Goal: Task Accomplishment & Management: Manage account settings

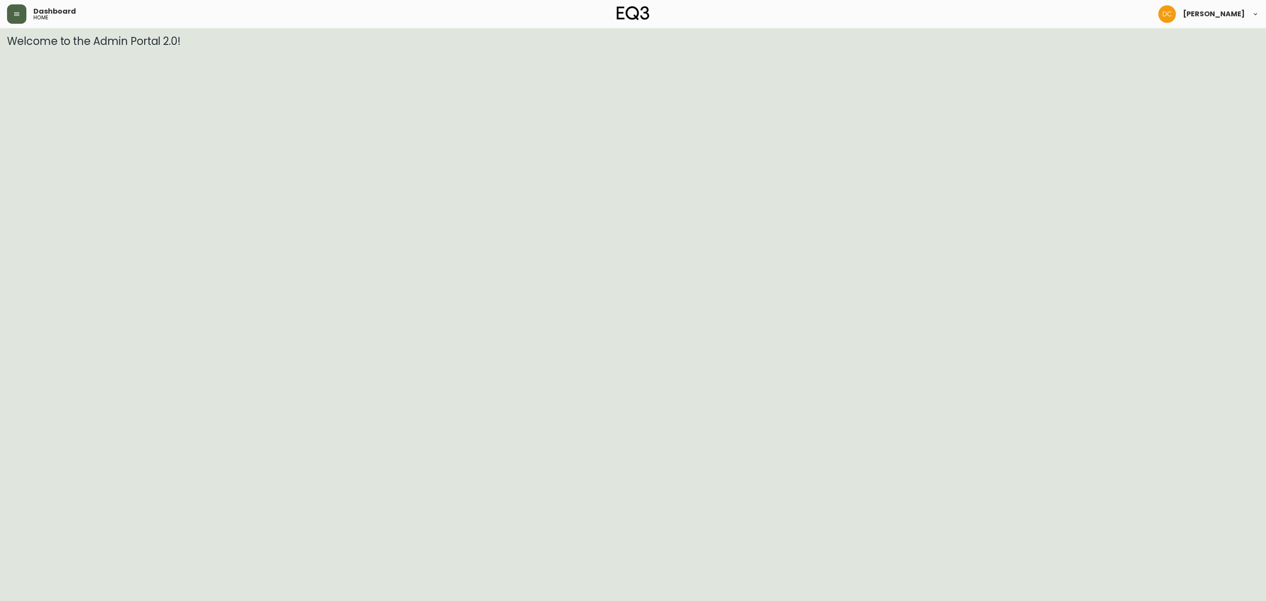
click at [16, 16] on icon "button" at bounding box center [16, 14] width 7 height 7
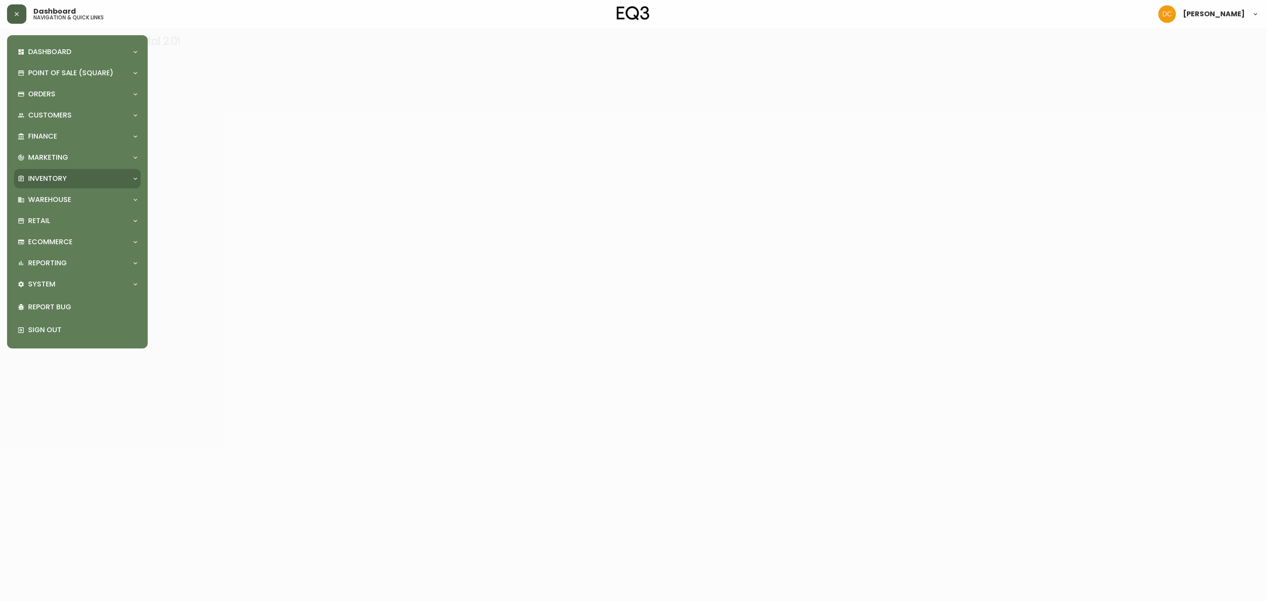
click at [69, 181] on div "Inventory" at bounding box center [73, 179] width 111 height 10
click at [76, 202] on link "Import Stock Status" at bounding box center [77, 198] width 127 height 20
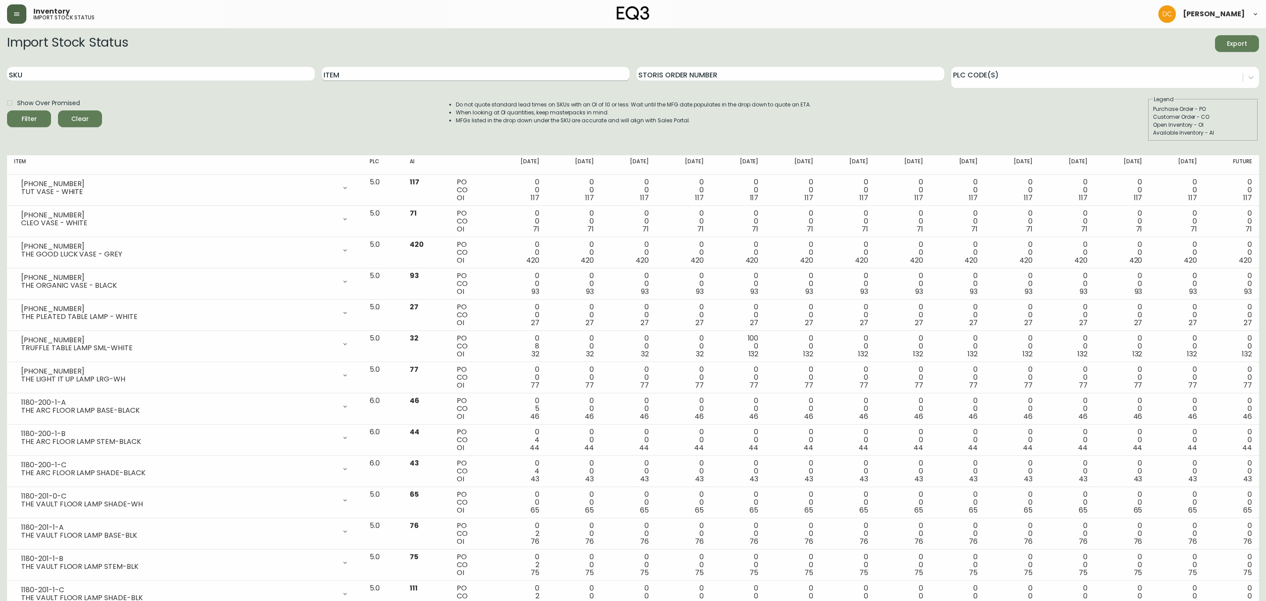
click at [354, 78] on input "Item" at bounding box center [476, 74] width 308 height 14
type input "Mystic"
click at [7, 110] on button "Filter" at bounding box center [29, 118] width 44 height 17
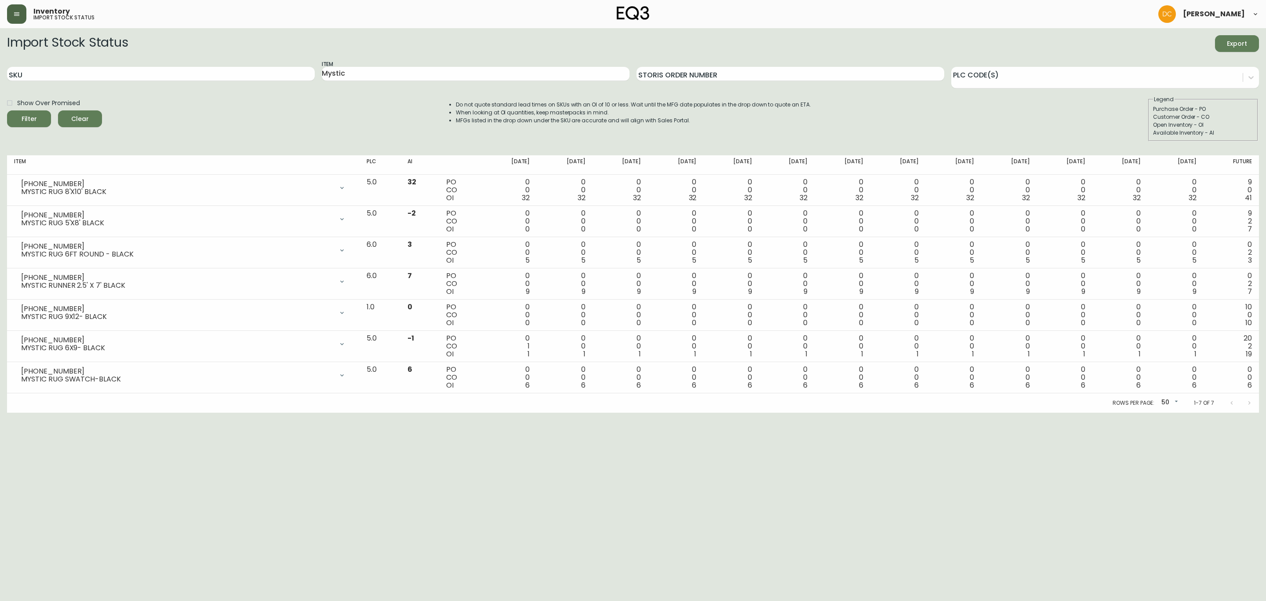
click at [15, 22] on button "button" at bounding box center [16, 13] width 19 height 19
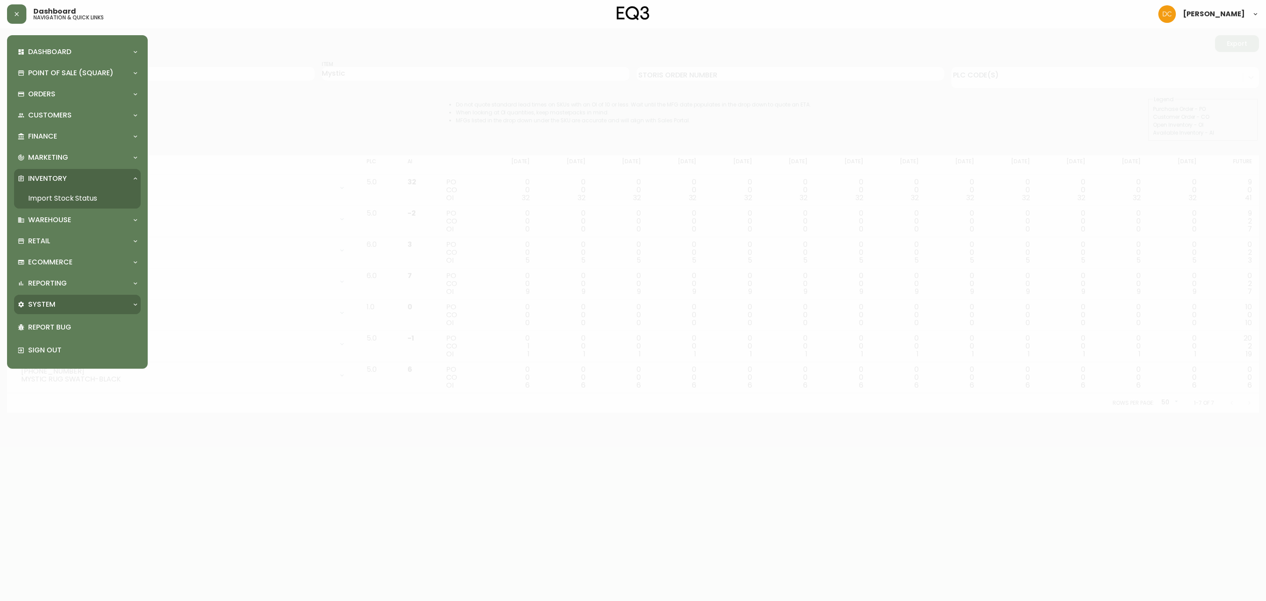
click at [79, 312] on div "System" at bounding box center [77, 304] width 127 height 19
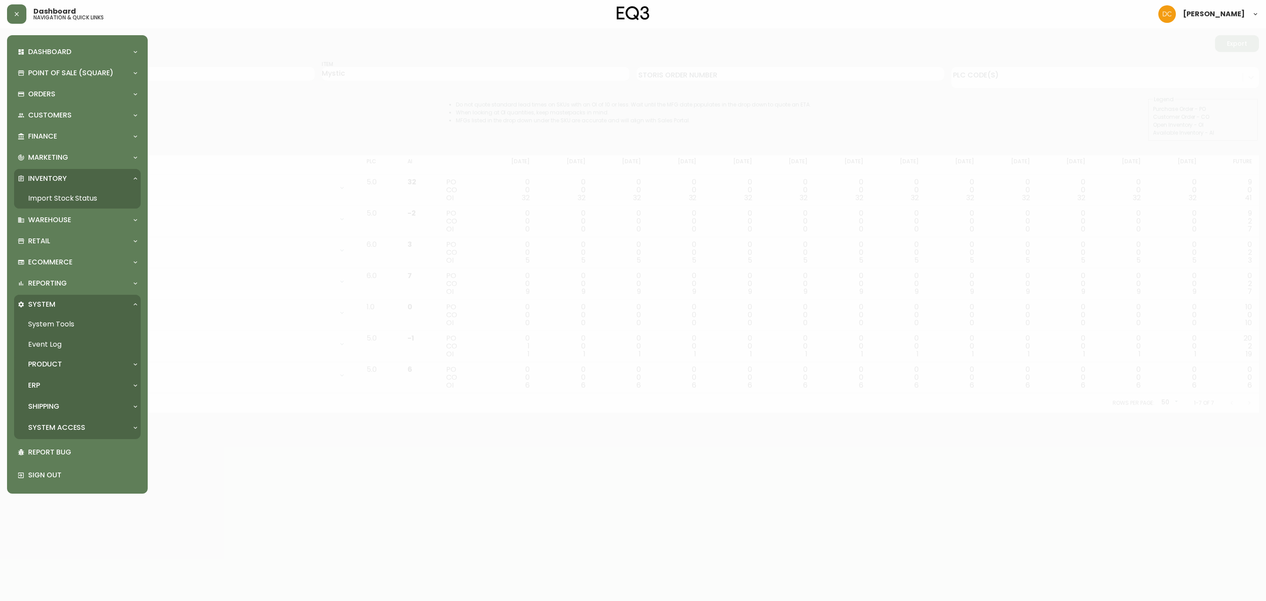
click at [69, 365] on div "Product" at bounding box center [73, 364] width 111 height 10
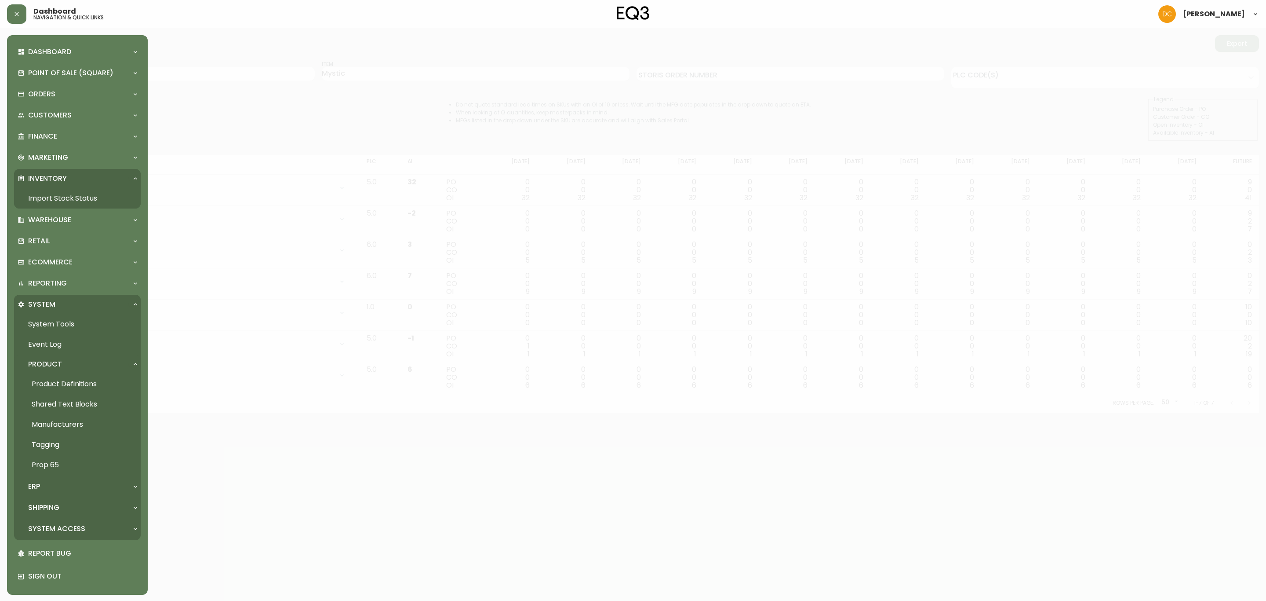
click at [67, 376] on link "Product Definitions" at bounding box center [77, 384] width 127 height 20
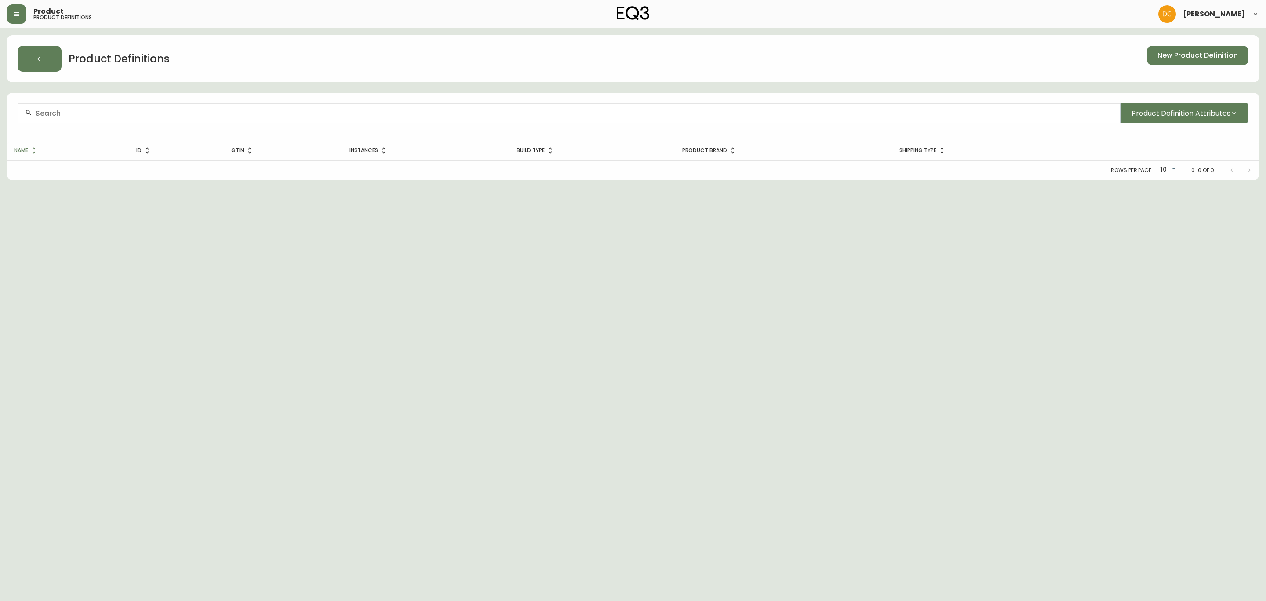
click at [267, 113] on input "text" at bounding box center [575, 113] width 1078 height 8
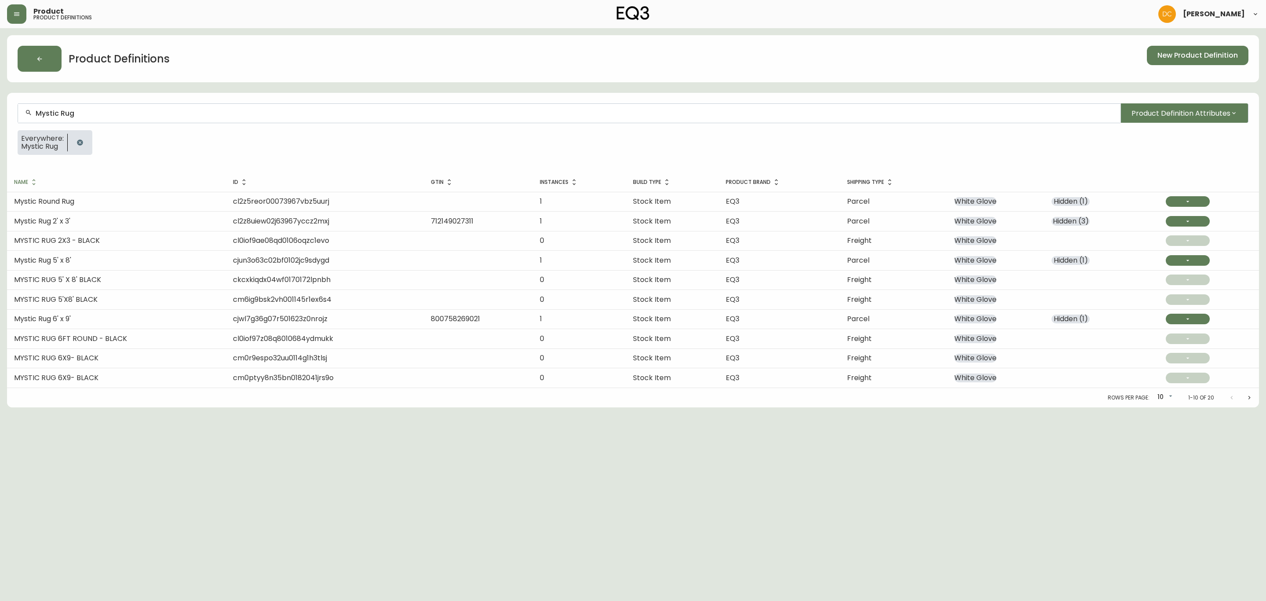
type input "Mystic Rug"
drag, startPoint x: 28, startPoint y: 18, endPoint x: 22, endPoint y: 18, distance: 6.2
click at [26, 18] on div "Product product definitions" at bounding box center [215, 13] width 417 height 19
click at [22, 18] on button "button" at bounding box center [16, 13] width 19 height 19
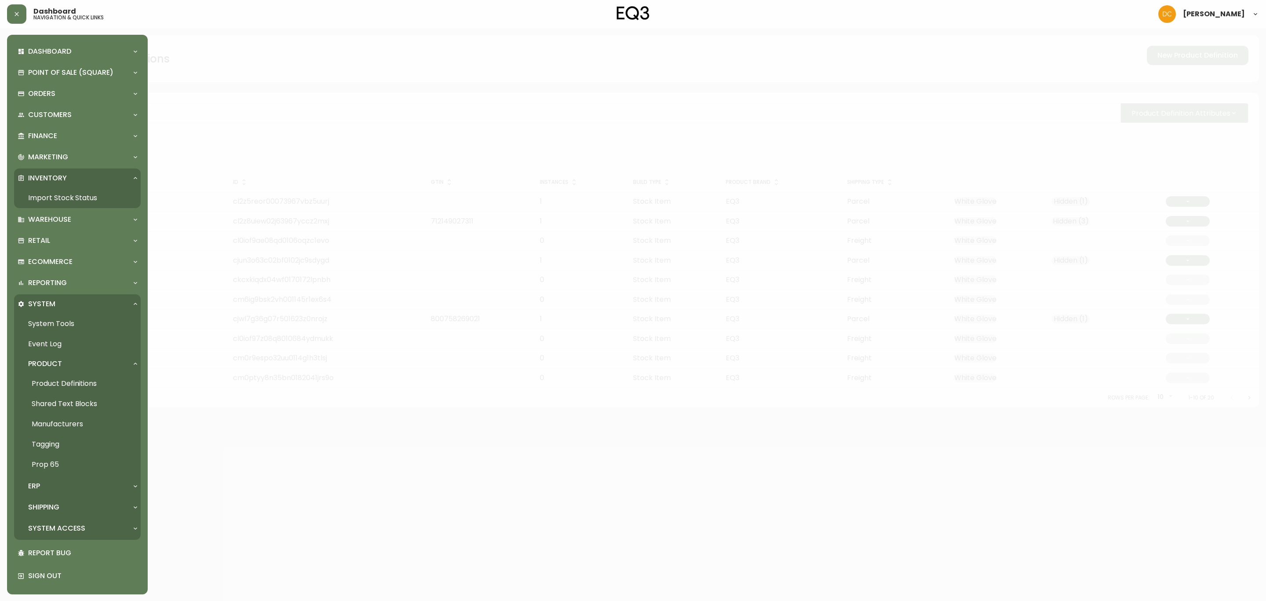
click at [61, 482] on div "ERP" at bounding box center [73, 486] width 111 height 10
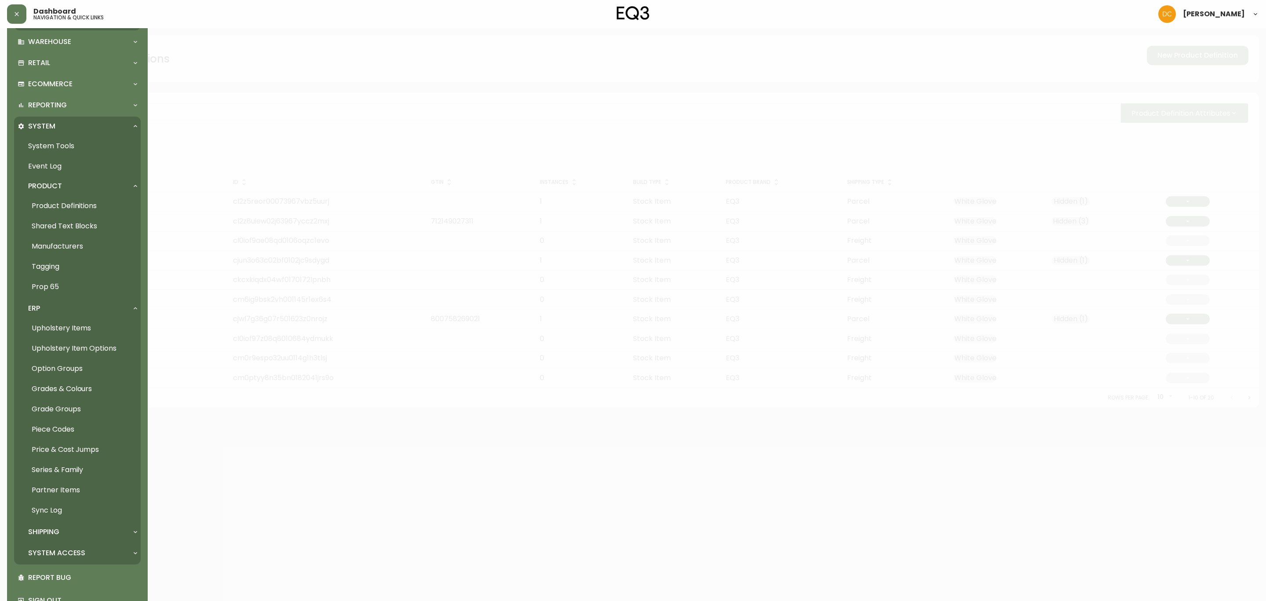
scroll to position [181, 0]
click at [58, 485] on link "Partner Items" at bounding box center [77, 487] width 127 height 20
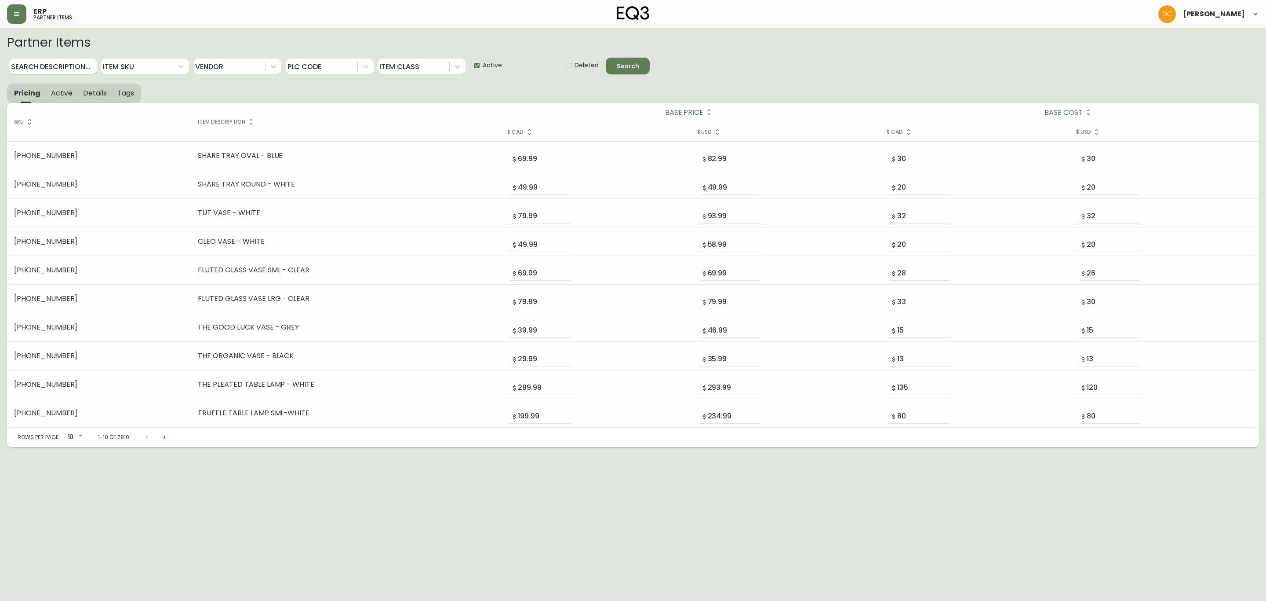
click at [67, 69] on input "Search Description..." at bounding box center [53, 66] width 88 height 16
type input "Mystic Rug"
click at [606, 58] on button "Search" at bounding box center [628, 66] width 44 height 17
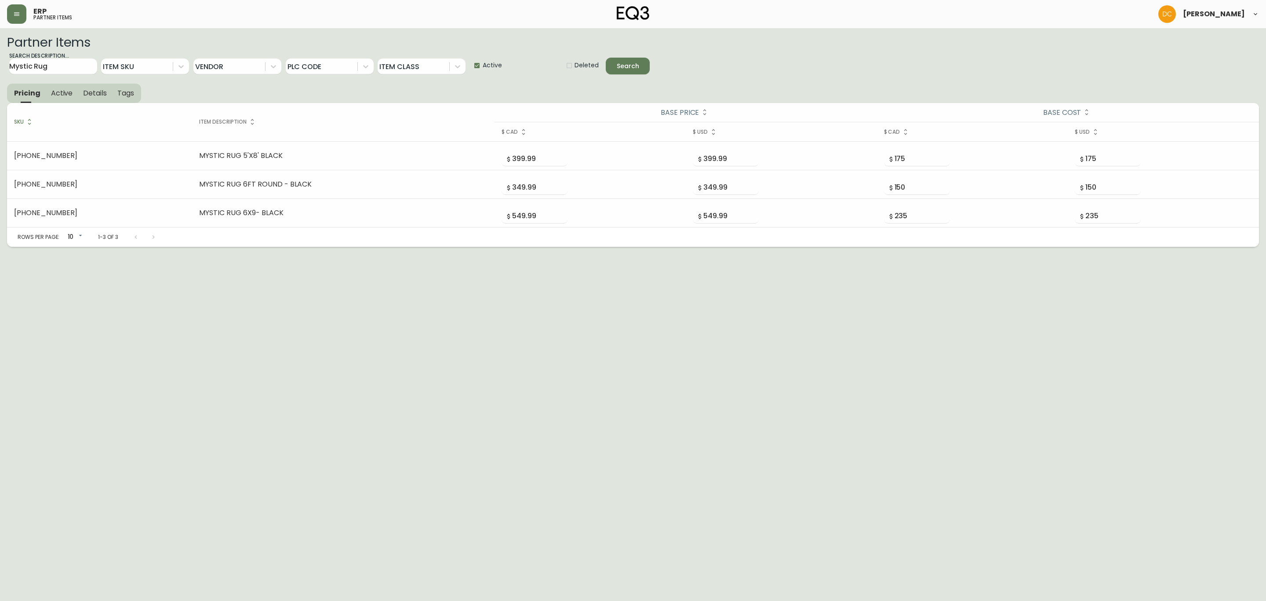
click at [498, 68] on span "Active" at bounding box center [492, 65] width 19 height 9
click at [483, 68] on input "Active" at bounding box center [474, 66] width 18 height 18
click at [498, 67] on span "Active" at bounding box center [492, 65] width 19 height 9
click at [483, 67] on input "Active" at bounding box center [474, 66] width 18 height 18
checkbox input "false"
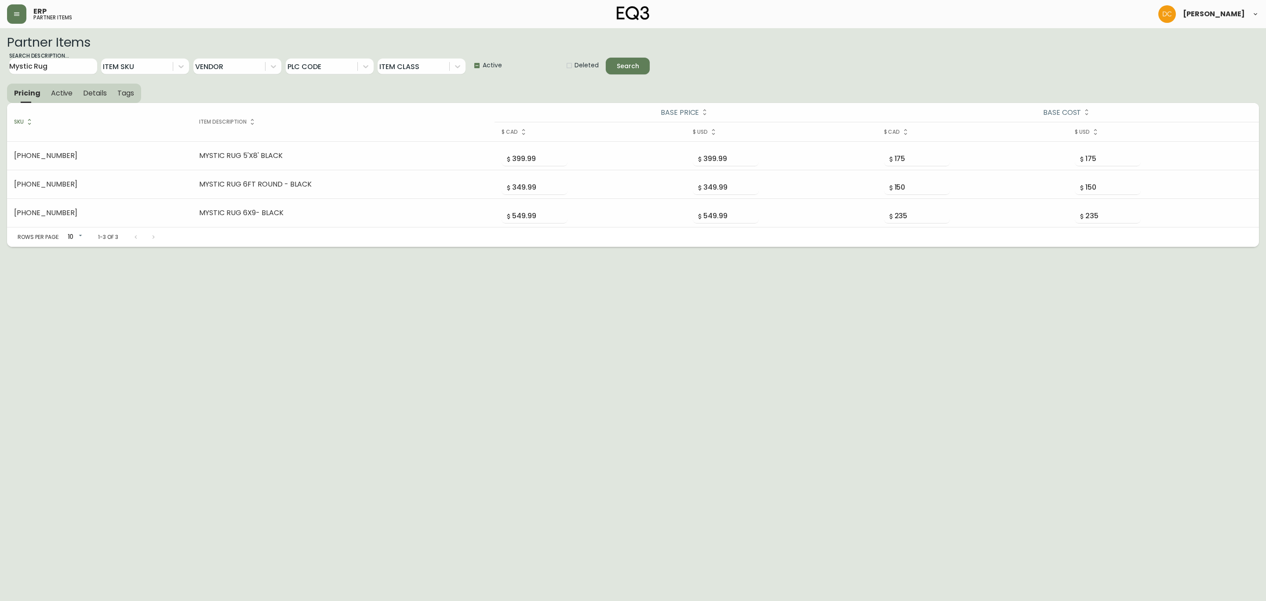
click at [584, 66] on span "Deleted" at bounding box center [587, 65] width 24 height 9
click at [575, 66] on input "Deleted" at bounding box center [566, 66] width 18 height 18
checkbox input "false"
click at [628, 66] on div "Search" at bounding box center [628, 66] width 22 height 11
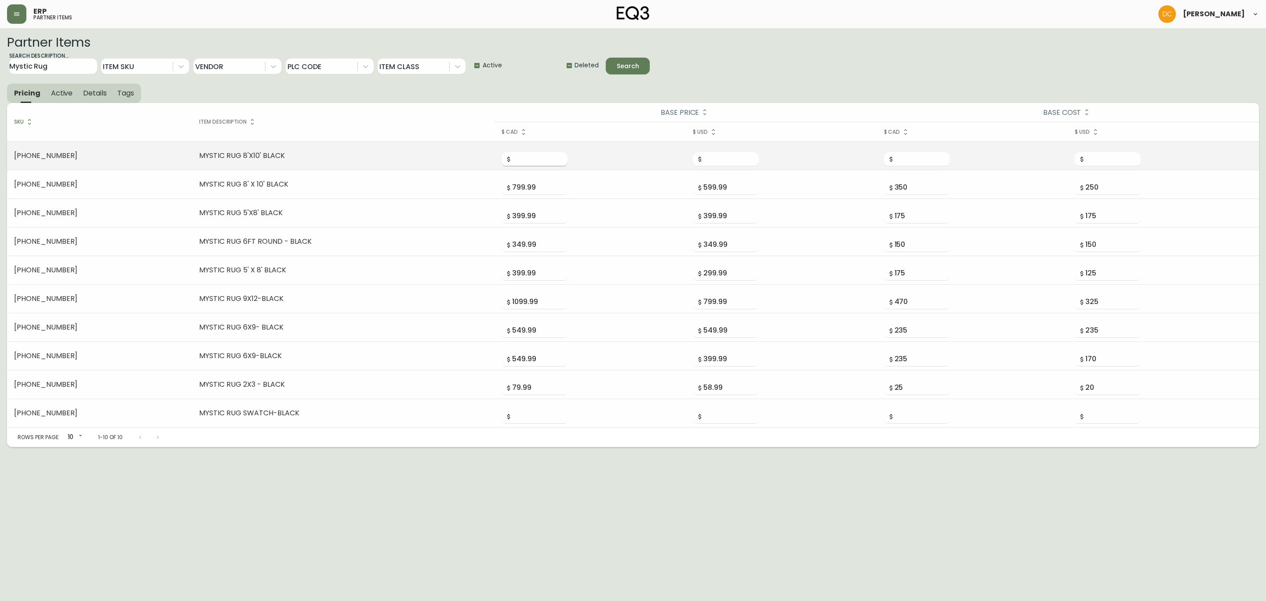
click at [512, 160] on input "number" at bounding box center [539, 159] width 55 height 14
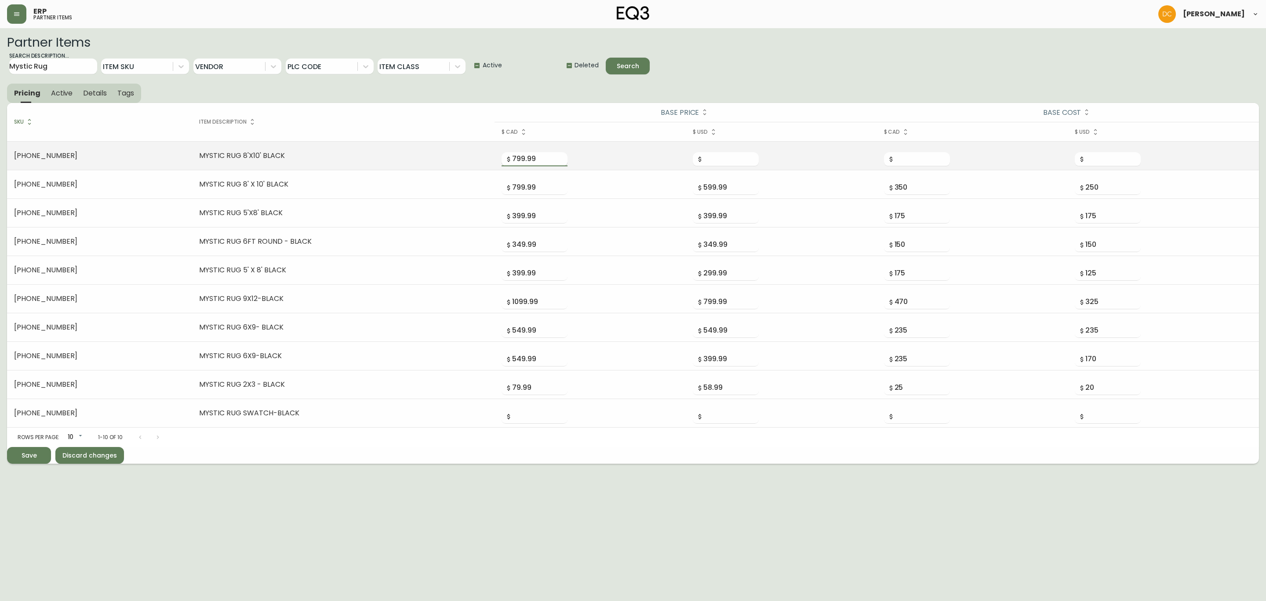
type input "799.99"
type input "599.99"
type input "350"
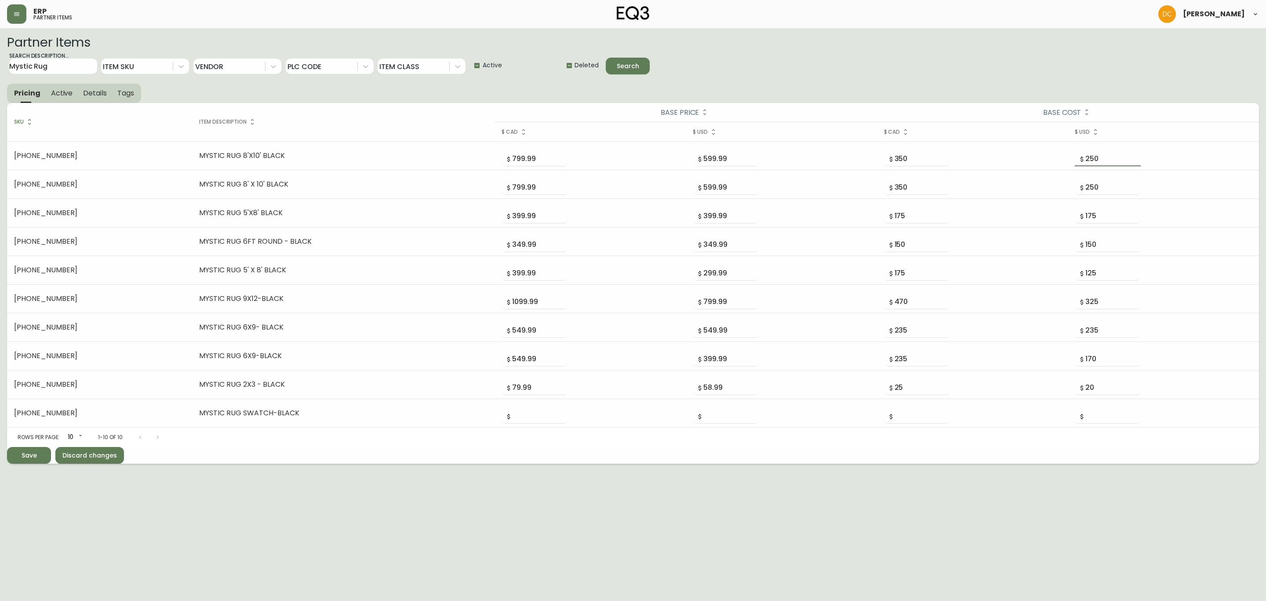
type input "250"
click at [29, 461] on div "Save" at bounding box center [29, 455] width 15 height 11
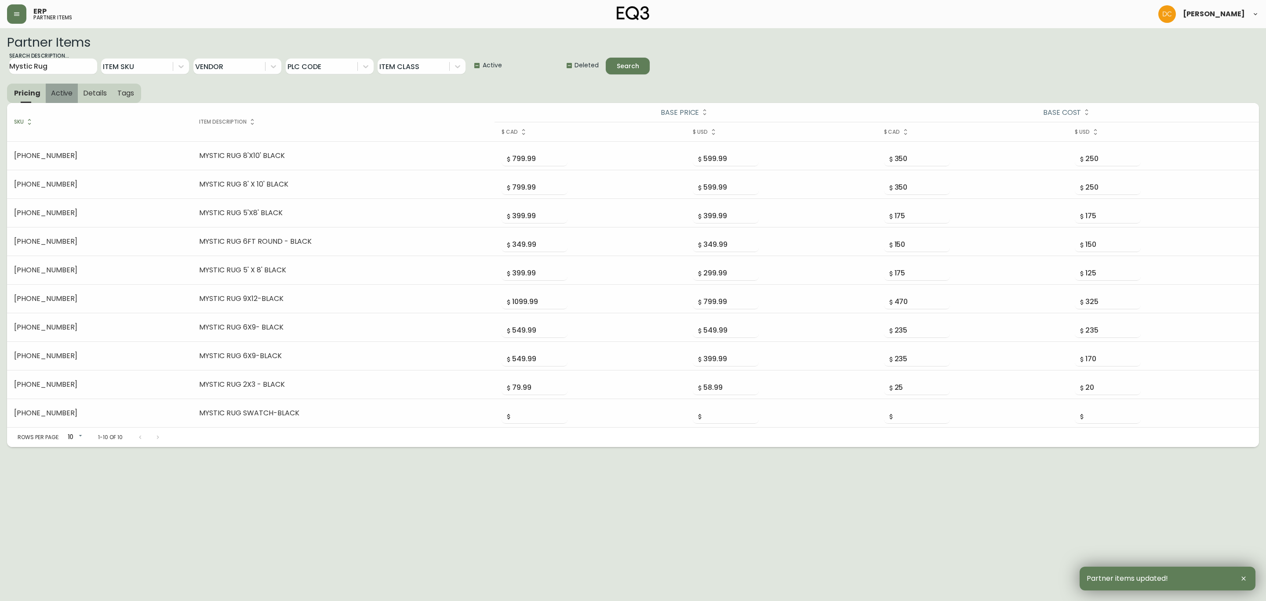
click at [65, 88] on span "Active" at bounding box center [62, 92] width 22 height 9
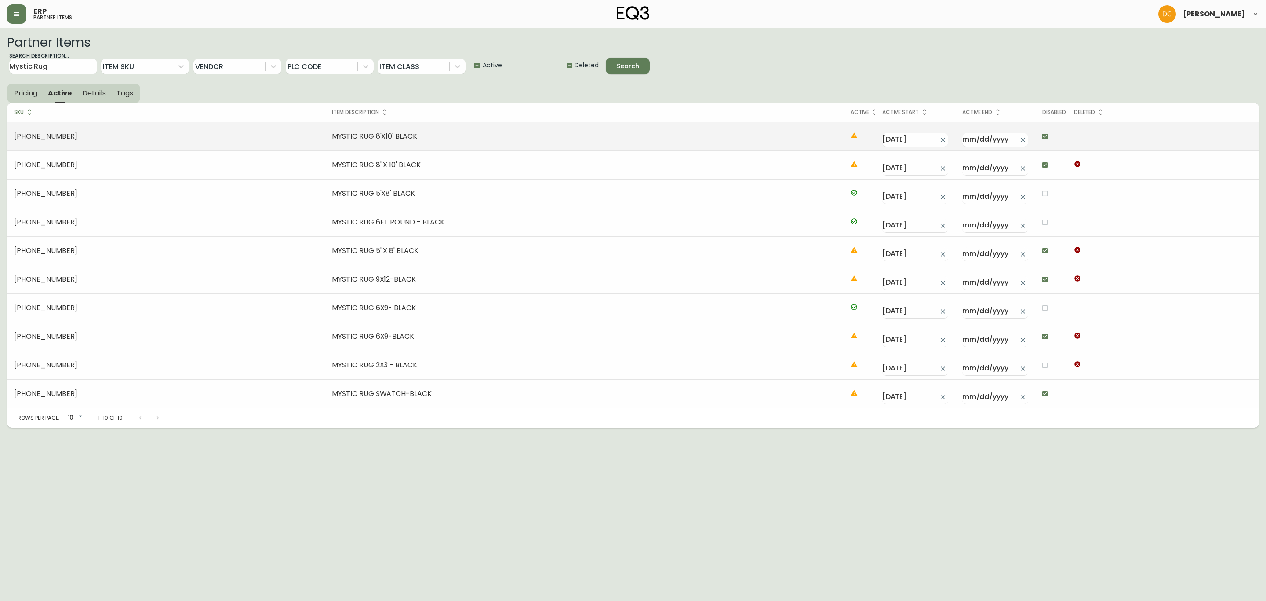
click at [1038, 136] on input "checkbox" at bounding box center [1045, 136] width 15 height 15
checkbox input "false"
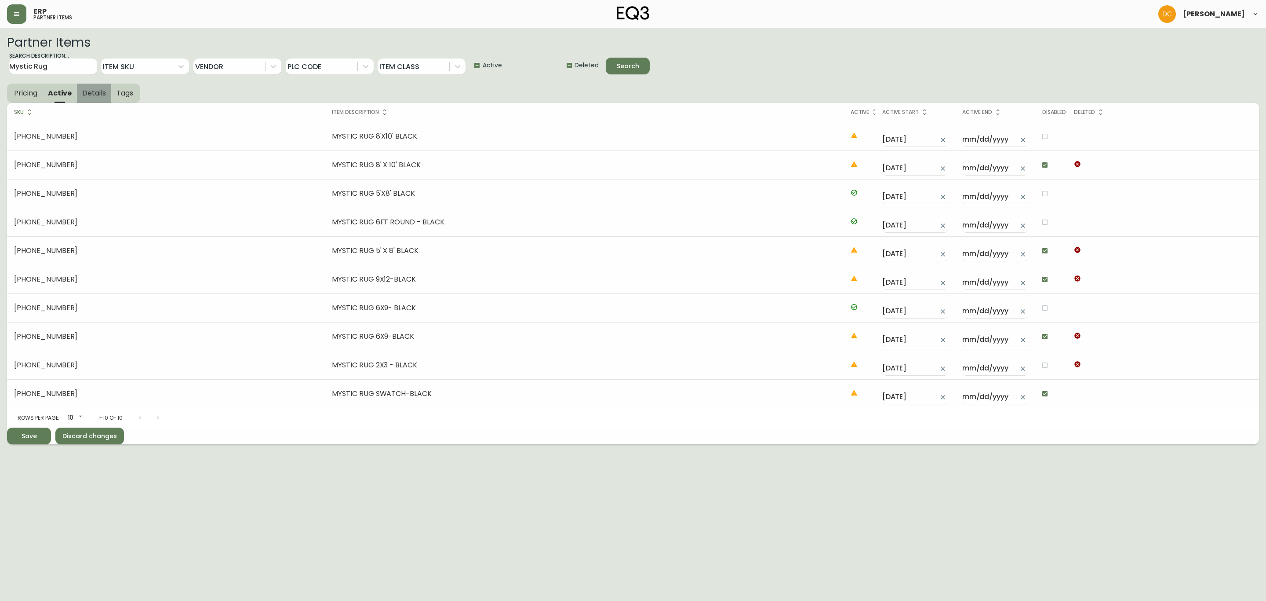
click at [90, 92] on span "Details" at bounding box center [94, 92] width 24 height 9
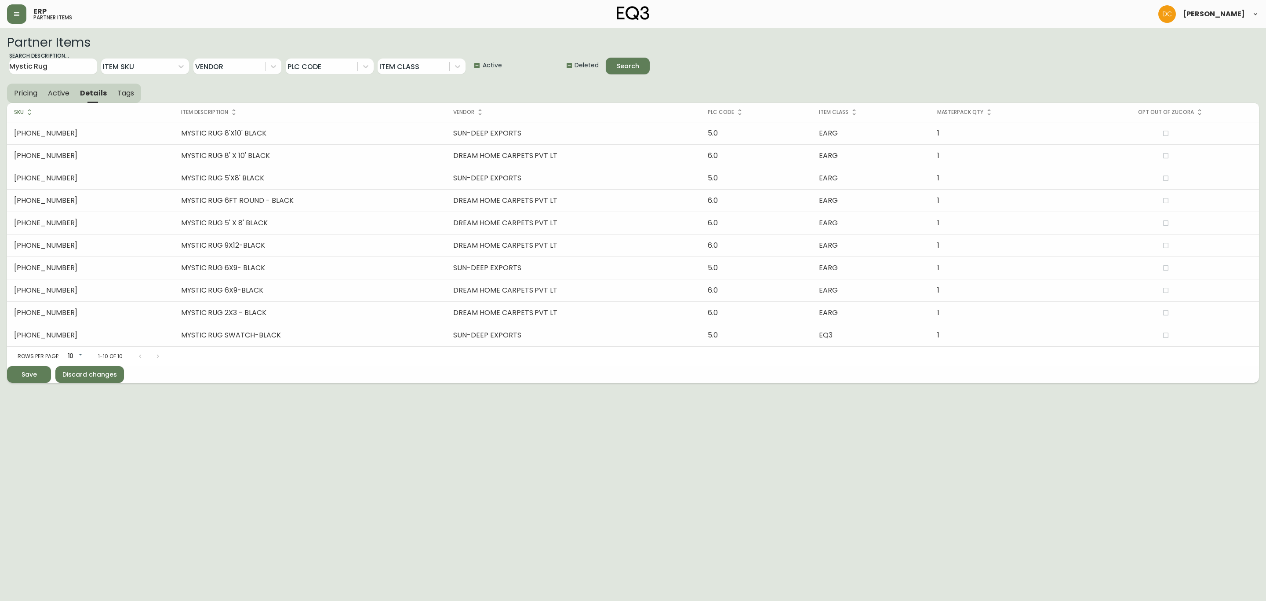
drag, startPoint x: 44, startPoint y: 92, endPoint x: 22, endPoint y: 94, distance: 22.5
click at [44, 92] on button "Active" at bounding box center [59, 93] width 33 height 19
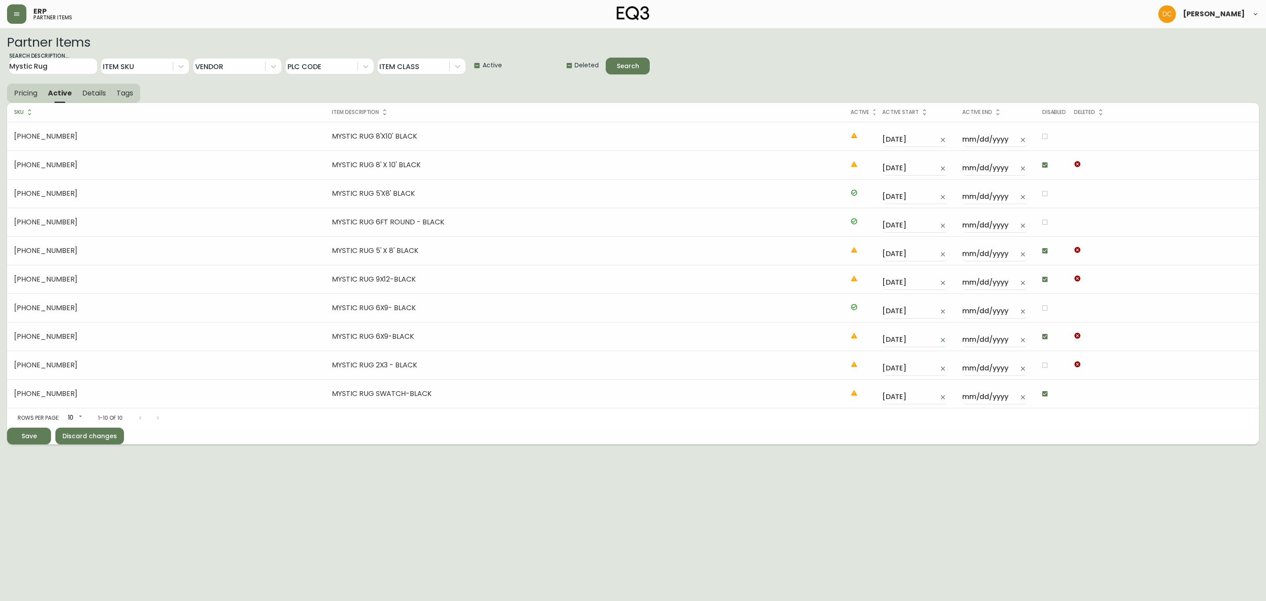
click at [22, 93] on span "Pricing" at bounding box center [25, 92] width 23 height 9
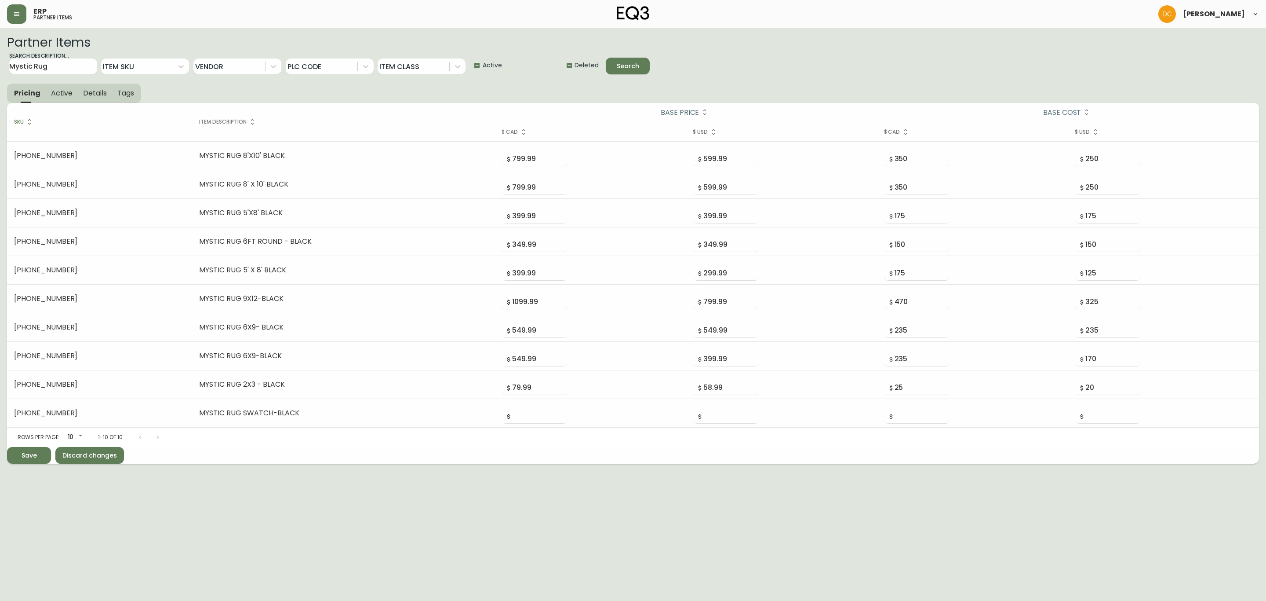
click at [65, 95] on span "Active" at bounding box center [62, 92] width 22 height 9
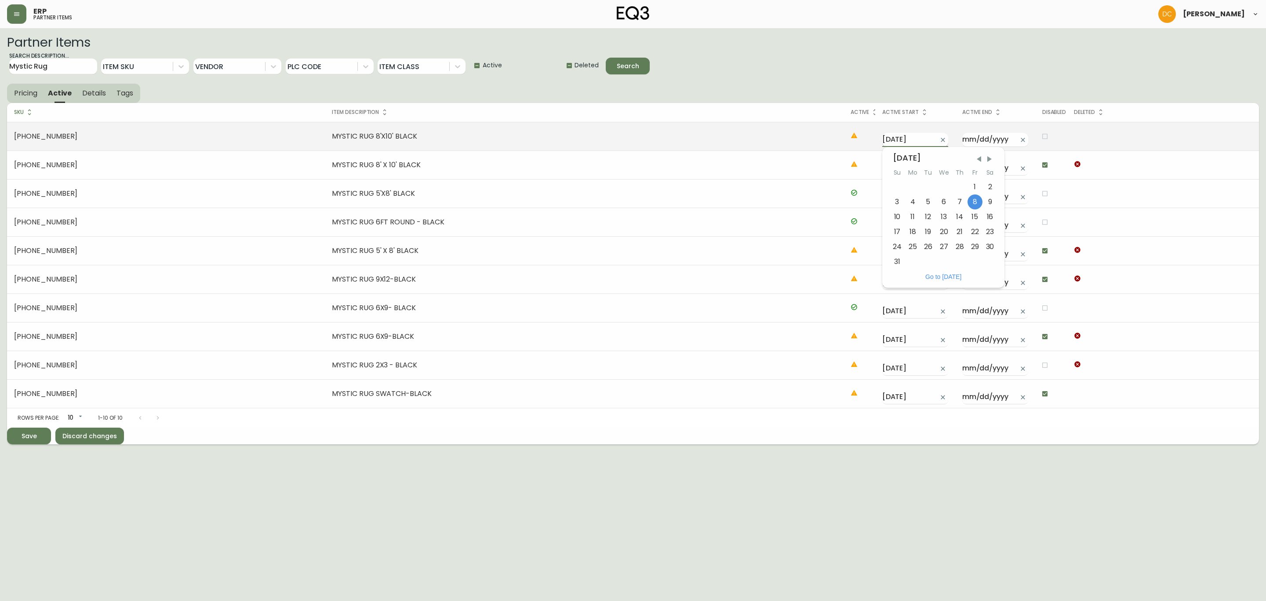
click at [901, 135] on input "2025-08-08" at bounding box center [909, 140] width 52 height 14
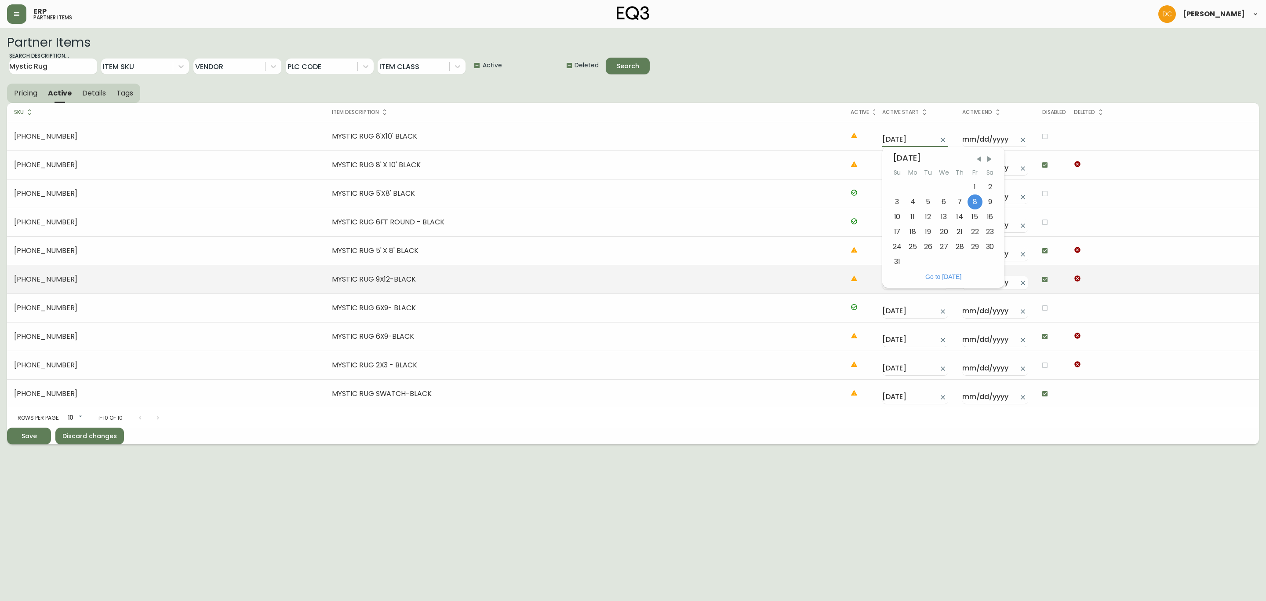
click at [931, 276] on button "Go to Today" at bounding box center [943, 277] width 41 height 8
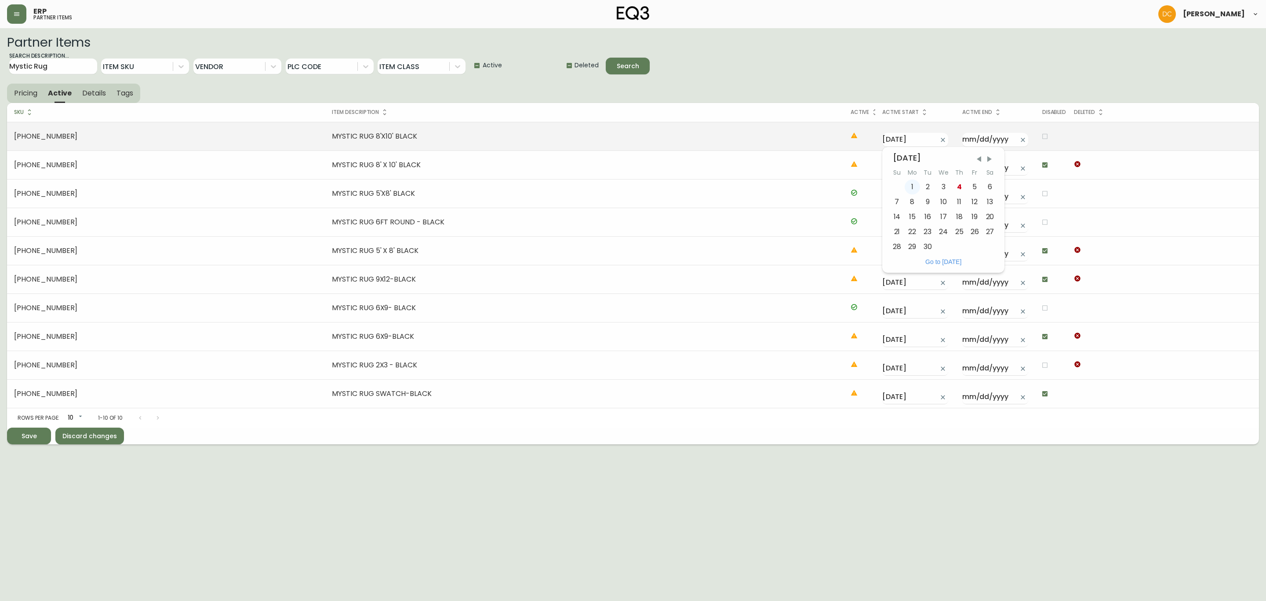
click at [905, 189] on div "1" at bounding box center [912, 186] width 15 height 15
type input "2025-09-01"
click at [31, 437] on span "Save" at bounding box center [29, 436] width 15 height 11
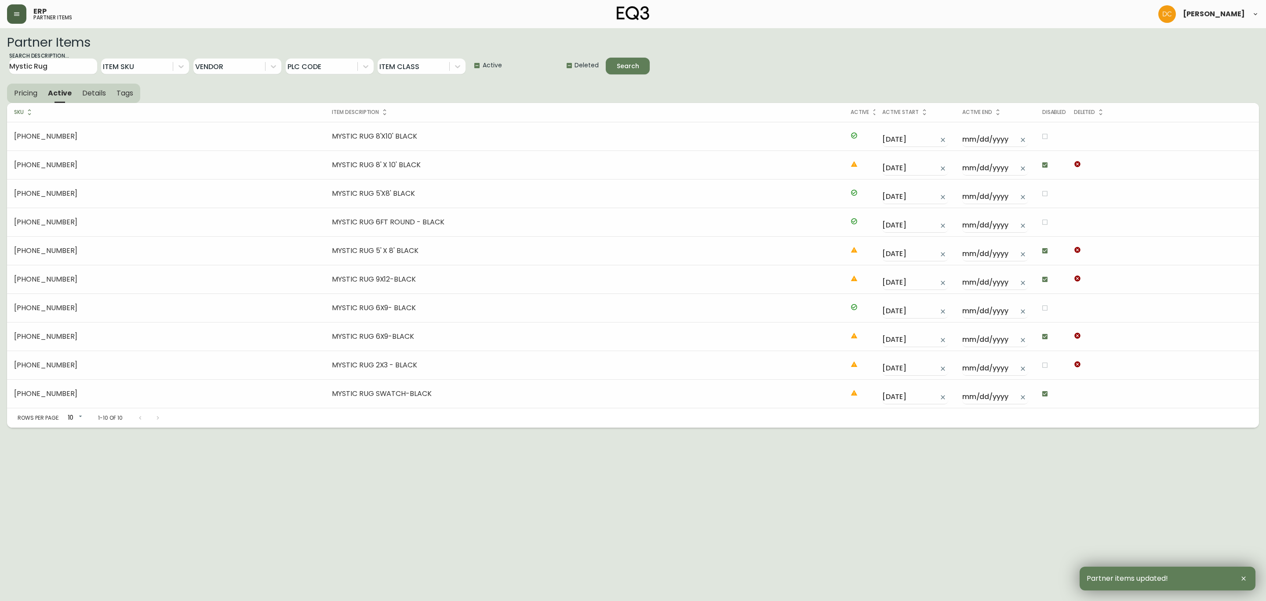
click at [22, 16] on button "button" at bounding box center [16, 13] width 19 height 19
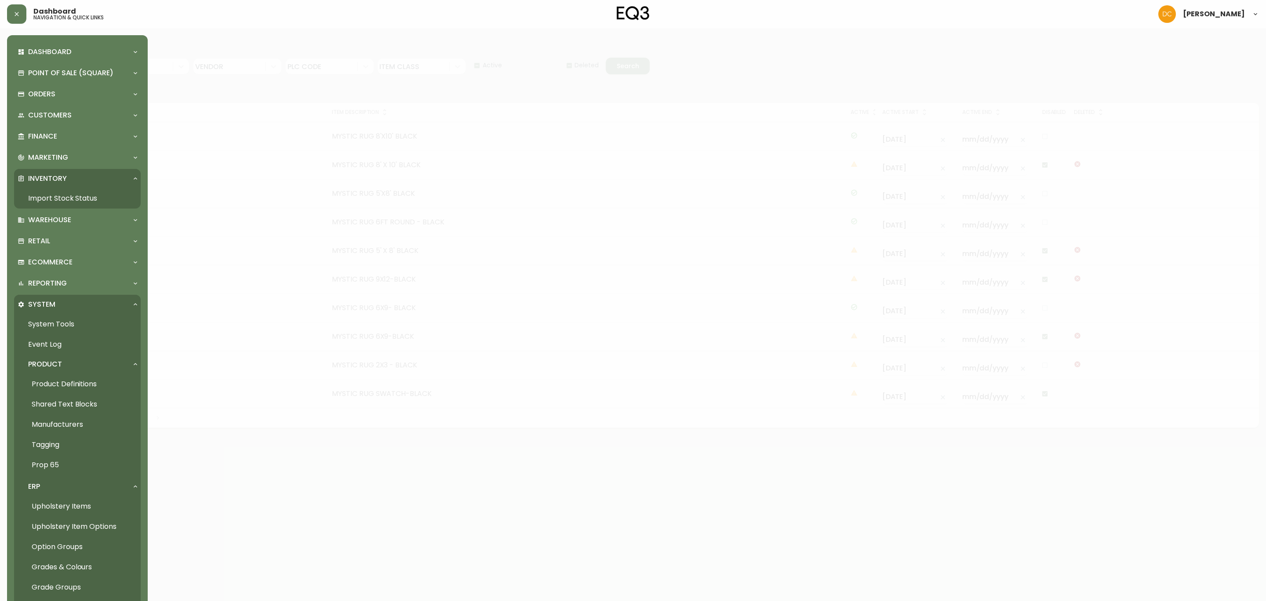
click at [69, 201] on link "Import Stock Status" at bounding box center [77, 198] width 127 height 20
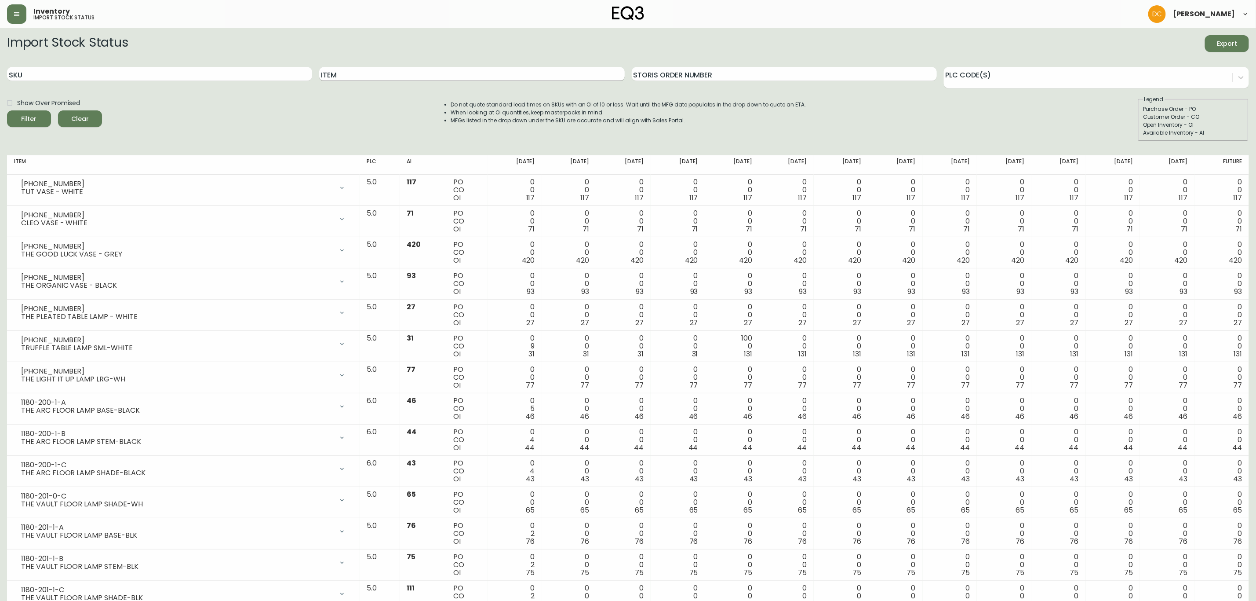
click at [384, 78] on input "Item" at bounding box center [471, 74] width 305 height 14
type input "mystic"
click at [7, 110] on button "Filter" at bounding box center [29, 118] width 44 height 17
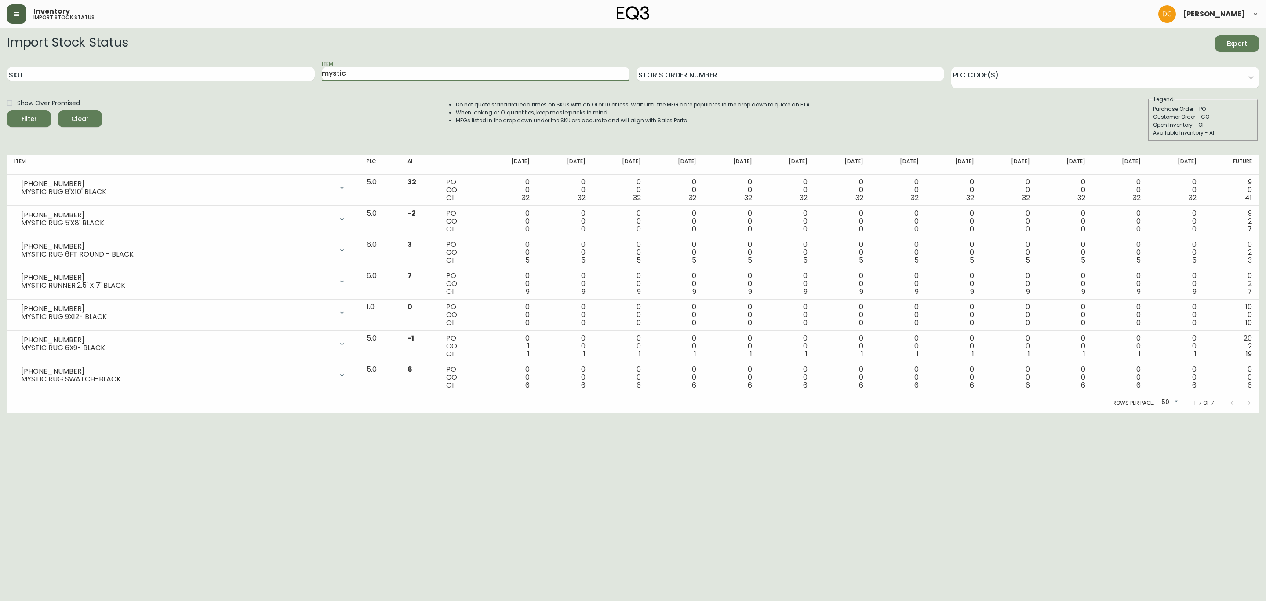
click at [19, 18] on button "button" at bounding box center [16, 13] width 19 height 19
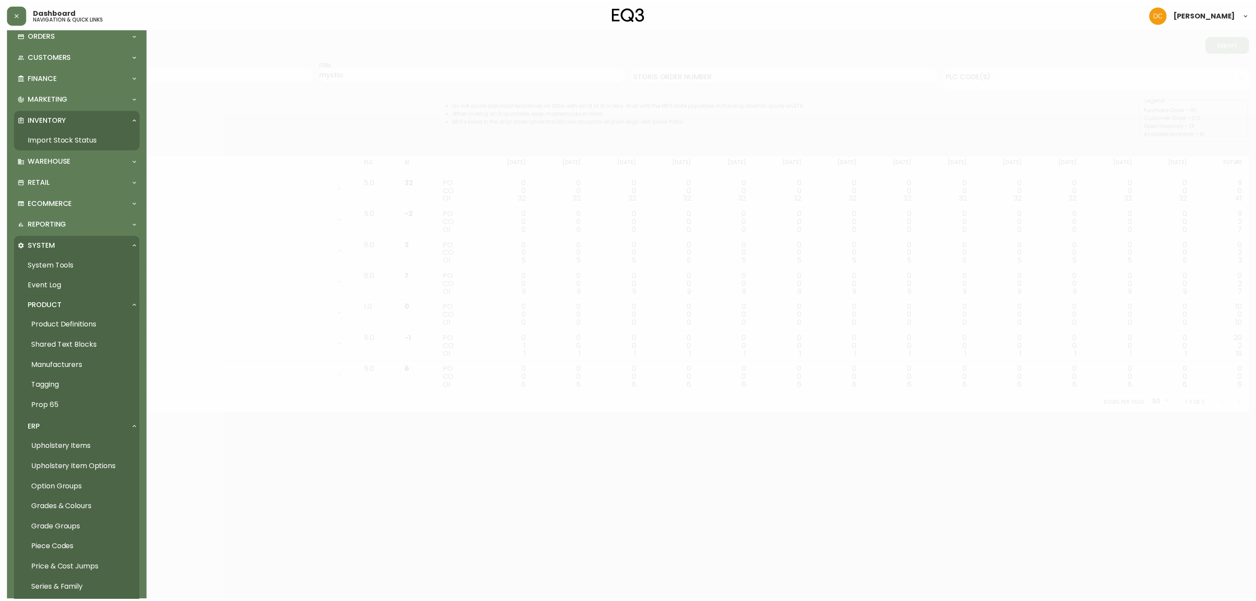
scroll to position [202, 0]
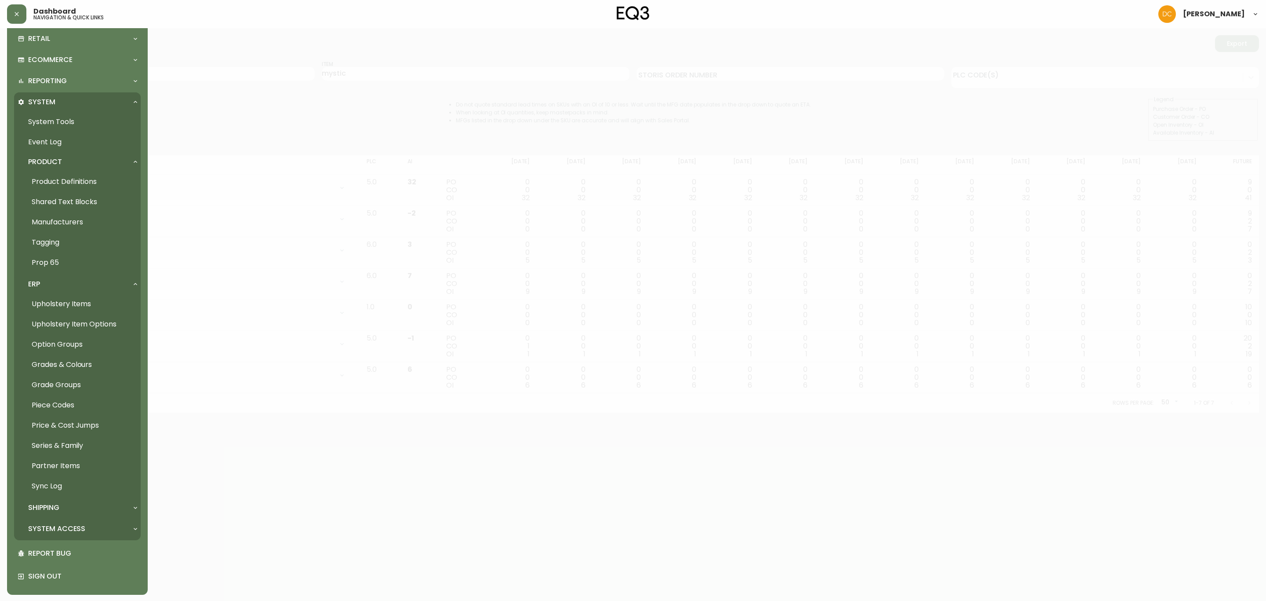
click at [108, 180] on link "Product Definitions" at bounding box center [77, 181] width 127 height 20
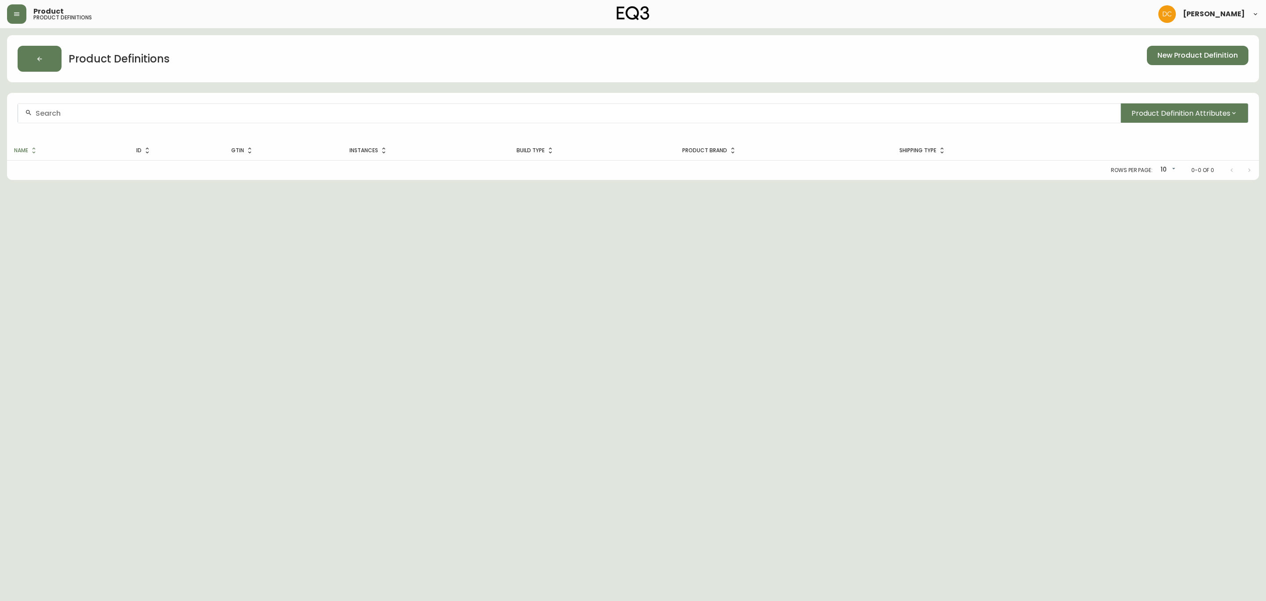
click at [565, 107] on div at bounding box center [569, 113] width 1103 height 20
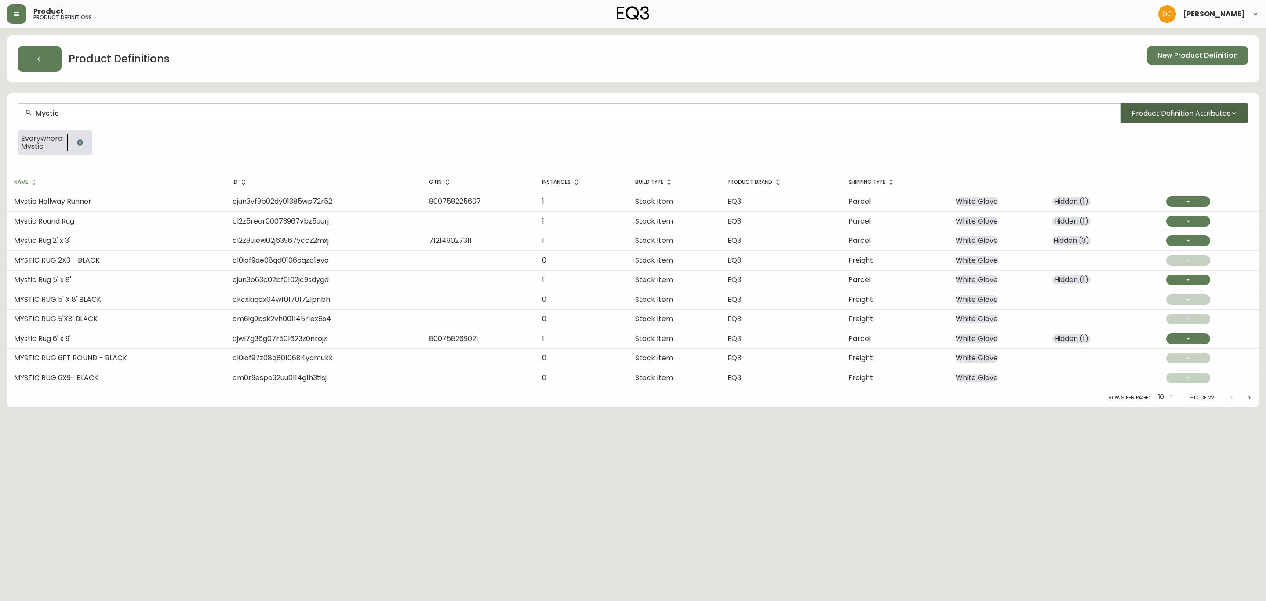
type input "Mystic"
click at [1229, 111] on span "Product Definition Attributes" at bounding box center [1181, 113] width 99 height 11
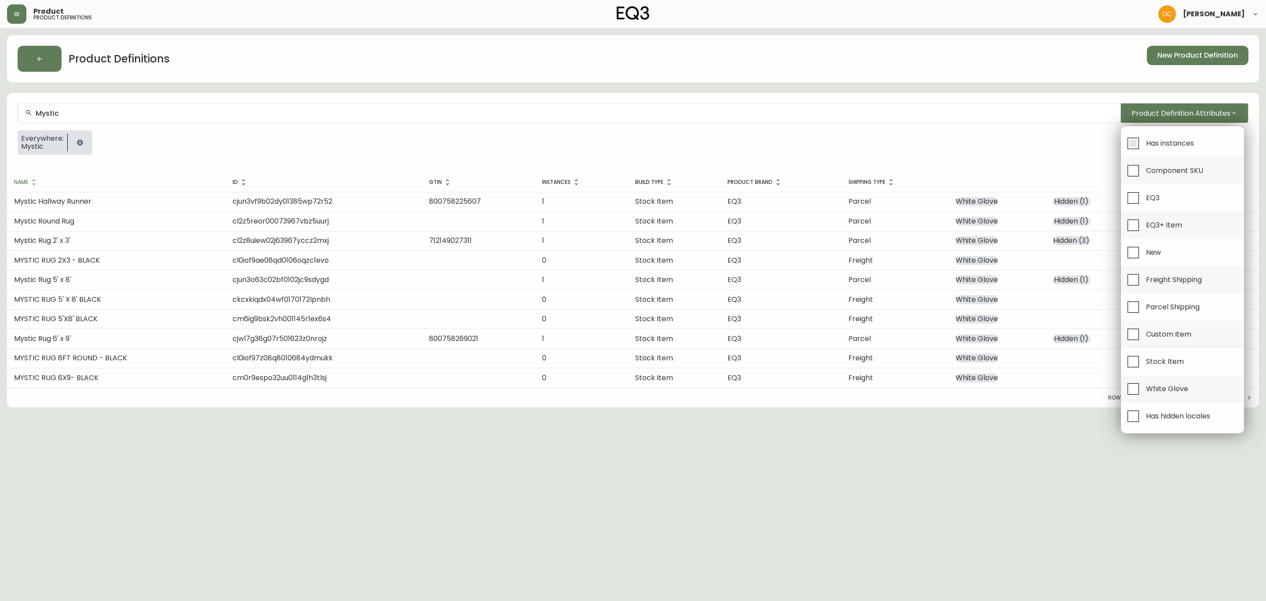
click at [1178, 139] on span "Has instances" at bounding box center [1170, 143] width 48 height 9
click at [1144, 139] on input "Has instances" at bounding box center [1134, 143] width 20 height 20
checkbox input "true"
click at [1156, 420] on span "Has hidden locales" at bounding box center [1178, 415] width 64 height 9
click at [1144, 421] on input "Has hidden locales" at bounding box center [1134, 416] width 20 height 20
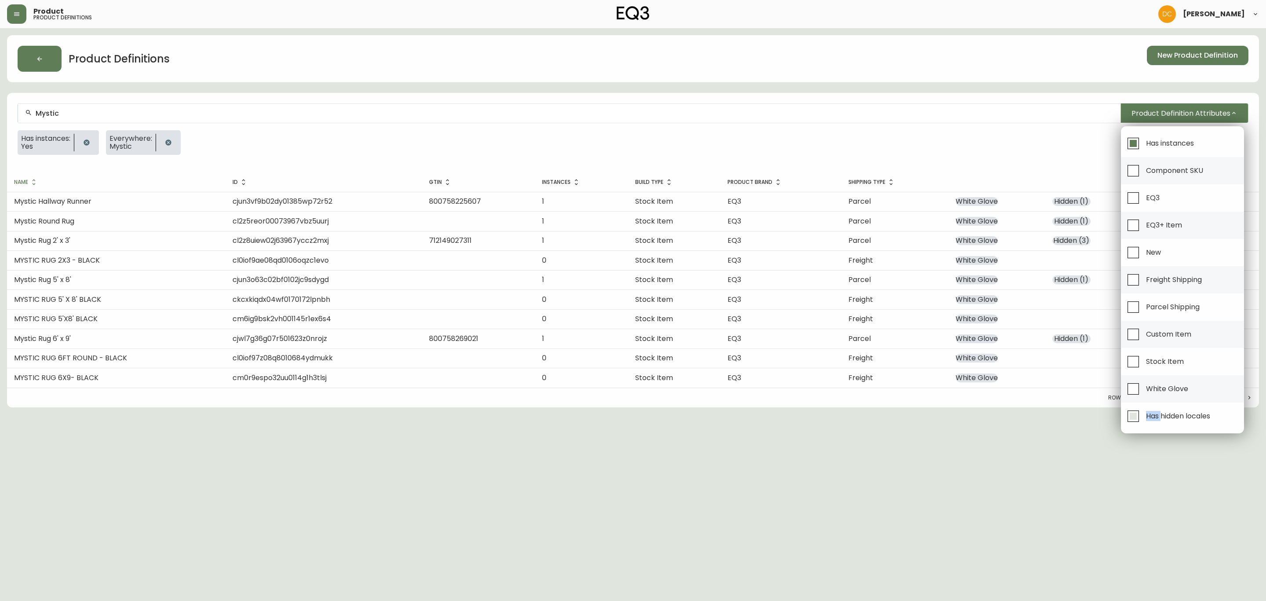
click at [1156, 420] on span "Has hidden locales" at bounding box center [1178, 415] width 64 height 9
click at [1144, 421] on input "Has hidden locales" at bounding box center [1134, 416] width 20 height 20
checkbox input "false"
click at [1056, 476] on div at bounding box center [633, 300] width 1266 height 601
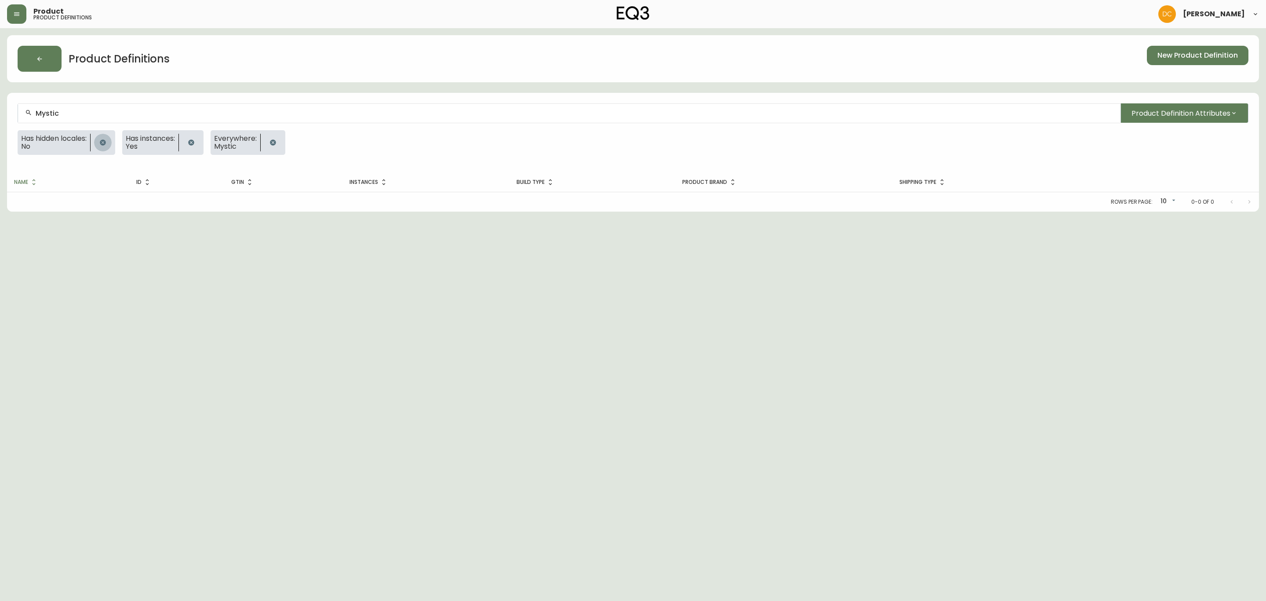
click at [112, 144] on button "button" at bounding box center [103, 143] width 18 height 18
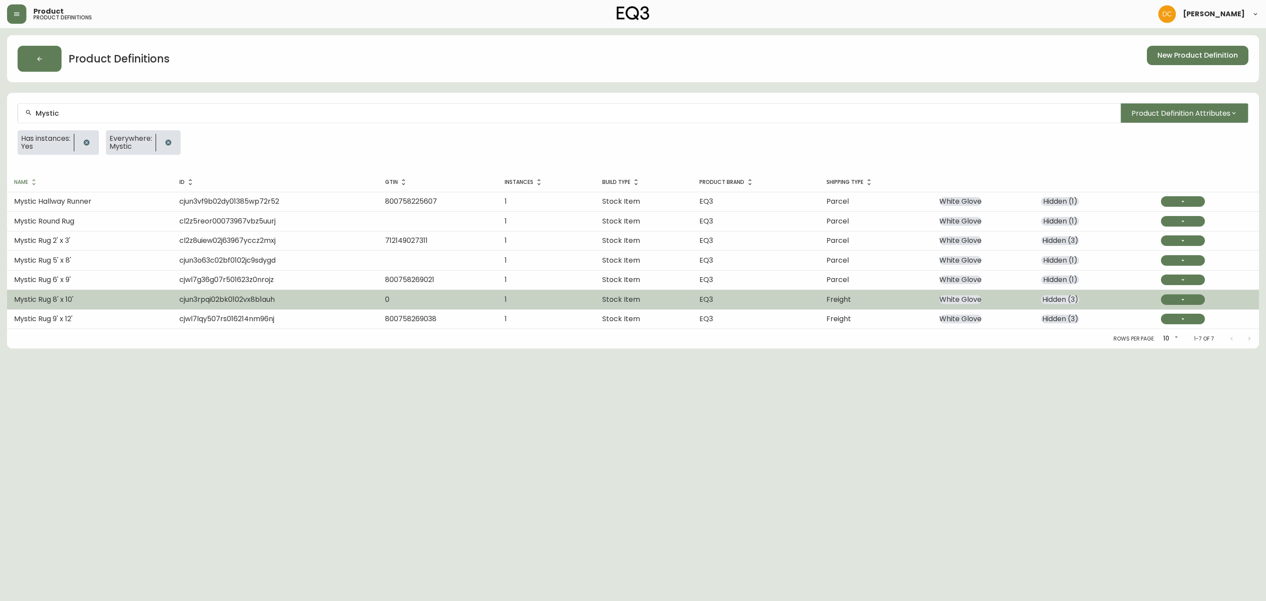
click at [199, 303] on span "cjun3rpqi02bk0102vx8b1auh" at bounding box center [226, 299] width 95 height 10
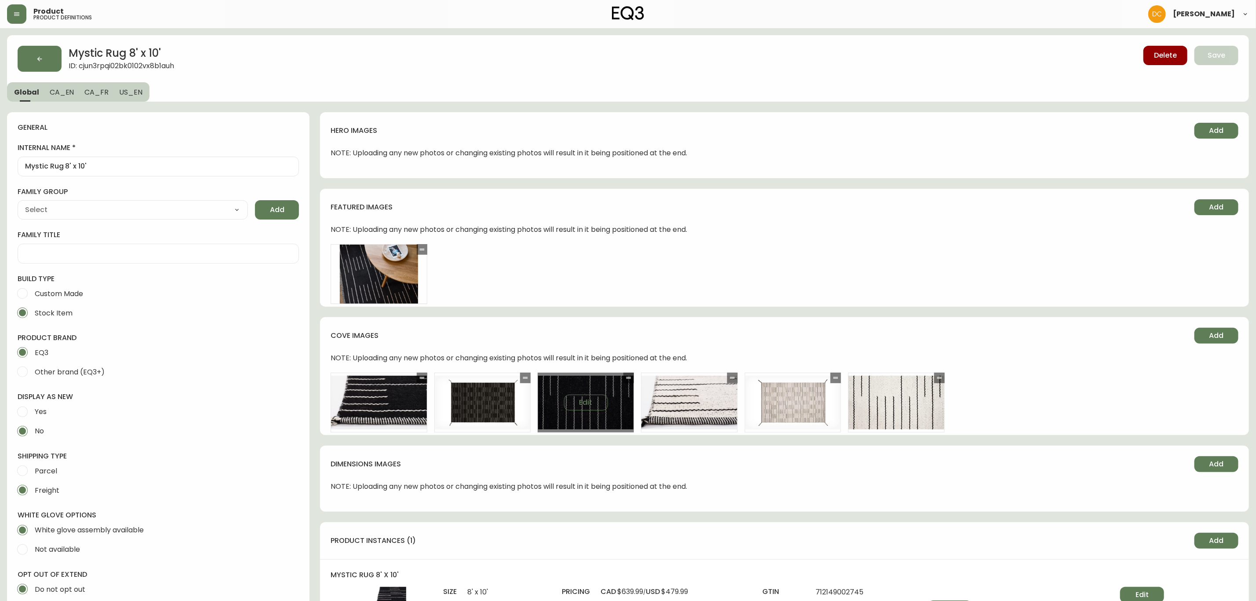
type input "EQ3"
type input "Home & Garden > Decor > Rugs"
type input "Default"
select select "cjyt4m5lw0000pt749bx6gh7n"
select select "cjpjx7rji00004c744bbp6zrf"
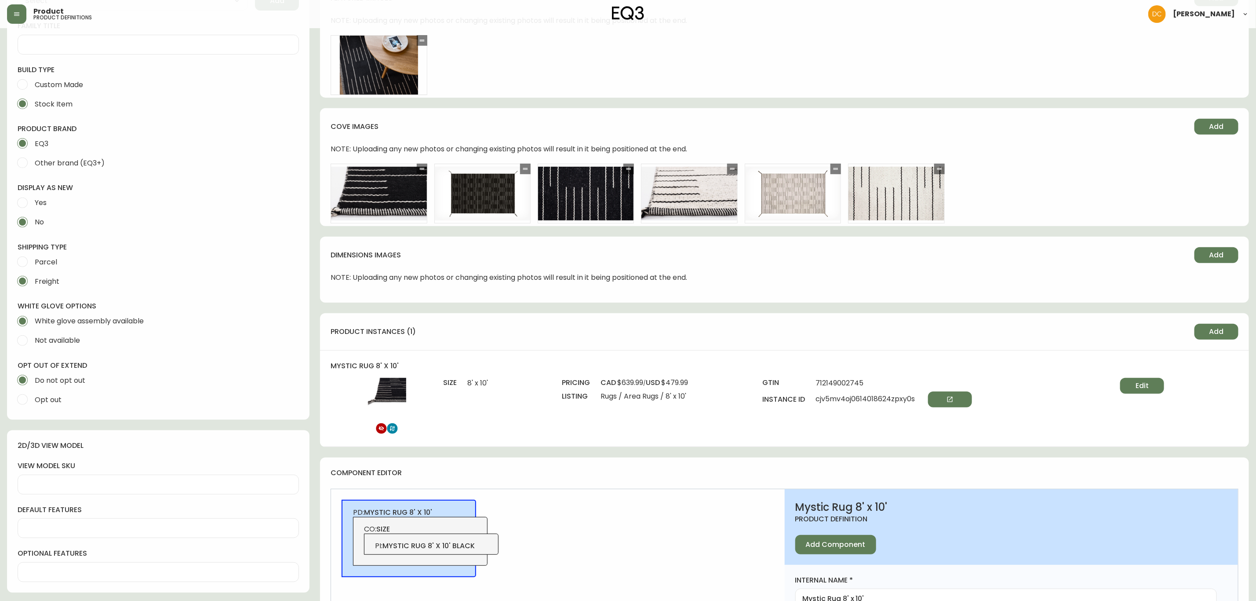
scroll to position [462, 0]
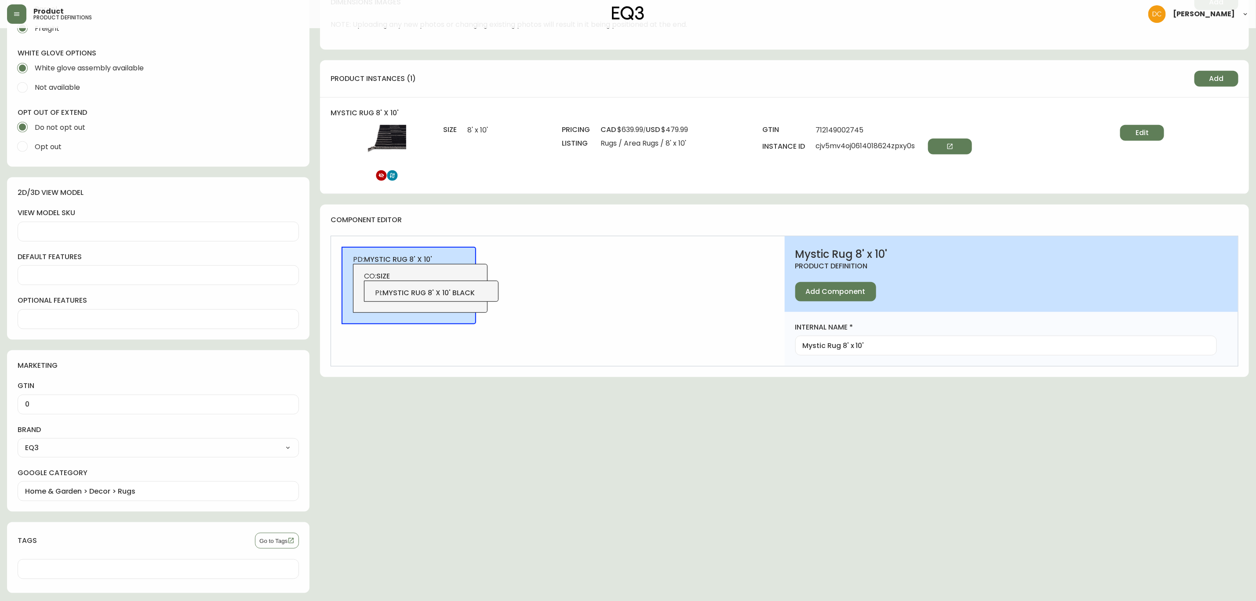
click at [446, 275] on span "CO: size" at bounding box center [420, 276] width 113 height 10
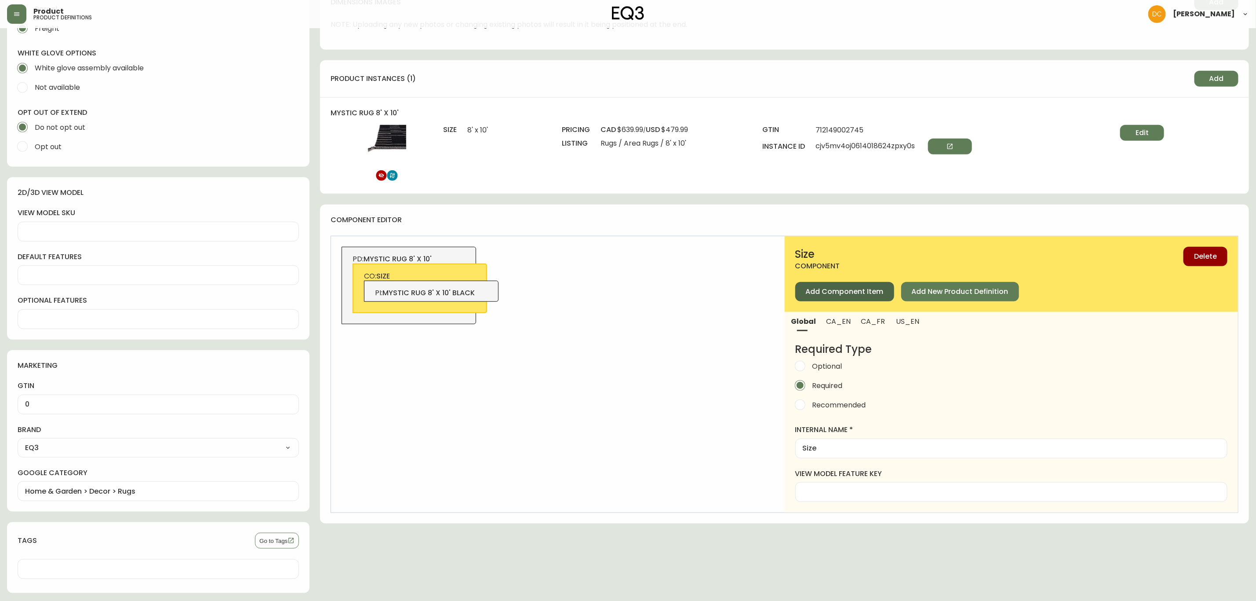
click at [825, 294] on span "Add Component Item" at bounding box center [845, 292] width 78 height 10
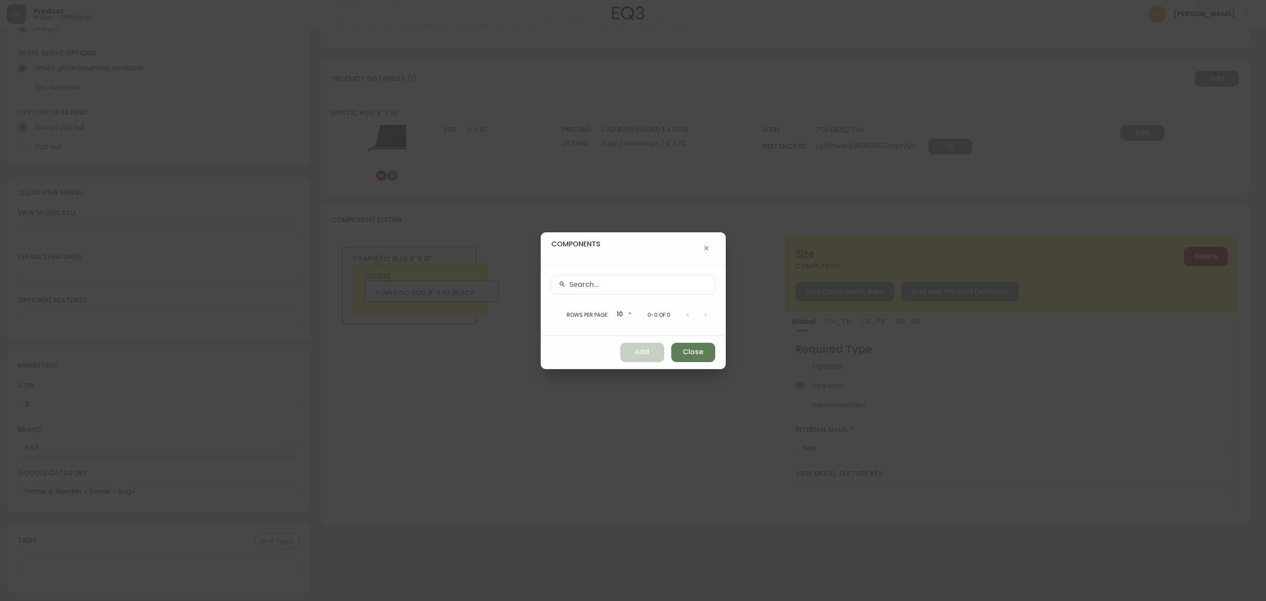
click at [636, 288] on input "text" at bounding box center [638, 285] width 139 height 8
paste input "3190-1118-1"
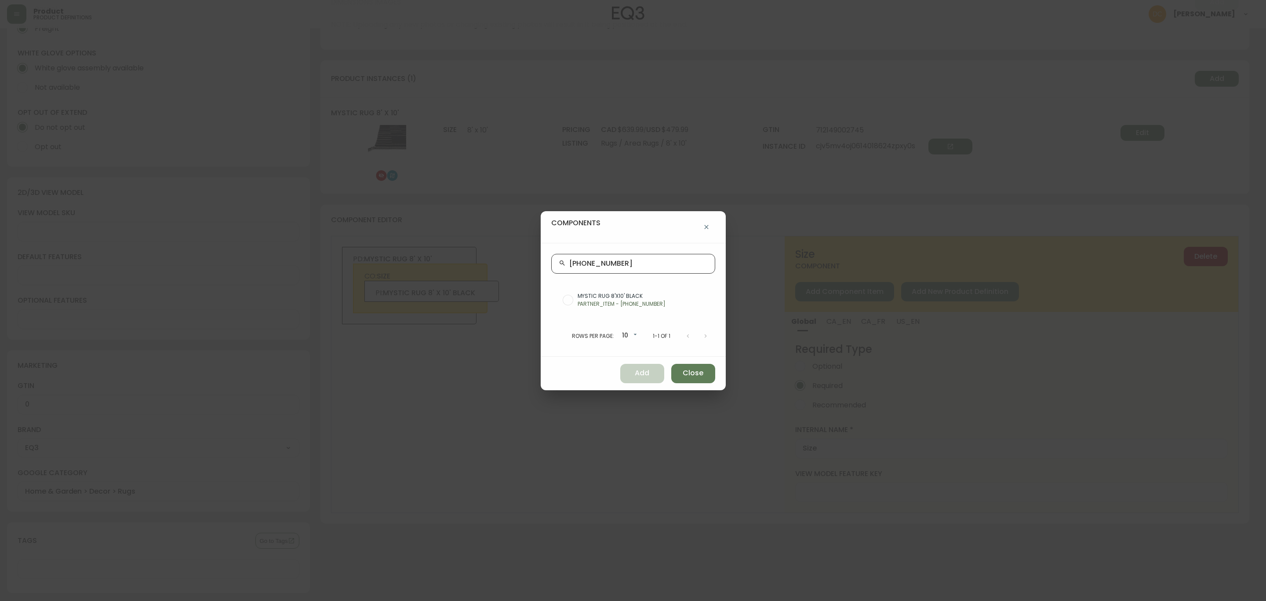
type input "3190-1118-1"
click at [625, 291] on div "MYSTIC RUG 8'X10' BLACK PARTNER_ITEM - 3190-1118-1" at bounding box center [633, 300] width 164 height 25
radio input "true"
click at [637, 380] on button "Add" at bounding box center [642, 373] width 44 height 19
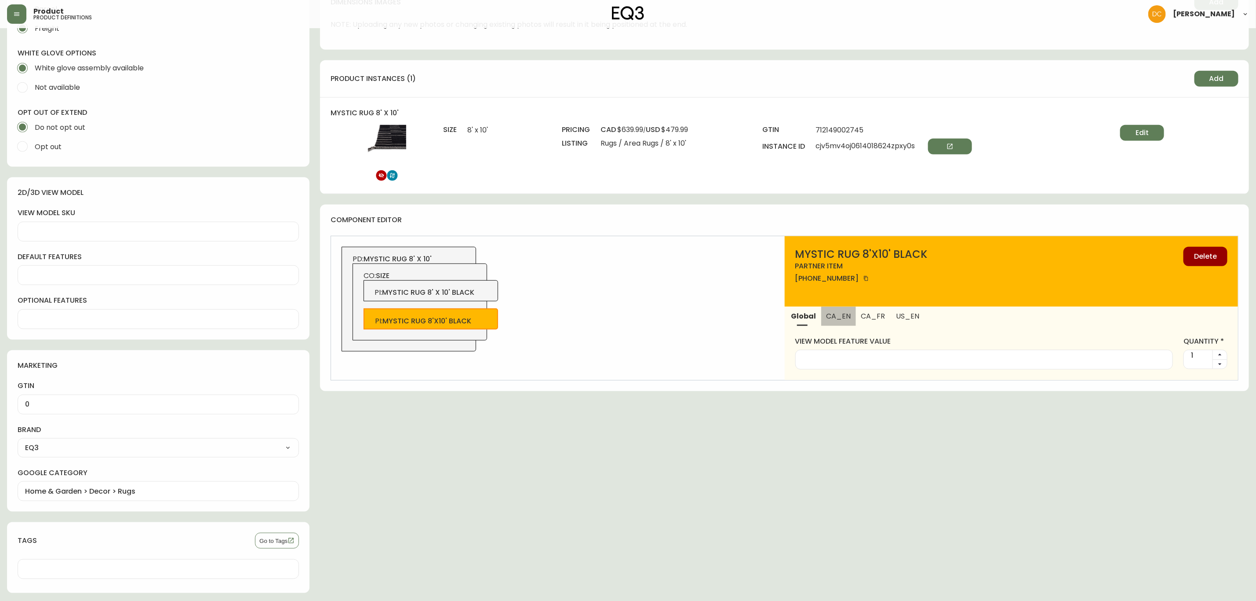
click at [839, 323] on button "CA_EN" at bounding box center [838, 316] width 35 height 19
click at [854, 365] on div at bounding box center [1011, 360] width 432 height 20
type input "Black/White"
click at [908, 322] on button "US_EN" at bounding box center [908, 316] width 36 height 19
drag, startPoint x: 893, startPoint y: 357, endPoint x: 882, endPoint y: 322, distance: 36.2
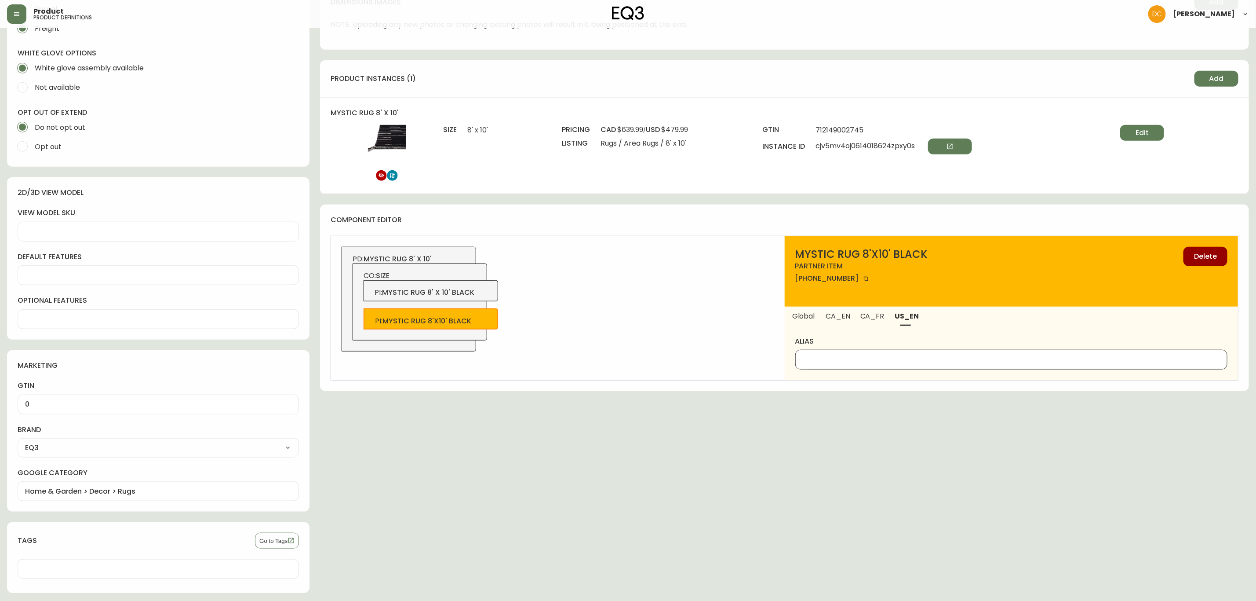
click at [893, 357] on input "alias" at bounding box center [1011, 359] width 417 height 8
paste input "Black/White"
type input "Black/White"
drag, startPoint x: 880, startPoint y: 317, endPoint x: 871, endPoint y: 351, distance: 36.1
click at [880, 317] on span "CA_FR" at bounding box center [873, 315] width 24 height 9
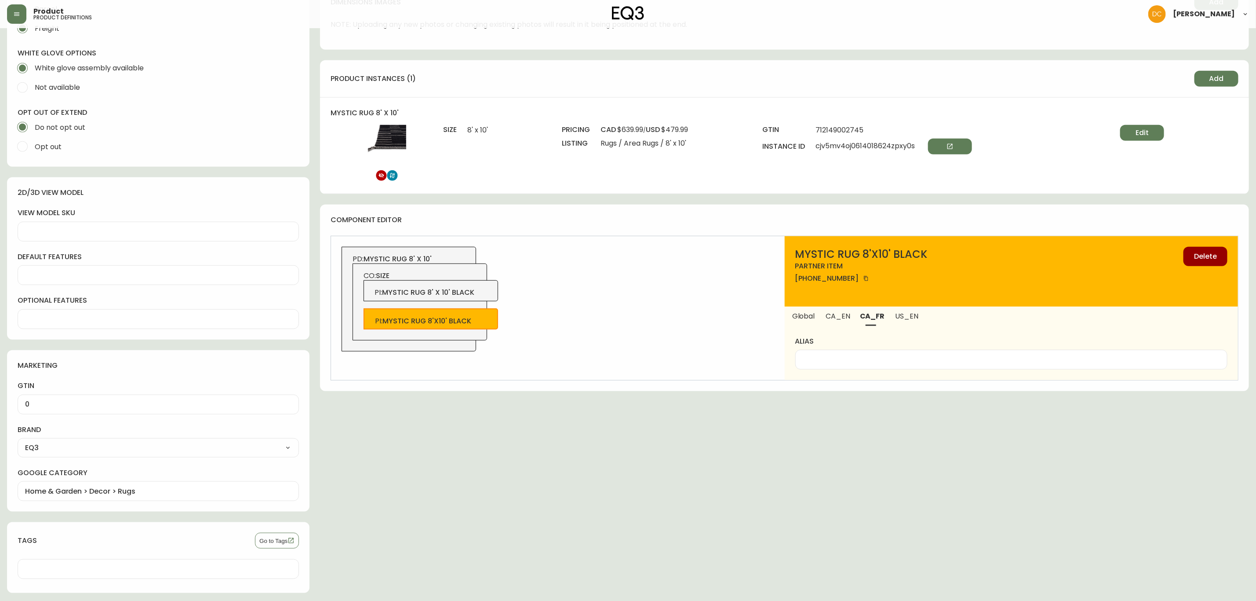
click at [869, 354] on div at bounding box center [1011, 360] width 432 height 20
type input "B"
type input "Noir/Blanc"
click at [738, 339] on div "PD: mystic rug 8' x 10' CO: size PI : mystic rug 8' x 10' black PI : mystic rug…" at bounding box center [557, 308] width 453 height 144
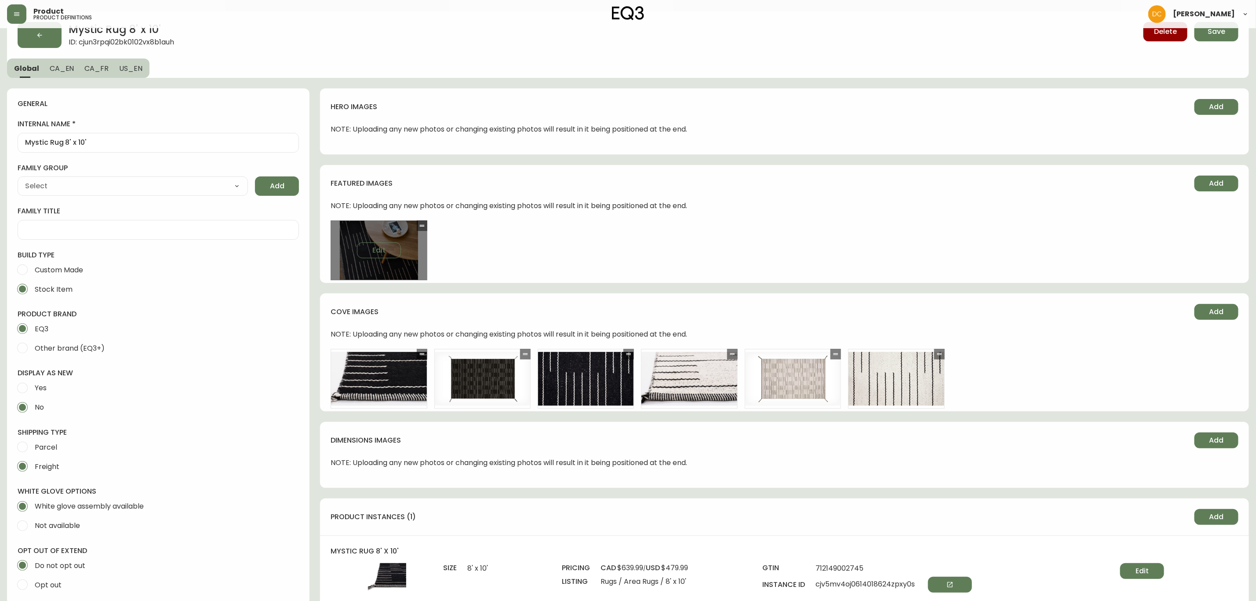
scroll to position [0, 0]
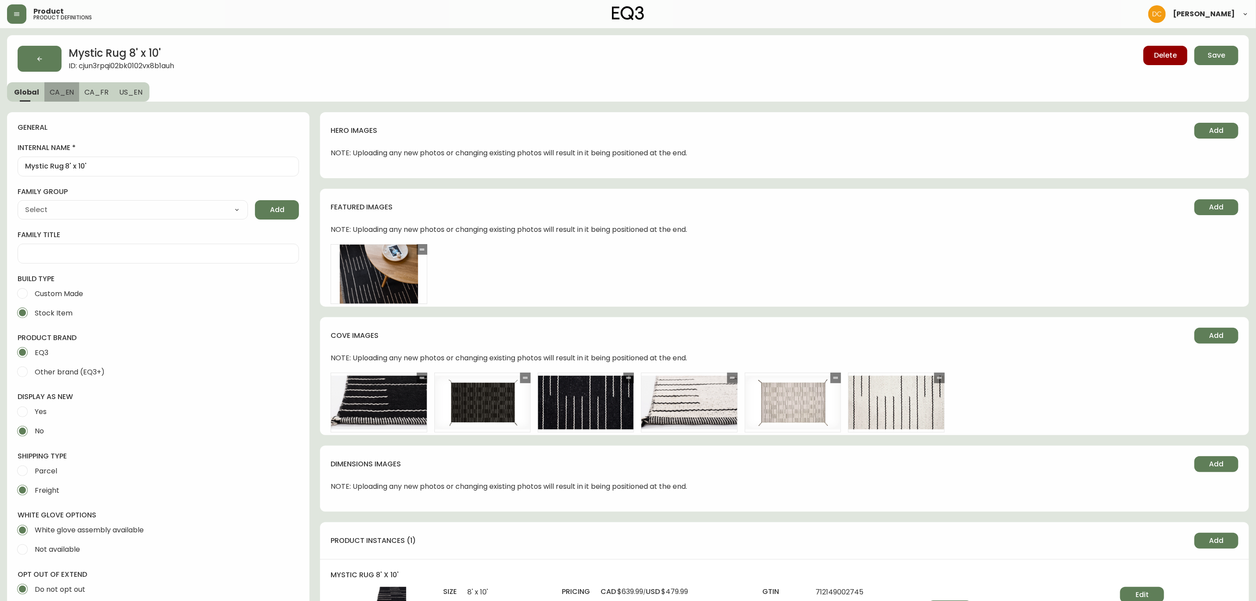
click at [61, 91] on span "CA_EN" at bounding box center [62, 92] width 25 height 9
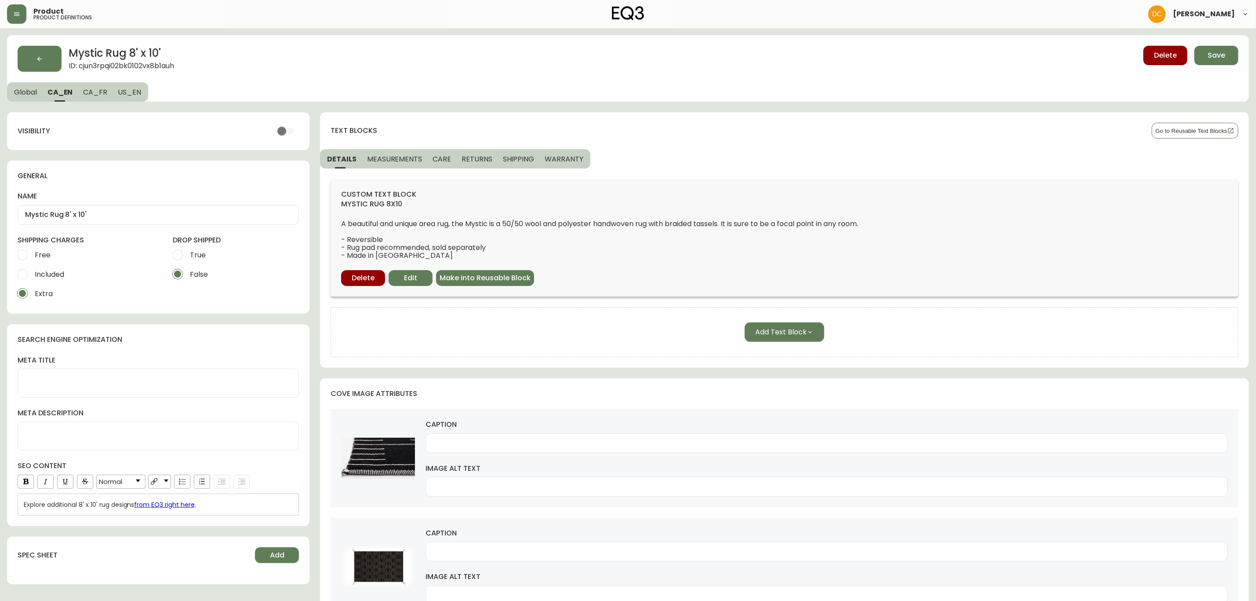
click at [32, 91] on span "Global" at bounding box center [25, 92] width 23 height 9
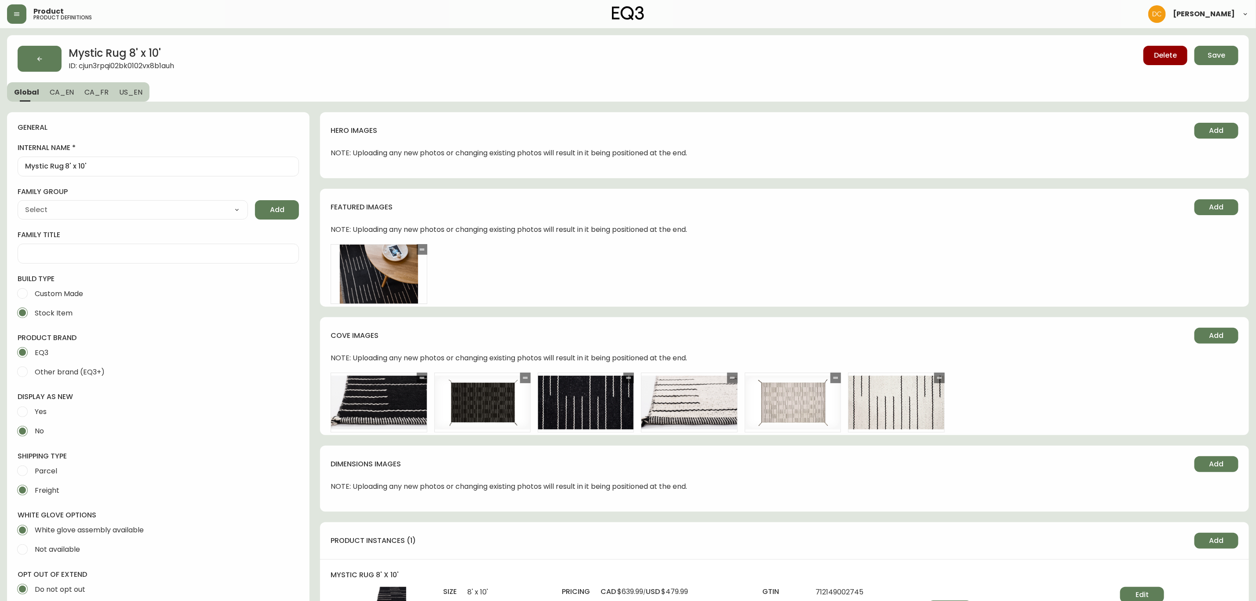
type input "EQ3"
type input "Home & Garden > Decor > Rugs"
type input "Default"
select select "cjyt4m5lw0000pt749bx6gh7n"
select select "cjpjx7rji00004c744bbp6zrf"
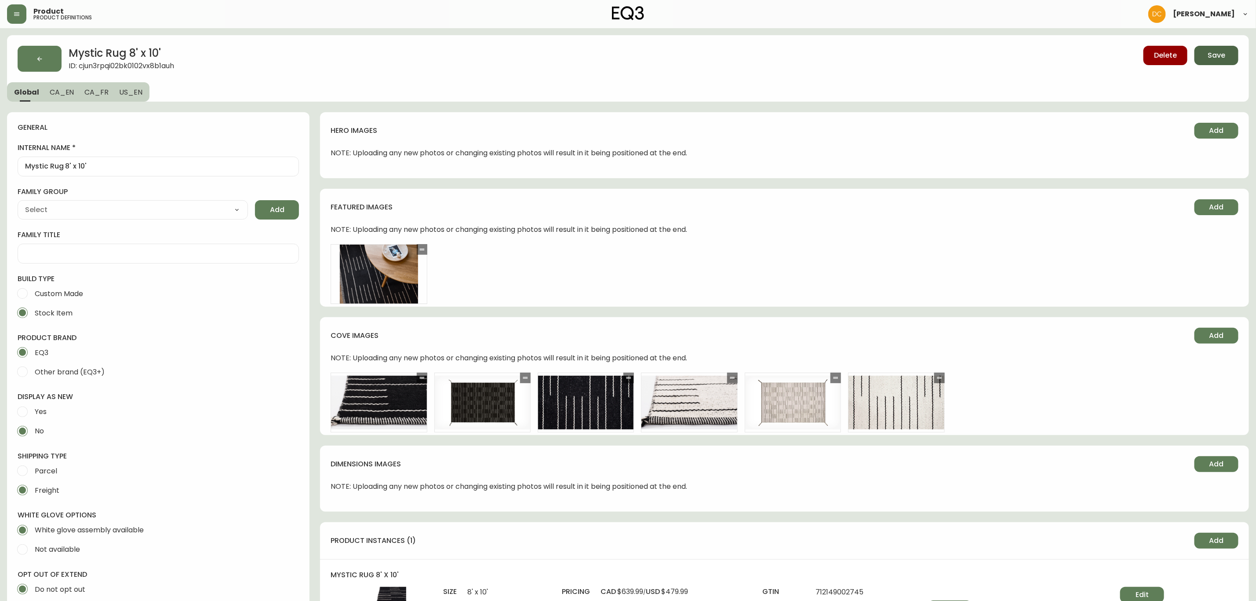
click at [1218, 58] on span "Save" at bounding box center [1217, 56] width 18 height 10
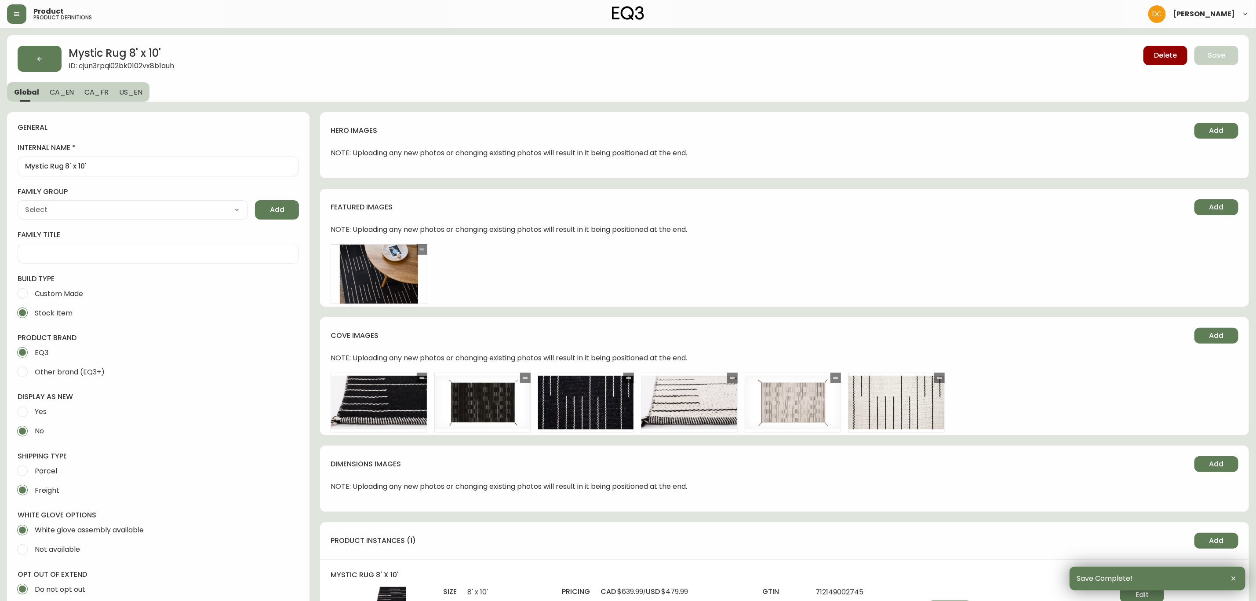
click at [15, 14] on icon "button" at bounding box center [16, 14] width 7 height 7
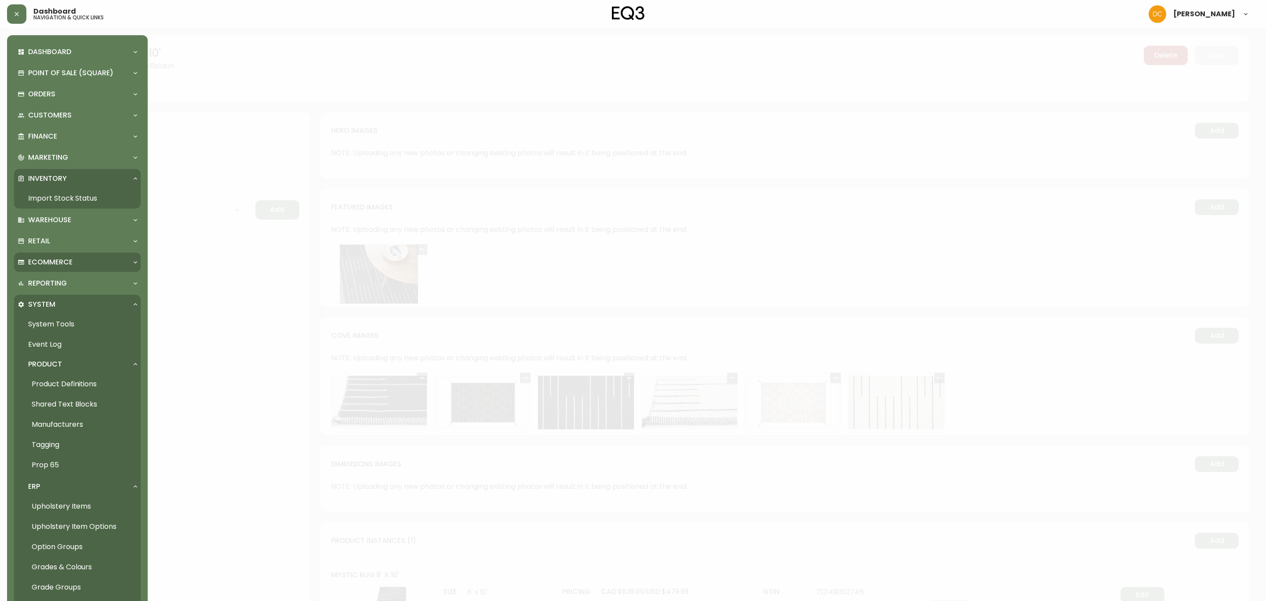
click at [66, 263] on p "Ecommerce" at bounding box center [50, 262] width 44 height 10
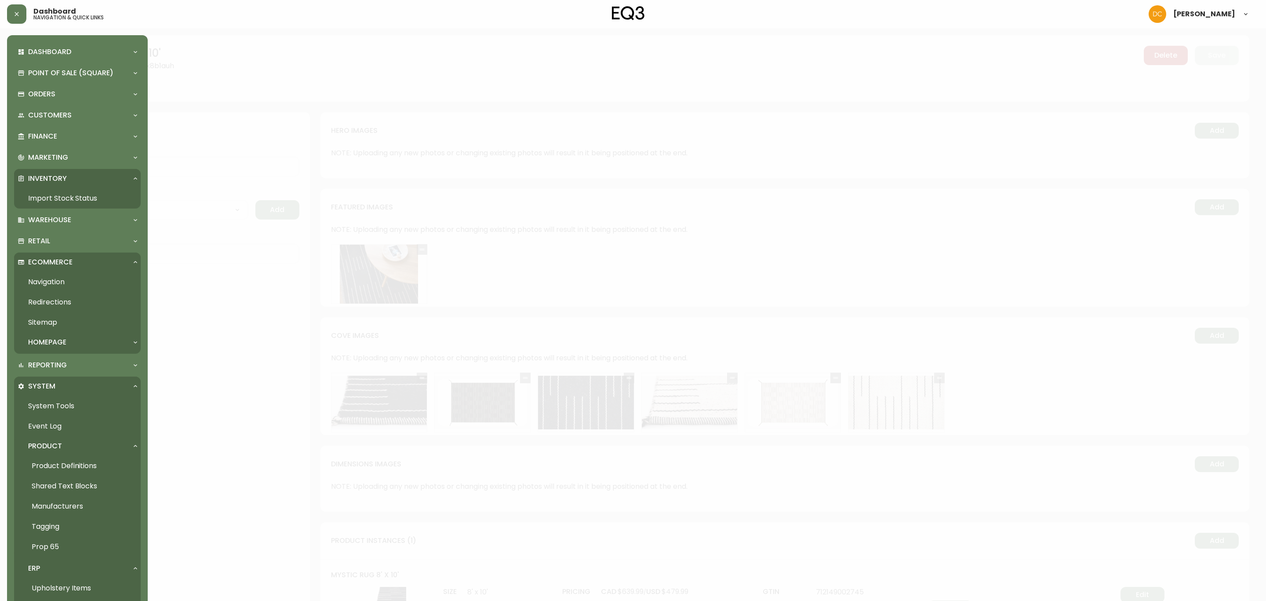
click at [61, 276] on link "Navigation" at bounding box center [77, 282] width 127 height 20
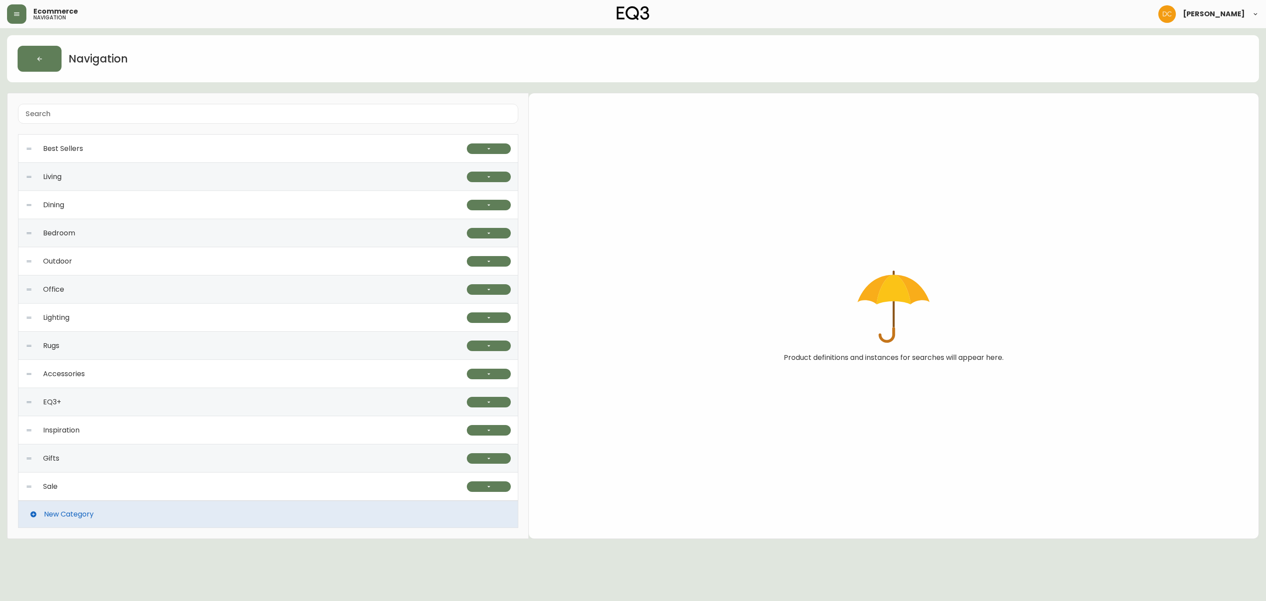
click at [114, 321] on div "Lighting" at bounding box center [247, 317] width 442 height 28
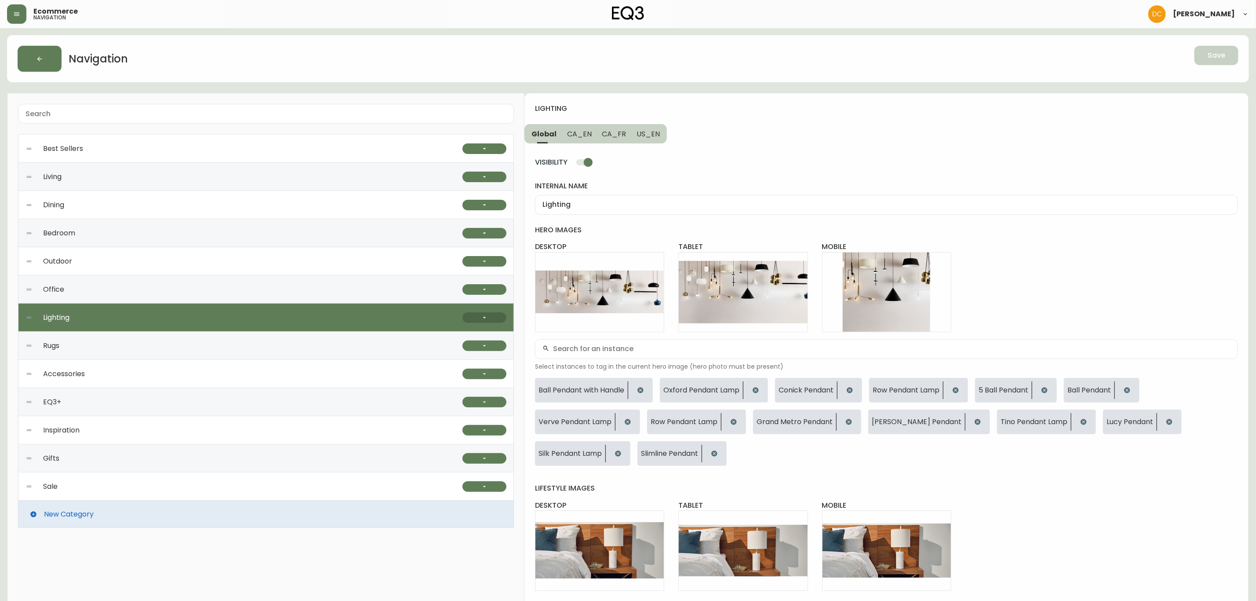
click at [491, 319] on button "button" at bounding box center [485, 317] width 44 height 11
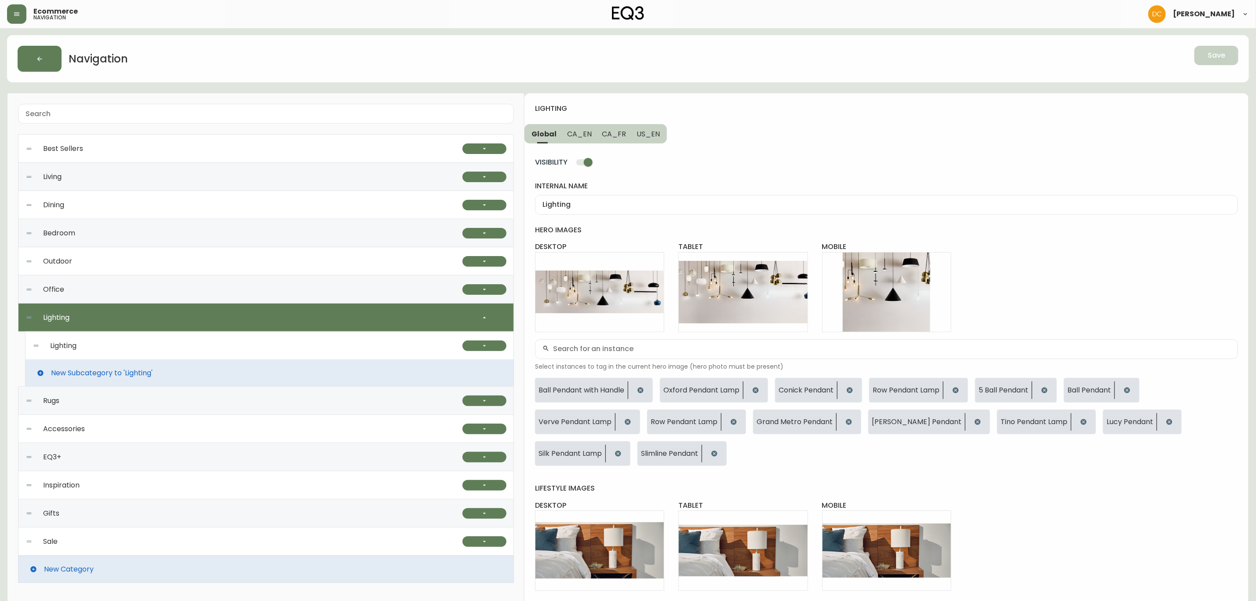
click at [352, 342] on div "Lighting" at bounding box center [248, 346] width 430 height 28
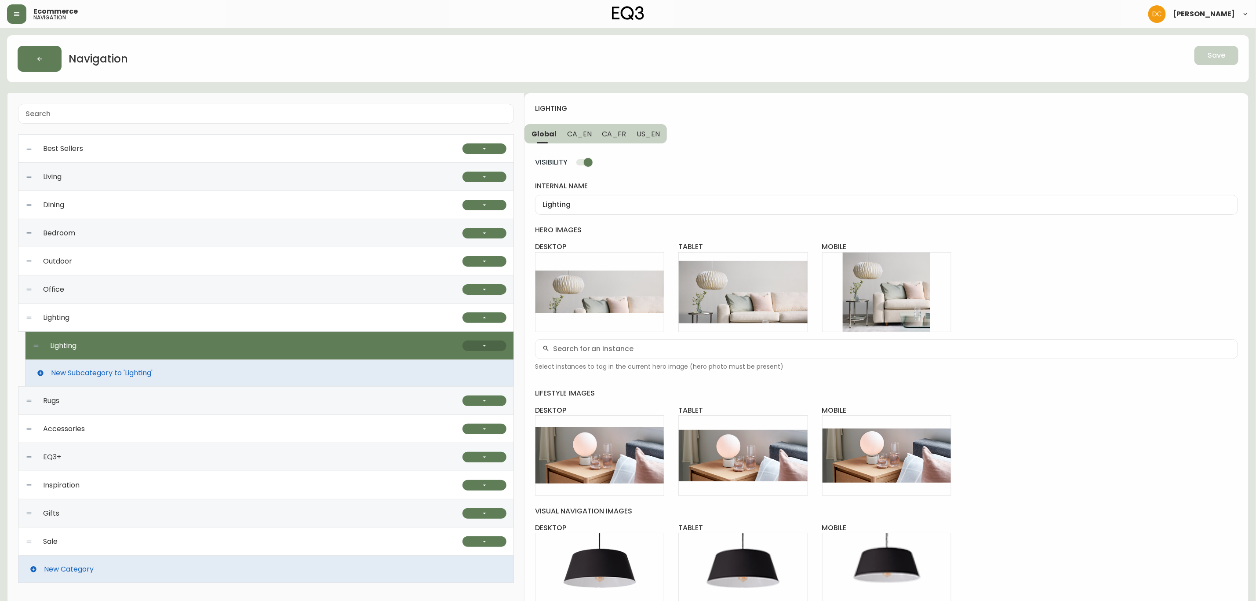
click at [497, 346] on button "button" at bounding box center [485, 345] width 44 height 11
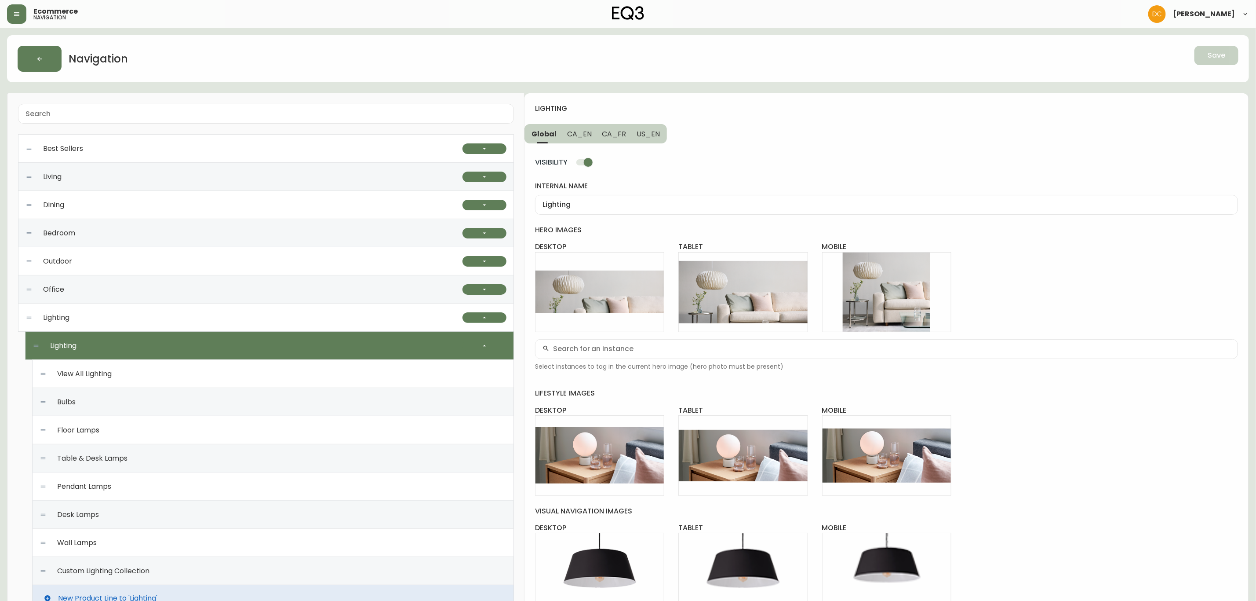
click at [197, 569] on div "Custom Lighting Collection" at bounding box center [273, 571] width 467 height 28
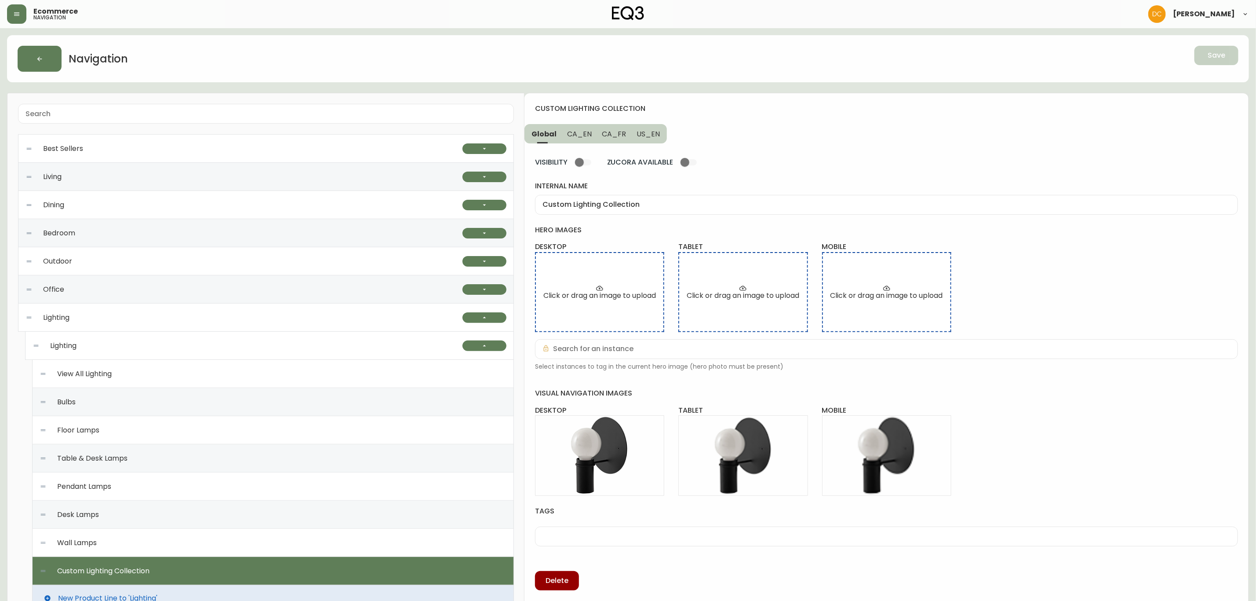
drag, startPoint x: 314, startPoint y: 547, endPoint x: 341, endPoint y: 512, distance: 43.9
click at [314, 546] on div "Wall Lamps" at bounding box center [273, 543] width 467 height 28
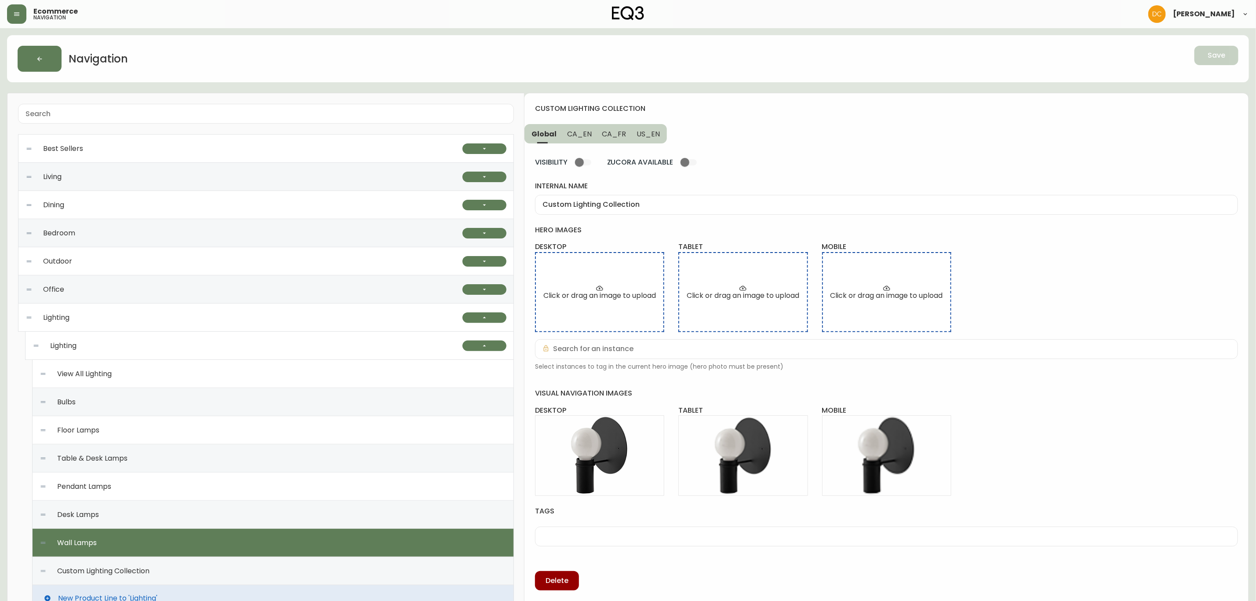
type input "Wall Lamps"
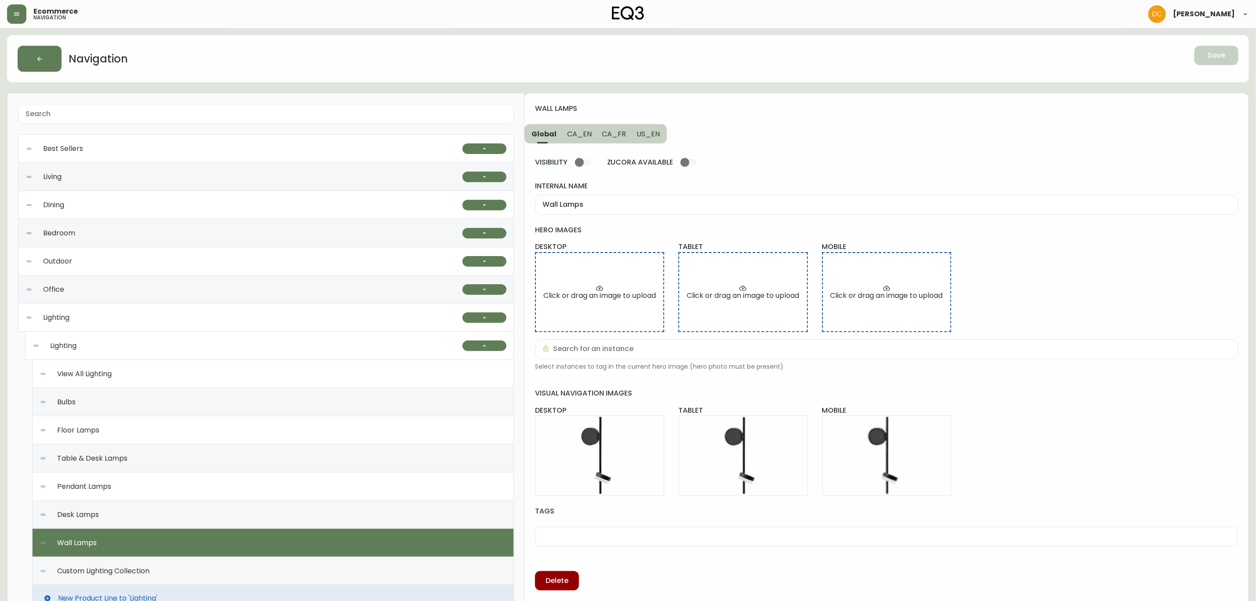
click at [579, 134] on span "CA_EN" at bounding box center [579, 133] width 25 height 9
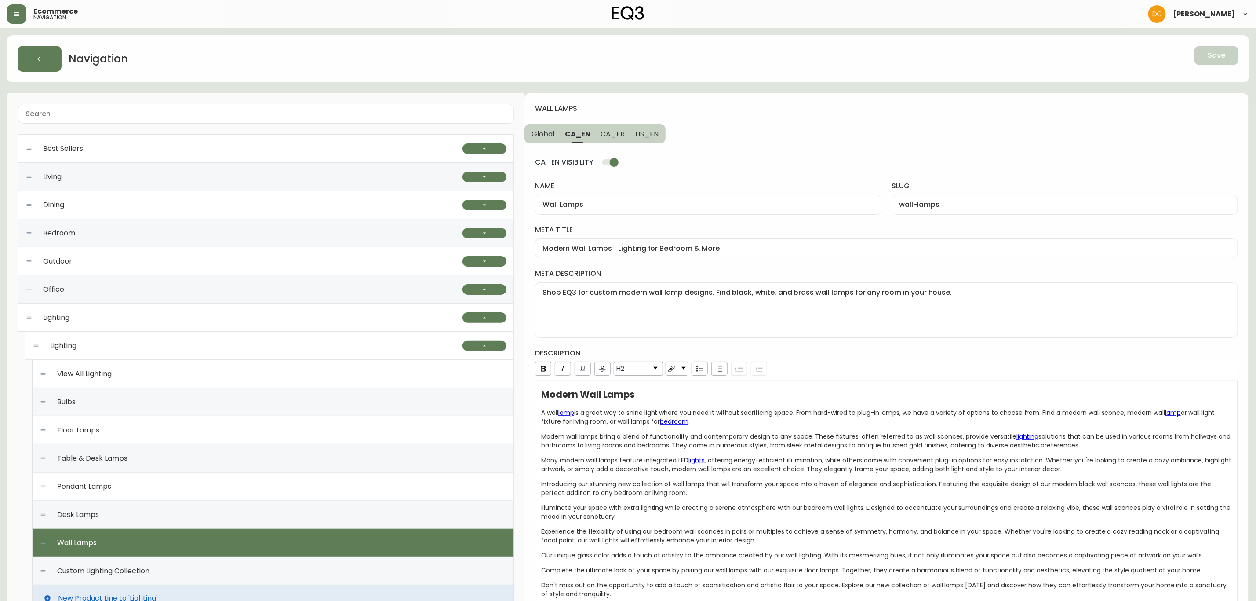
click at [608, 161] on input "CA_EN VISIBILITY" at bounding box center [614, 162] width 50 height 17
click at [611, 139] on button "CA_FR" at bounding box center [613, 133] width 35 height 19
checkbox input "true"
type input "Appliques murales"
type input "appliques-murales"
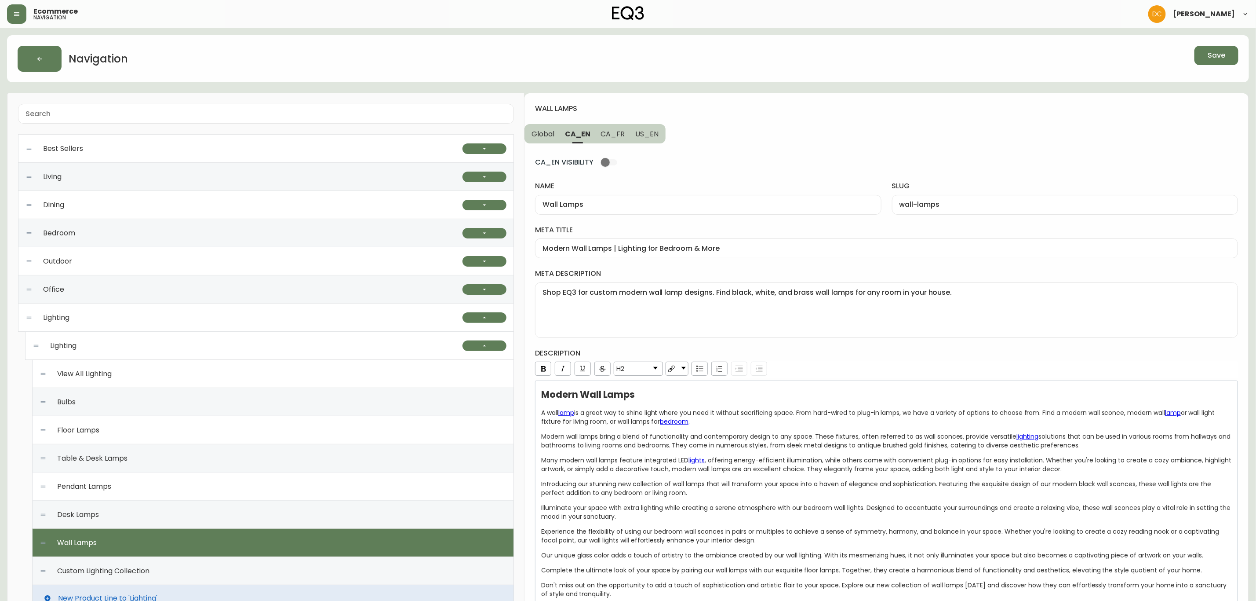
type input "Luminaires muraux modernes | Lampes murales pour embellir la maison"
type textarea "Trouvez l’applique murale parfaite pour votre demeure. Magasinez notre mobilier…"
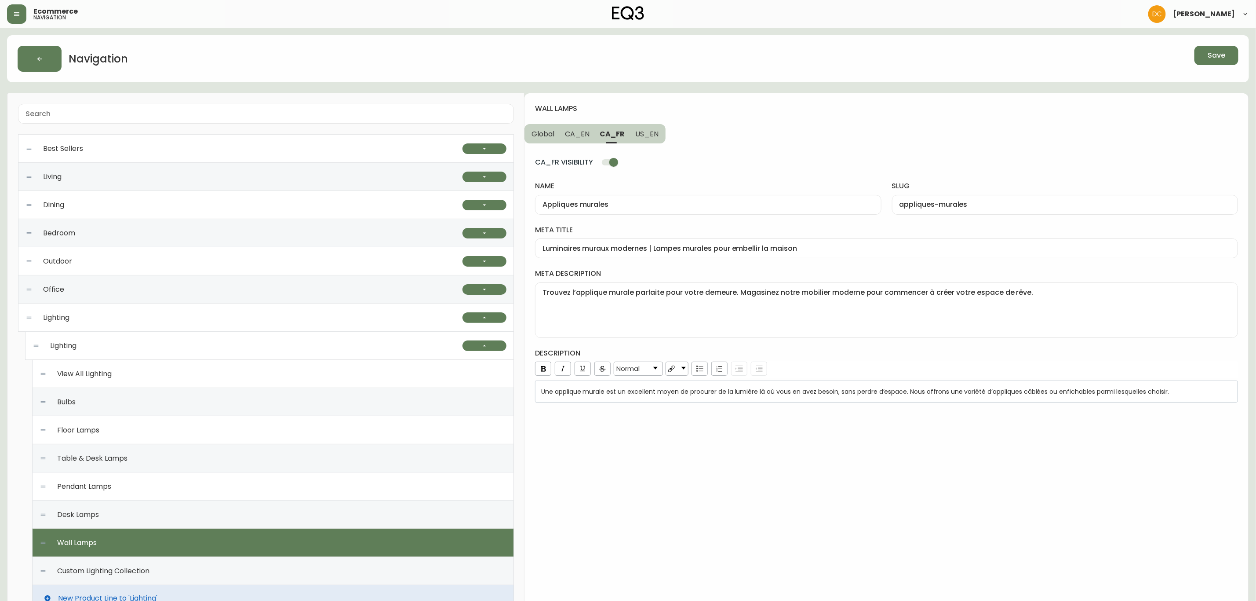
click at [608, 165] on input "CA_FR VISIBILITY" at bounding box center [614, 162] width 50 height 17
checkbox input "false"
click at [1218, 49] on button "Save" at bounding box center [1217, 55] width 44 height 19
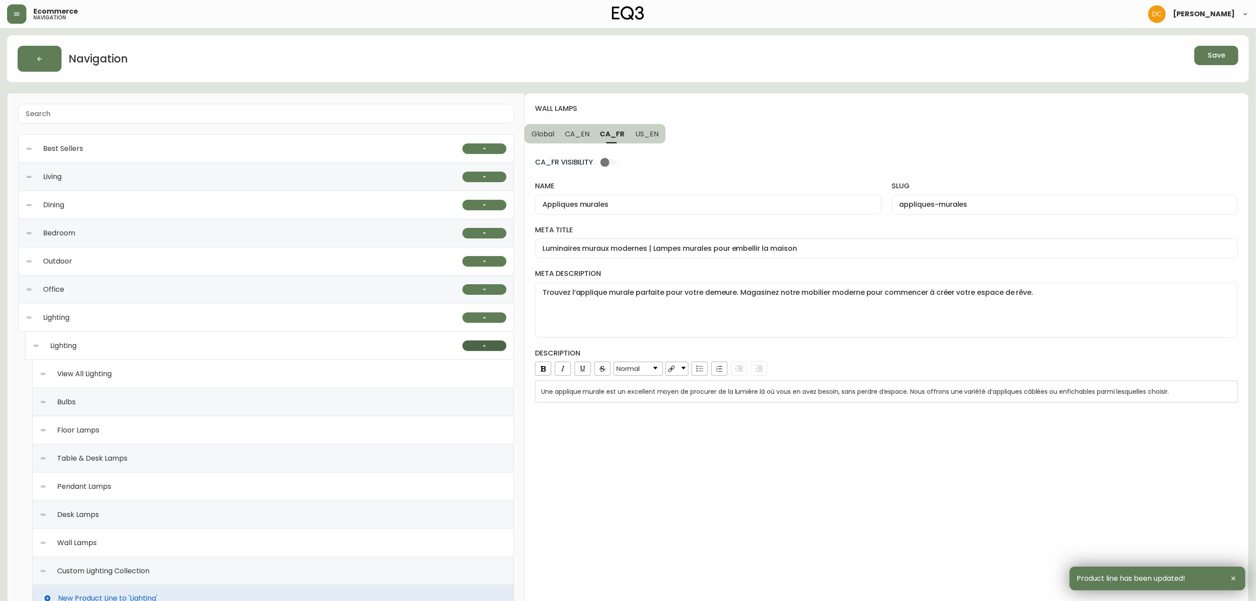
click at [495, 347] on button "button" at bounding box center [485, 345] width 44 height 11
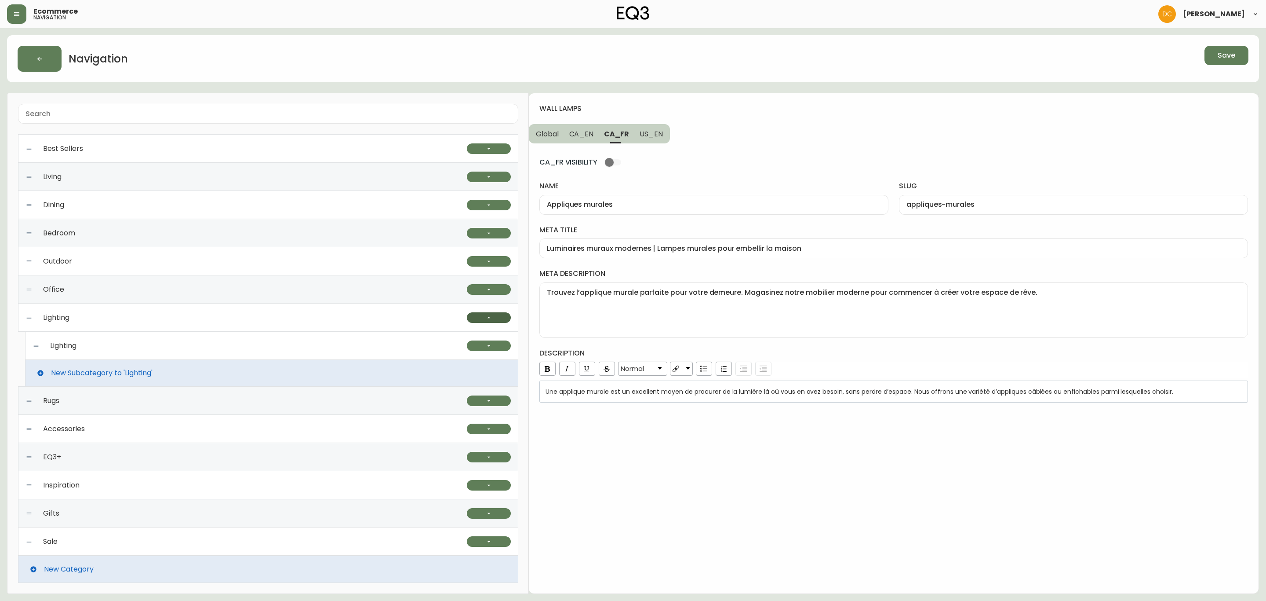
click at [493, 317] on button "button" at bounding box center [489, 317] width 44 height 11
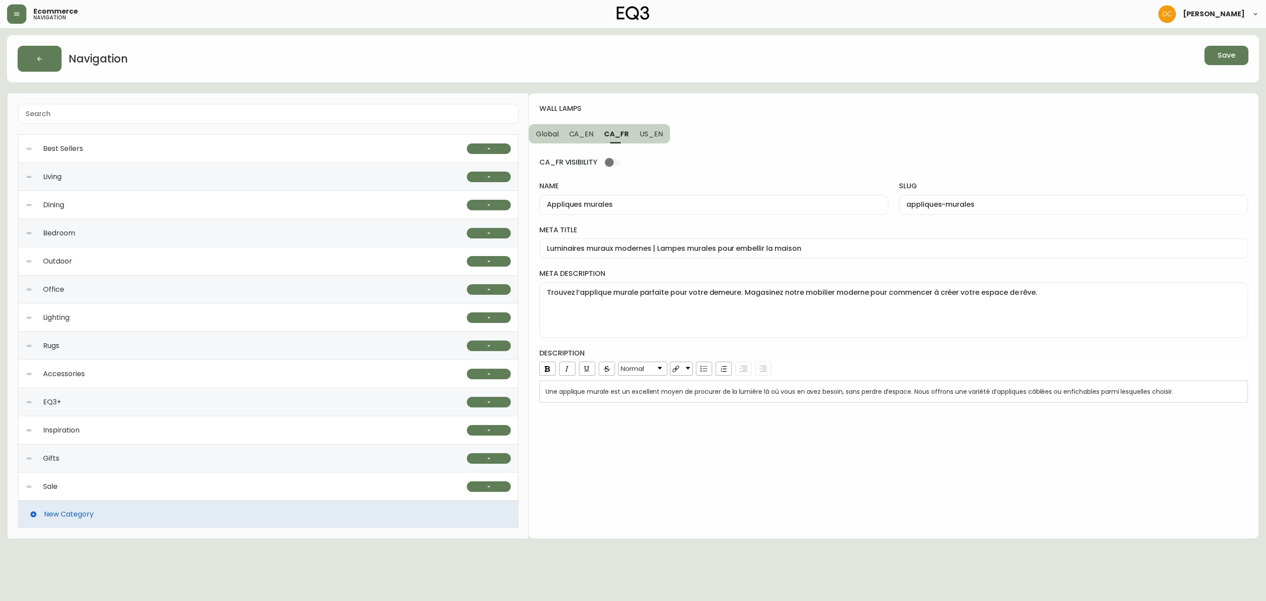
click at [147, 380] on div "Accessories" at bounding box center [247, 374] width 442 height 28
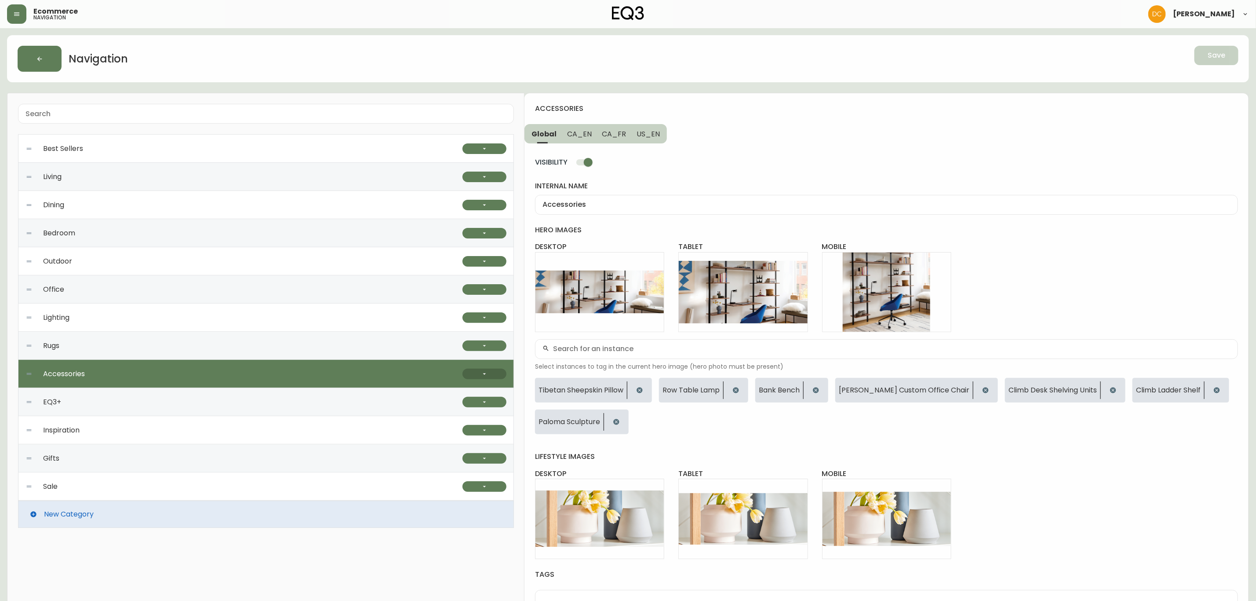
click at [471, 375] on button "button" at bounding box center [485, 374] width 44 height 11
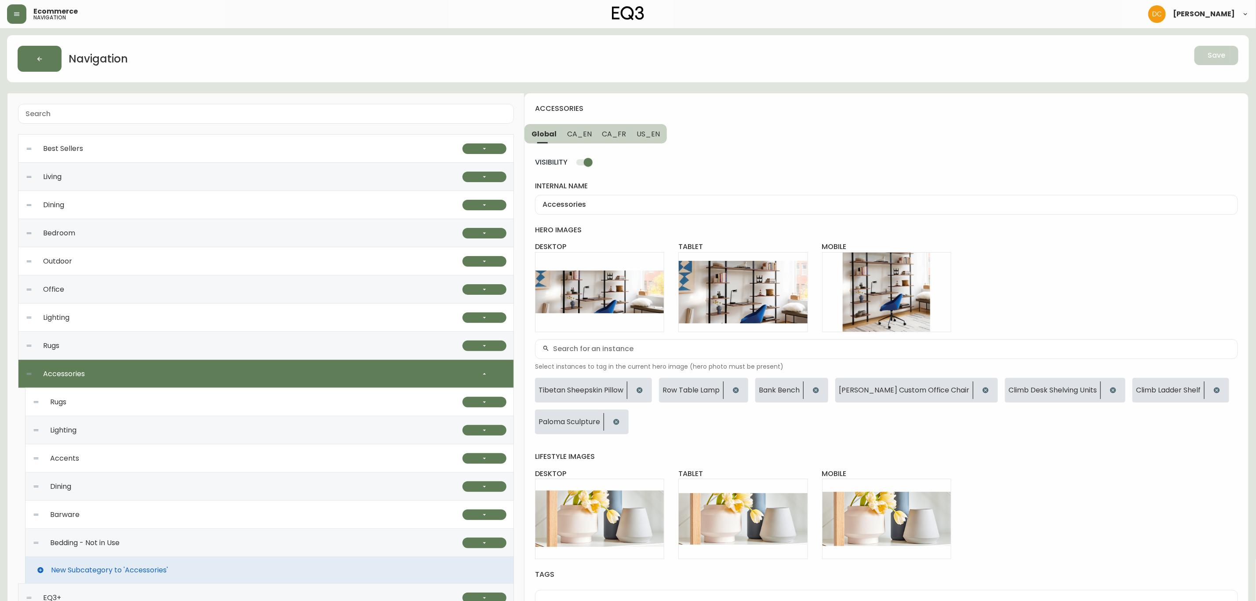
scroll to position [132, 0]
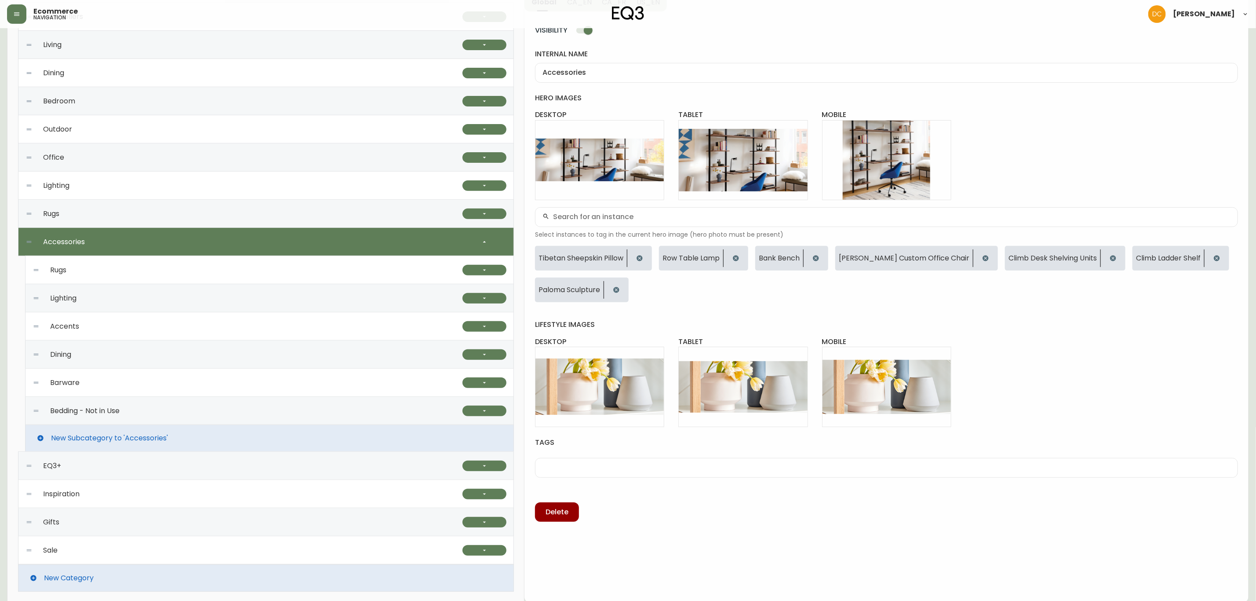
click at [134, 271] on div "Rugs" at bounding box center [248, 270] width 430 height 28
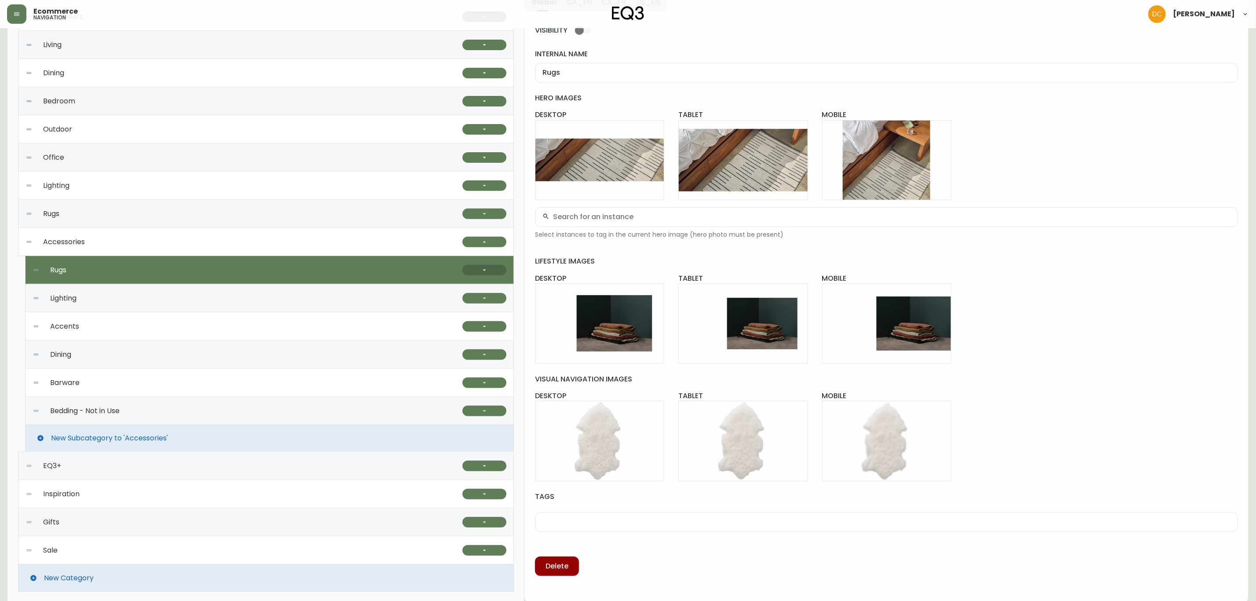
click at [467, 270] on button "button" at bounding box center [485, 270] width 44 height 11
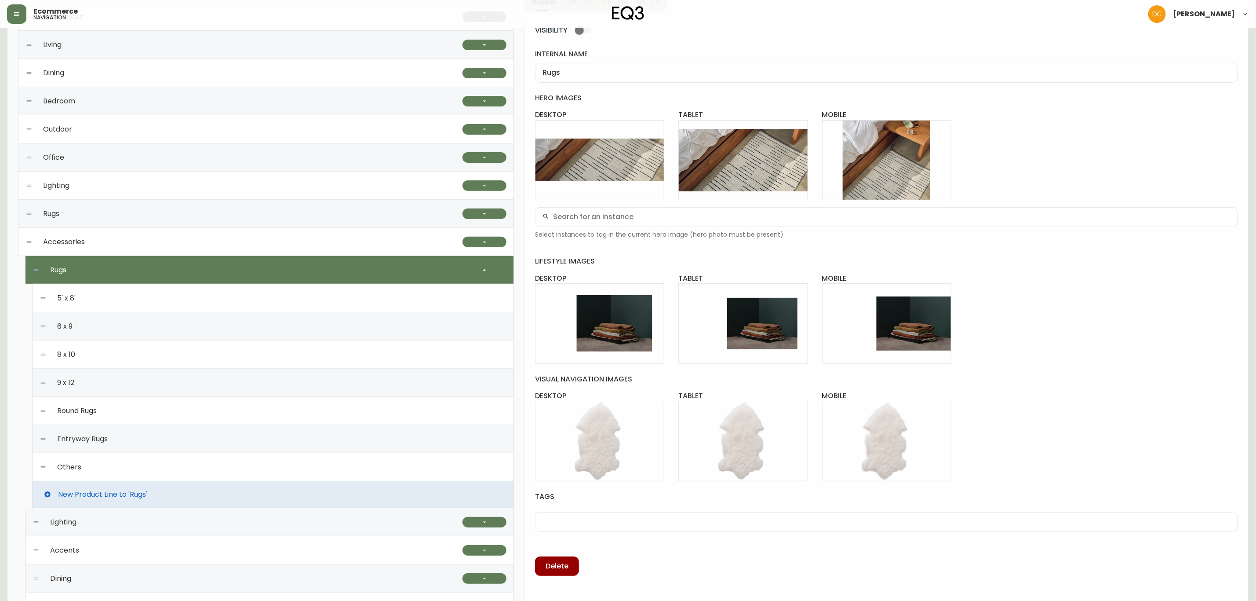
click at [140, 299] on div "5' x 8'" at bounding box center [273, 298] width 467 height 28
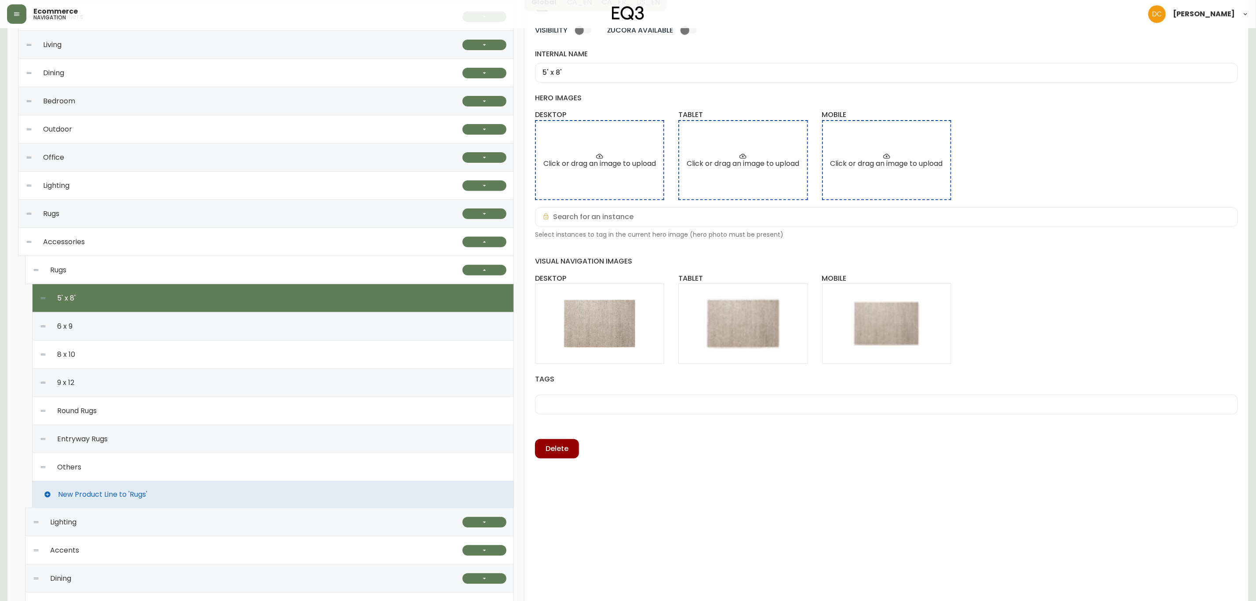
click at [248, 477] on div "Others" at bounding box center [273, 467] width 467 height 28
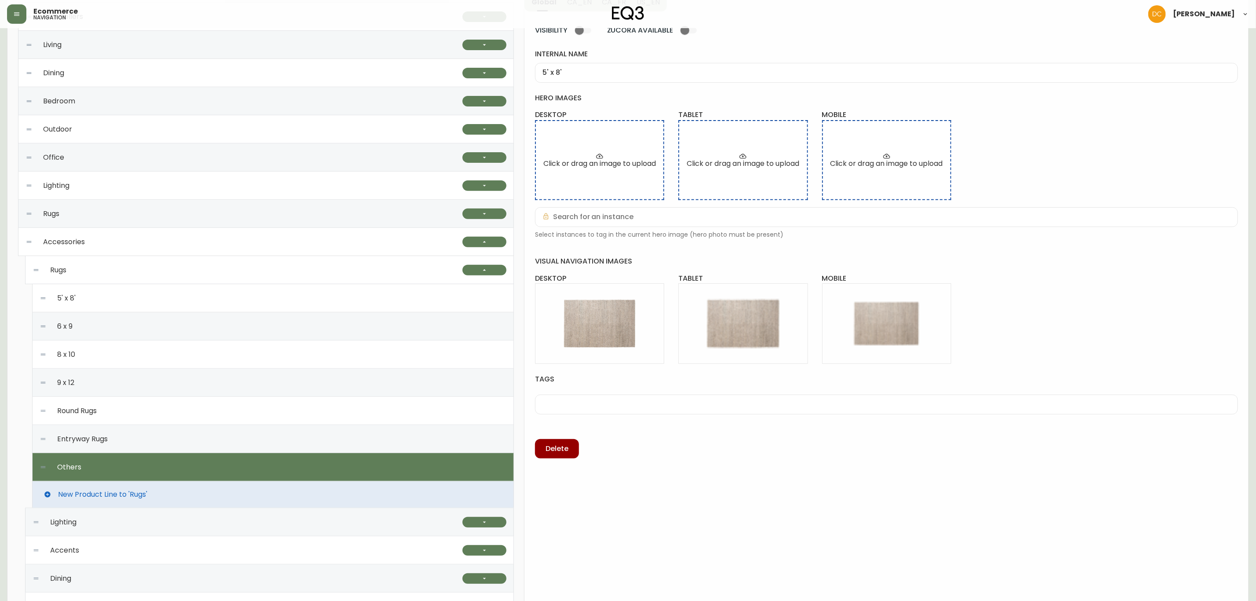
type input "Others"
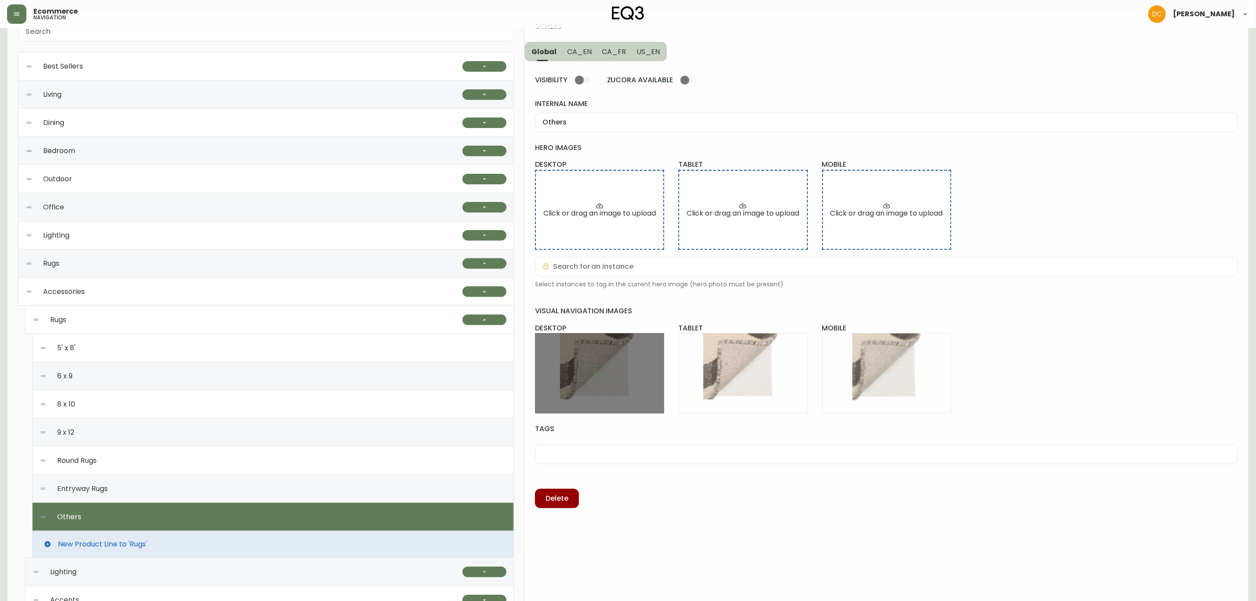
scroll to position [0, 0]
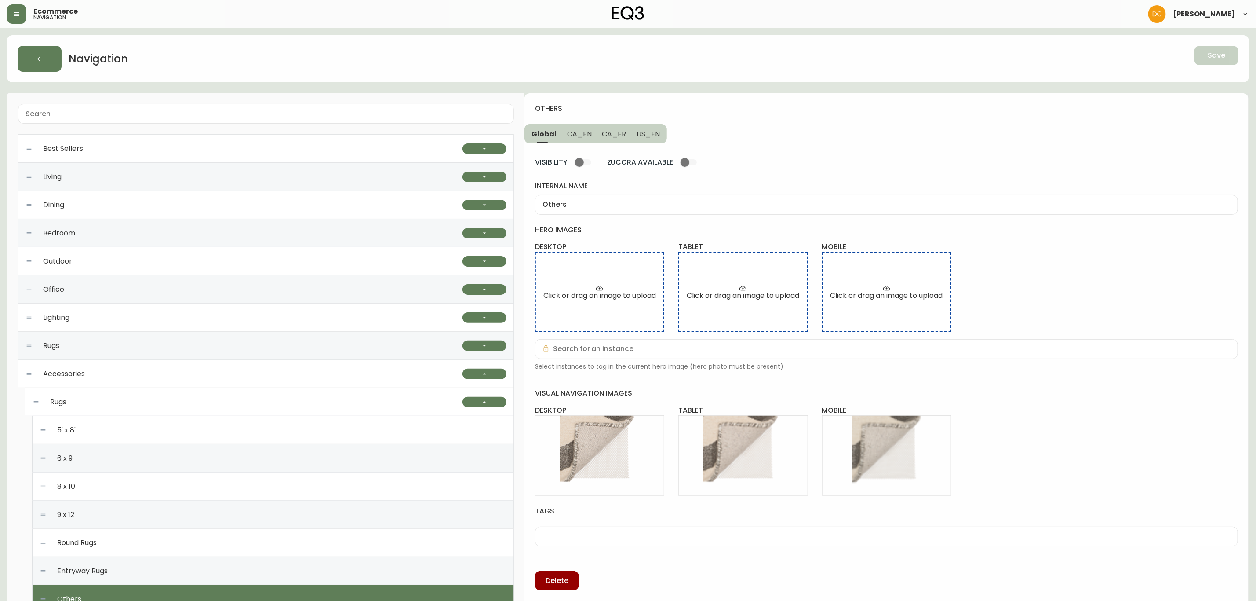
click at [580, 138] on span "CA_EN" at bounding box center [579, 133] width 25 height 9
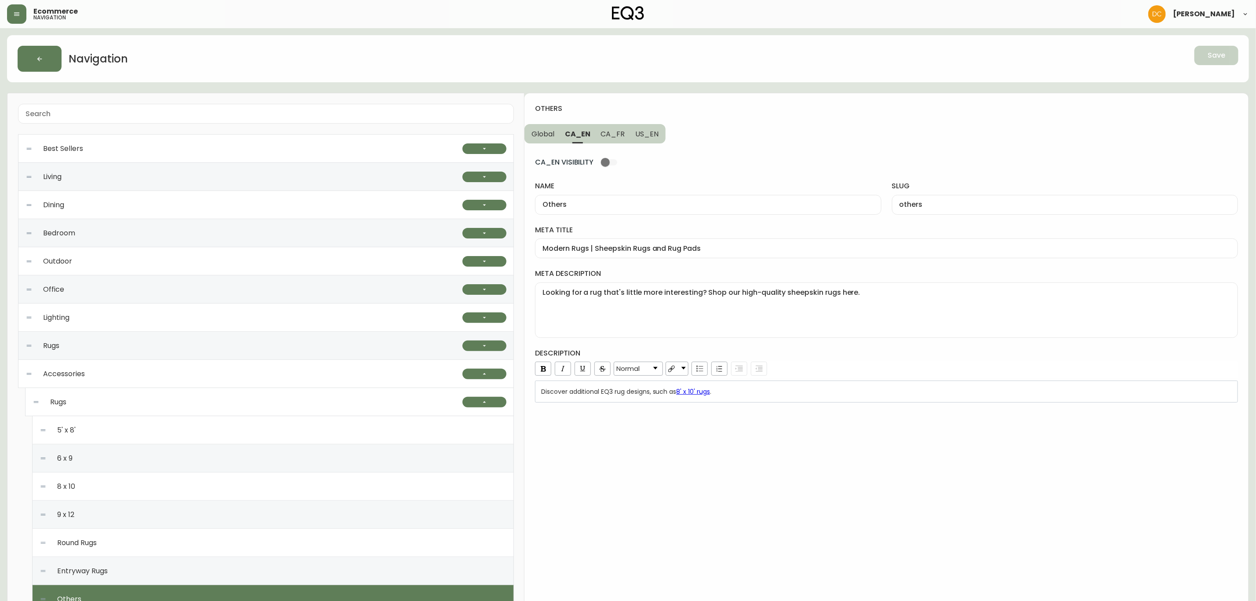
click at [597, 164] on input "CA_EN VISIBILITY" at bounding box center [605, 162] width 50 height 17
click at [614, 139] on button "CA_FR" at bounding box center [613, 133] width 35 height 19
checkbox input "false"
type input "Autres"
type input "autres"
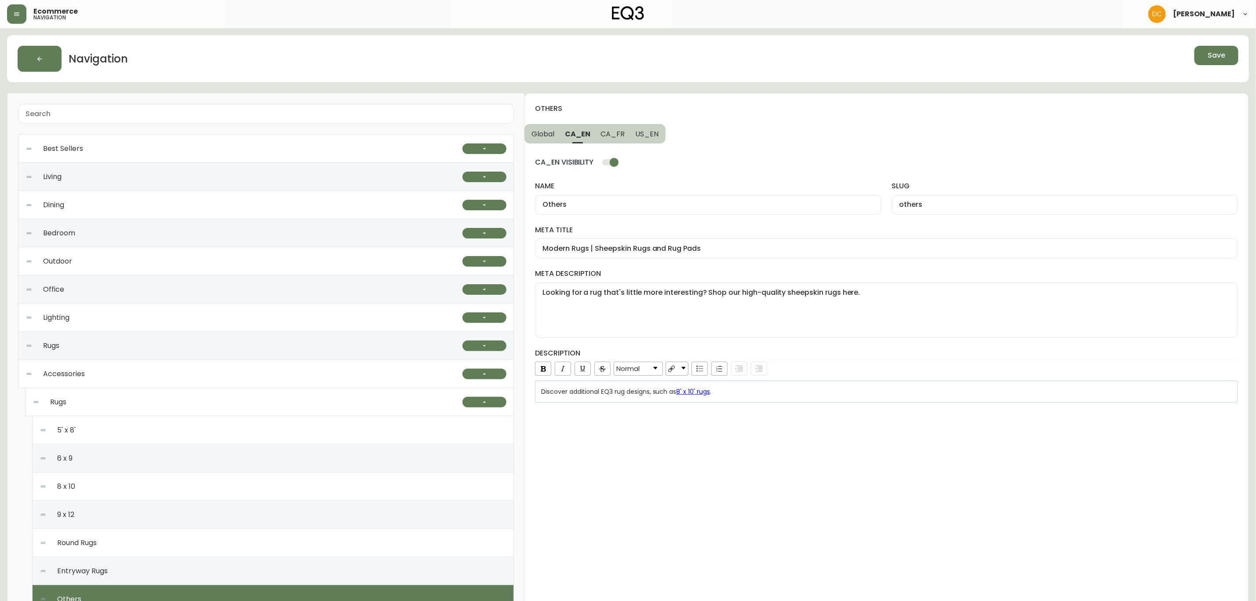
type input "Petits tapis | Collection de carpettes modernes | Embellissement maison"
type textarea "Cherchez-vous une carpette qui sort un peu de l’ordinaire? Magasinez nos tapis …"
click at [613, 161] on input "CA_FR VISIBILITY" at bounding box center [605, 162] width 50 height 17
checkbox input "true"
click at [1213, 61] on button "Save" at bounding box center [1217, 55] width 44 height 19
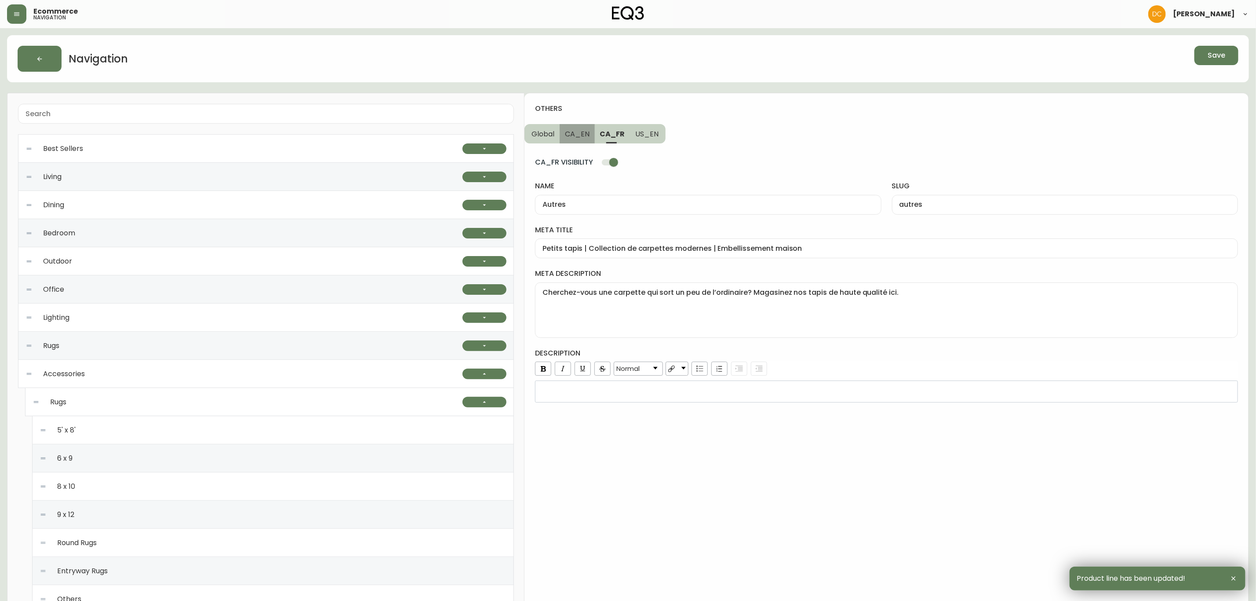
click at [573, 126] on button "CA_EN" at bounding box center [577, 133] width 35 height 19
type input "Others"
type input "others"
type input "Modern Rugs | Sheepskin Rugs and Rug Pads"
type textarea "Looking for a rug that's little more interesting? Shop our high-quality sheepsk…"
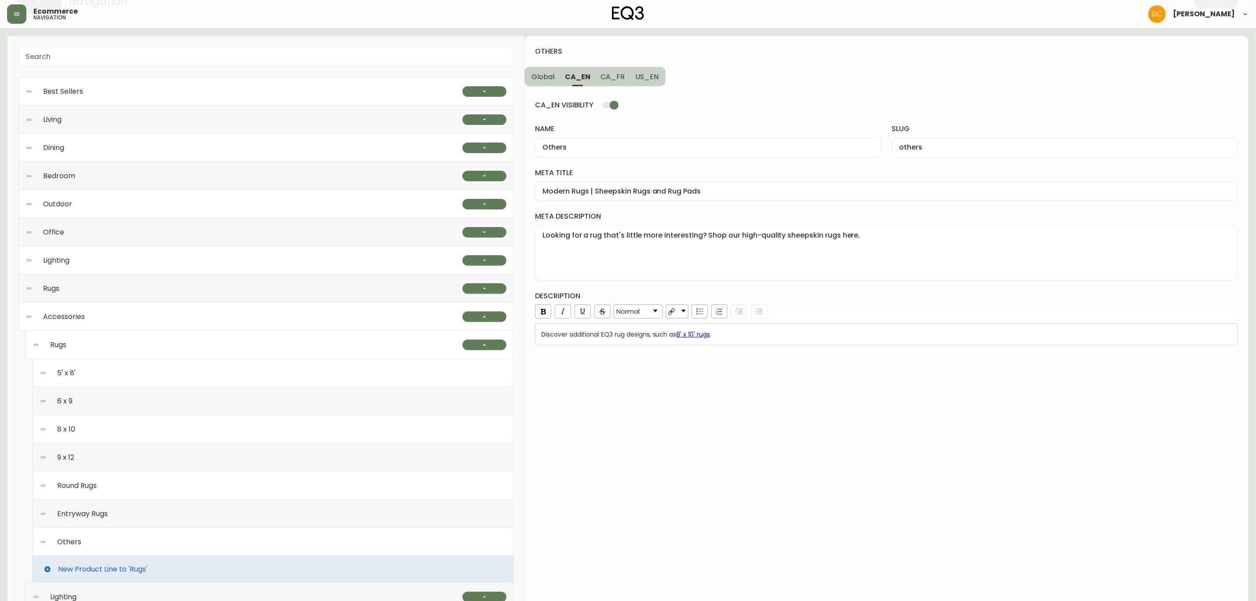
scroll to position [132, 0]
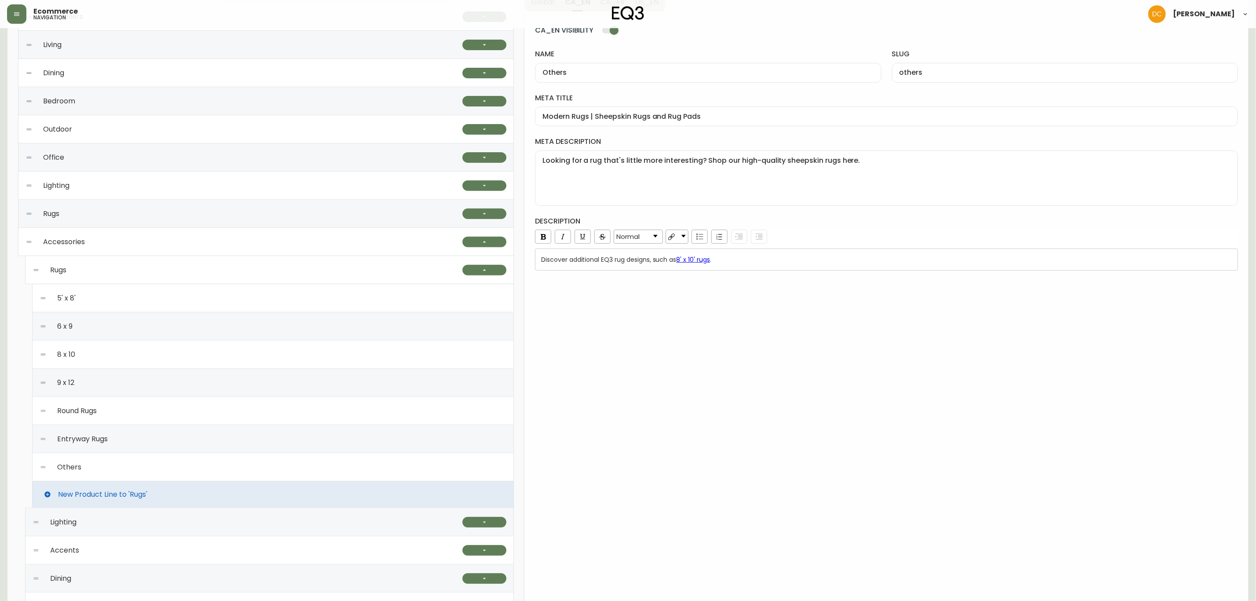
click at [135, 442] on div "Entryway Rugs" at bounding box center [273, 439] width 467 height 28
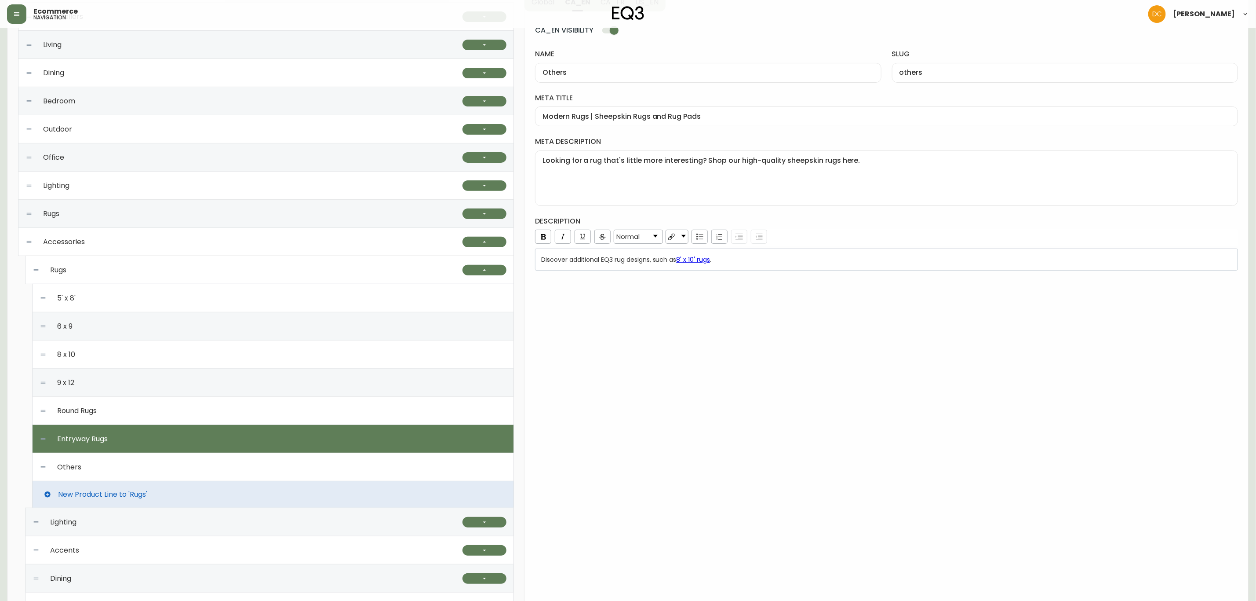
checkbox input "false"
type input "Entryway Rugs"
type input "entryway-rugs"
type input "EQ3 Canada Entryway Rugs | Striped or Wool Hallway Runners"
type textarea "Browse our hallway runners and small doorway rugs here. Perfect for both smalle…"
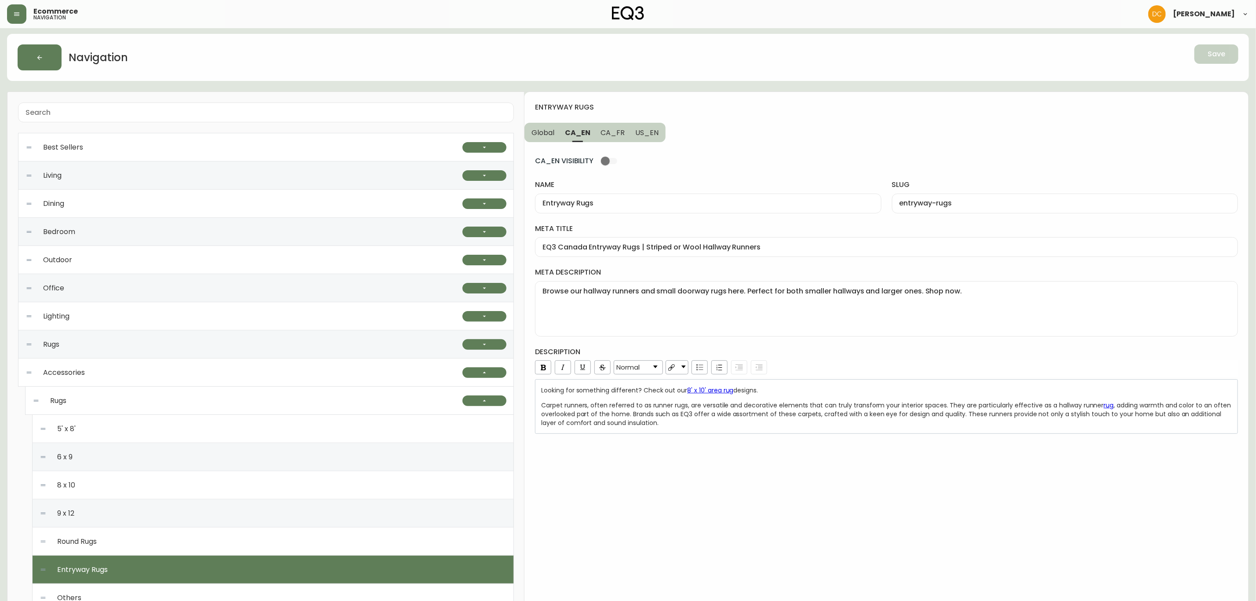
scroll to position [0, 0]
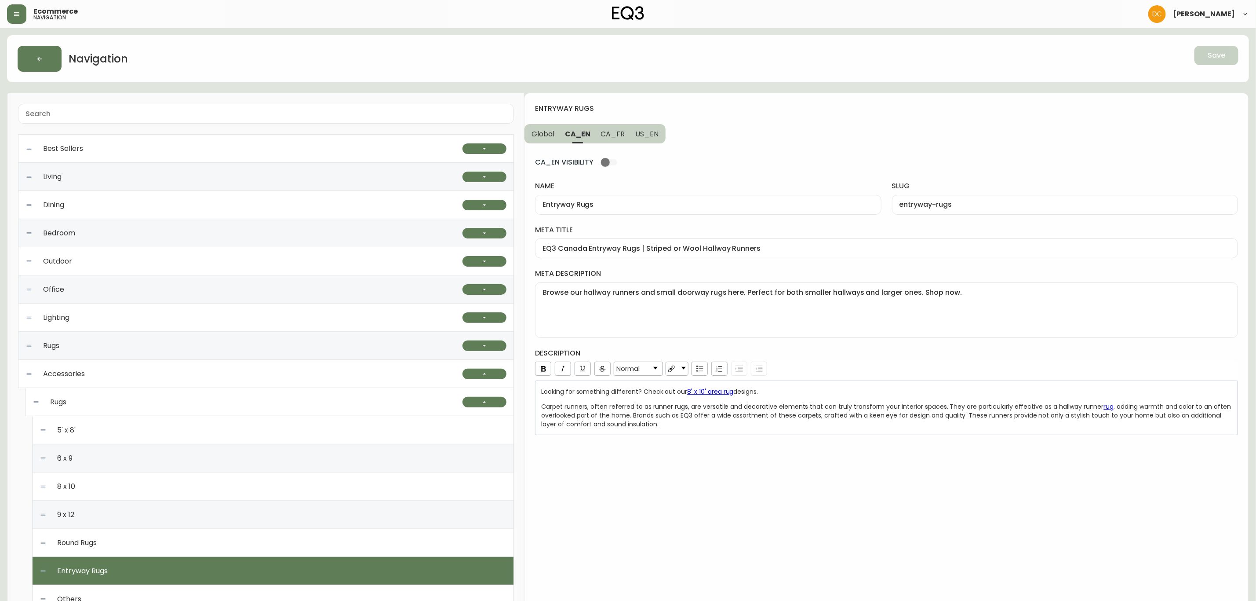
click at [601, 161] on input "CA_EN VISIBILITY" at bounding box center [605, 162] width 50 height 17
click at [613, 128] on button "CA_FR" at bounding box center [613, 133] width 35 height 19
checkbox input "false"
type input "Tapis d’entrée"
type input "tapis-d-entree"
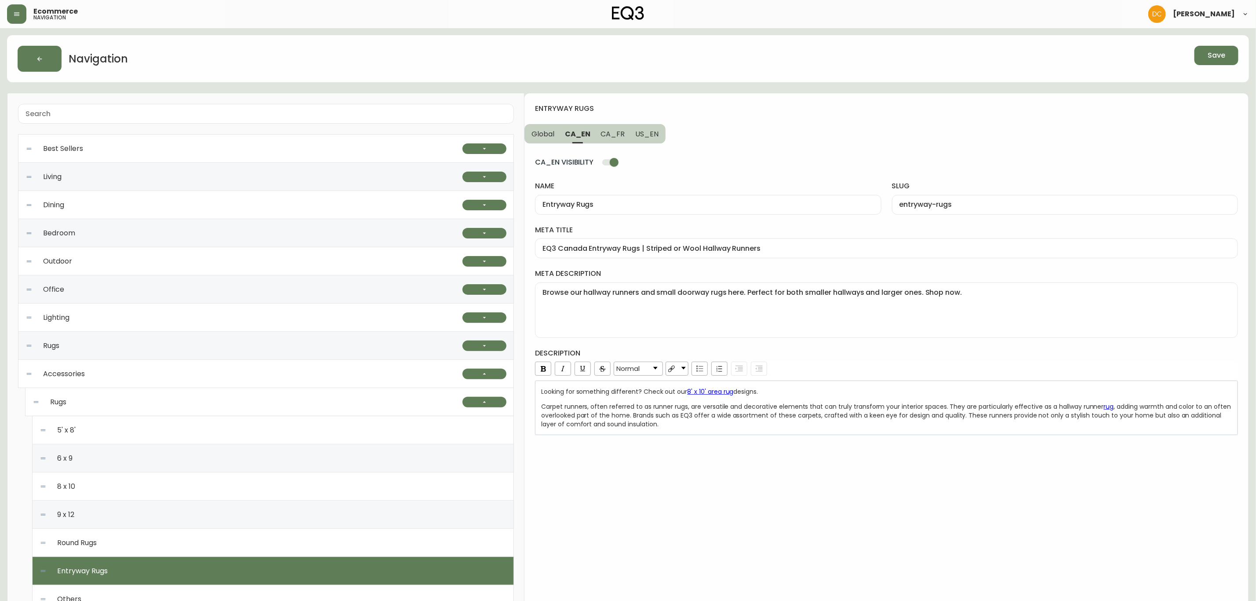
type input "Tapis d’entrée | Carpettes pour longs passages | Déco de plancher"
type textarea "Découvrez nos chemins de couloir ici. Nous offrons des tapis de passage pour le…"
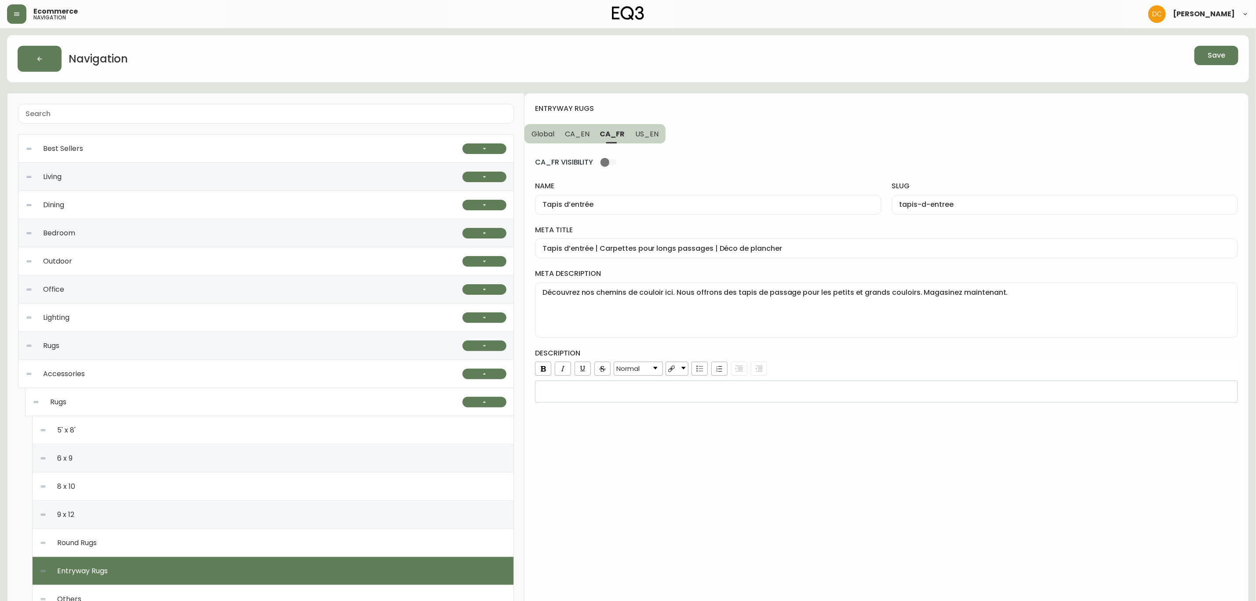
click at [604, 160] on input "CA_FR VISIBILITY" at bounding box center [605, 162] width 50 height 17
checkbox input "true"
click at [1217, 59] on span "Save" at bounding box center [1217, 56] width 18 height 10
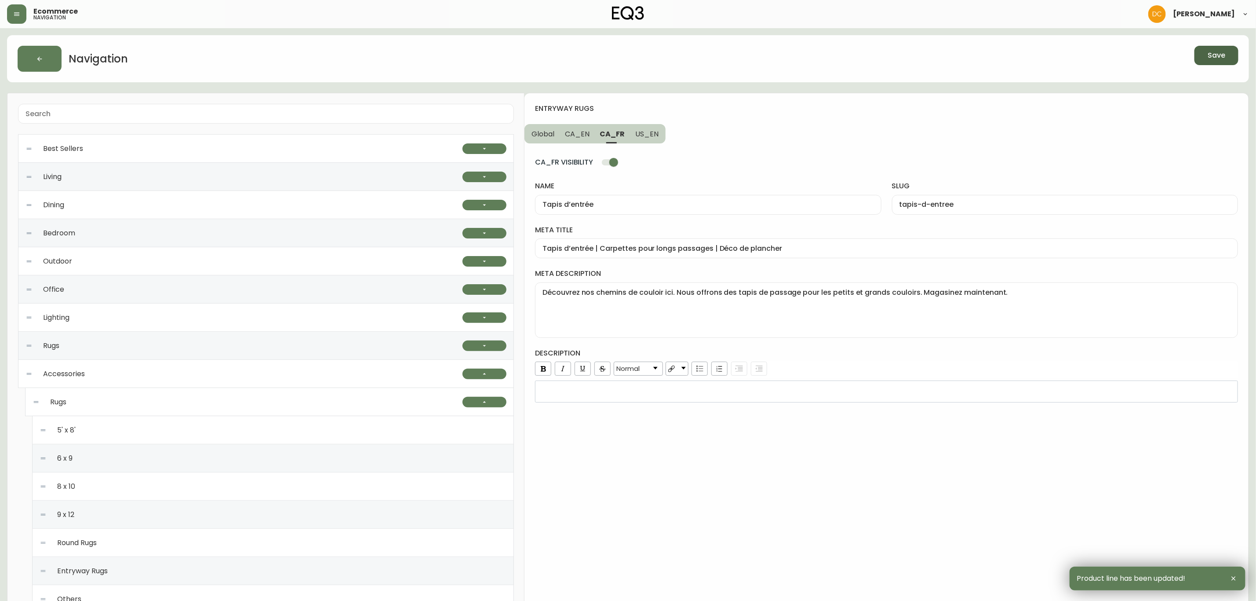
click at [566, 129] on span "CA_EN" at bounding box center [577, 133] width 25 height 9
type input "Entryway Rugs"
type input "entryway-rugs"
type input "EQ3 Canada Entryway Rugs | Striped or Wool Hallway Runners"
type textarea "Browse our hallway runners and small doorway rugs here. Perfect for both smalle…"
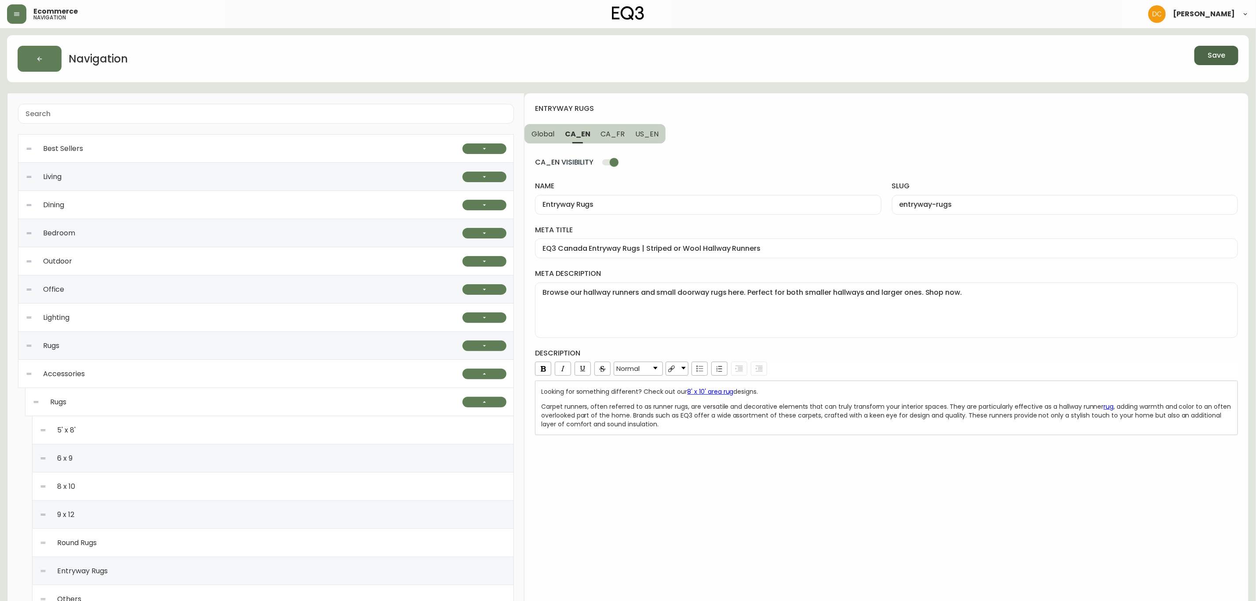
click at [558, 134] on button "Global" at bounding box center [542, 133] width 35 height 19
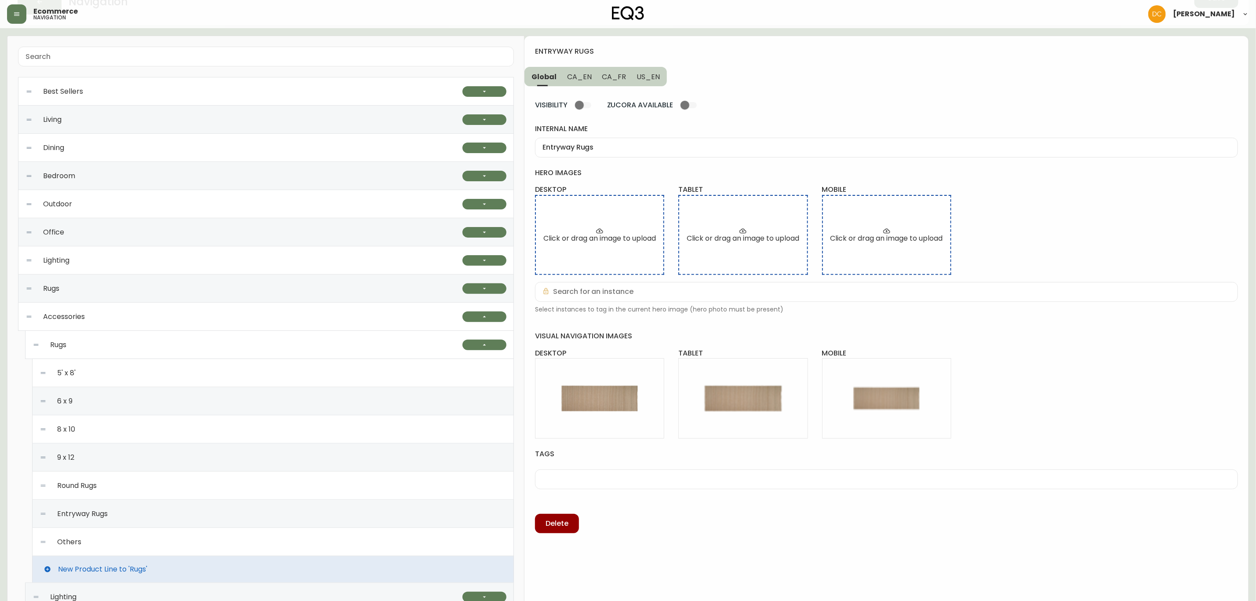
scroll to position [132, 0]
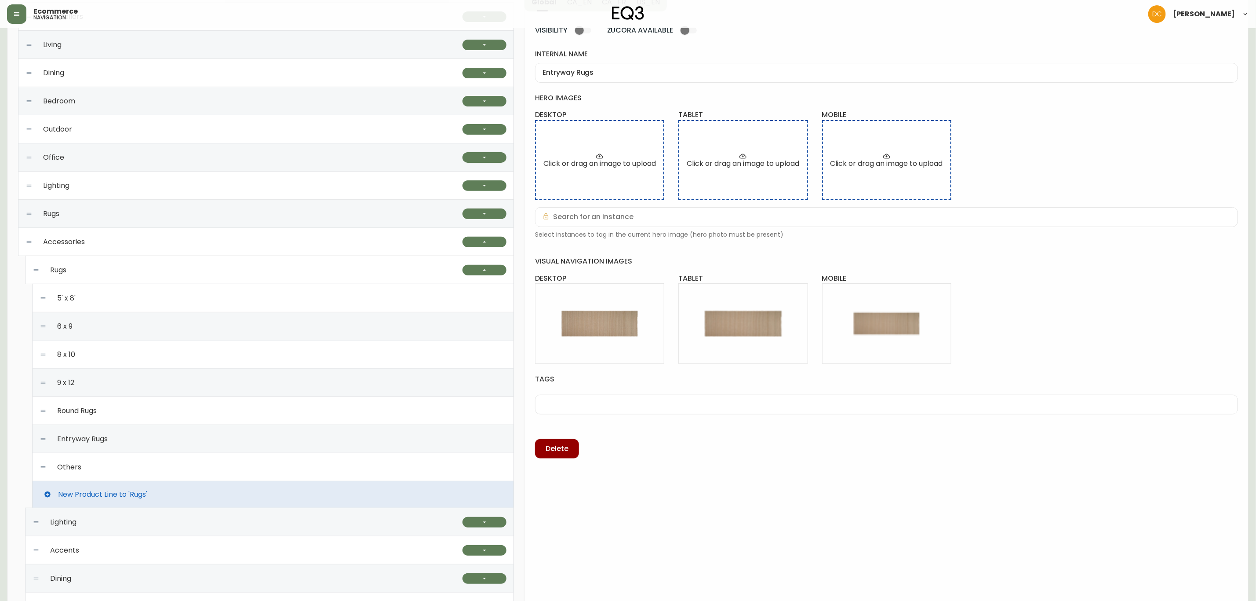
click at [150, 418] on div "Round Rugs" at bounding box center [273, 411] width 467 height 28
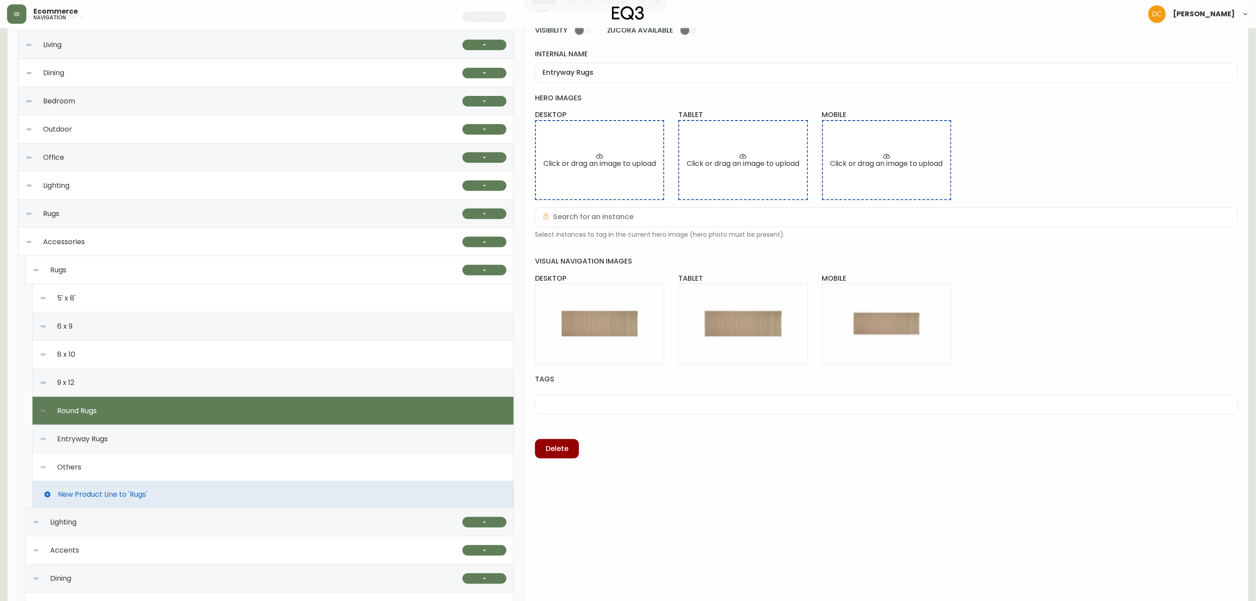
type input "Round Rugs"
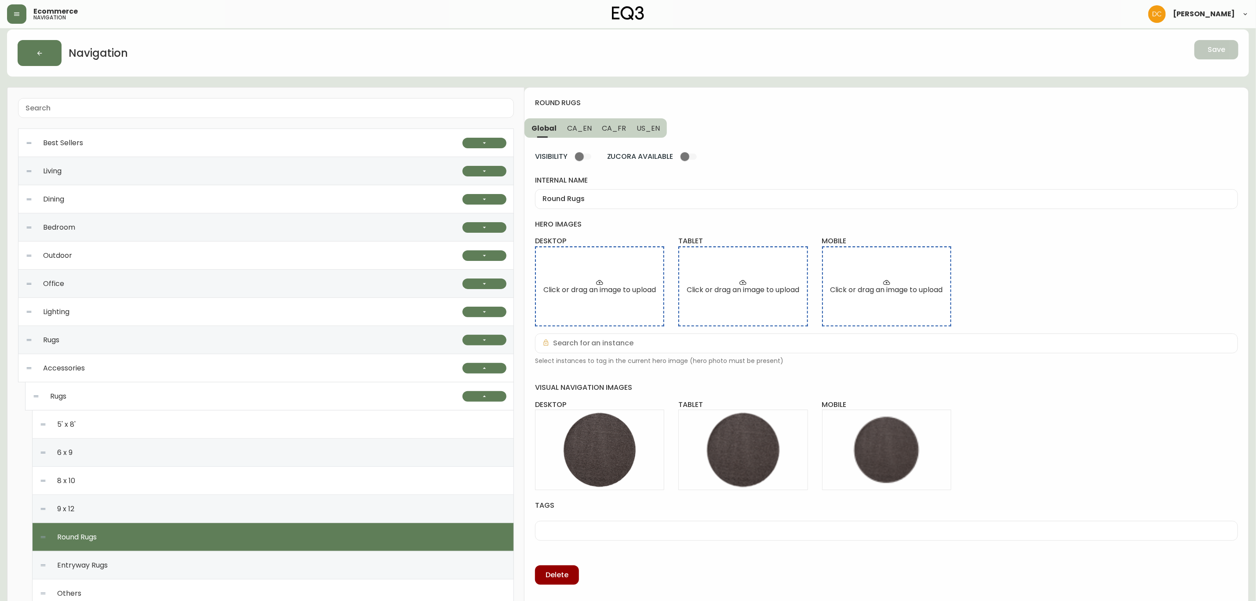
scroll to position [0, 0]
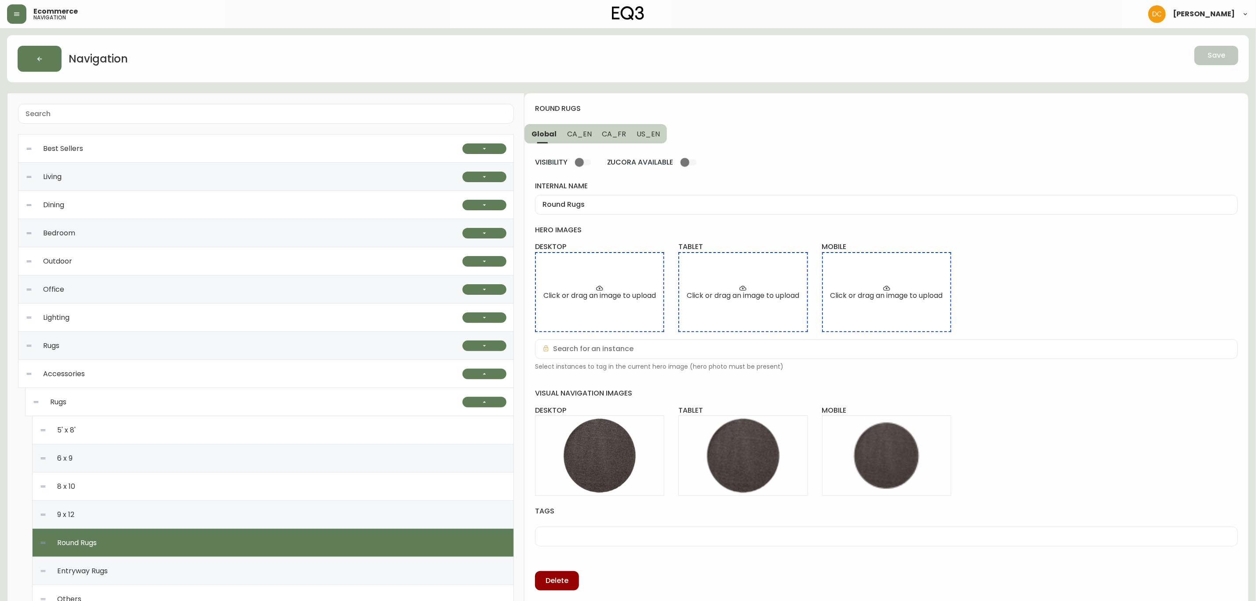
click at [585, 136] on span "CA_EN" at bounding box center [579, 133] width 25 height 9
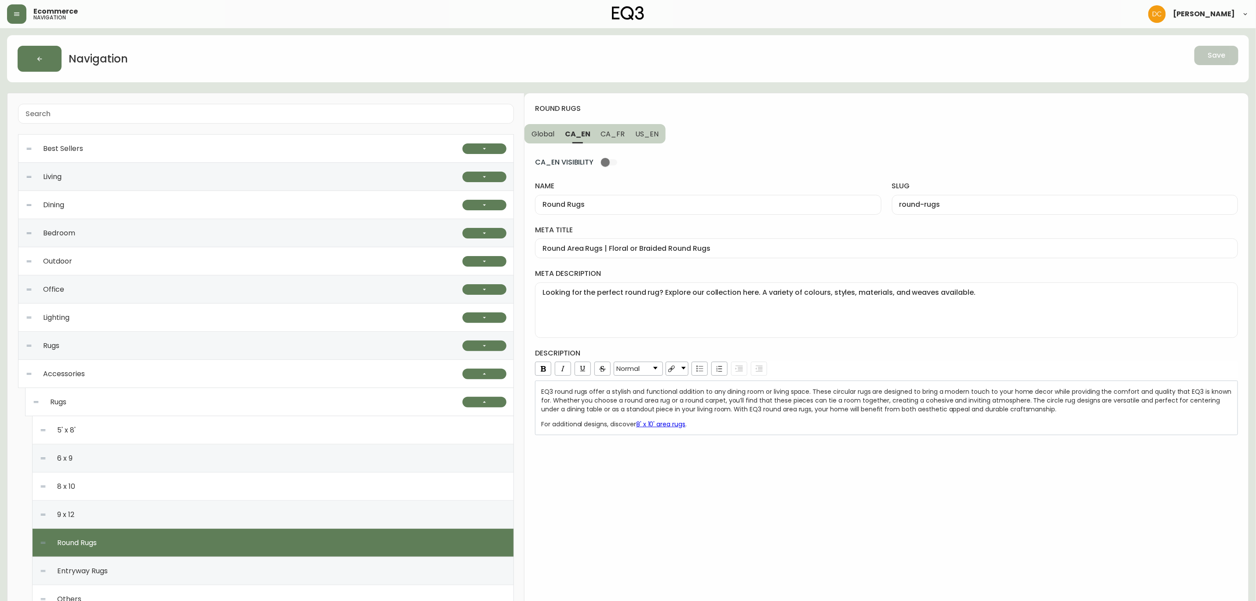
click at [599, 164] on input "CA_EN VISIBILITY" at bounding box center [605, 162] width 50 height 17
click at [613, 130] on span "CA_FR" at bounding box center [613, 133] width 24 height 9
checkbox input "false"
type input "Tapis Ronds"
type input "tapis-ronds"
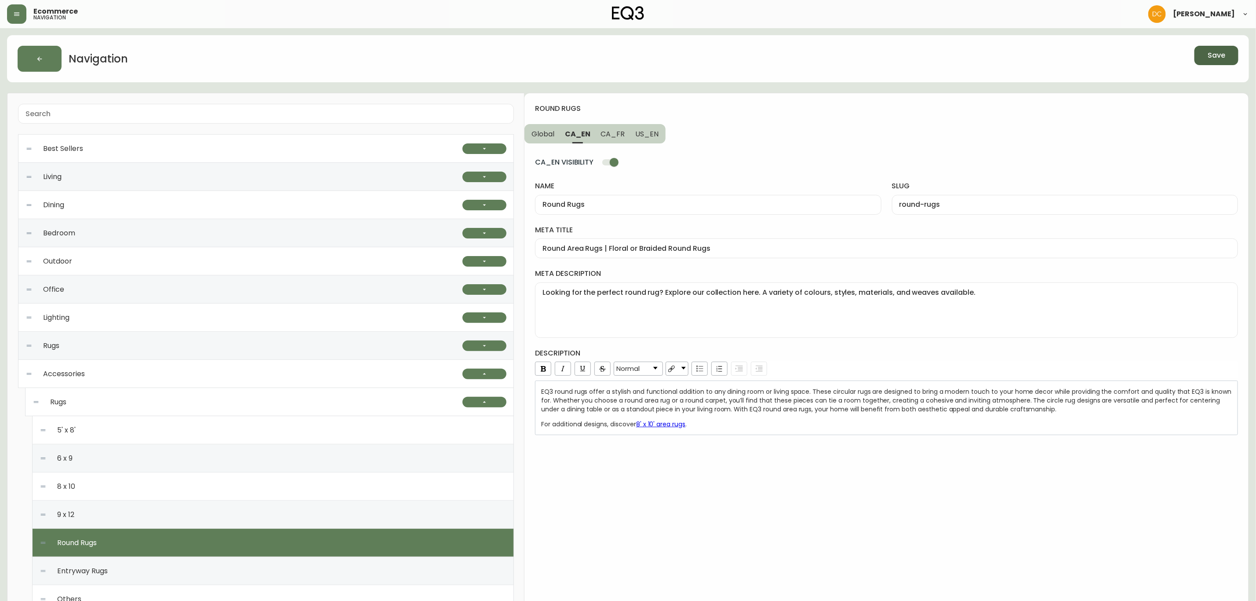
type input "Tapis ronds | Carpettes de forme ronde | Décoration de plancher | Canada"
type textarea "Cherchez-vous la carpette ronde parfaite? Explorez notre sélection de tapis ron…"
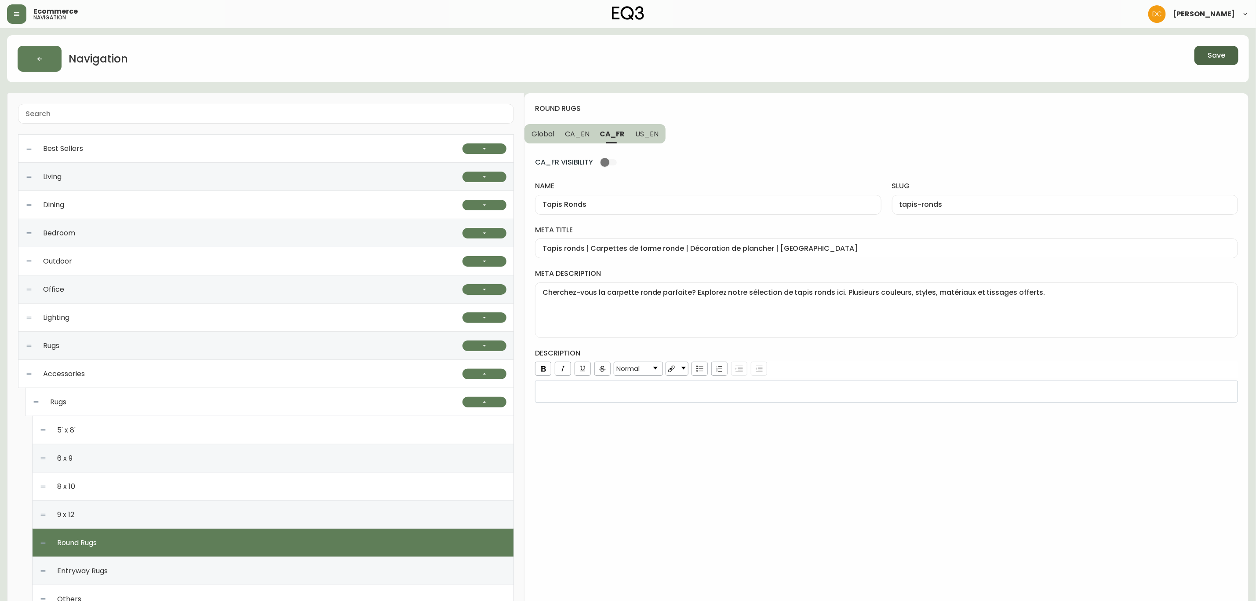
click at [613, 158] on input "CA_FR VISIBILITY" at bounding box center [605, 162] width 50 height 17
click at [1194, 58] on div "Save" at bounding box center [949, 59] width 577 height 26
click at [1210, 59] on span "Save" at bounding box center [1217, 56] width 18 height 10
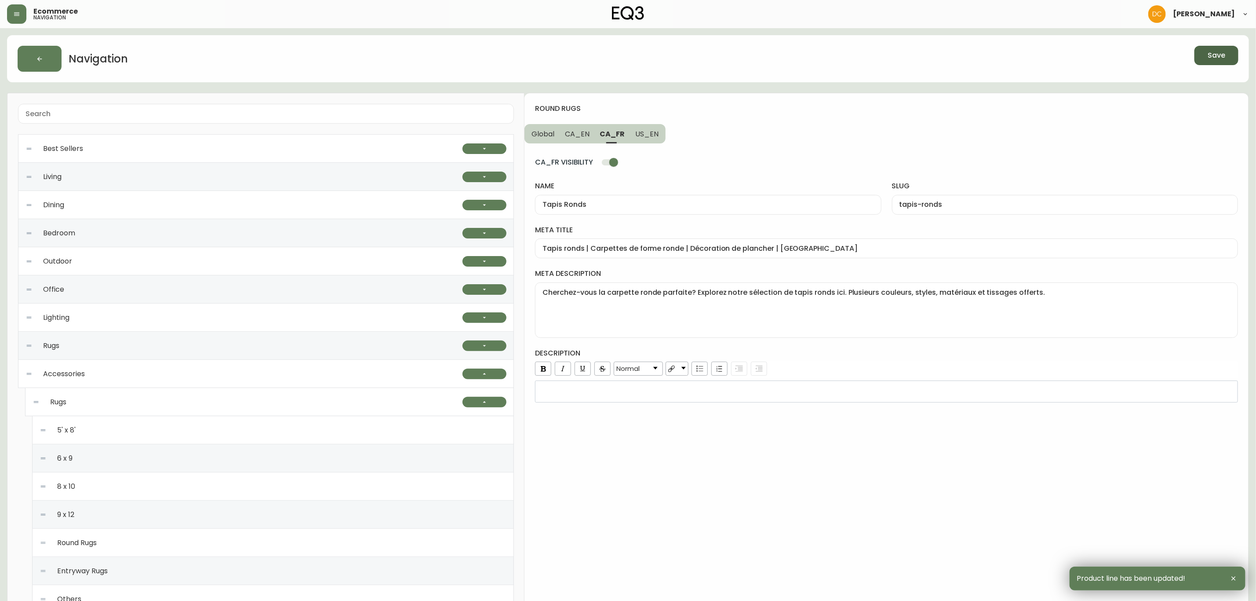
click at [140, 514] on div "9 x 12" at bounding box center [273, 514] width 467 height 28
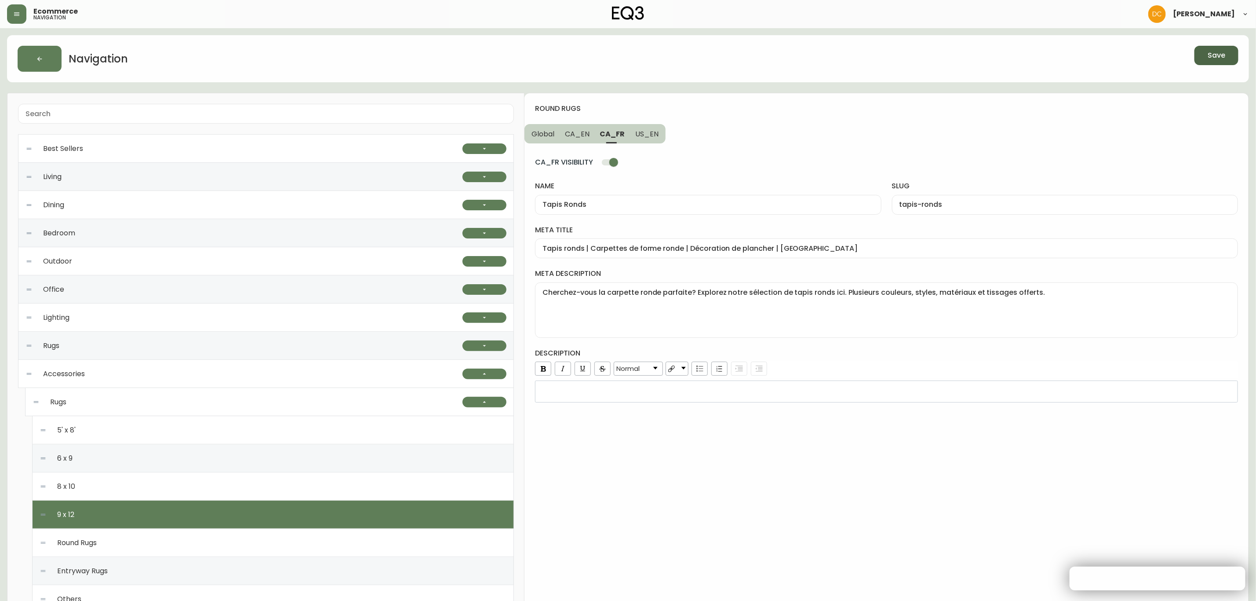
checkbox input "false"
type input "9pi x 12pi"
type input "9pi-x-12pi"
type input "Carpettes 9 pi x 12 pi | Petits tapis de maison | Déco de plancher | Canada"
type textarea "Cherchez-vous une très grande carpette? Explorez notre sélection de tapis de 9 …"
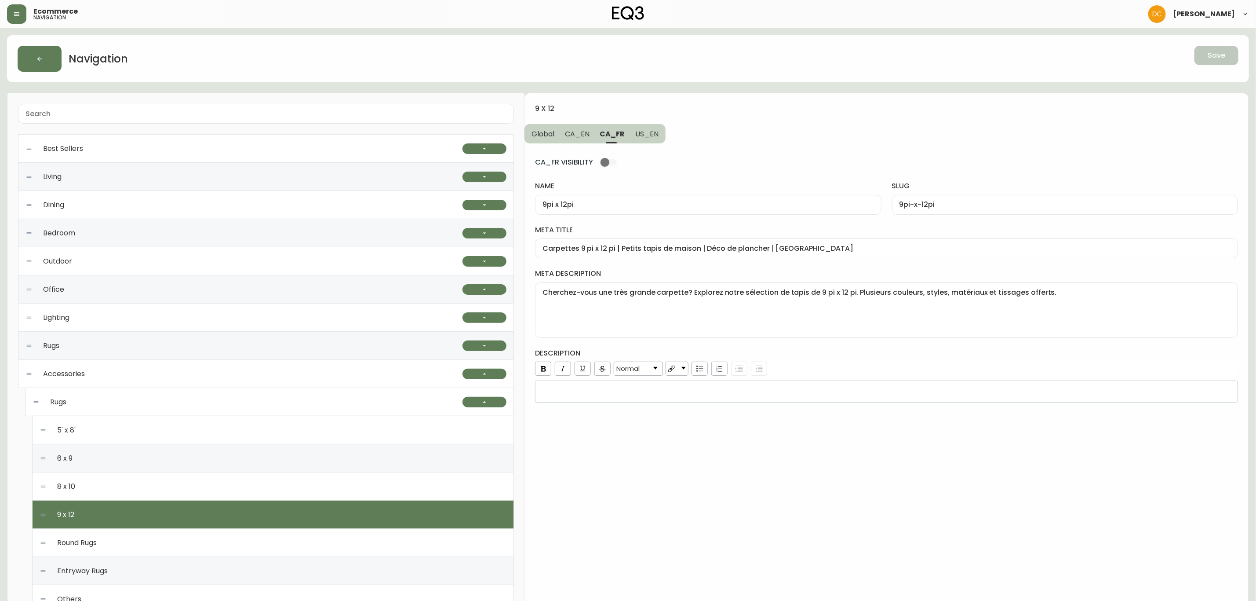
click at [603, 168] on input "CA_FR VISIBILITY" at bounding box center [605, 162] width 50 height 17
click at [588, 137] on span "CA_EN" at bounding box center [577, 133] width 25 height 9
checkbox input "false"
type input "9' x 12'"
type input "9-x-12"
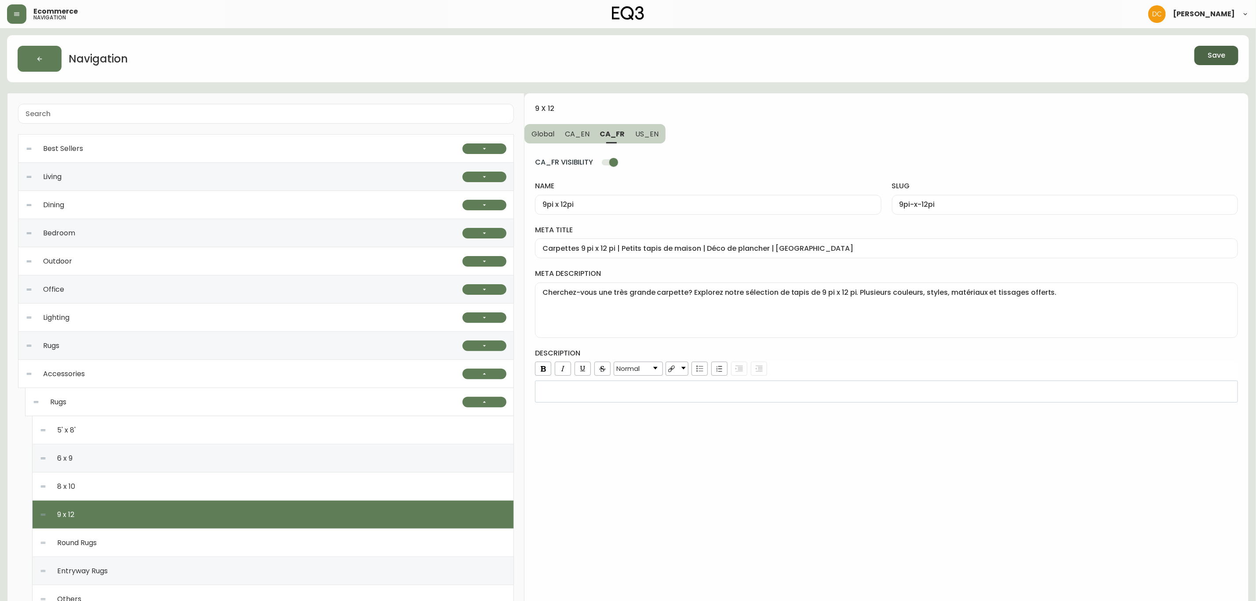
type input "9x12 Area Rugs | Wool or Braided Rugs"
type textarea "Looking for a large area rug? Explore our collection of 9'x12' rugs. A variety …"
click at [617, 161] on input "CA_EN VISIBILITY" at bounding box center [605, 162] width 50 height 17
click at [1212, 57] on span "Save" at bounding box center [1217, 56] width 18 height 10
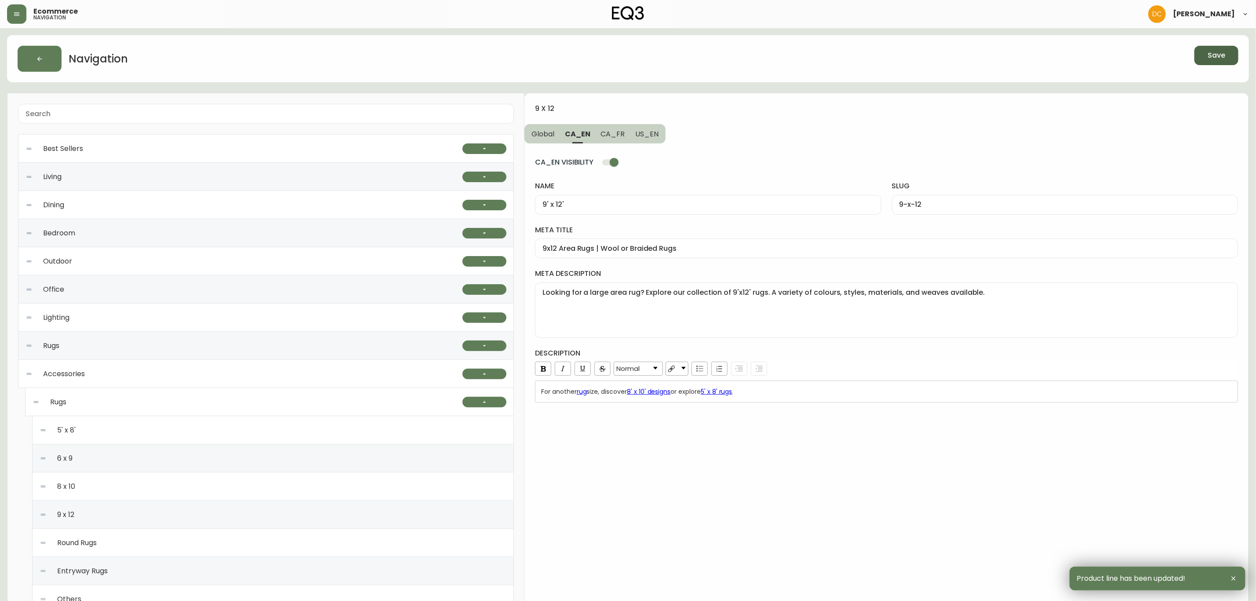
click at [150, 485] on div "8 x 10" at bounding box center [273, 486] width 467 height 28
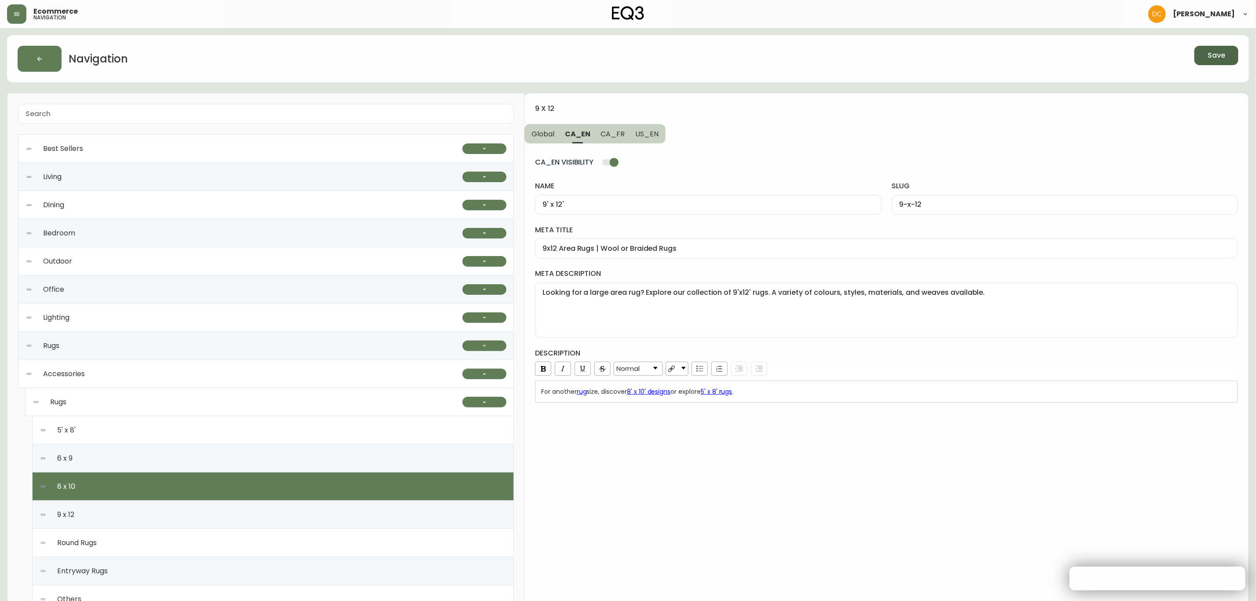
checkbox input "false"
type input "8' x 10'"
type input "8-x-10"
type input "8x10 Area Rugs | Cotton & Hand-Knotted Wool Rugs"
type textarea "Create and delineate space with our collection of area rugs. Explore braided wo…"
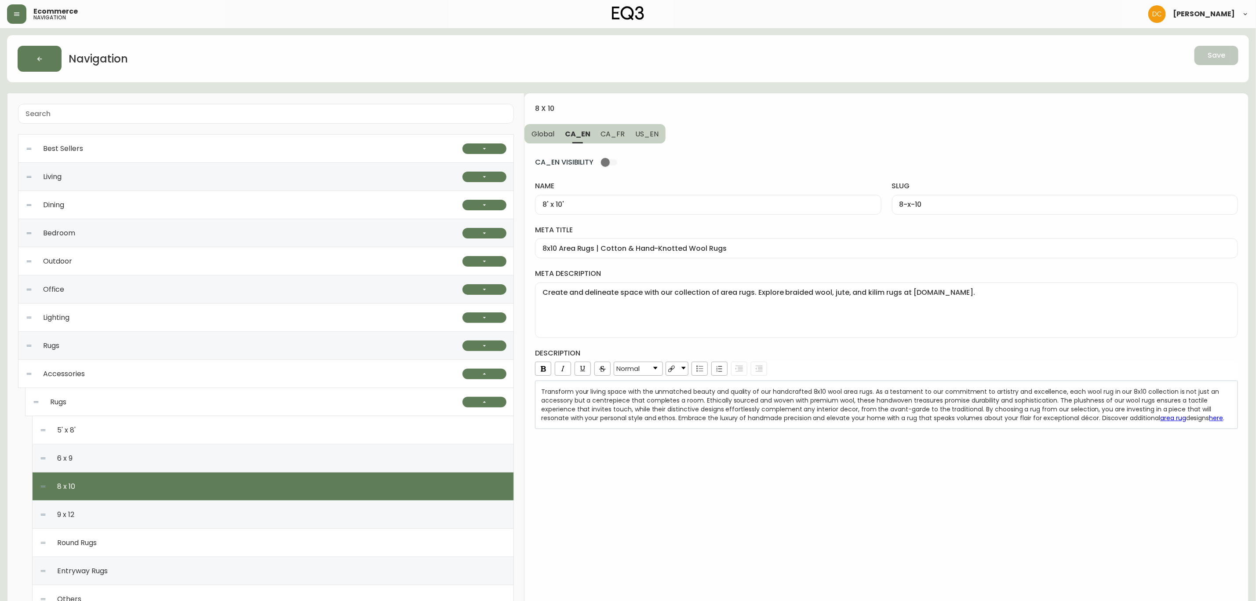
click at [623, 138] on span "CA_FR" at bounding box center [613, 133] width 24 height 9
type input "8pi x 10pi"
type input "8pi-x-10pi"
type input "Carpettes 8 pi x 10 pi | Petits tapis de maison | Décoration de sol | Canada"
type textarea "Cherchez-vous une carpette de grande taille? Explorez notre sélection de tapis …"
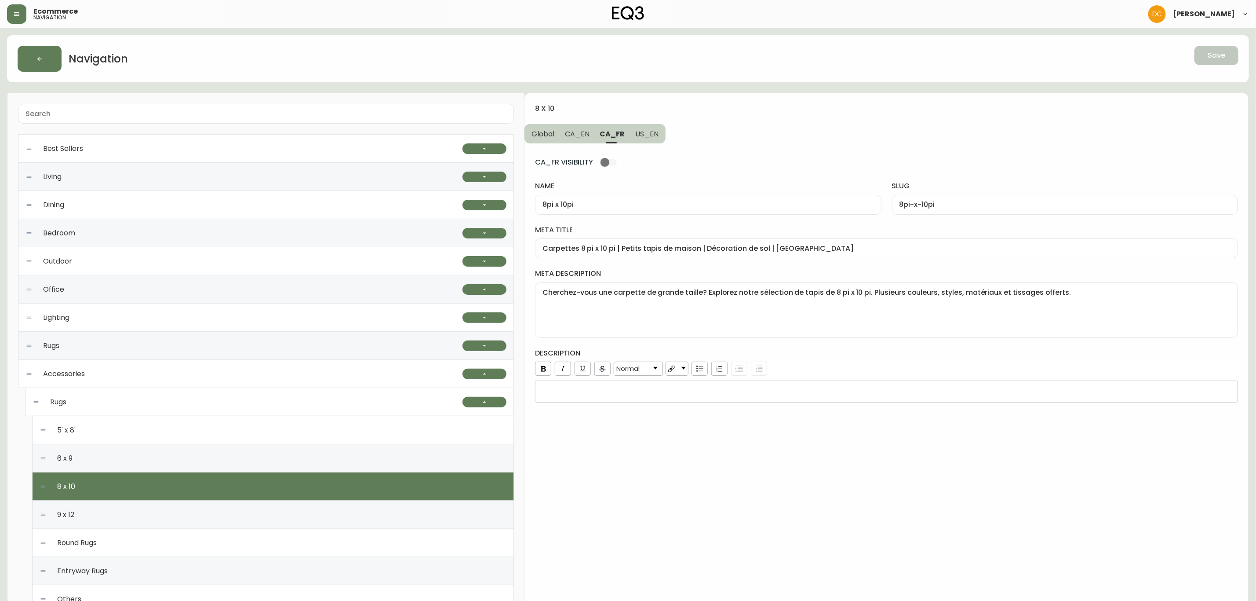
click at [614, 160] on input "CA_FR VISIBILITY" at bounding box center [605, 162] width 50 height 17
click at [577, 136] on span "CA_EN" at bounding box center [577, 133] width 25 height 9
checkbox input "false"
type input "8' x 10'"
type input "8-x-10"
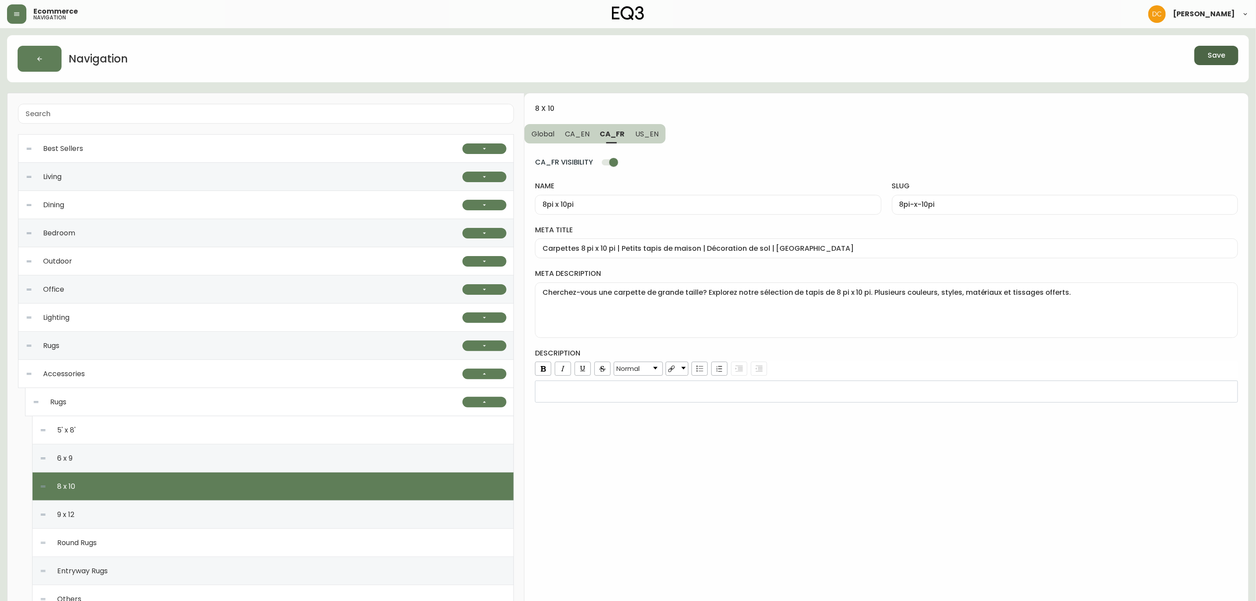
type input "8x10 Area Rugs | Cotton & Hand-Knotted Wool Rugs"
type textarea "Create and delineate space with our collection of area rugs. Explore braided wo…"
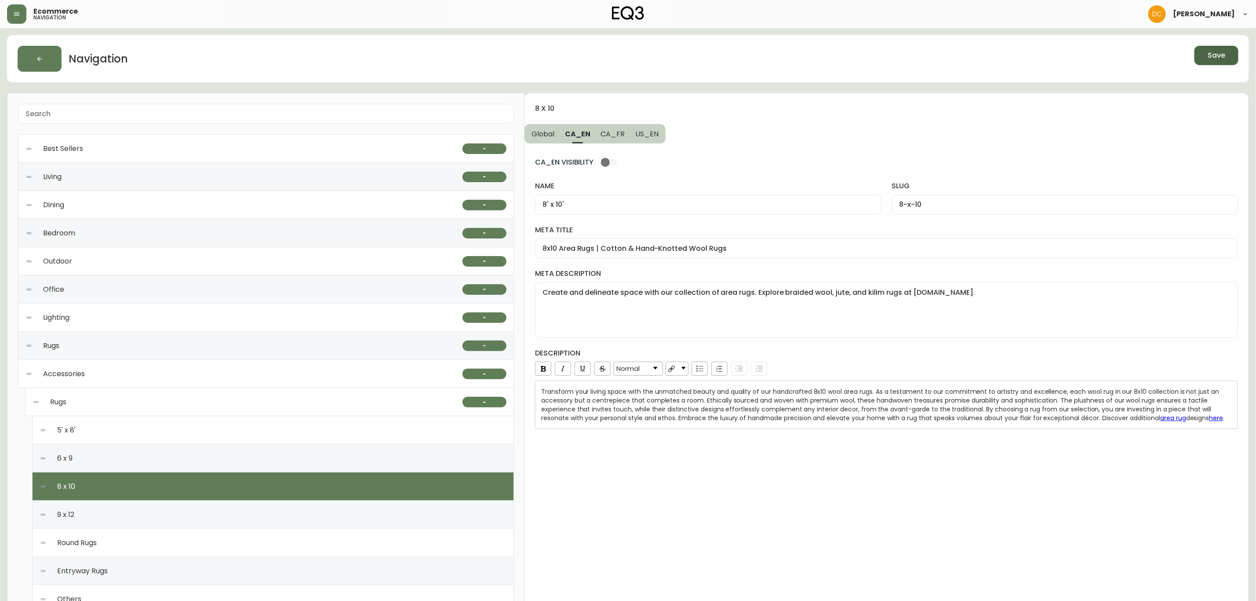
click at [607, 155] on input "CA_EN VISIBILITY" at bounding box center [605, 162] width 50 height 17
click at [1228, 54] on button "Save" at bounding box center [1217, 55] width 44 height 19
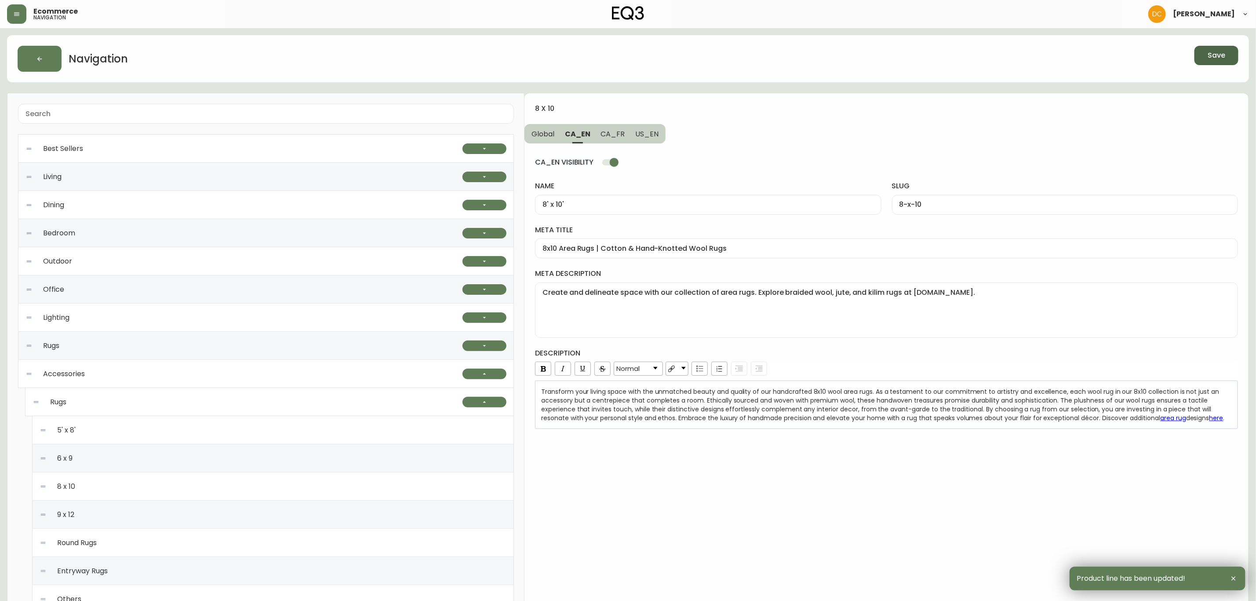
click at [149, 460] on div "6 x 9" at bounding box center [273, 458] width 467 height 28
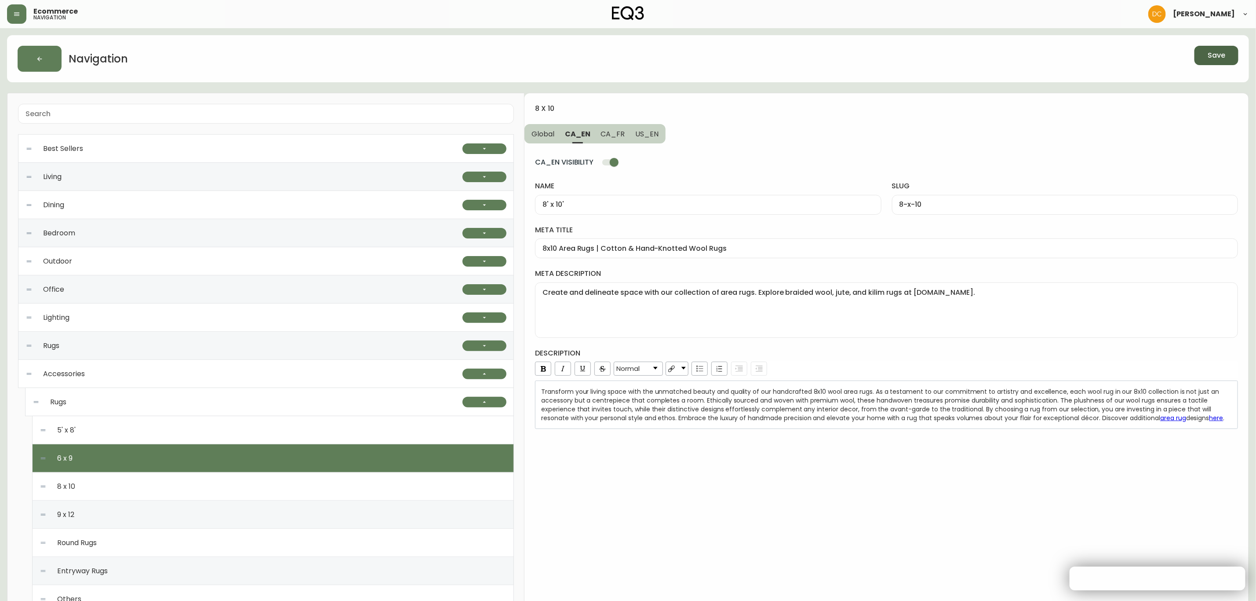
checkbox input "false"
type input "6' x 9'"
type input "6-x-9"
type input "6 x 9 Area Rugs | Cotton or Wool 6 x 9 Rugs"
type textarea "Flooring is the foundation of designing a space. Explore wool, jute, and kilim …"
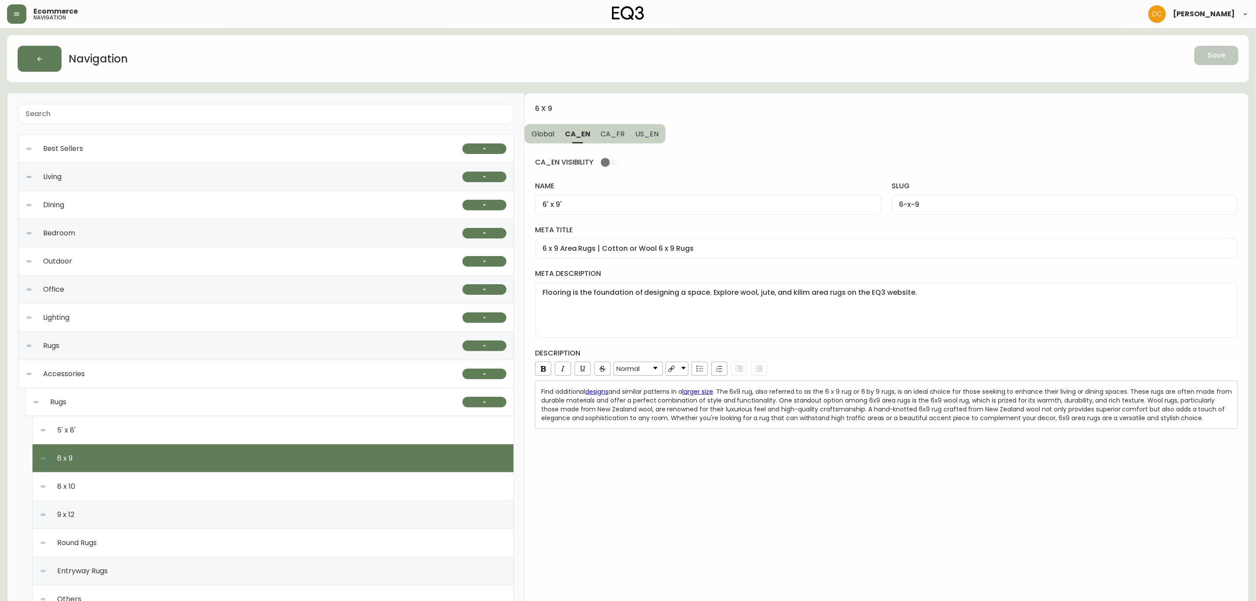
click at [608, 140] on button "CA_FR" at bounding box center [613, 133] width 35 height 19
type input "6pi x 9pi"
type input "6pi-x-9pi"
type input "Carpettes 6 pi x 9 pi | Petits tapis modernes | Déco de sol | Canada"
type textarea "Cherchez-vous une carpette de taille parfaite? Découvrez notre sélection de tap…"
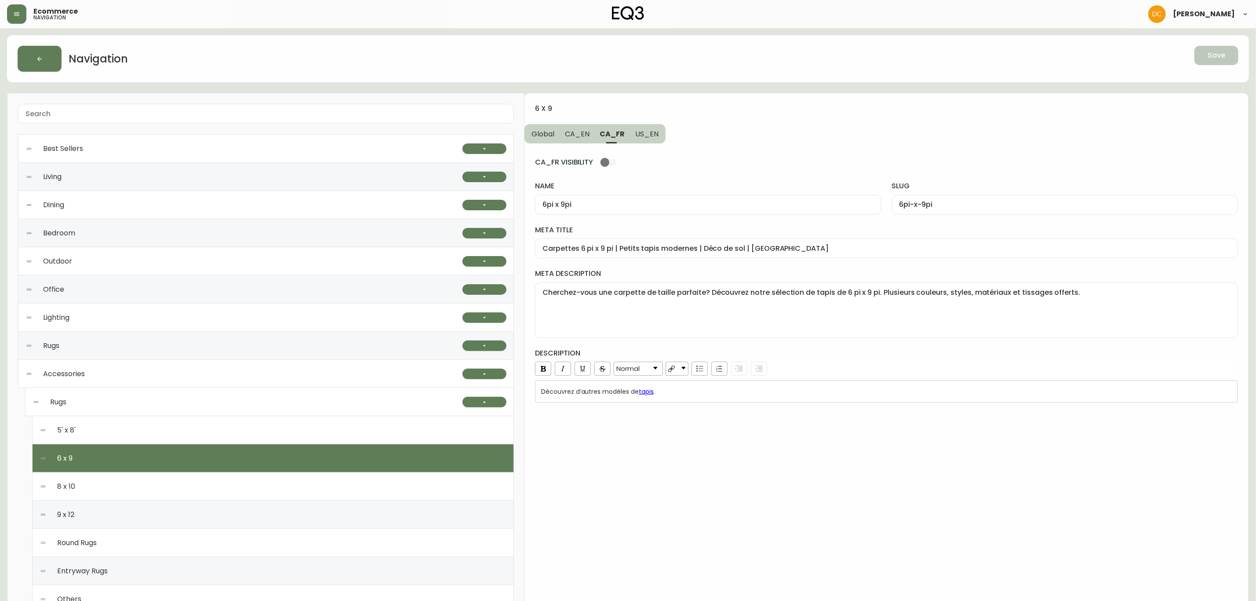
click at [608, 159] on input "CA_FR VISIBILITY" at bounding box center [605, 162] width 50 height 17
click at [586, 132] on span "CA_EN" at bounding box center [577, 133] width 25 height 9
checkbox input "false"
type input "6' x 9'"
type input "6-x-9"
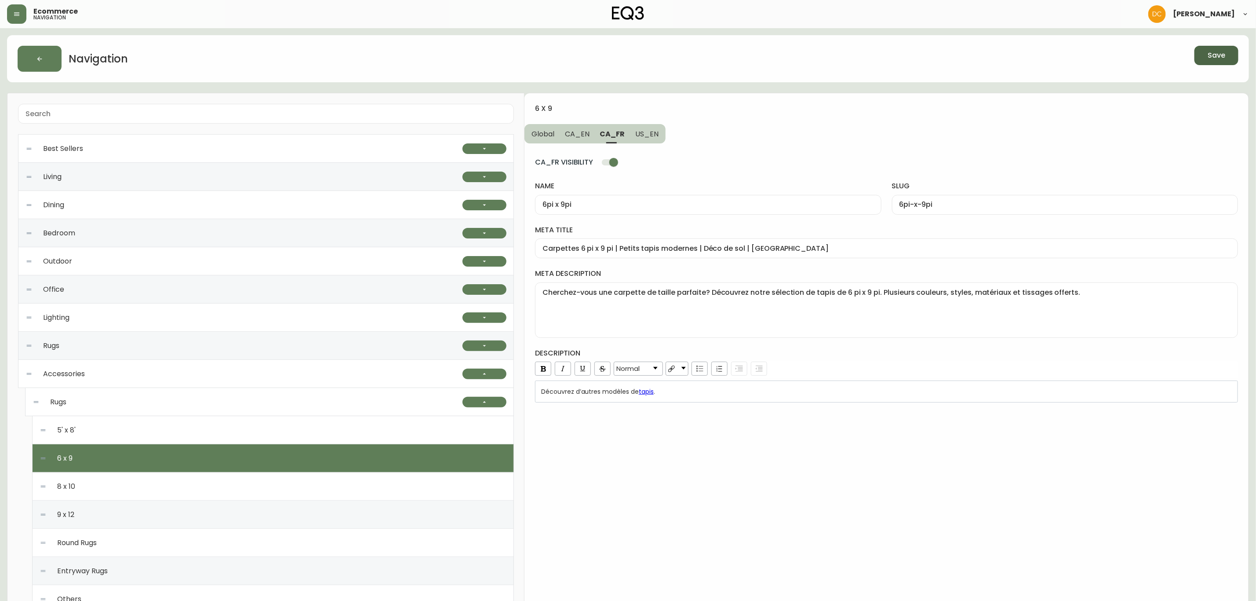
type input "6 x 9 Area Rugs | Cotton or Wool 6 x 9 Rugs"
type textarea "Flooring is the foundation of designing a space. Explore wool, jute, and kilim …"
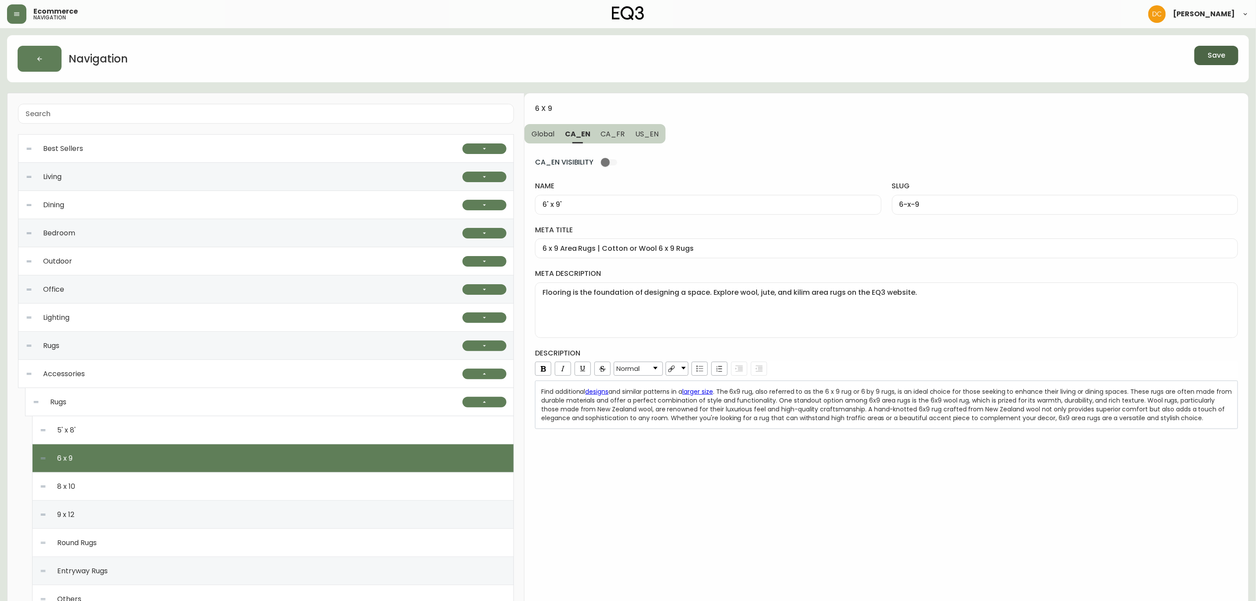
click at [611, 166] on input "CA_EN VISIBILITY" at bounding box center [605, 162] width 50 height 17
click at [1211, 53] on span "Save" at bounding box center [1217, 56] width 18 height 10
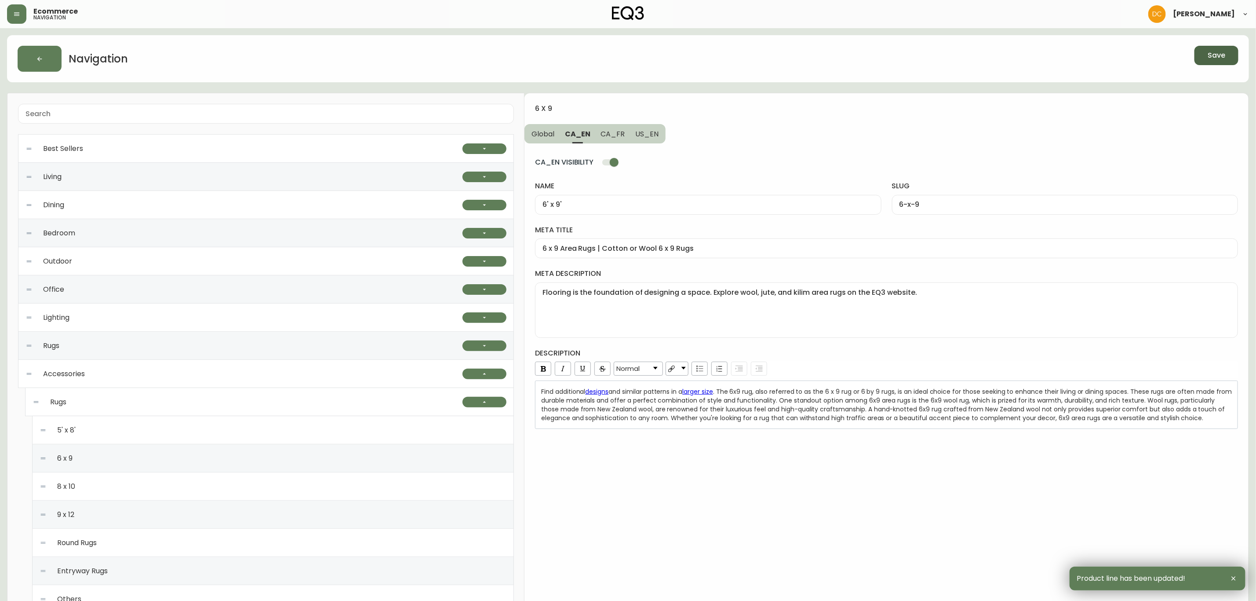
click at [208, 434] on div "5' x 8'" at bounding box center [273, 430] width 467 height 28
checkbox input "false"
type input "5' x 8'"
type input "5-x-8"
type input "5x8 Area Rugs | 5x8 Yellow or Ivory Area Rug"
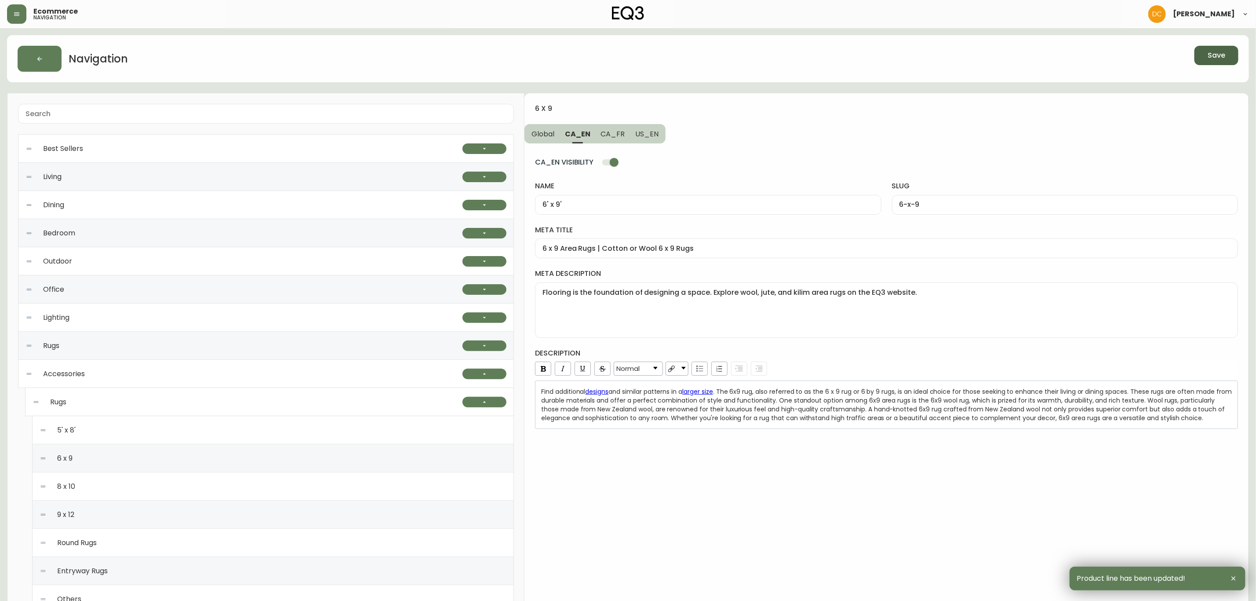
type textarea "Add modern boho or rustic style to any space. Explore handwoven wool, jute, cot…"
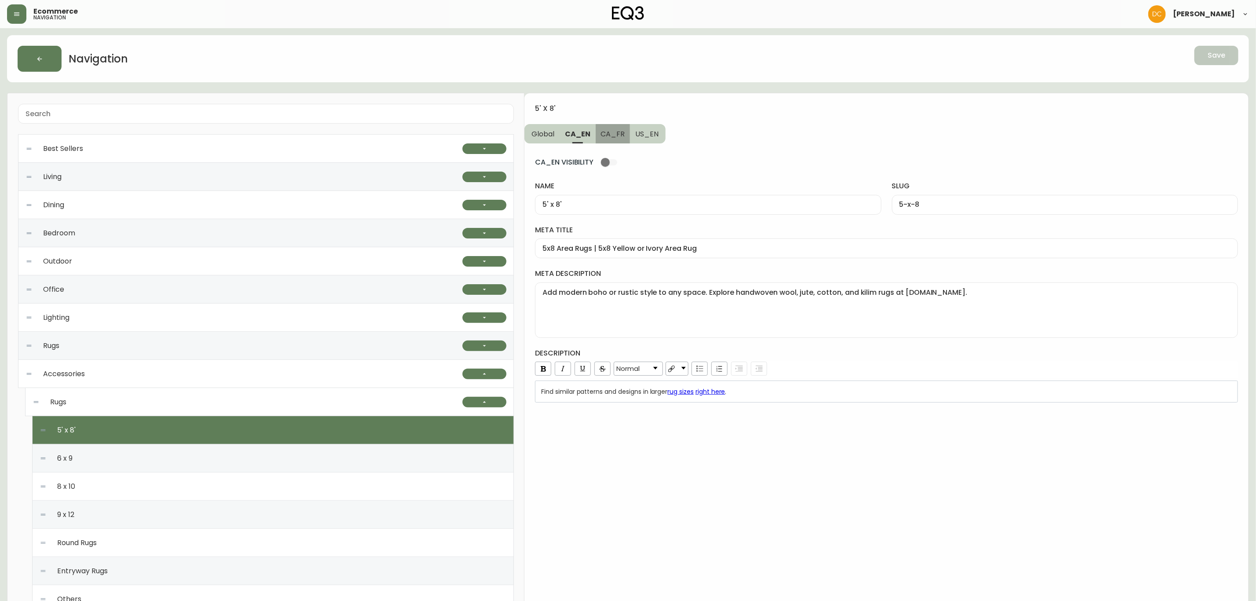
click at [617, 132] on span "CA_FR" at bounding box center [613, 133] width 24 height 9
type input "5pi x 8pi"
type input "5pi-x-8pi"
type input "Carpettes 5 pi x 8 pi | Petits tapis modernes | Décoration de plancher"
type textarea "Cherchez-vous une petite carpette? Explorez notre sélection de tapis de 5 pi x …"
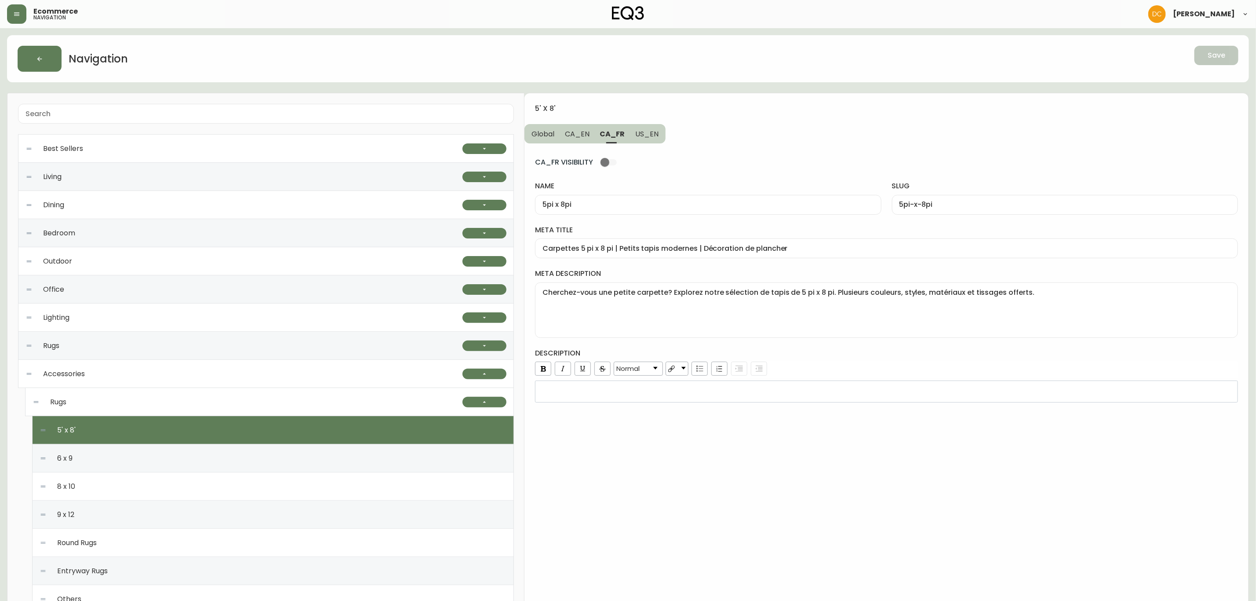
click at [617, 161] on input "CA_FR VISIBILITY" at bounding box center [605, 162] width 50 height 17
click at [568, 132] on span "CA_EN" at bounding box center [577, 133] width 25 height 9
checkbox input "false"
type input "5' x 8'"
type input "5-x-8"
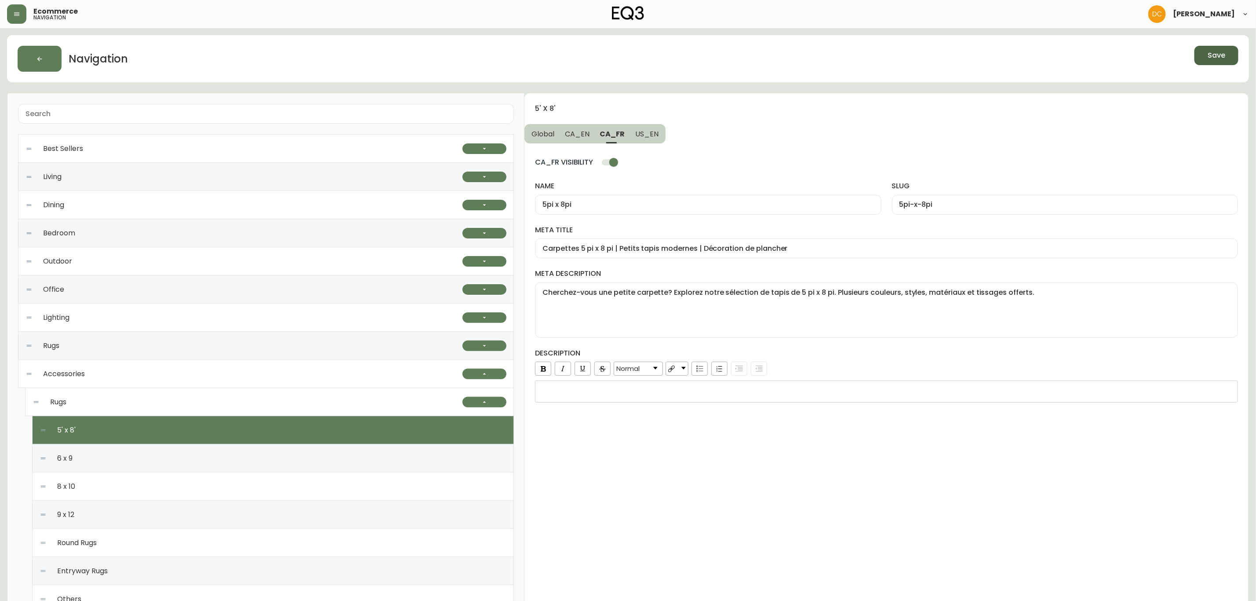
type input "5x8 Area Rugs | 5x8 Yellow or Ivory Area Rug"
type textarea "Add modern boho or rustic style to any space. Explore handwoven wool, jute, cot…"
click at [609, 164] on input "CA_EN VISIBILITY" at bounding box center [605, 162] width 50 height 17
checkbox input "true"
click at [1208, 54] on span "Save" at bounding box center [1217, 56] width 18 height 10
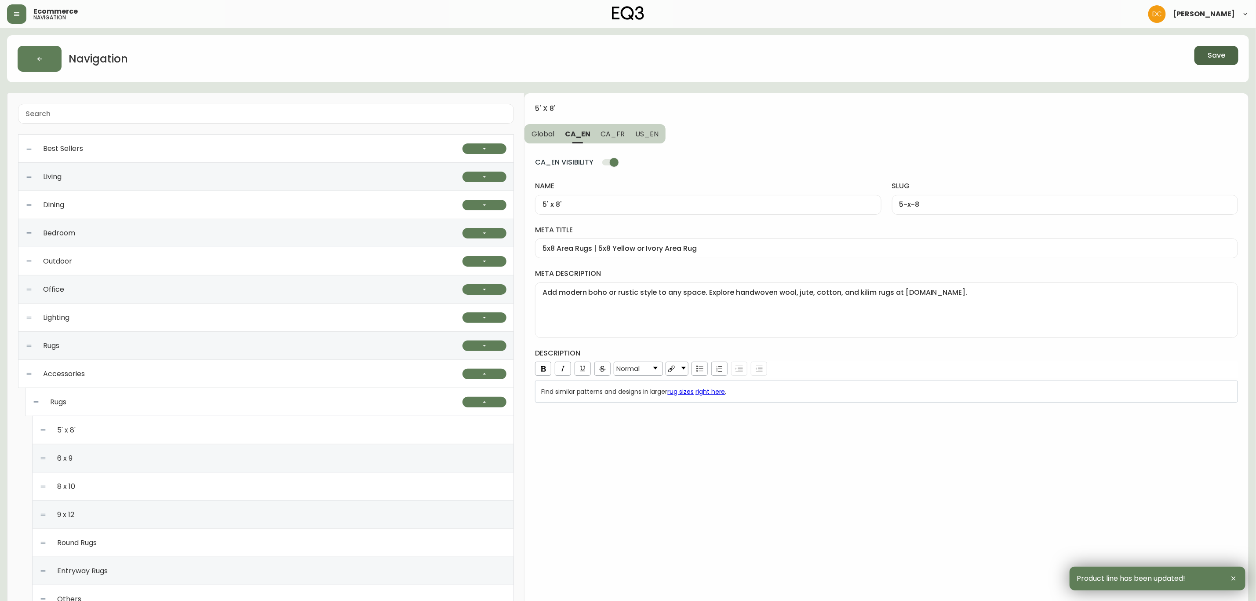
click at [146, 405] on div "Rugs" at bounding box center [248, 402] width 430 height 28
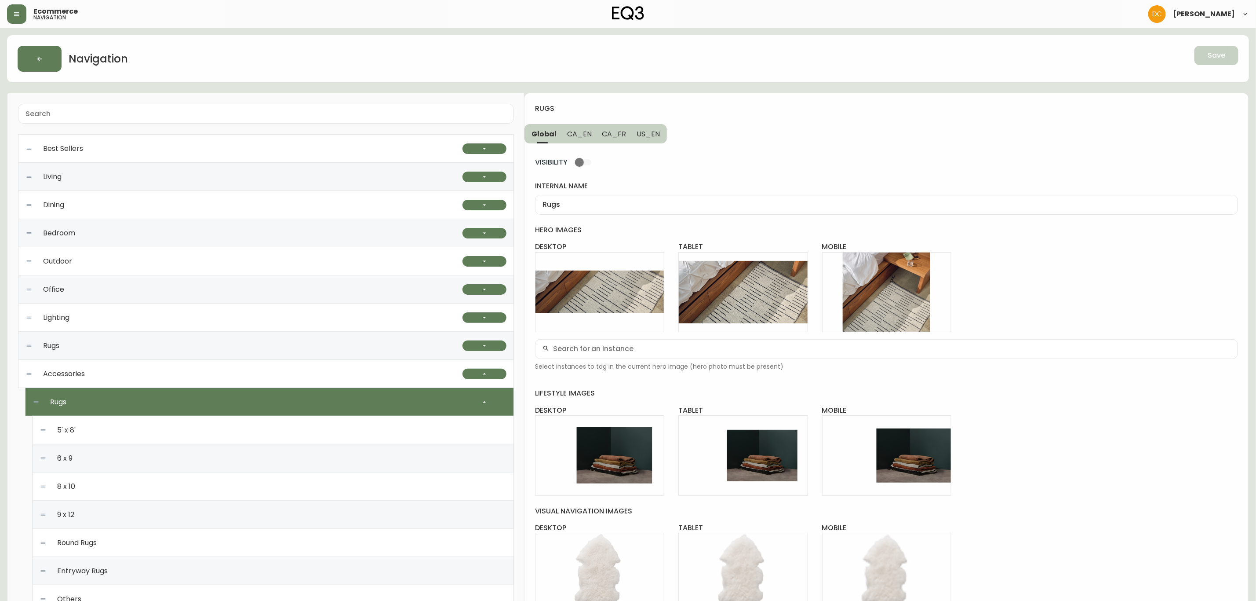
drag, startPoint x: 600, startPoint y: 135, endPoint x: 606, endPoint y: 135, distance: 5.7
click at [606, 135] on span "CA_FR" at bounding box center [614, 133] width 24 height 9
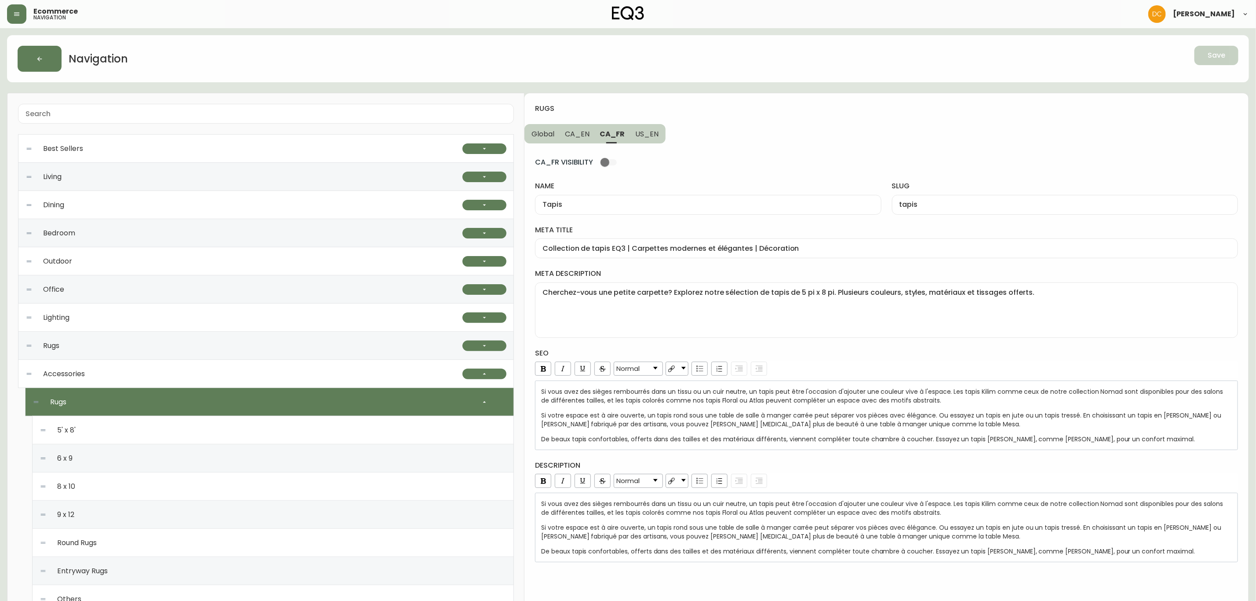
click at [606, 164] on input "CA_FR VISIBILITY" at bounding box center [605, 162] width 50 height 17
click at [582, 139] on span "CA_EN" at bounding box center [577, 133] width 25 height 9
checkbox input "false"
type input "Rugs"
type input "rugs"
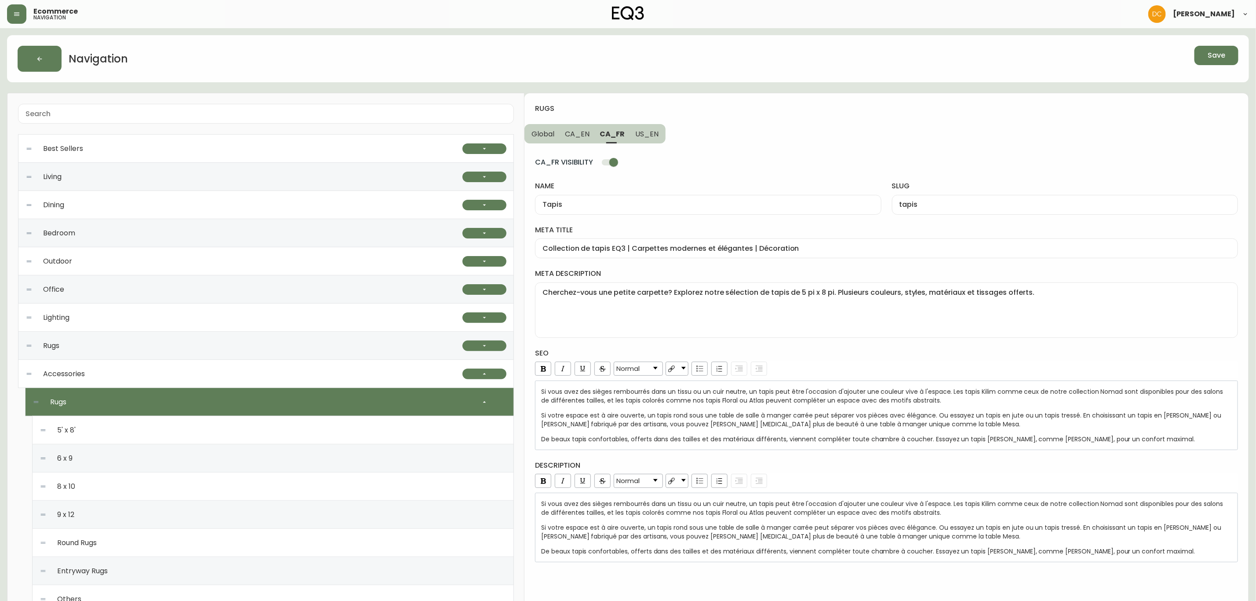
type input "Modern Rugs | Bedroom & Living Room Rugs | EQ3 Canada"
type textarea "We have modern area rugs that suit any space. A variety of colours, styles, mat…"
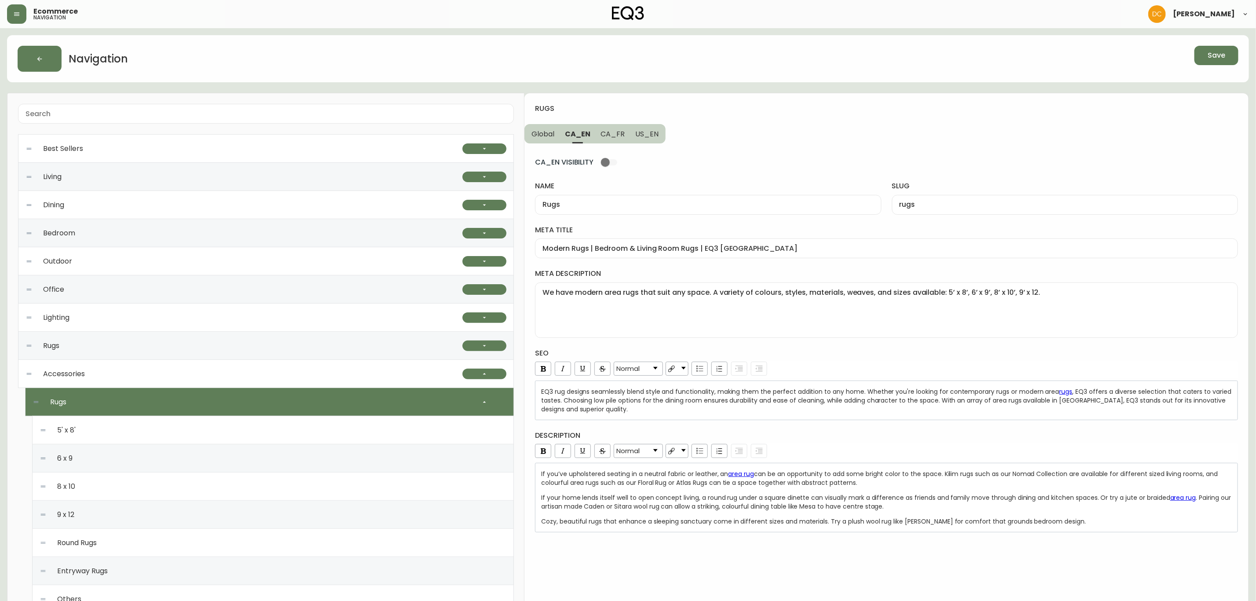
click at [613, 168] on input "CA_EN VISIBILITY" at bounding box center [605, 162] width 50 height 17
checkbox input "true"
click at [1218, 57] on span "Save" at bounding box center [1217, 56] width 18 height 10
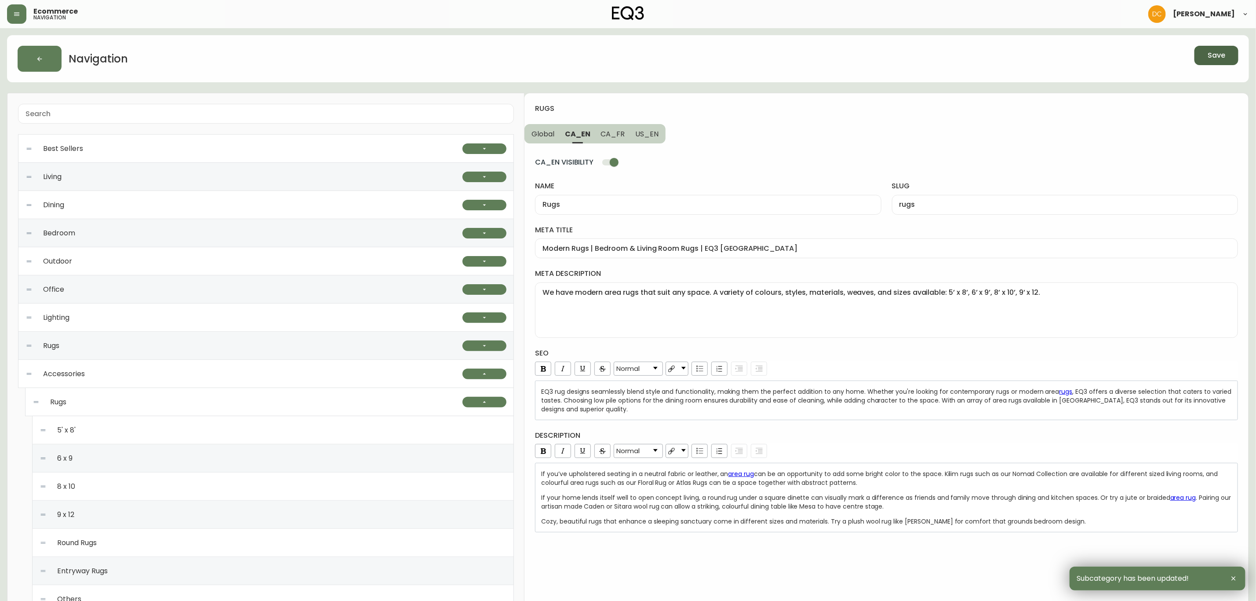
click at [168, 402] on div "Rugs" at bounding box center [248, 402] width 430 height 28
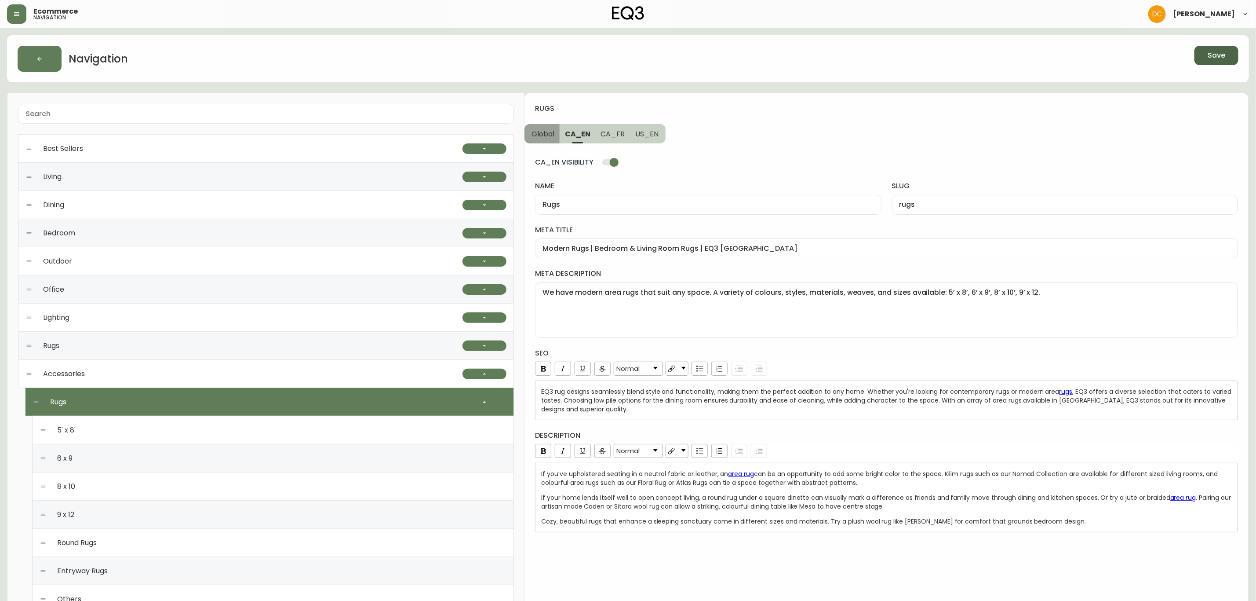
click at [548, 131] on span "Global" at bounding box center [543, 133] width 23 height 9
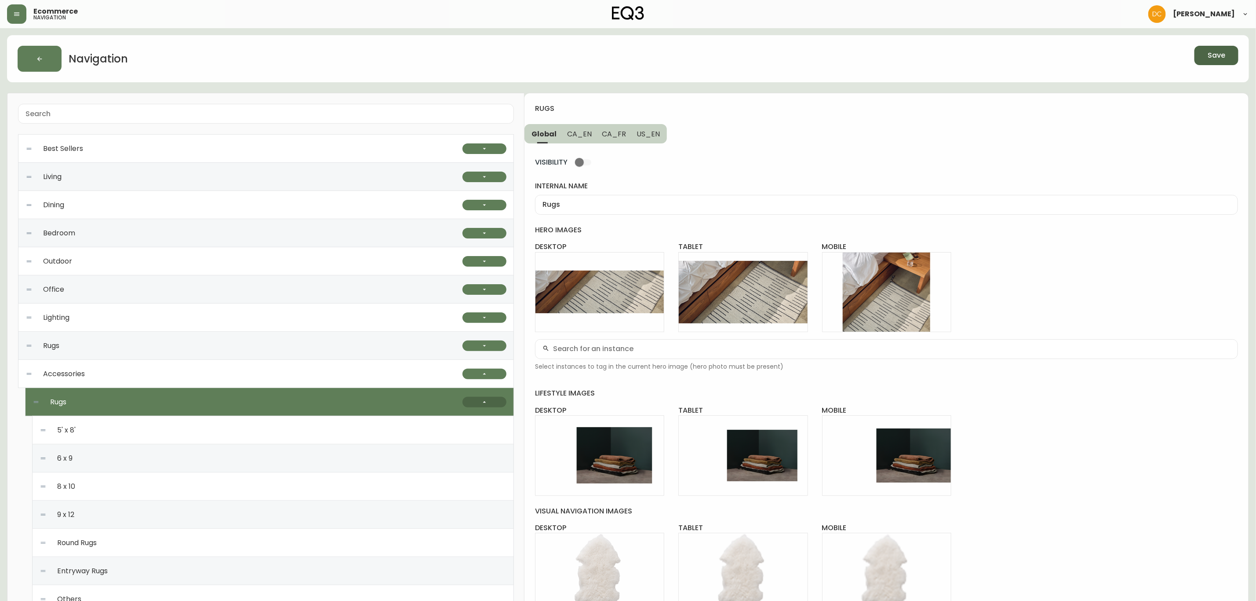
click at [491, 401] on button "button" at bounding box center [485, 402] width 44 height 11
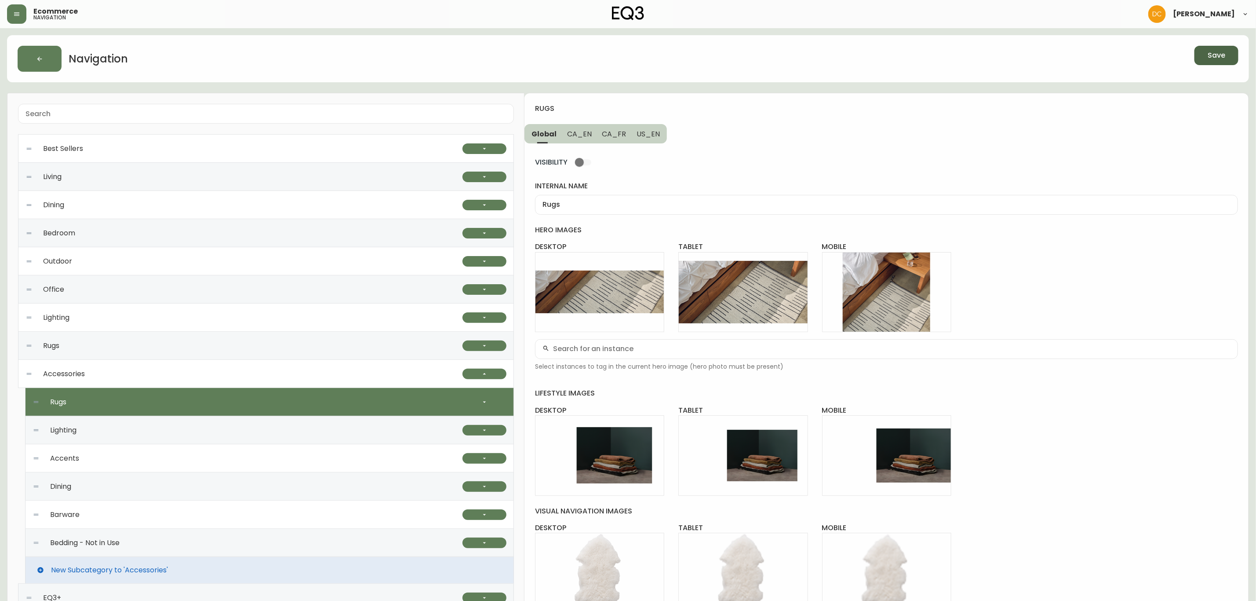
click at [347, 434] on div "Lighting" at bounding box center [248, 430] width 430 height 28
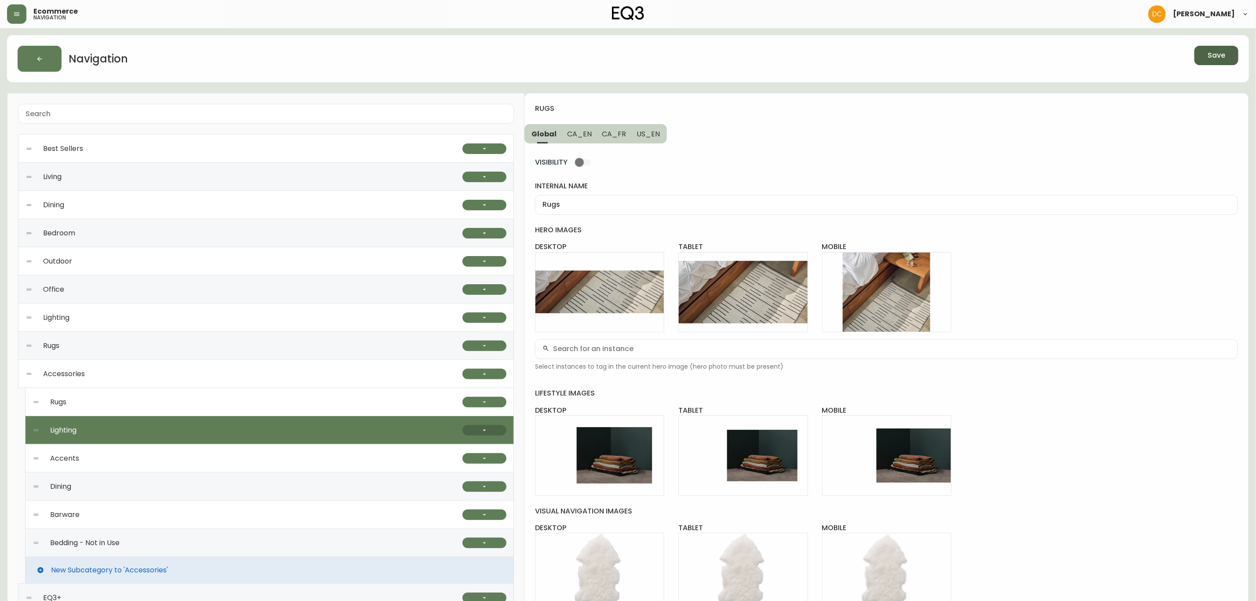
type input "Lighting"
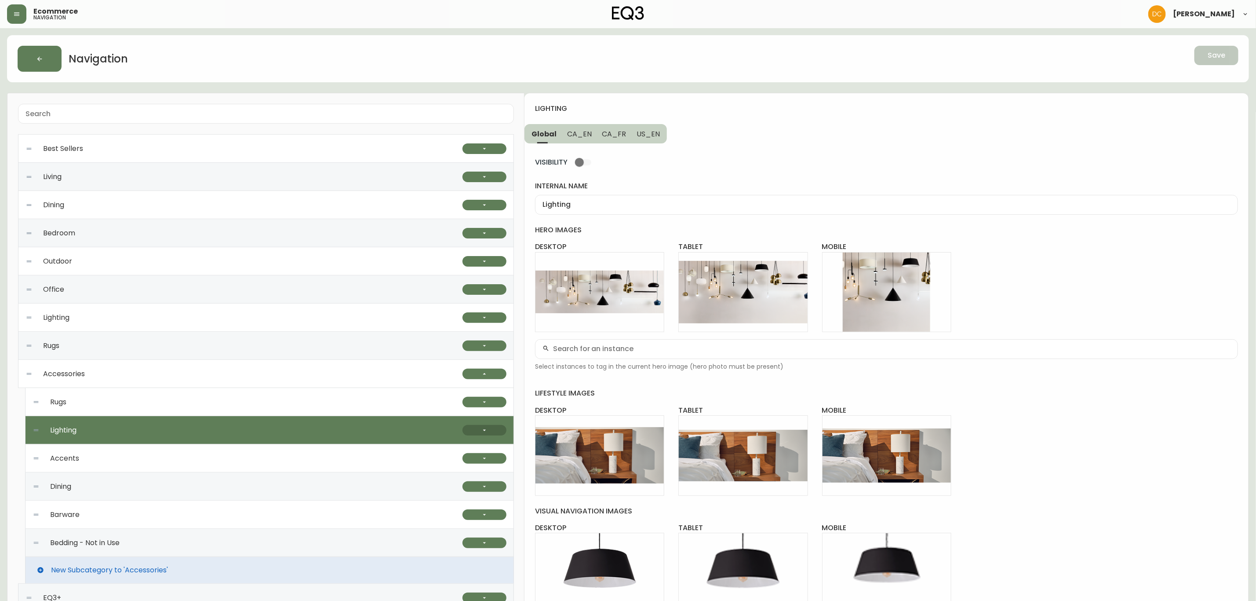
click at [486, 431] on icon "button" at bounding box center [484, 430] width 7 height 7
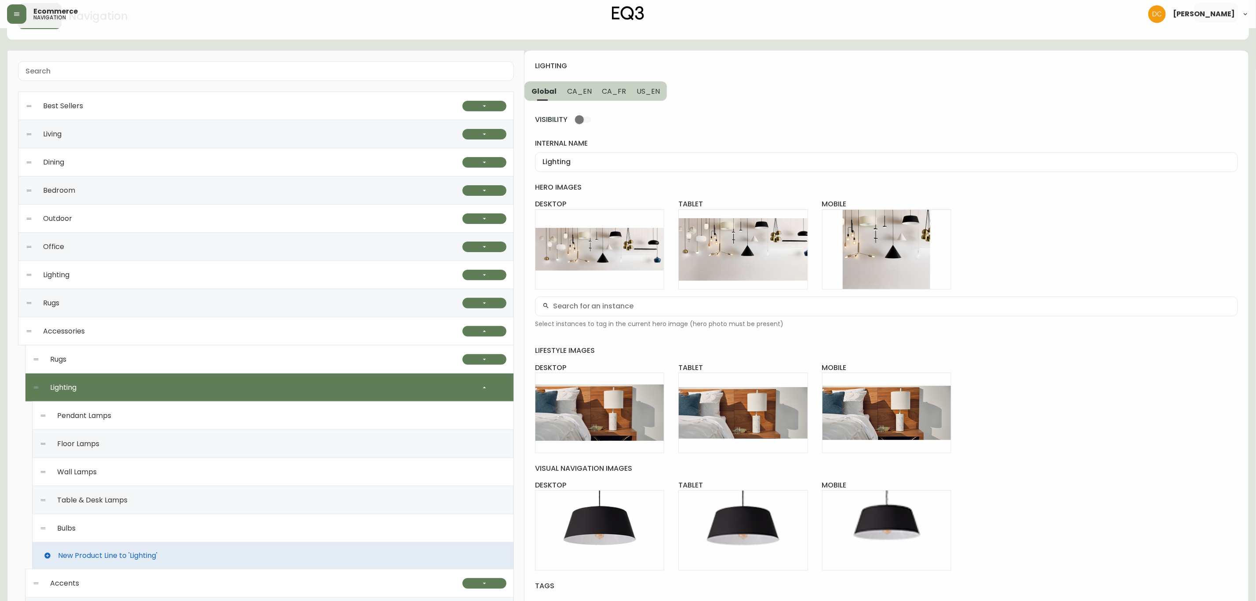
scroll to position [66, 0]
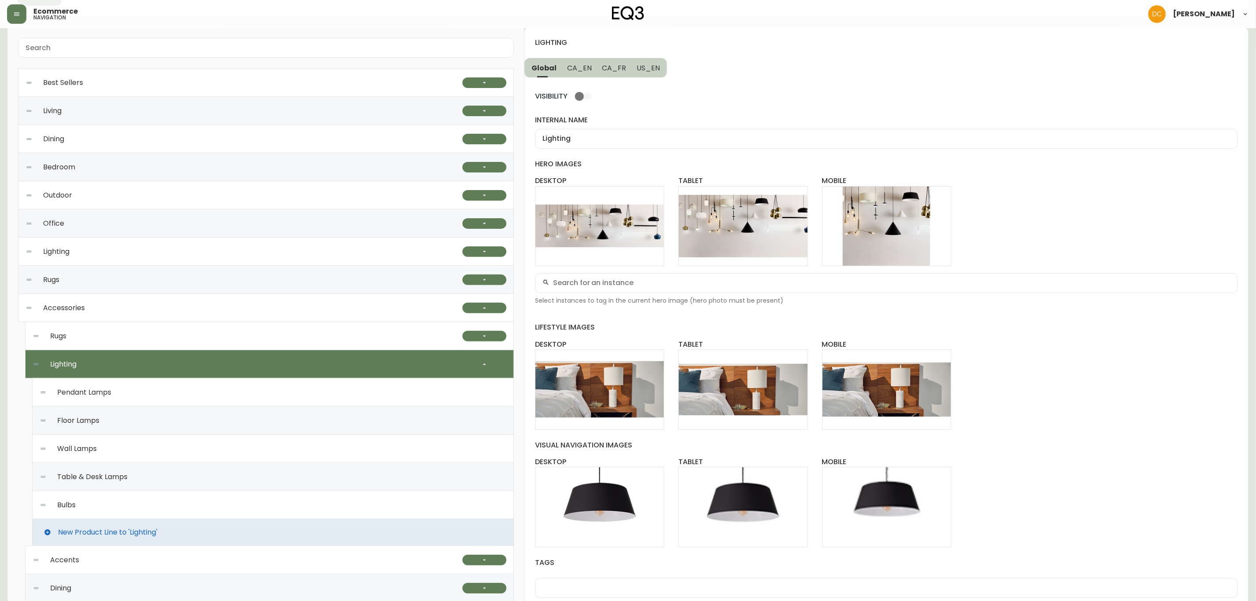
click at [278, 490] on div "Table & Desk Lamps" at bounding box center [273, 477] width 467 height 28
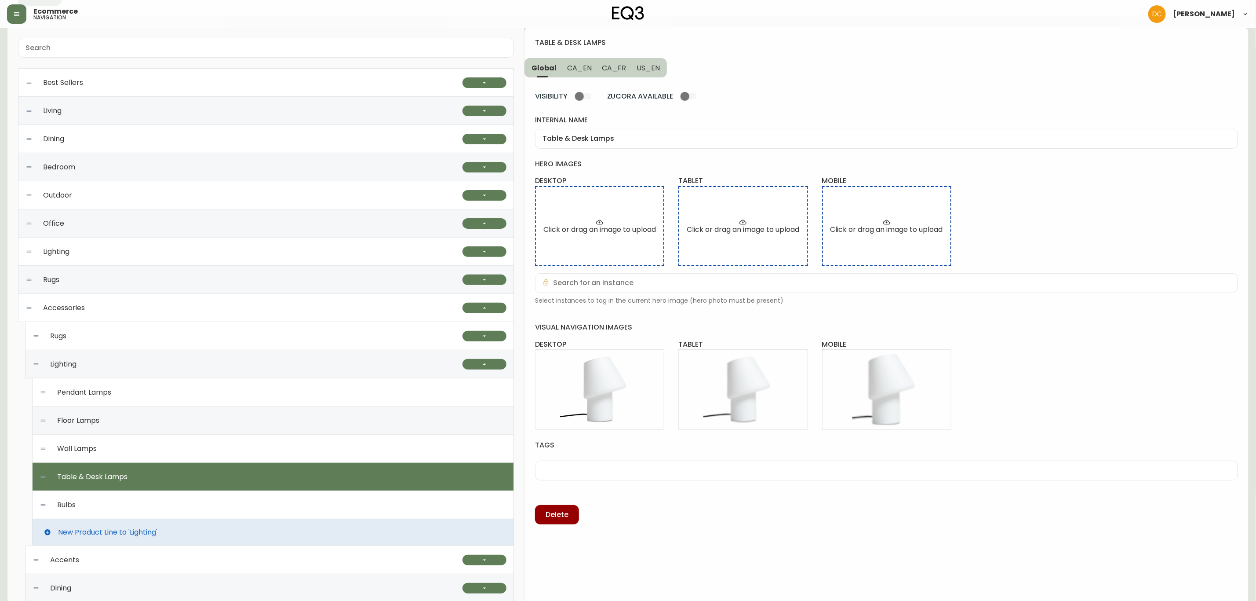
drag, startPoint x: 301, startPoint y: 504, endPoint x: 307, endPoint y: 503, distance: 6.7
click at [301, 504] on div "Bulbs" at bounding box center [273, 505] width 467 height 28
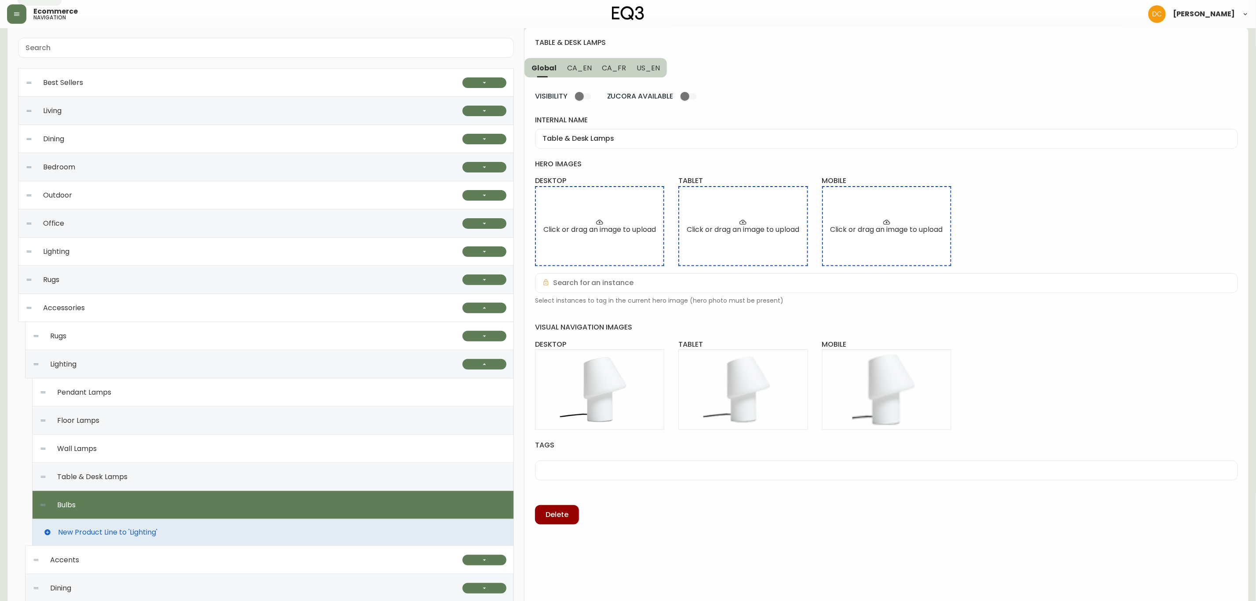
type input "Bulbs"
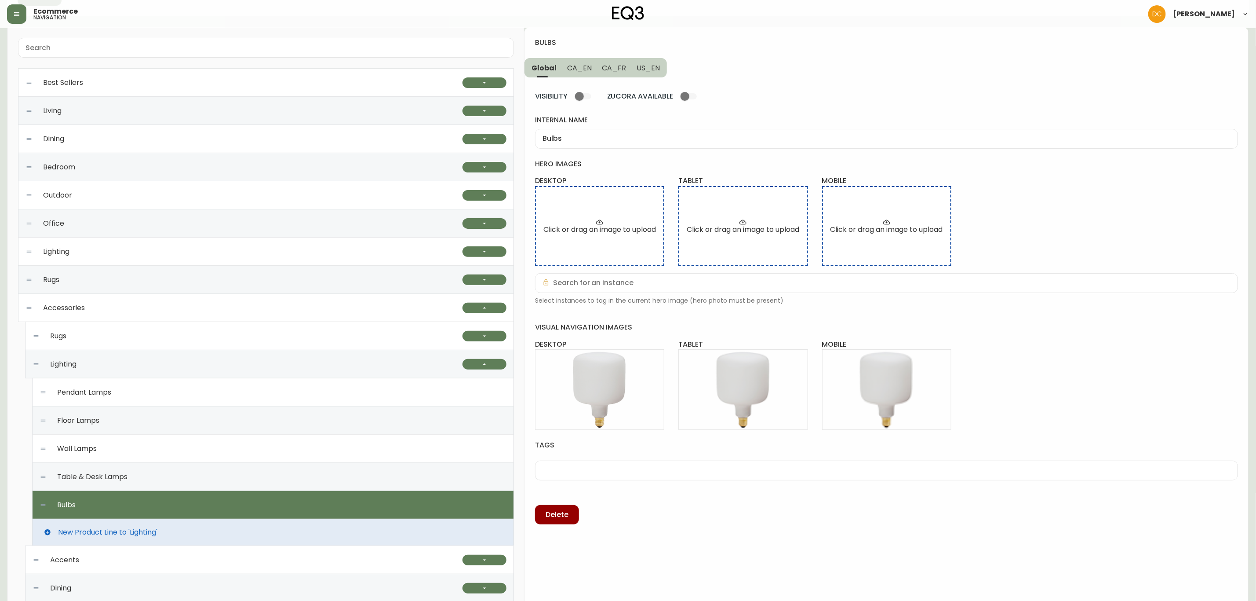
click at [584, 70] on span "CA_EN" at bounding box center [579, 67] width 25 height 9
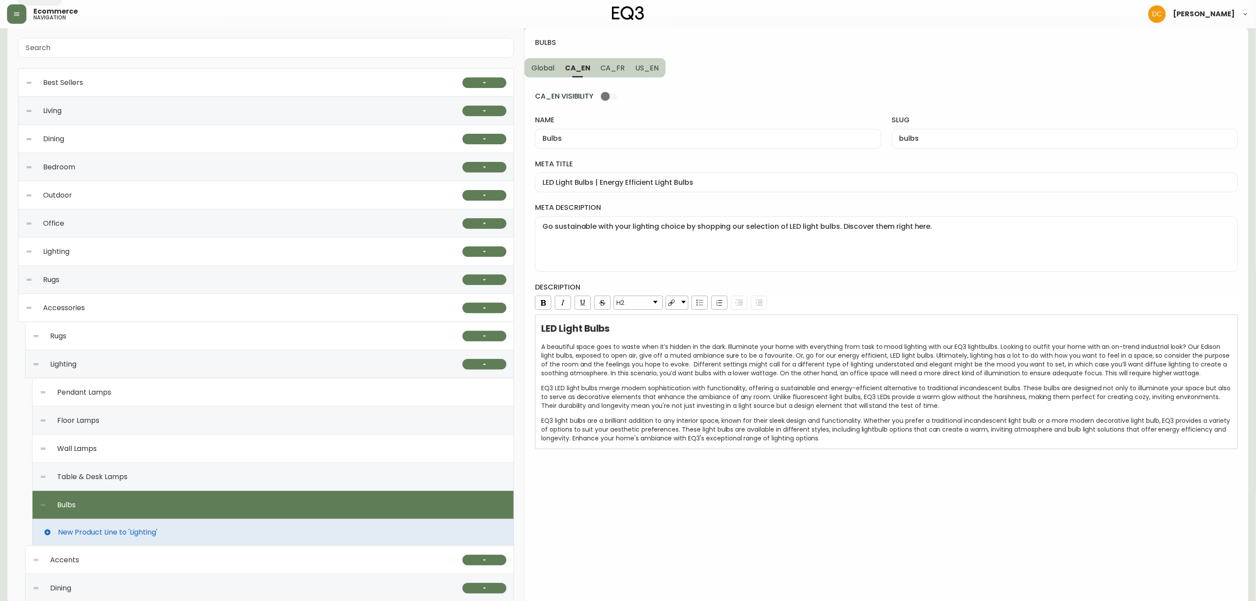
click at [614, 100] on input "CA_EN VISIBILITY" at bounding box center [605, 96] width 50 height 17
click at [615, 73] on span "CA_FR" at bounding box center [613, 67] width 24 height 9
checkbox input "false"
type input "Ampoules"
type input "ampoules"
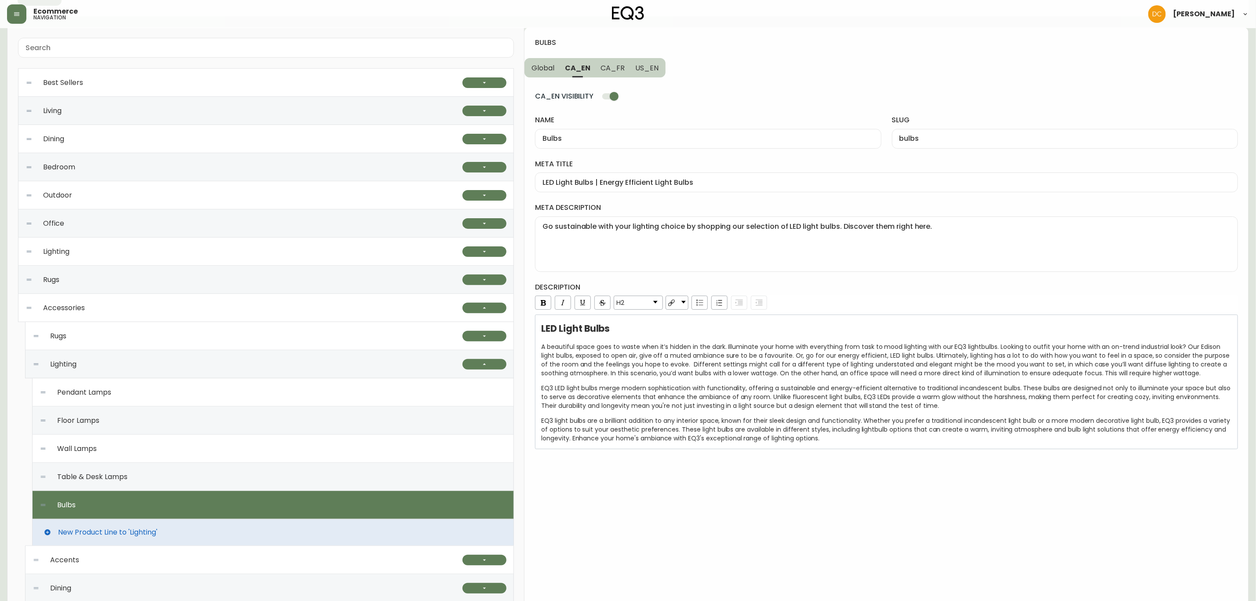
type input "Ampoules à DEL | Idées d'éclairage pour la maison | Lumières économes"
type textarea "Achetez des ampoules à DEL pour votre lampe ou votre suspension préférée ici."
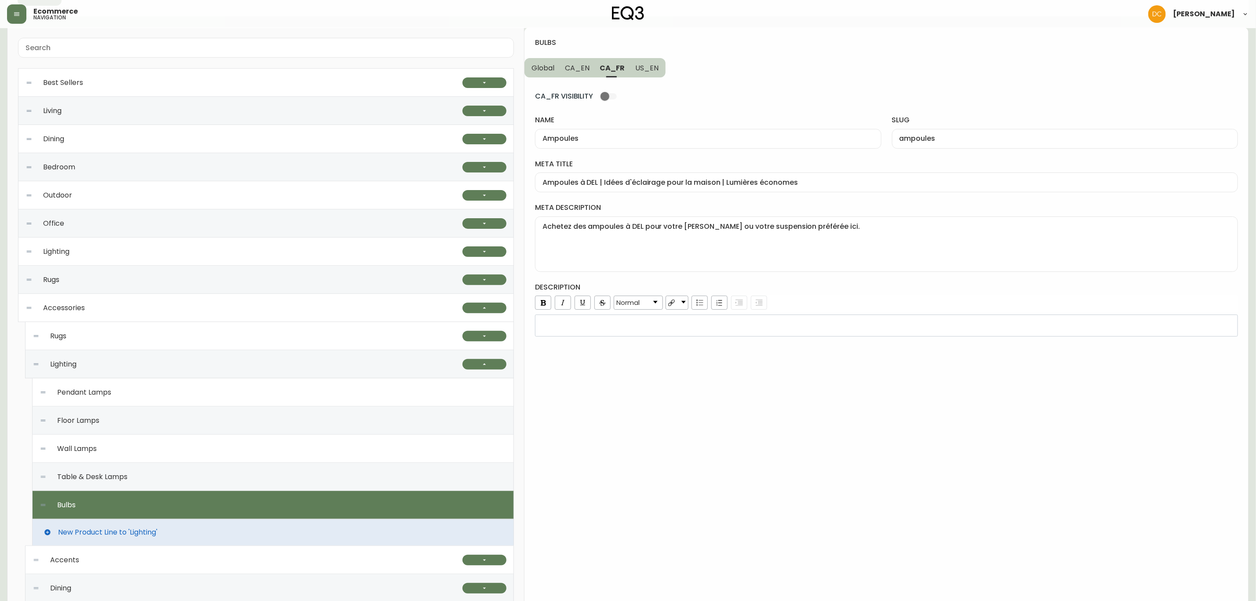
click at [612, 94] on input "CA_FR VISIBILITY" at bounding box center [605, 96] width 50 height 17
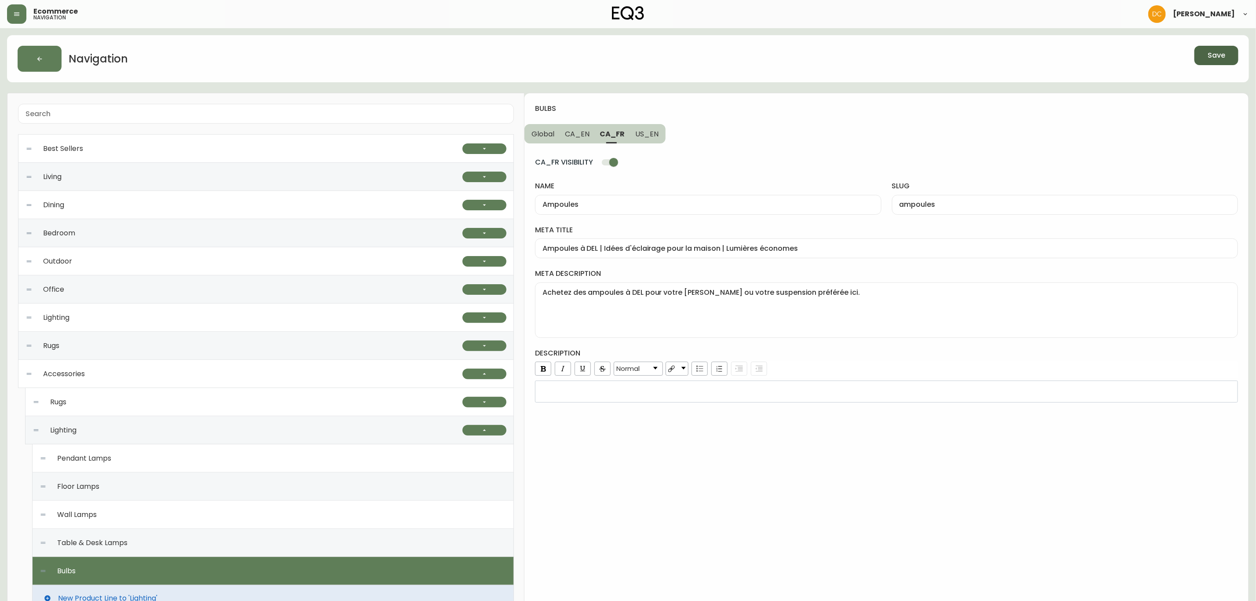
click at [1210, 51] on span "Save" at bounding box center [1217, 56] width 18 height 10
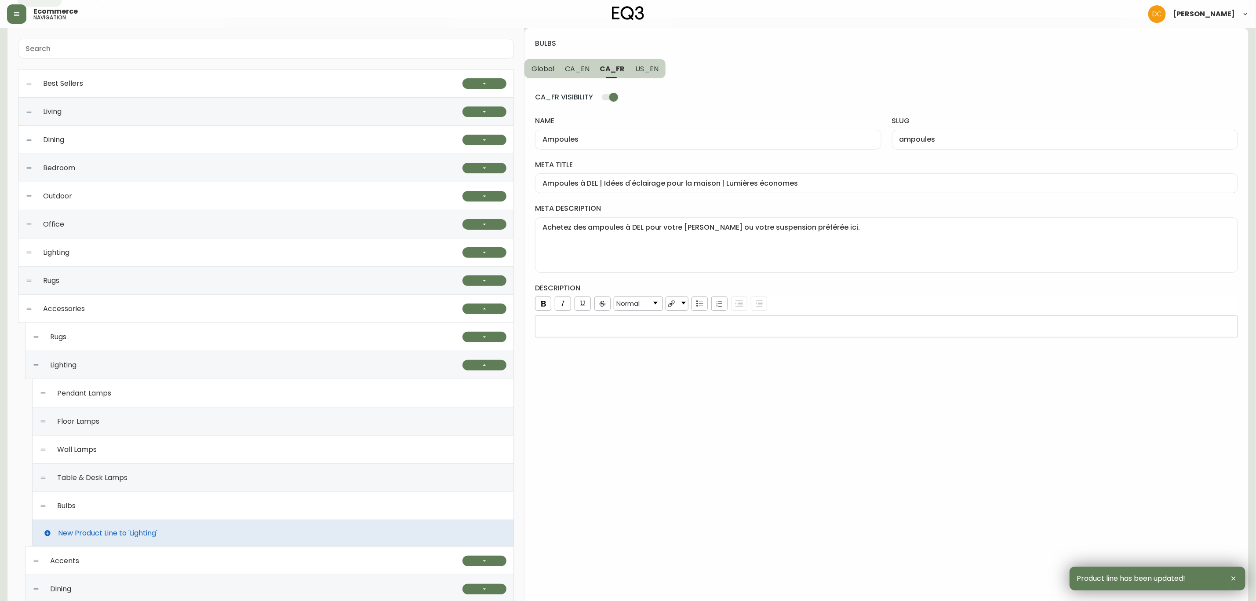
scroll to position [66, 0]
click at [204, 485] on div "Table & Desk Lamps" at bounding box center [273, 477] width 467 height 28
checkbox input "false"
type input "Lampes de table et bureau"
type input "lampes-de-table-et-bureau"
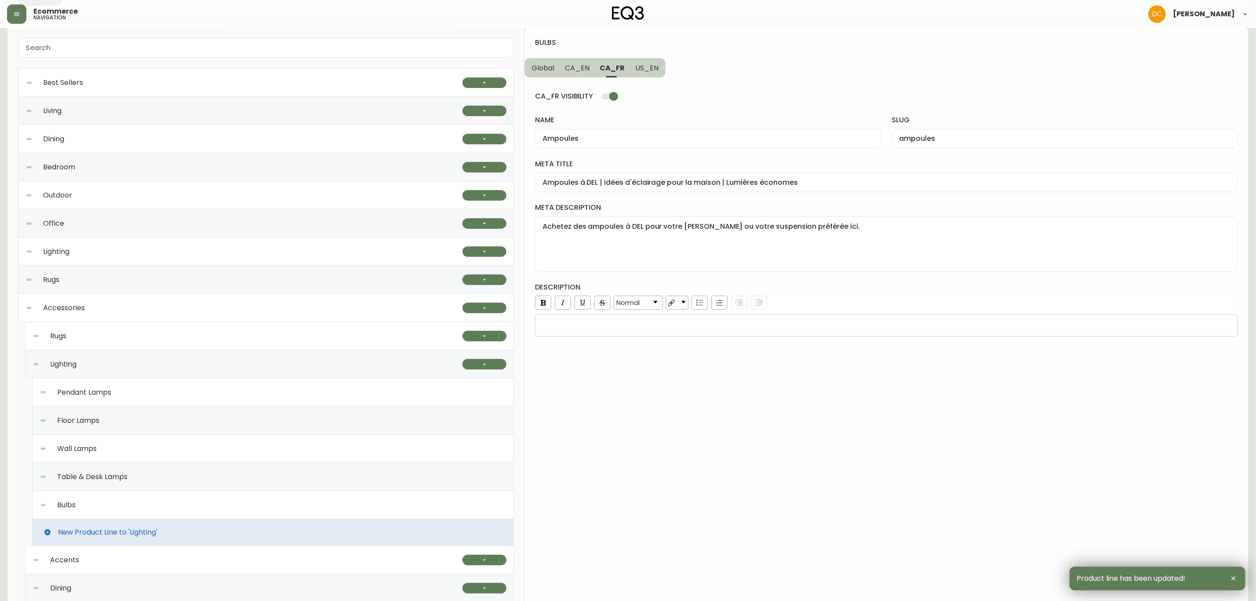
type input "Lampes de table modernes | Options d'éclairage pour la maison | Canada"
type textarea "Nos lampes de table modernes sont idéales pour la chambre à coucher, le salon o…"
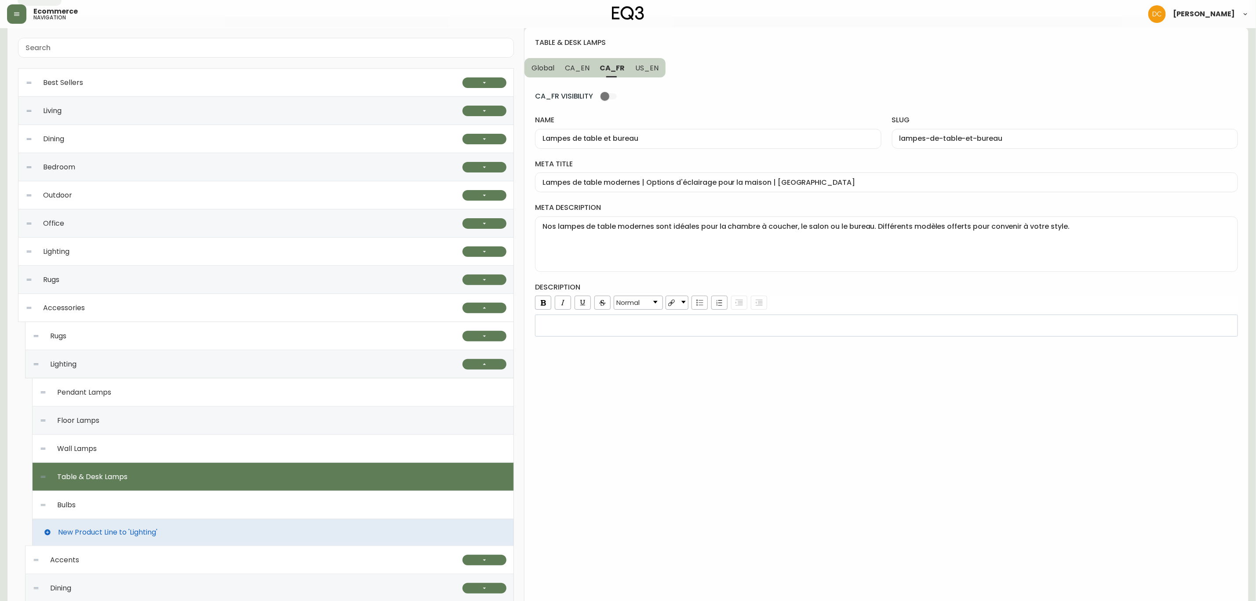
scroll to position [0, 0]
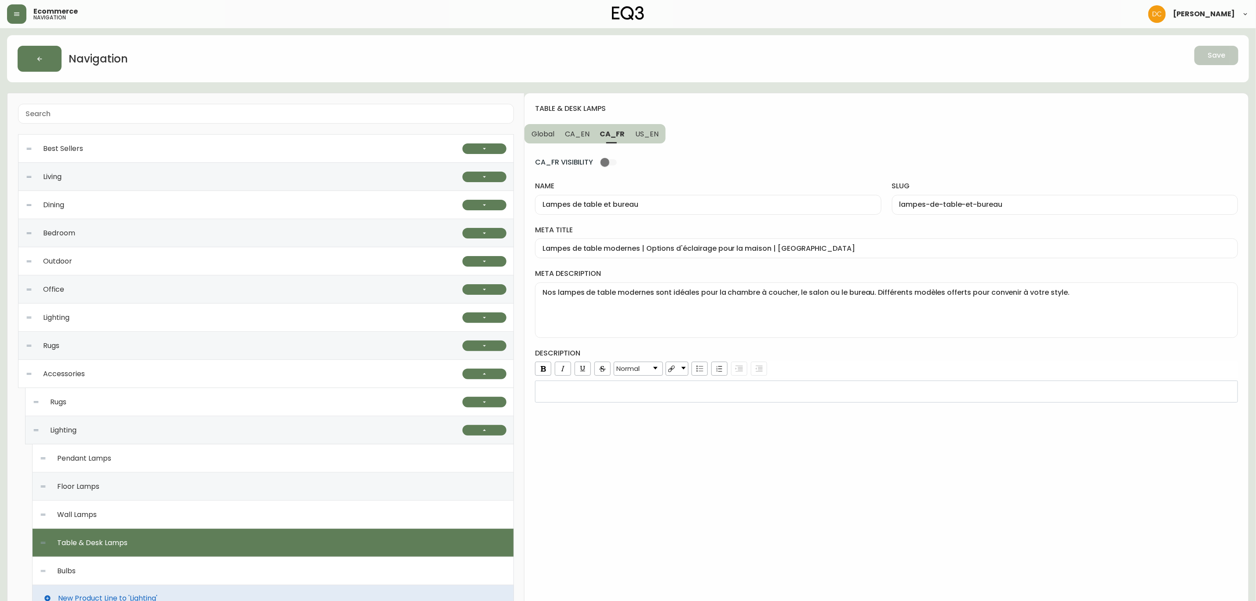
click at [609, 159] on input "CA_FR VISIBILITY" at bounding box center [605, 162] width 50 height 17
click at [583, 135] on span "CA_EN" at bounding box center [577, 133] width 25 height 9
checkbox input "false"
type input "Table & Desk Lamps"
type input "table-and-desk-lamps"
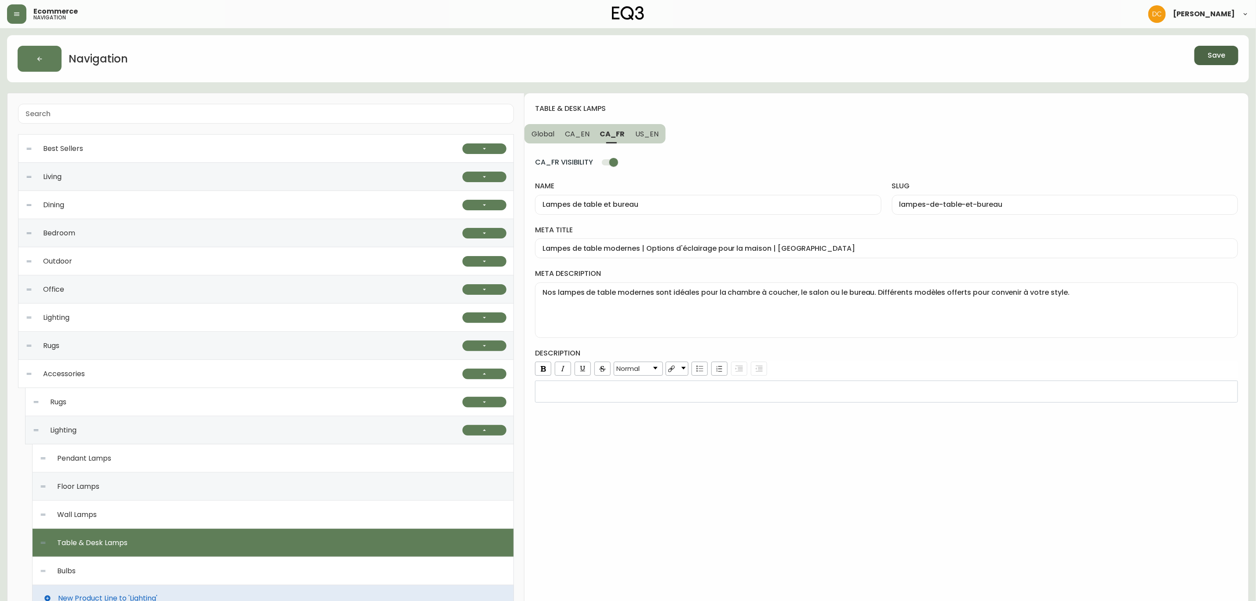
type input "Modern Table & Desk Lamps | LED Bedside & Desk Lamps"
type textarea "Our modern table lamps are perfect for any bedroom, living room, or office. Ava…"
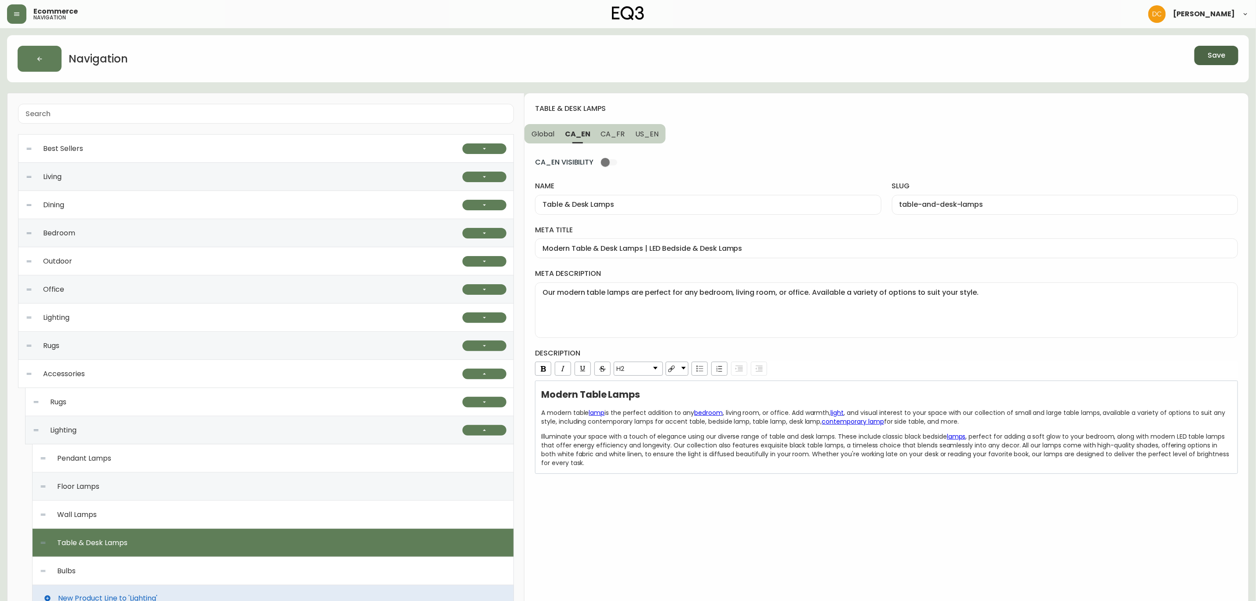
click at [617, 162] on input "CA_EN VISIBILITY" at bounding box center [605, 162] width 50 height 17
drag, startPoint x: 1216, startPoint y: 57, endPoint x: 1211, endPoint y: 57, distance: 5.3
click at [1216, 57] on span "Save" at bounding box center [1217, 56] width 18 height 10
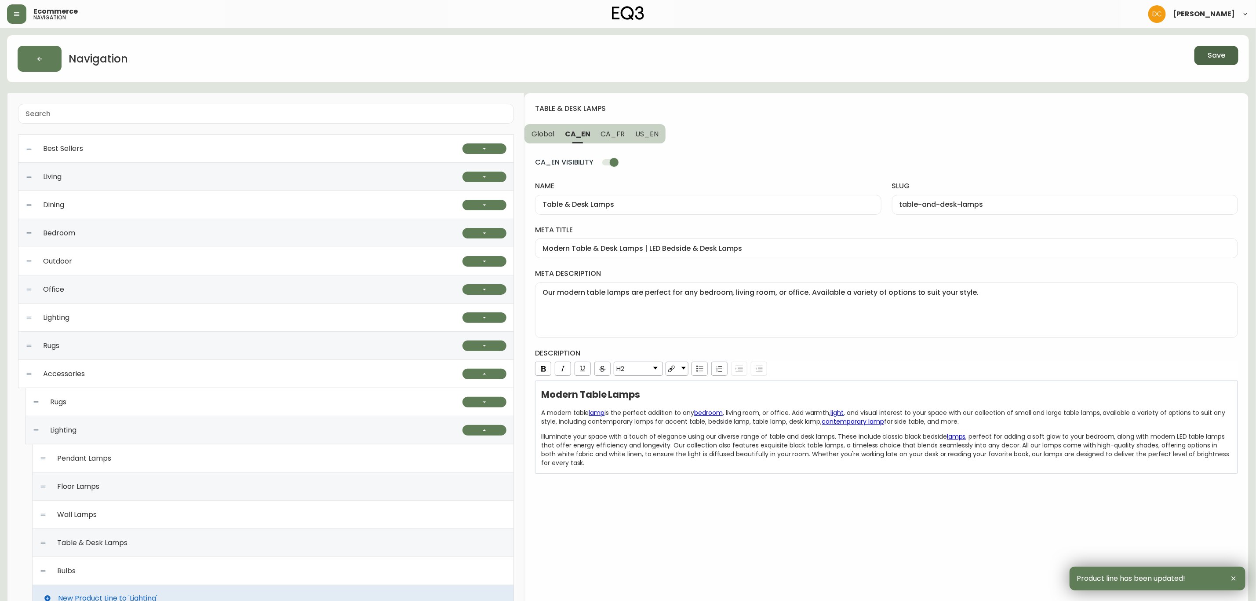
click at [160, 511] on div "Wall Lamps" at bounding box center [273, 514] width 467 height 28
checkbox input "false"
type input "Wall Lamps"
type input "wall-lamps"
type input "Modern Wall Lamps | Lighting for Bedroom & More"
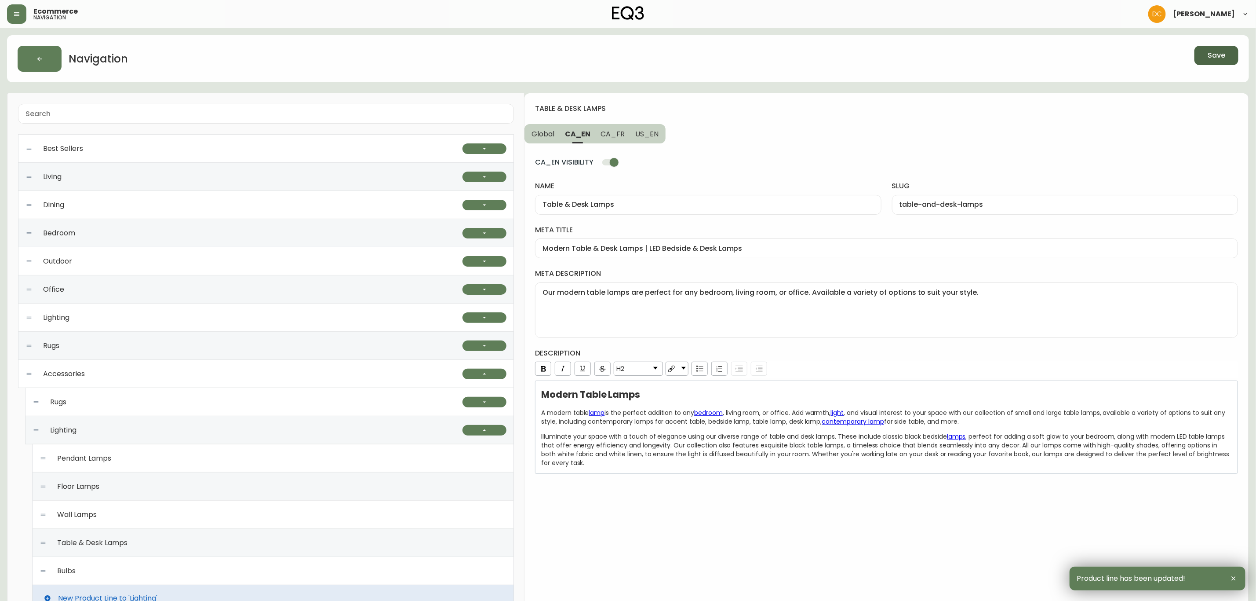
type textarea "Shop EQ3 for custom modern wall lamp designs. Find black, white, and brass wall…"
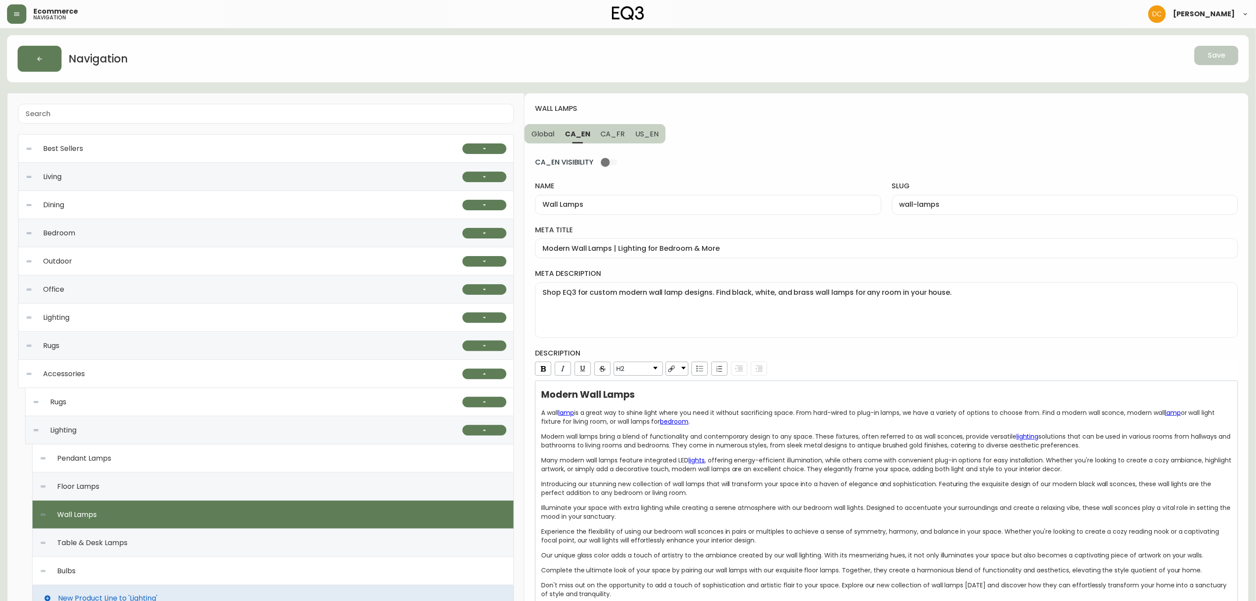
click at [598, 164] on input "CA_EN VISIBILITY" at bounding box center [605, 162] width 50 height 17
click at [615, 129] on span "CA_FR" at bounding box center [613, 133] width 24 height 9
checkbox input "false"
type input "Appliques murales"
type input "appliques-murales"
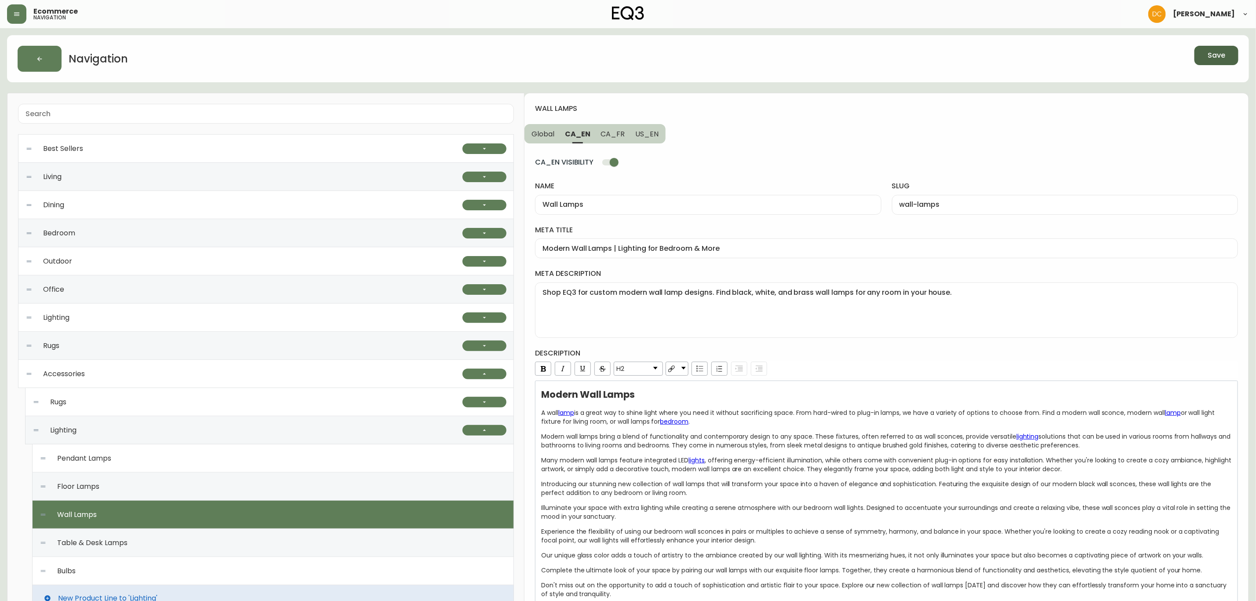
type input "Luminaires muraux modernes | Lampes murales pour embellir la maison"
type textarea "Trouvez l’applique murale parfaite pour votre demeure. Magasinez notre mobilier…"
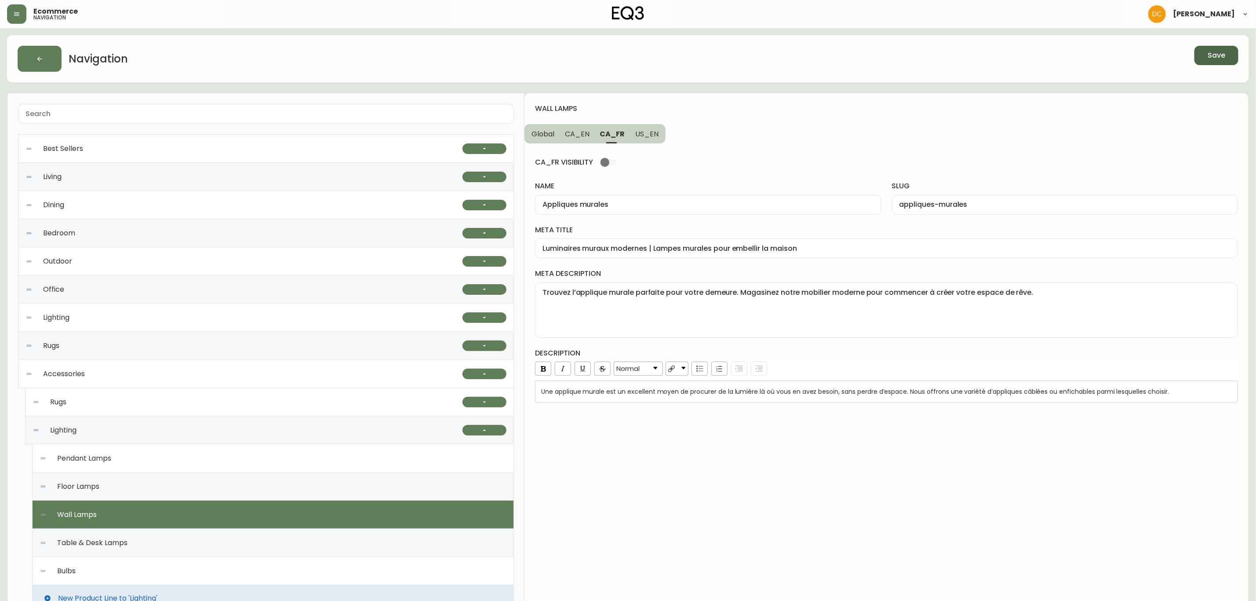
click at [606, 163] on input "CA_FR VISIBILITY" at bounding box center [605, 162] width 50 height 17
click at [1227, 58] on button "Save" at bounding box center [1217, 55] width 44 height 19
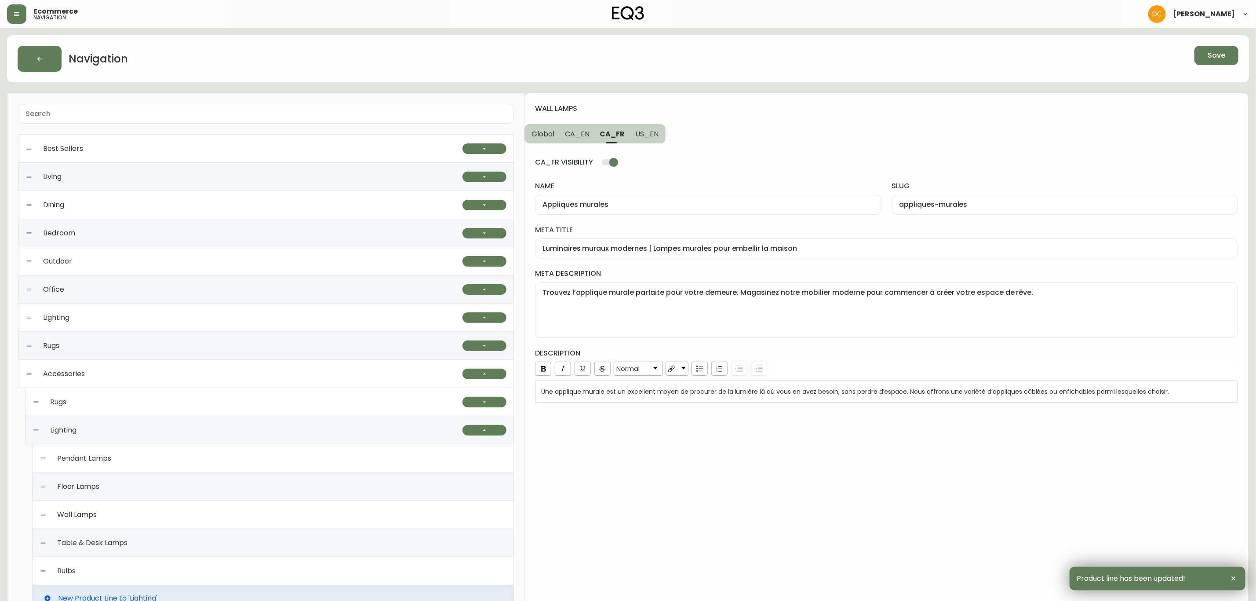
click at [207, 485] on div "Floor Lamps" at bounding box center [273, 486] width 467 height 28
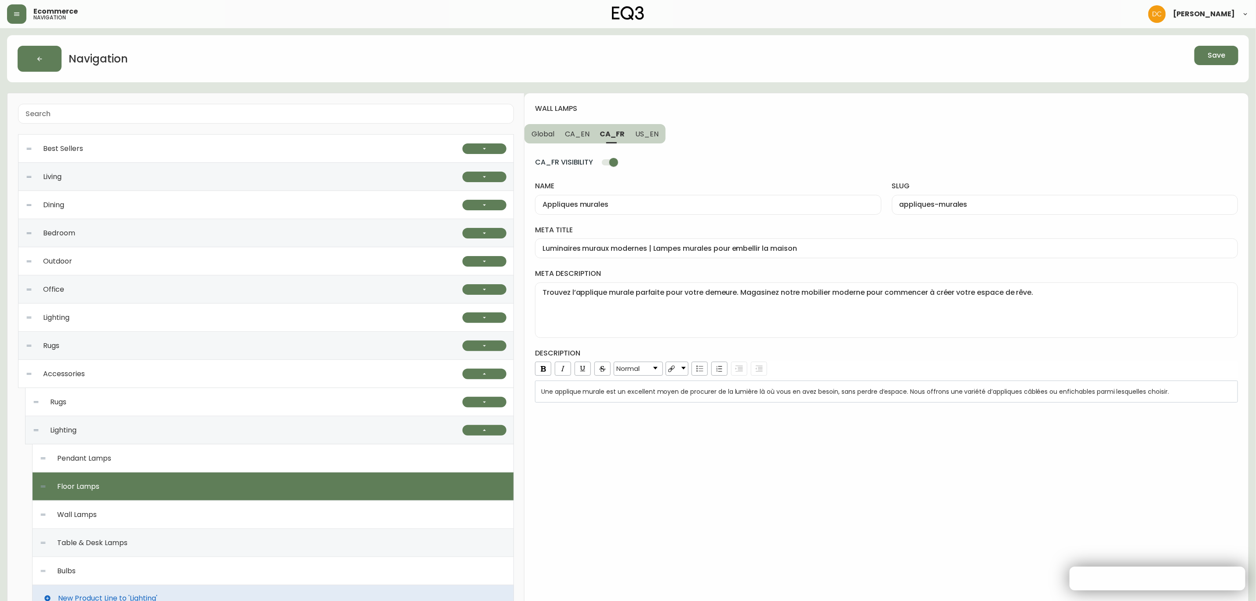
checkbox input "false"
type input "Lampes sur pied"
type input "lampes-sur-pied"
type input "Lampes sur pied modernes | Options d'éclairage pour la maison | Canada"
type textarea "Illuminez votre espace avec nos lampes sur pied modernes réglables et à intensi…"
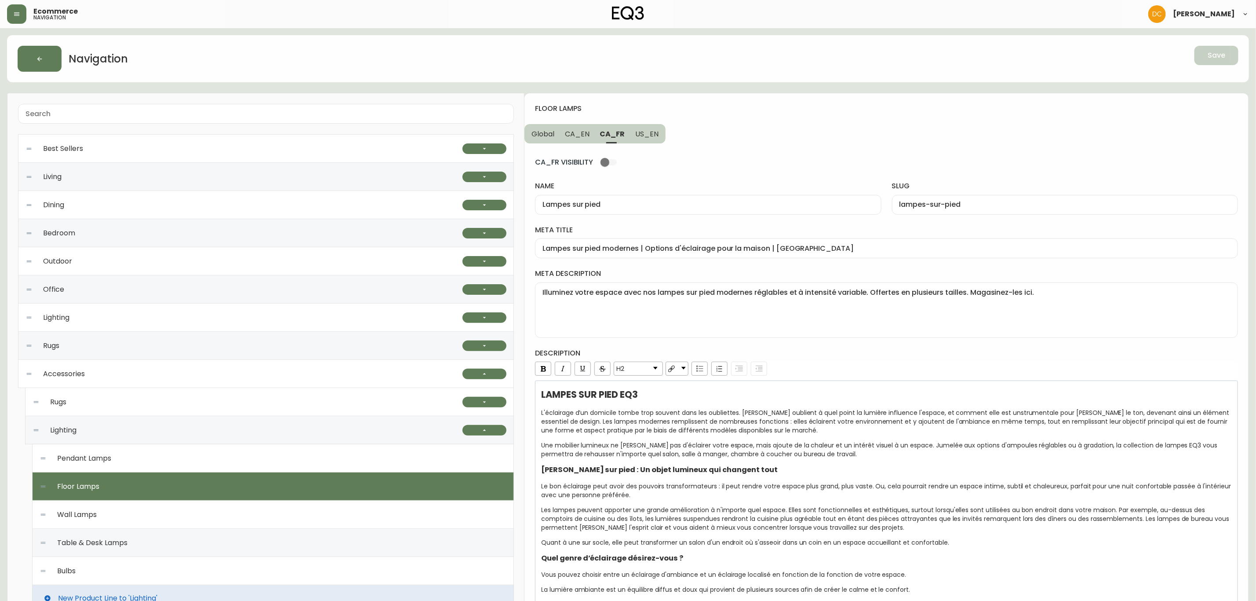
click at [607, 162] on input "CA_FR VISIBILITY" at bounding box center [605, 162] width 50 height 17
click at [582, 135] on span "CA_EN" at bounding box center [577, 133] width 25 height 9
checkbox input "false"
type input "Floor Lamps"
type input "floor-lamps"
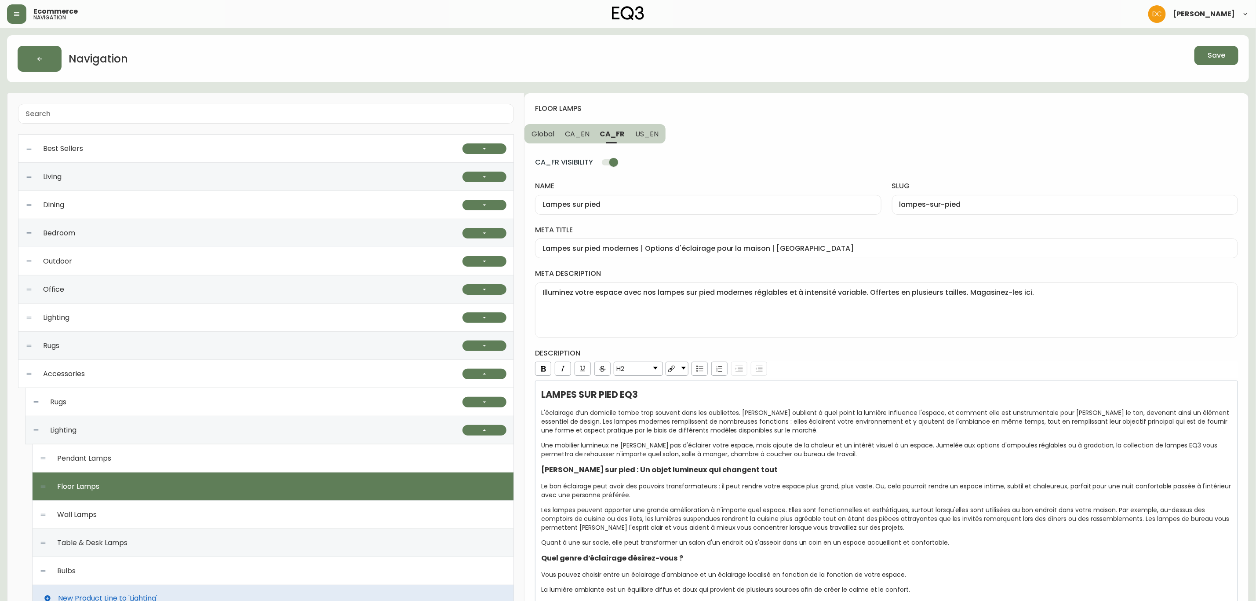
type input "Modern Floor Lamps | Gold or Black for Living Room"
type textarea "Illuminate your space with our modern floor lamps. Adjustable, dimmable, and av…"
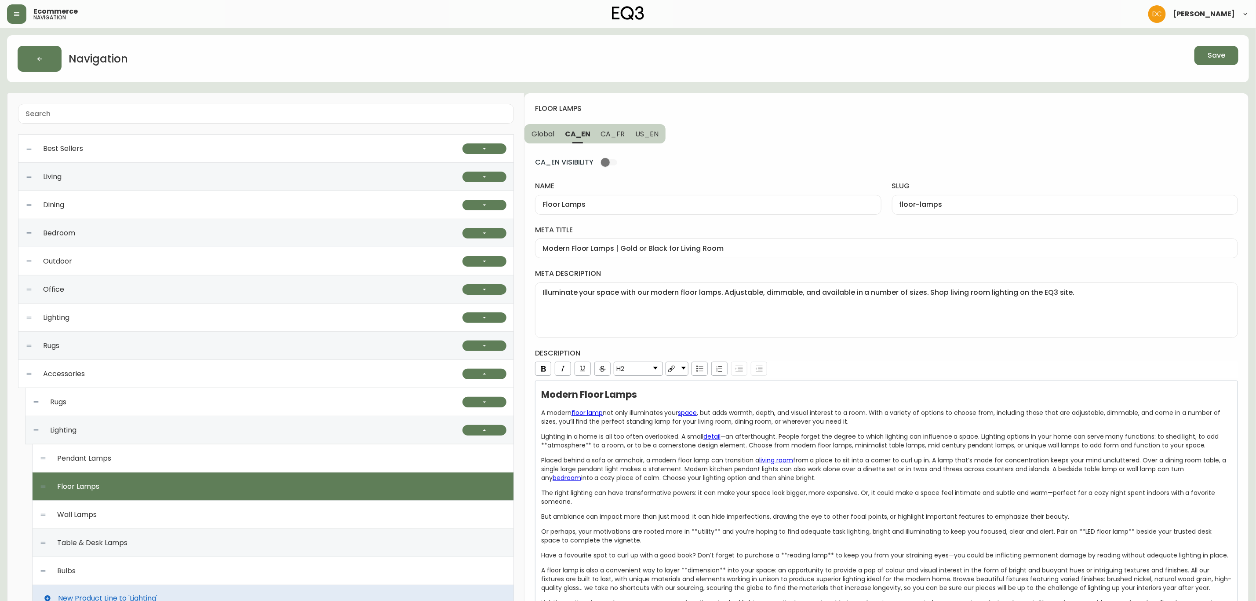
click at [607, 161] on input "CA_EN VISIBILITY" at bounding box center [605, 162] width 50 height 17
click at [1216, 57] on span "Save" at bounding box center [1217, 56] width 18 height 10
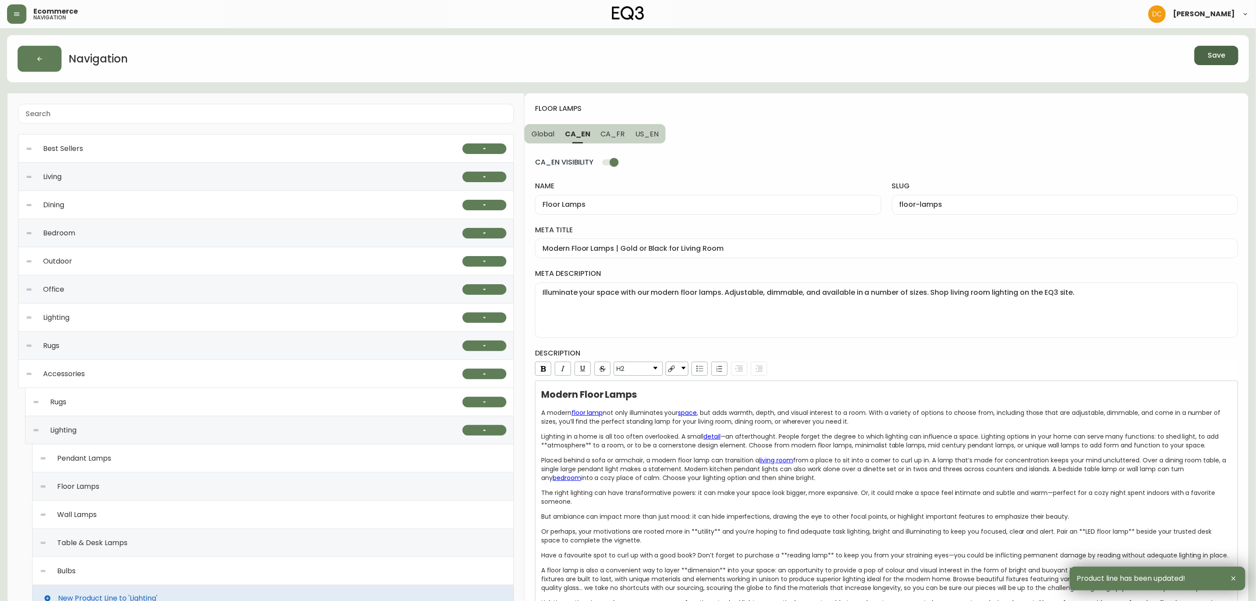
click at [338, 471] on div "Pendant Lamps" at bounding box center [273, 458] width 467 height 28
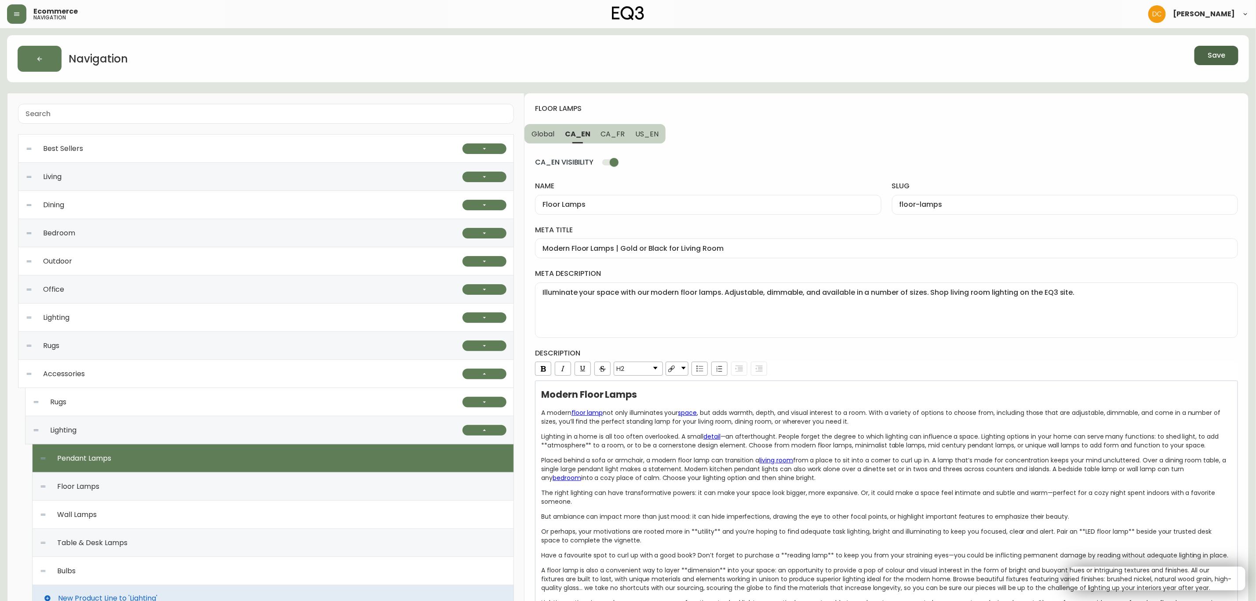
checkbox input "false"
type input "Pendant Lamps"
type input "pendant-lamps"
type input "Pendant Lighting | Modern or Farmhouse Pendant Lamps"
type textarea "Explore EQ3’s unique designs for modern pendant lamps. Choose from in-house or …"
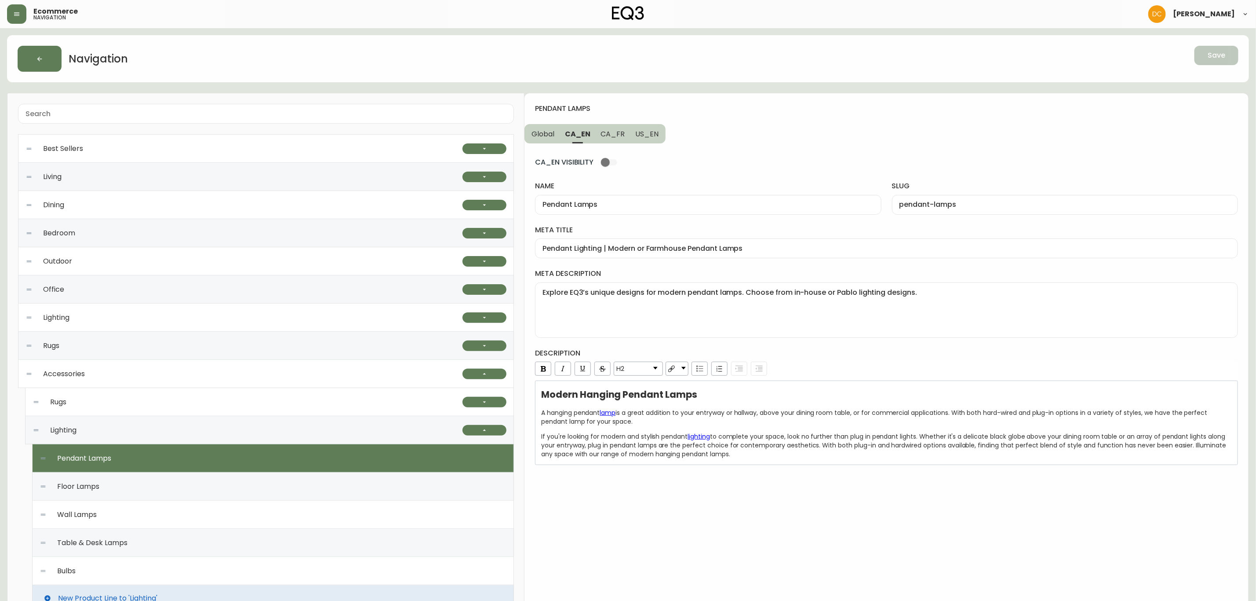
drag, startPoint x: 603, startPoint y: 160, endPoint x: 606, endPoint y: 150, distance: 10.9
click at [603, 160] on input "CA_EN VISIBILITY" at bounding box center [605, 162] width 50 height 17
click at [609, 139] on button "CA_FR" at bounding box center [613, 133] width 35 height 19
checkbox input "false"
type input "Suspensions"
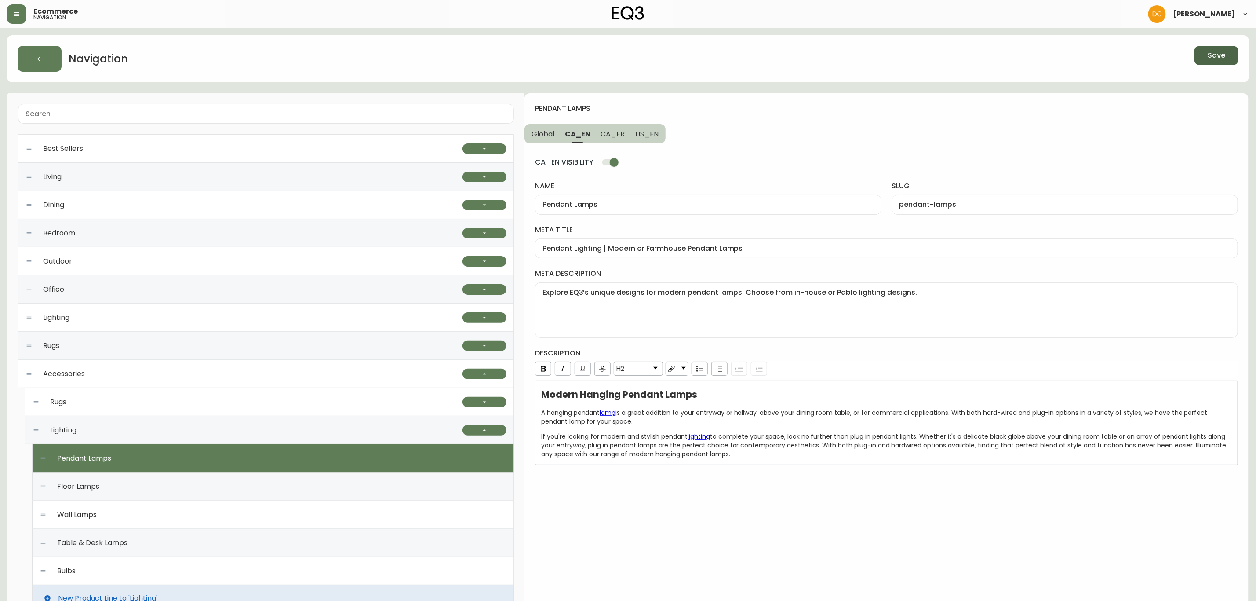
type input "suspensions"
type input "Luminaires suspendus modernes | Idées d'éclairage contemporain"
type textarea "Luminaires suspendus câblés ou enfichables de styles variés. Trouvez la meilleu…"
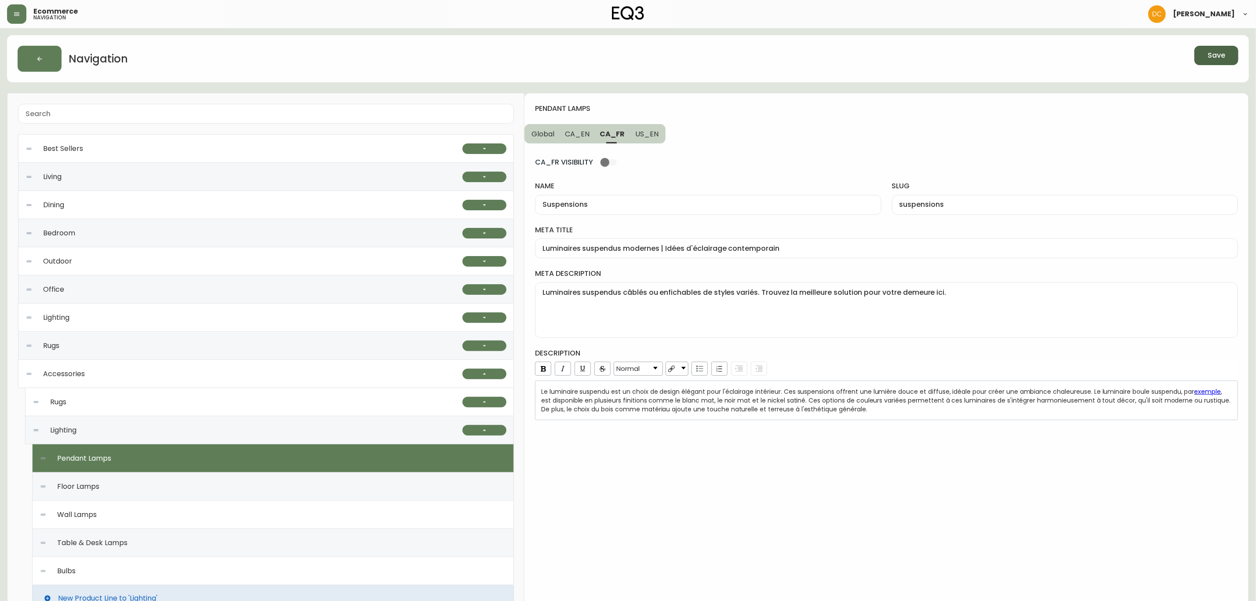
click at [609, 161] on input "CA_FR VISIBILITY" at bounding box center [605, 162] width 50 height 17
checkbox input "true"
click at [1204, 60] on button "Save" at bounding box center [1217, 55] width 44 height 19
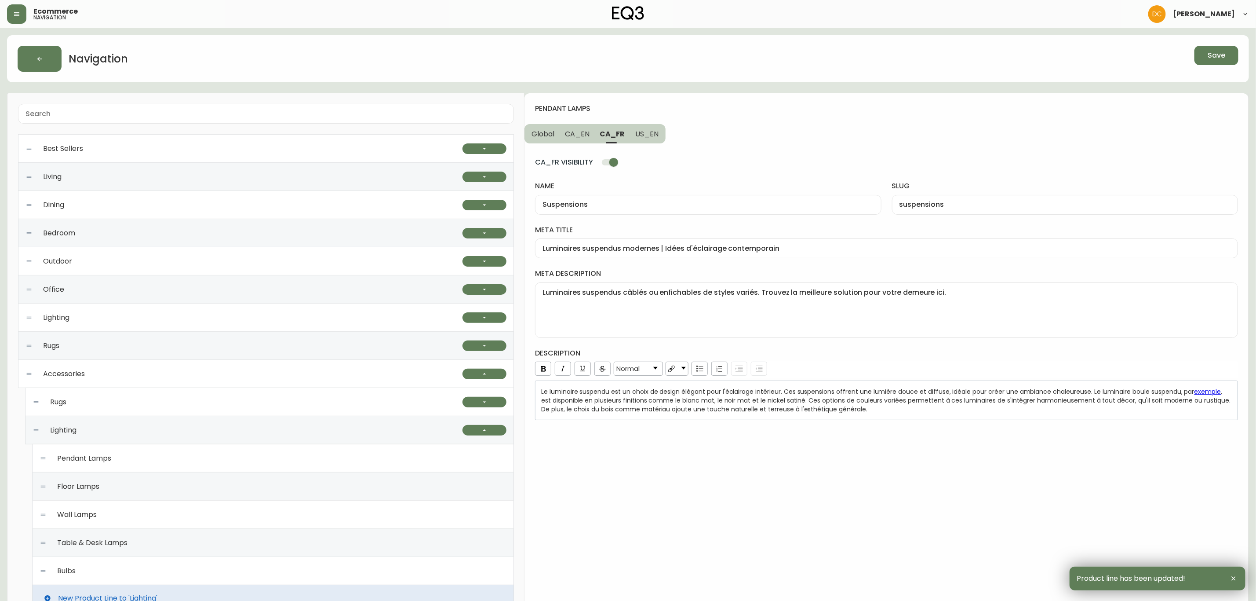
drag, startPoint x: 239, startPoint y: 433, endPoint x: 363, endPoint y: 434, distance: 124.0
click at [239, 433] on div "Lighting" at bounding box center [248, 430] width 430 height 28
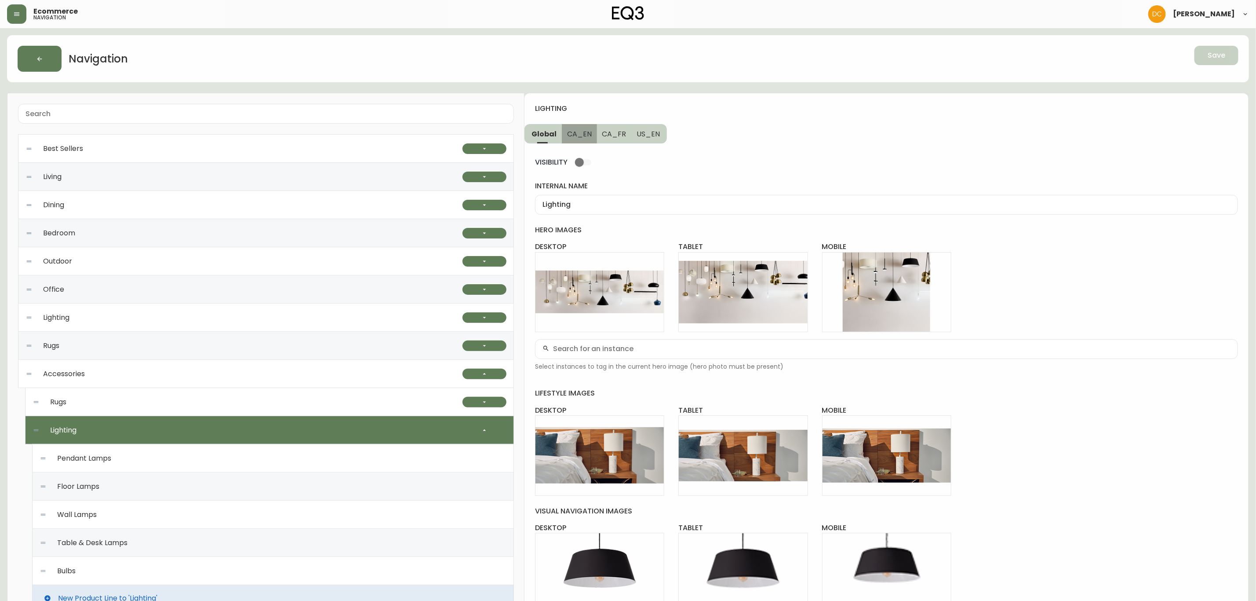
click at [586, 139] on button "CA_EN" at bounding box center [579, 133] width 35 height 19
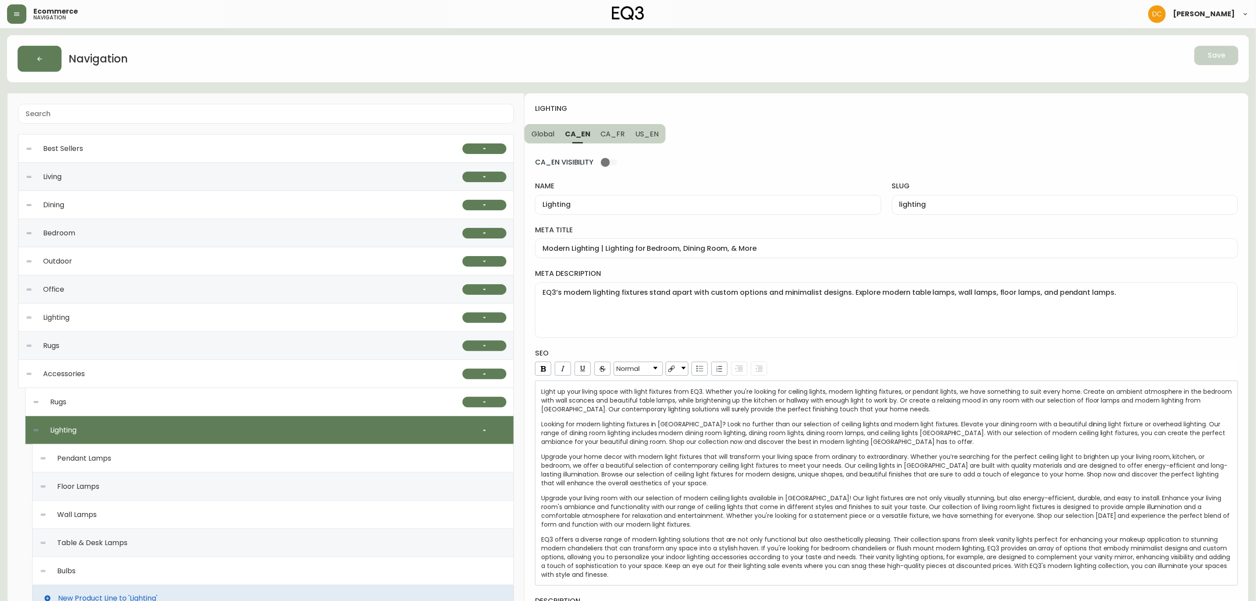
click at [586, 167] on span "CA_EN VISIBILITY" at bounding box center [564, 162] width 58 height 10
click at [586, 168] on input "CA_EN VISIBILITY" at bounding box center [605, 162] width 50 height 17
click at [617, 136] on span "CA_FR" at bounding box center [613, 133] width 24 height 9
checkbox input "false"
type input "Éclairage"
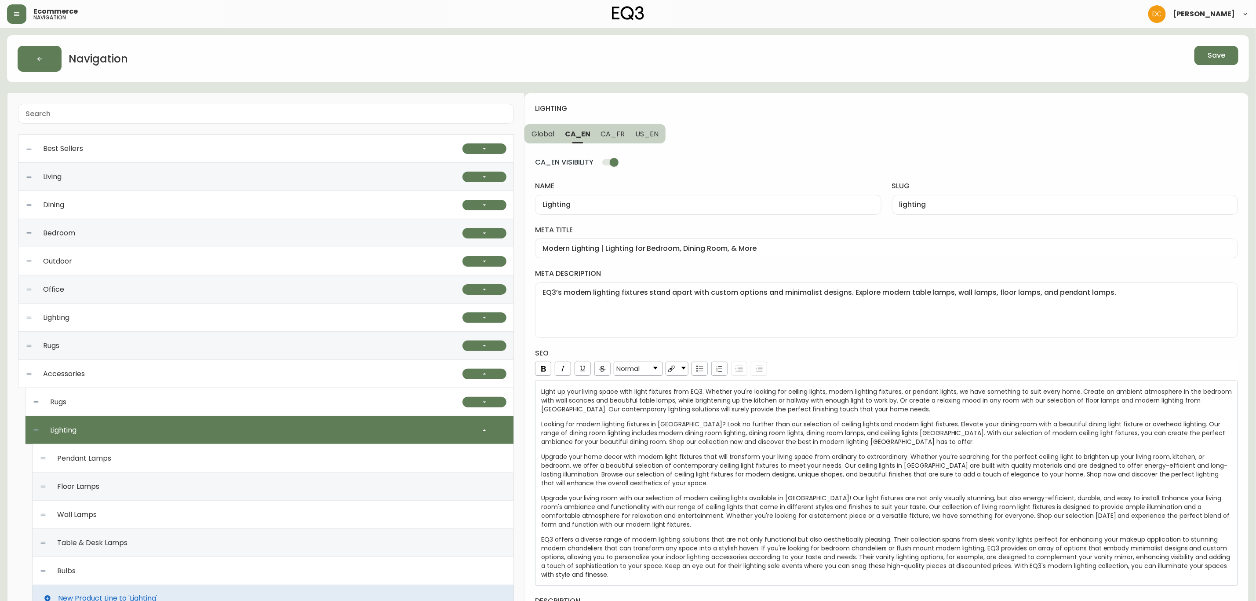
type input "eclairage"
type input "Eclairage moderne | Lampes contemporaines pour la maison | Canada"
type textarea "Un nouvel éclairage peut grandement modifier l'ambiance de votre espace. Explor…"
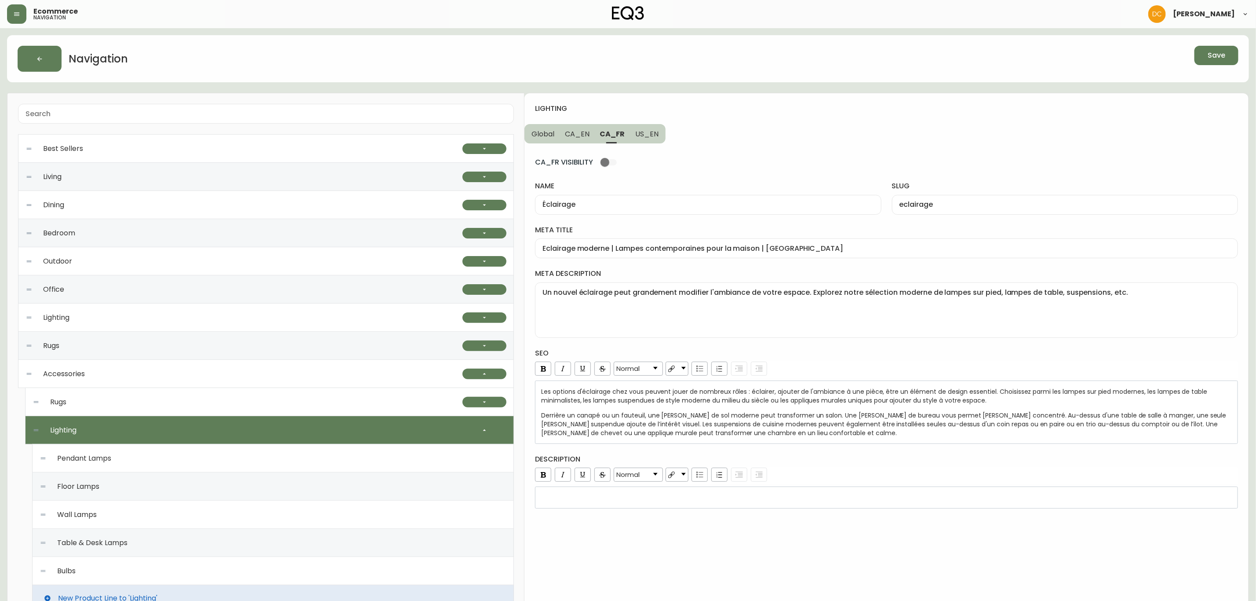
click at [613, 157] on input "CA_FR VISIBILITY" at bounding box center [605, 162] width 50 height 17
checkbox input "true"
click at [583, 139] on span "CA_EN" at bounding box center [577, 133] width 25 height 9
type input "Lighting"
type input "lighting"
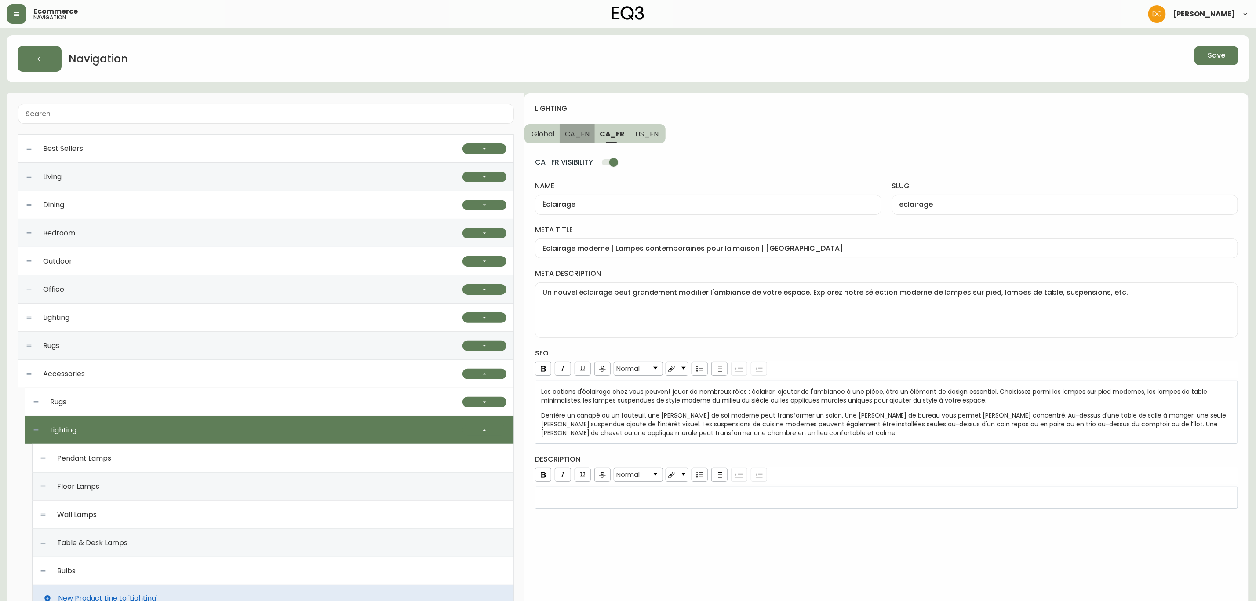
type input "Modern Lighting | Lighting for Bedroom, Dining Room, & More"
type textarea "EQ3’s modern lighting fixtures stand apart with custom options and minimalist d…"
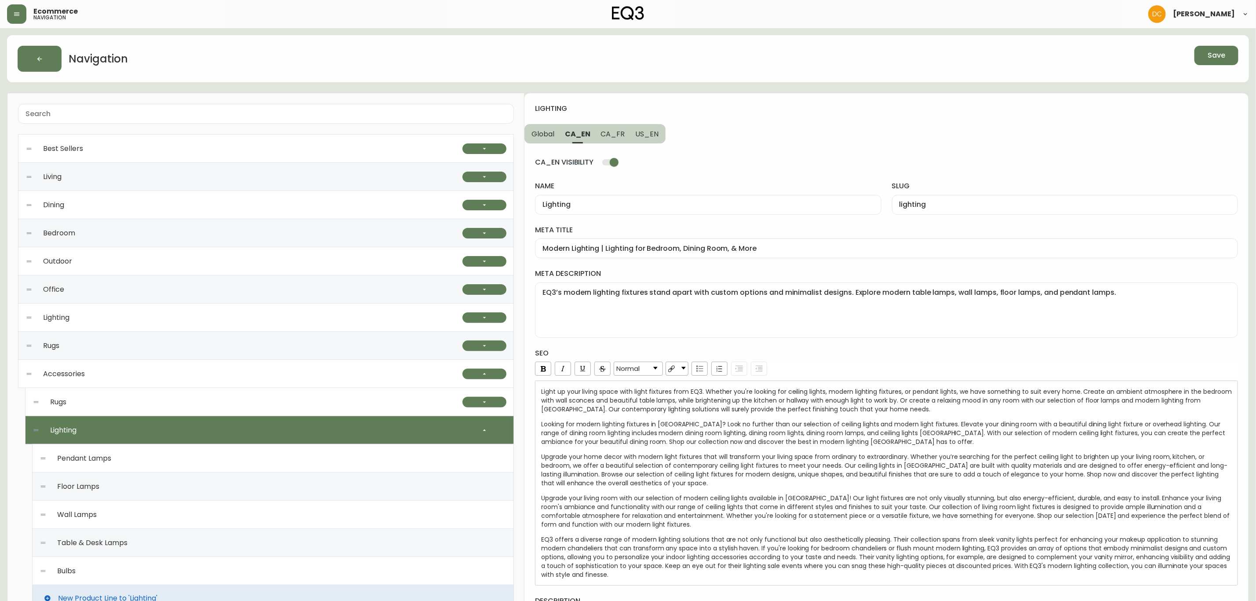
click at [544, 135] on span "Global" at bounding box center [543, 133] width 23 height 9
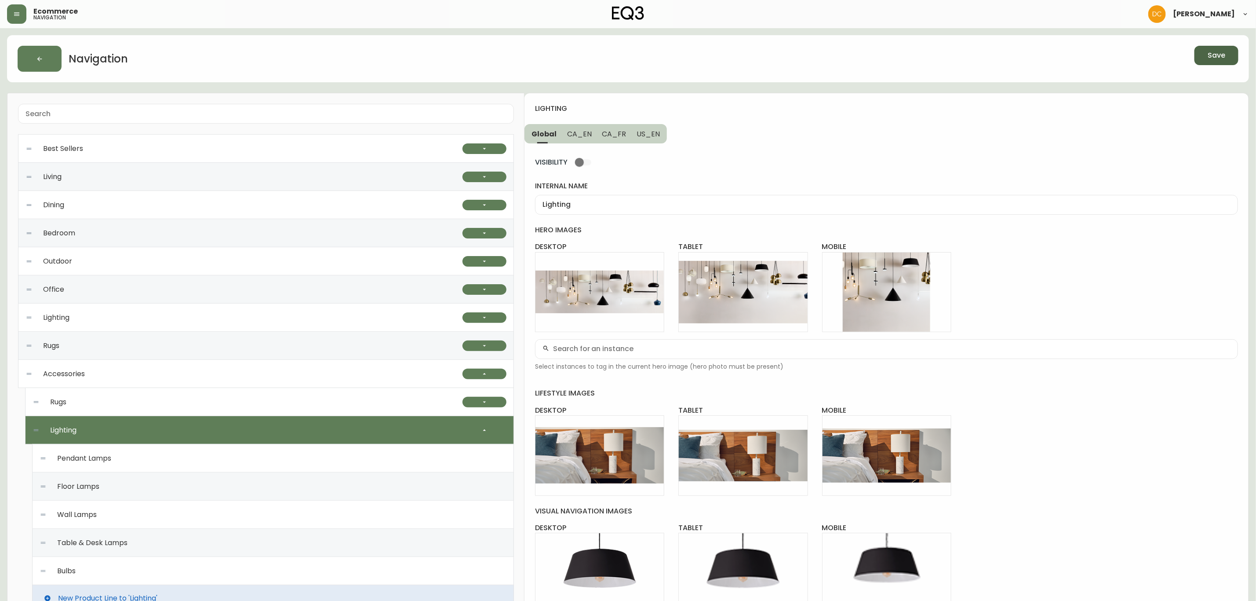
click at [1217, 53] on span "Save" at bounding box center [1217, 56] width 18 height 10
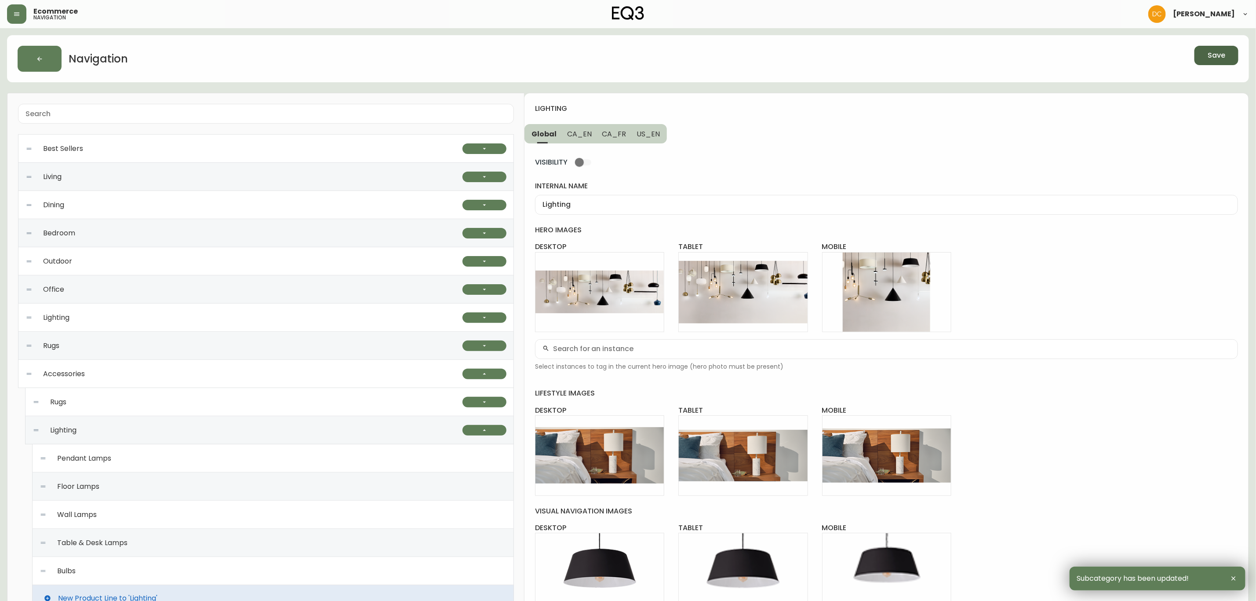
click at [584, 130] on span "CA_EN" at bounding box center [579, 133] width 25 height 9
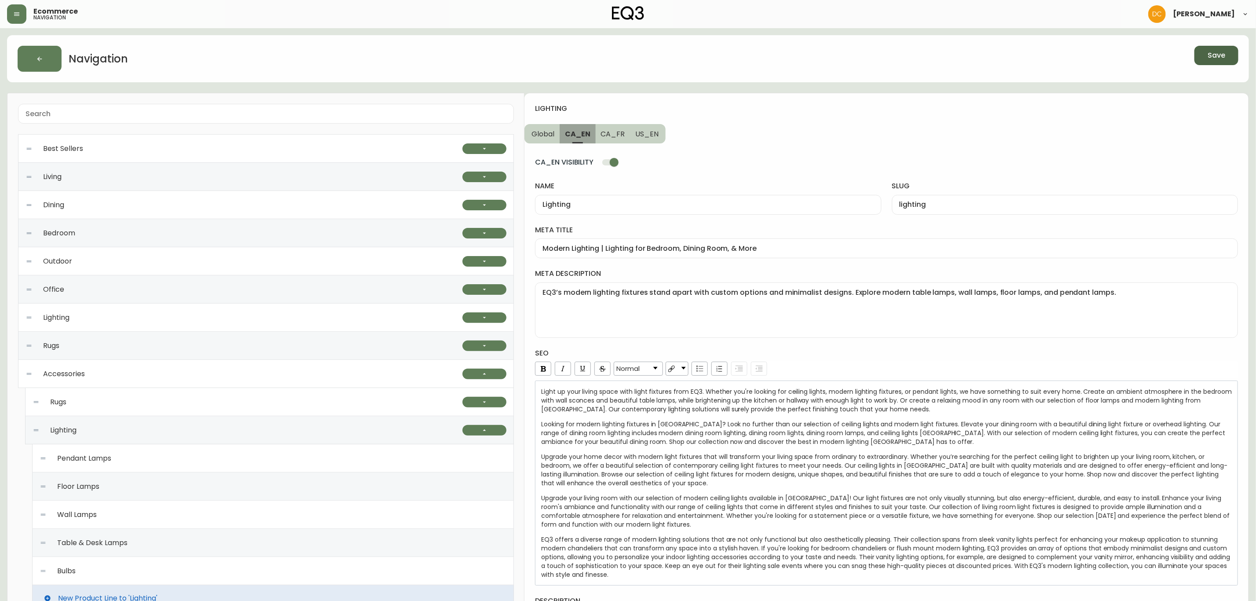
click at [594, 136] on button "CA_EN" at bounding box center [578, 133] width 36 height 19
click at [574, 139] on span "CA_EN" at bounding box center [578, 133] width 26 height 9
click at [619, 136] on span "CA_FR" at bounding box center [613, 133] width 24 height 9
type input "Éclairage"
type input "eclairage"
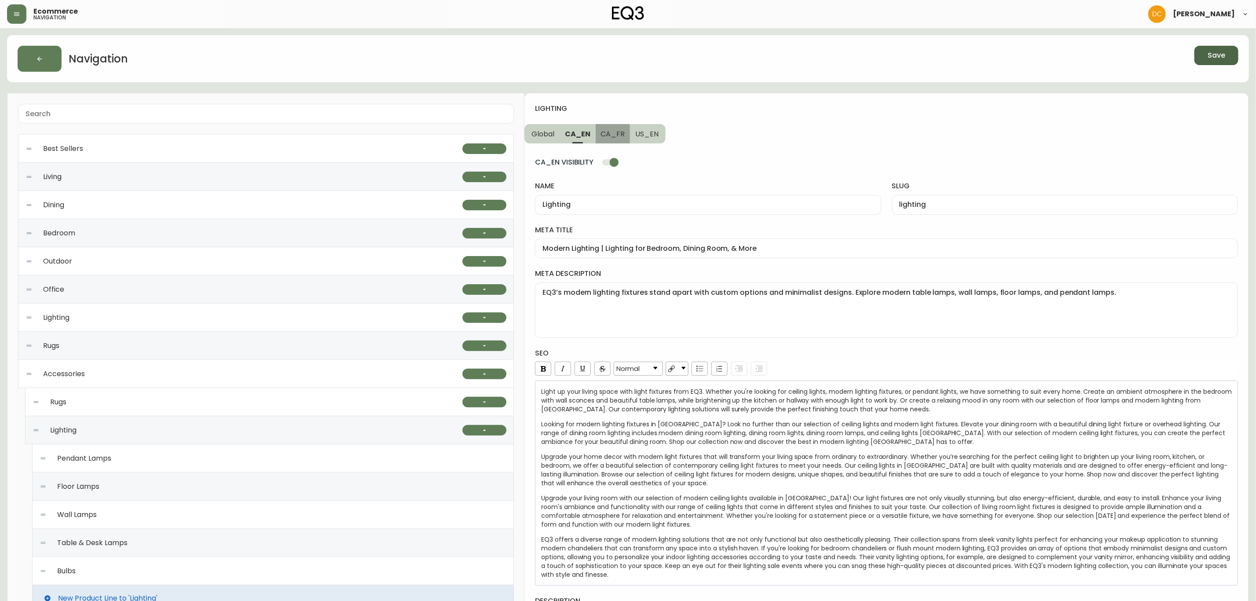
type input "Eclairage moderne | Lampes contemporaines pour la maison | Canada"
type textarea "Un nouvel éclairage peut grandement modifier l'ambiance de votre espace. Explor…"
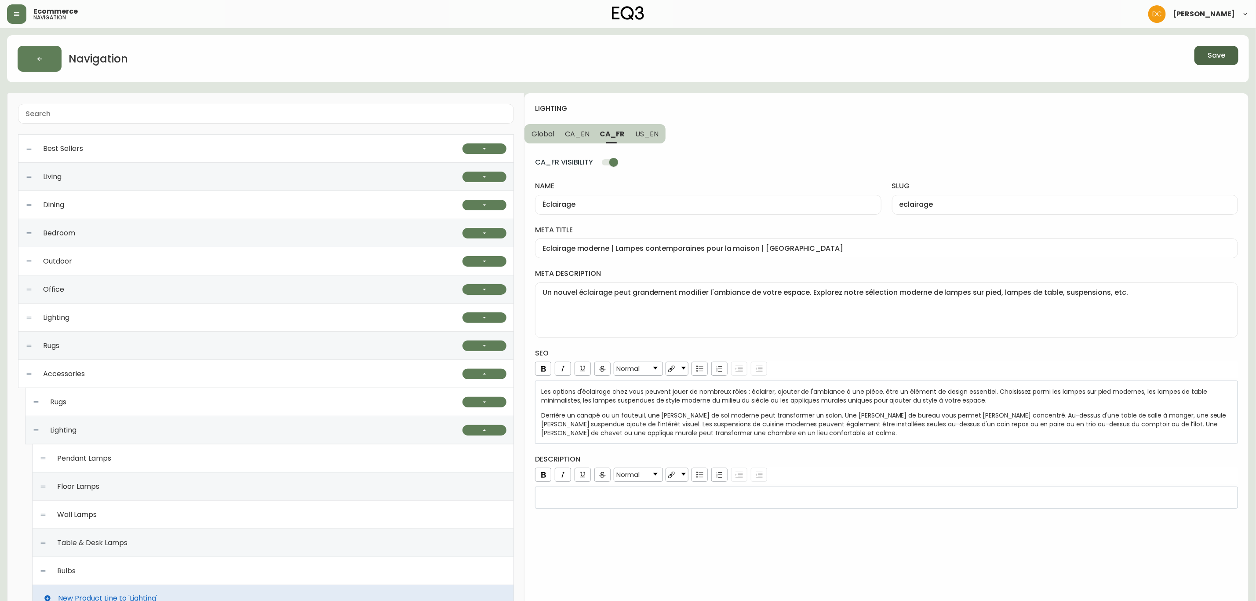
click at [131, 412] on div "Rugs" at bounding box center [248, 402] width 430 height 28
type input "Tapis"
type input "tapis"
type input "Collection de tapis EQ3 | Carpettes modernes et élégantes | Décoration"
type textarea "Cherchez-vous une petite carpette? Explorez notre sélection de tapis de 5 pi x …"
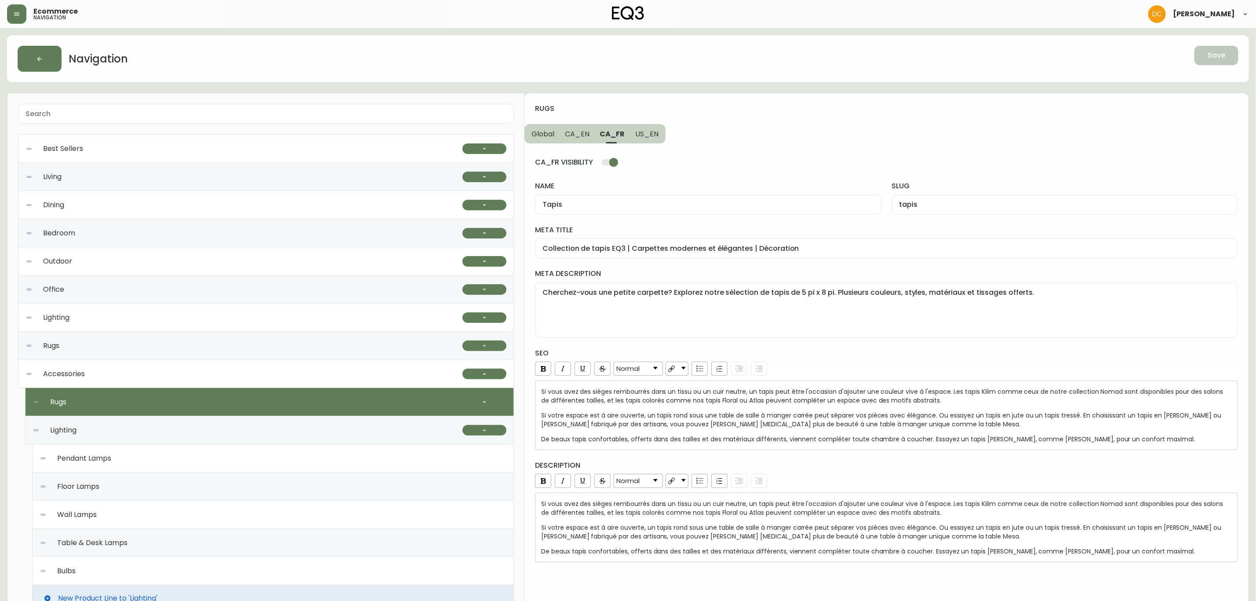
click at [580, 131] on span "CA_EN" at bounding box center [577, 133] width 25 height 9
type input "Rugs"
type input "rugs"
type input "Modern Rugs | Bedroom & Living Room Rugs | EQ3 Canada"
type textarea "We have modern area rugs that suit any space. A variety of colours, styles, mat…"
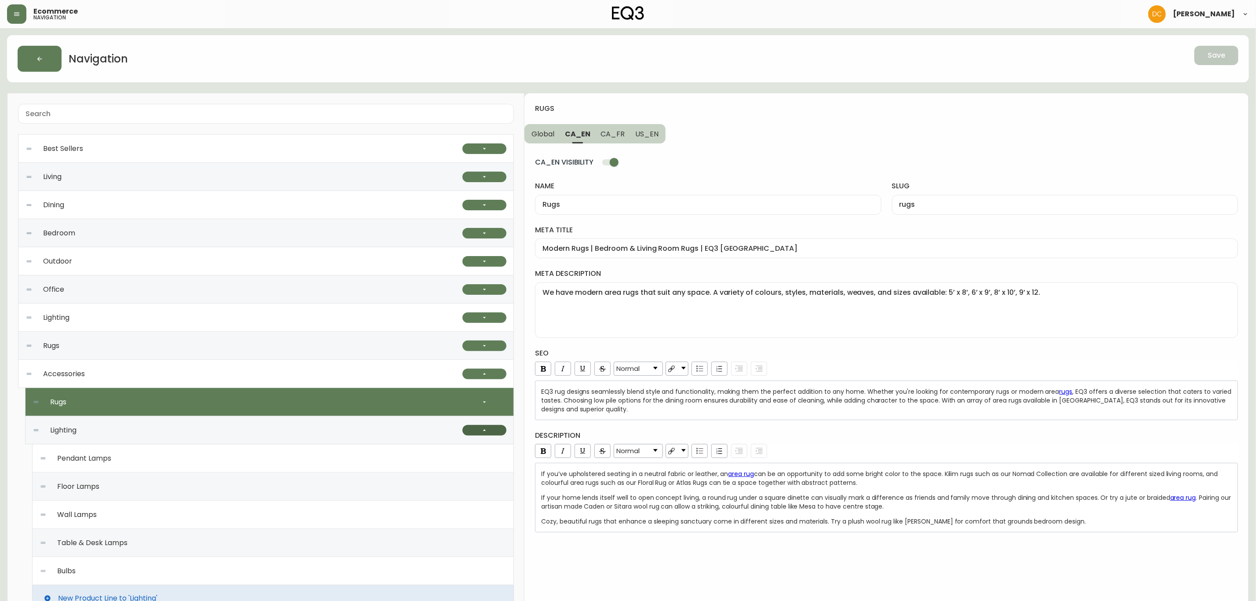
click at [474, 433] on button "button" at bounding box center [485, 430] width 44 height 11
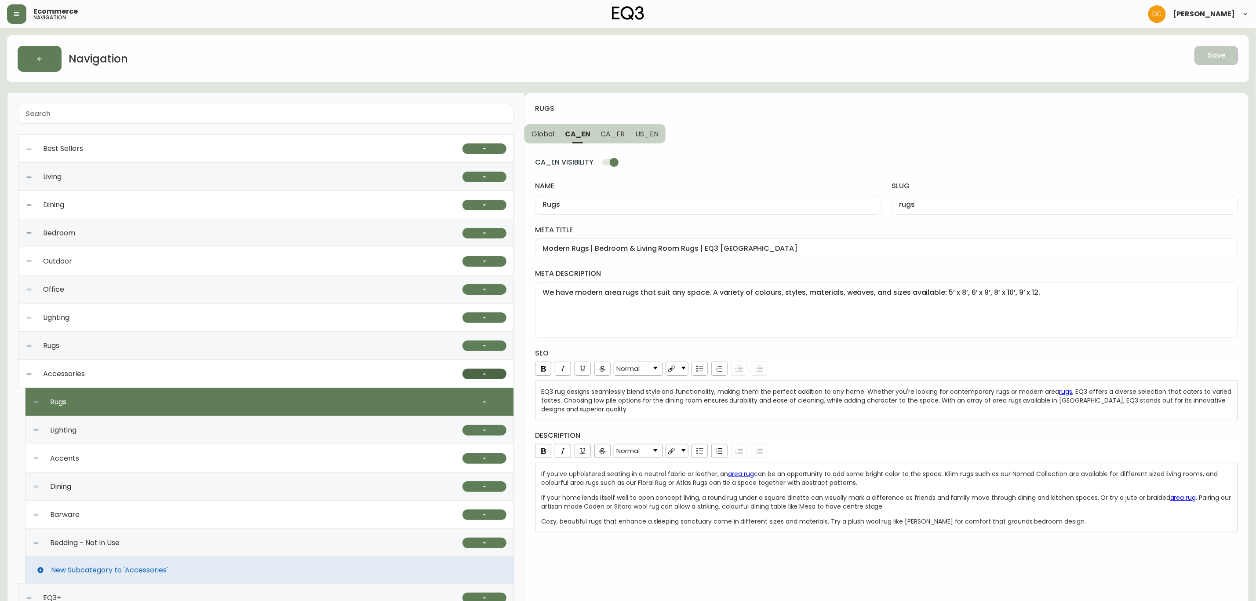
click at [478, 375] on button "button" at bounding box center [485, 374] width 44 height 11
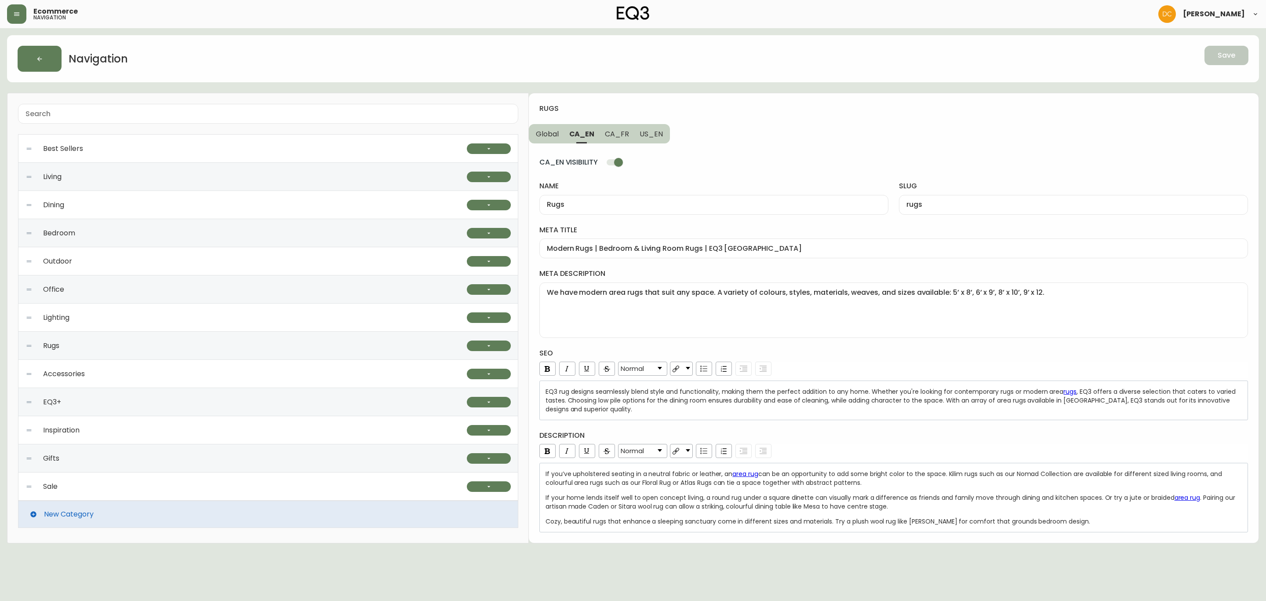
drag, startPoint x: 128, startPoint y: 316, endPoint x: 233, endPoint y: 358, distance: 112.3
click at [128, 316] on div "Lighting" at bounding box center [247, 317] width 442 height 28
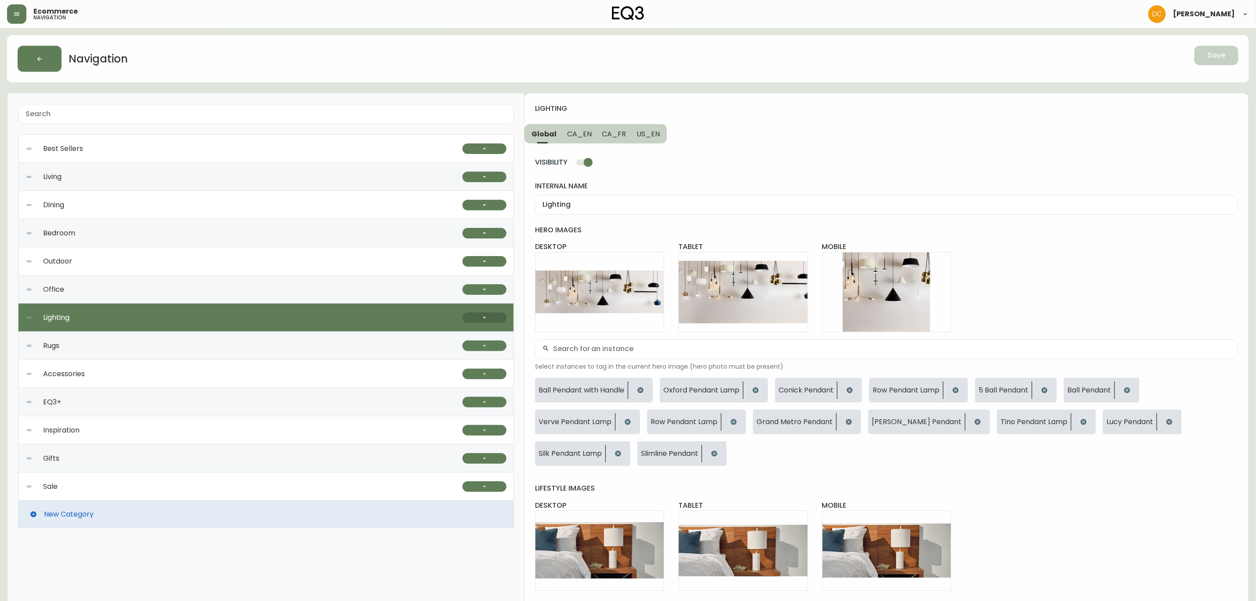
click at [482, 321] on icon "button" at bounding box center [484, 317] width 7 height 7
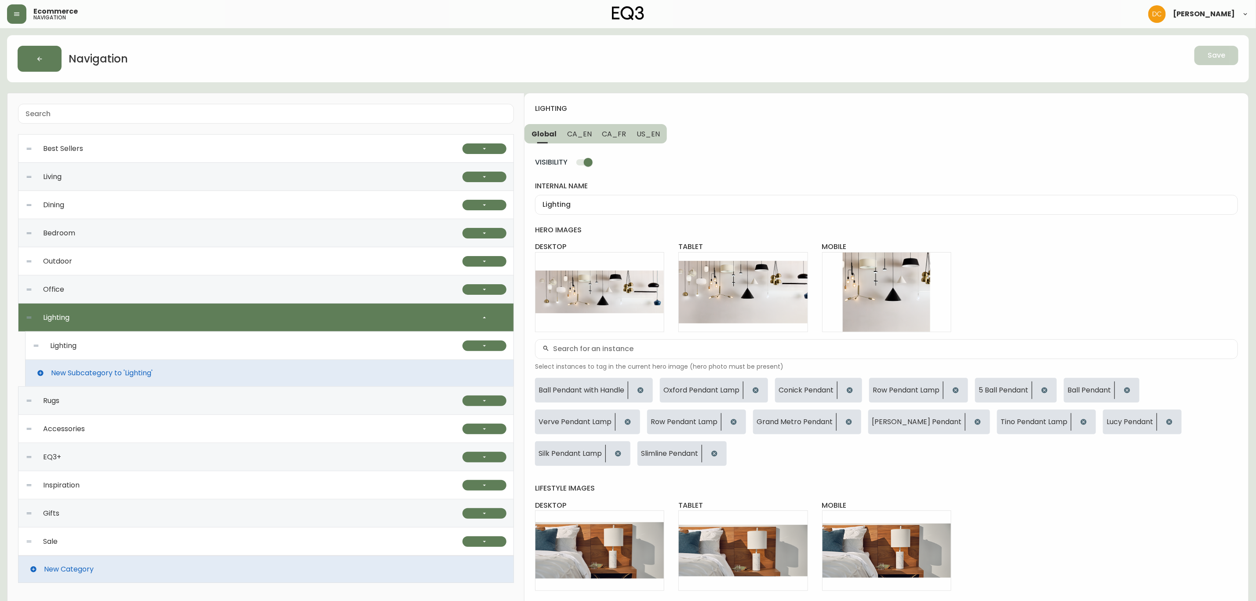
click at [390, 346] on div "Lighting" at bounding box center [248, 346] width 430 height 28
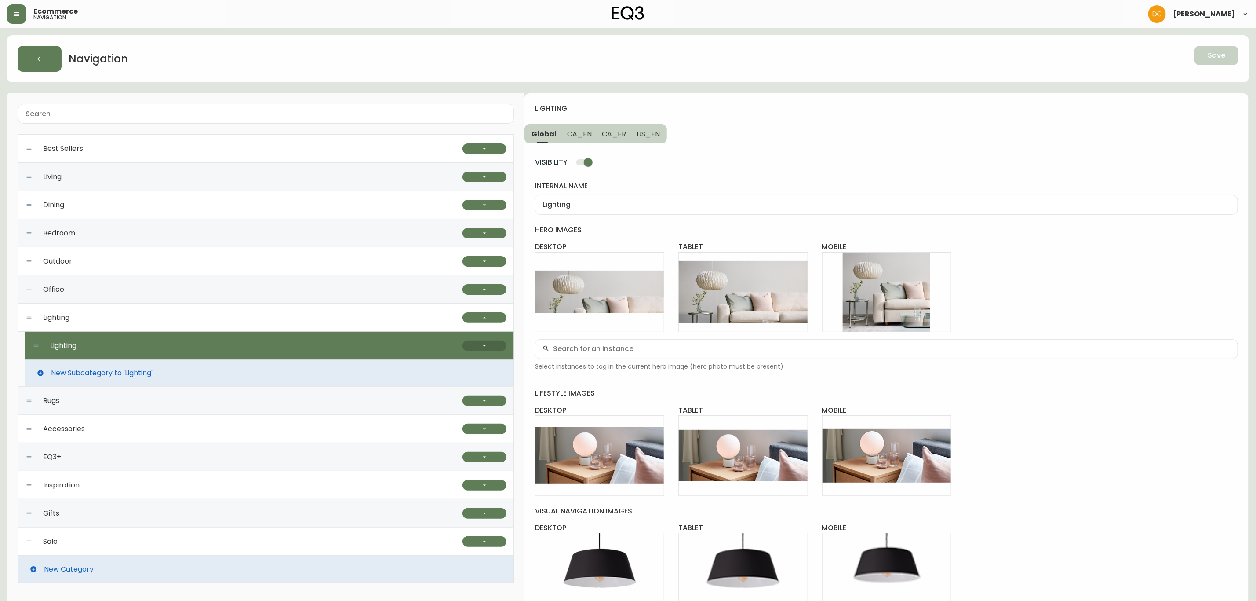
click at [500, 347] on button "button" at bounding box center [485, 345] width 44 height 11
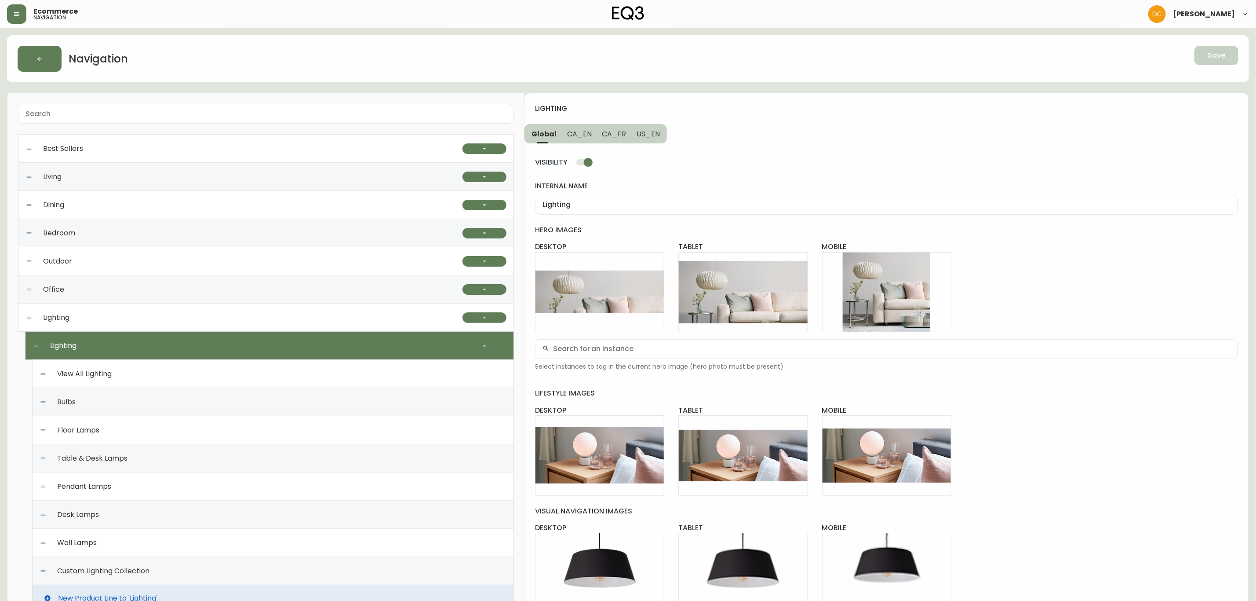
click at [208, 573] on div "Custom Lighting Collection" at bounding box center [273, 571] width 467 height 28
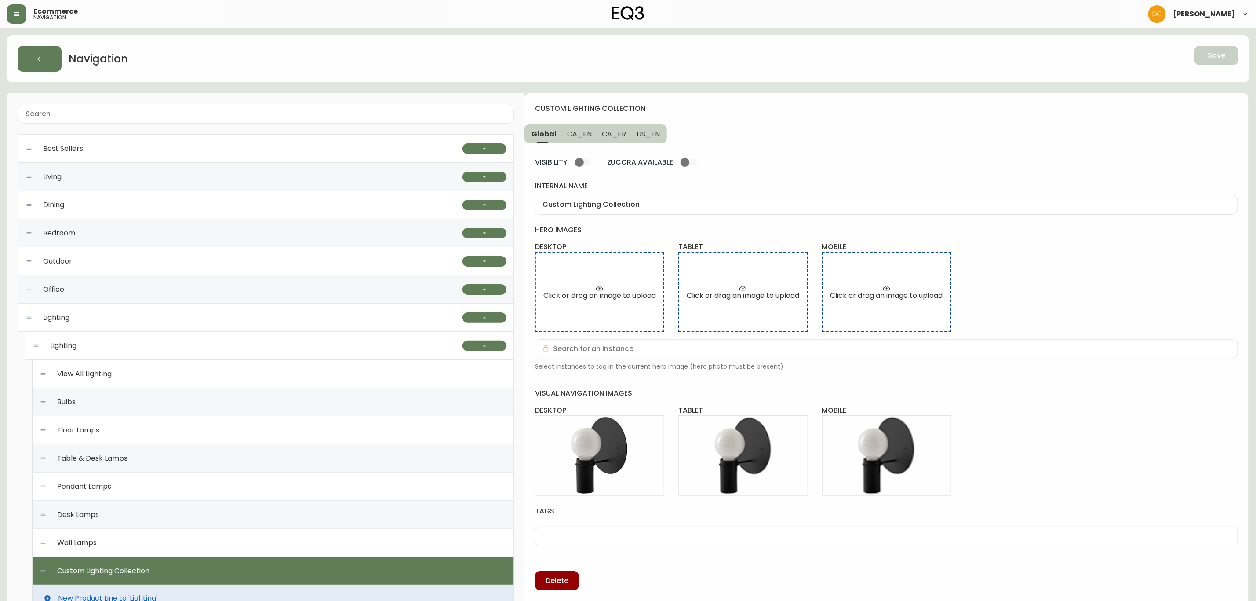
click at [233, 546] on div "Wall Lamps" at bounding box center [273, 543] width 467 height 28
type input "Wall Lamps"
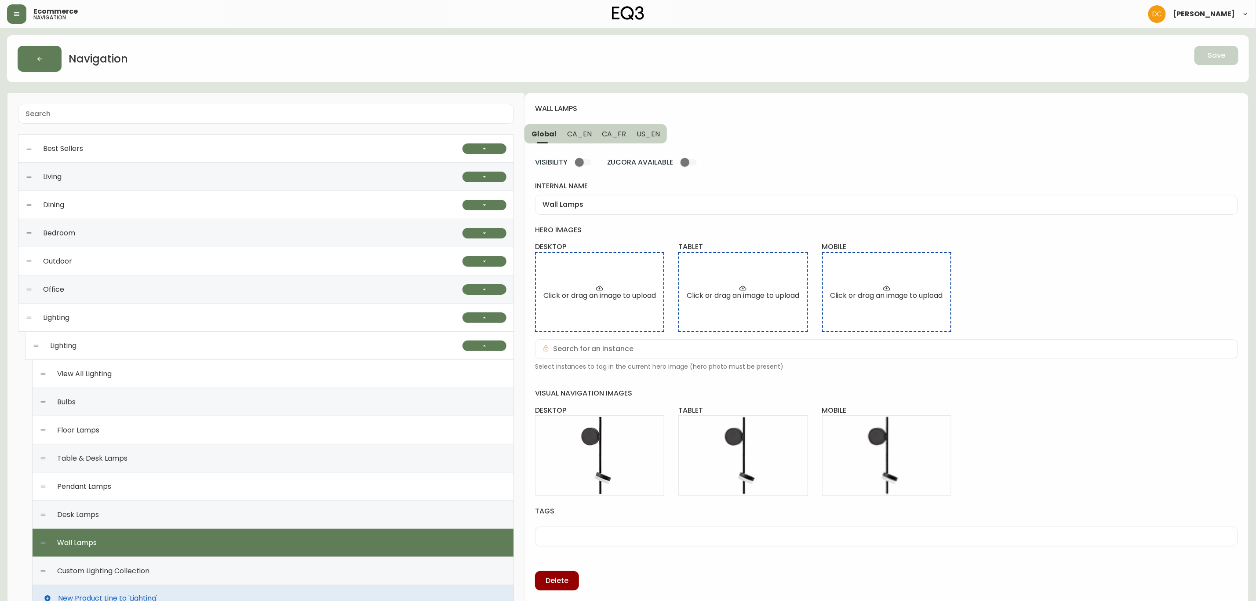
click at [583, 134] on span "CA_EN" at bounding box center [579, 133] width 25 height 9
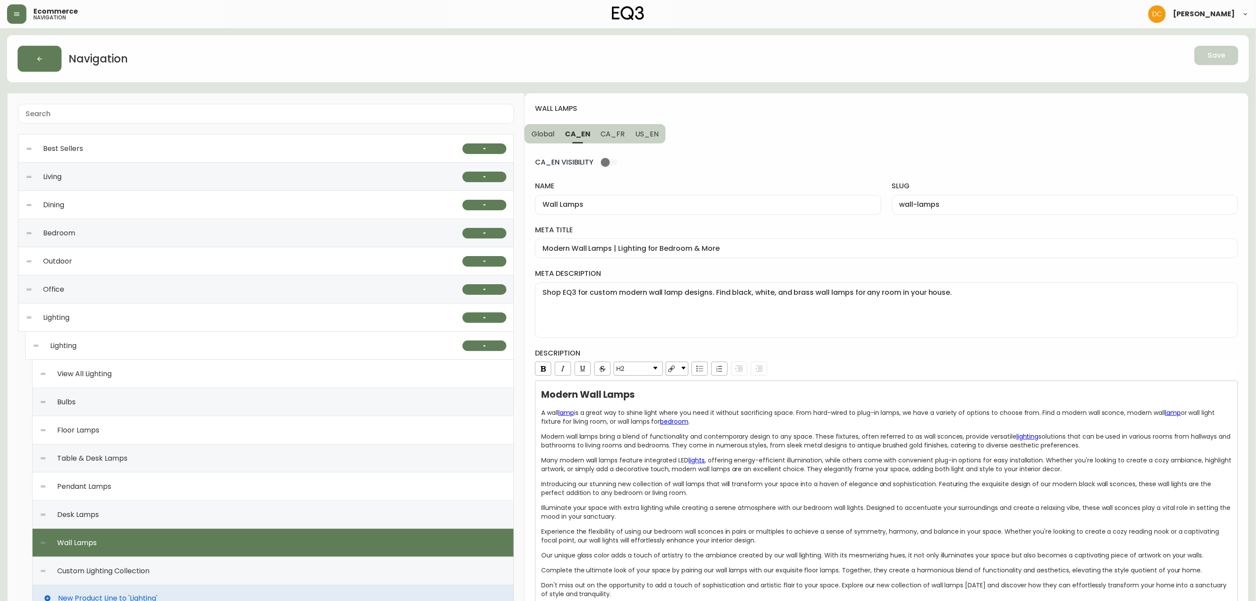
click at [202, 512] on div "Desk Lamps" at bounding box center [273, 514] width 467 height 28
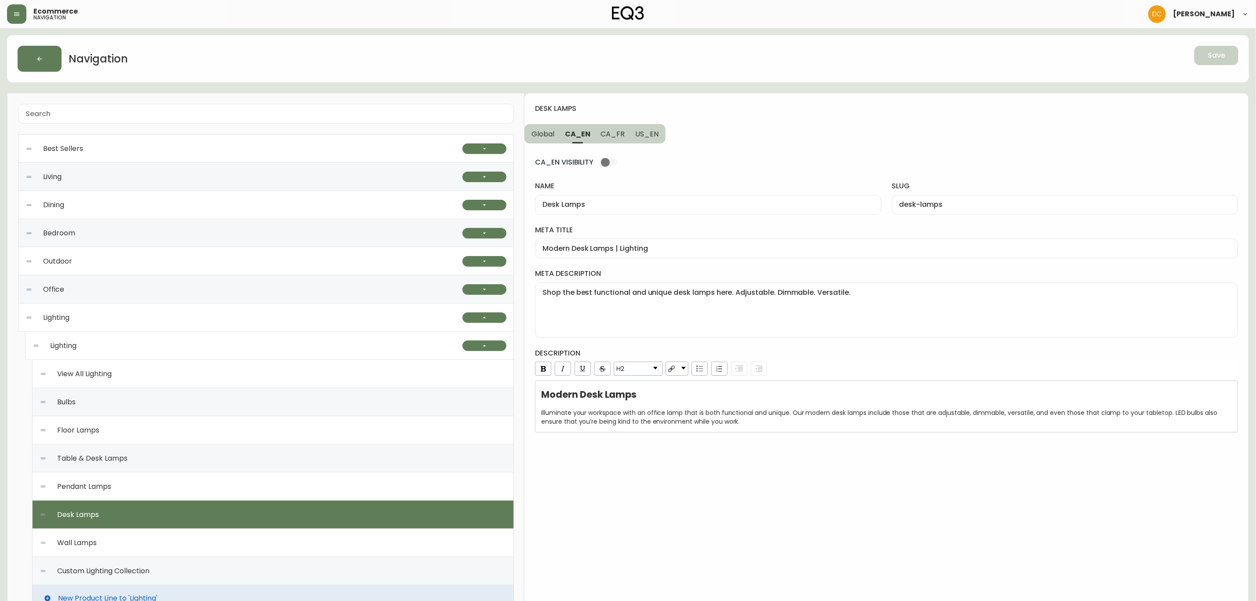
click at [612, 132] on span "CA_FR" at bounding box center [613, 133] width 24 height 9
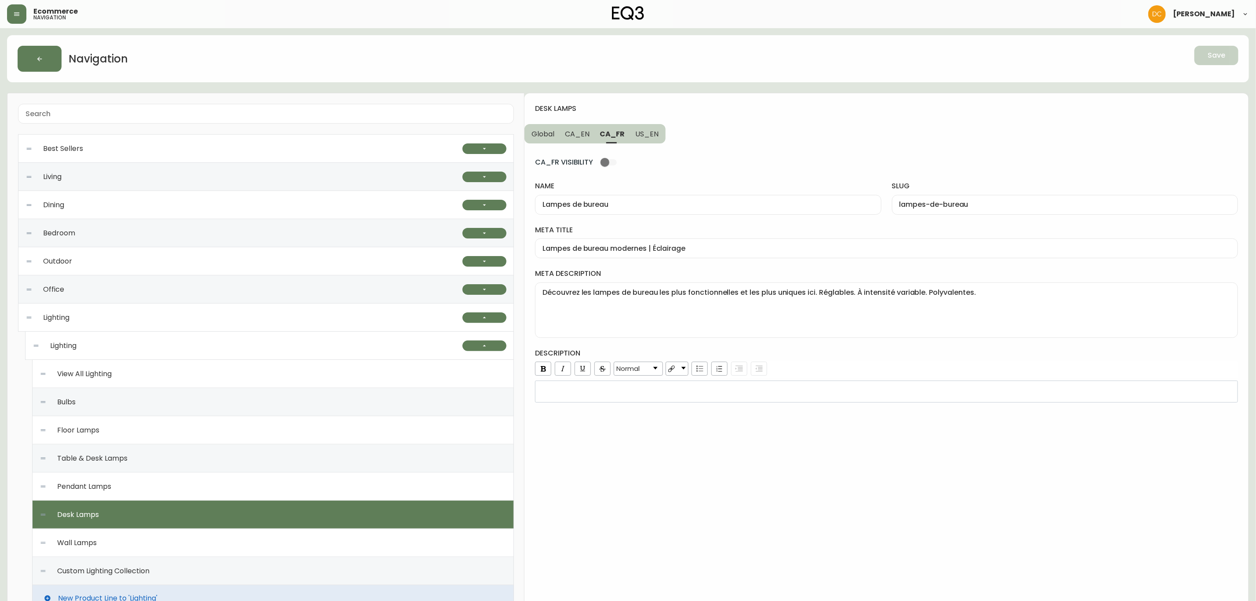
drag, startPoint x: 282, startPoint y: 478, endPoint x: 274, endPoint y: 487, distance: 12.8
click at [280, 482] on div "Pendant Lamps" at bounding box center [273, 486] width 467 height 28
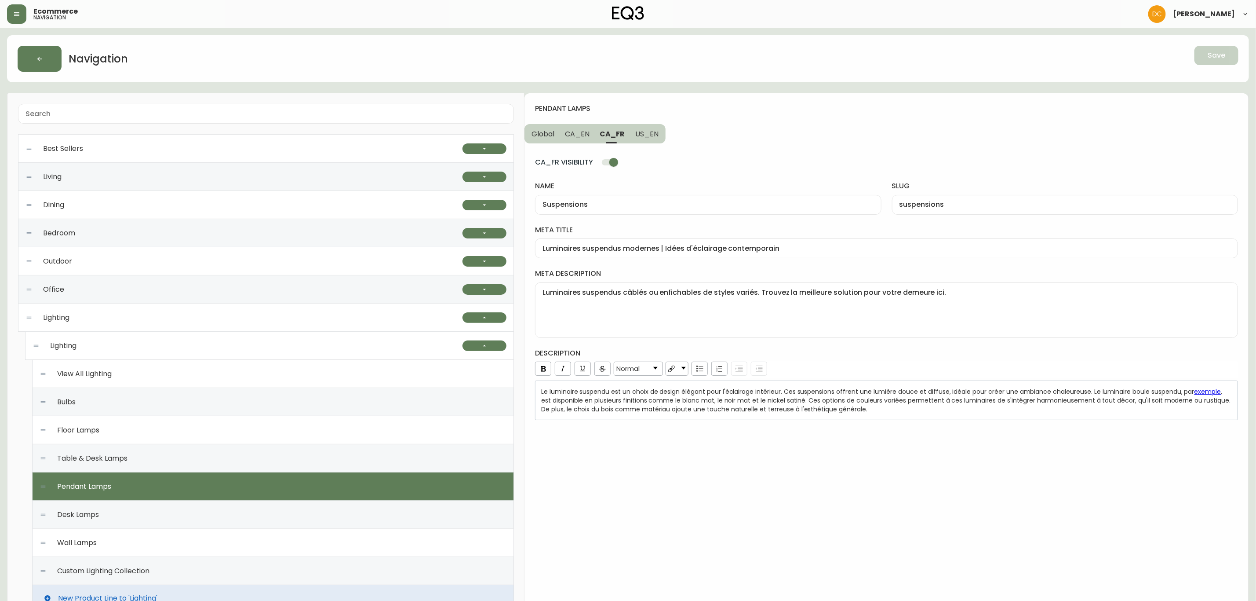
drag, startPoint x: 609, startPoint y: 168, endPoint x: 606, endPoint y: 159, distance: 9.5
click at [610, 168] on input "CA_FR VISIBILITY" at bounding box center [614, 162] width 50 height 17
click at [577, 140] on button "CA_EN" at bounding box center [577, 133] width 35 height 19
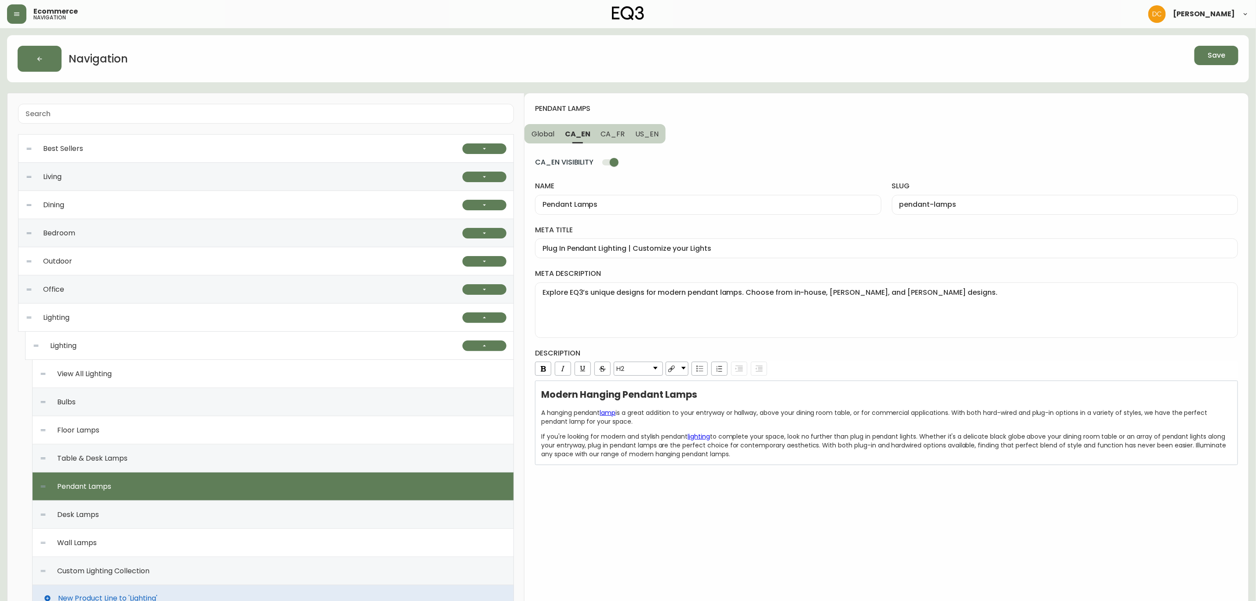
click at [617, 167] on input "CA_EN VISIBILITY" at bounding box center [614, 162] width 50 height 17
drag, startPoint x: 1202, startPoint y: 57, endPoint x: 1178, endPoint y: 66, distance: 25.6
click at [1202, 56] on button "Save" at bounding box center [1217, 55] width 44 height 19
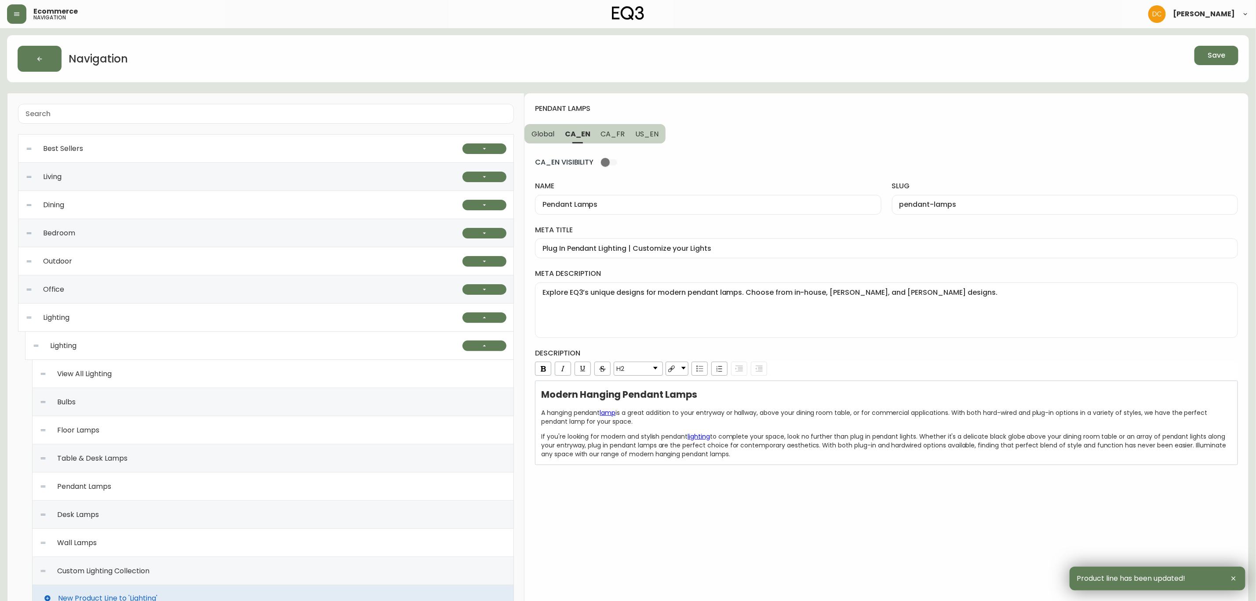
click at [303, 452] on div "Table & Desk Lamps" at bounding box center [273, 458] width 467 height 28
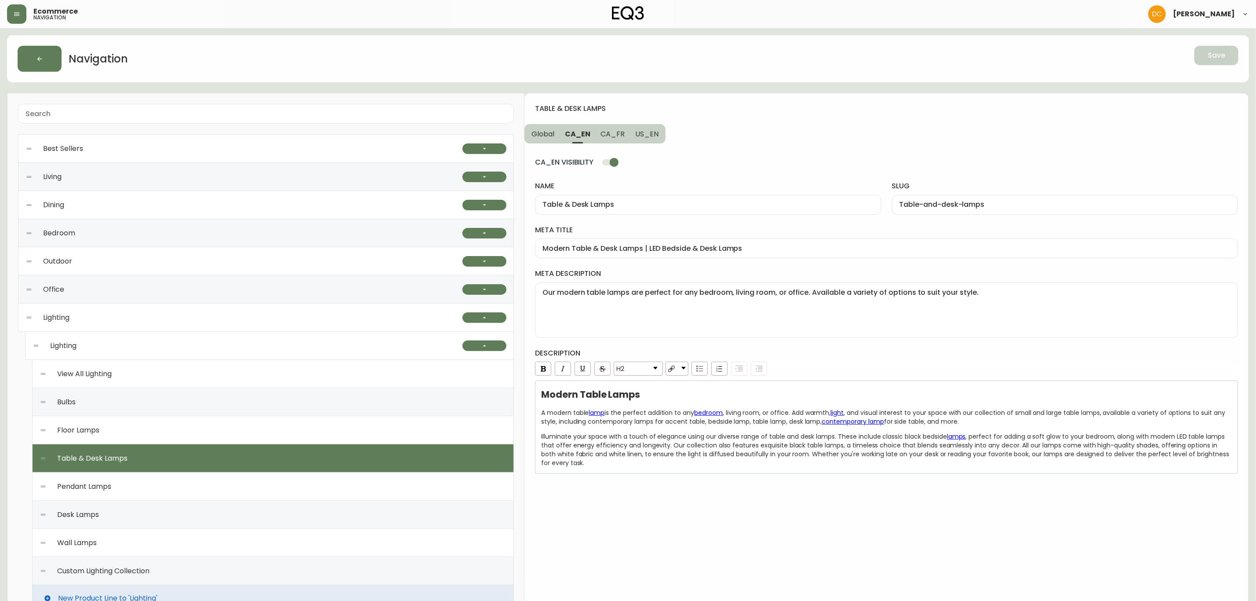
click at [623, 165] on div "CA_EN VISIBILITY" at bounding box center [886, 162] width 703 height 17
drag, startPoint x: 613, startPoint y: 136, endPoint x: 613, endPoint y: 143, distance: 6.6
click at [613, 136] on span "CA_FR" at bounding box center [613, 133] width 24 height 9
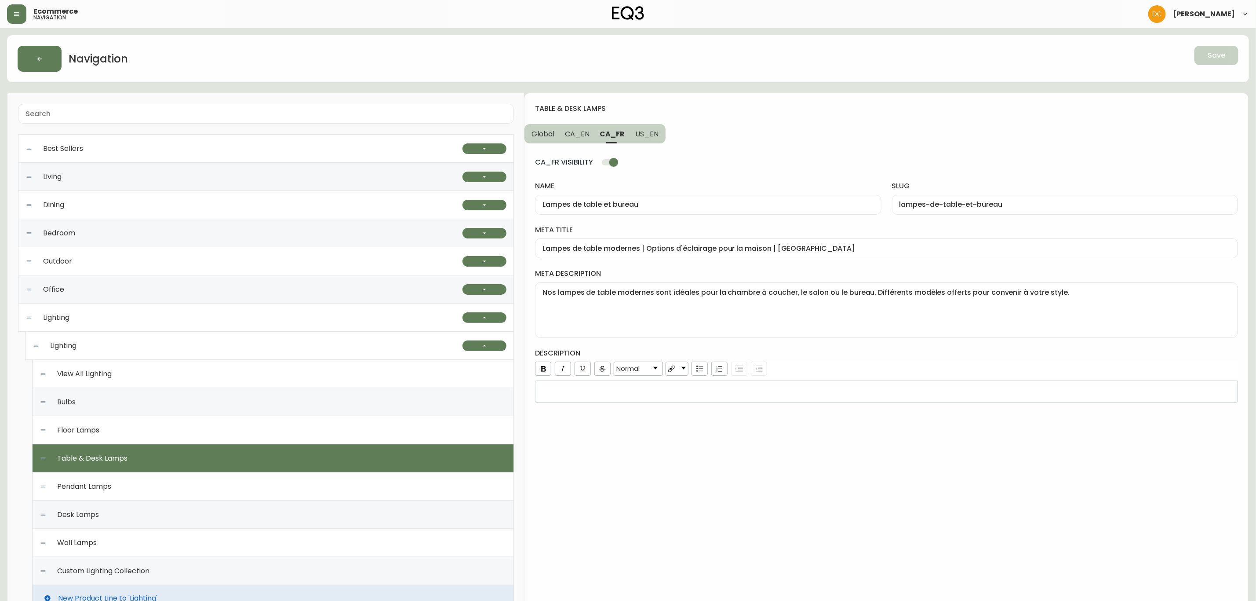
click at [617, 161] on input "CA_FR VISIBILITY" at bounding box center [614, 162] width 50 height 17
click at [580, 131] on span "CA_EN" at bounding box center [577, 133] width 25 height 9
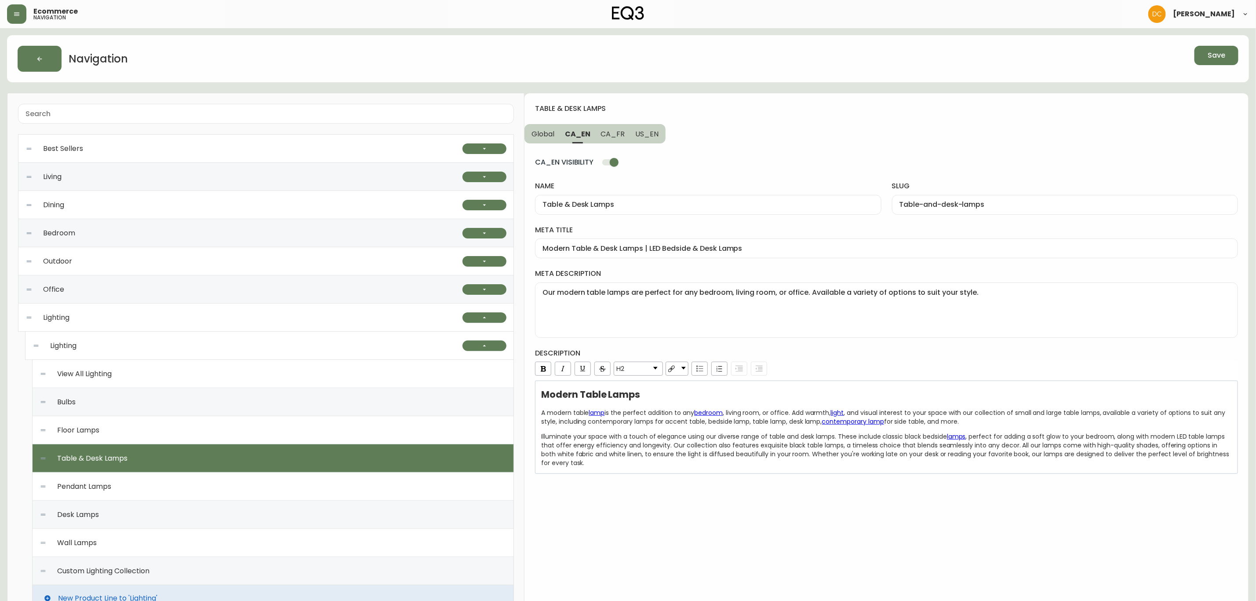
click at [604, 160] on input "CA_EN VISIBILITY" at bounding box center [614, 162] width 50 height 17
drag, startPoint x: 1239, startPoint y: 55, endPoint x: 1227, endPoint y: 61, distance: 13.6
click at [1239, 55] on div "Navigation Save" at bounding box center [628, 58] width 1242 height 47
click at [1227, 61] on button "Save" at bounding box center [1217, 55] width 44 height 19
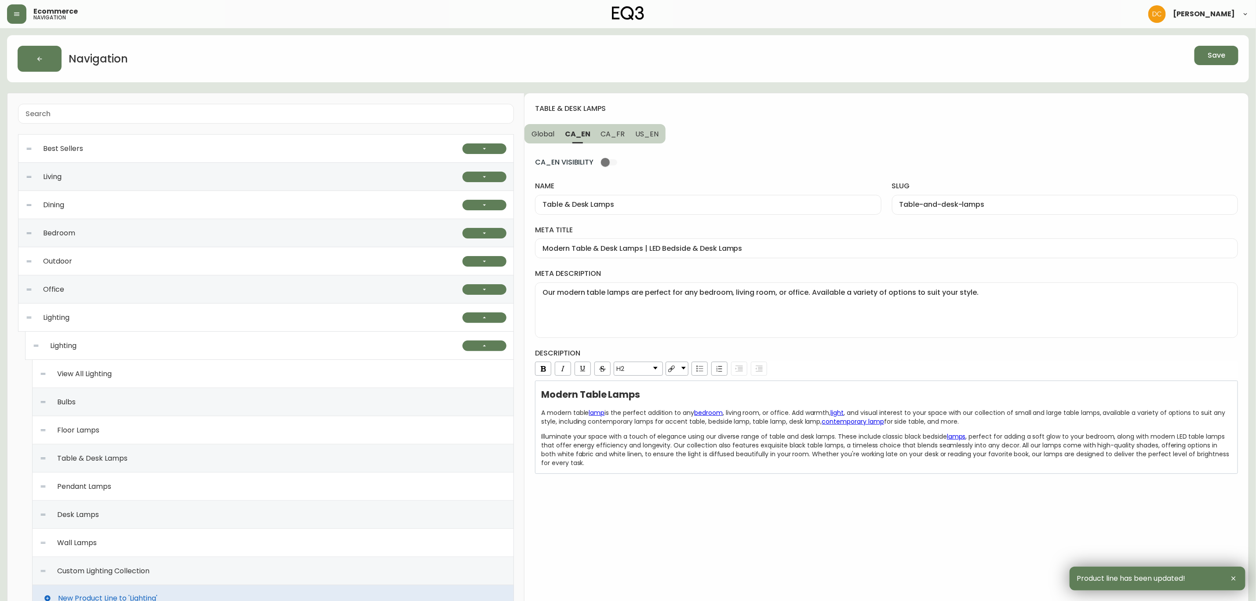
click at [194, 427] on div "Floor Lamps" at bounding box center [273, 430] width 467 height 28
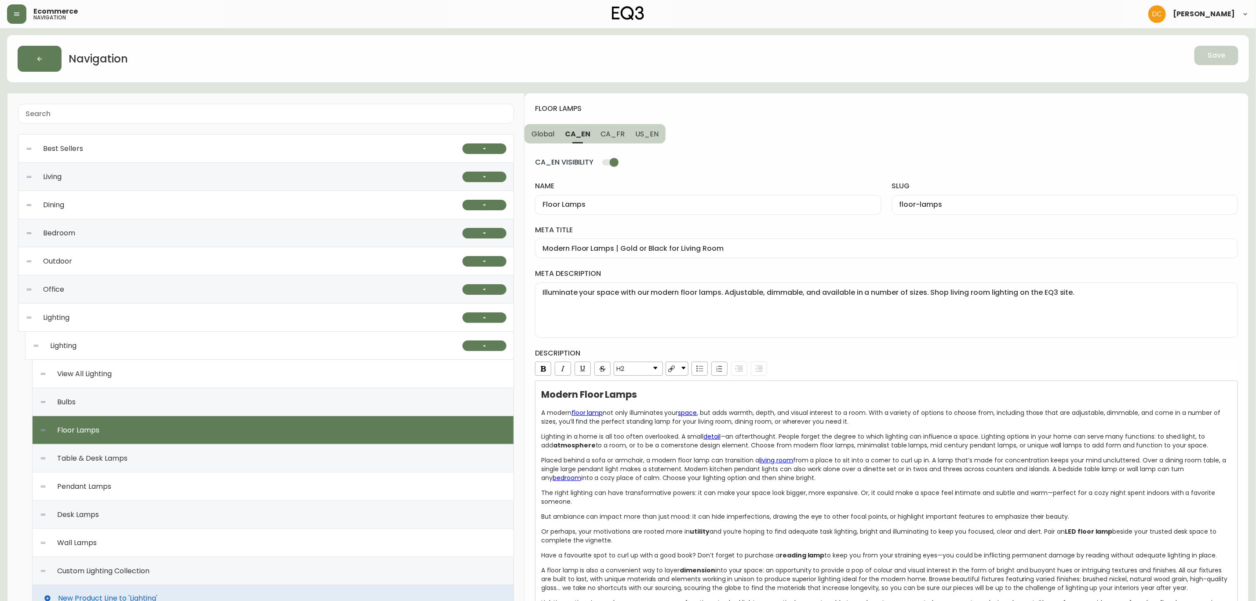
click at [609, 140] on button "CA_FR" at bounding box center [613, 133] width 35 height 19
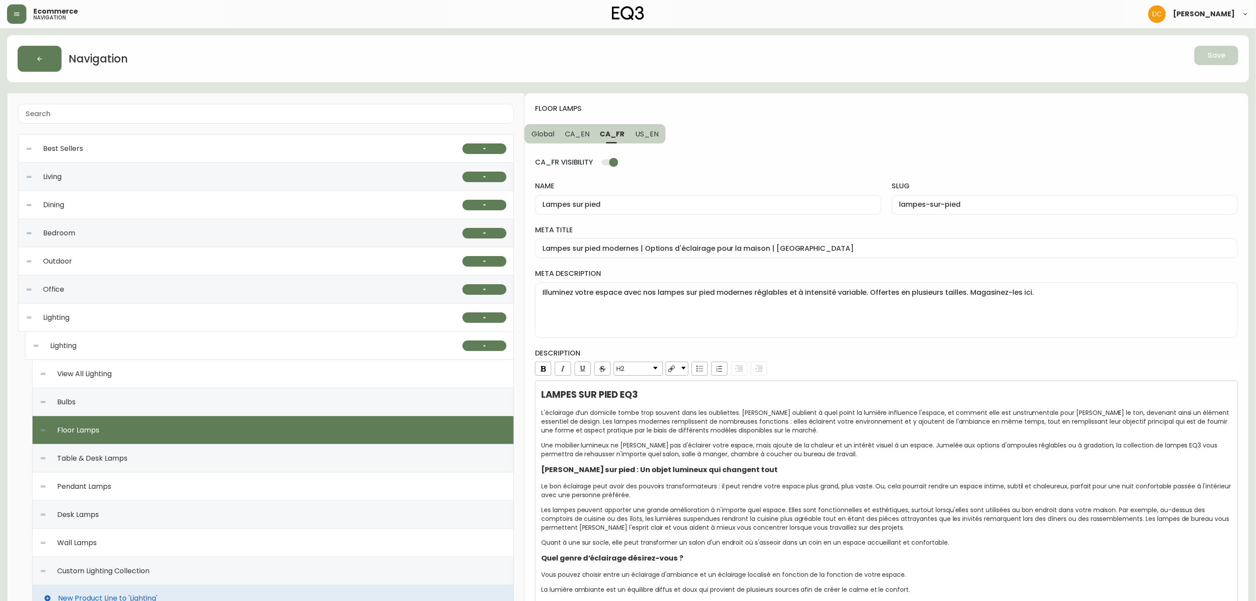
click at [616, 164] on input "CA_FR VISIBILITY" at bounding box center [614, 162] width 50 height 17
click at [580, 136] on span "CA_EN" at bounding box center [577, 133] width 25 height 9
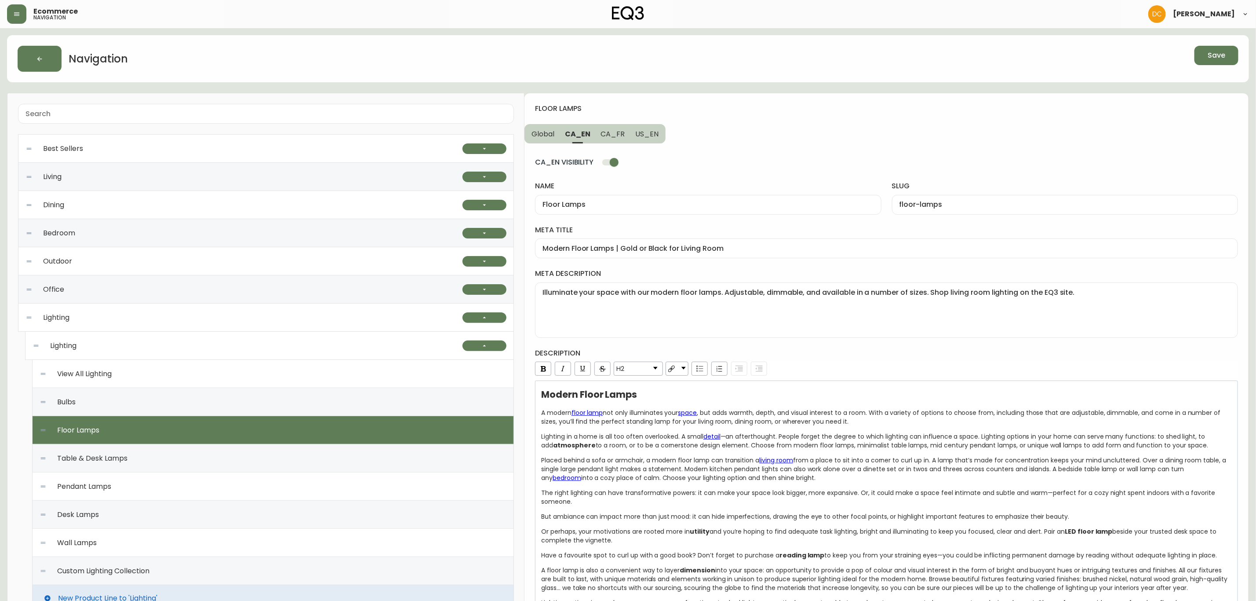
click at [605, 161] on input "CA_EN VISIBILITY" at bounding box center [614, 162] width 50 height 17
click at [1207, 55] on button "Save" at bounding box center [1217, 55] width 44 height 19
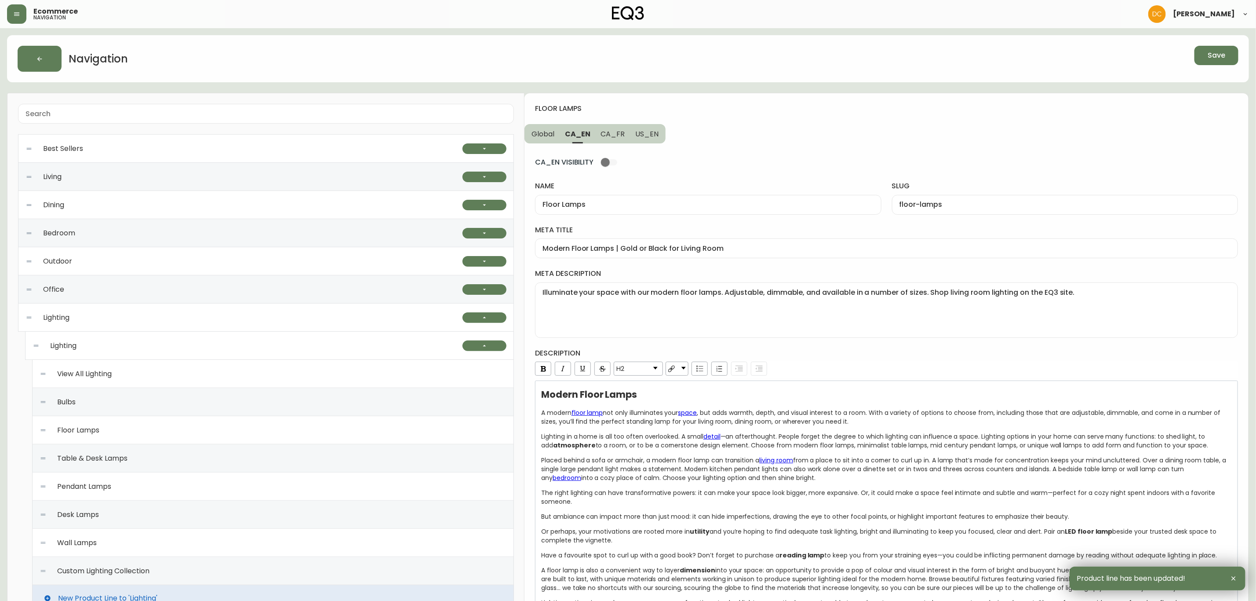
click at [206, 402] on div "Bulbs" at bounding box center [273, 402] width 467 height 28
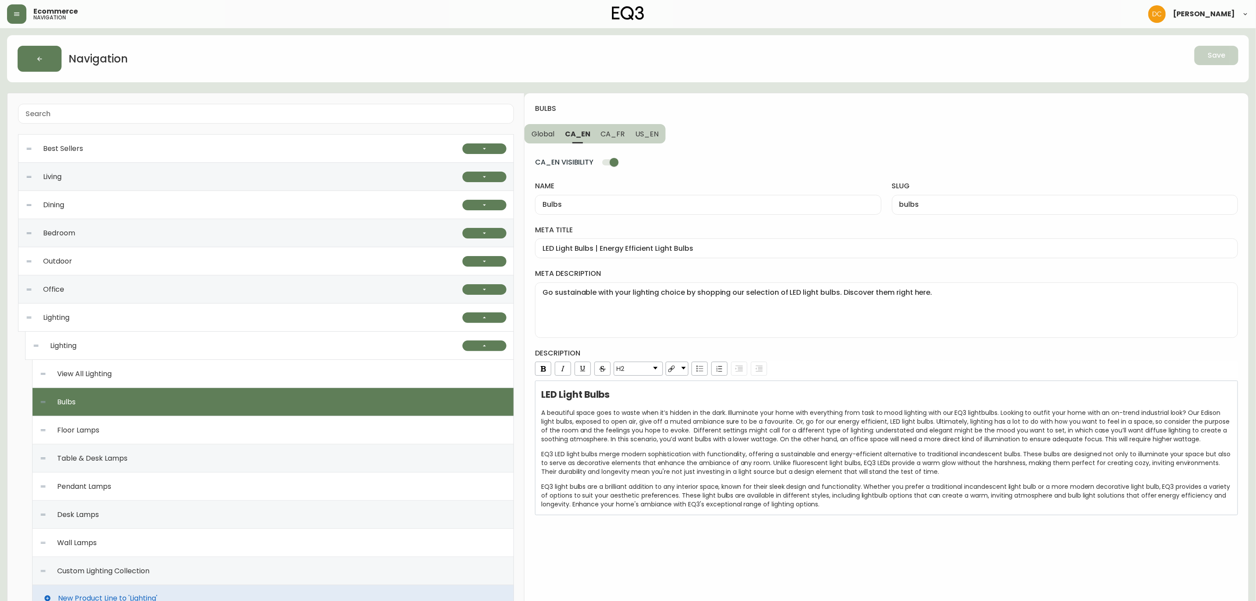
drag, startPoint x: 611, startPoint y: 139, endPoint x: 611, endPoint y: 157, distance: 18.5
click at [611, 138] on span "CA_FR" at bounding box center [613, 133] width 24 height 9
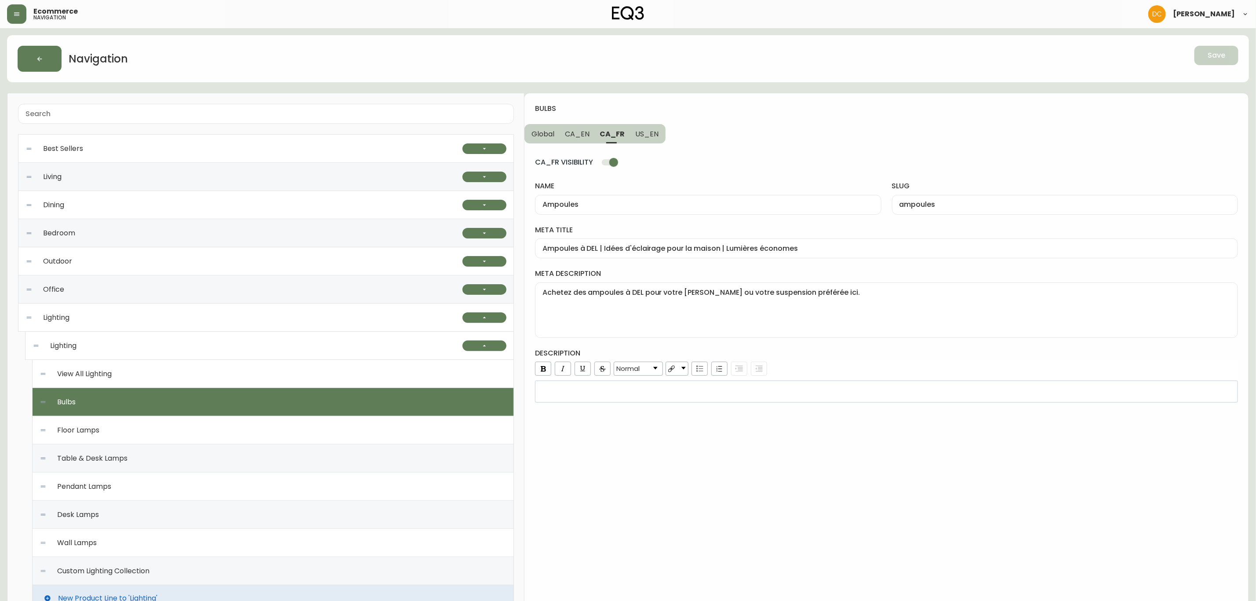
click at [612, 161] on input "CA_FR VISIBILITY" at bounding box center [614, 162] width 50 height 17
drag, startPoint x: 582, startPoint y: 132, endPoint x: 595, endPoint y: 150, distance: 21.4
click at [582, 132] on span "CA_EN" at bounding box center [577, 133] width 25 height 9
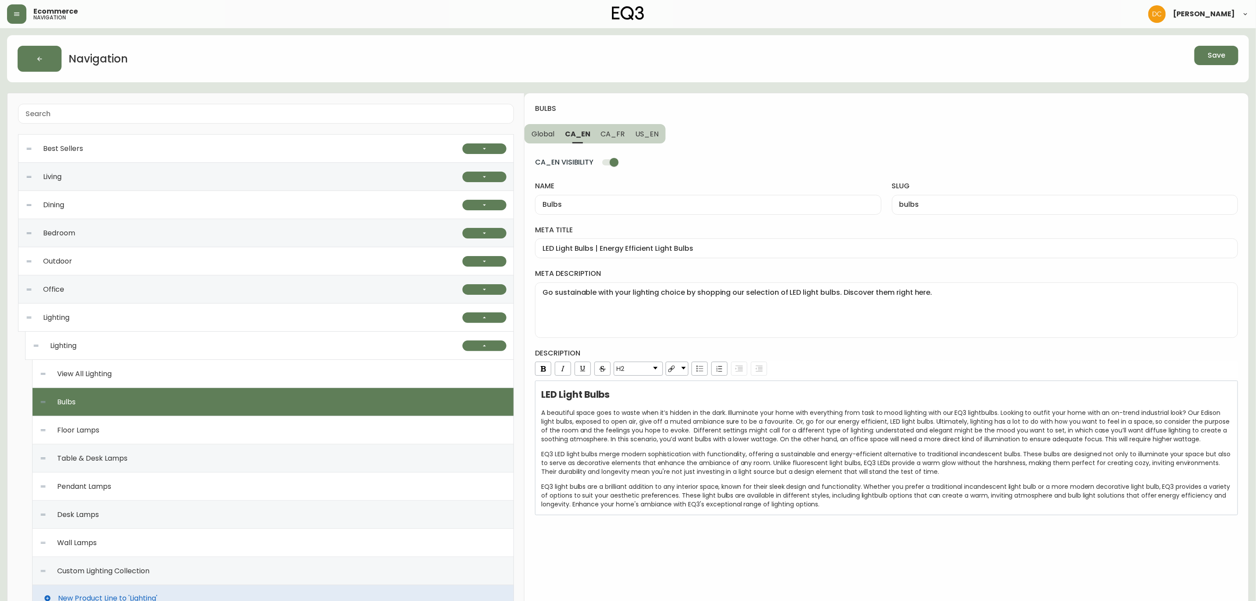
click at [604, 164] on input "CA_EN VISIBILITY" at bounding box center [614, 162] width 50 height 17
click at [1218, 56] on span "Save" at bounding box center [1217, 56] width 18 height 10
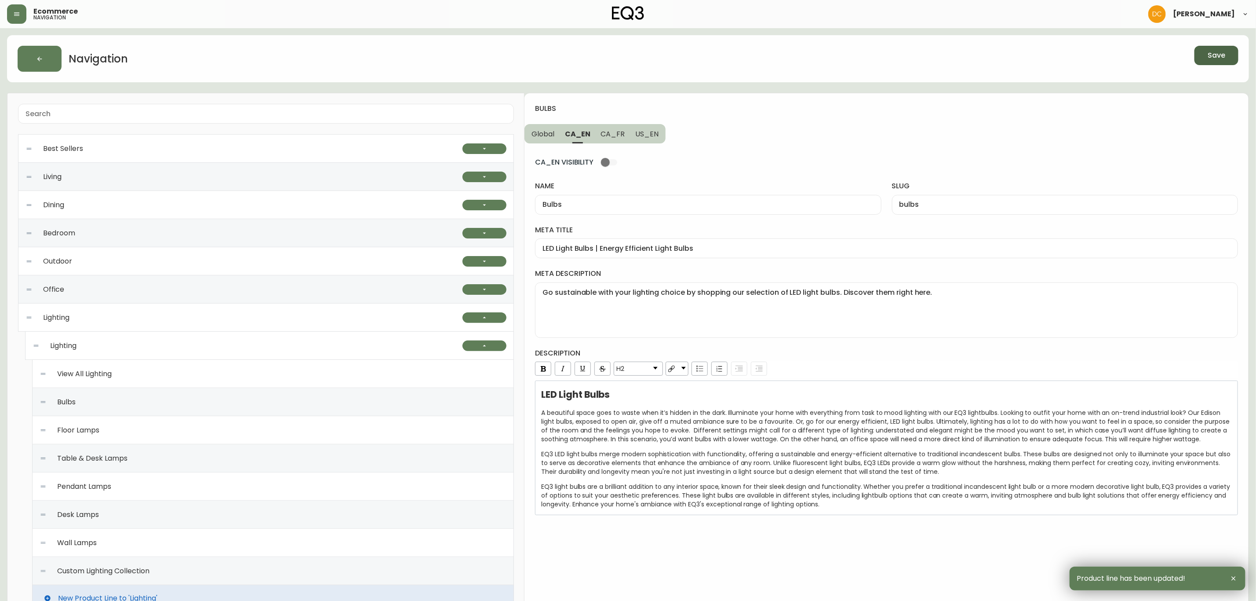
click at [264, 367] on div "View All Lighting" at bounding box center [273, 374] width 467 height 28
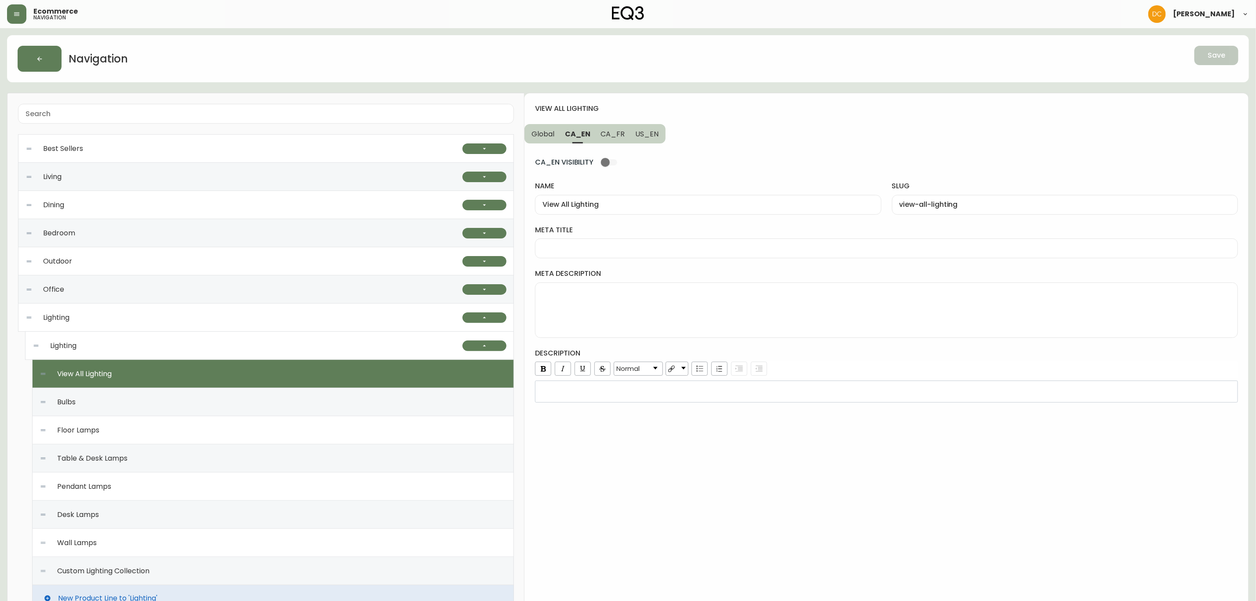
click at [309, 351] on div "Lighting" at bounding box center [248, 346] width 430 height 28
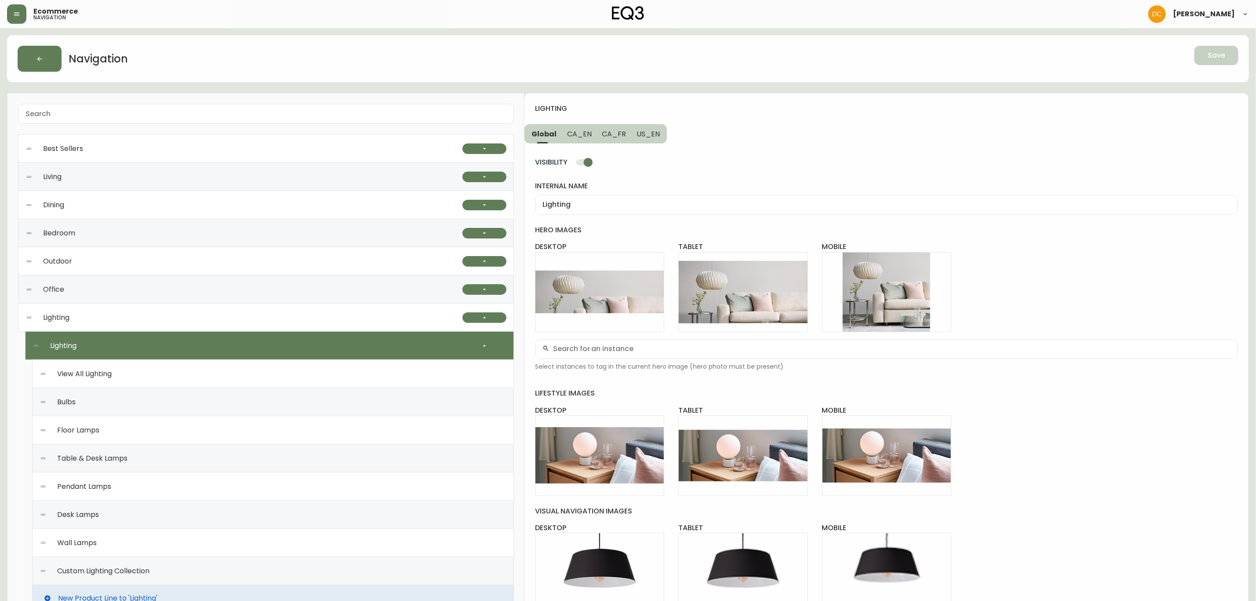
click at [579, 165] on input "VISIBILITY" at bounding box center [588, 162] width 50 height 17
click at [1221, 60] on span "Save" at bounding box center [1217, 56] width 18 height 10
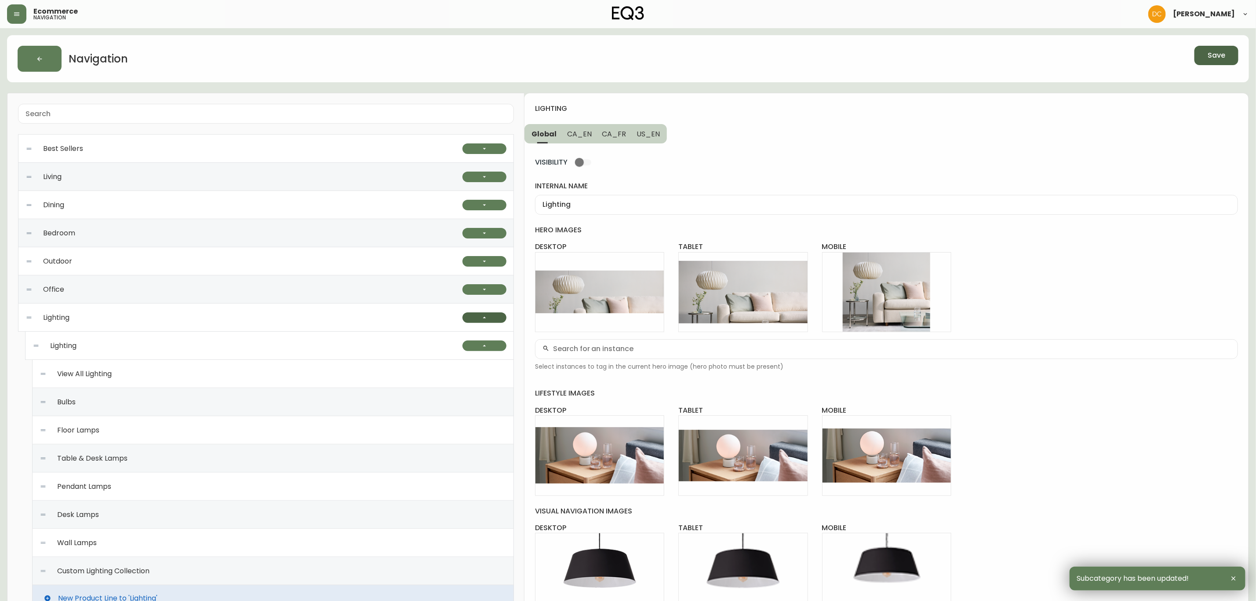
click at [495, 319] on button "button" at bounding box center [485, 317] width 44 height 11
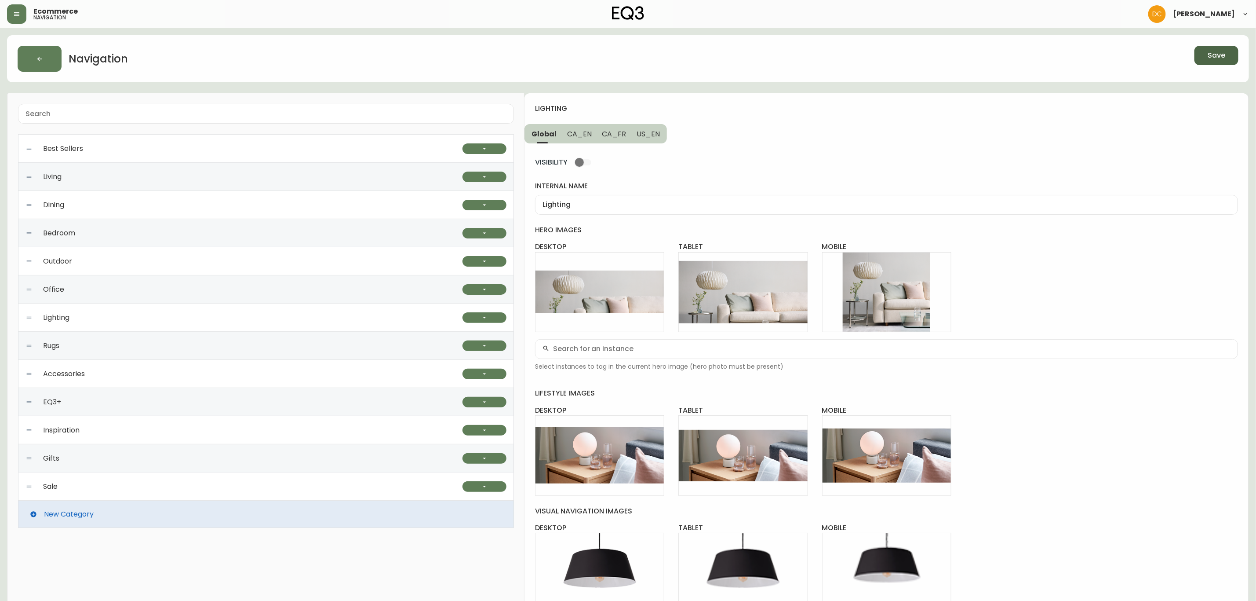
click at [446, 347] on div "Rugs" at bounding box center [244, 346] width 437 height 28
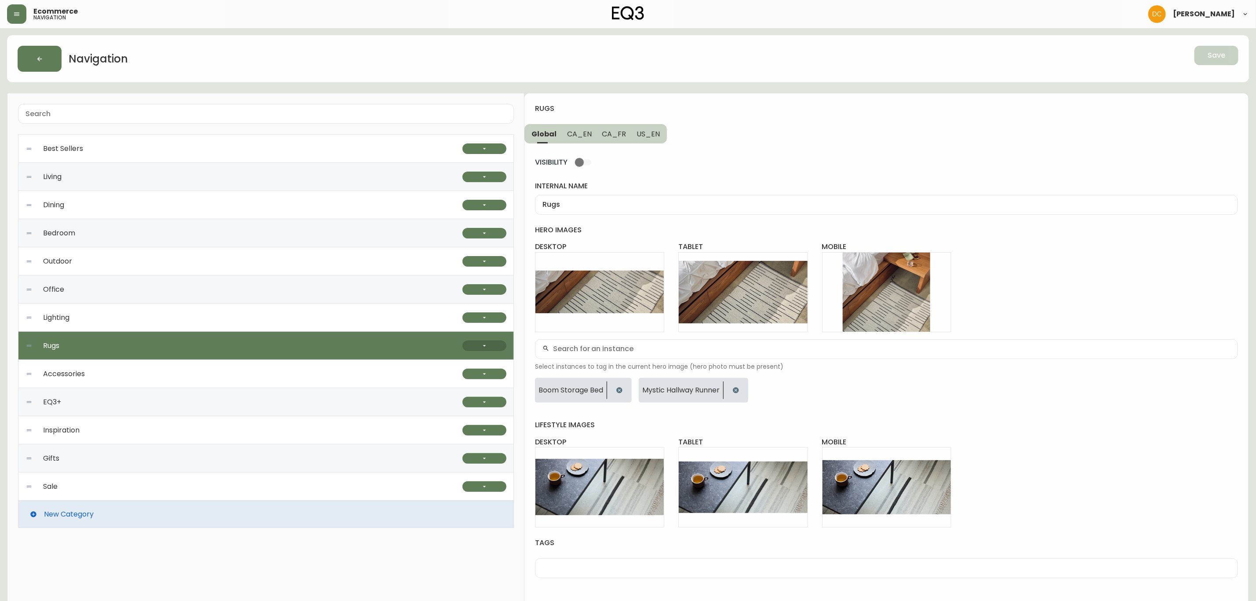
click at [484, 346] on icon "button" at bounding box center [484, 345] width 3 height 1
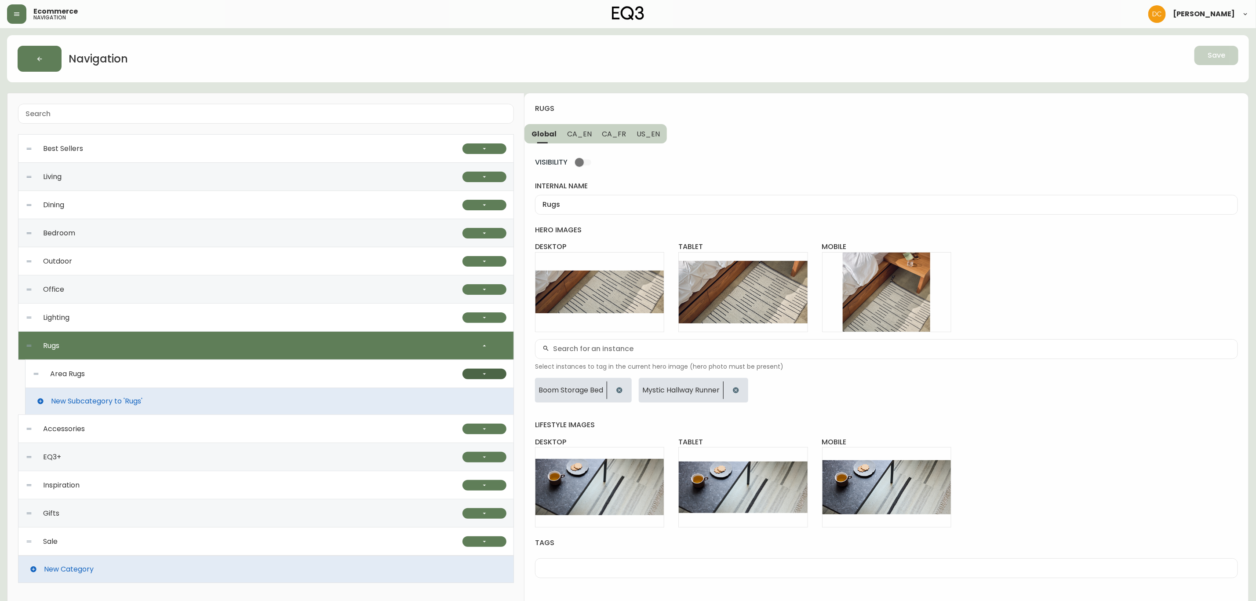
click at [486, 371] on icon "button" at bounding box center [484, 373] width 7 height 7
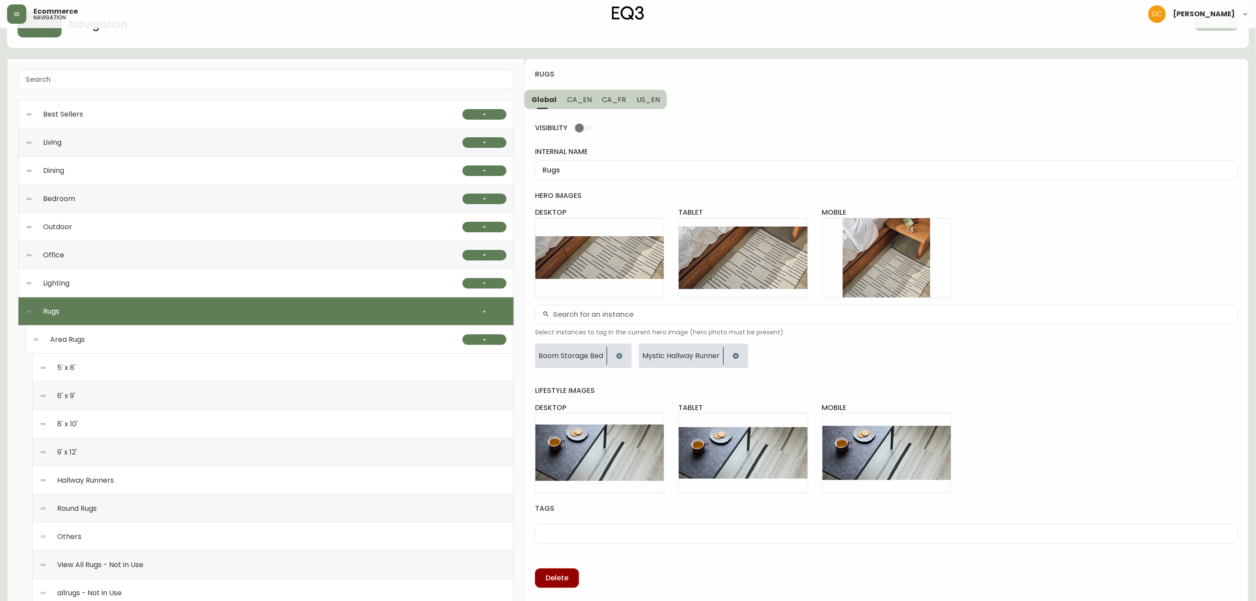
scroll to position [66, 0]
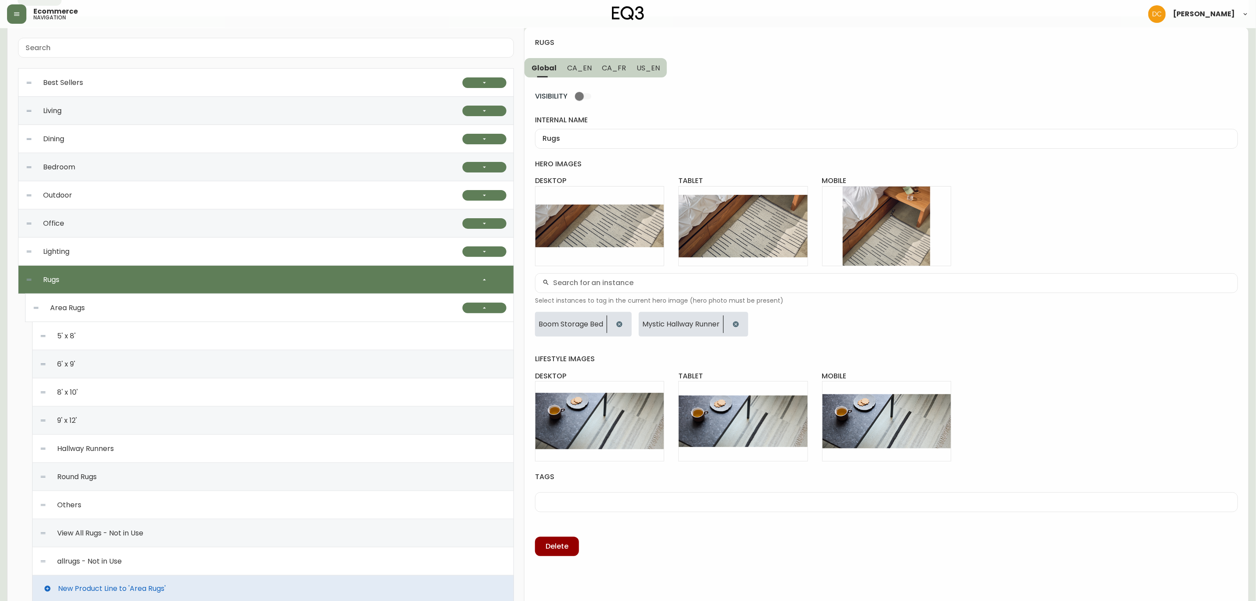
click at [194, 503] on div "Others" at bounding box center [273, 505] width 467 height 28
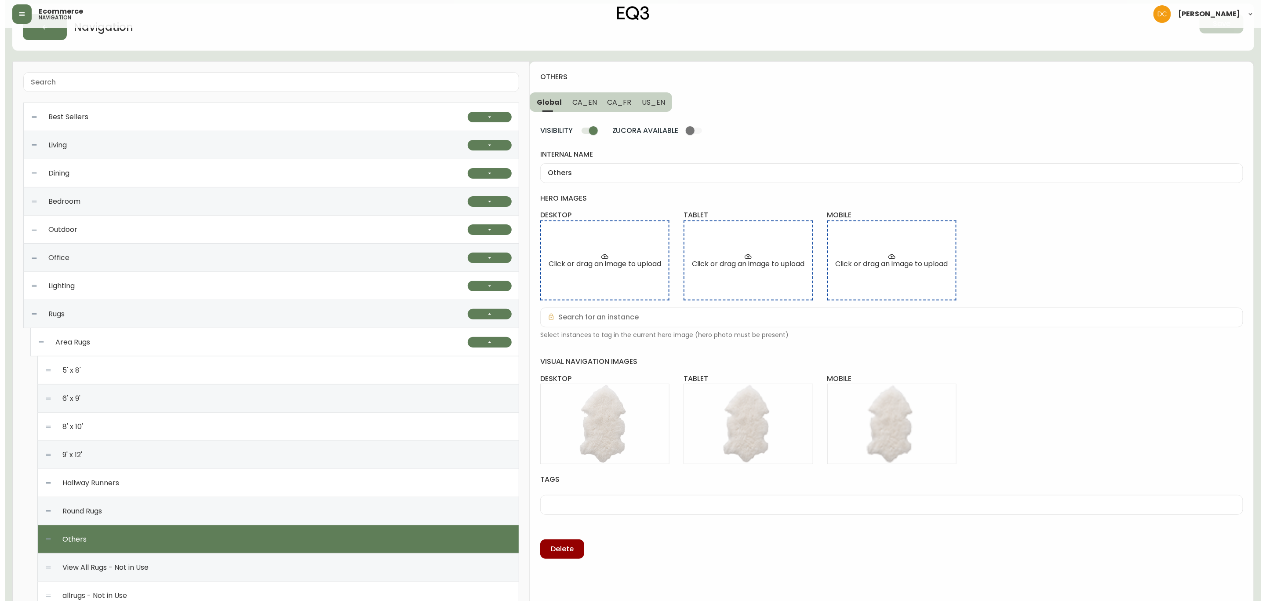
scroll to position [0, 0]
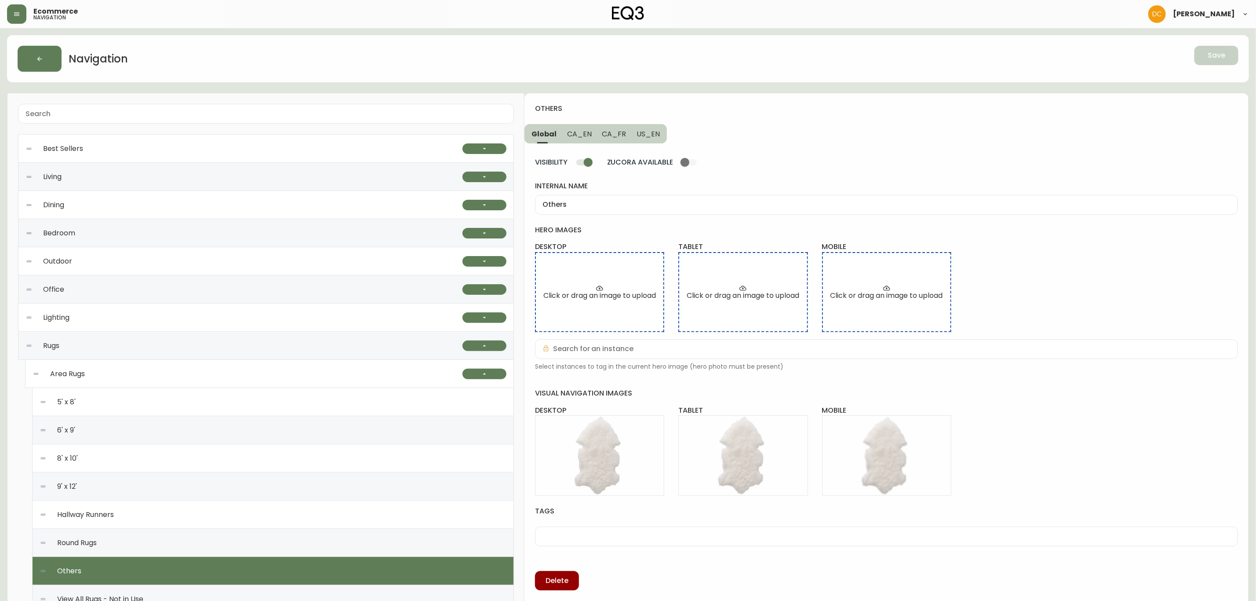
click at [590, 138] on button "CA_EN" at bounding box center [579, 133] width 35 height 19
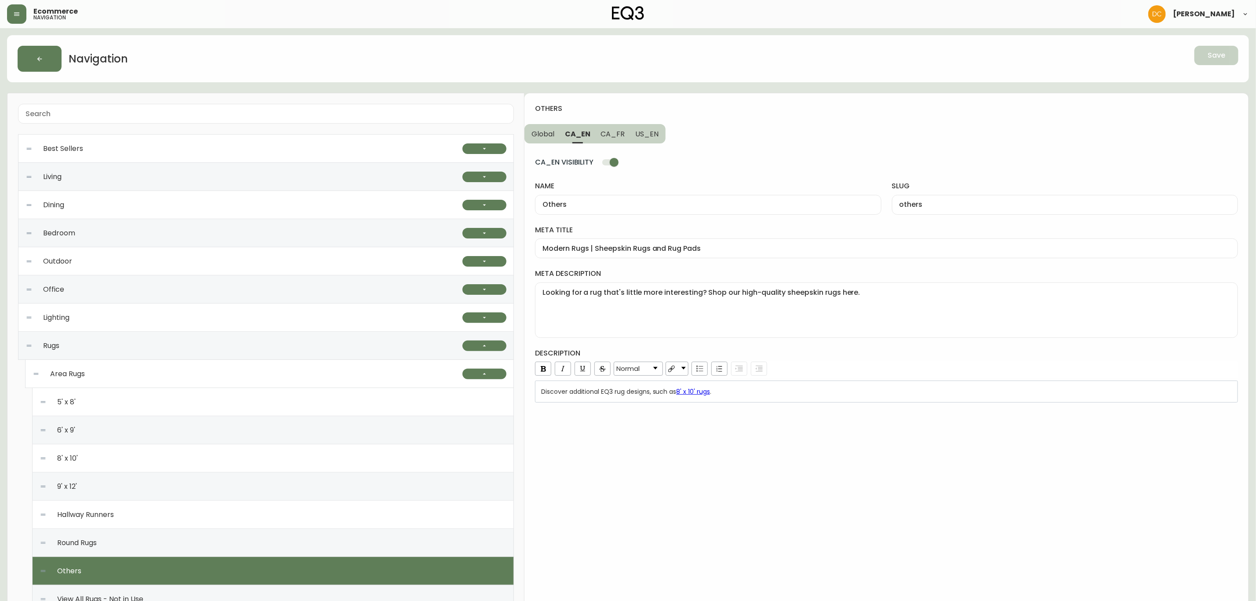
click at [618, 137] on span "CA_FR" at bounding box center [613, 133] width 24 height 9
click at [556, 135] on button "Global" at bounding box center [542, 133] width 35 height 19
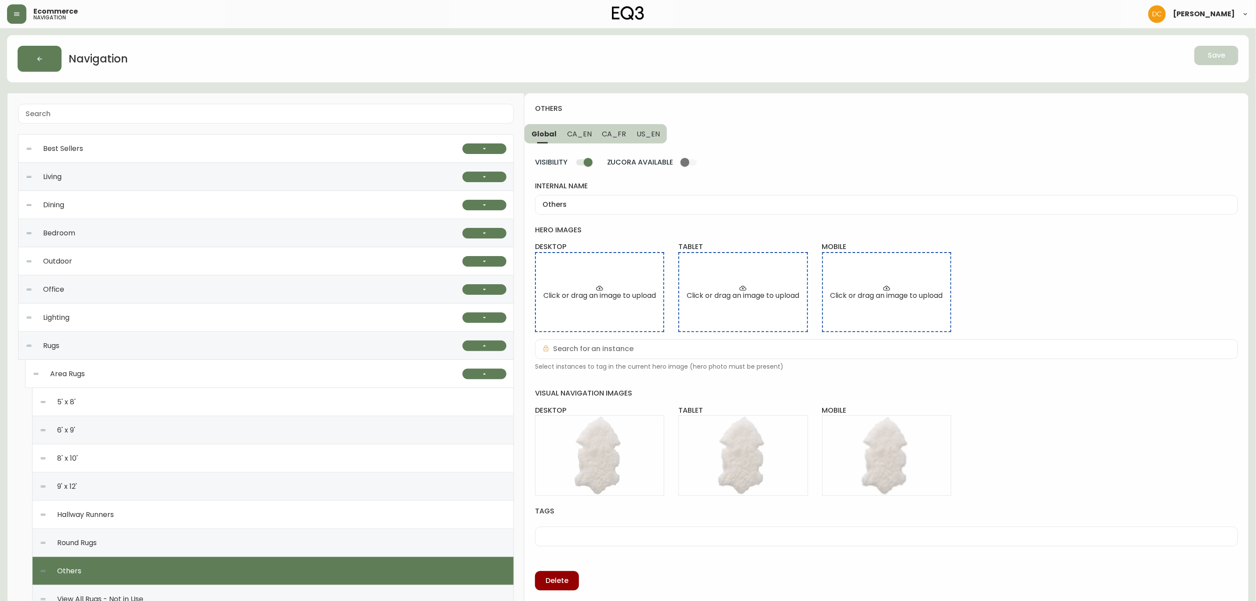
click at [594, 164] on input "VISIBILITY" at bounding box center [588, 162] width 50 height 17
click at [1225, 56] on span "Save" at bounding box center [1217, 56] width 18 height 10
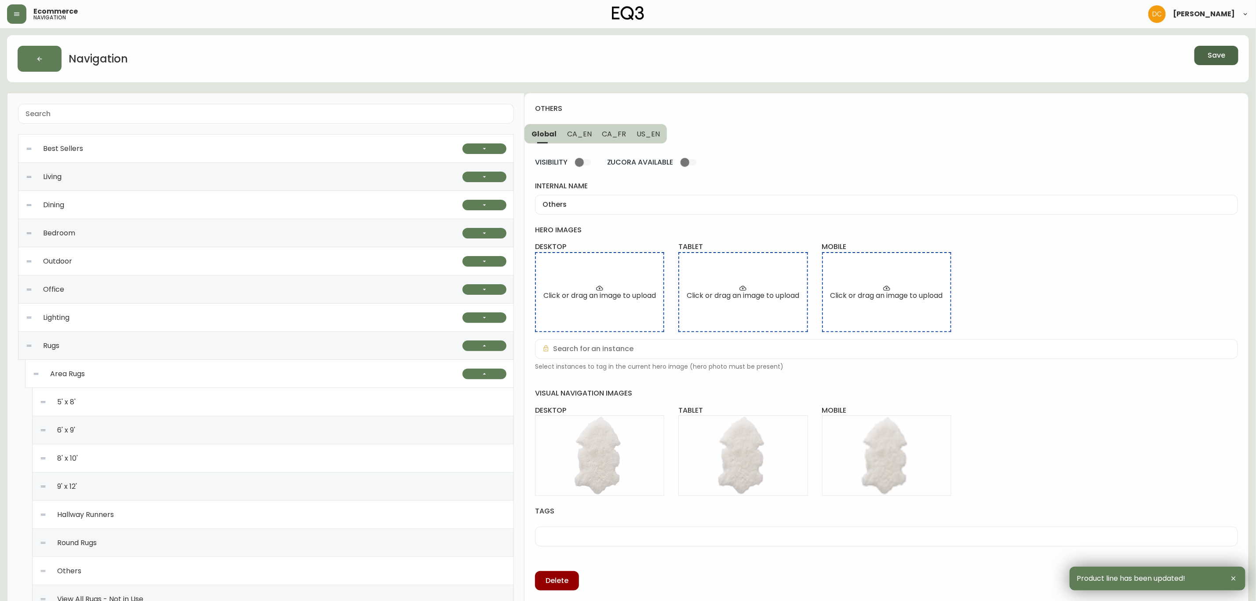
click at [188, 546] on div "Round Rugs" at bounding box center [273, 543] width 467 height 28
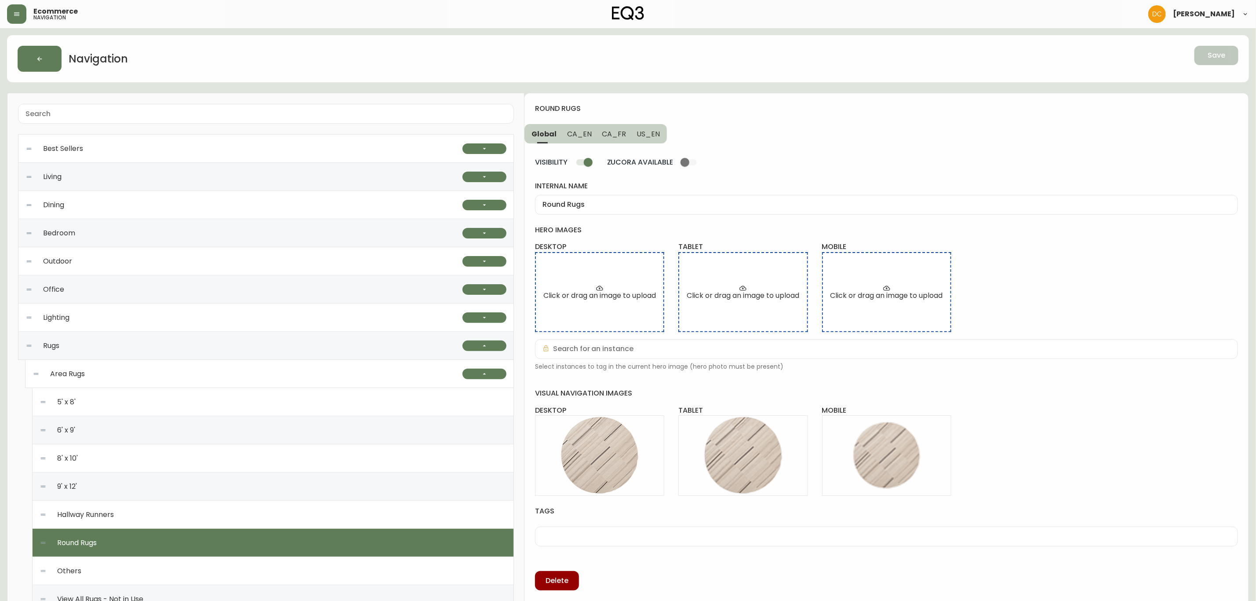
click at [584, 171] on input "VISIBILITY" at bounding box center [588, 162] width 50 height 17
click at [1222, 54] on span "Save" at bounding box center [1217, 56] width 18 height 10
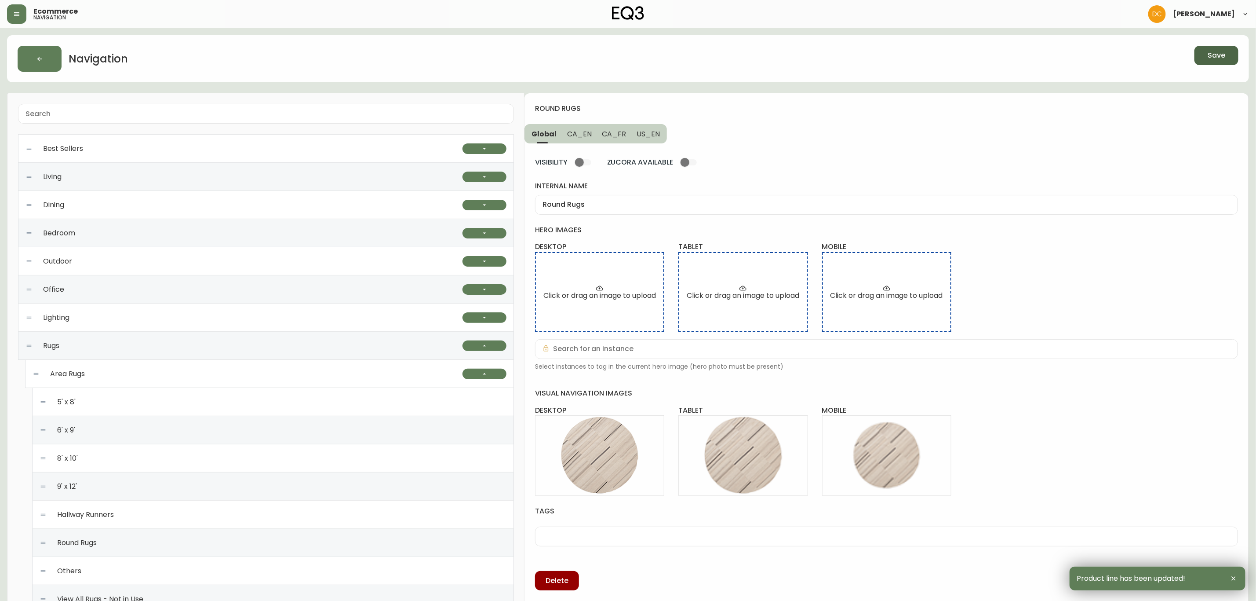
click at [212, 516] on div "Hallway Runners" at bounding box center [273, 514] width 467 height 28
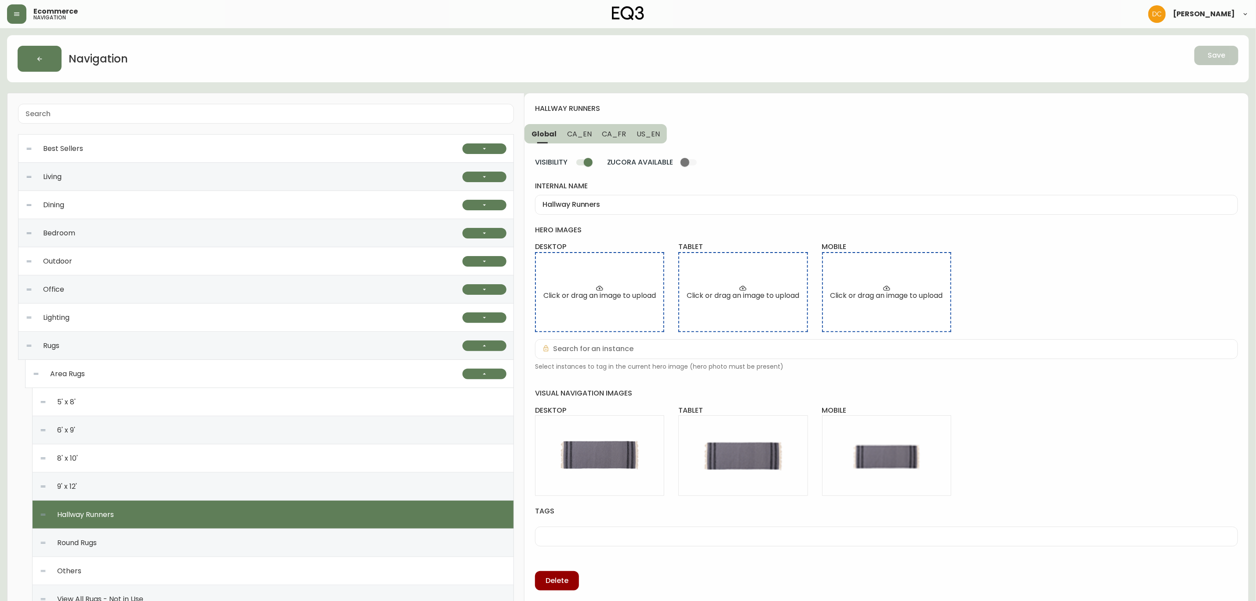
click at [588, 162] on input "VISIBILITY" at bounding box center [588, 162] width 50 height 17
click at [1218, 55] on span "Save" at bounding box center [1217, 56] width 18 height 10
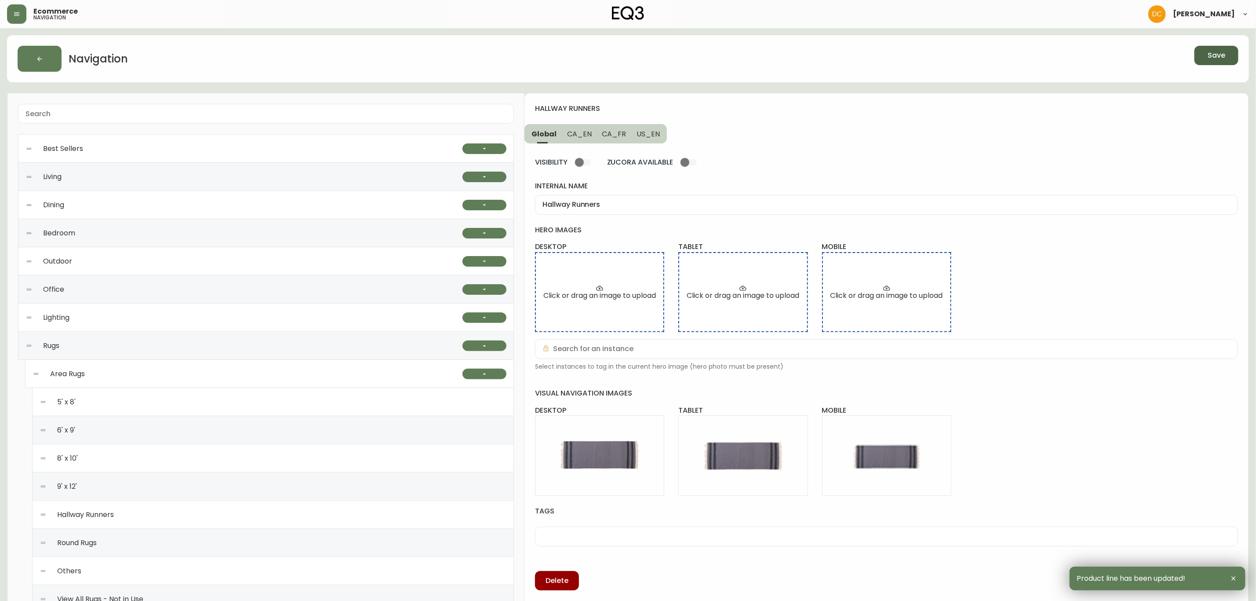
click at [243, 485] on div "9' x 12'" at bounding box center [273, 486] width 467 height 28
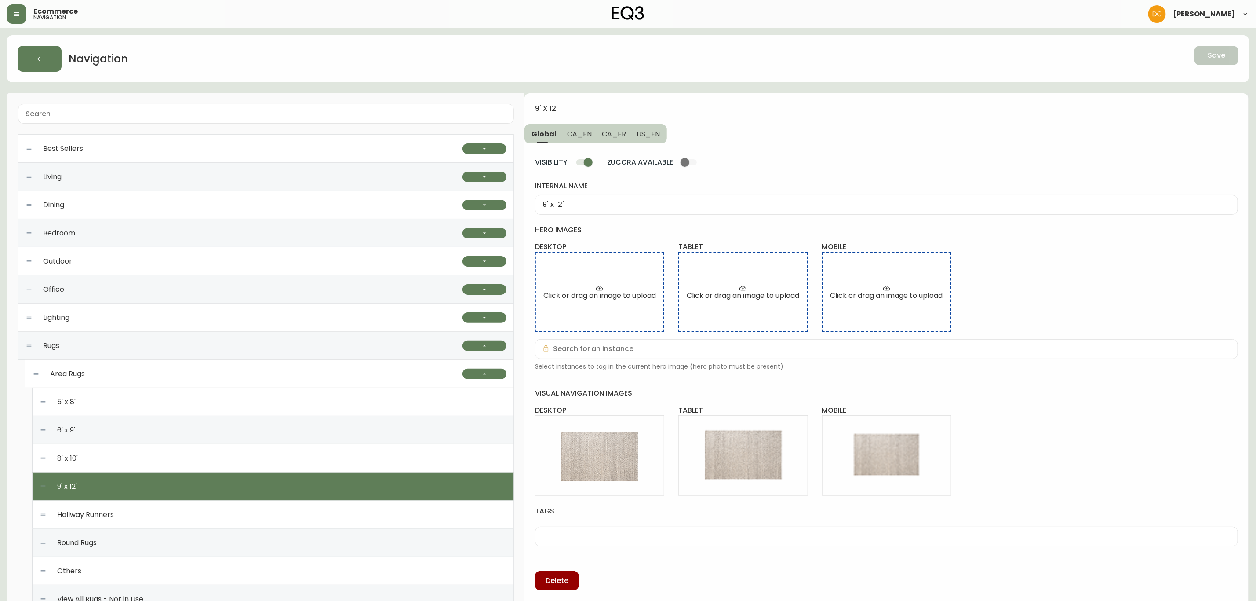
click at [577, 167] on input "VISIBILITY" at bounding box center [588, 162] width 50 height 17
click at [1219, 47] on button "Save" at bounding box center [1217, 55] width 44 height 19
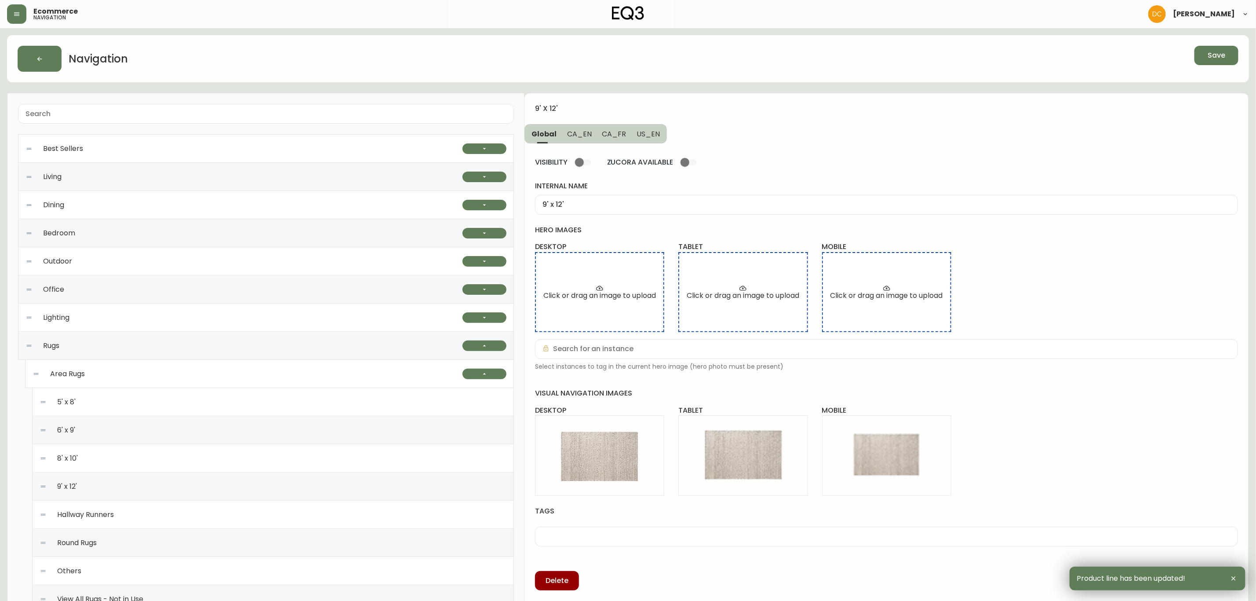
click at [231, 463] on div "8' x 10'" at bounding box center [273, 458] width 467 height 28
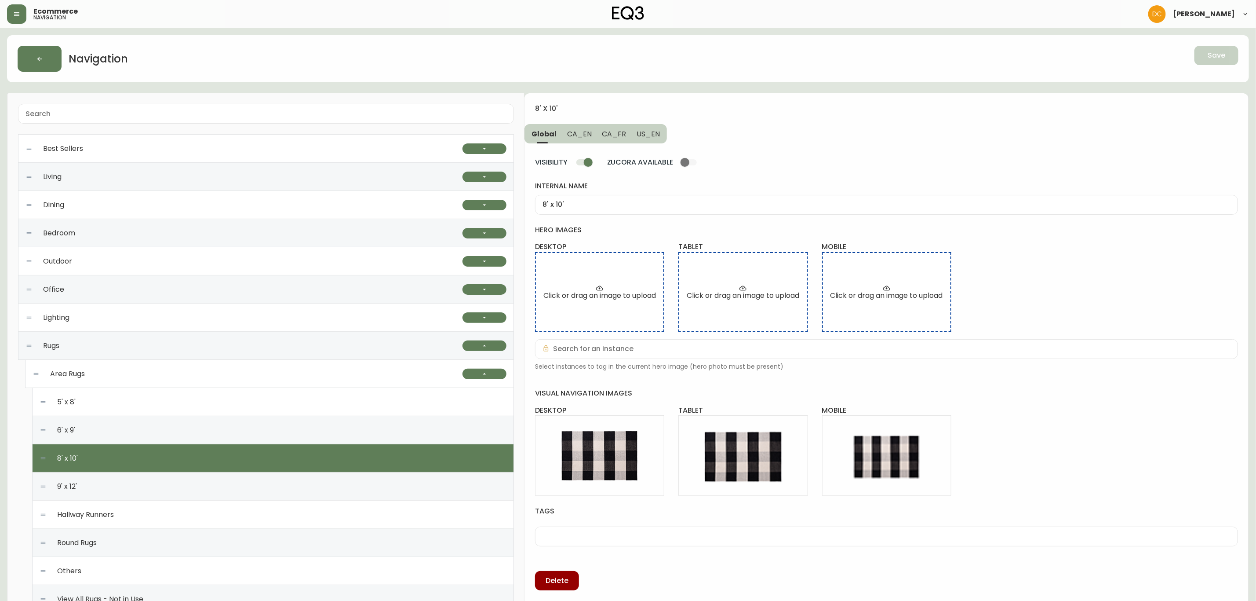
click at [590, 165] on input "VISIBILITY" at bounding box center [588, 162] width 50 height 17
click at [1219, 61] on button "Save" at bounding box center [1217, 55] width 44 height 19
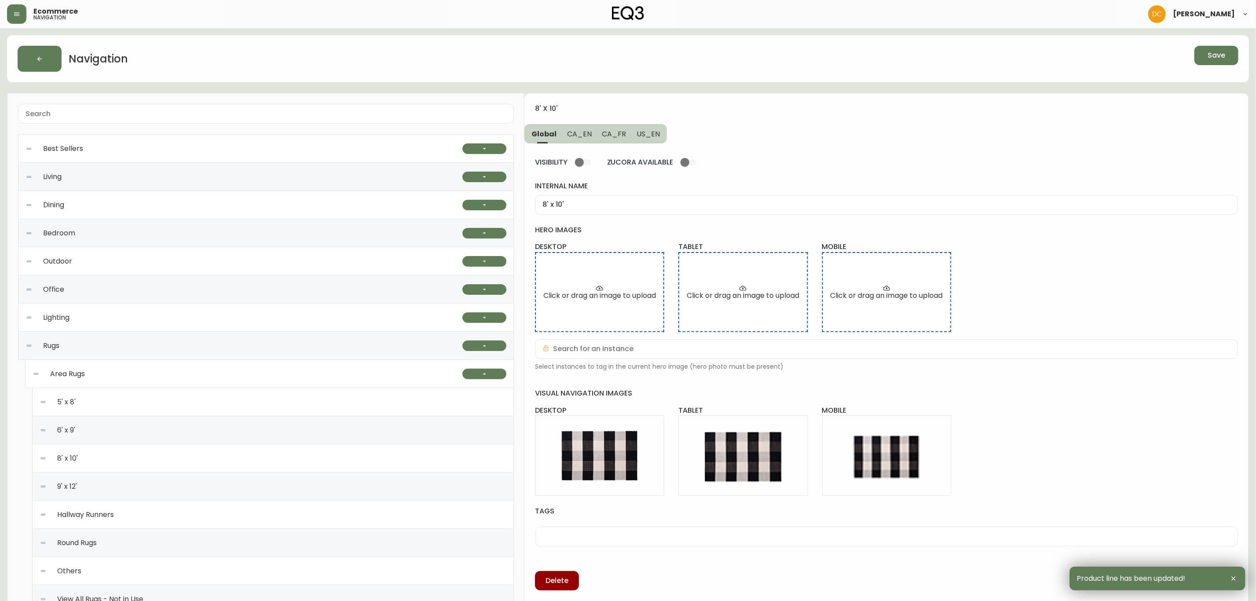
click at [253, 428] on div "6' x 9'" at bounding box center [273, 430] width 467 height 28
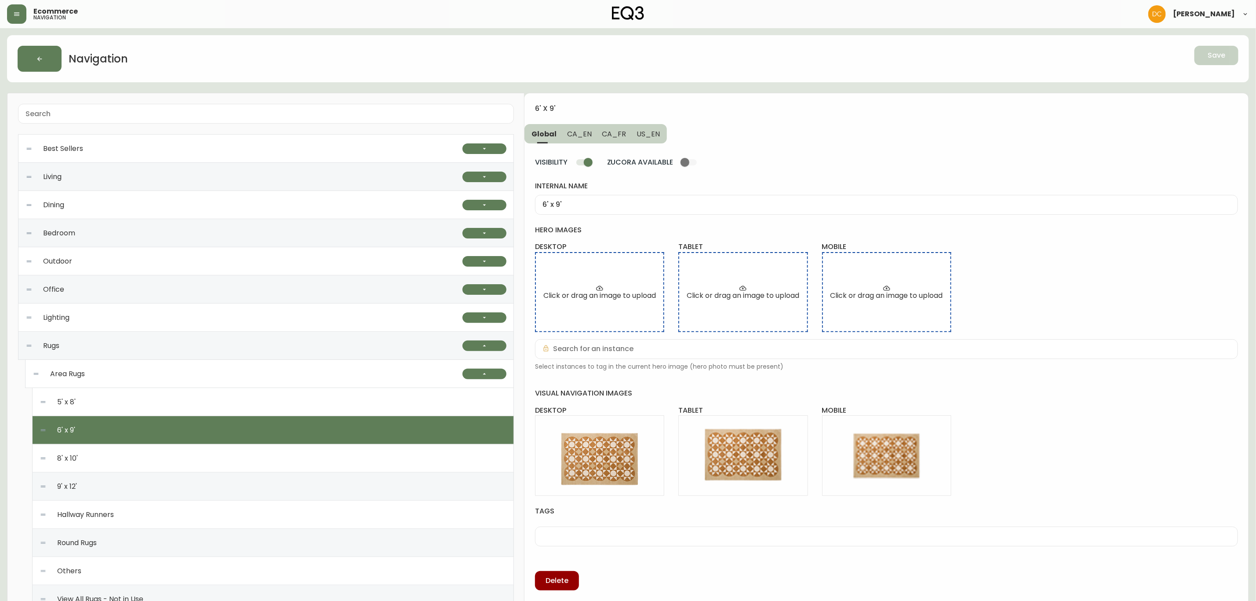
click at [589, 163] on input "VISIBILITY" at bounding box center [588, 162] width 50 height 17
click at [1204, 57] on button "Save" at bounding box center [1217, 55] width 44 height 19
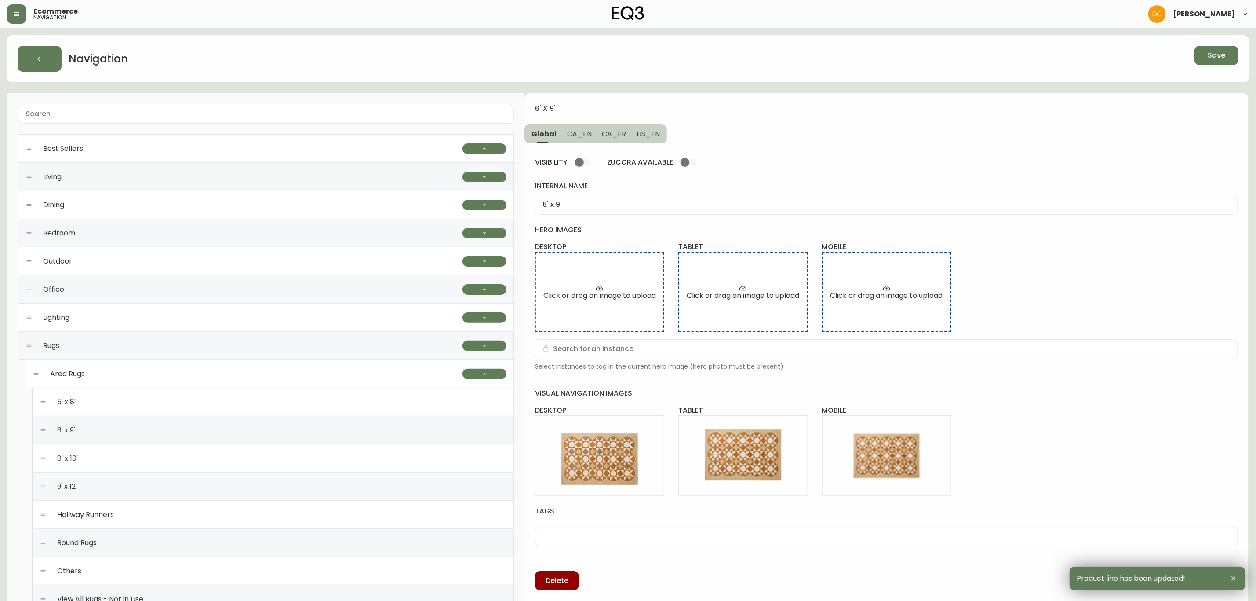
click at [230, 416] on div "5' x 8'" at bounding box center [273, 402] width 467 height 28
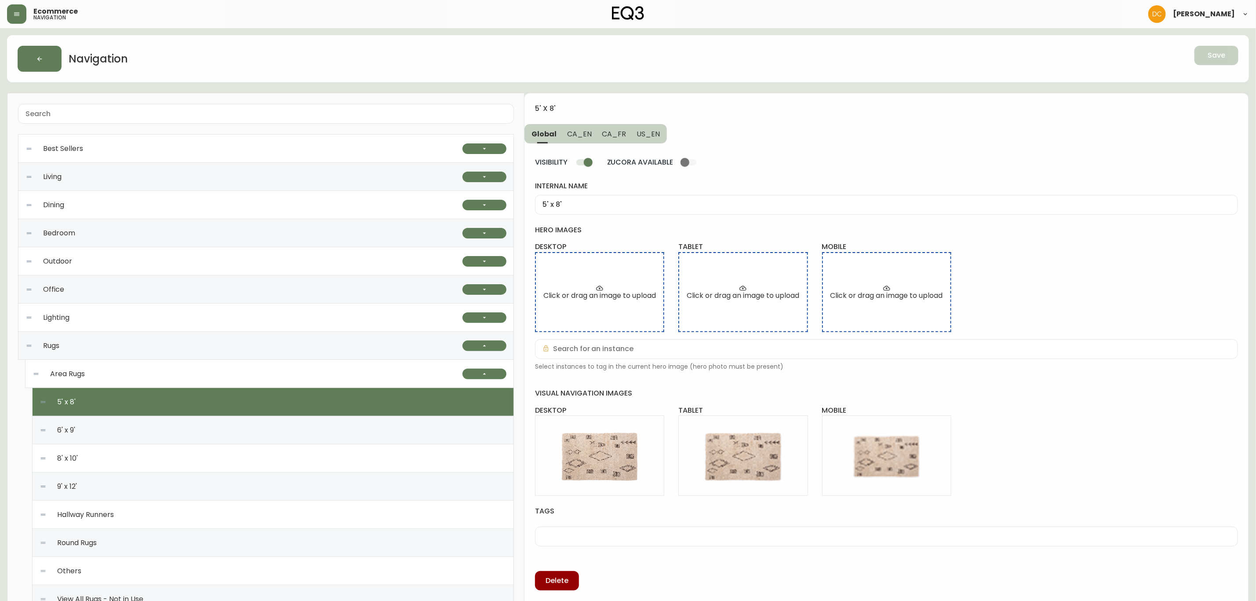
drag, startPoint x: 591, startPoint y: 162, endPoint x: 640, endPoint y: 164, distance: 48.8
click at [591, 161] on input "VISIBILITY" at bounding box center [588, 162] width 50 height 17
click at [1200, 55] on button "Save" at bounding box center [1217, 55] width 44 height 19
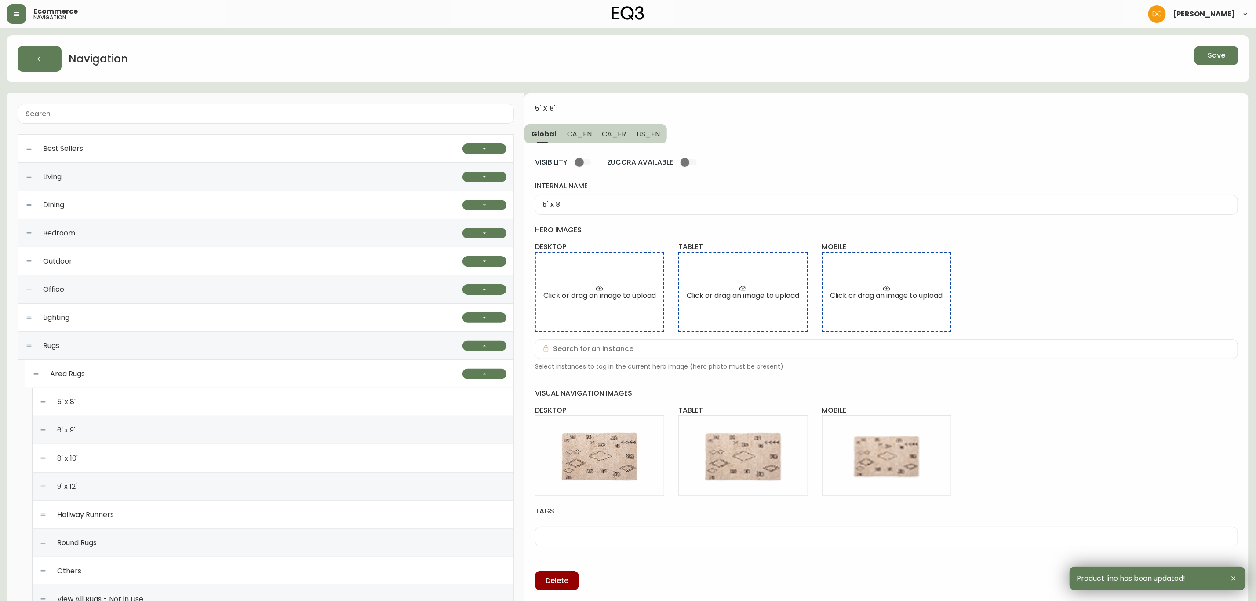
click at [106, 370] on div "Area Rugs" at bounding box center [248, 374] width 430 height 28
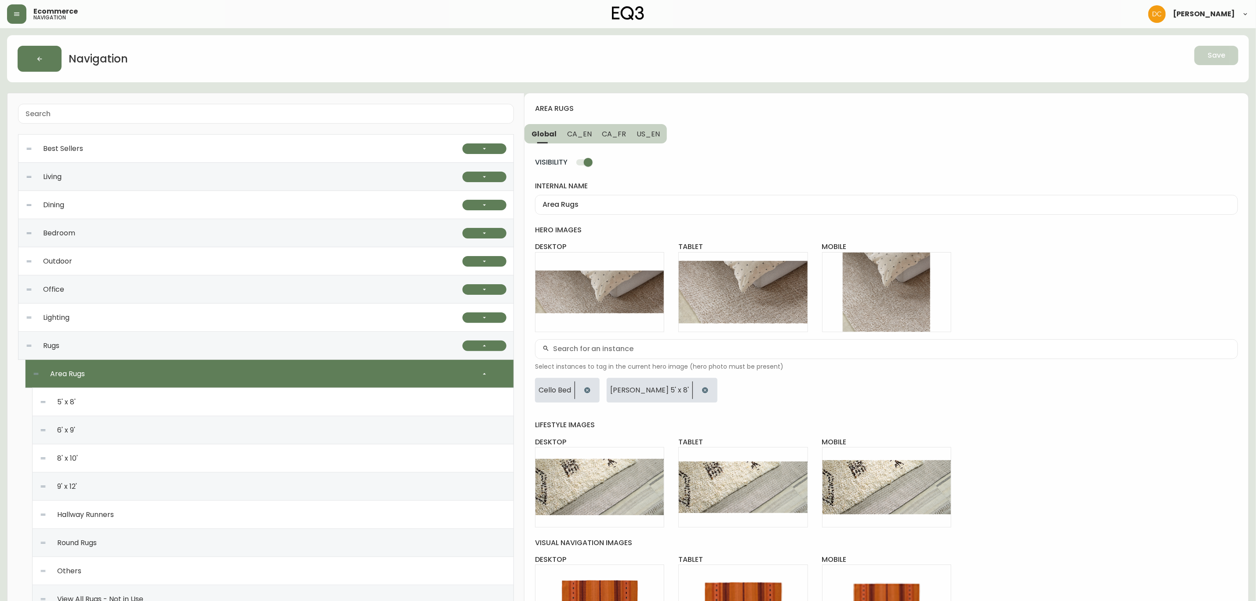
click at [587, 157] on input "VISIBILITY" at bounding box center [588, 162] width 50 height 17
click at [1212, 57] on span "Save" at bounding box center [1217, 56] width 18 height 10
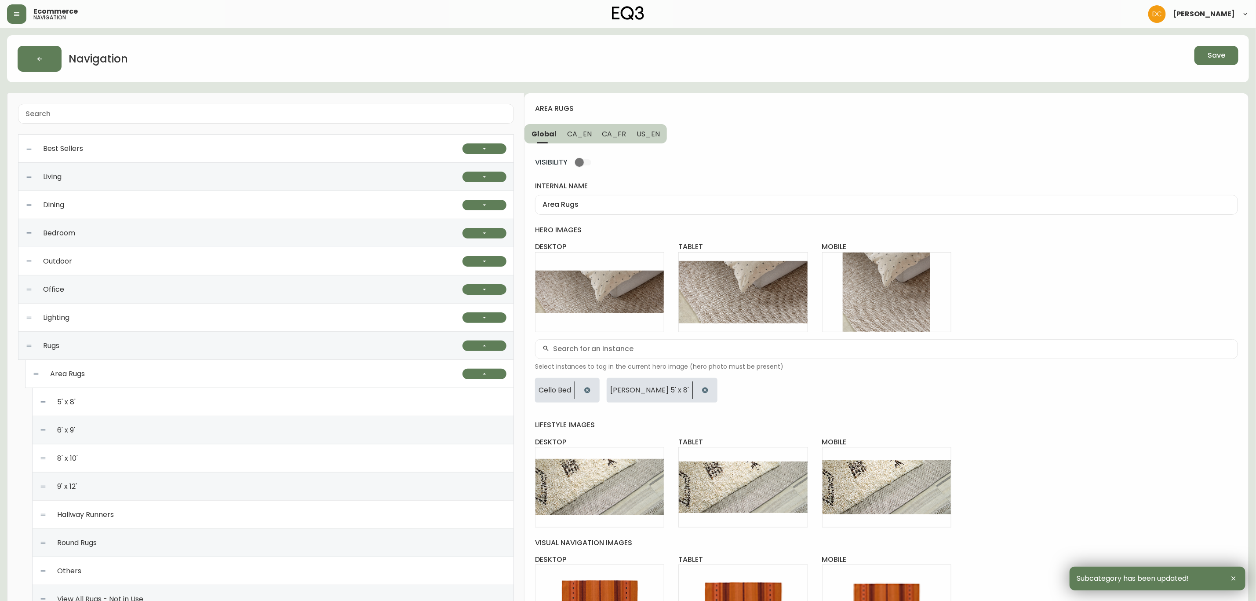
click at [172, 351] on div "Rugs" at bounding box center [244, 346] width 437 height 28
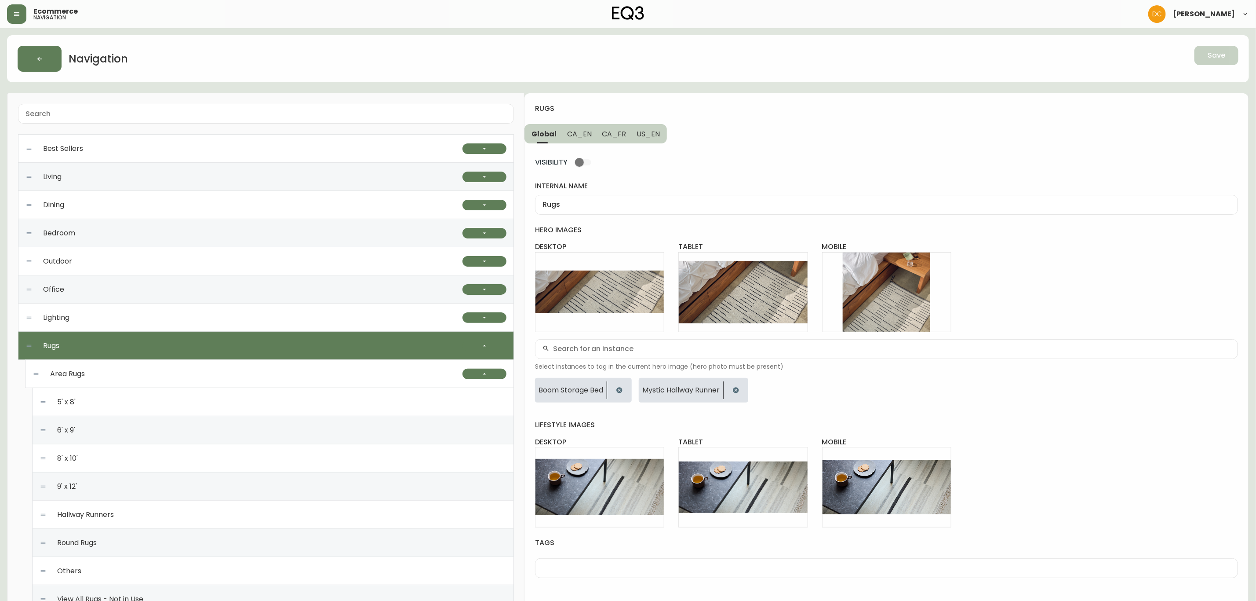
click at [586, 135] on span "CA_EN" at bounding box center [579, 133] width 25 height 9
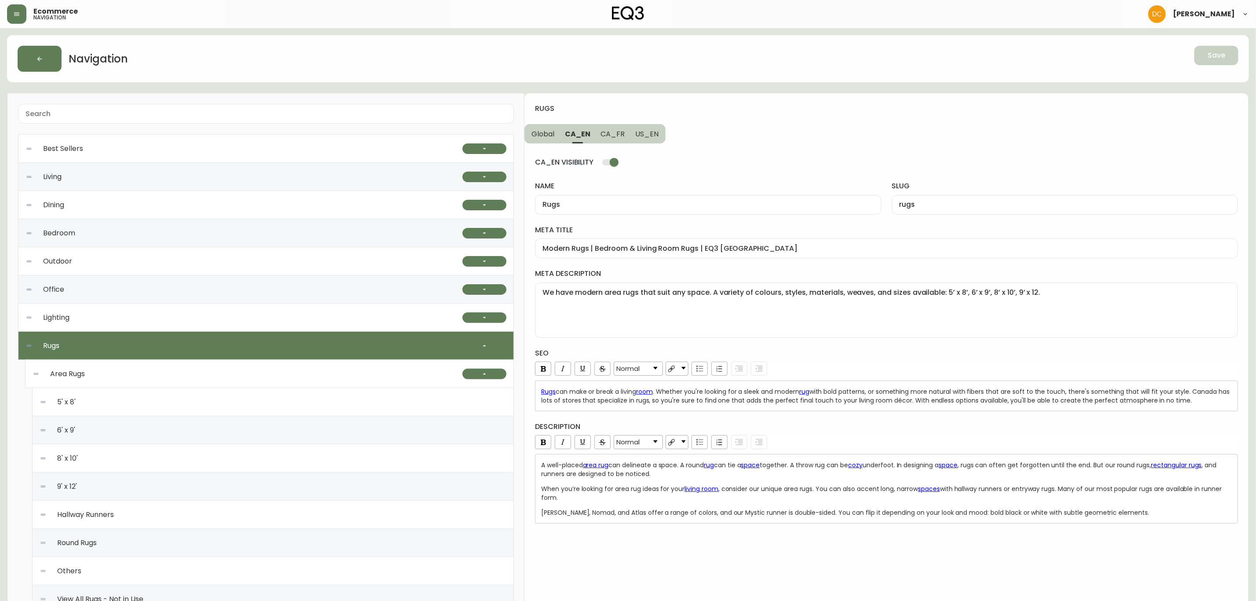
click at [614, 134] on span "CA_FR" at bounding box center [613, 133] width 24 height 9
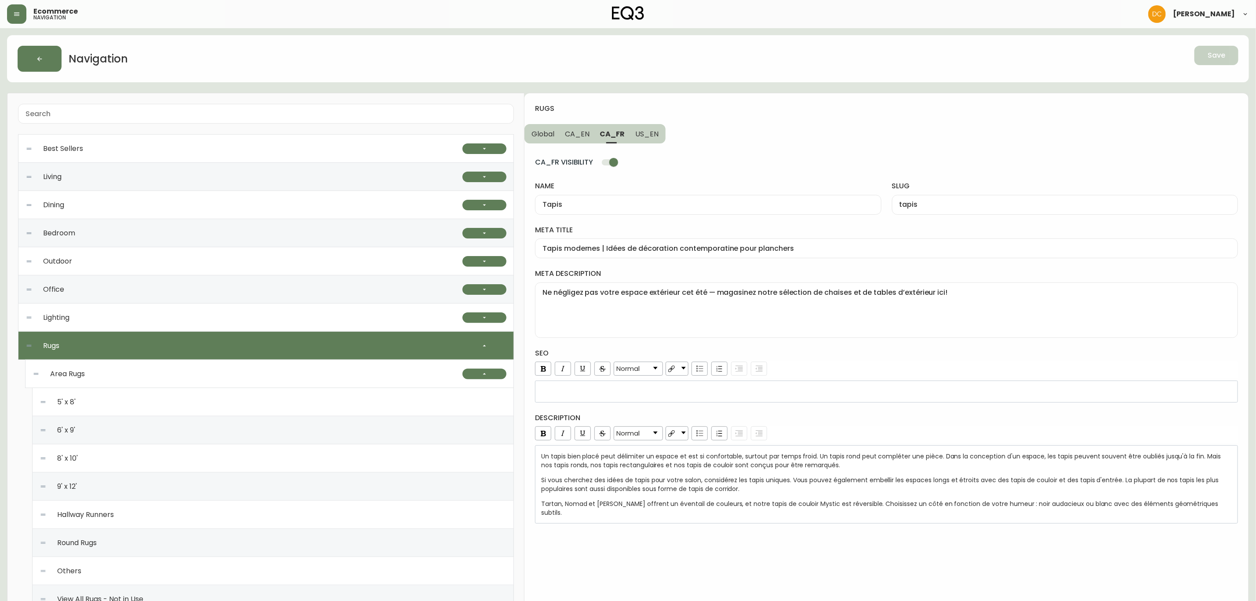
click at [653, 138] on span "US_EN" at bounding box center [646, 133] width 23 height 9
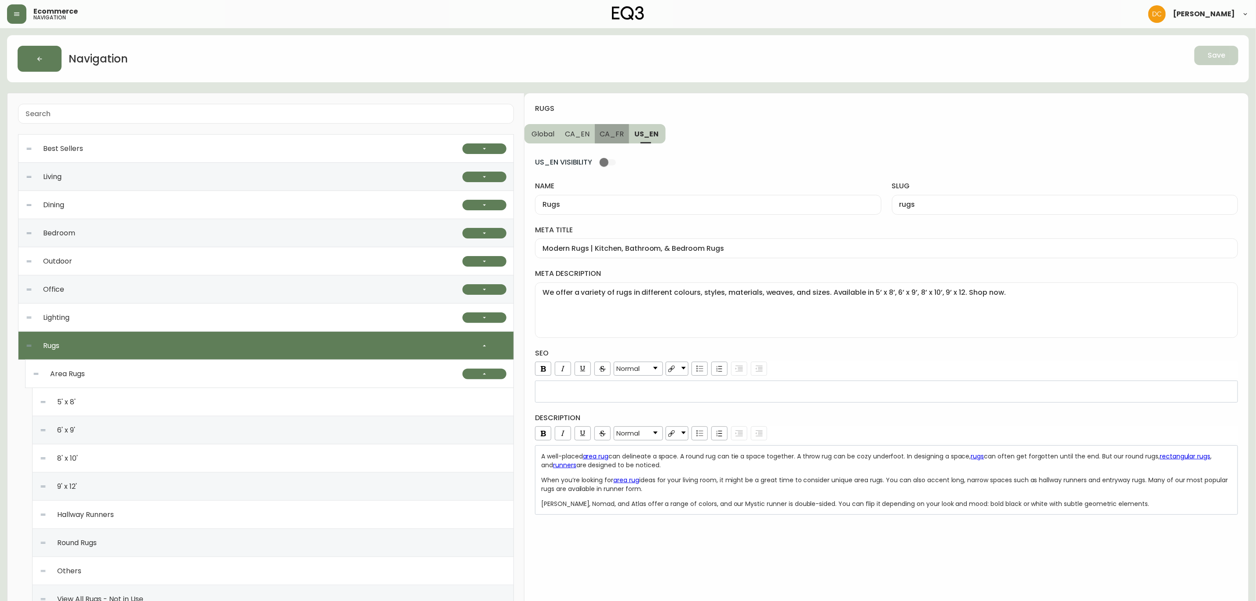
click at [615, 136] on span "CA_FR" at bounding box center [612, 133] width 24 height 9
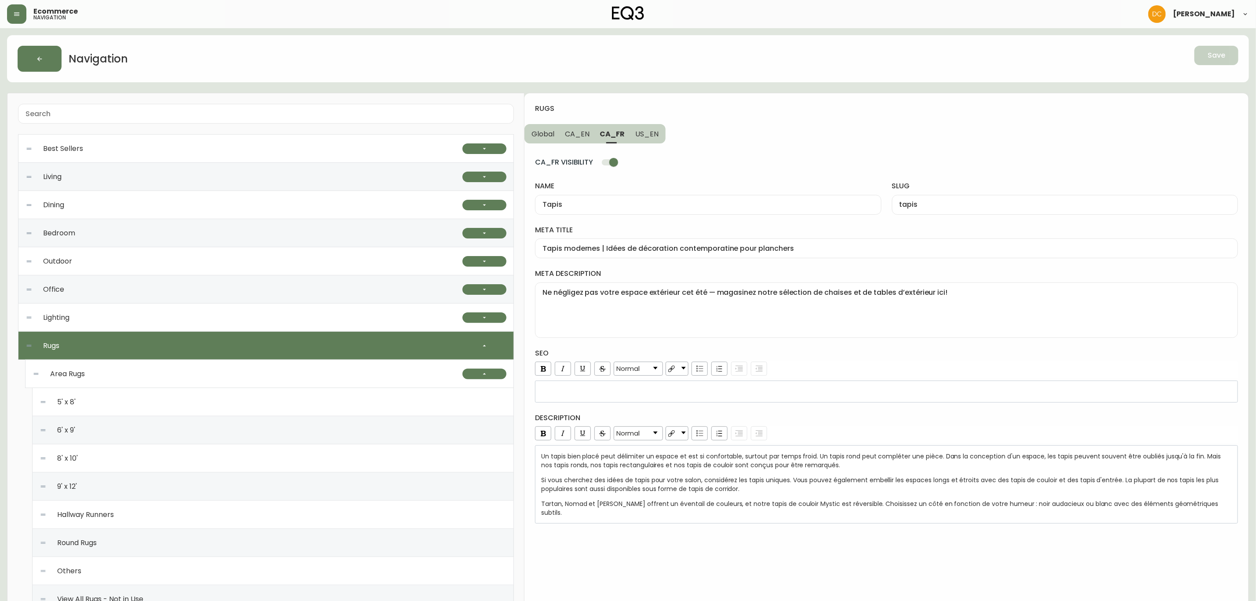
drag, startPoint x: 610, startPoint y: 157, endPoint x: 597, endPoint y: 156, distance: 13.3
click at [609, 157] on input "CA_FR VISIBILITY" at bounding box center [614, 162] width 50 height 17
click at [580, 138] on span "CA_EN" at bounding box center [577, 133] width 25 height 9
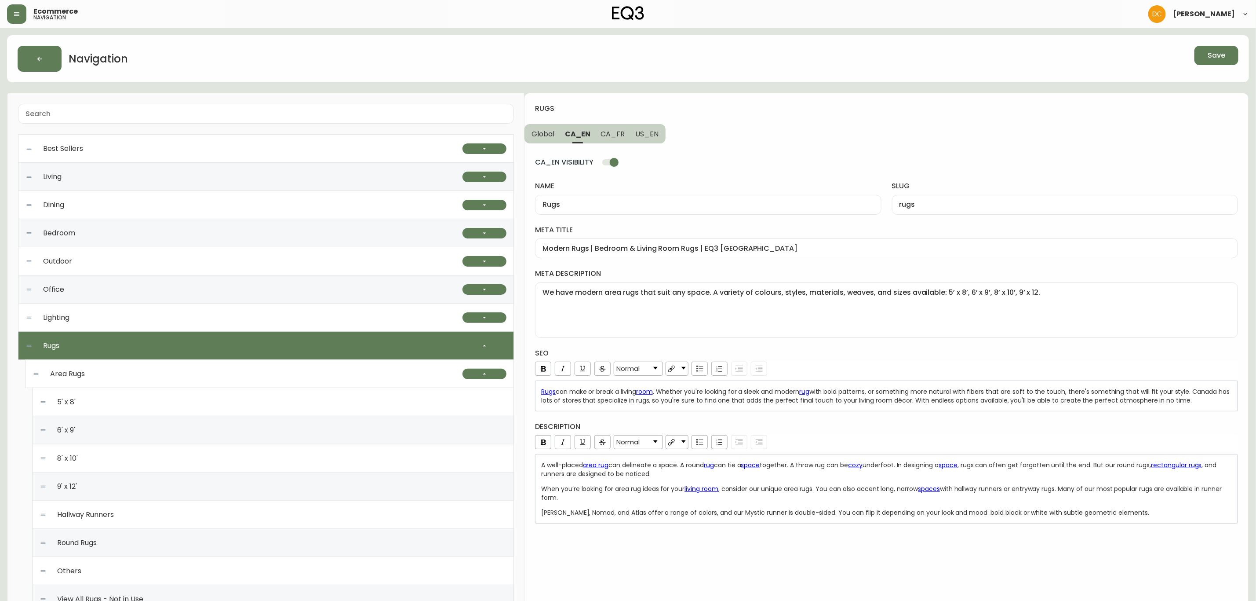
click at [607, 165] on input "CA_EN VISIBILITY" at bounding box center [614, 162] width 50 height 17
click at [541, 127] on button "Global" at bounding box center [542, 133] width 35 height 19
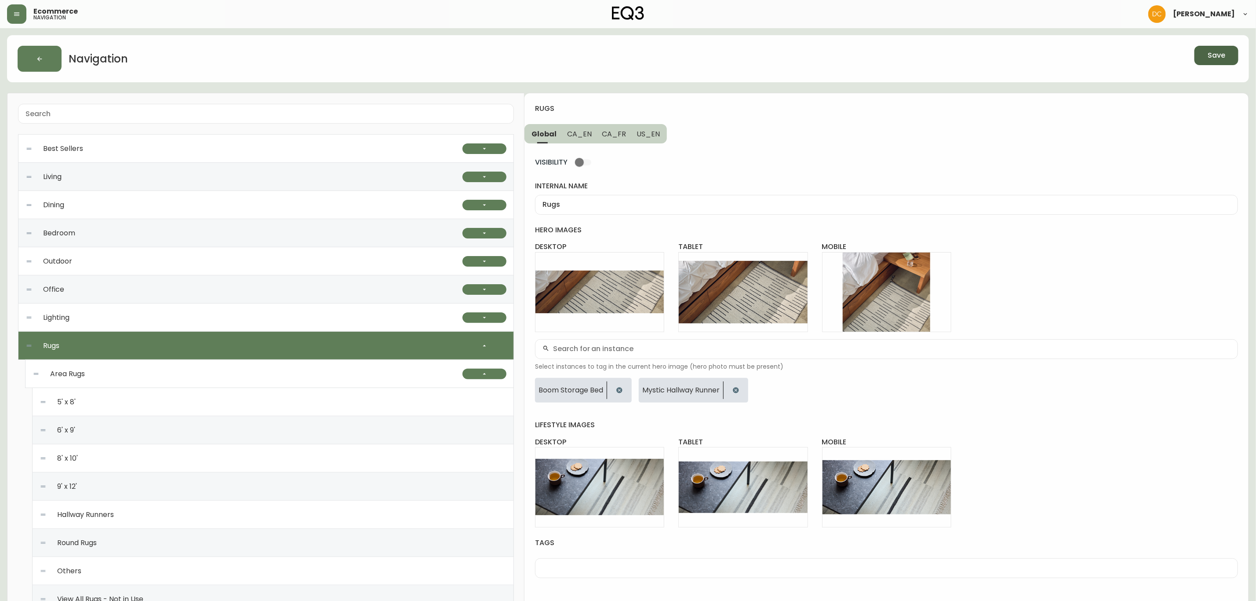
click at [1202, 53] on button "Save" at bounding box center [1217, 55] width 44 height 19
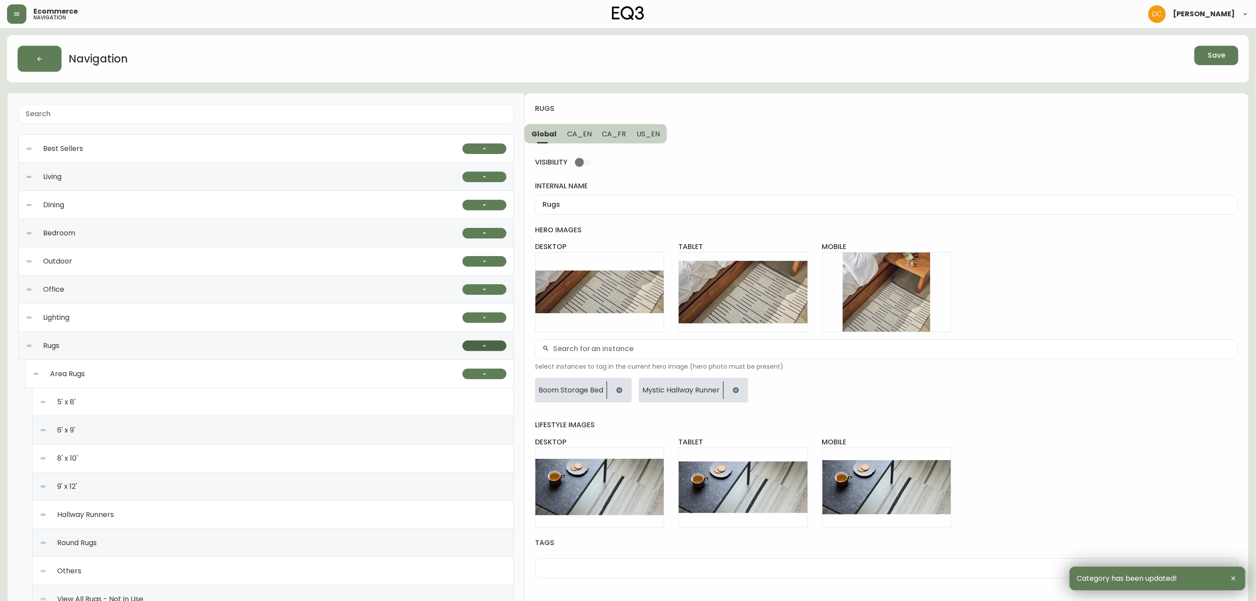
click at [492, 348] on button "button" at bounding box center [485, 345] width 44 height 11
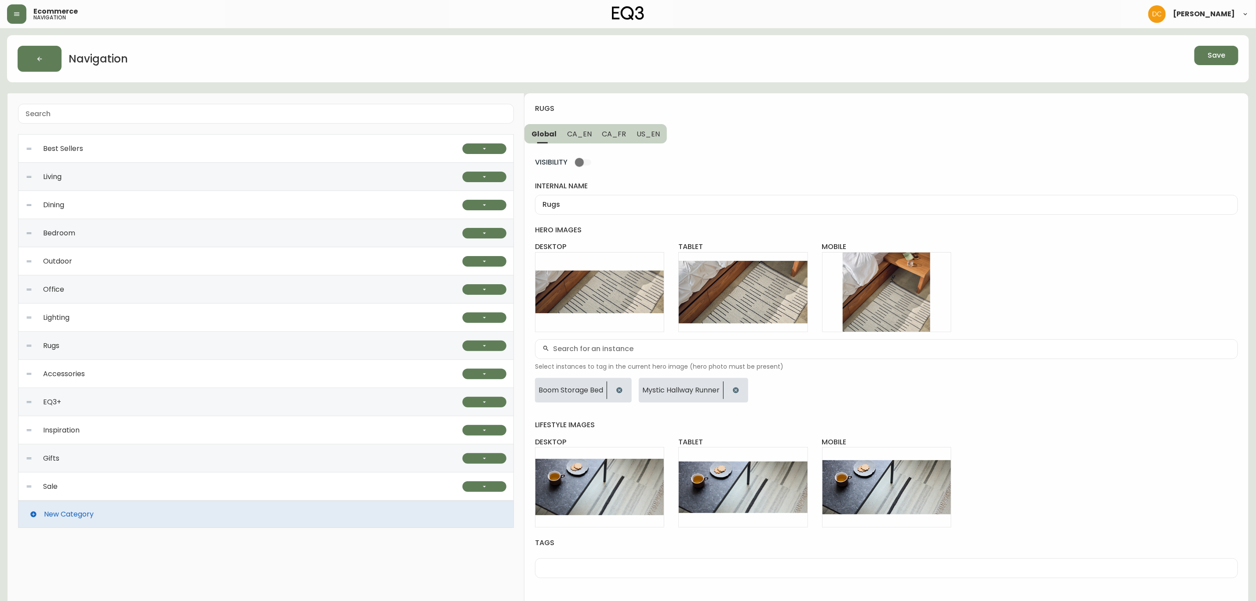
click at [128, 378] on div "Accessories" at bounding box center [244, 374] width 437 height 28
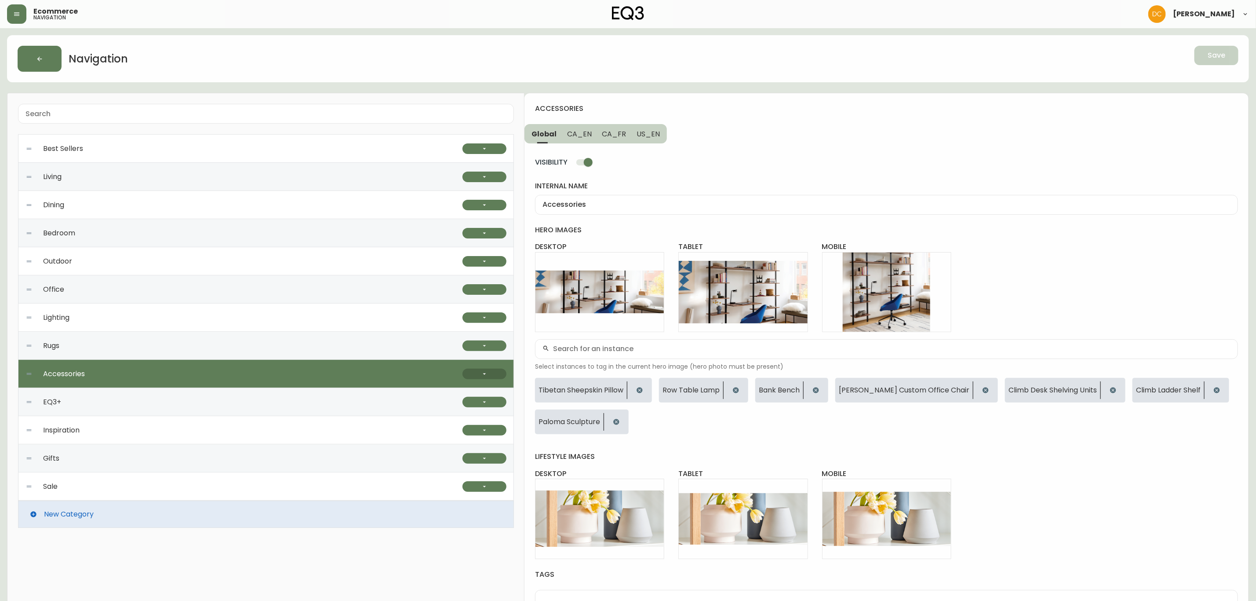
click at [480, 377] on button "button" at bounding box center [485, 374] width 44 height 11
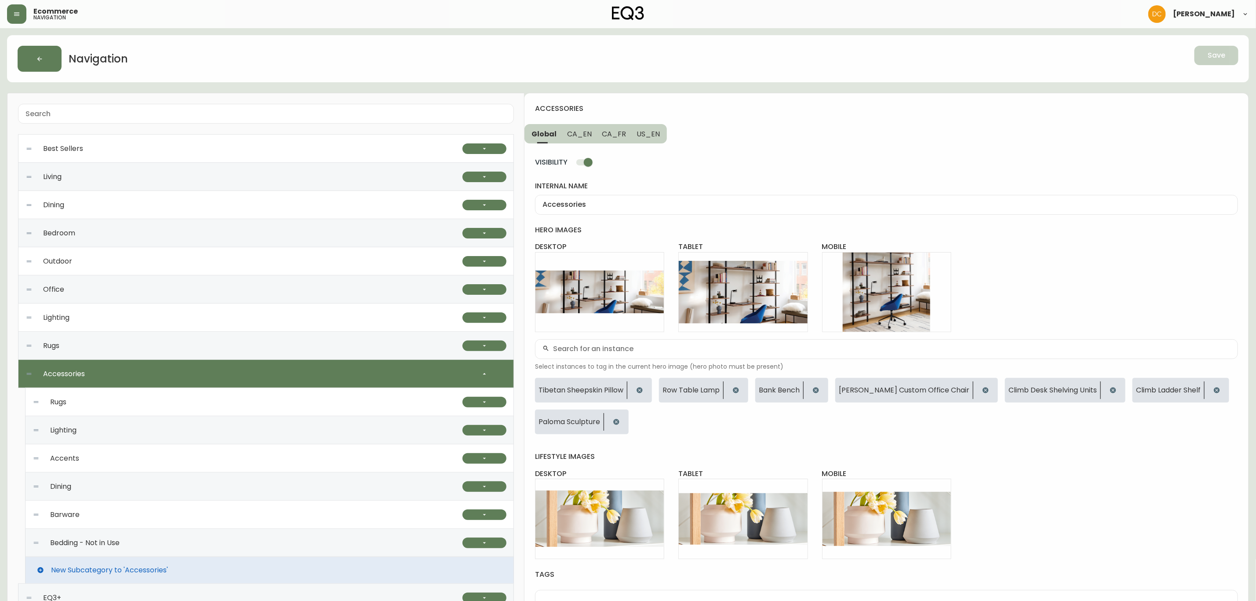
drag, startPoint x: 227, startPoint y: 400, endPoint x: 408, endPoint y: 396, distance: 181.2
click at [227, 400] on div "Rugs" at bounding box center [248, 402] width 430 height 28
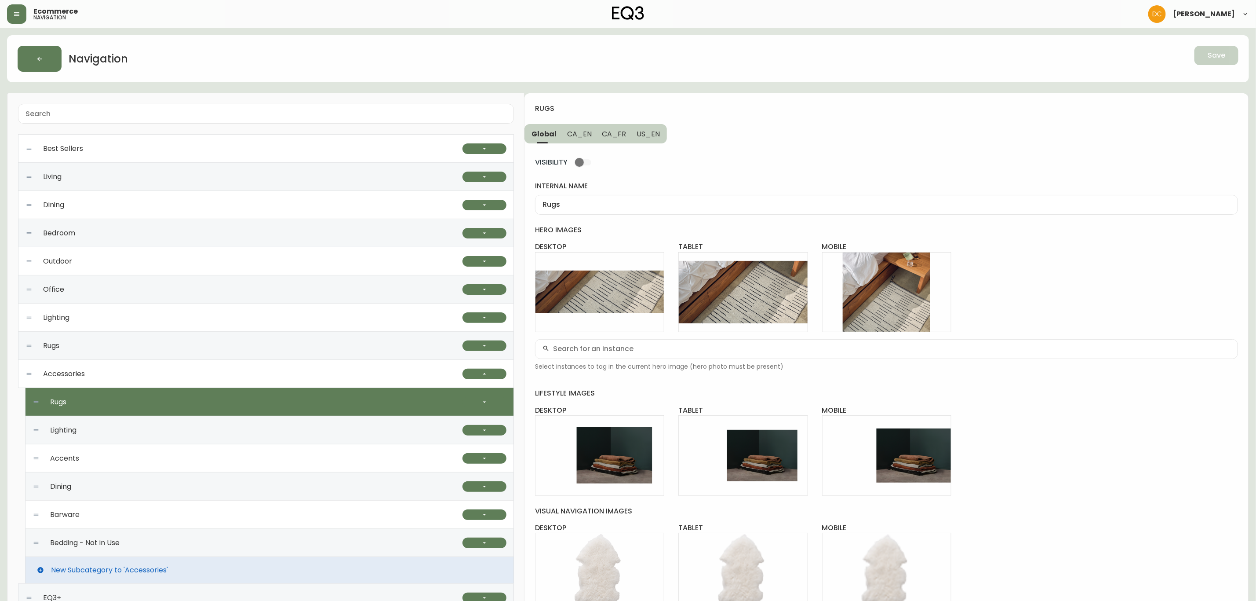
click at [584, 131] on span "CA_EN" at bounding box center [579, 133] width 25 height 9
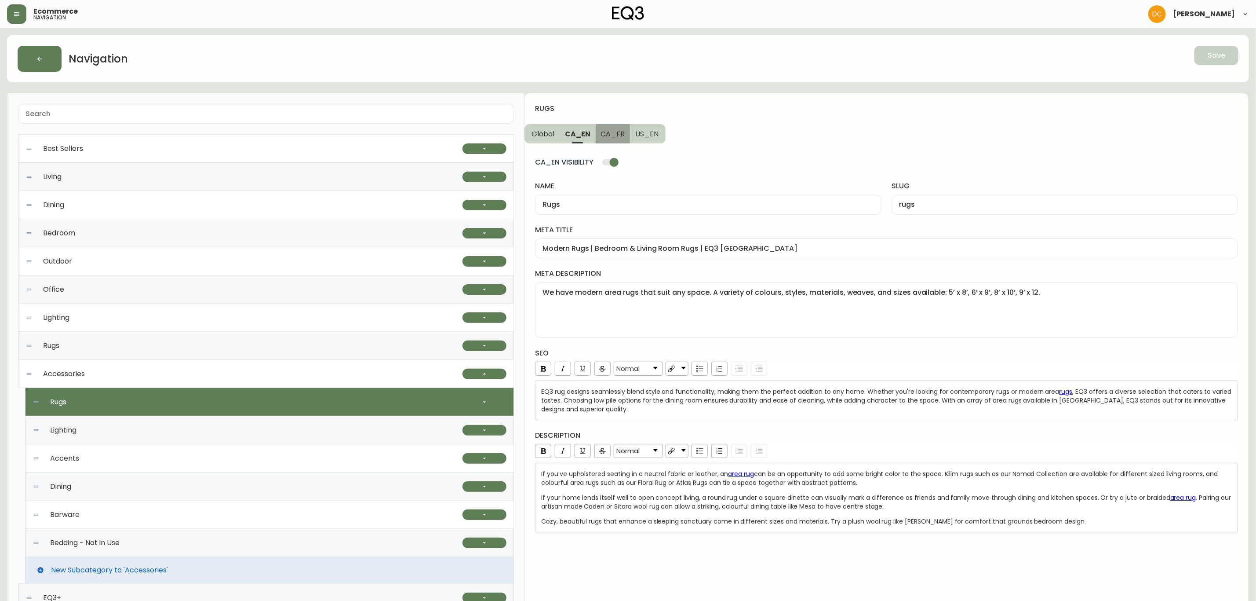
click at [615, 136] on span "CA_FR" at bounding box center [613, 133] width 24 height 9
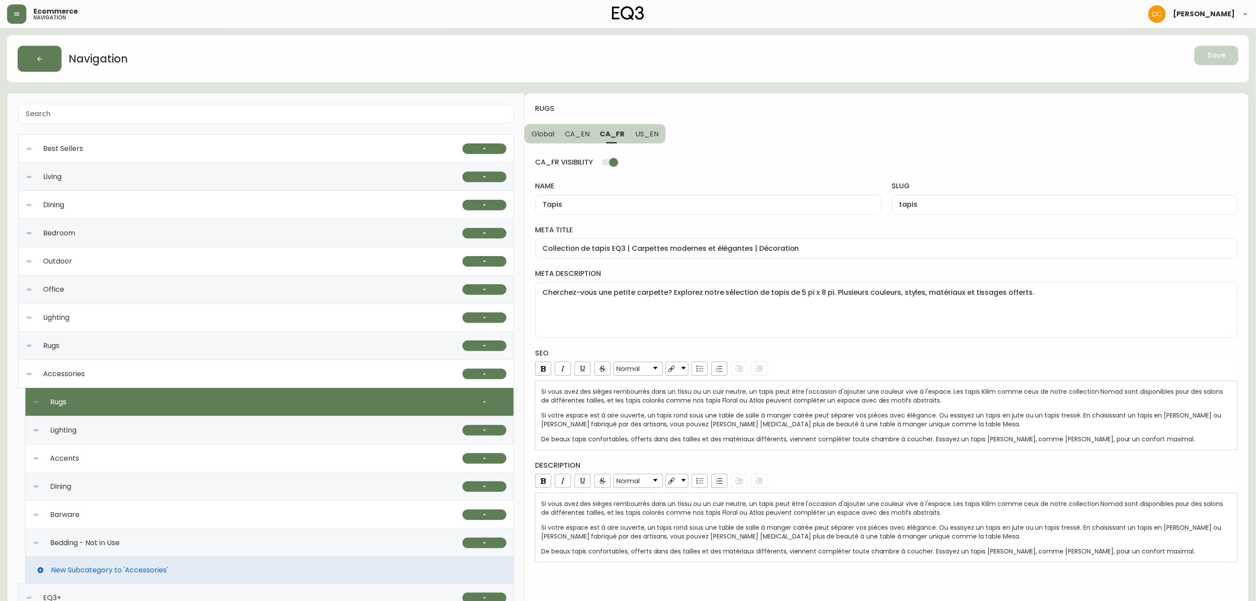
click at [428, 420] on div "Lighting" at bounding box center [248, 430] width 430 height 28
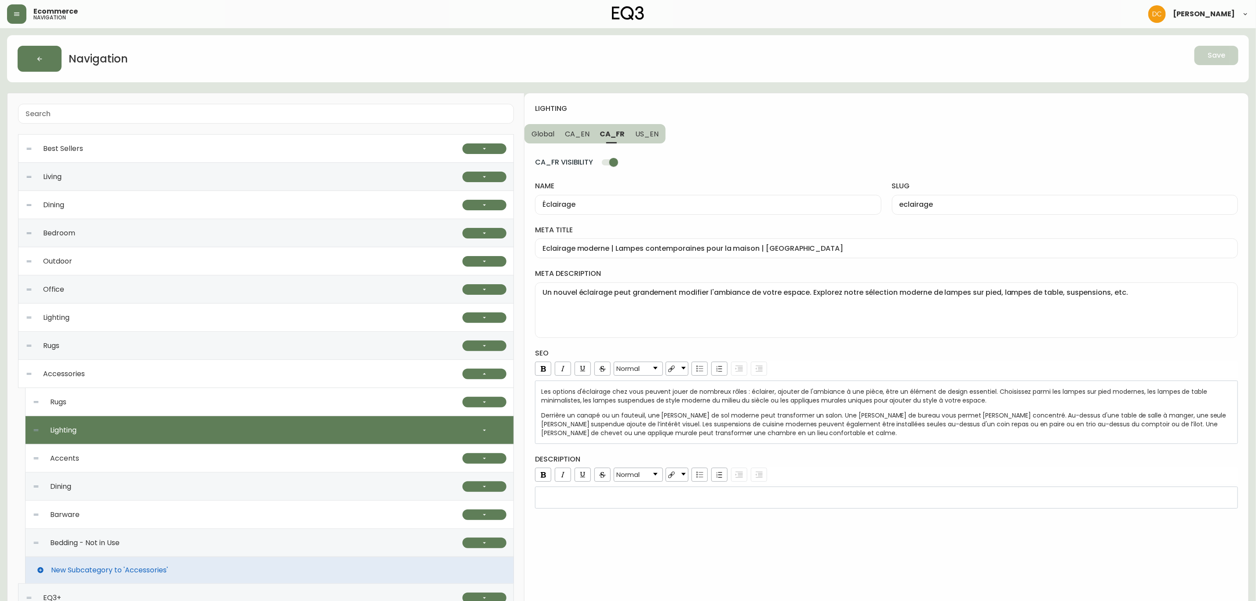
drag, startPoint x: 575, startPoint y: 135, endPoint x: 570, endPoint y: 138, distance: 5.7
click at [575, 134] on span "CA_EN" at bounding box center [577, 133] width 25 height 9
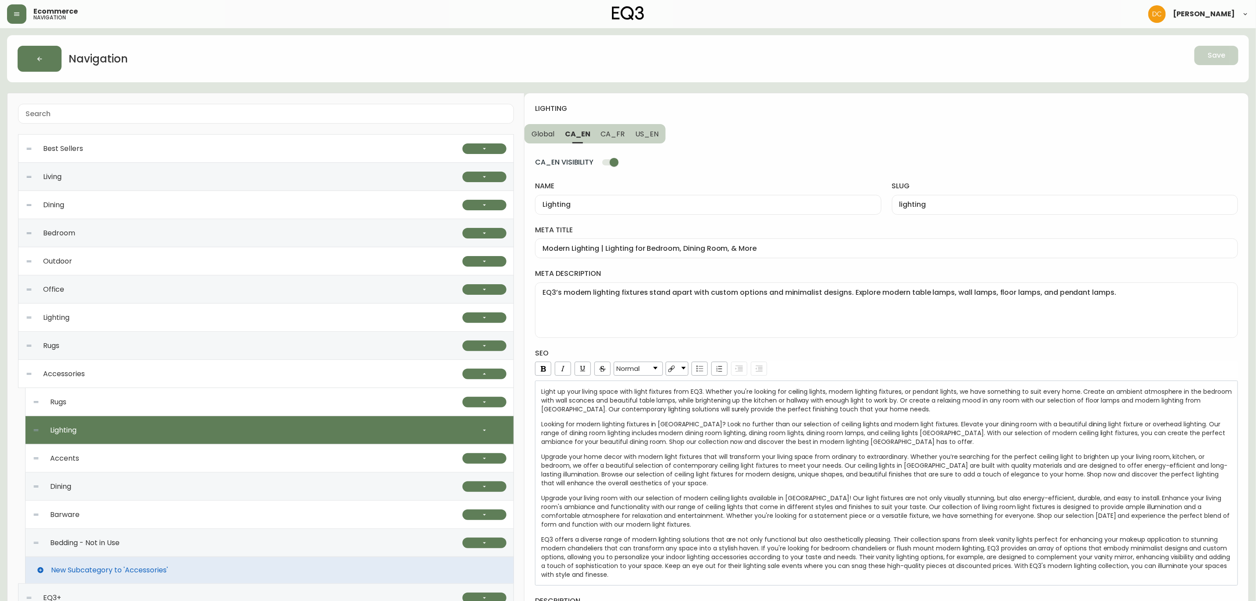
click at [17, 12] on icon "button" at bounding box center [16, 14] width 5 height 4
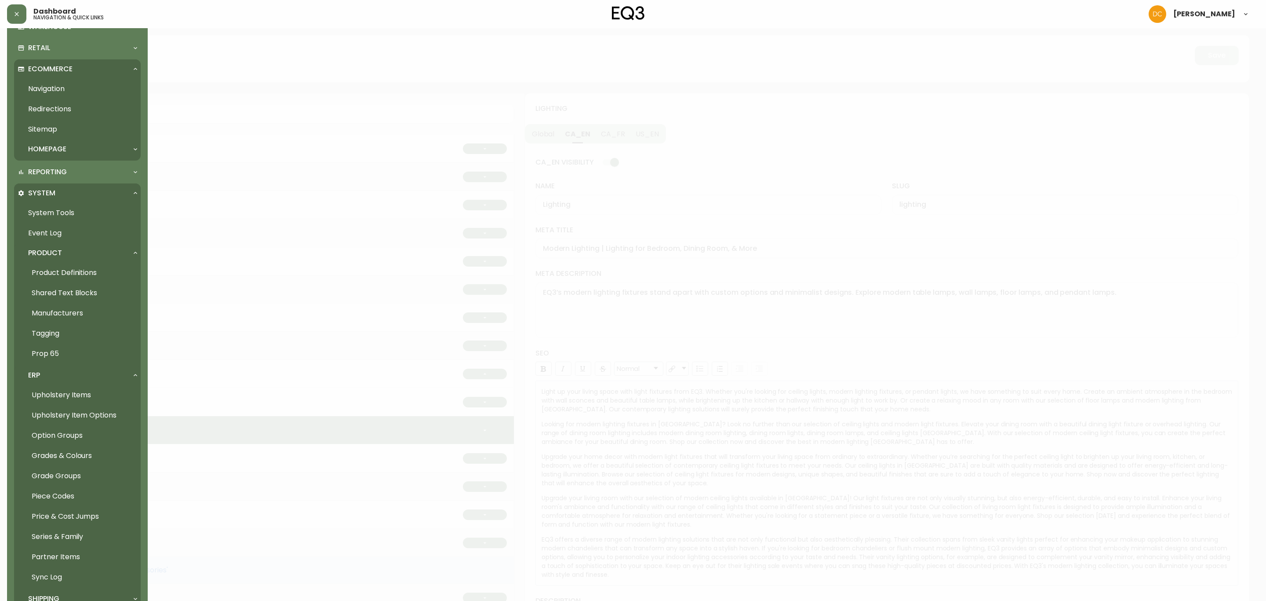
scroll to position [284, 0]
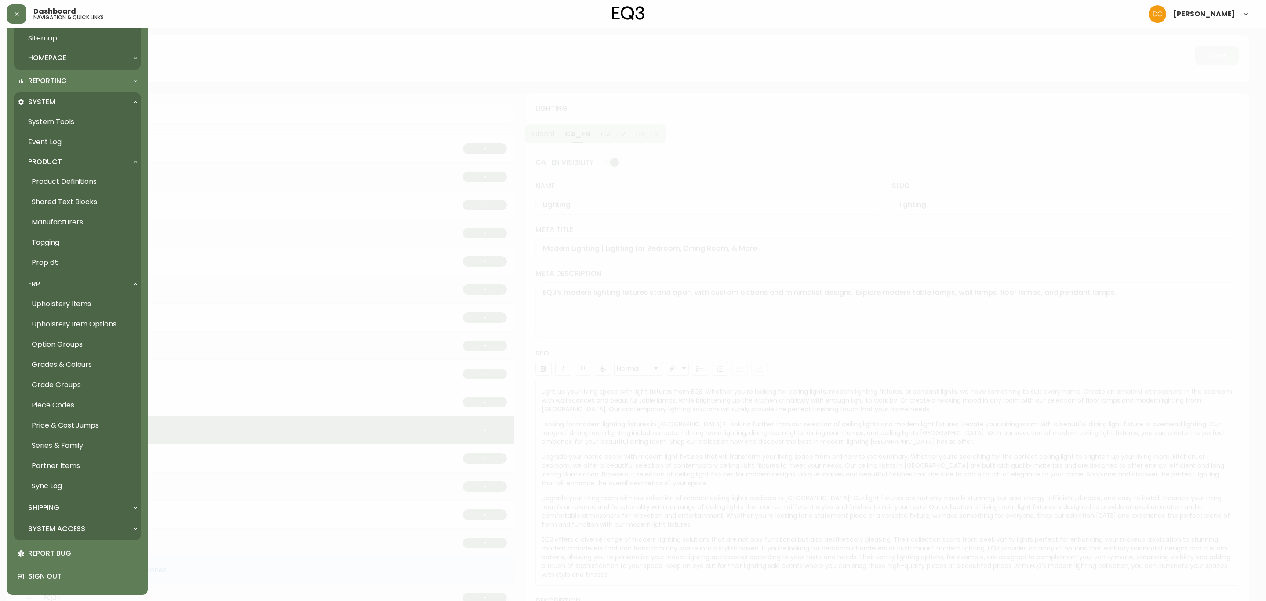
click at [61, 285] on div "ERP" at bounding box center [73, 284] width 111 height 10
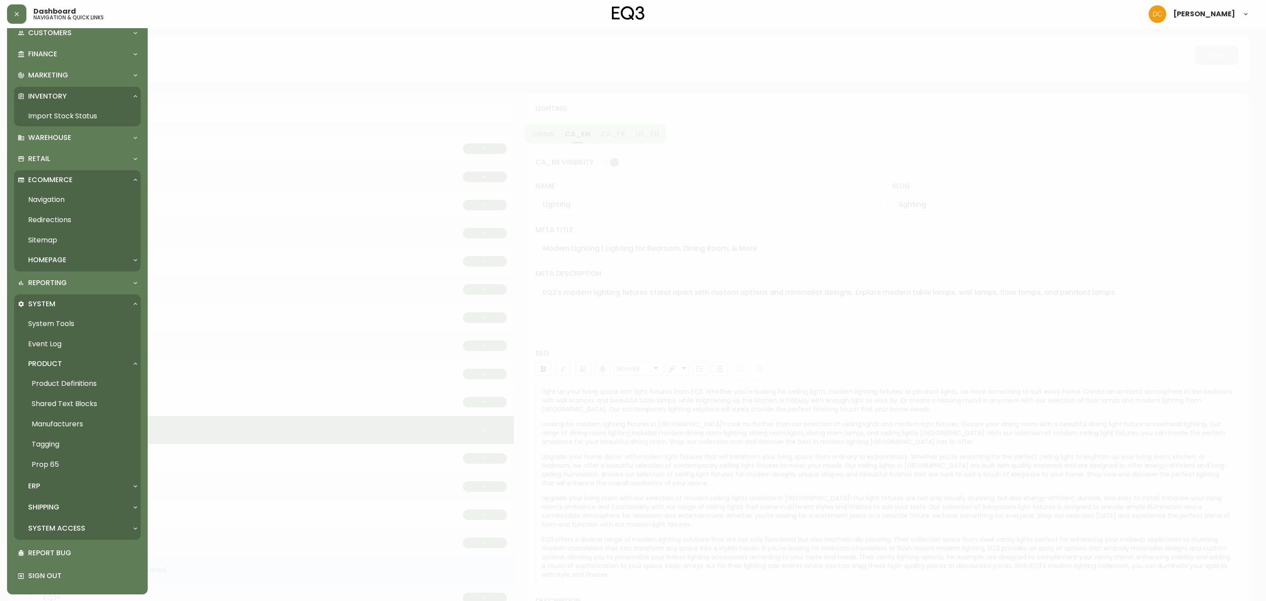
click at [79, 355] on div "Product" at bounding box center [77, 363] width 127 height 19
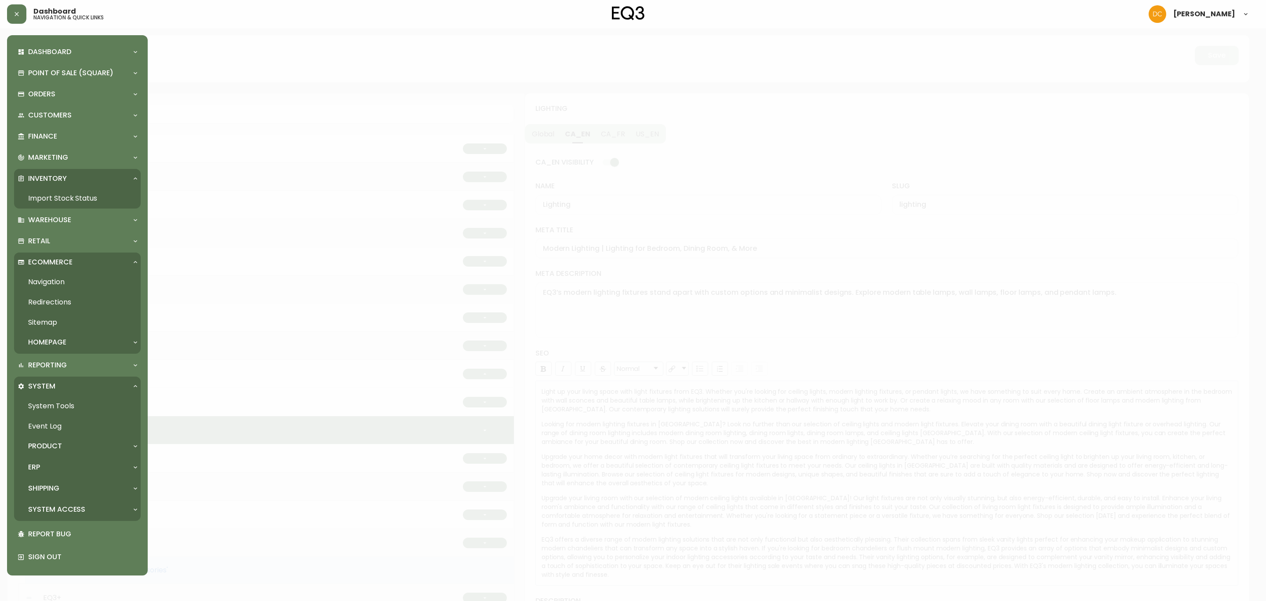
scroll to position [0, 0]
click at [71, 404] on link "System Tools" at bounding box center [77, 406] width 127 height 20
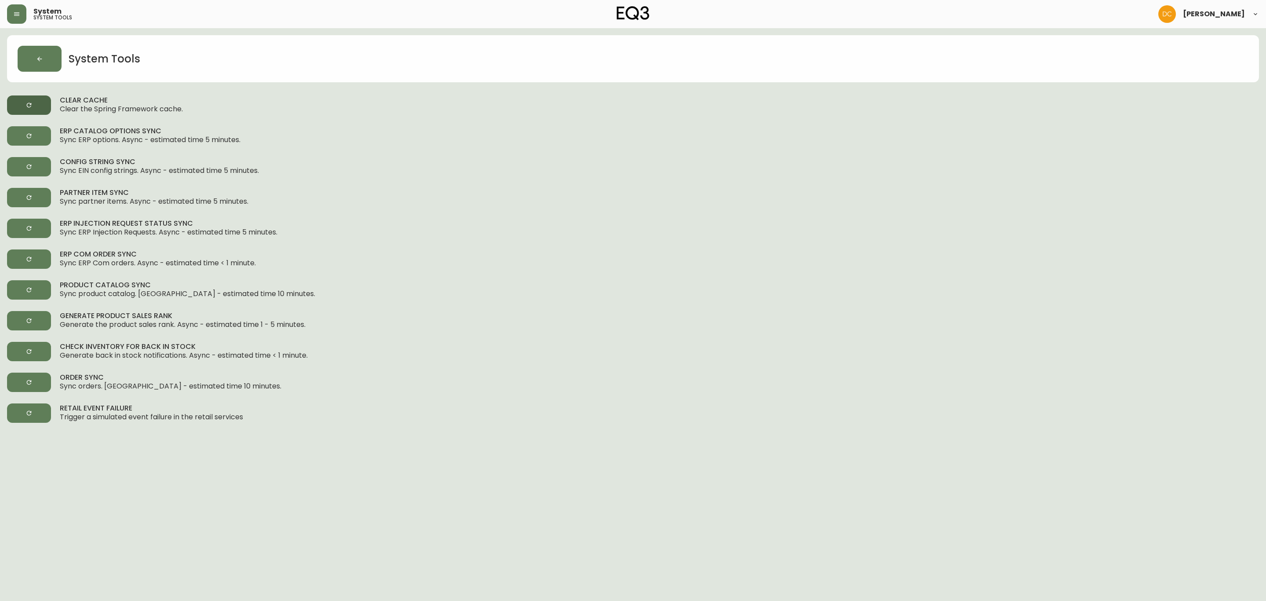
click at [29, 99] on button "button" at bounding box center [29, 104] width 44 height 19
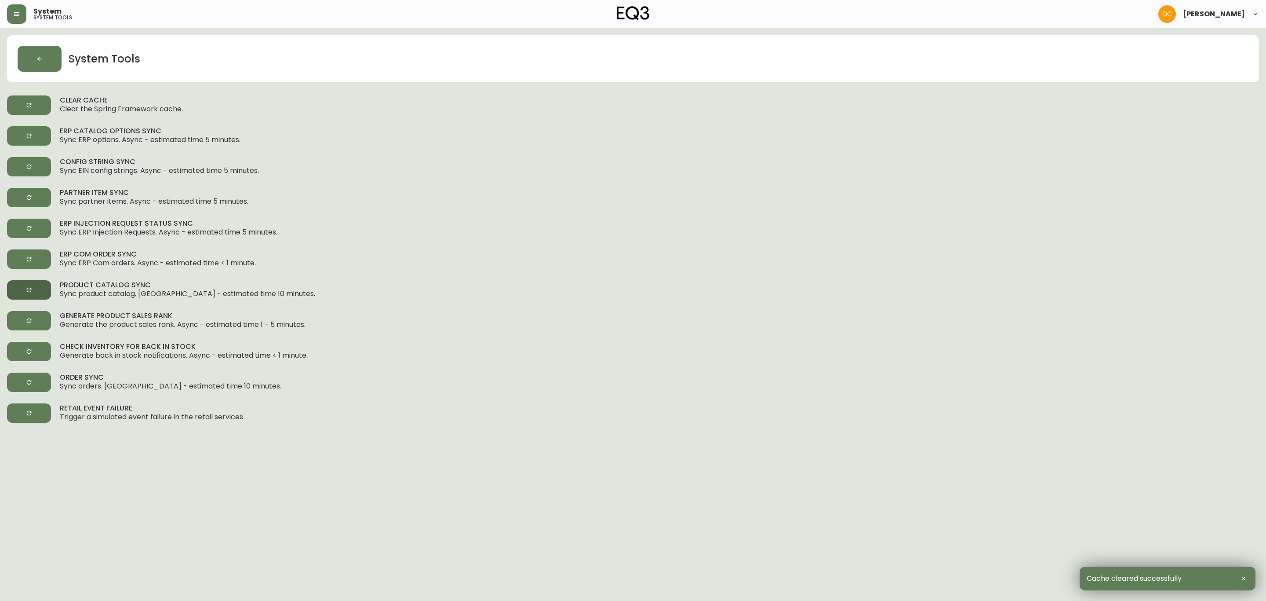
click at [37, 285] on button "button" at bounding box center [29, 289] width 44 height 19
click at [18, 14] on icon "button" at bounding box center [16, 14] width 5 height 4
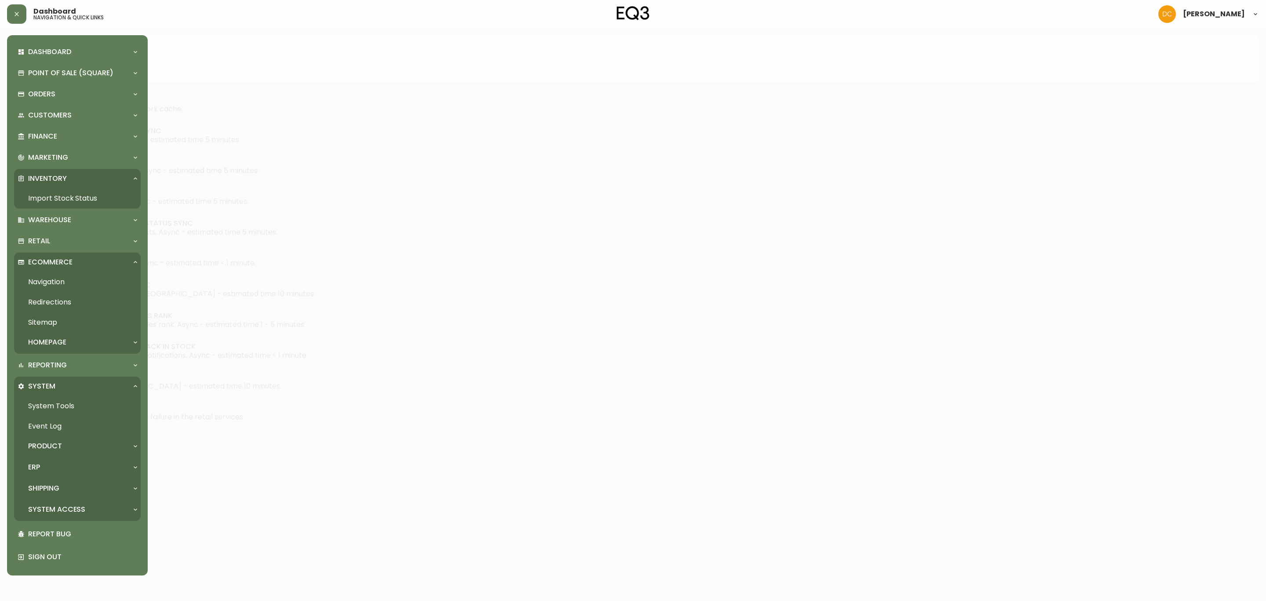
click at [73, 441] on div "Product" at bounding box center [73, 446] width 111 height 10
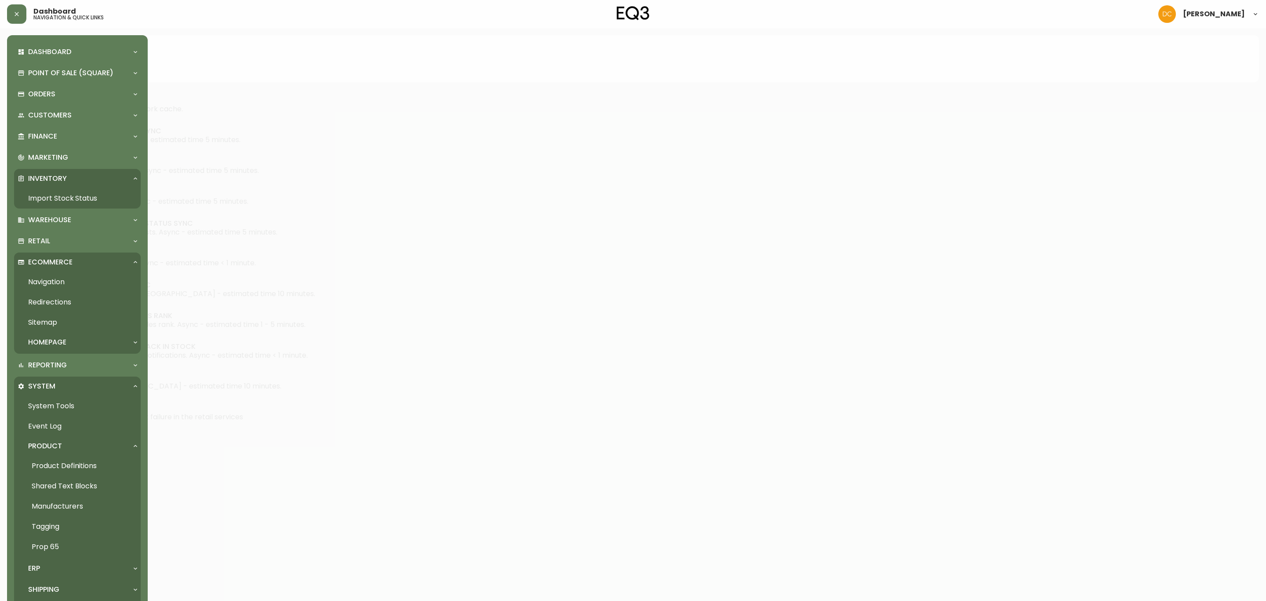
click at [98, 468] on link "Product Definitions" at bounding box center [77, 466] width 127 height 20
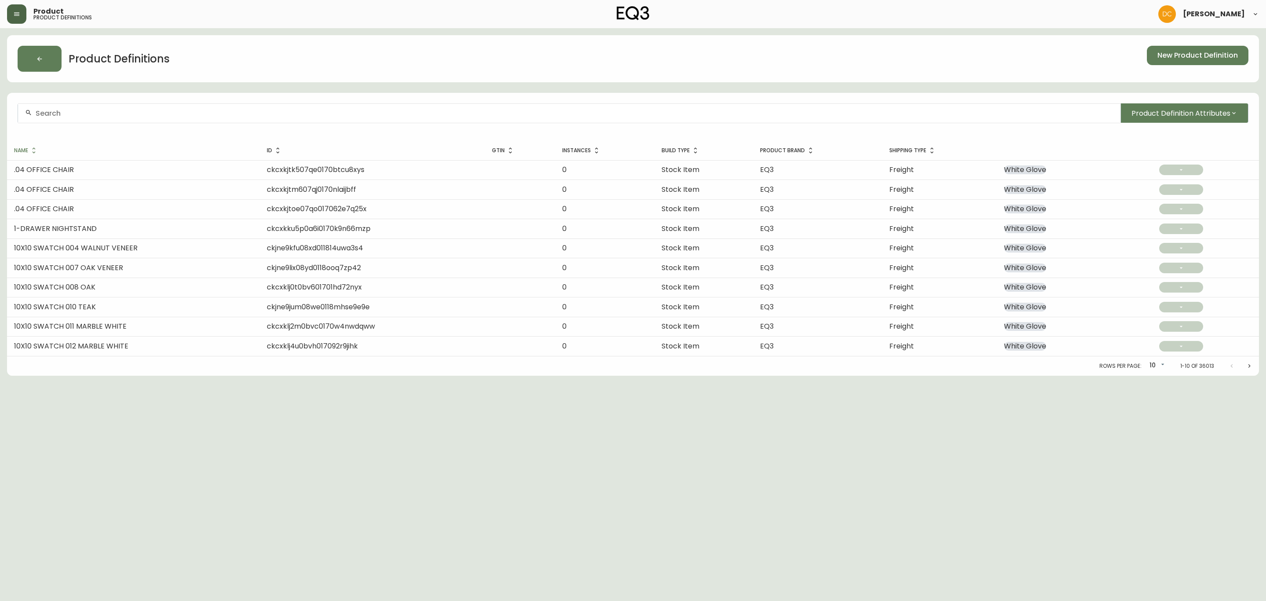
drag, startPoint x: 3, startPoint y: 16, endPoint x: 11, endPoint y: 17, distance: 8.4
click at [3, 16] on header "Product product definitions David Castro" at bounding box center [633, 14] width 1266 height 28
click at [18, 17] on icon "button" at bounding box center [16, 14] width 7 height 7
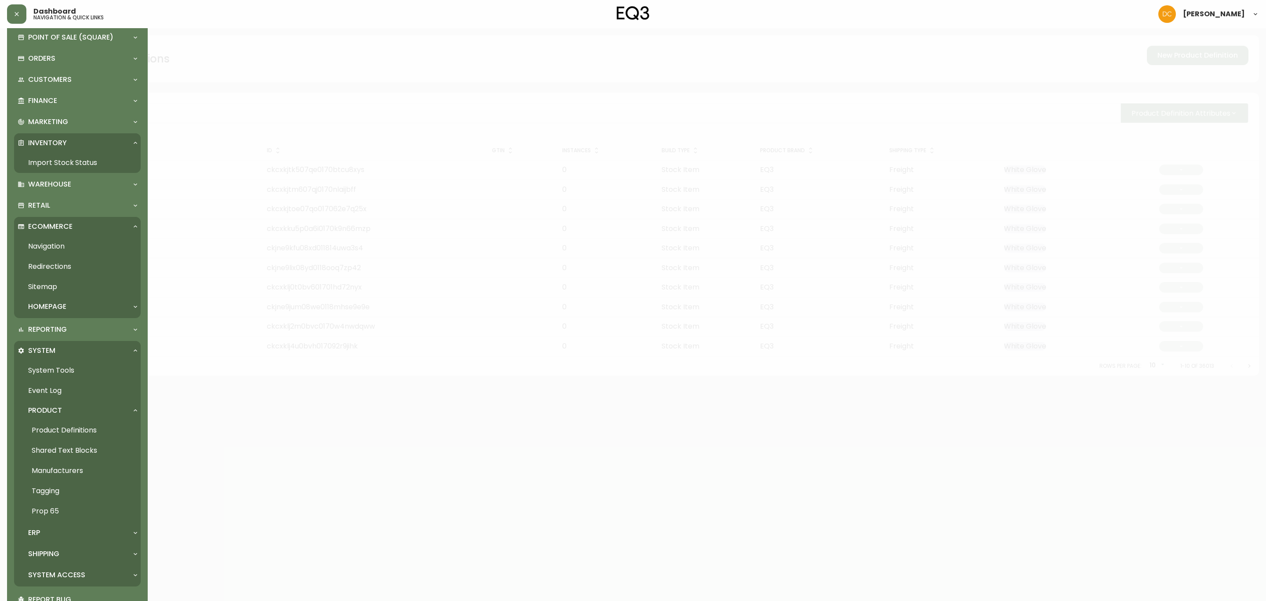
scroll to position [66, 0]
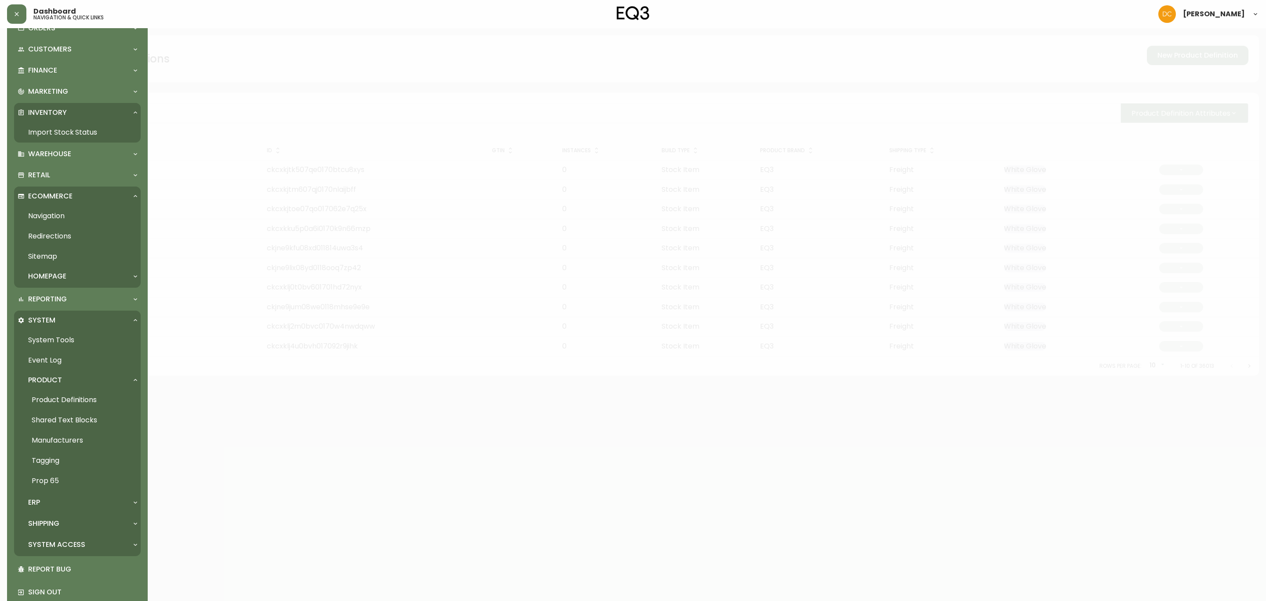
click at [69, 214] on link "Navigation" at bounding box center [77, 216] width 127 height 20
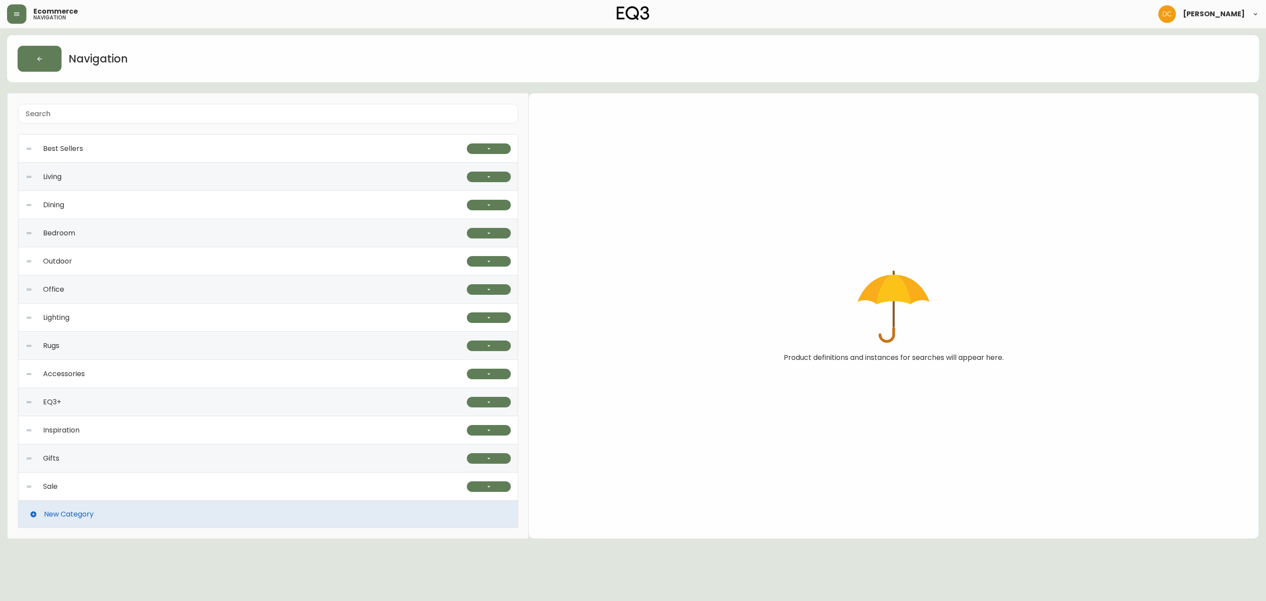
click at [134, 314] on div "Lighting" at bounding box center [247, 317] width 442 height 28
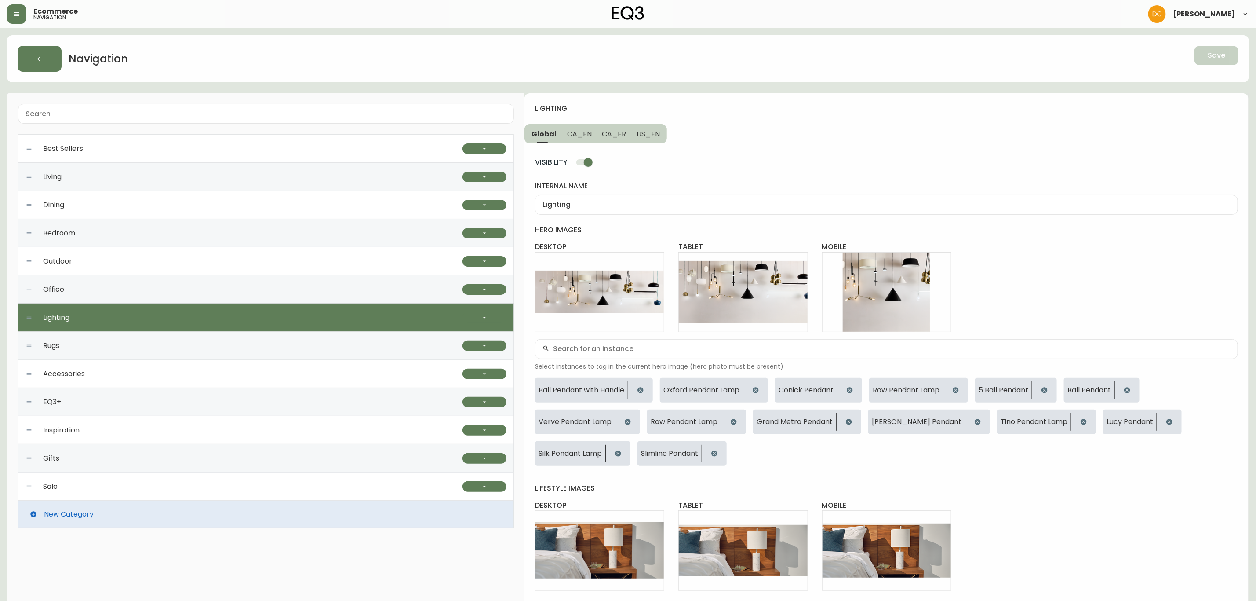
click at [586, 131] on span "CA_EN" at bounding box center [579, 133] width 25 height 9
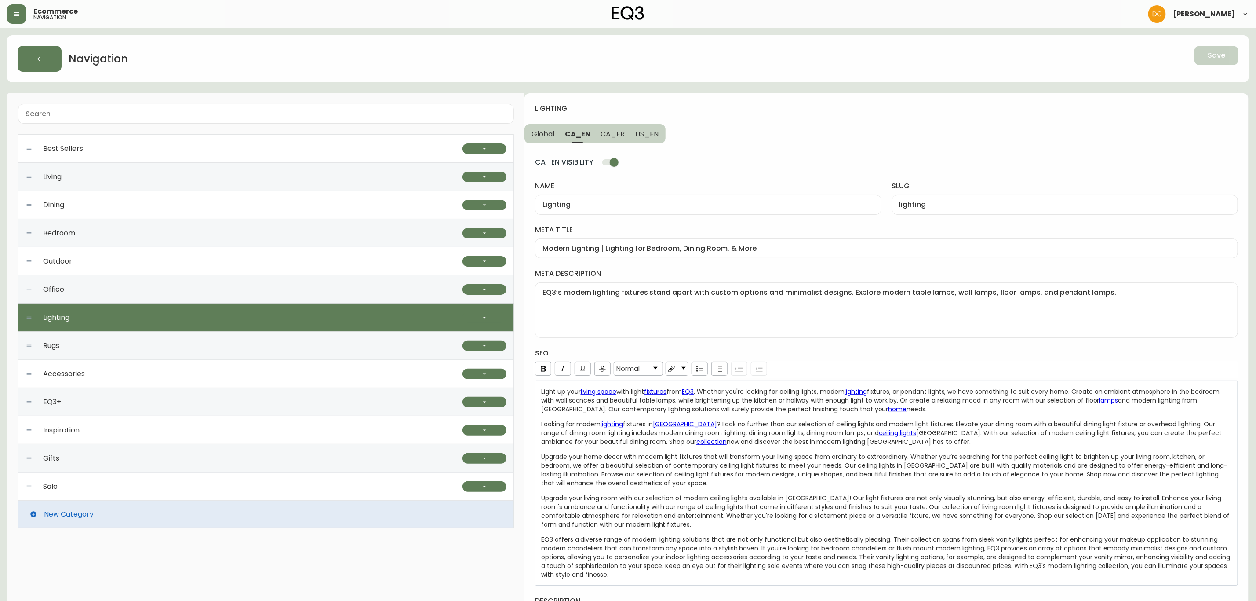
click at [607, 131] on span "CA_FR" at bounding box center [613, 133] width 24 height 9
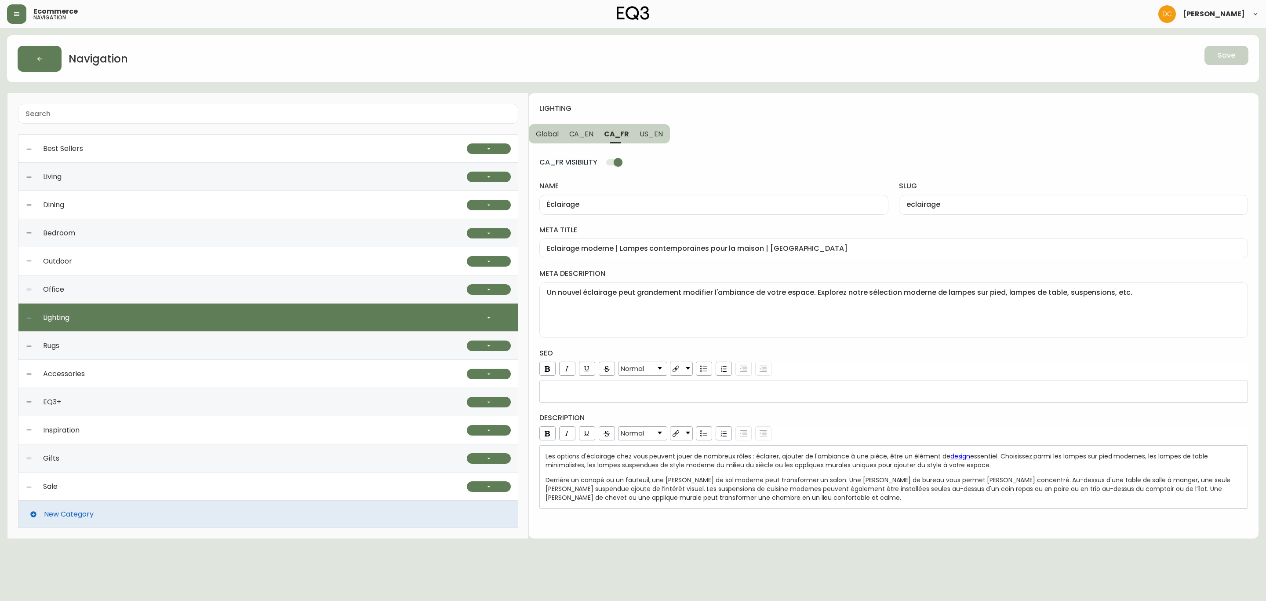
click at [649, 134] on span "US_EN" at bounding box center [651, 133] width 23 height 9
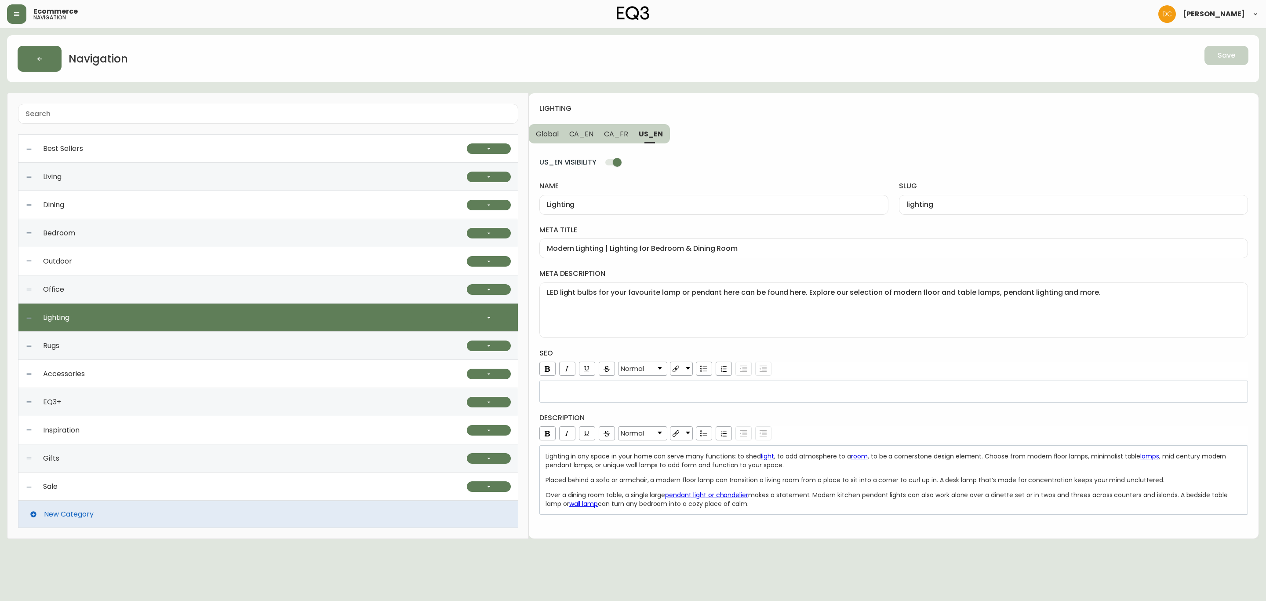
click at [623, 160] on input "US_EN VISIBILITY" at bounding box center [617, 162] width 50 height 17
click at [1236, 53] on button "Save" at bounding box center [1227, 55] width 44 height 19
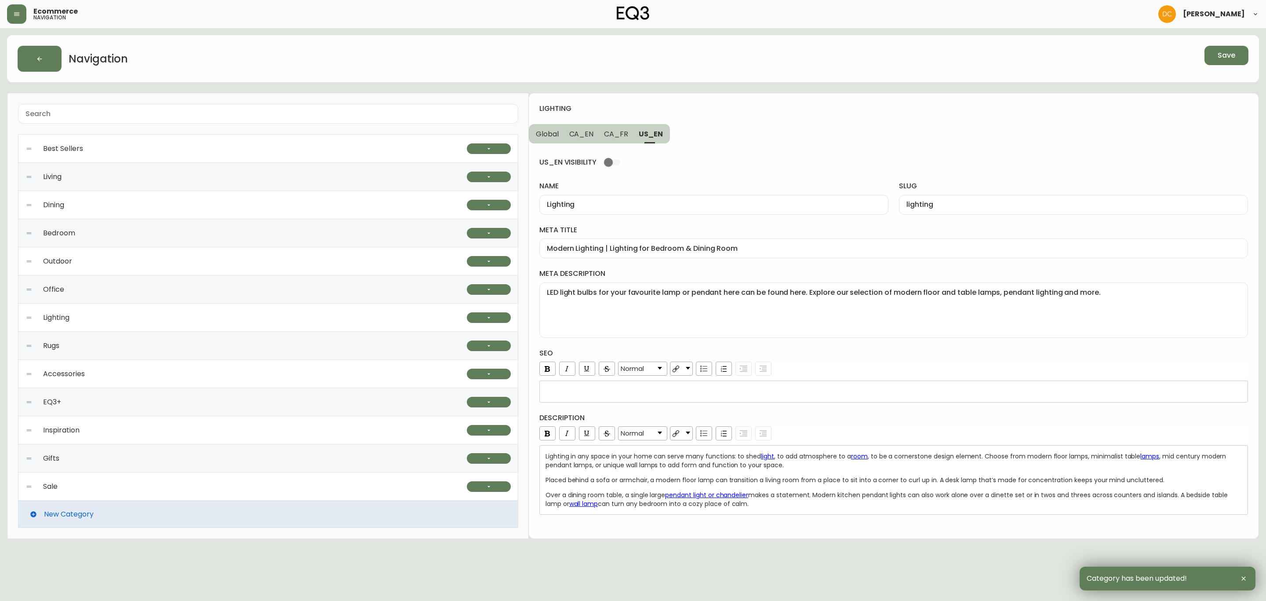
click at [234, 345] on div "Rugs" at bounding box center [247, 346] width 442 height 28
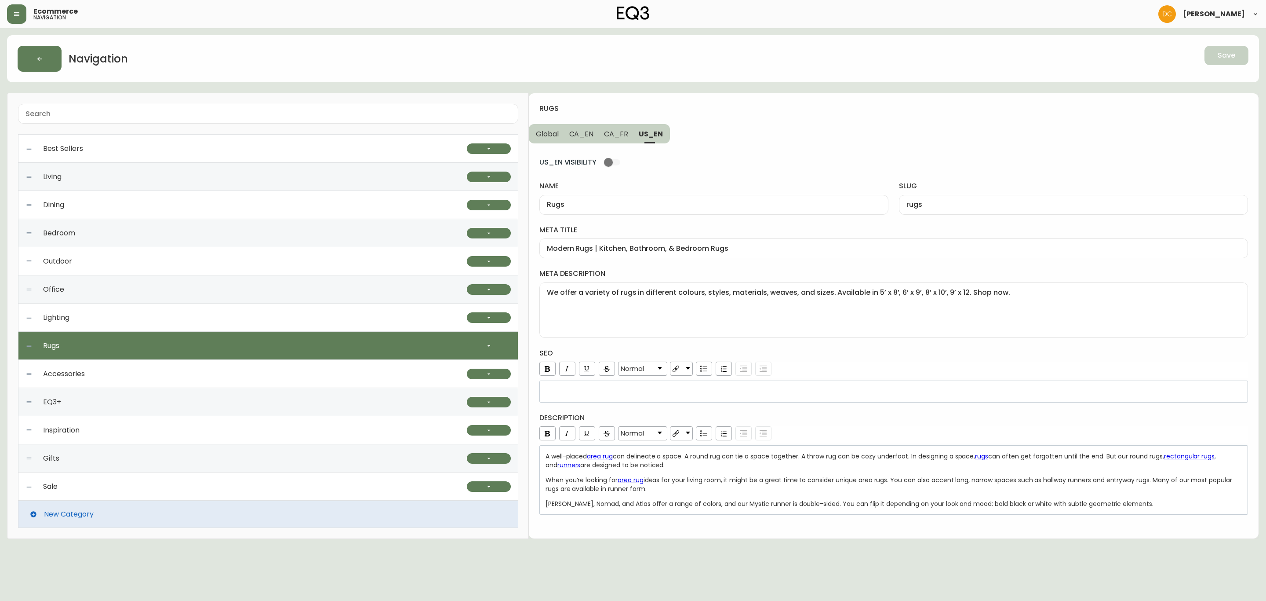
click at [606, 163] on input "US_EN VISIBILITY" at bounding box center [609, 162] width 50 height 17
click at [615, 162] on input "US_EN VISIBILITY" at bounding box center [617, 162] width 50 height 17
click at [616, 132] on span "CA_FR" at bounding box center [616, 133] width 24 height 9
click at [585, 131] on span "CA_EN" at bounding box center [581, 133] width 25 height 9
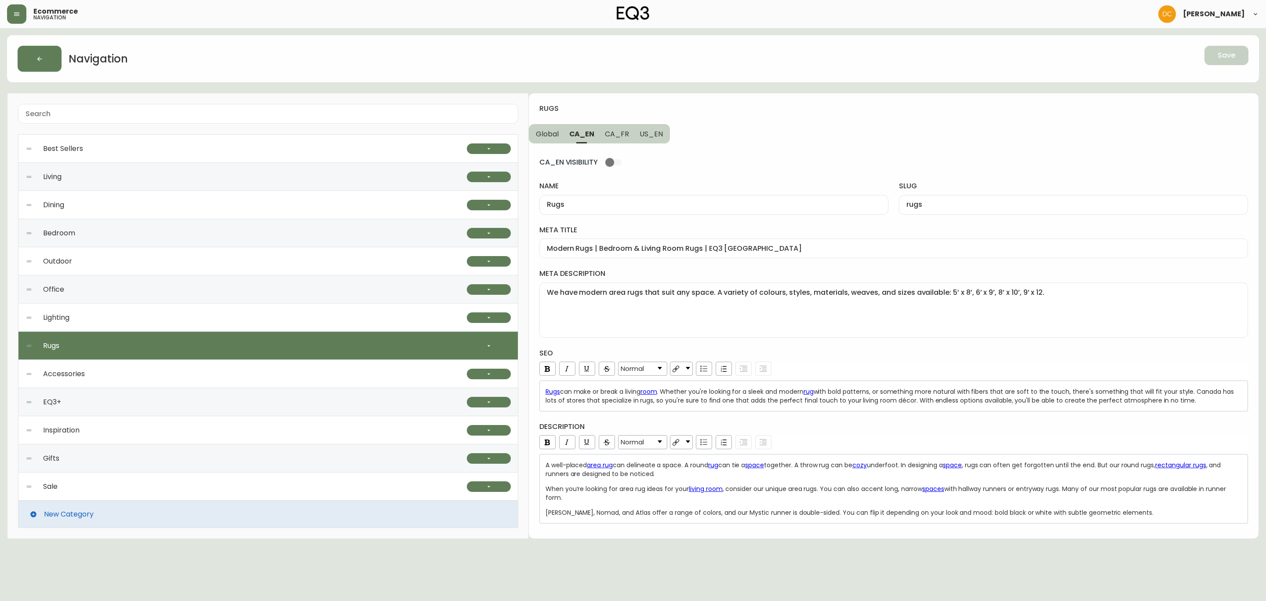
click at [559, 130] on button "Global" at bounding box center [546, 133] width 35 height 19
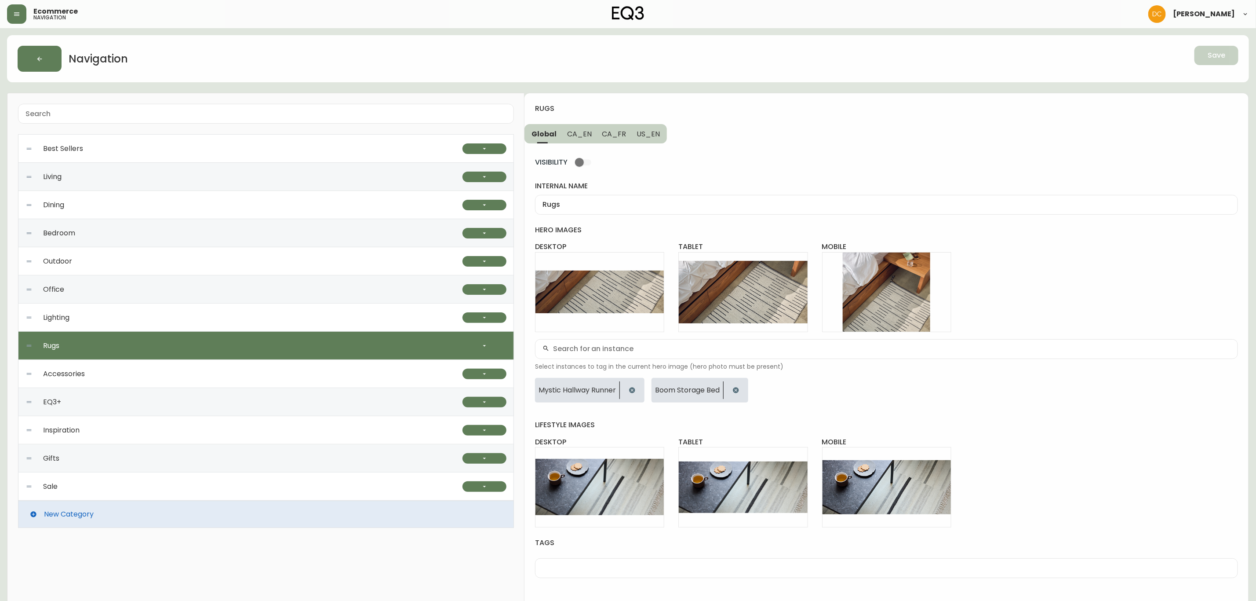
click at [261, 330] on div "Lighting" at bounding box center [244, 317] width 437 height 28
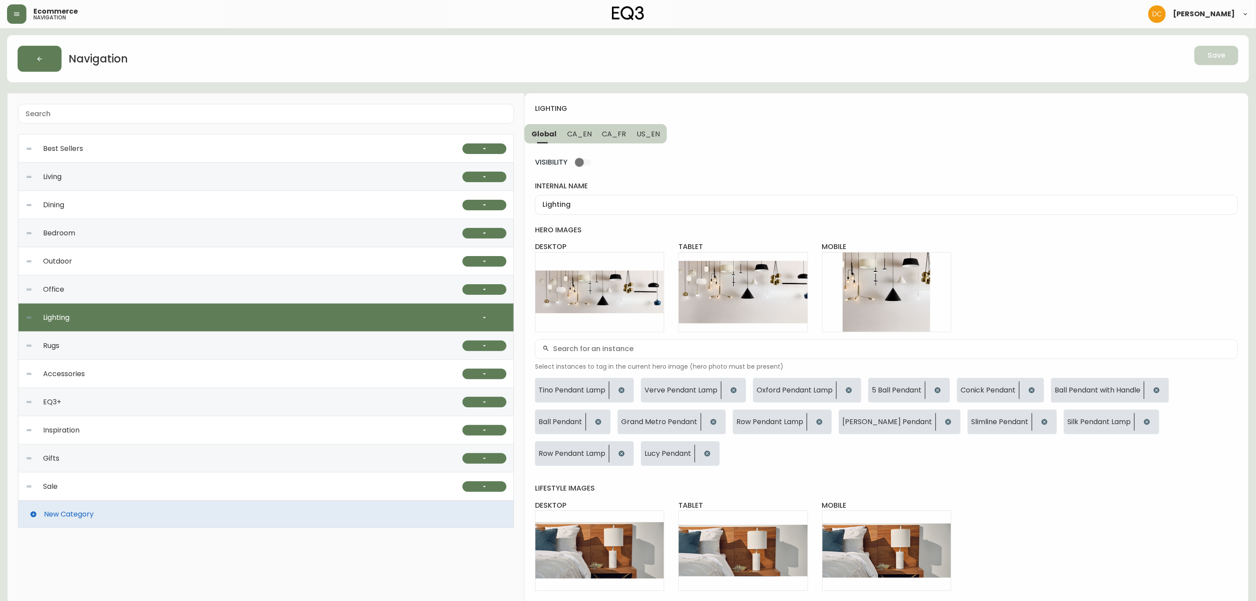
click at [586, 139] on span "CA_EN" at bounding box center [579, 133] width 25 height 9
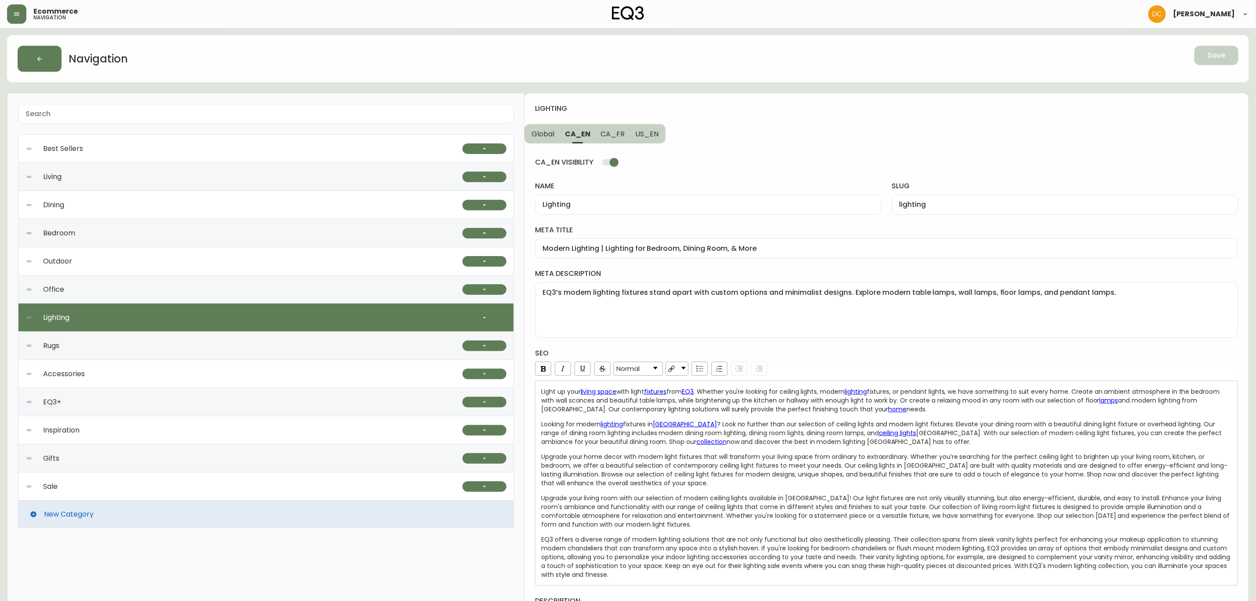
click at [612, 139] on button "CA_FR" at bounding box center [613, 133] width 35 height 19
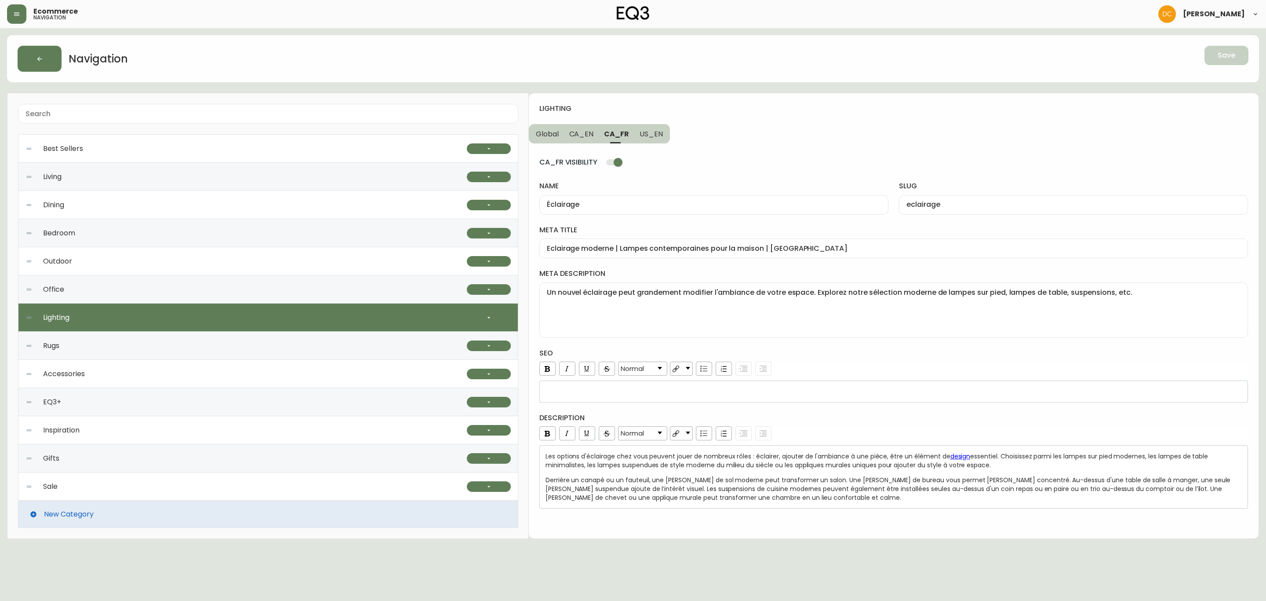
click at [540, 133] on span "Global" at bounding box center [547, 133] width 23 height 9
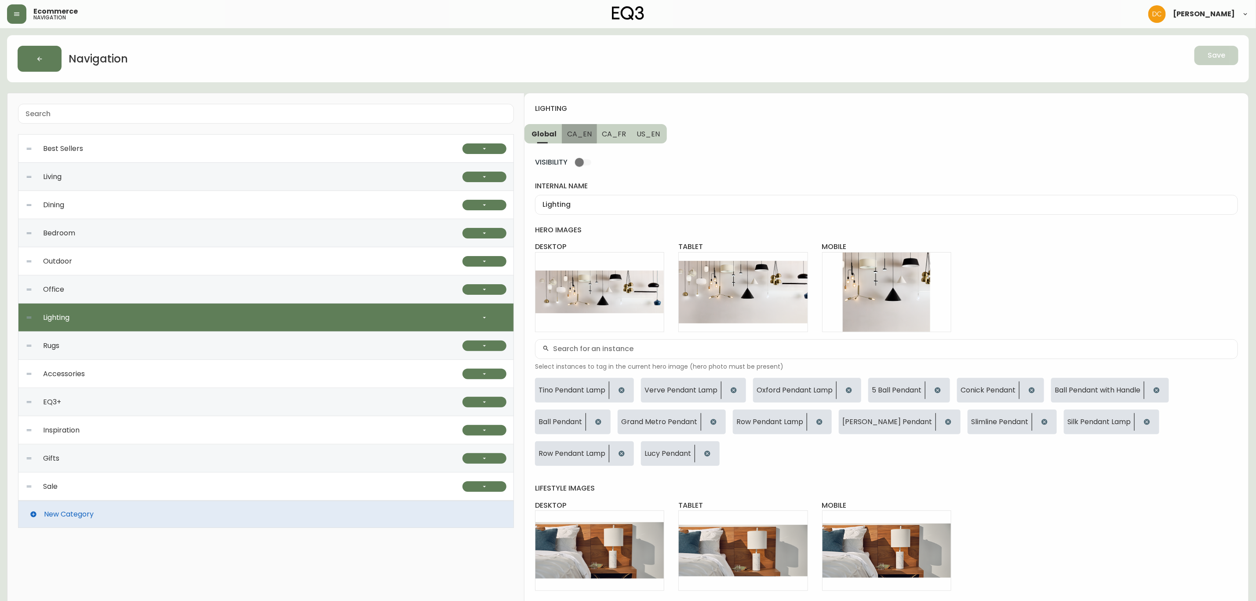
click at [574, 131] on span "CA_EN" at bounding box center [579, 133] width 25 height 9
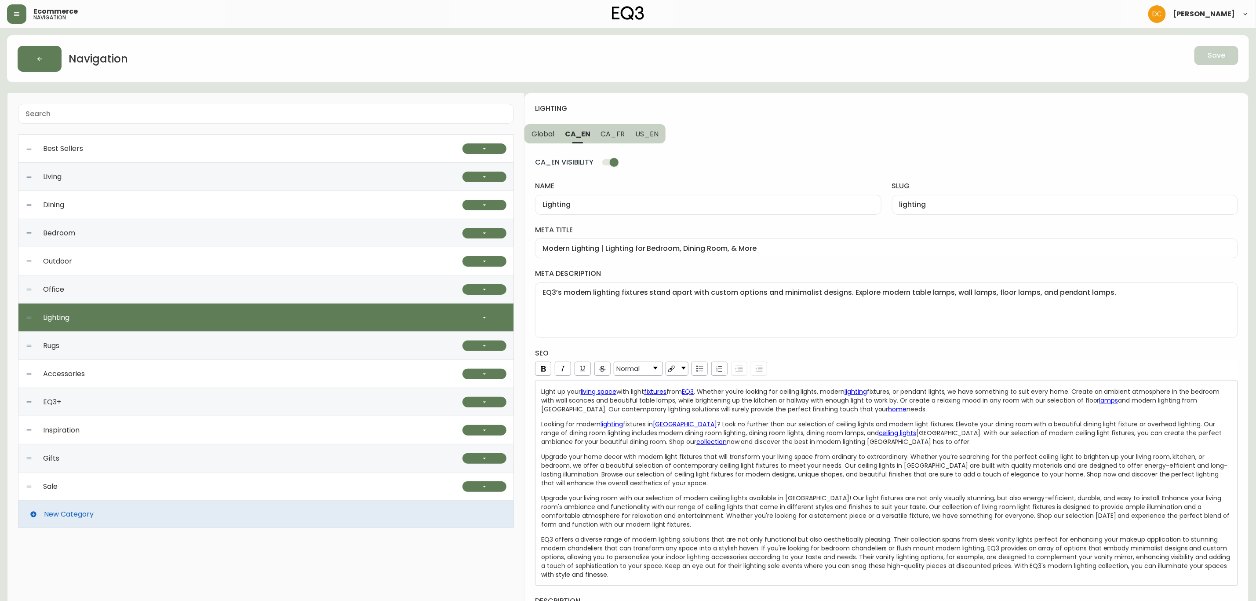
click at [616, 160] on input "CA_EN VISIBILITY" at bounding box center [614, 162] width 50 height 17
click at [621, 140] on button "CA_FR" at bounding box center [613, 133] width 35 height 19
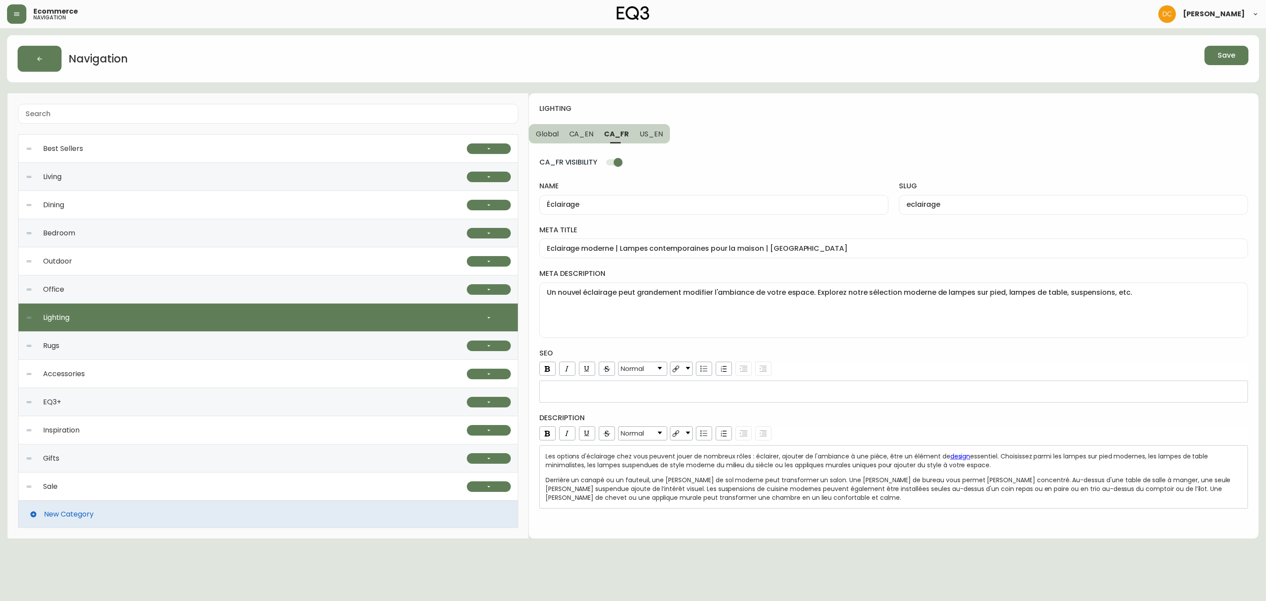
click at [614, 160] on input "CA_FR VISIBILITY" at bounding box center [618, 162] width 50 height 17
click at [1225, 51] on span "Save" at bounding box center [1227, 56] width 18 height 10
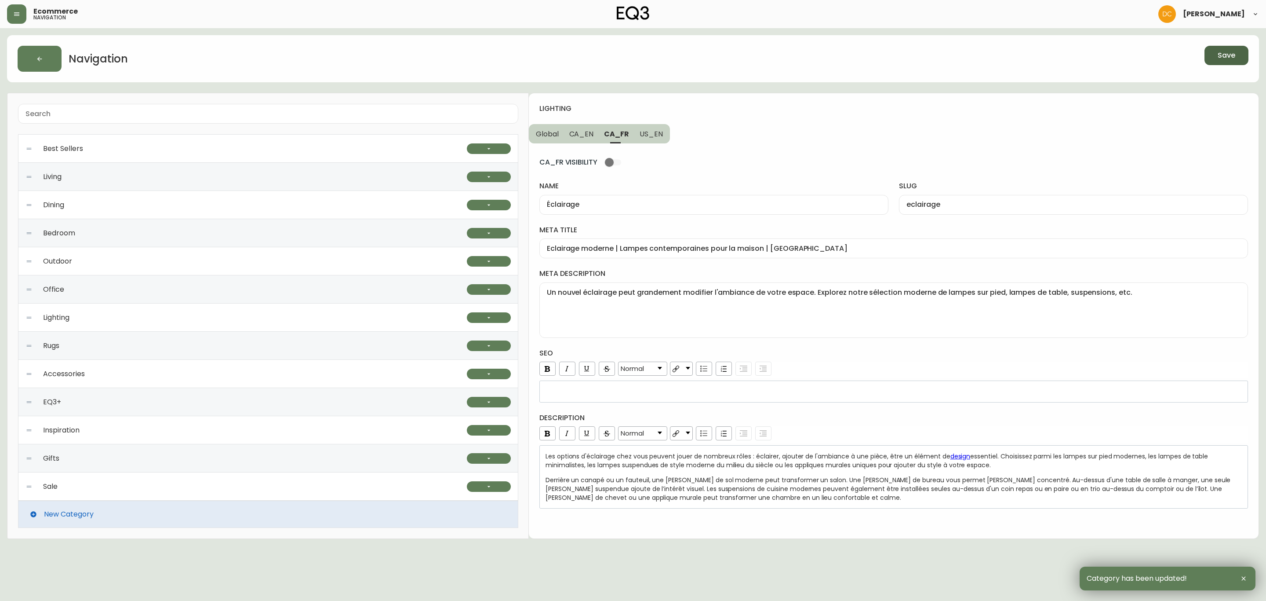
drag, startPoint x: 95, startPoint y: 343, endPoint x: 244, endPoint y: 356, distance: 149.7
click at [95, 343] on div "Rugs" at bounding box center [247, 346] width 442 height 28
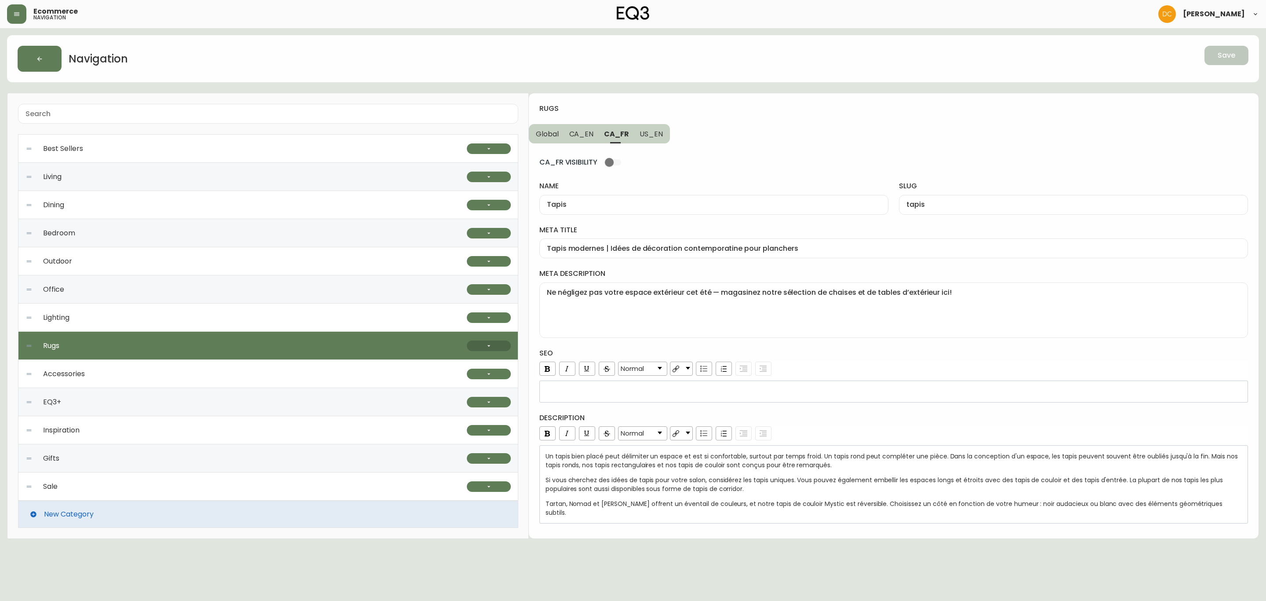
click at [496, 348] on button "button" at bounding box center [489, 345] width 44 height 11
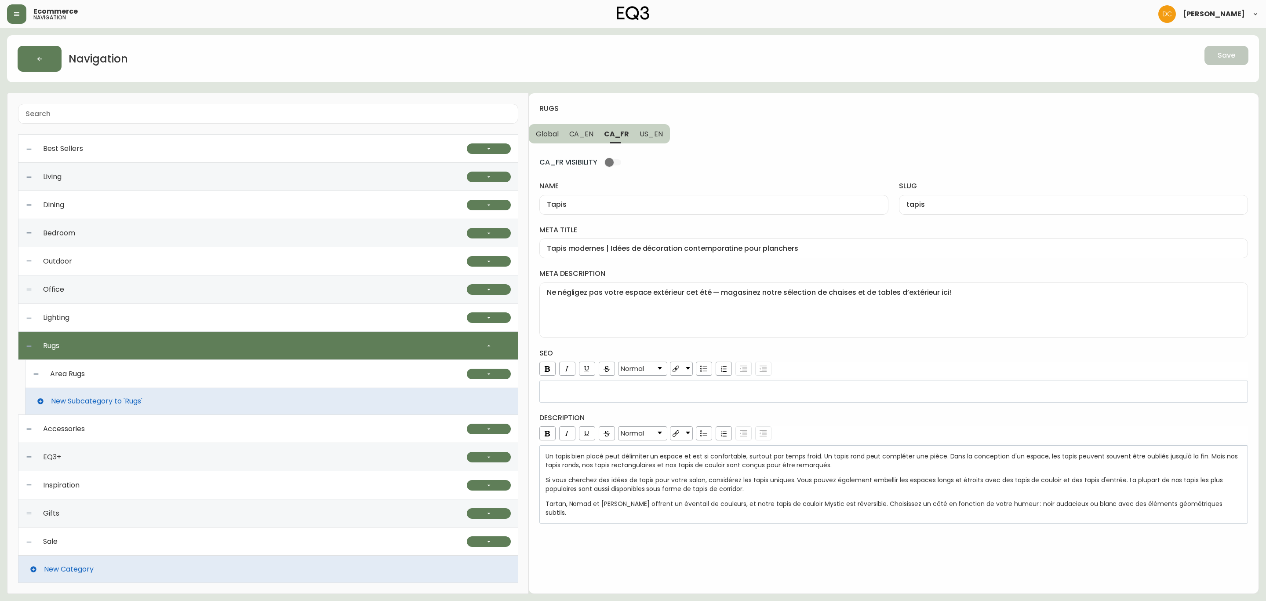
drag, startPoint x: 322, startPoint y: 374, endPoint x: 400, endPoint y: 377, distance: 77.9
click at [322, 375] on div "Area Rugs" at bounding box center [250, 374] width 434 height 28
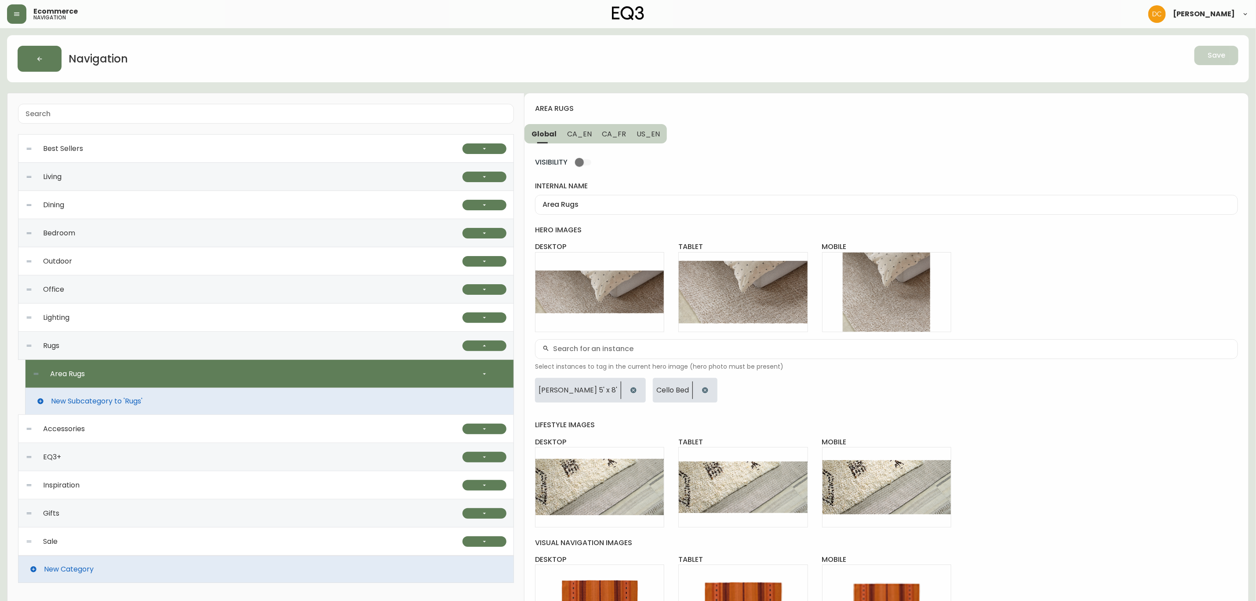
click at [590, 132] on button "CA_EN" at bounding box center [579, 133] width 35 height 19
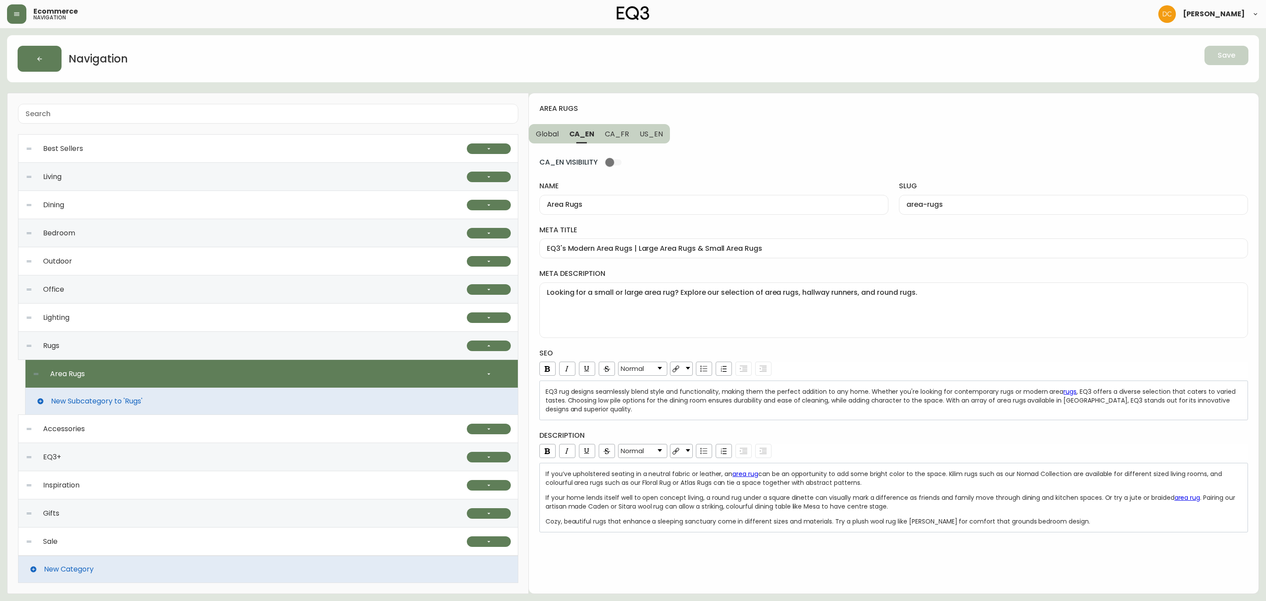
click at [611, 132] on span "CA_FR" at bounding box center [617, 133] width 24 height 9
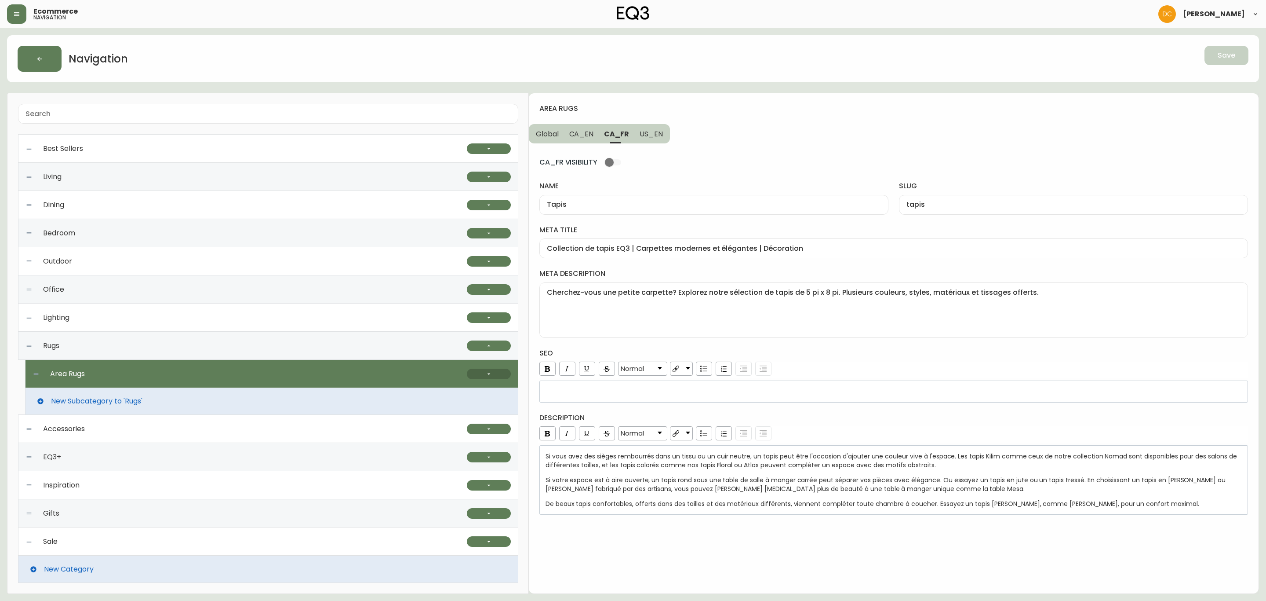
click at [485, 374] on icon "button" at bounding box center [488, 373] width 7 height 7
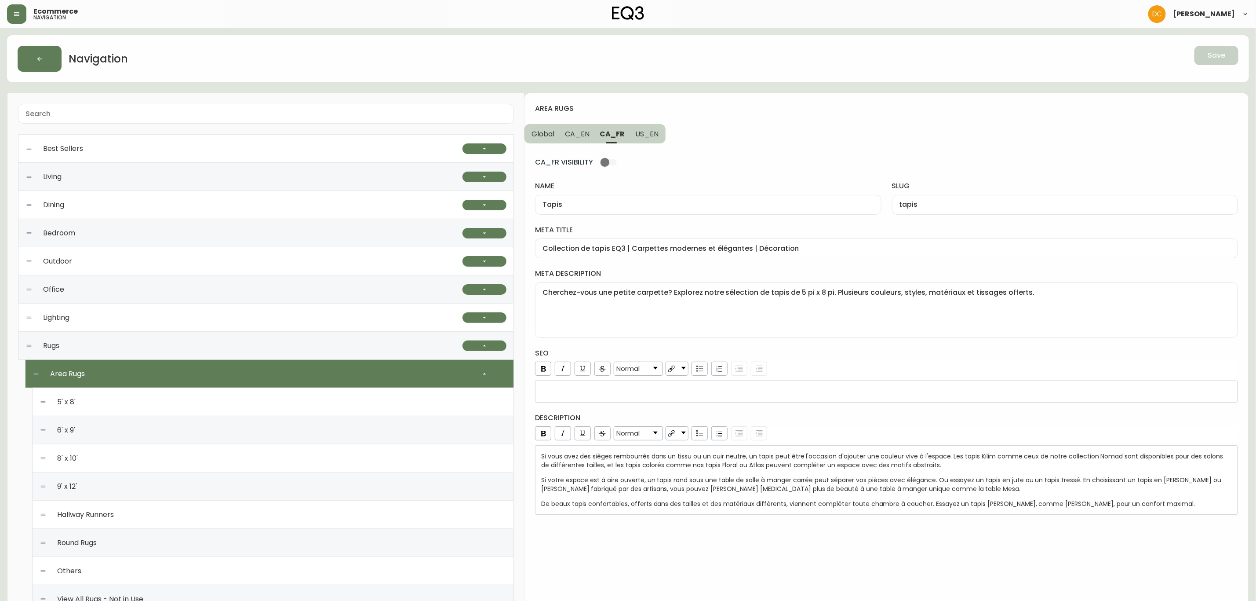
click at [251, 404] on div "5' x 8'" at bounding box center [273, 402] width 467 height 28
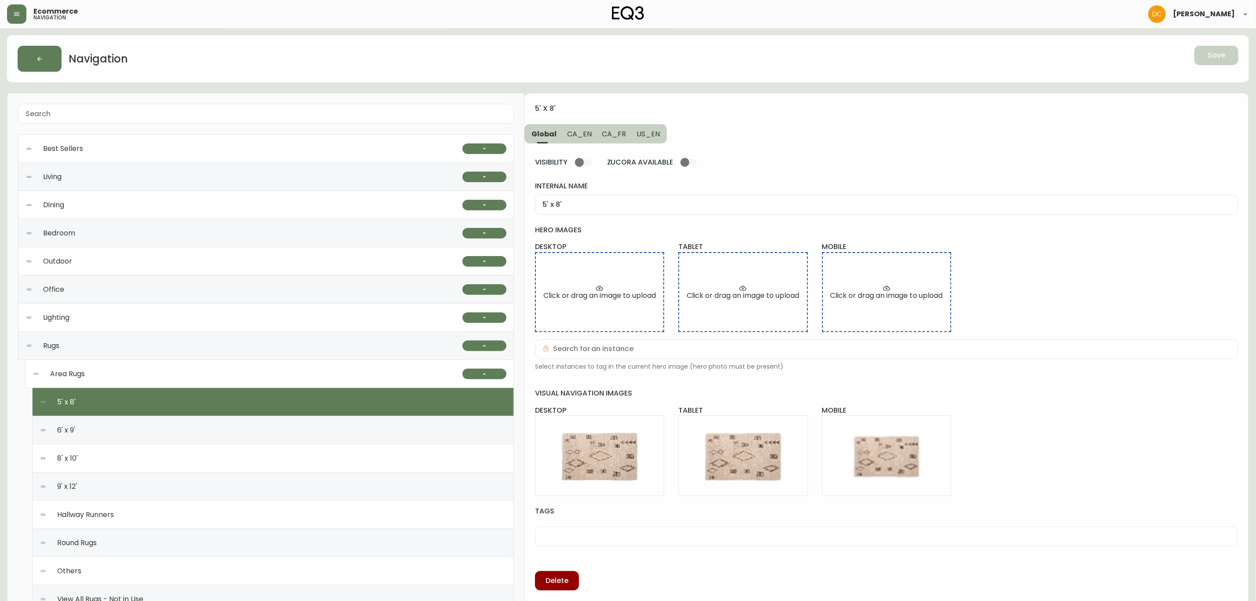
click at [581, 126] on button "CA_EN" at bounding box center [579, 133] width 35 height 19
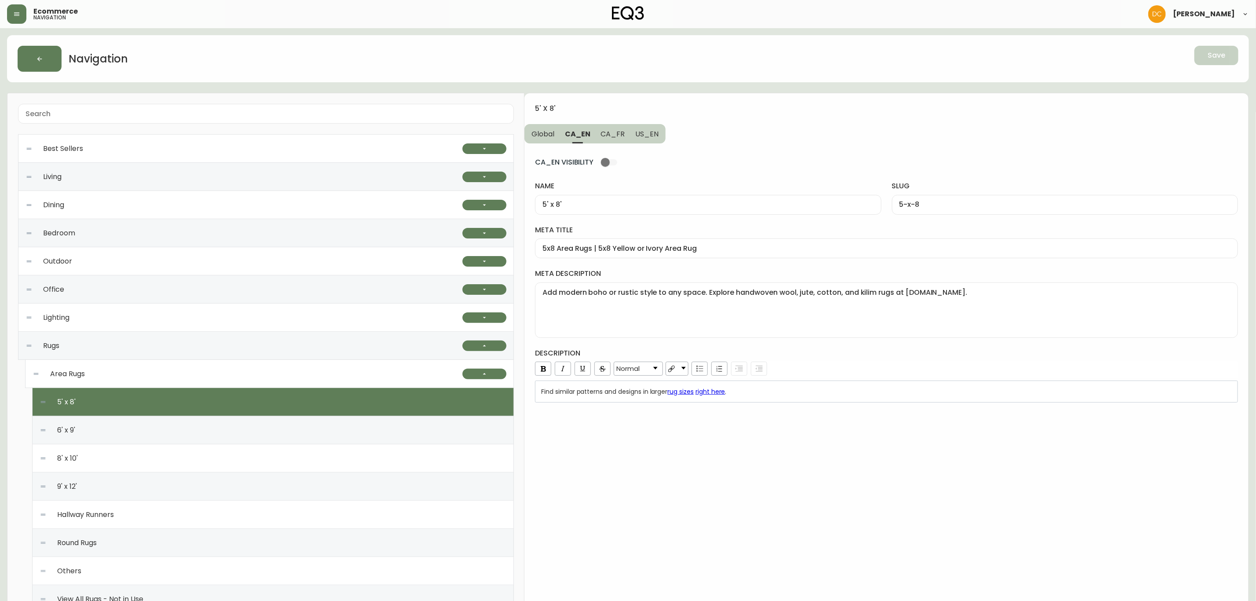
click at [615, 136] on span "CA_FR" at bounding box center [613, 133] width 24 height 9
click at [587, 135] on span "CA_EN" at bounding box center [577, 133] width 25 height 9
click at [553, 131] on span "Global" at bounding box center [543, 133] width 23 height 9
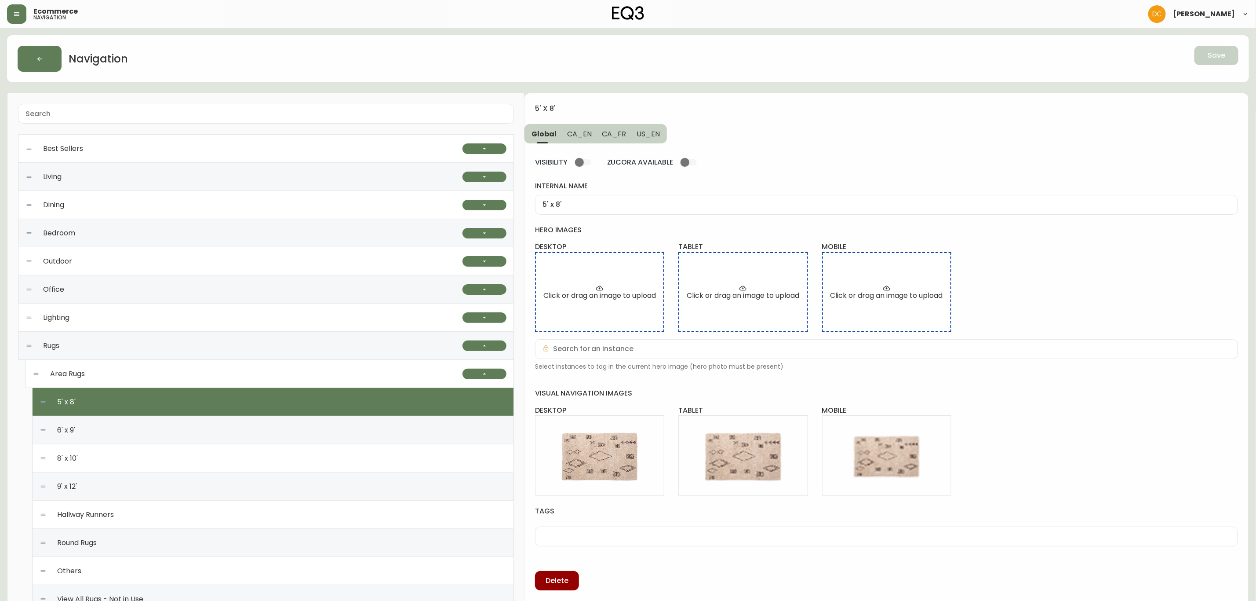
click at [268, 435] on div "6' x 9'" at bounding box center [273, 430] width 467 height 28
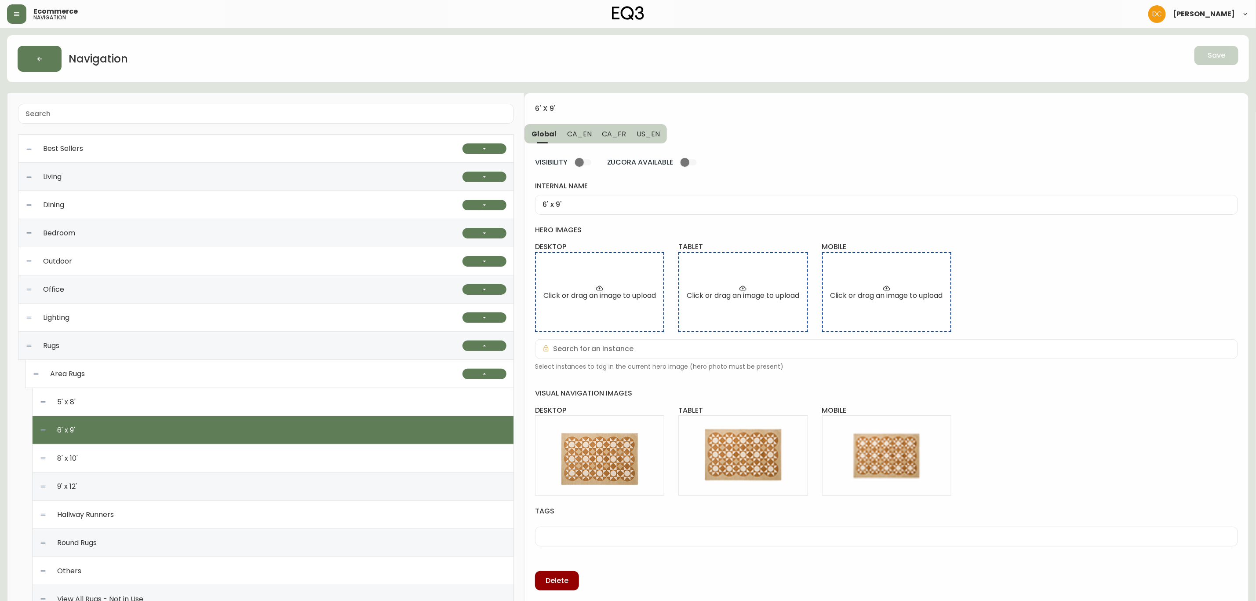
click at [606, 134] on span "CA_FR" at bounding box center [614, 133] width 24 height 9
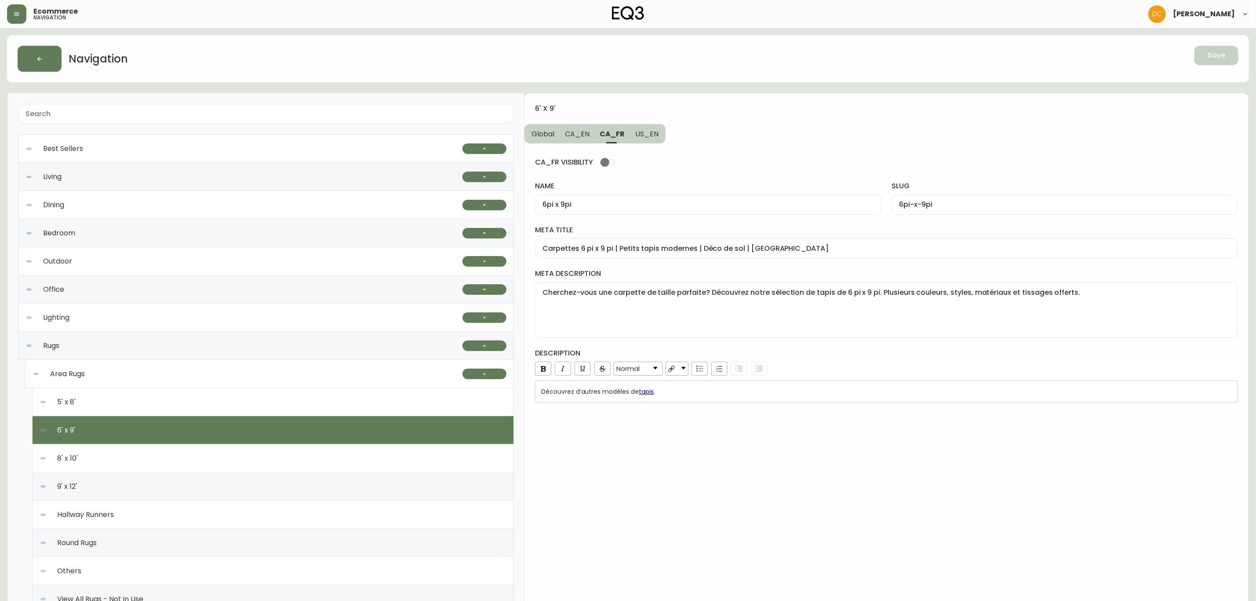
click at [584, 136] on span "CA_EN" at bounding box center [577, 133] width 25 height 9
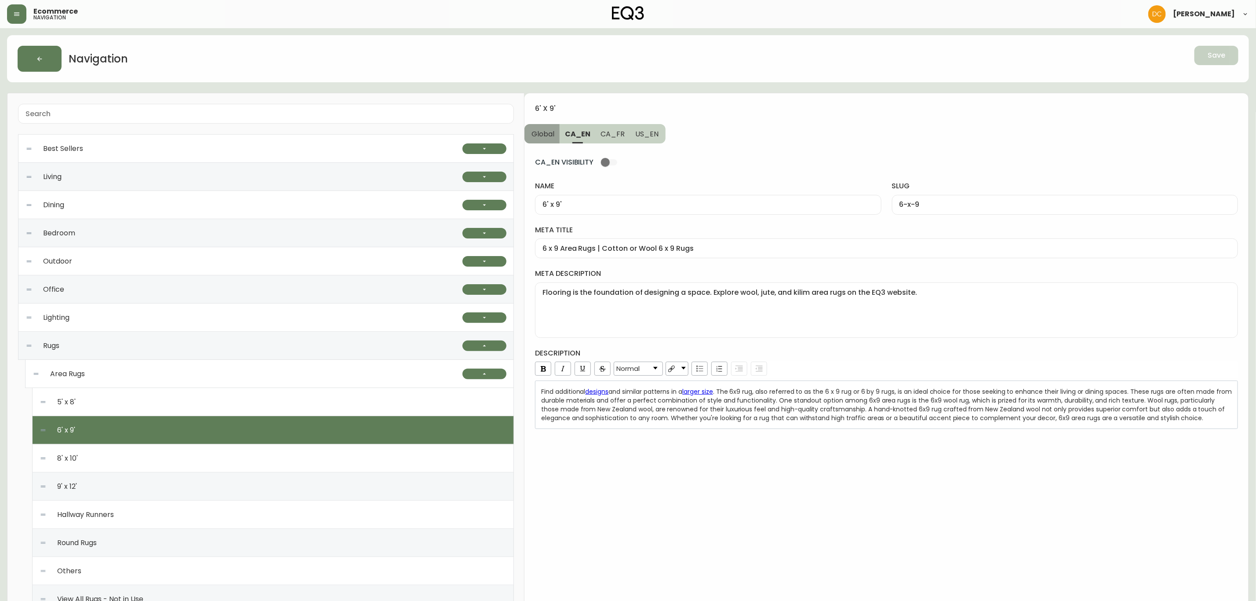
click at [553, 136] on button "Global" at bounding box center [542, 133] width 35 height 19
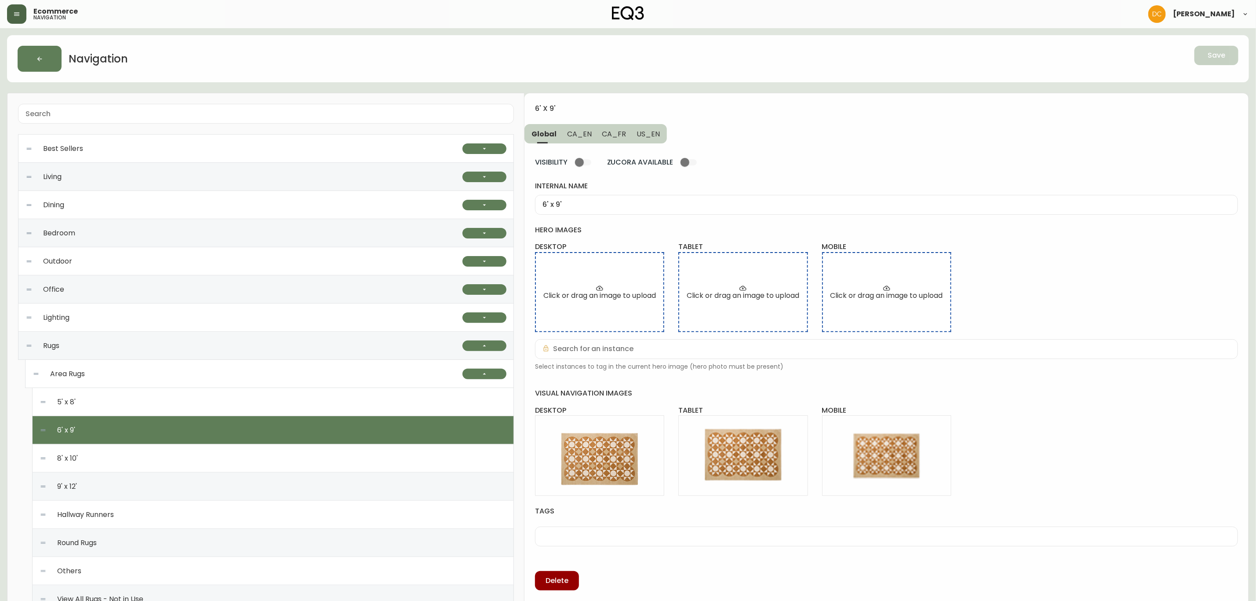
click at [23, 11] on button "button" at bounding box center [16, 13] width 19 height 19
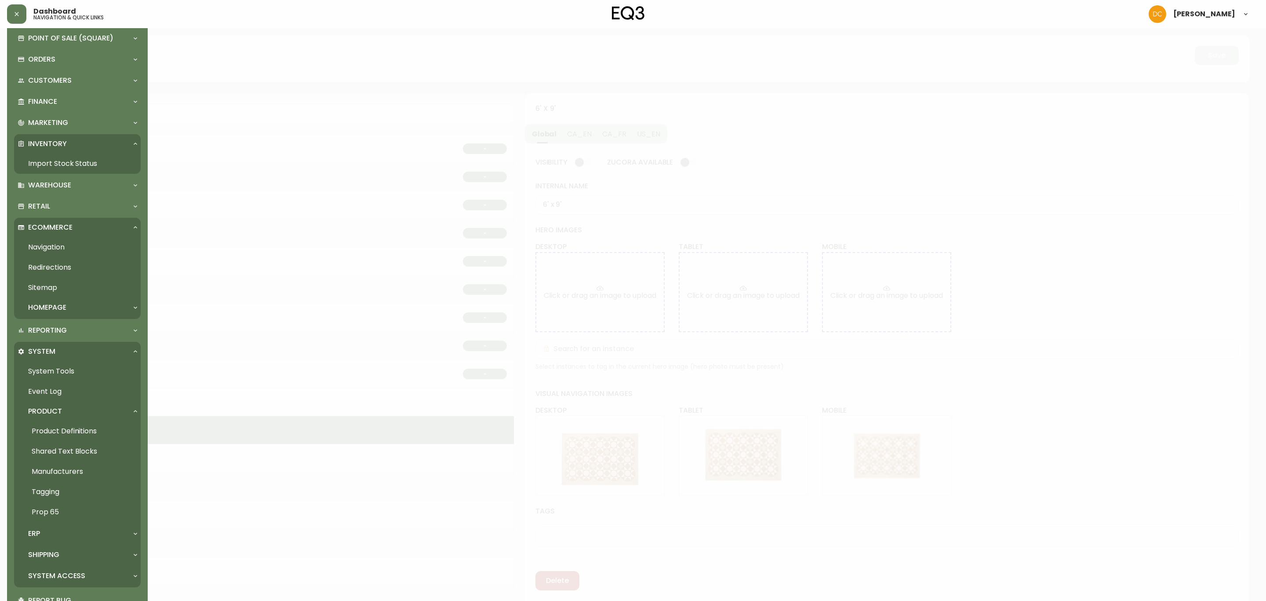
scroll to position [82, 0]
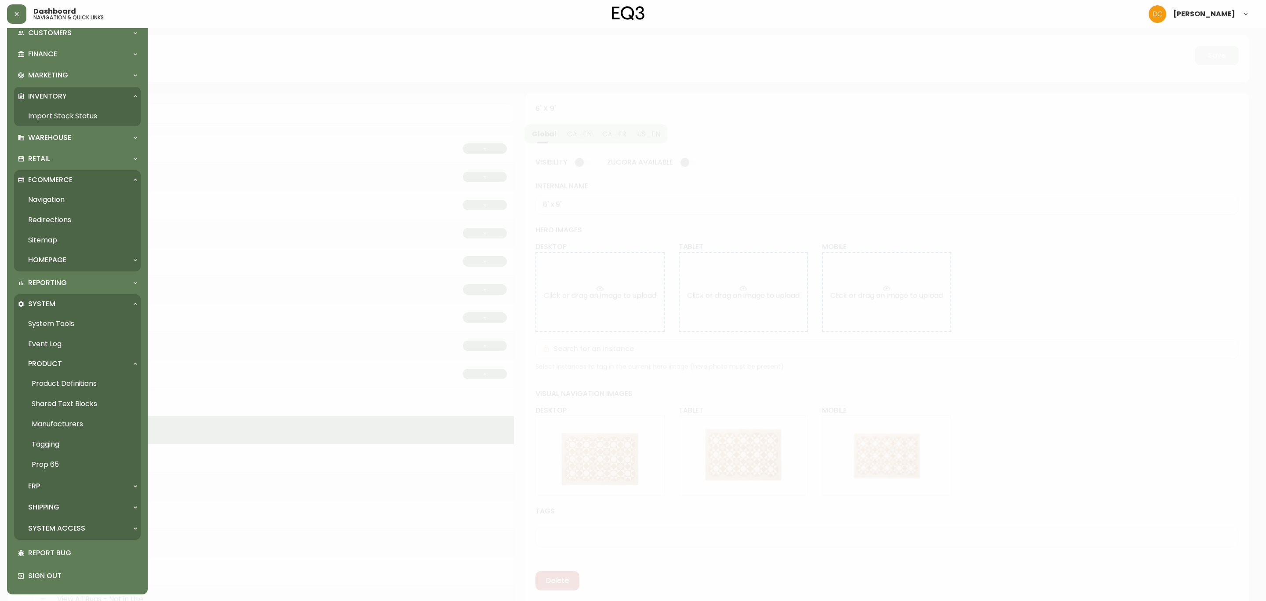
click at [90, 327] on link "System Tools" at bounding box center [77, 324] width 127 height 20
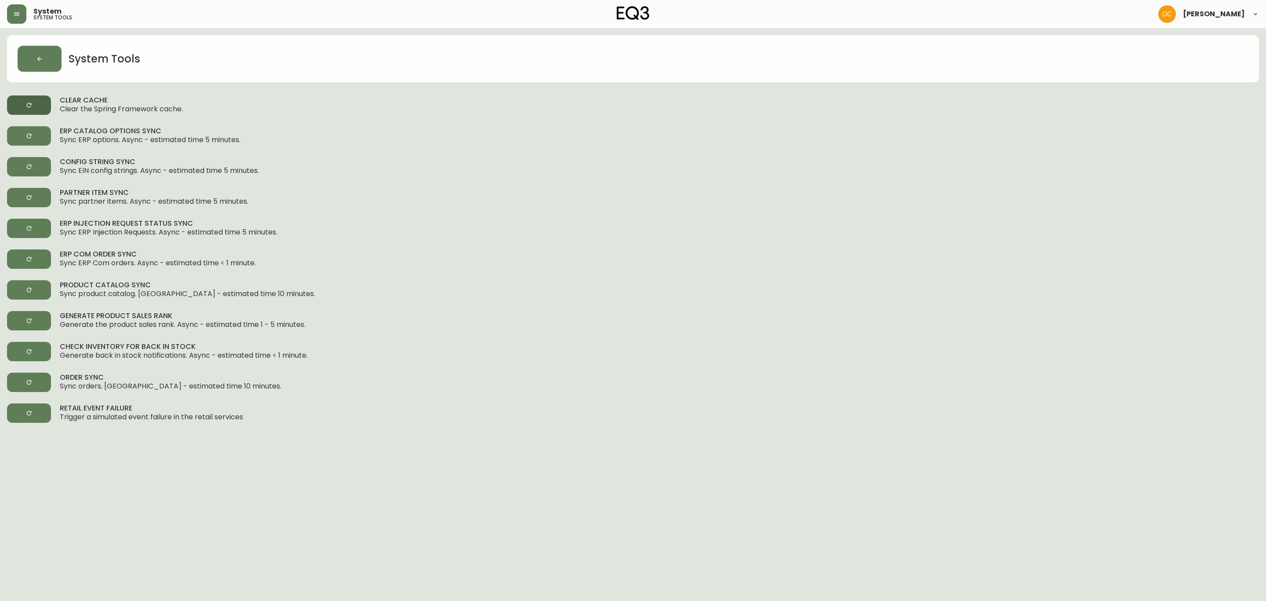
click at [36, 106] on button "button" at bounding box center [29, 104] width 44 height 19
click at [20, 14] on icon "button" at bounding box center [16, 14] width 7 height 7
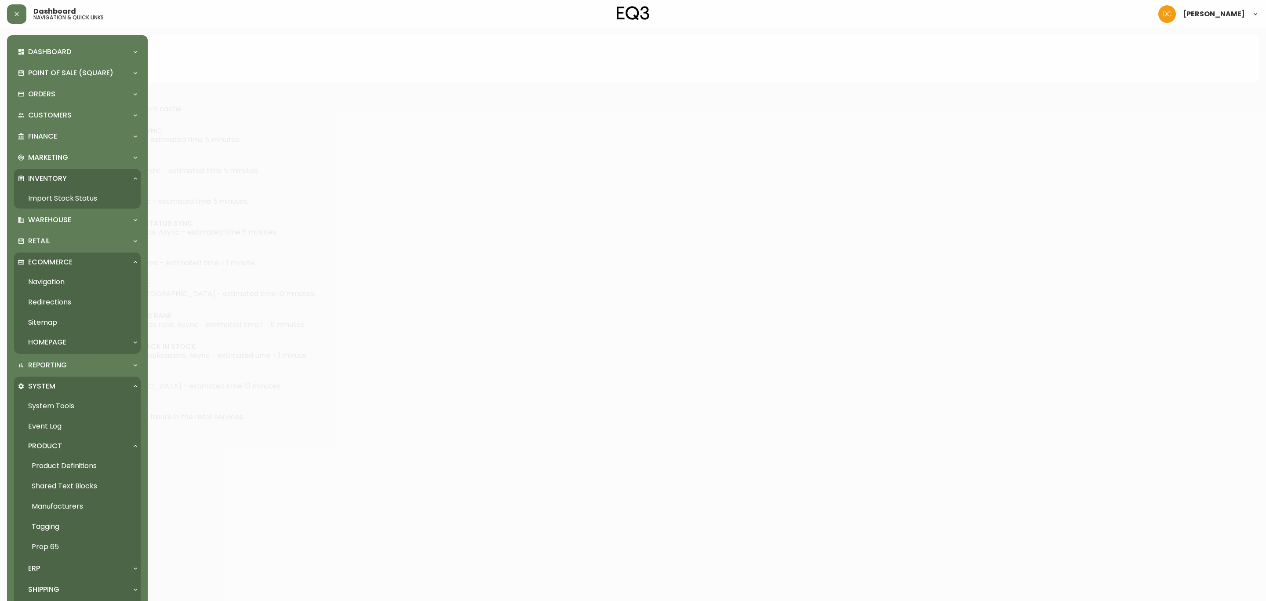
click at [75, 288] on link "Navigation" at bounding box center [77, 282] width 127 height 20
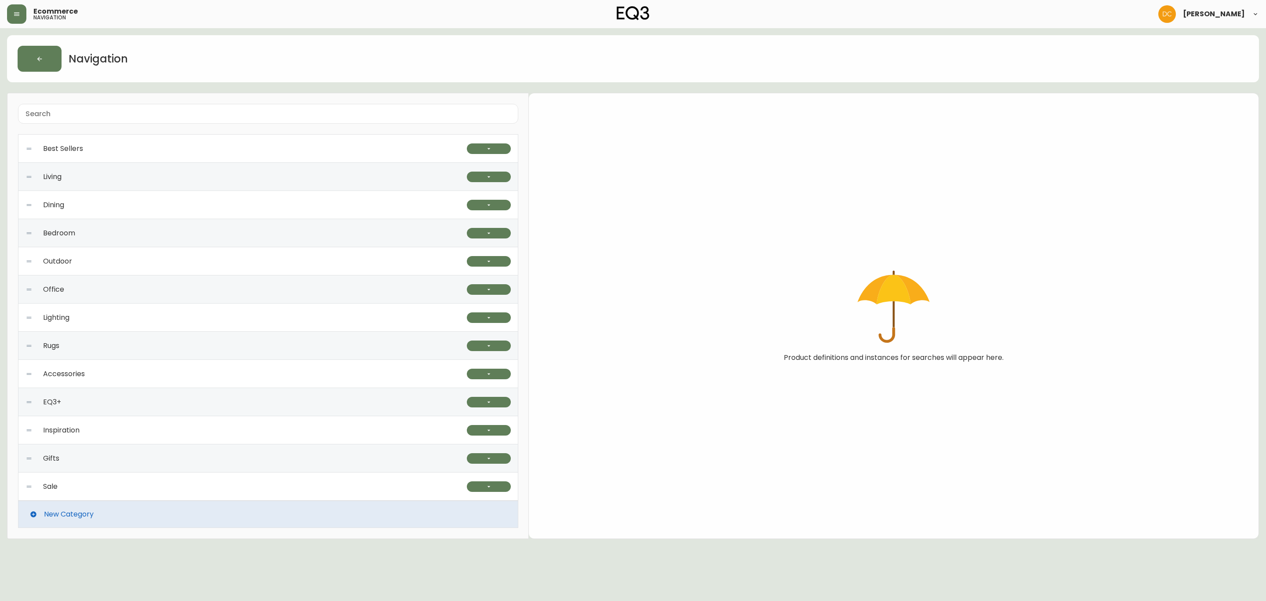
click at [130, 334] on div "Rugs" at bounding box center [247, 346] width 442 height 28
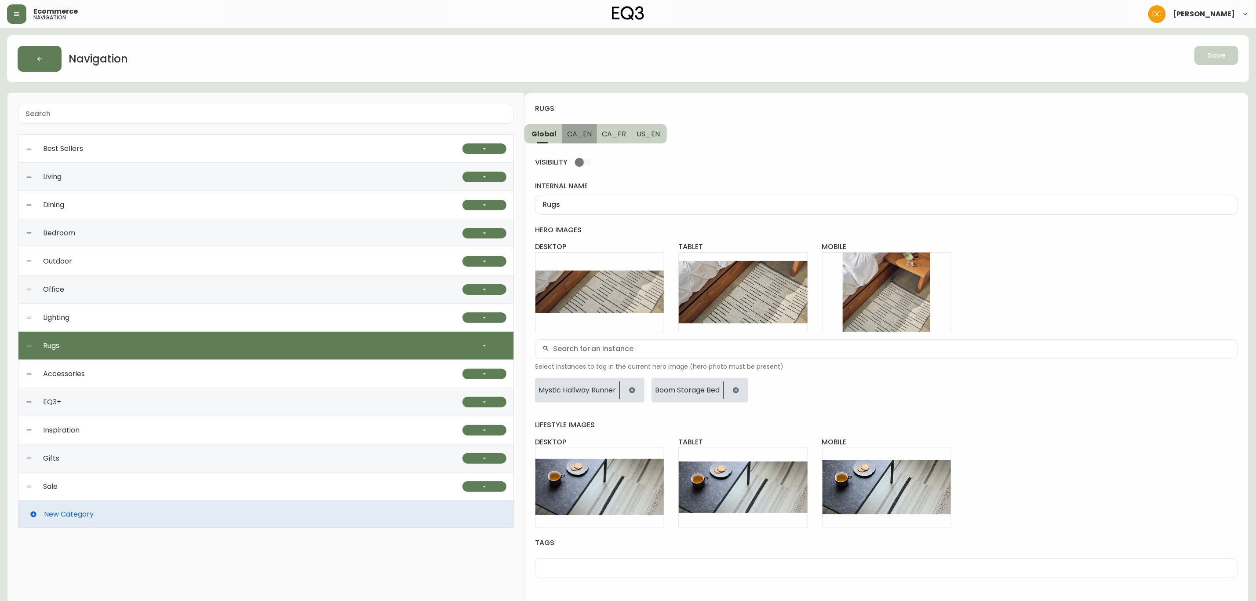
click at [574, 135] on span "CA_EN" at bounding box center [579, 133] width 25 height 9
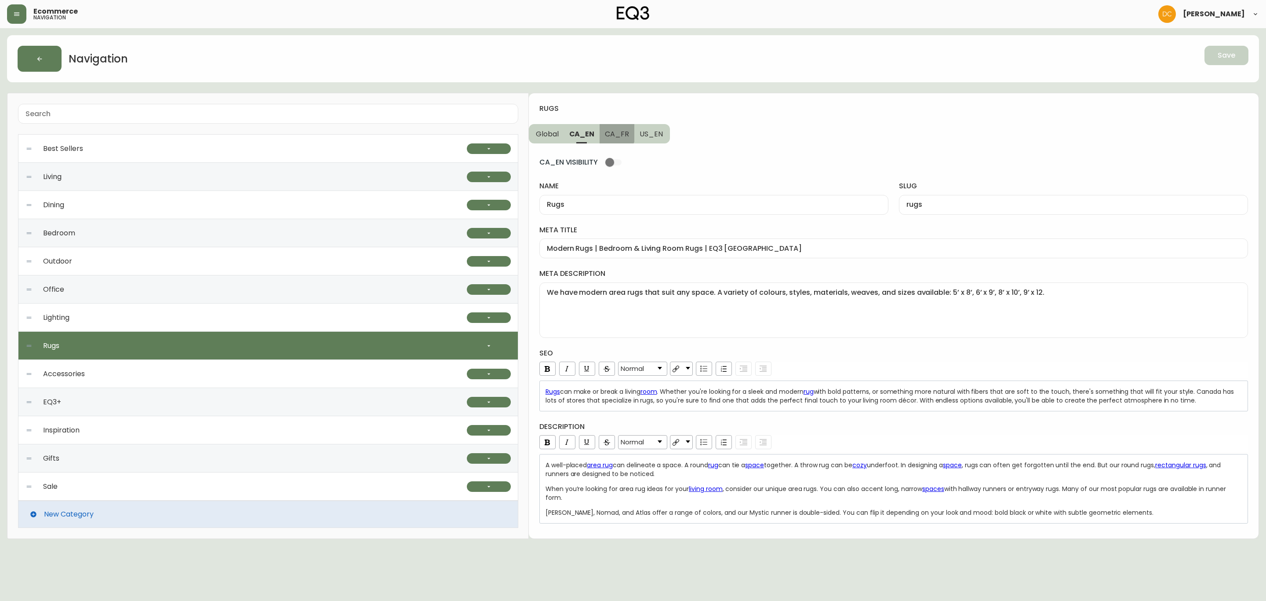
click at [604, 128] on button "CA_FR" at bounding box center [617, 133] width 35 height 19
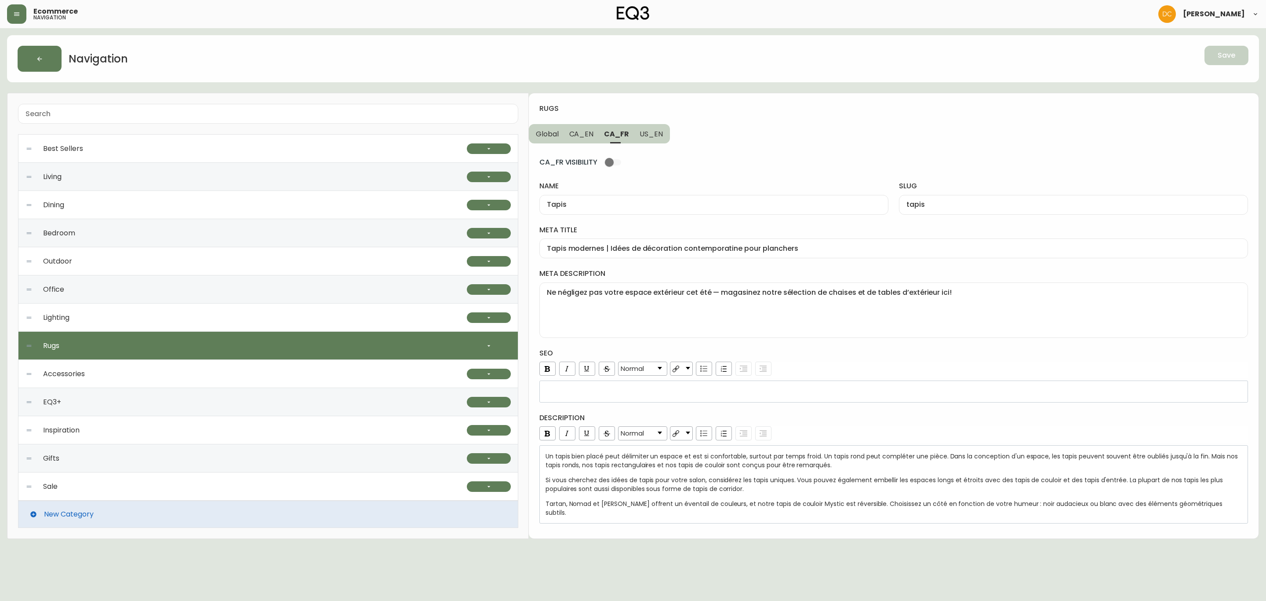
click at [643, 130] on span "US_EN" at bounding box center [651, 133] width 23 height 9
click at [253, 318] on div "Lighting" at bounding box center [247, 317] width 442 height 28
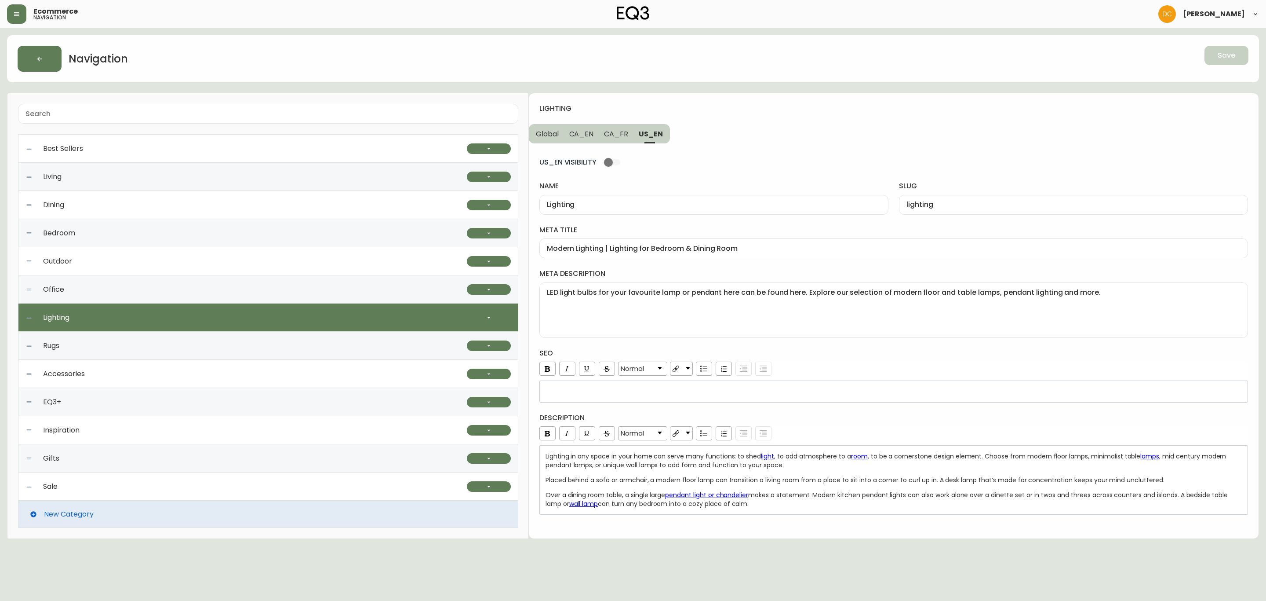
click at [578, 127] on button "CA_EN" at bounding box center [581, 133] width 35 height 19
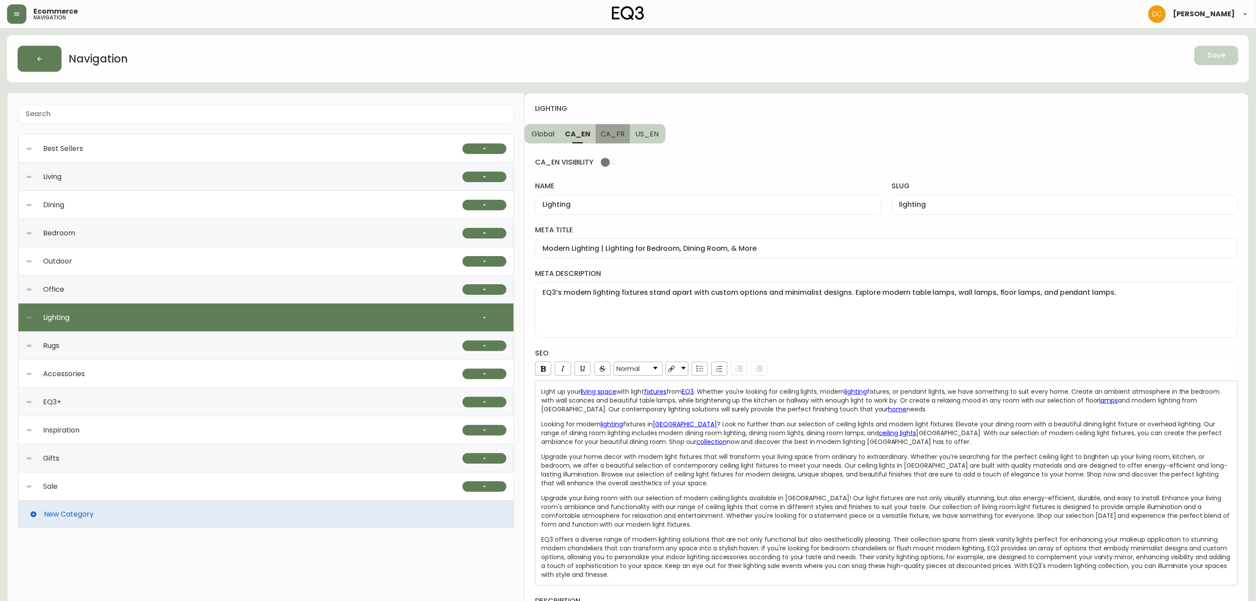
click at [623, 130] on span "CA_FR" at bounding box center [613, 133] width 24 height 9
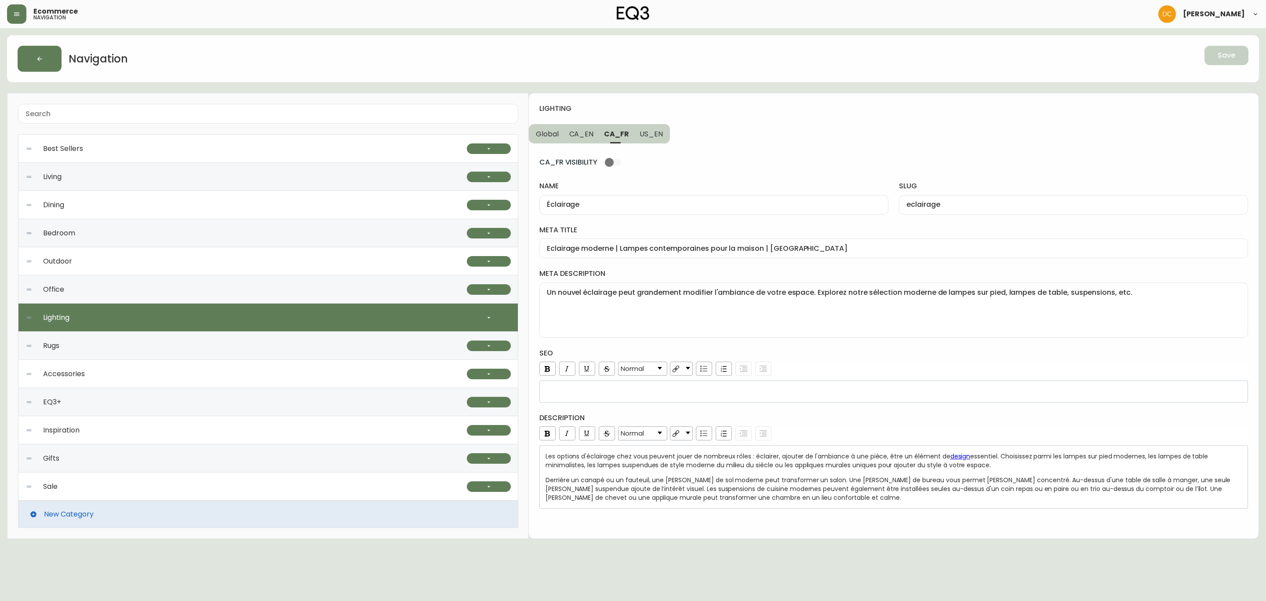
click at [640, 130] on span "US_EN" at bounding box center [651, 133] width 23 height 9
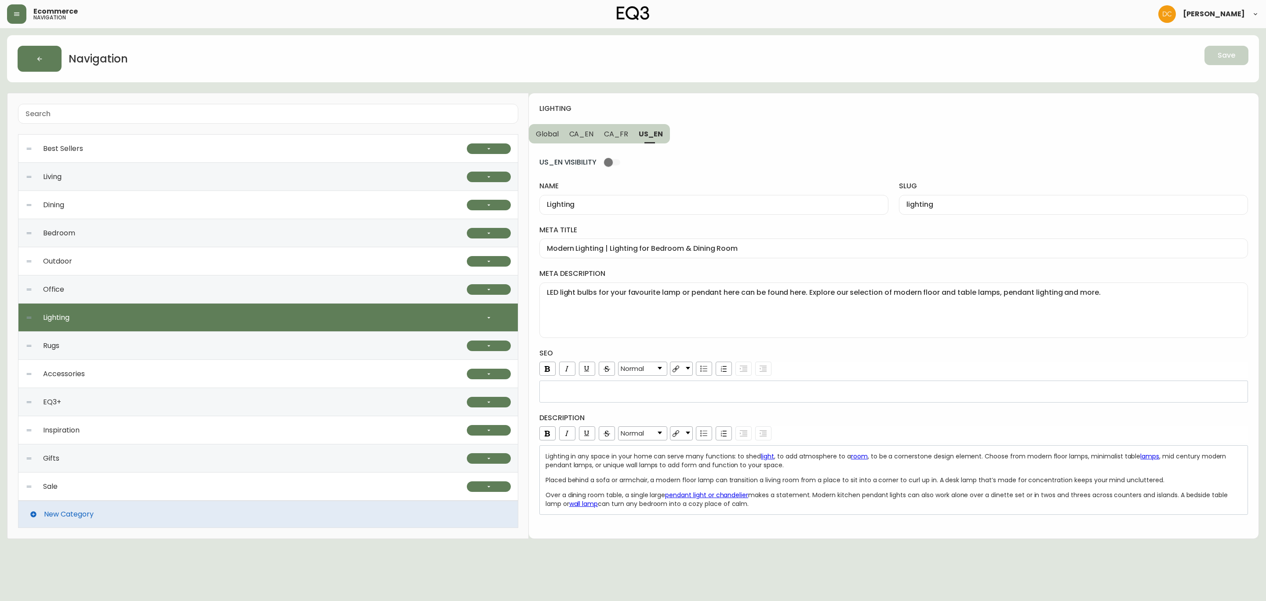
click at [611, 132] on span "CA_FR" at bounding box center [616, 133] width 24 height 9
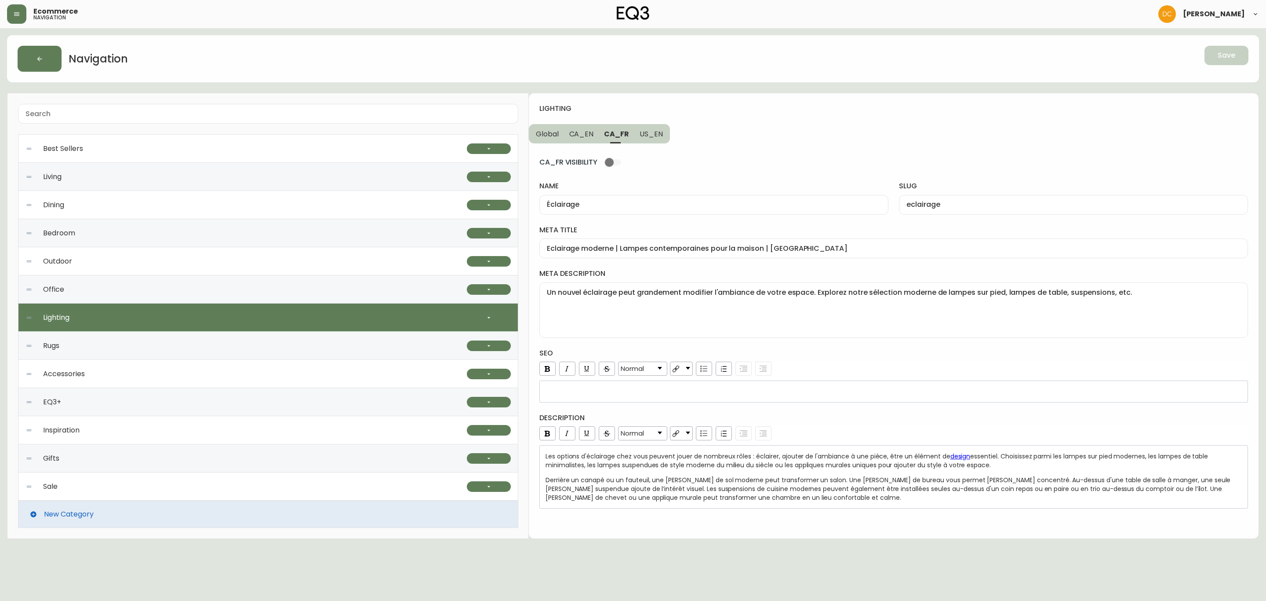
click at [587, 131] on span "CA_EN" at bounding box center [581, 133] width 25 height 9
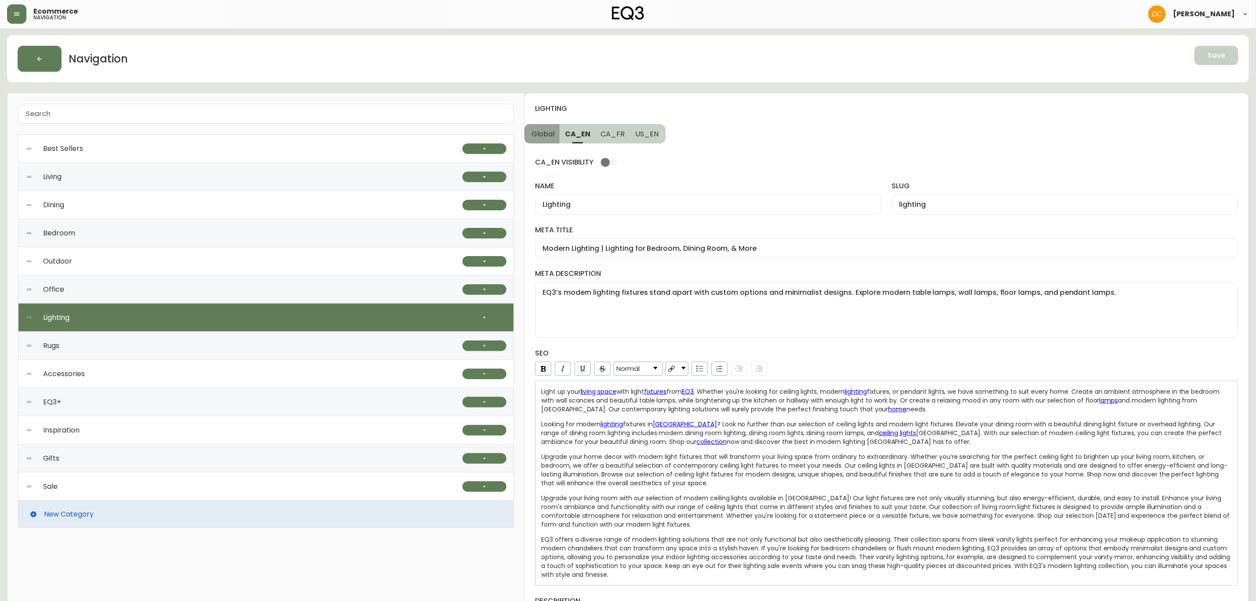
drag, startPoint x: 558, startPoint y: 131, endPoint x: 522, endPoint y: 131, distance: 36.1
click at [558, 131] on button "Global" at bounding box center [542, 133] width 35 height 19
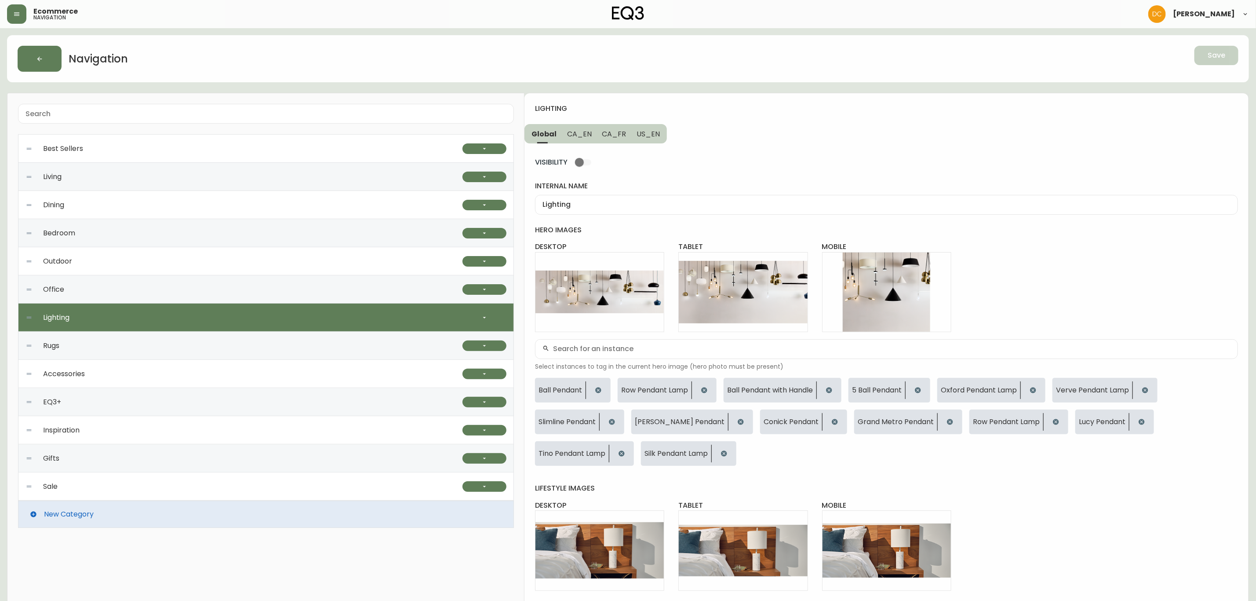
click at [18, 13] on icon "button" at bounding box center [16, 14] width 7 height 7
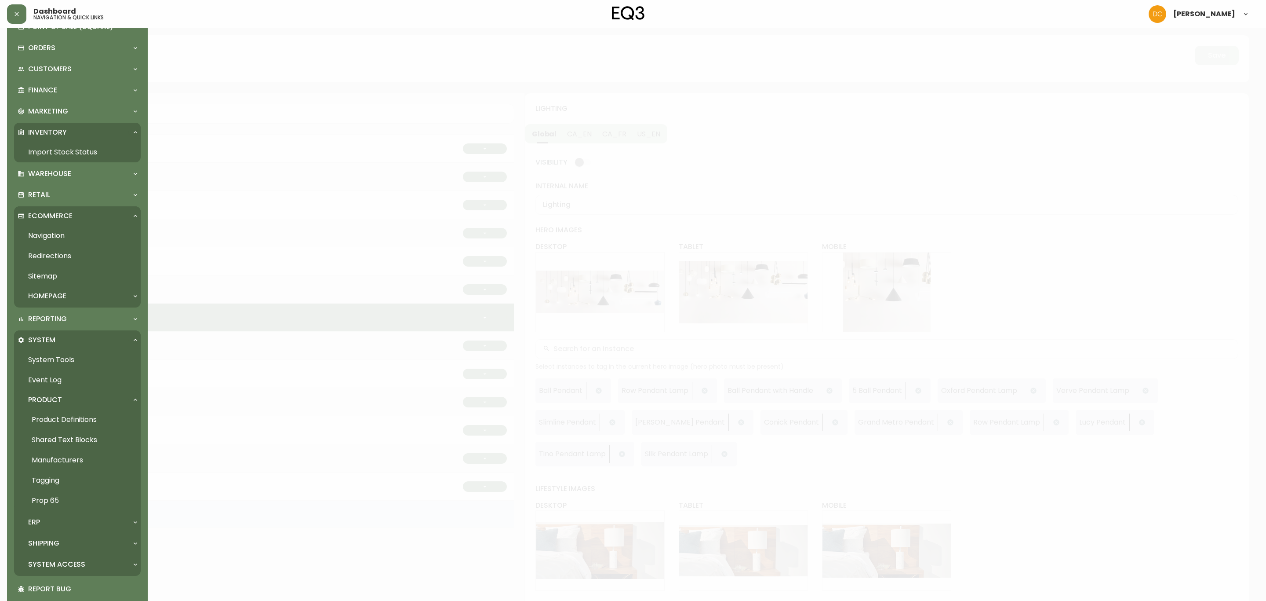
scroll to position [82, 0]
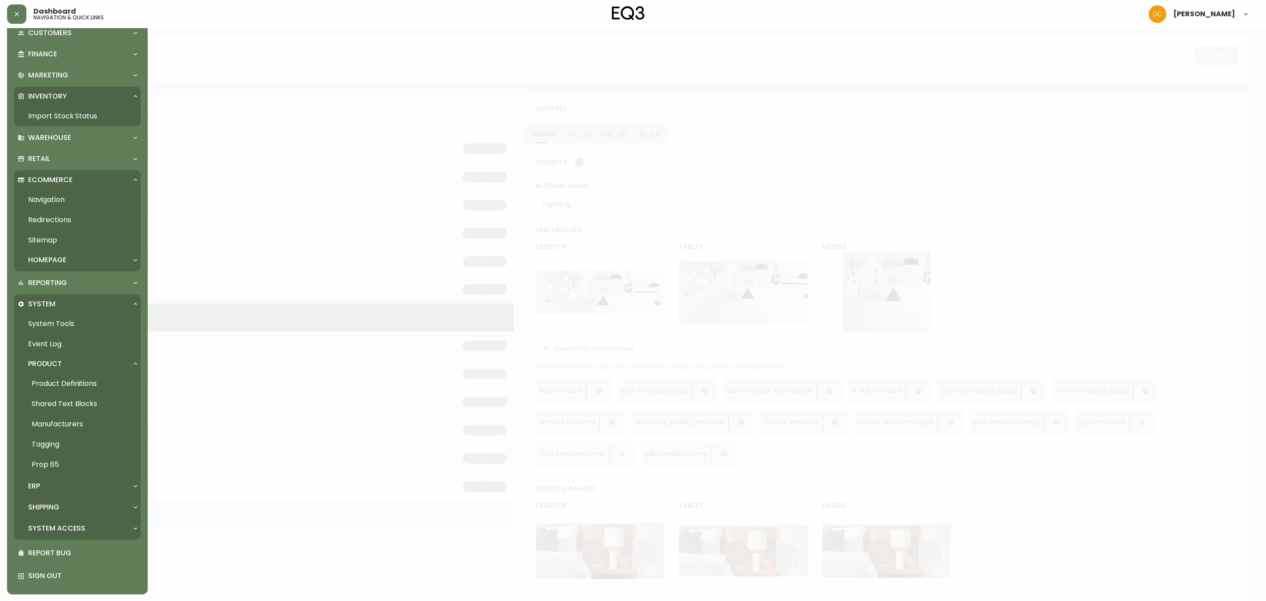
click at [66, 529] on p "System Access" at bounding box center [56, 528] width 57 height 10
click at [69, 322] on link "System Tools" at bounding box center [77, 324] width 127 height 20
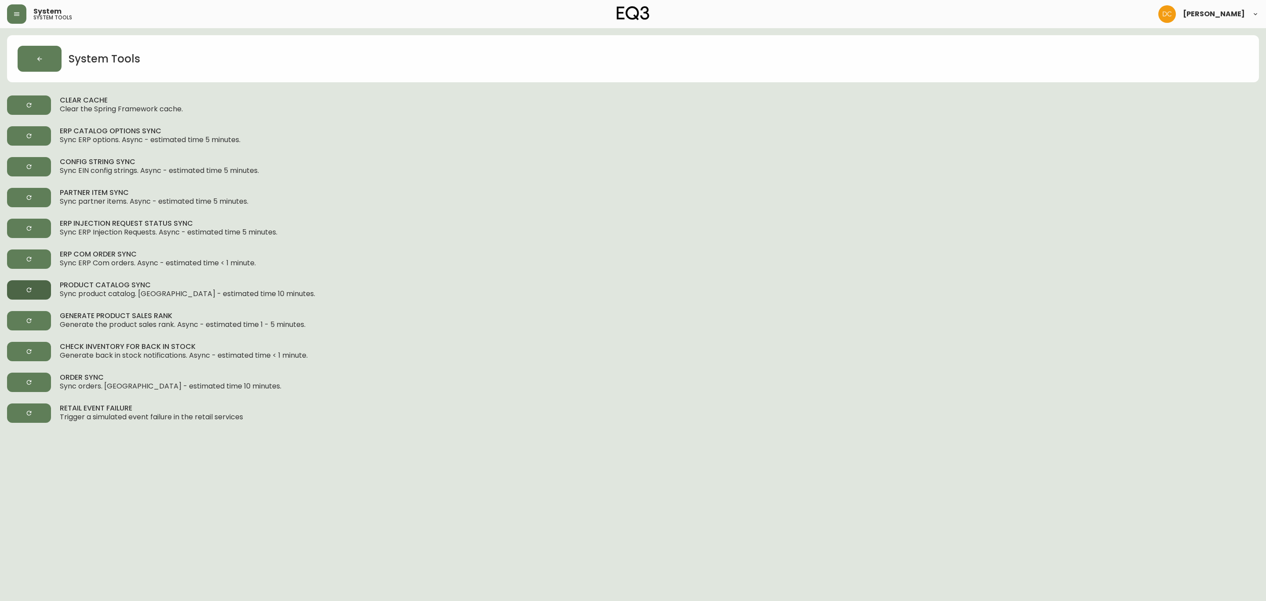
click at [36, 293] on button "button" at bounding box center [29, 289] width 44 height 19
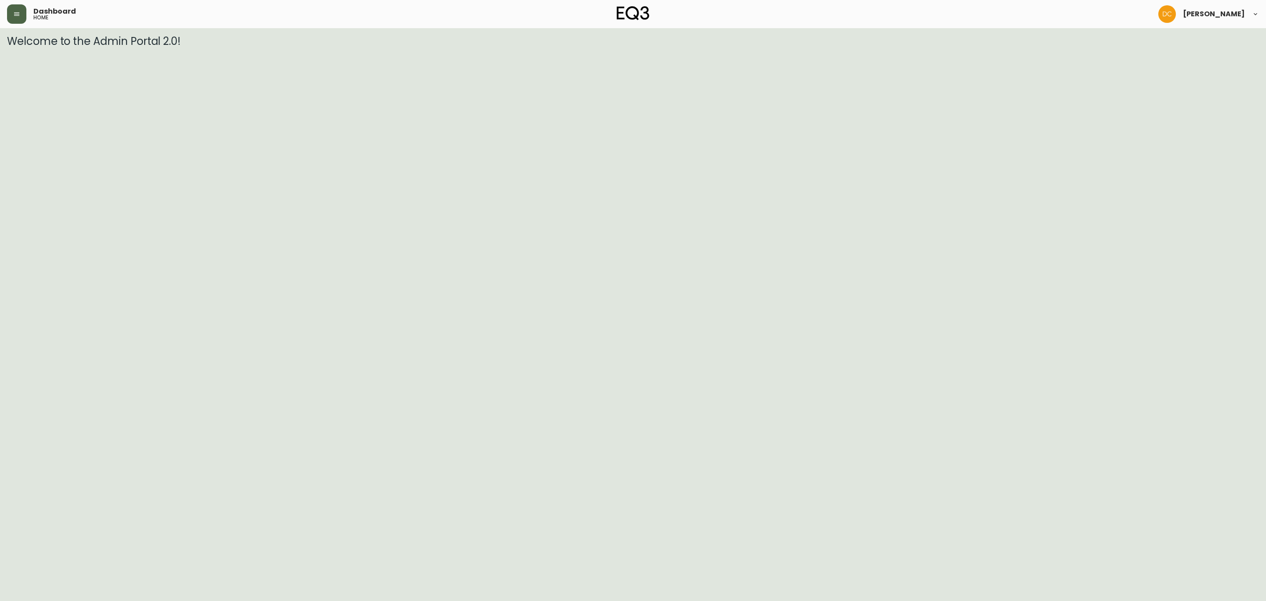
click at [18, 20] on button "button" at bounding box center [16, 13] width 19 height 19
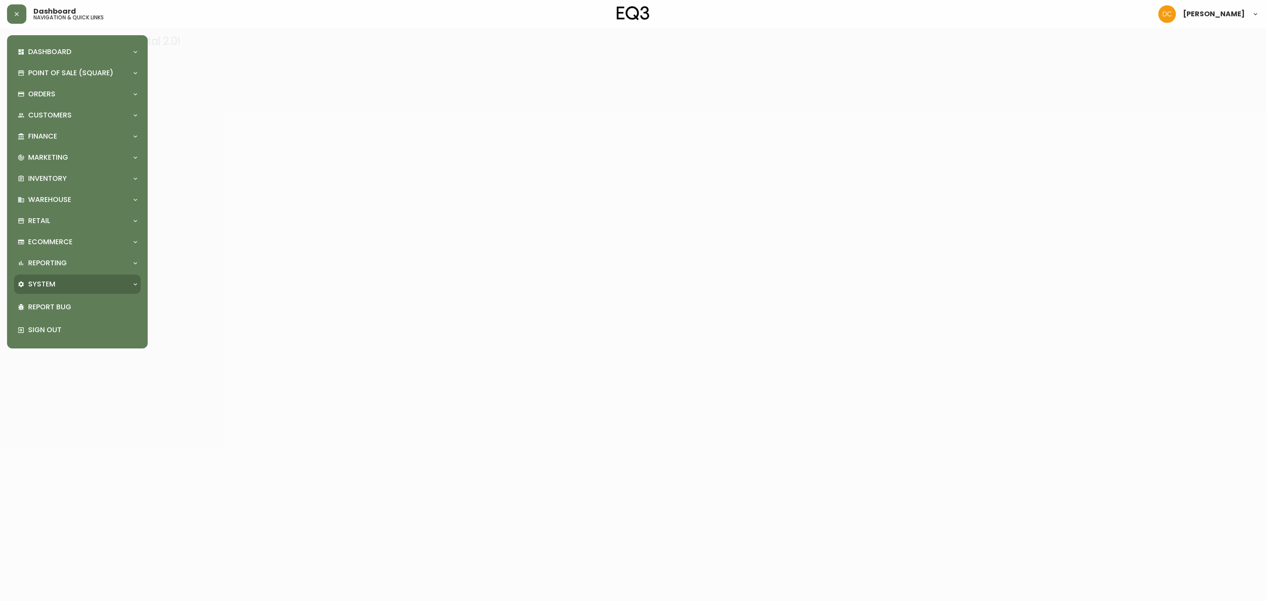
click at [53, 275] on div "System" at bounding box center [77, 283] width 127 height 19
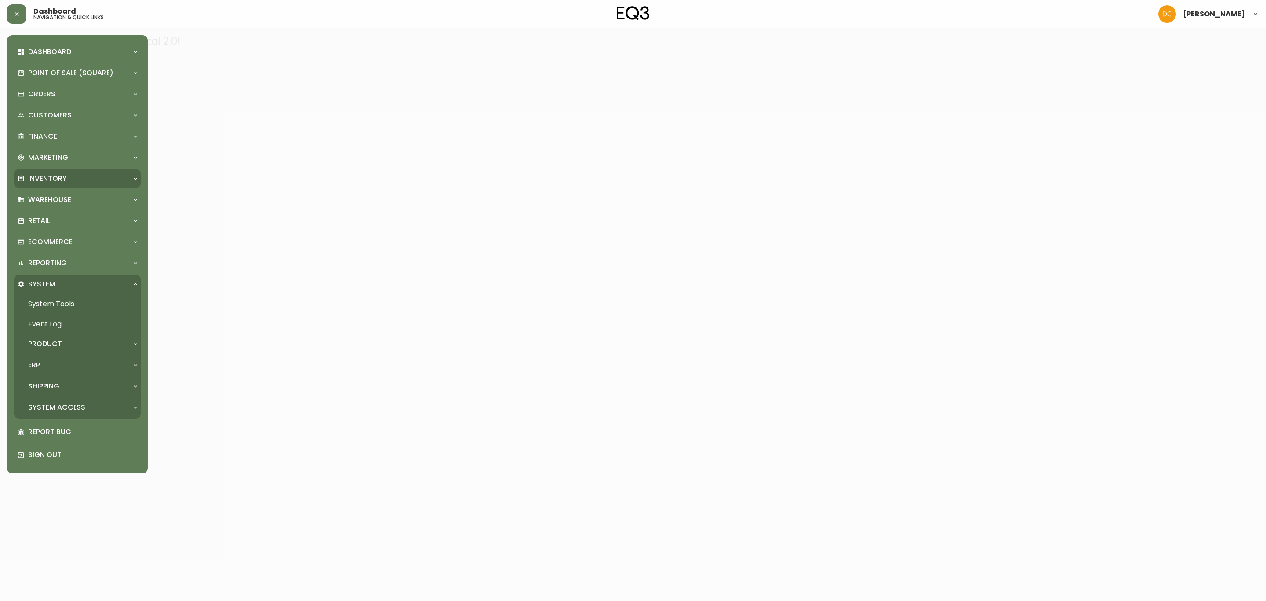
click at [58, 181] on p "Inventory" at bounding box center [47, 179] width 39 height 10
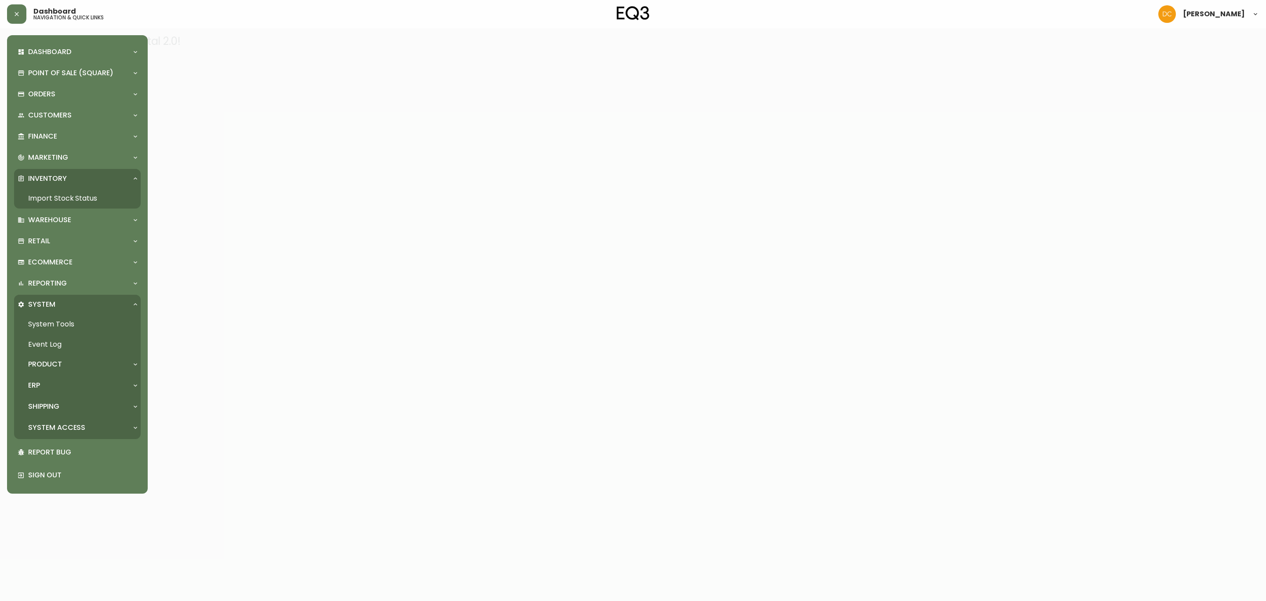
click at [58, 201] on link "Import Stock Status" at bounding box center [77, 198] width 127 height 20
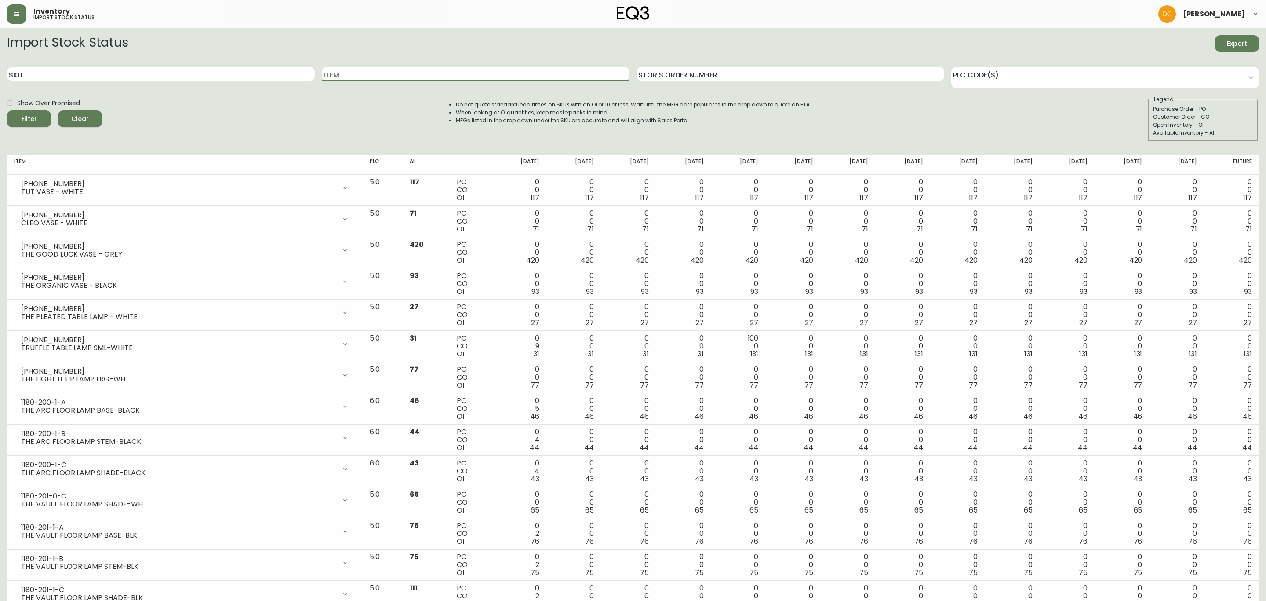
click at [357, 68] on input "Item" at bounding box center [476, 74] width 308 height 14
click at [7, 110] on button "Filter" at bounding box center [29, 118] width 44 height 17
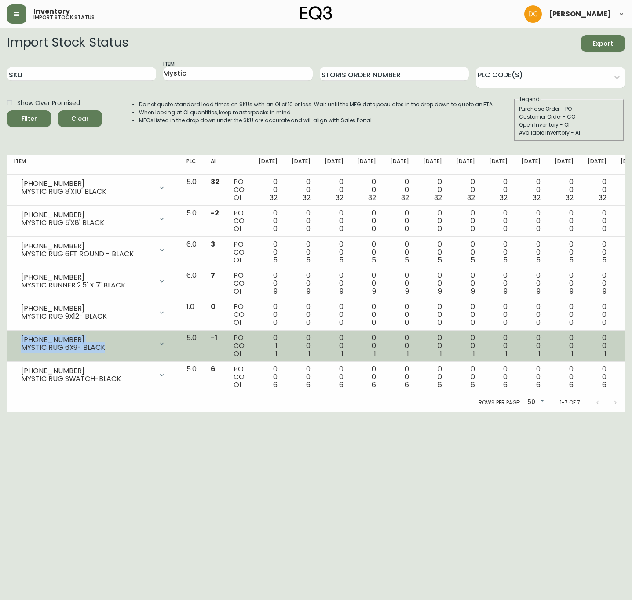
drag, startPoint x: 104, startPoint y: 347, endPoint x: 15, endPoint y: 339, distance: 89.7
click at [15, 339] on div "3190-7718-1 MYSTIC RUG 6X9- BLACK" at bounding box center [93, 343] width 158 height 19
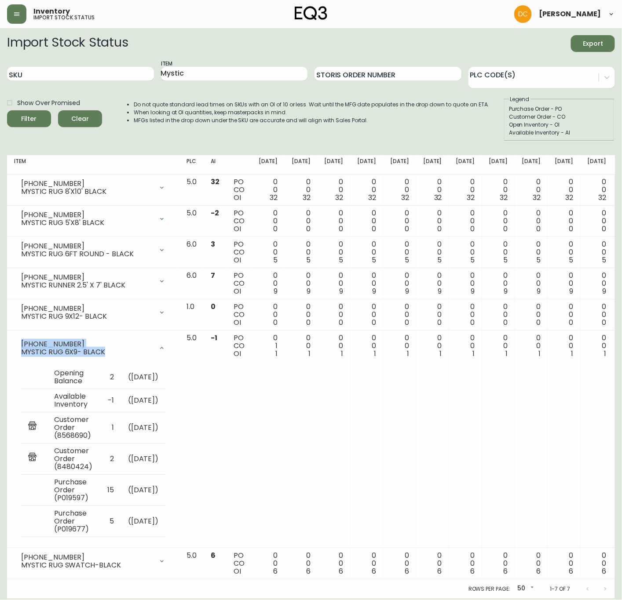
copy div "3190-7718-1 MYSTIC RUG 6X9- BLACK"
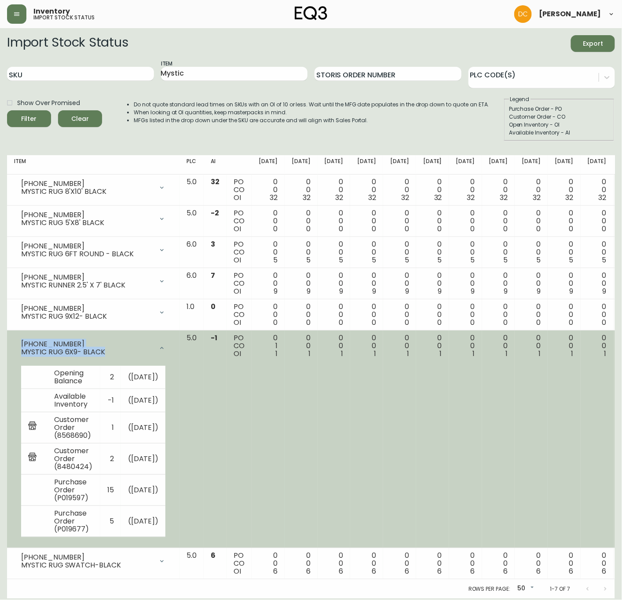
click at [167, 358] on div "3190-7718-1 MYSTIC RUG 6X9- BLACK" at bounding box center [93, 348] width 158 height 28
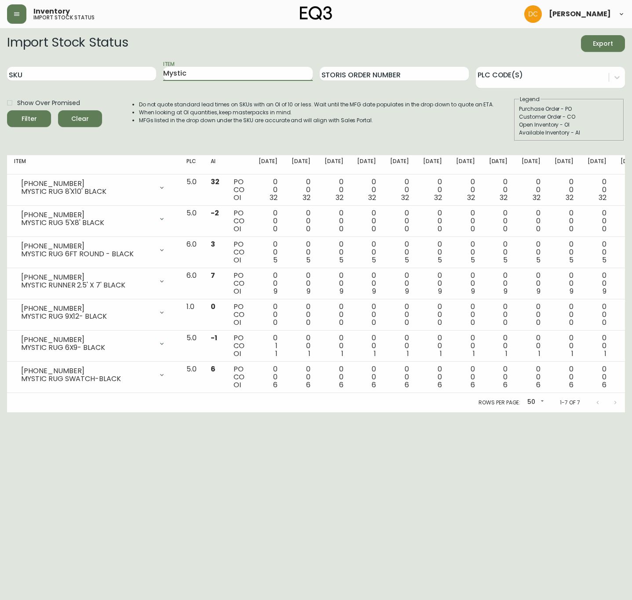
click at [178, 73] on input "Mystic" at bounding box center [237, 74] width 149 height 14
type input "Trace"
click at [7, 110] on button "Filter" at bounding box center [29, 118] width 44 height 17
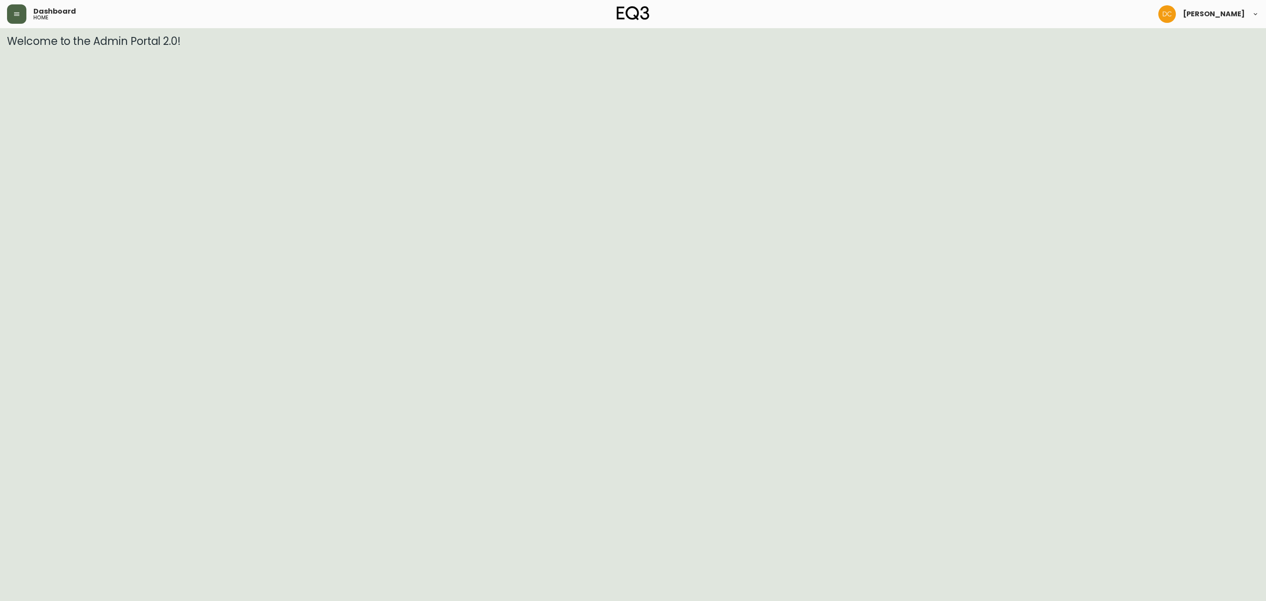
click at [26, 7] on button "button" at bounding box center [16, 13] width 19 height 19
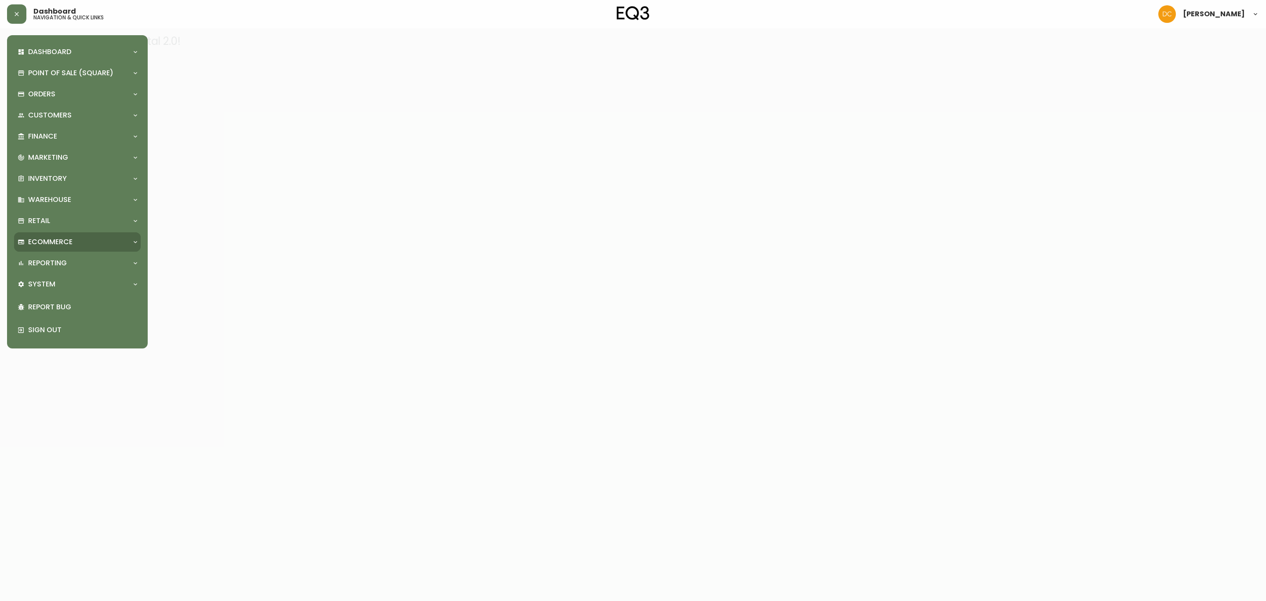
click at [70, 243] on p "Ecommerce" at bounding box center [50, 242] width 44 height 10
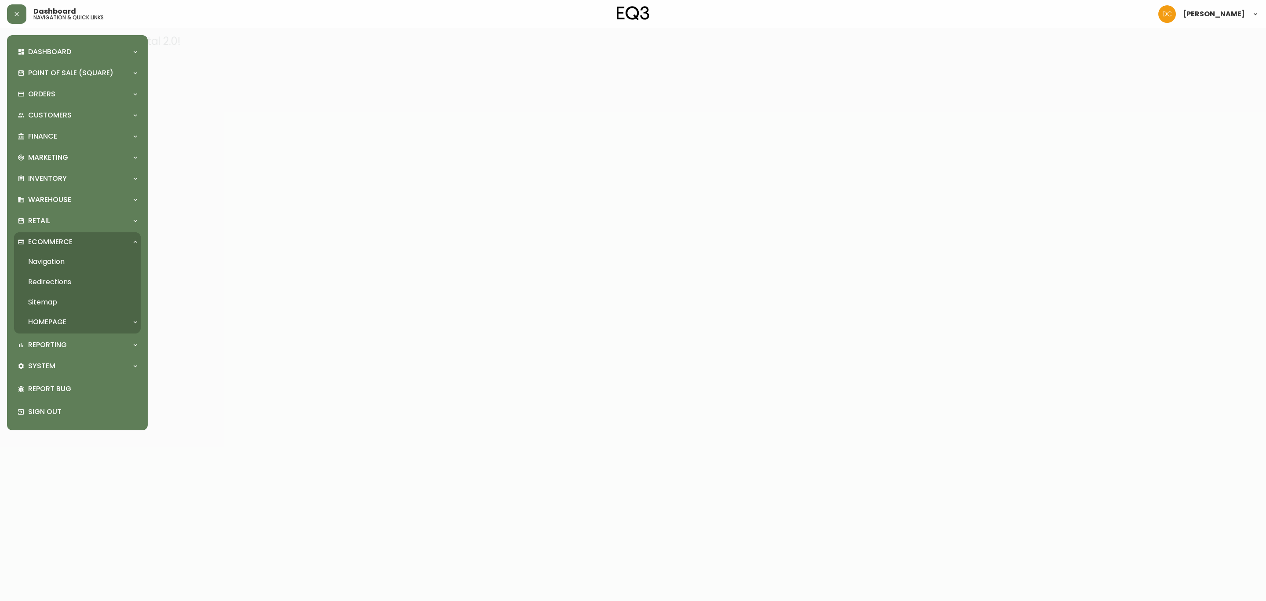
click at [78, 261] on link "Navigation" at bounding box center [77, 262] width 127 height 20
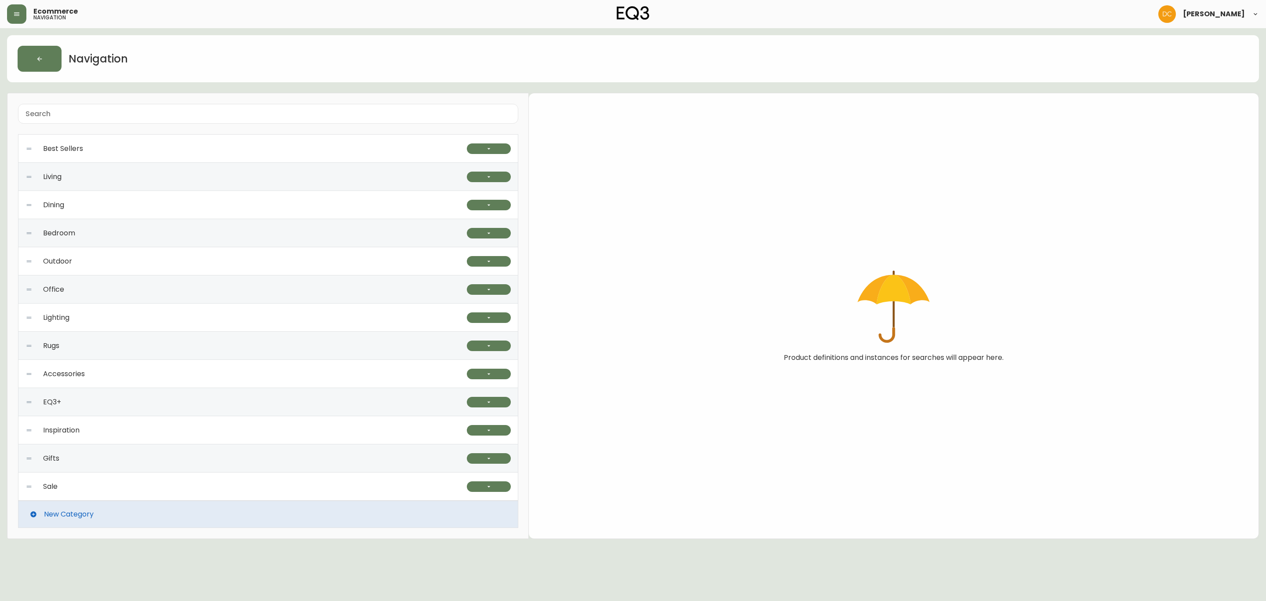
click at [134, 301] on div "Office" at bounding box center [247, 289] width 442 height 28
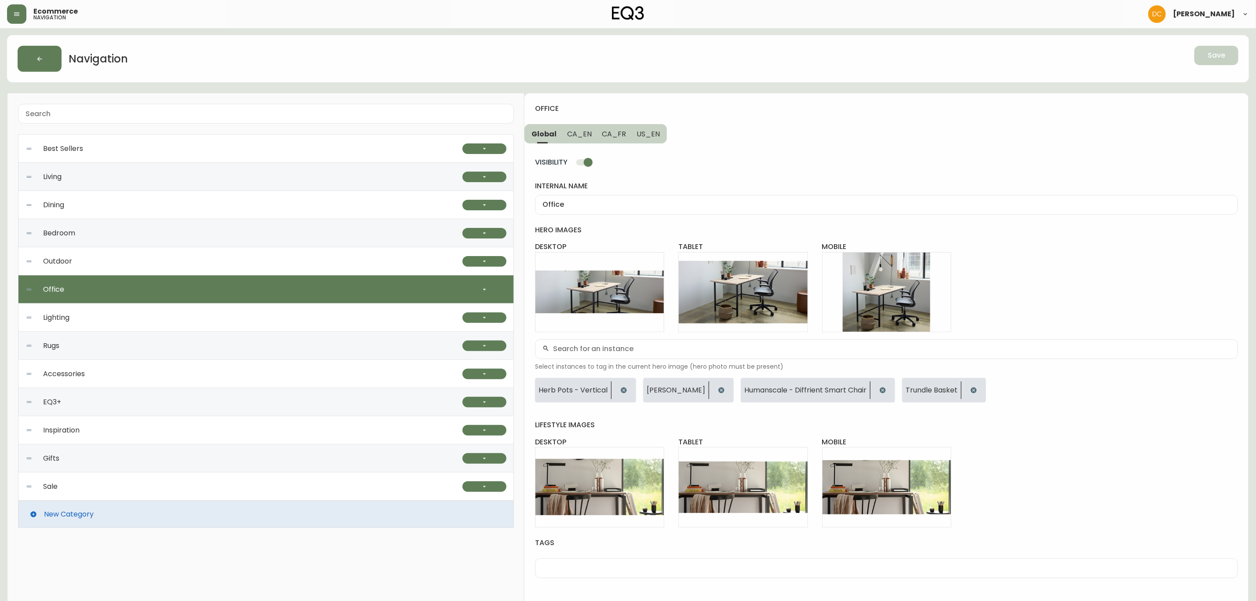
click at [157, 315] on div "Lighting" at bounding box center [244, 317] width 437 height 28
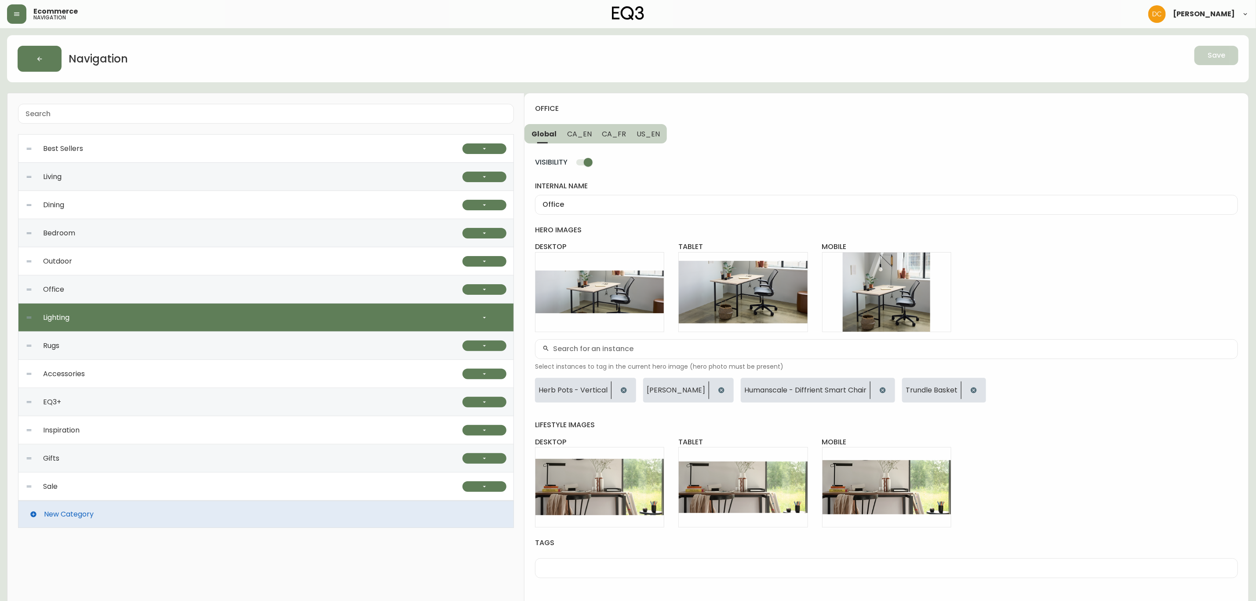
checkbox input "false"
type input "Lighting"
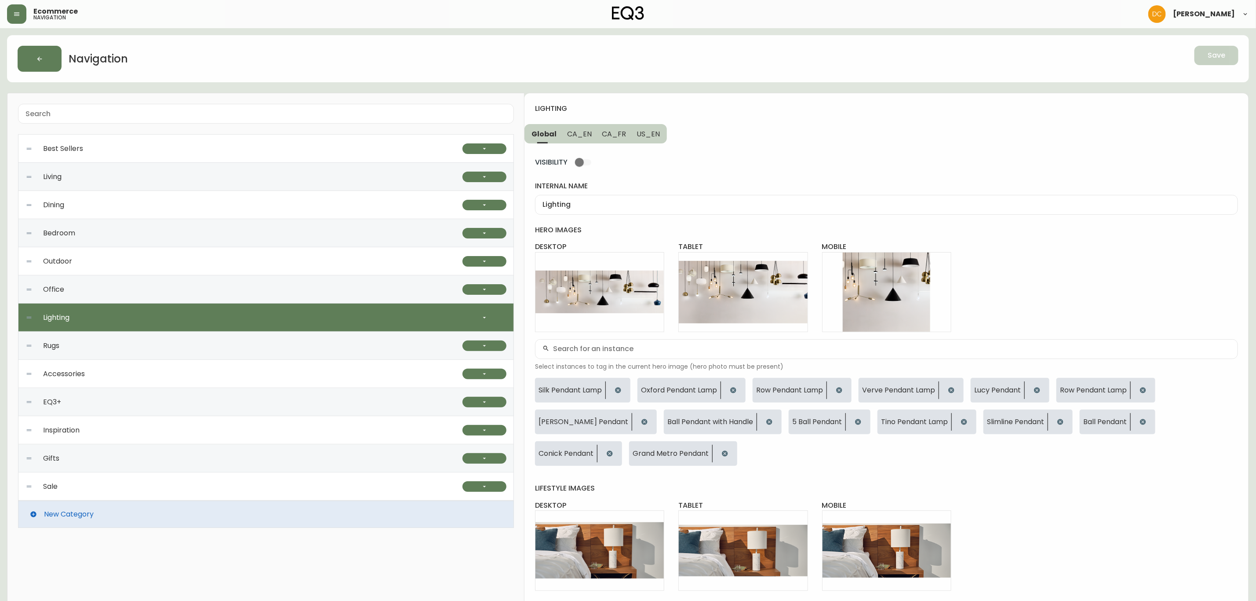
click at [586, 133] on span "CA_EN" at bounding box center [579, 133] width 25 height 9
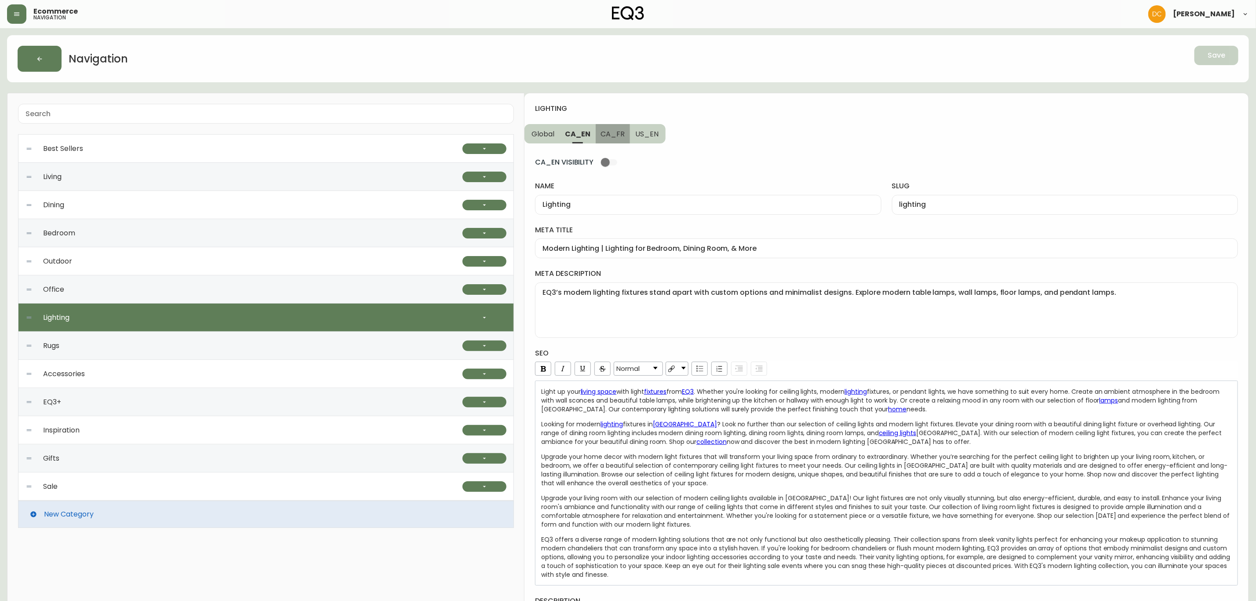
click at [617, 130] on span "CA_FR" at bounding box center [613, 133] width 24 height 9
type input "Éclairage"
type input "eclairage"
type input "Eclairage moderne | Lampes contemporaines pour la maison | [GEOGRAPHIC_DATA]"
type textarea "Un nouvel éclairage peut grandement modifier l'ambiance de votre espace. Explor…"
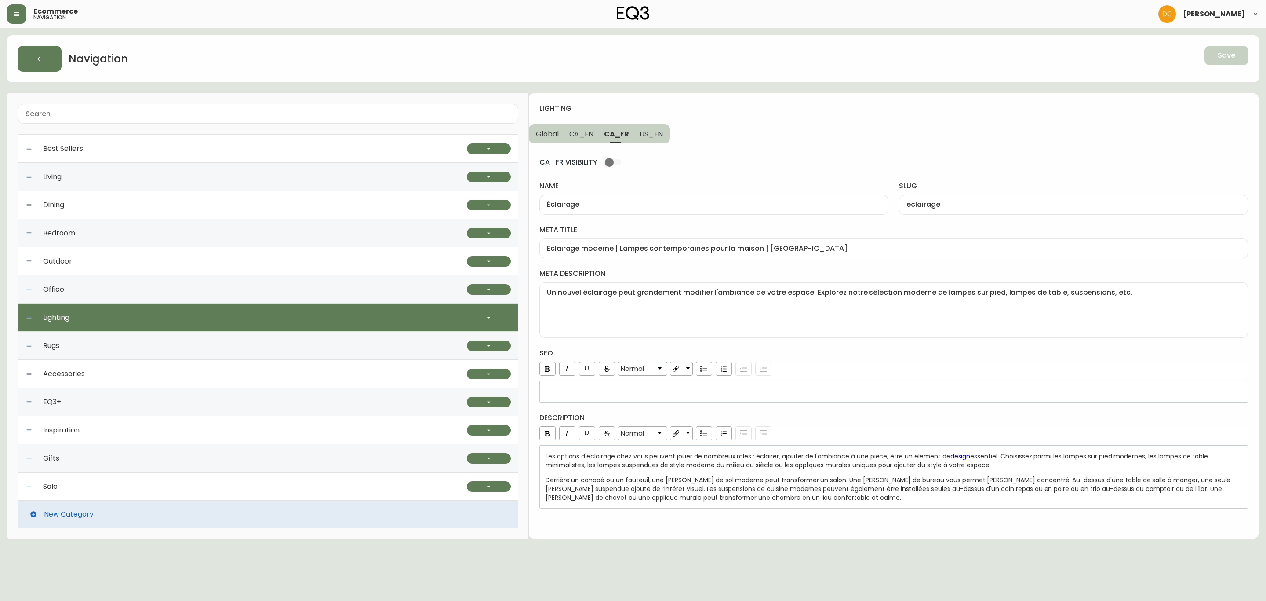
click at [646, 135] on span "US_EN" at bounding box center [651, 133] width 23 height 9
type input "Lighting"
type input "lighting"
type input "Modern Lighting | Lighting for Bedroom & Dining Room"
type textarea "LED light bulbs for your favourite lamp or pendant here can be found here. Expl…"
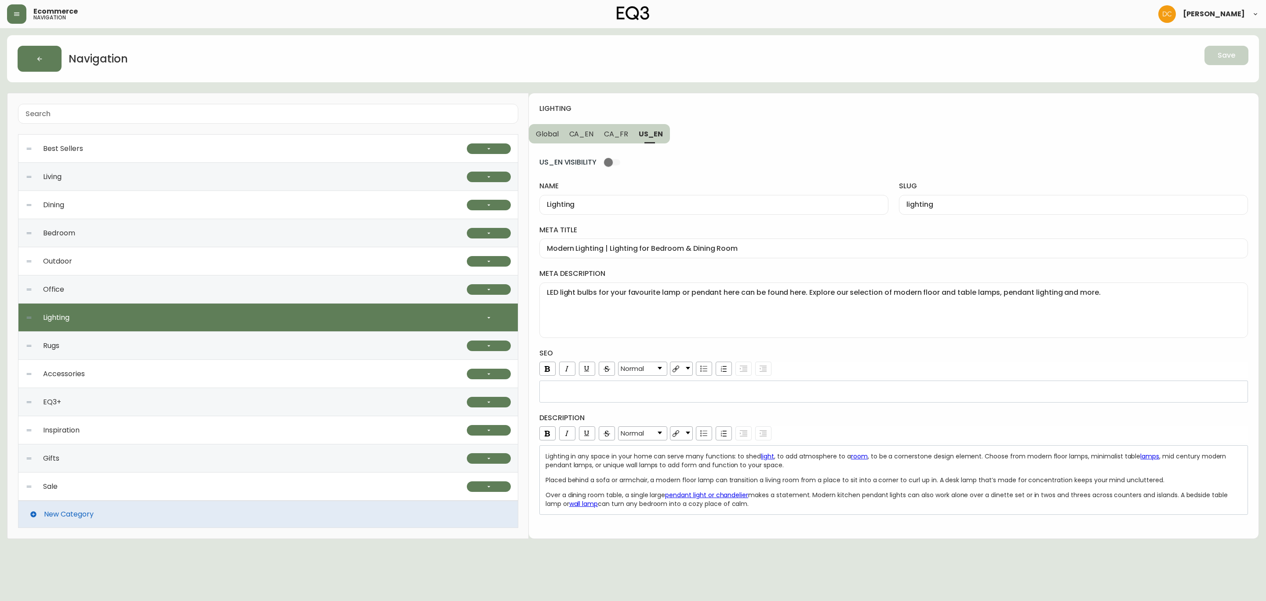
click at [198, 346] on div "Rugs" at bounding box center [247, 346] width 442 height 28
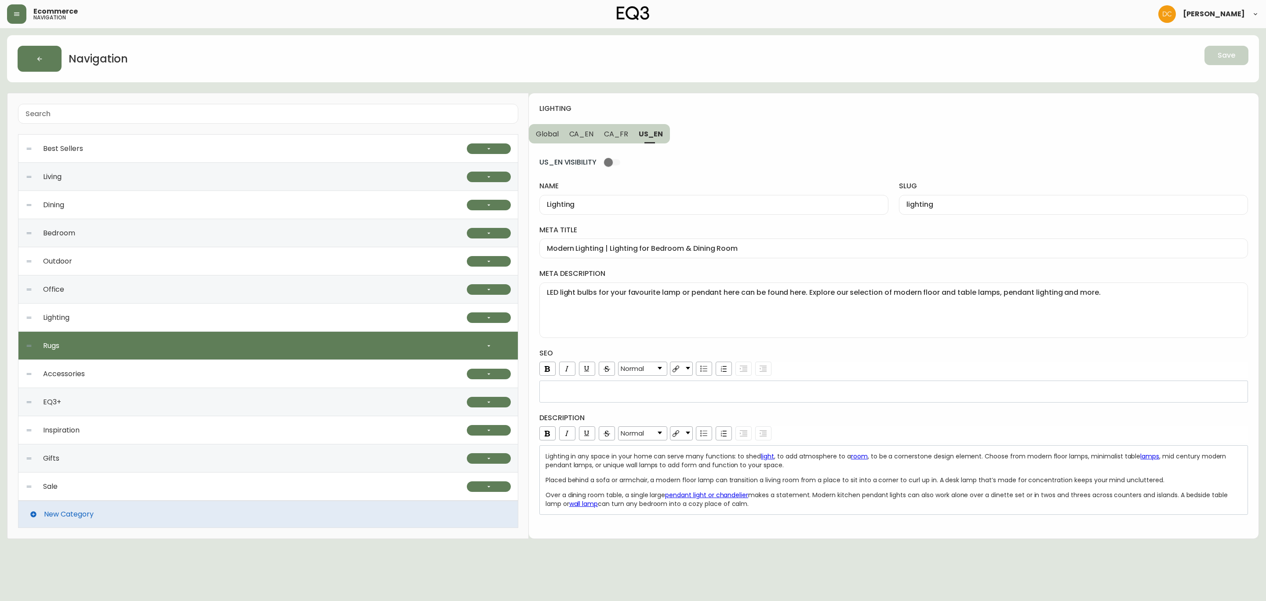
type input "Rugs"
type input "rugs"
type input "Modern Rugs | Kitchen, Bathroom, & Bedroom Rugs"
type textarea "We offer a variety of rugs in different colours, styles, materials, weaves, and…"
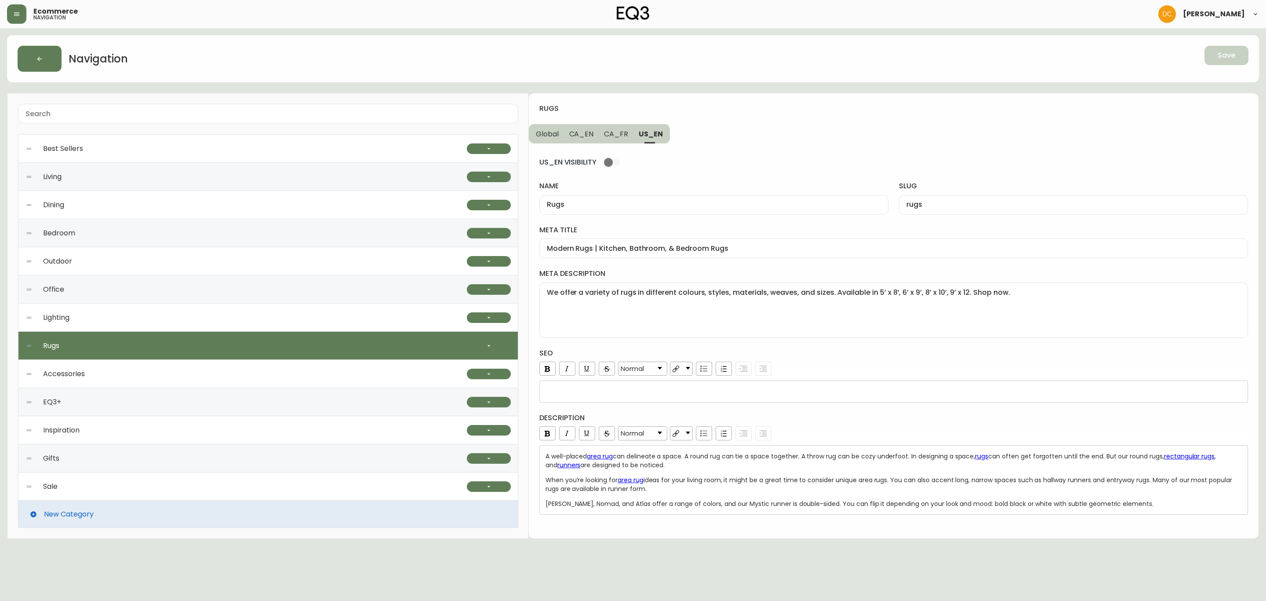
click at [611, 144] on div "US_EN VISIBILITY name Rugs slug rugs meta title Modern Rugs | Kitchen, Bathroom…" at bounding box center [894, 328] width 709 height 371
click at [606, 141] on button "CA_FR" at bounding box center [616, 133] width 35 height 19
type input "Tapis"
type input "tapis"
type input "Tapis modernes | Idées de décoration contemporatine pour planchers"
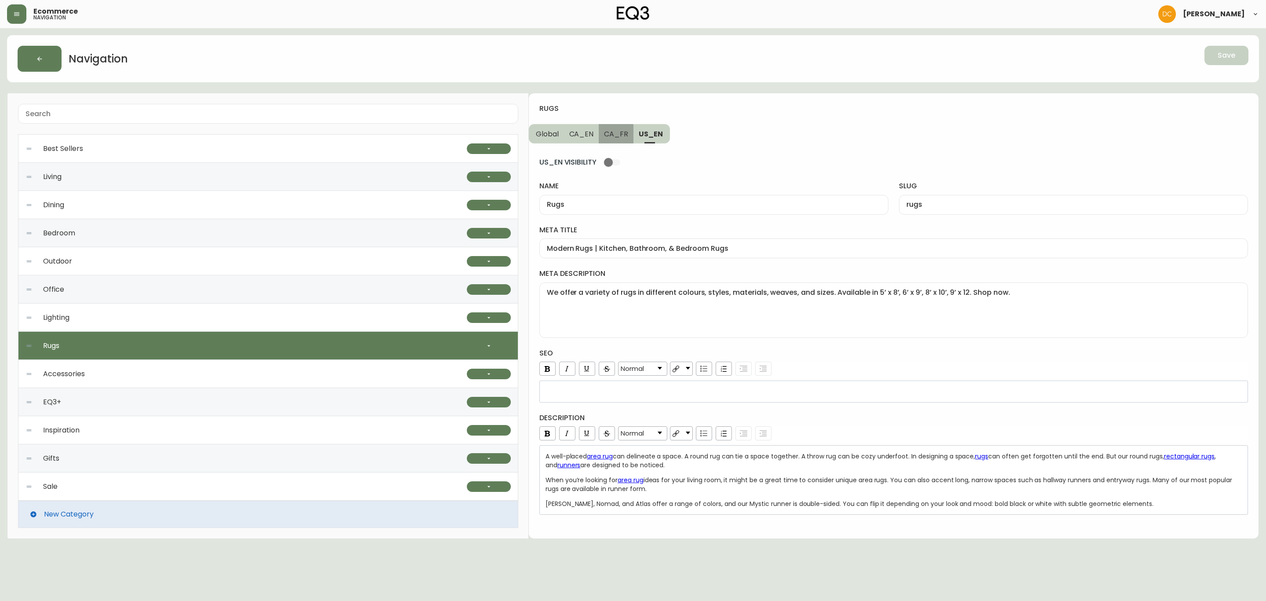
type textarea "Ne négligez pas votre espace extérieur cet été — magasinez notre sélection de c…"
click at [582, 136] on span "CA_EN" at bounding box center [581, 133] width 25 height 9
type input "Rugs"
type input "rugs"
type input "Modern Rugs | Bedroom & Living Room Rugs | EQ3 [GEOGRAPHIC_DATA]"
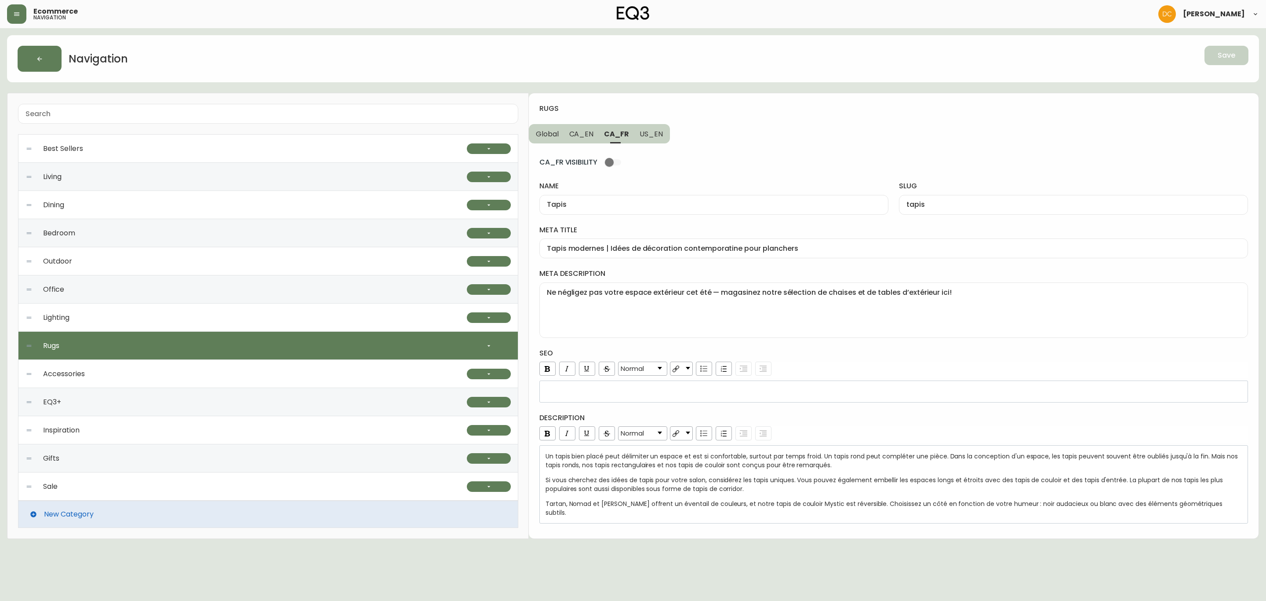
type textarea "We have modern area rugs that suit any space. A variety of colours, styles, mat…"
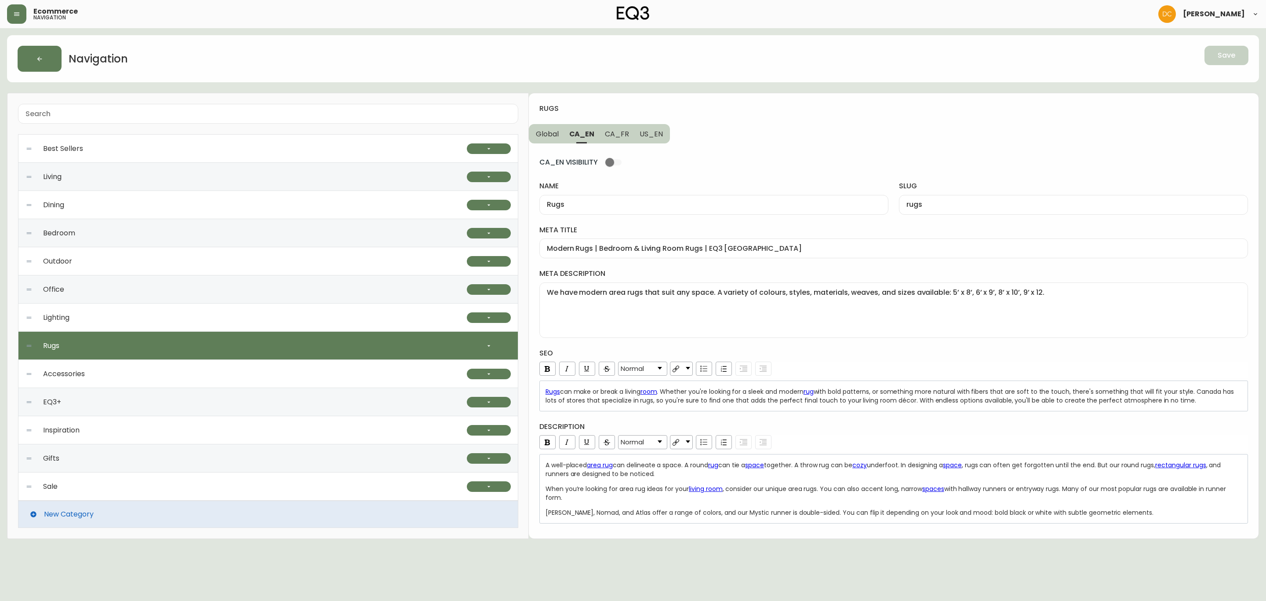
click at [545, 136] on span "Global" at bounding box center [547, 133] width 23 height 9
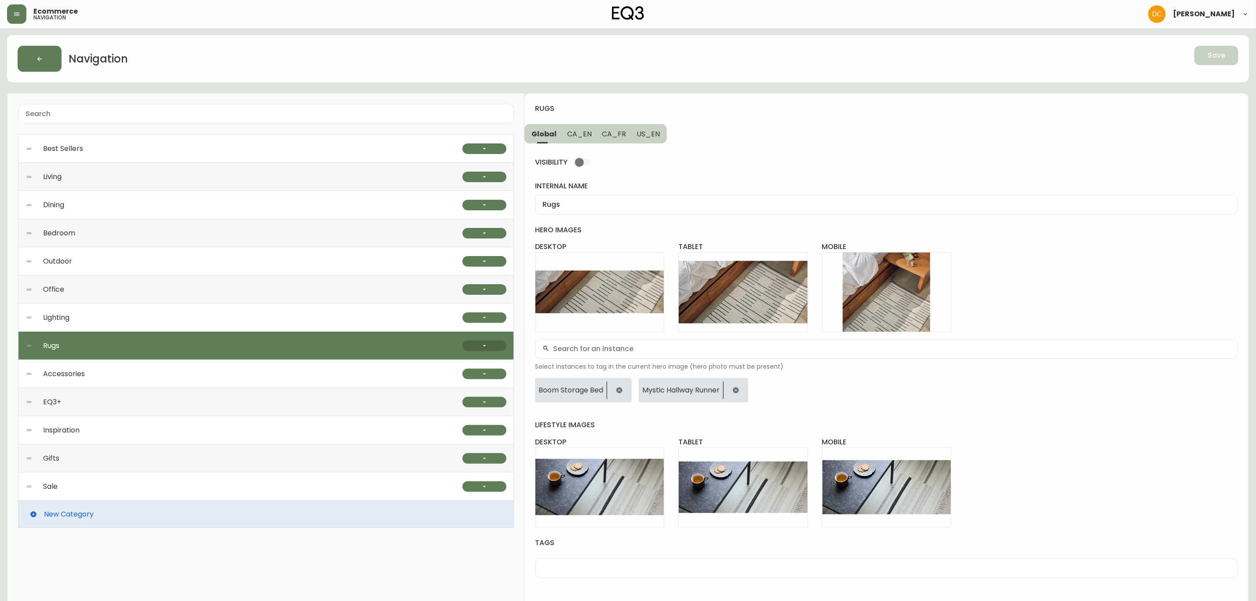
click at [492, 347] on button "button" at bounding box center [485, 345] width 44 height 11
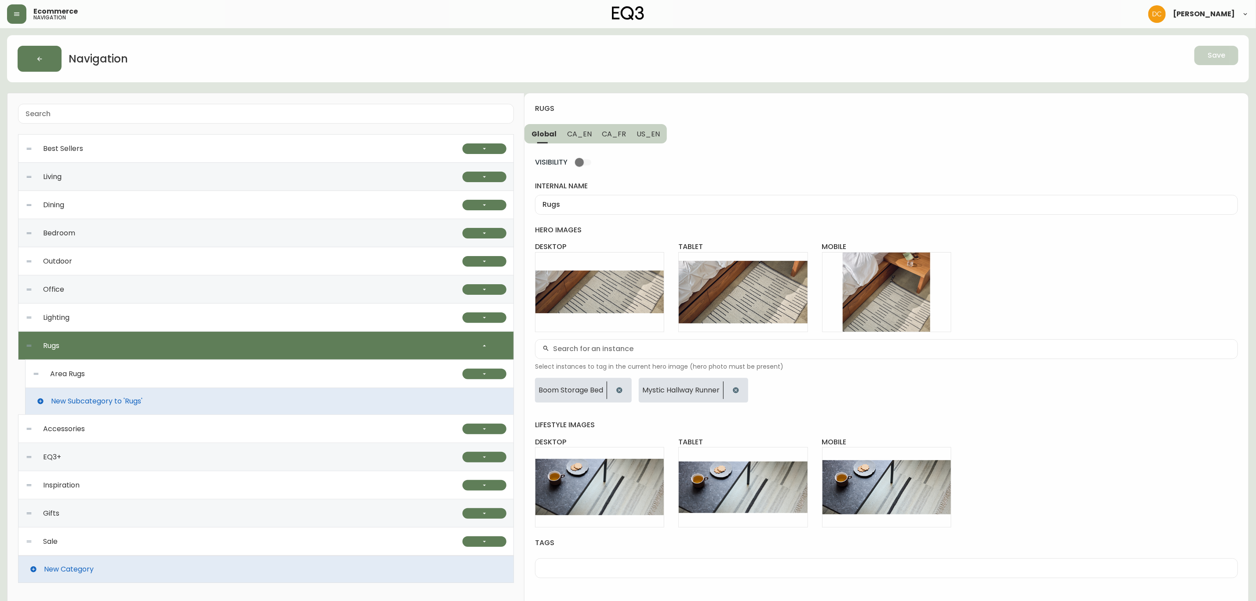
click at [340, 371] on div "Area Rugs" at bounding box center [248, 374] width 430 height 28
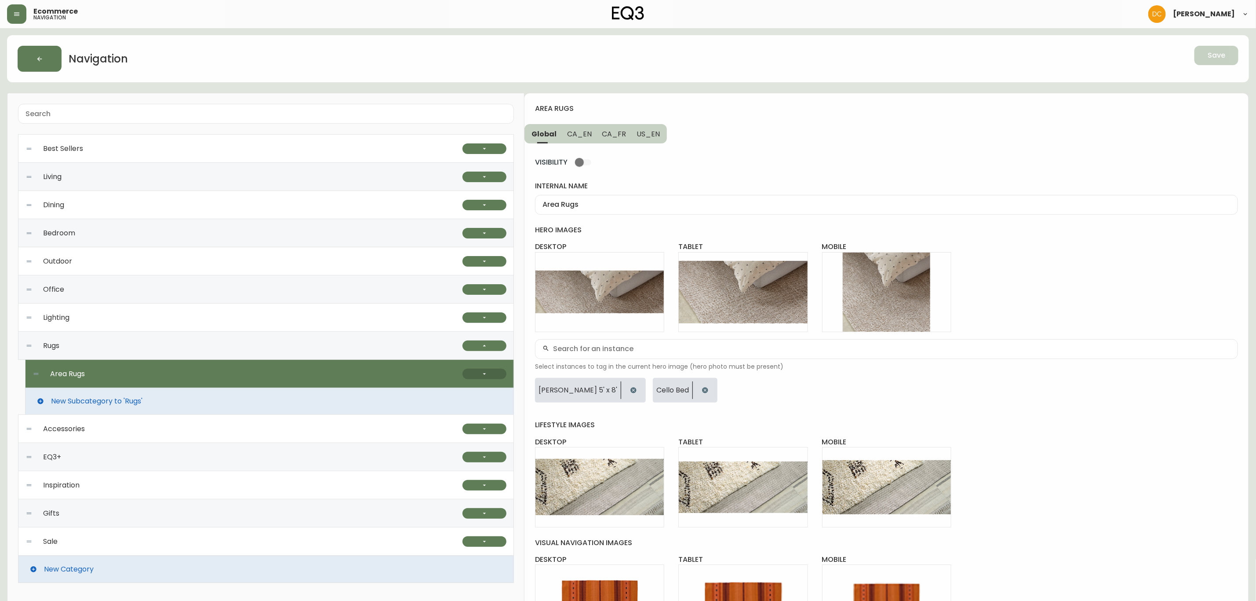
click at [476, 371] on button "button" at bounding box center [485, 374] width 44 height 11
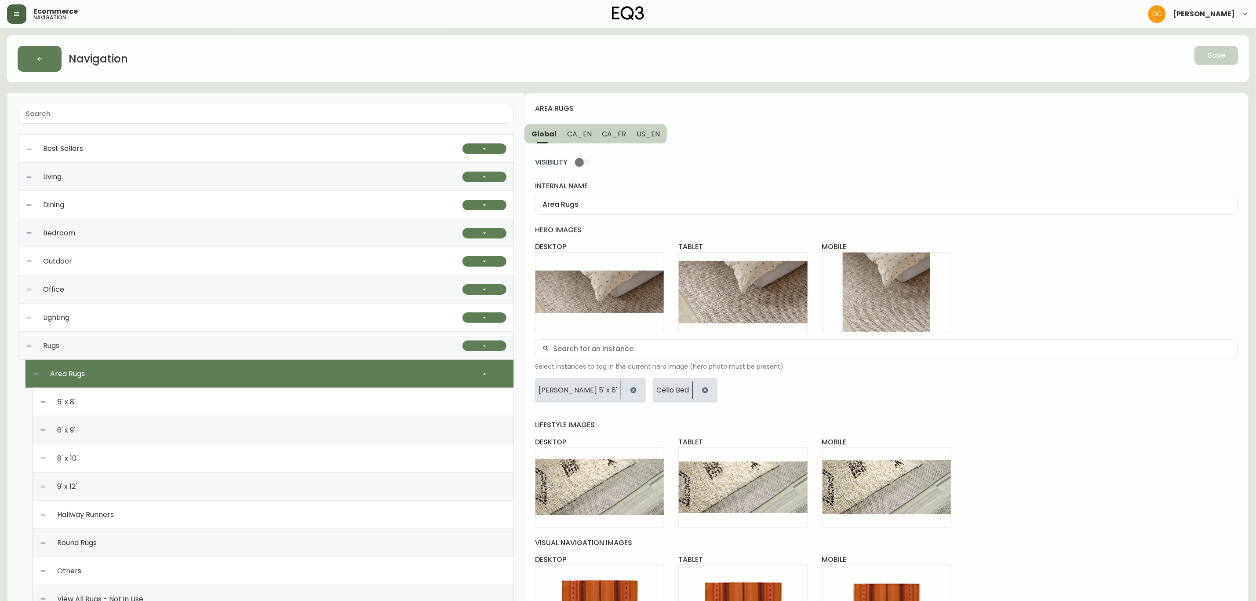
click at [12, 21] on button "button" at bounding box center [16, 13] width 19 height 19
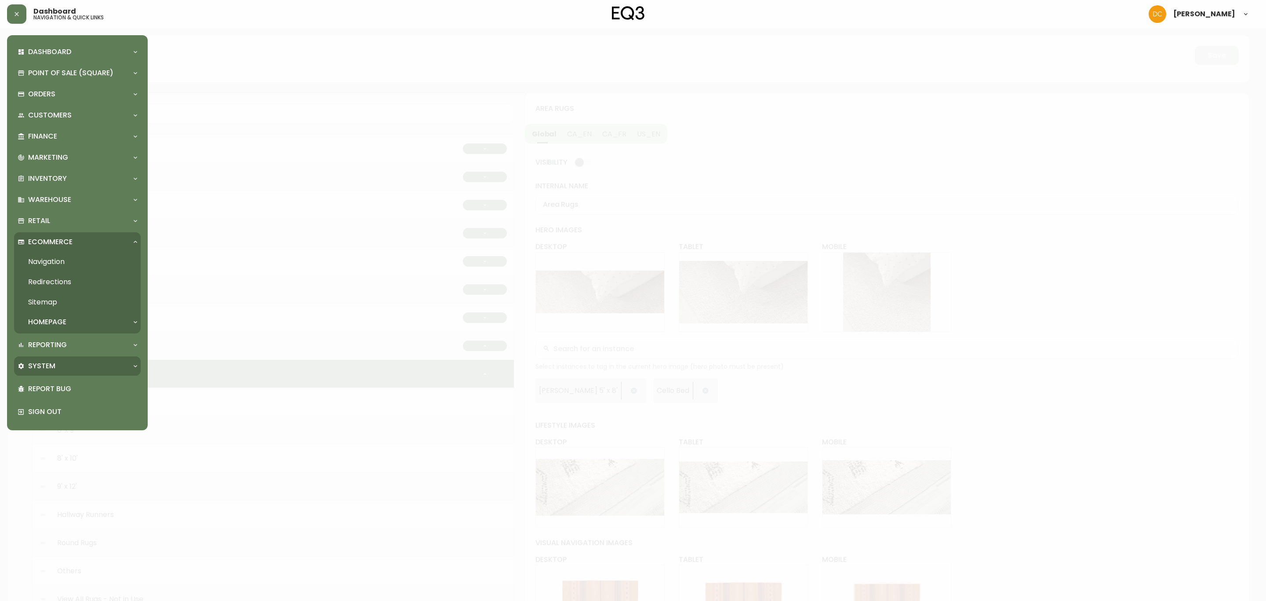
click at [58, 367] on div "System" at bounding box center [73, 366] width 111 height 10
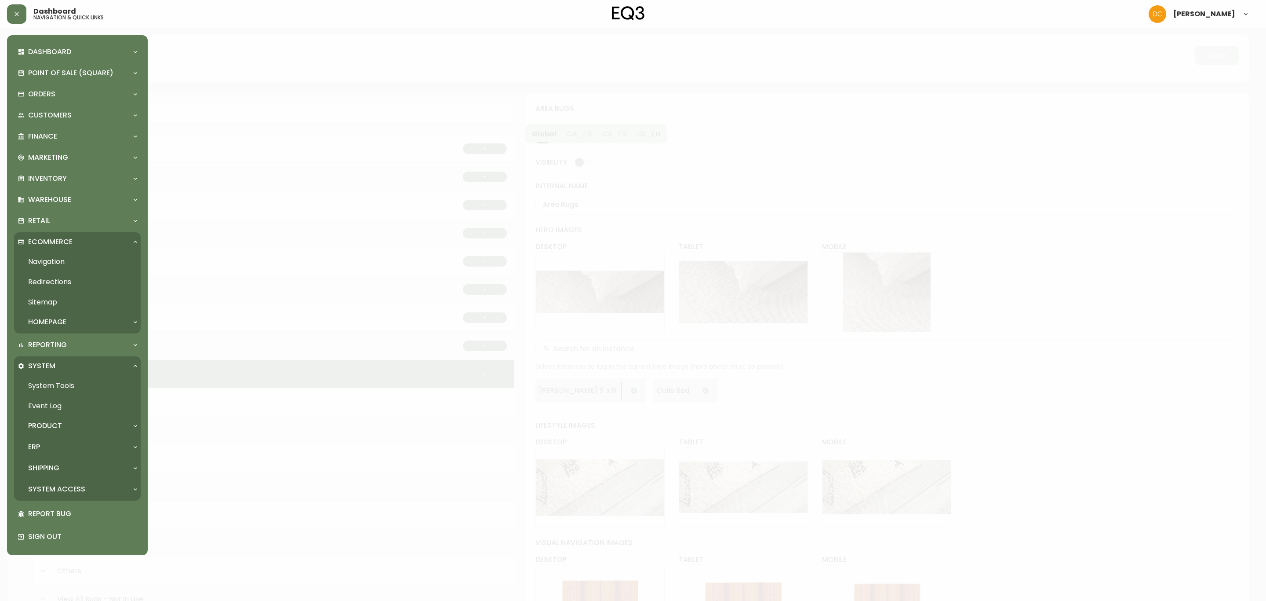
click at [62, 424] on div "Product" at bounding box center [73, 426] width 111 height 10
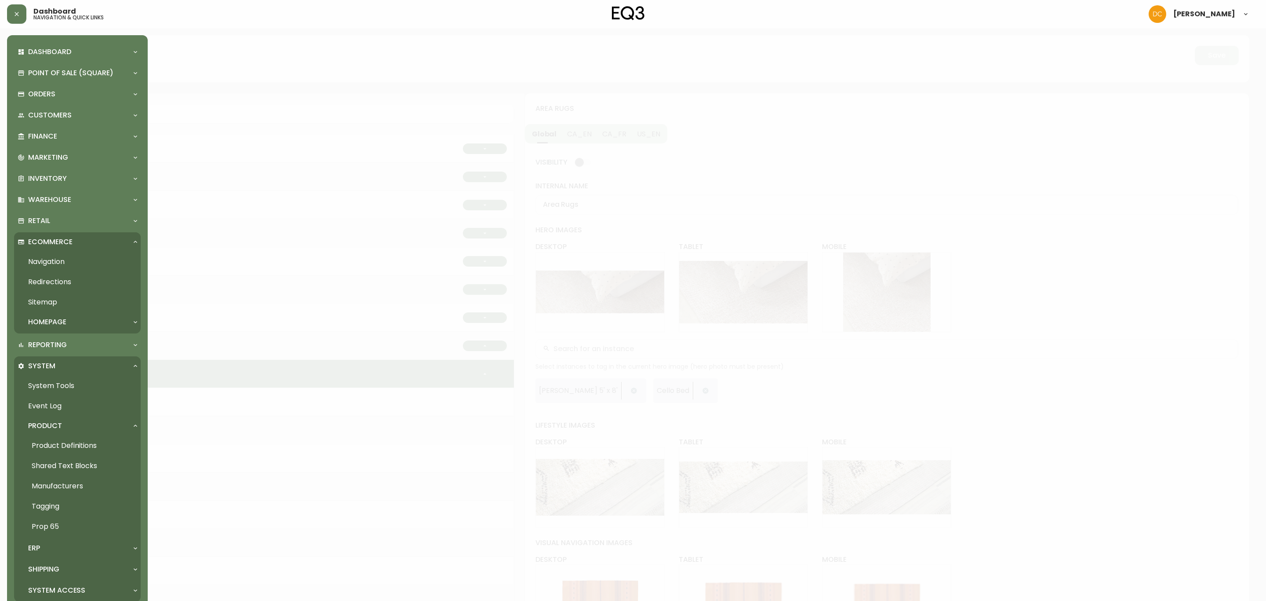
click at [63, 441] on link "Product Definitions" at bounding box center [77, 445] width 127 height 20
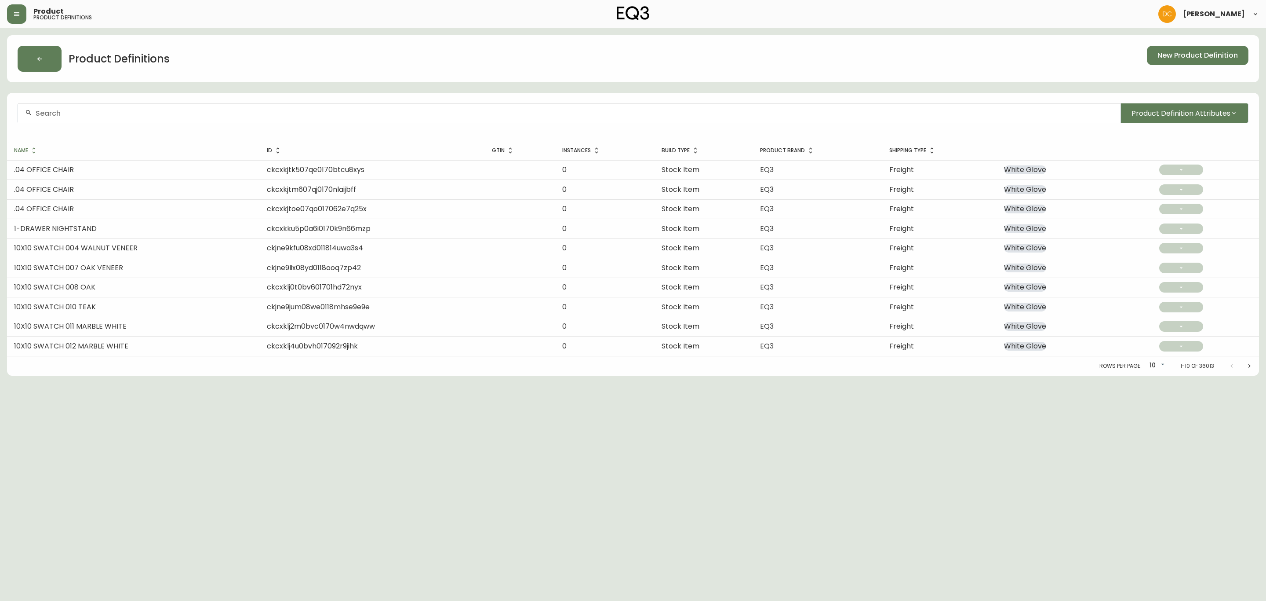
click at [239, 119] on div at bounding box center [569, 113] width 1103 height 20
paste input "ck2wio6c901lq0126hv5zec4v"
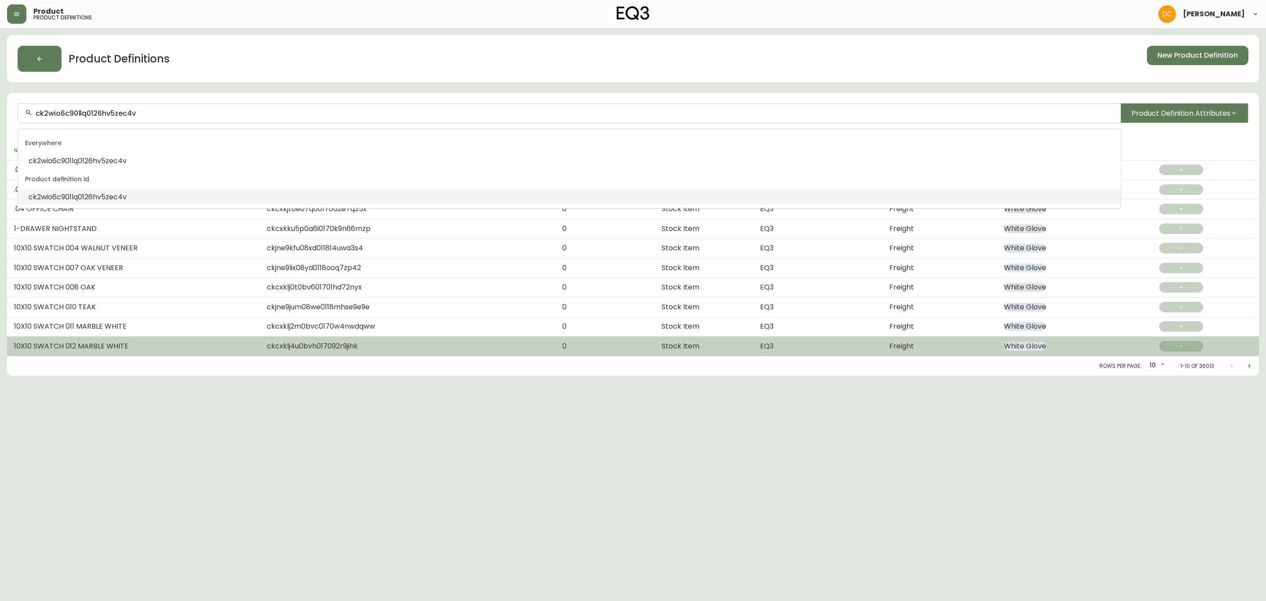
type input "ck2wio6c901lq0126hv5zec4v"
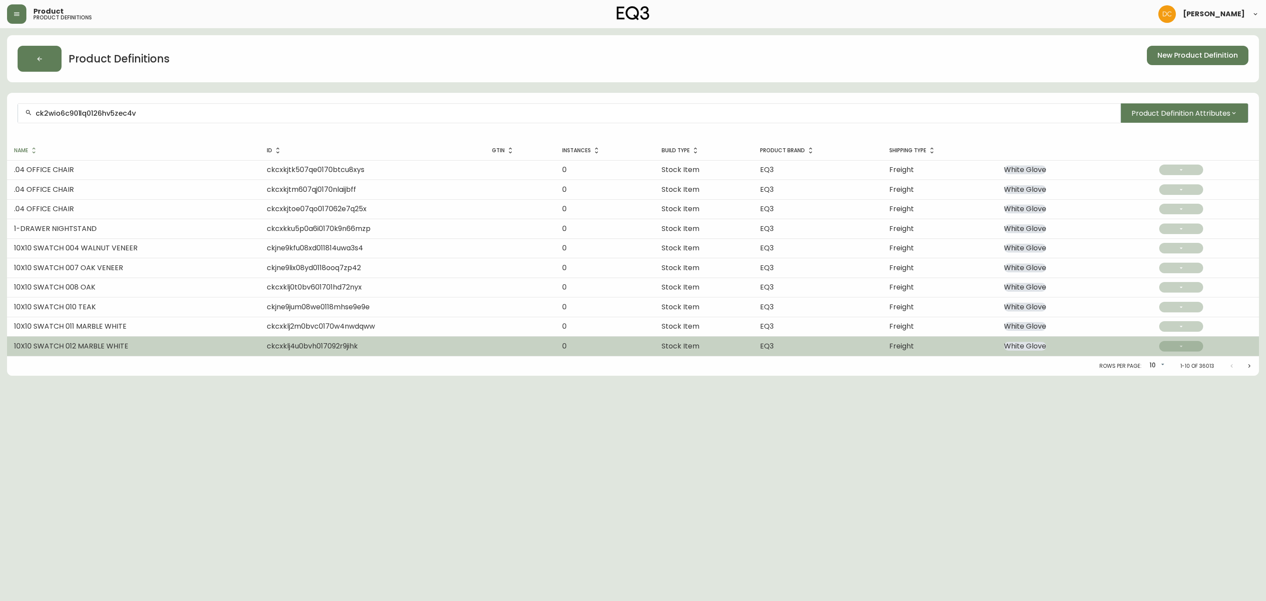
click at [249, 338] on td "10X10 SWATCH 012 MARBLE WHITE" at bounding box center [133, 345] width 253 height 19
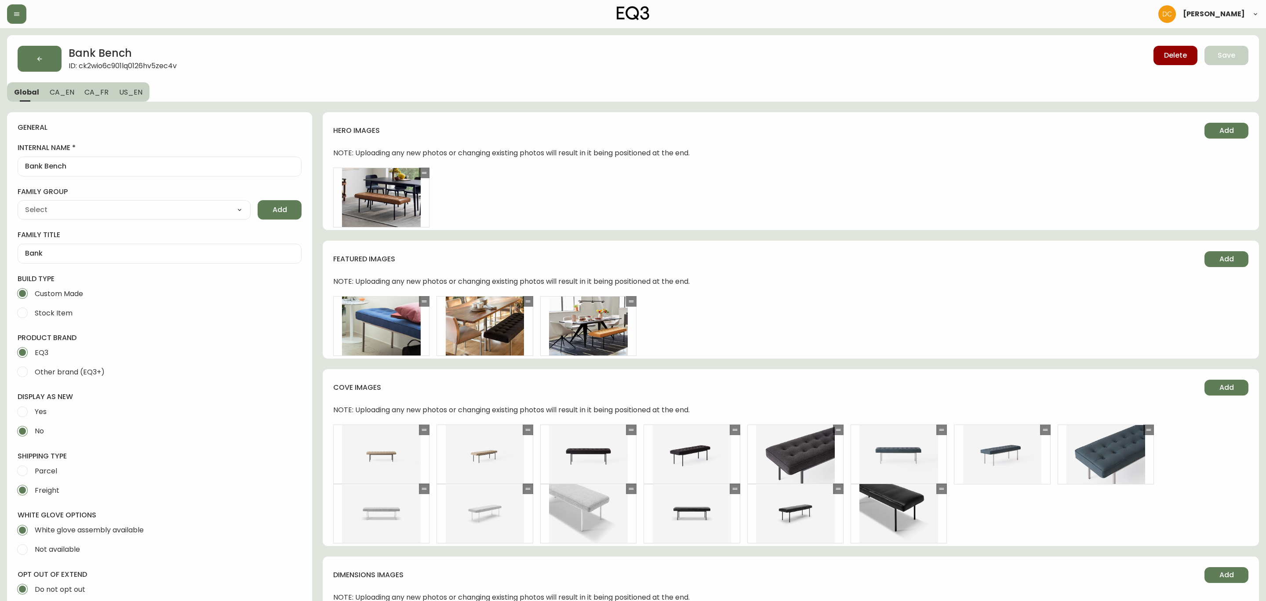
type input "EQ3"
type input "Upholstery"
select select "cjyt4m5lw0000pt749bx6gh7n"
select select "cjpjx87md00014c74cvn90jbx"
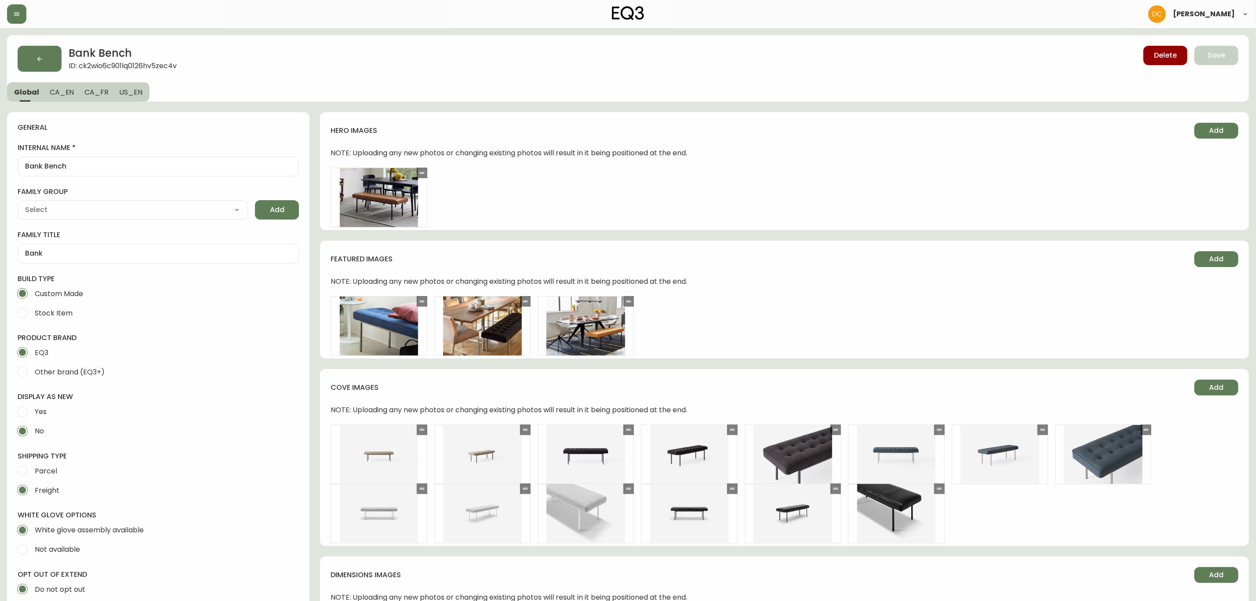
type input "Furniture > Benches > Kitchen & Dining Benches"
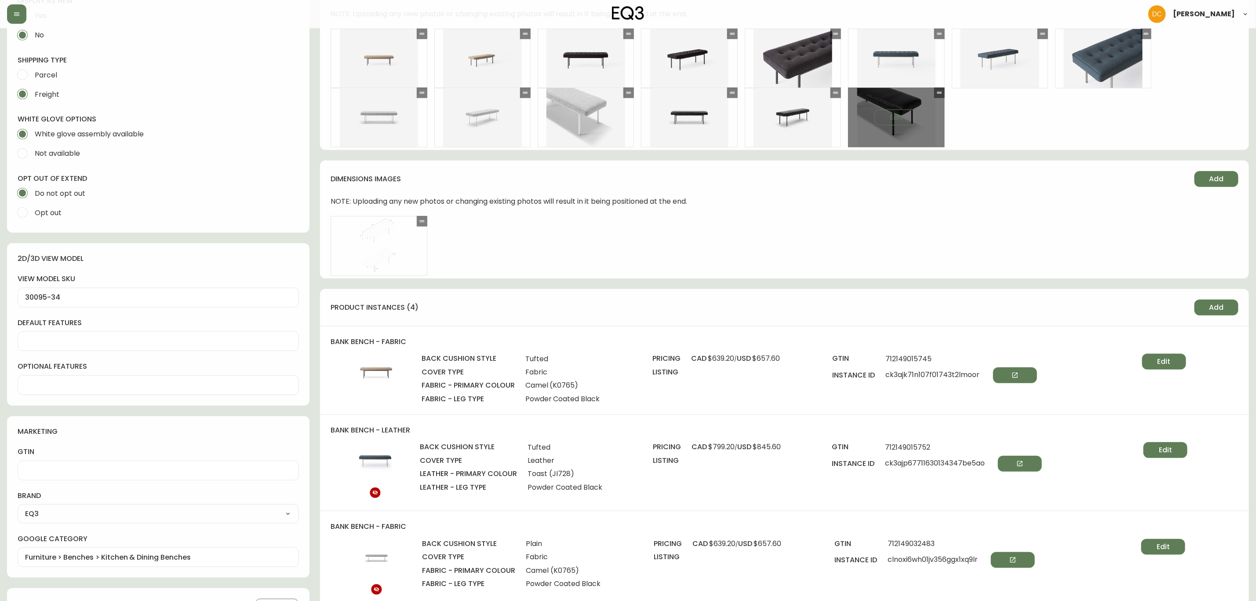
scroll to position [528, 0]
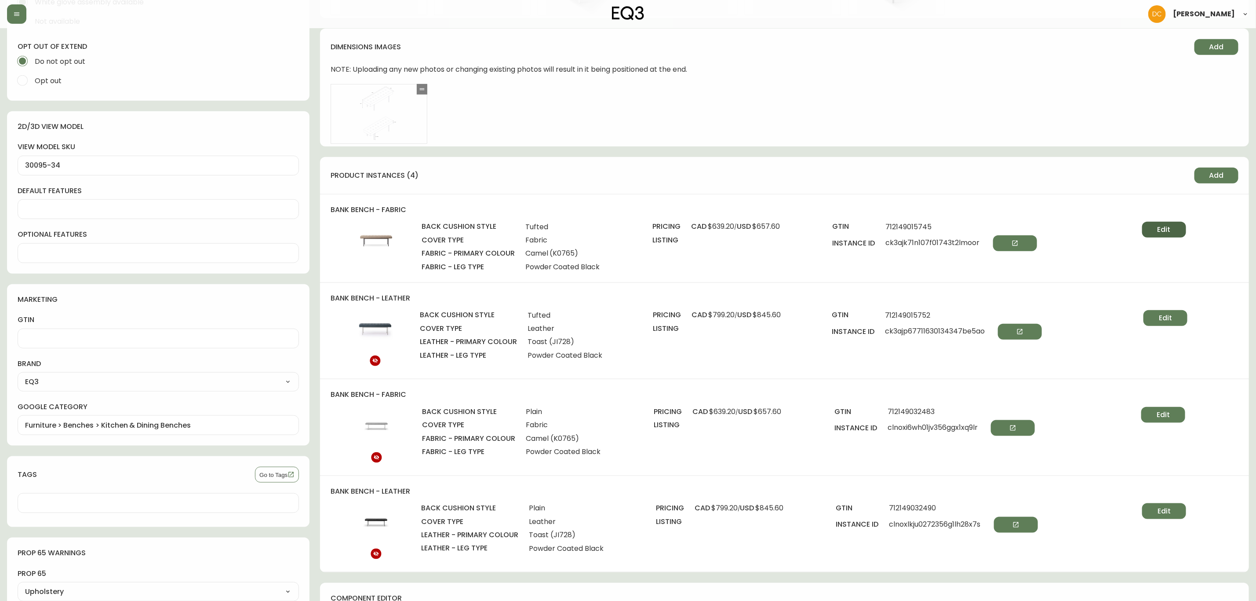
click at [1160, 231] on span "Edit" at bounding box center [1164, 230] width 13 height 10
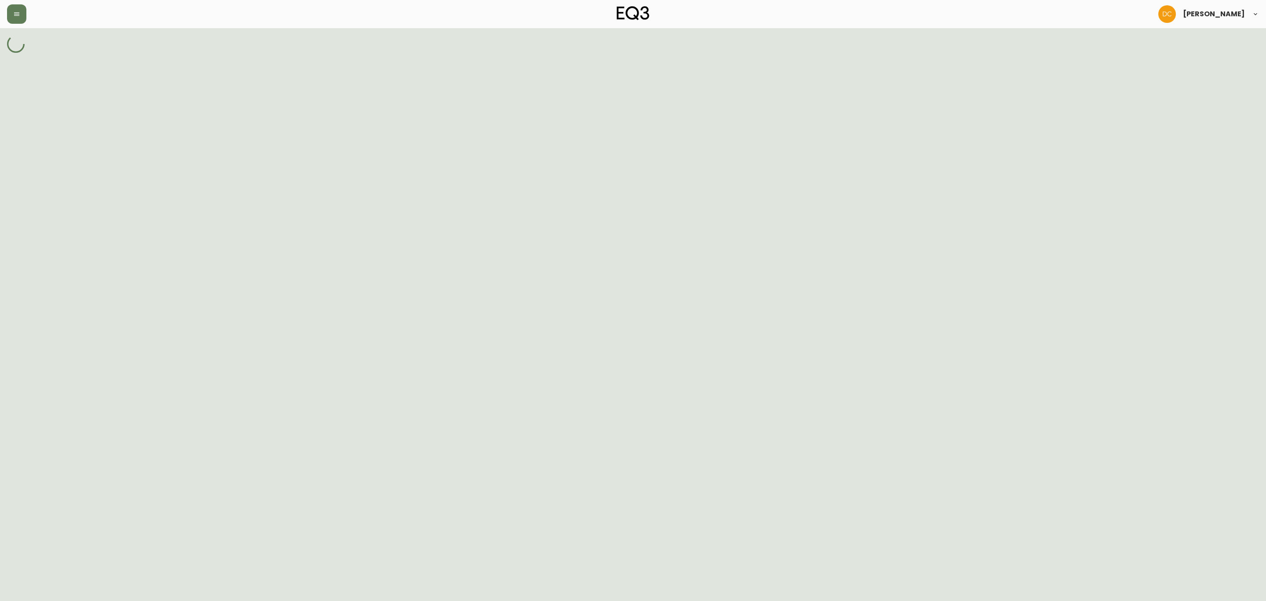
select select "HX811"
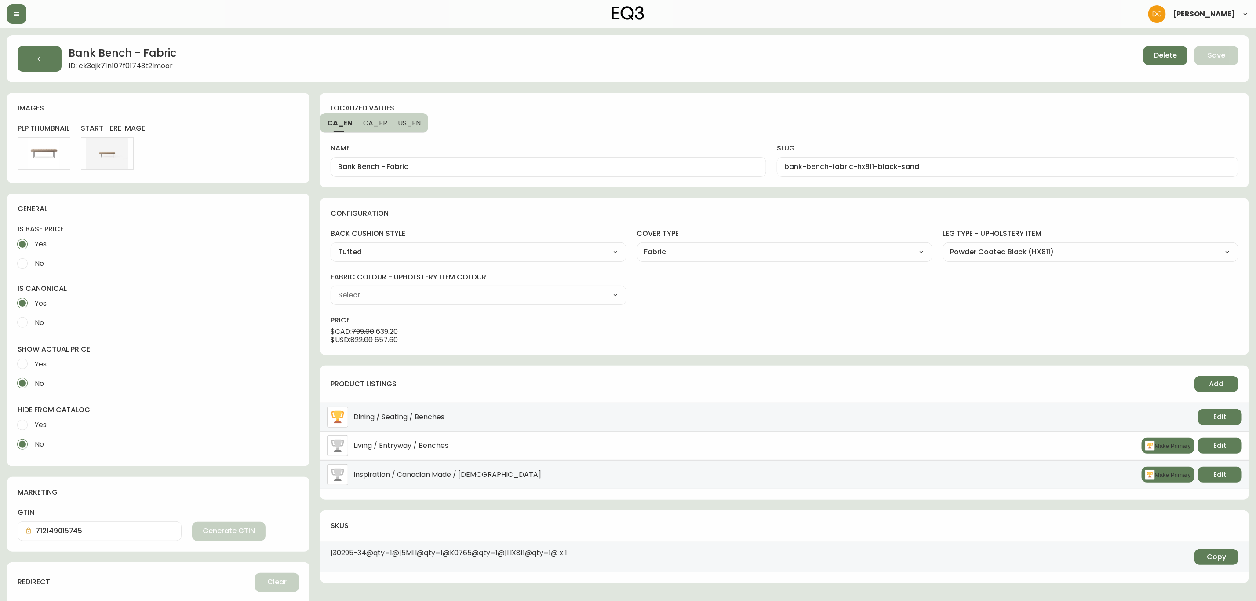
type input "Grade 10 - Selby Camel (K0765)"
select select "K0765"
drag, startPoint x: 380, startPoint y: 168, endPoint x: 557, endPoint y: 173, distance: 176.9
click at [557, 173] on div "Bank Bench - Fabric" at bounding box center [549, 167] width 436 height 20
click at [367, 120] on span "CA_FR" at bounding box center [375, 122] width 24 height 9
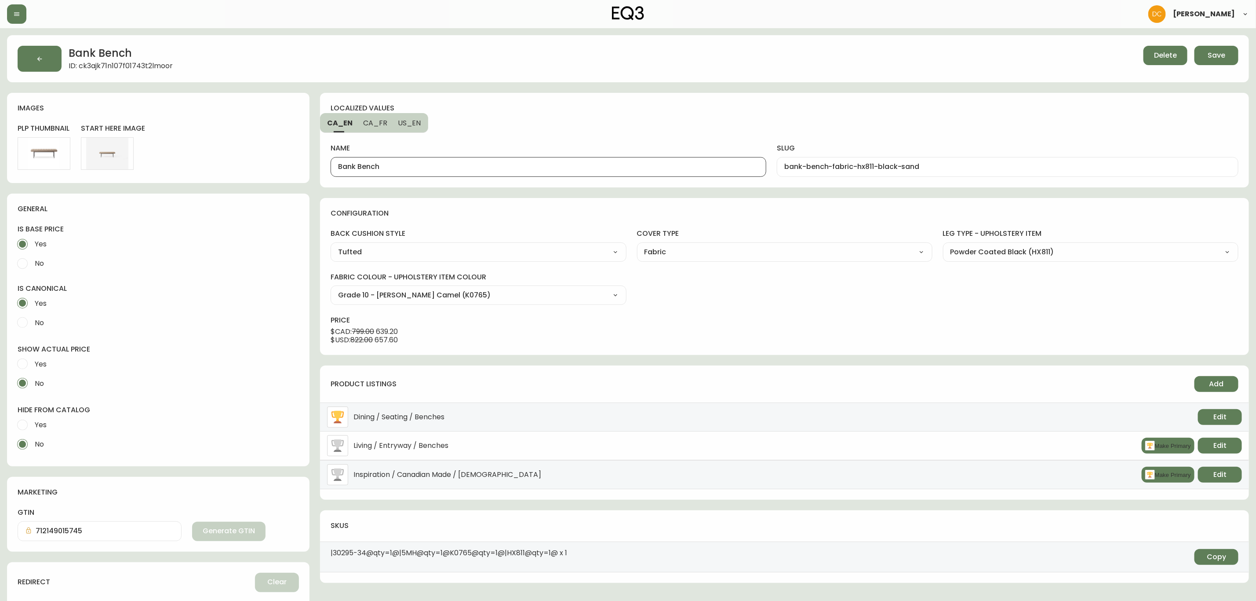
type input "Banc Bank - tissu"
type input "banc-bank-tissu-hx811-black-sand"
drag, startPoint x: 376, startPoint y: 163, endPoint x: 442, endPoint y: 167, distance: 66.1
click at [396, 164] on input "Banc Bank - tissu" at bounding box center [548, 167] width 421 height 8
drag, startPoint x: 442, startPoint y: 167, endPoint x: 454, endPoint y: 167, distance: 11.4
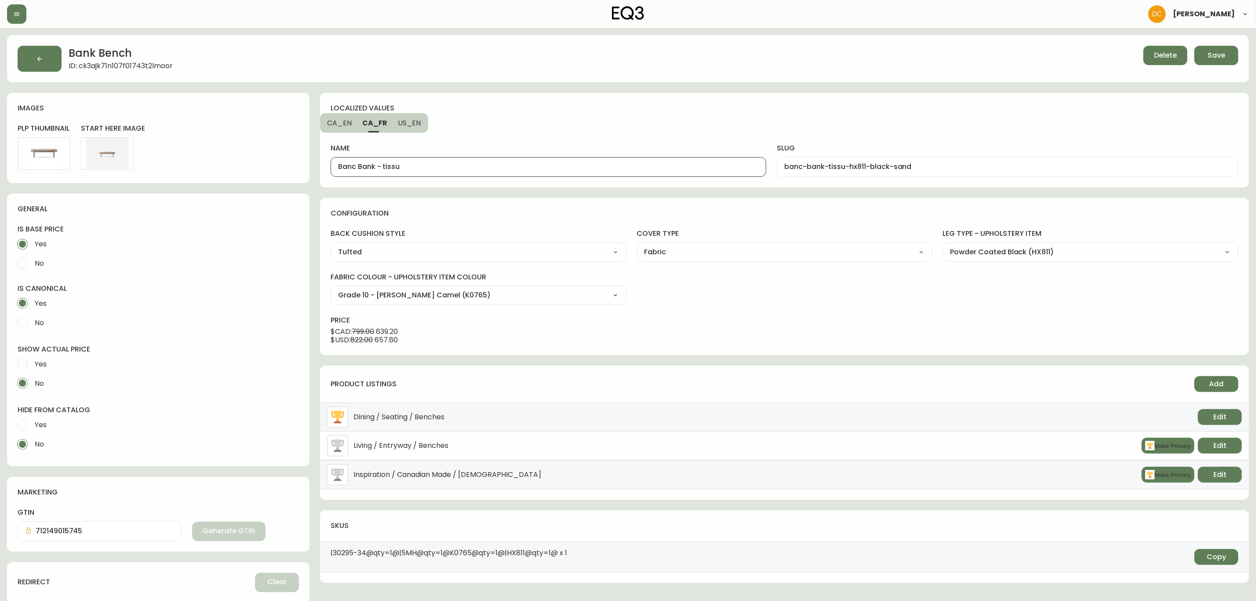
click at [448, 167] on input "Banc Bank - tissu" at bounding box center [548, 167] width 421 height 8
drag, startPoint x: 438, startPoint y: 166, endPoint x: 376, endPoint y: 166, distance: 61.6
click at [376, 166] on input "Banc Bank - tissu" at bounding box center [548, 167] width 421 height 8
click at [412, 122] on span "US_EN" at bounding box center [409, 122] width 23 height 9
type input "Bank Bench - Fabric"
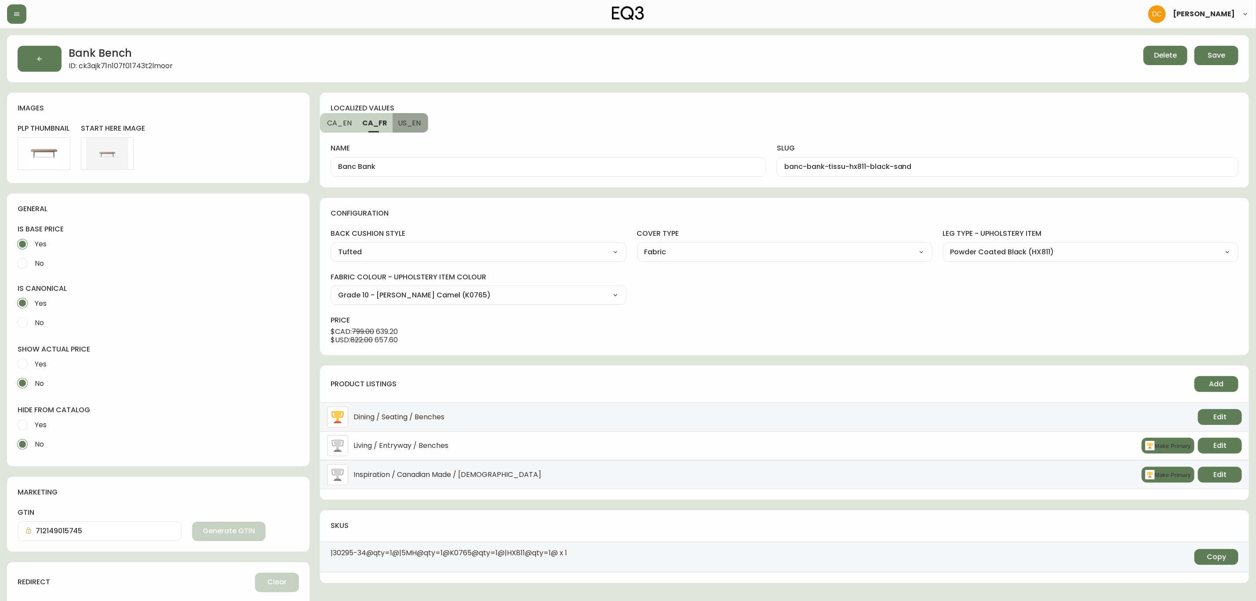
type input "bank-bench-fabric-hx811-black-sand"
drag, startPoint x: 380, startPoint y: 164, endPoint x: 441, endPoint y: 167, distance: 61.2
click at [441, 167] on input "Bank Bench - Fabric" at bounding box center [548, 167] width 421 height 8
click at [376, 123] on span "CA_FR" at bounding box center [374, 122] width 24 height 9
type input "Banc Bank"
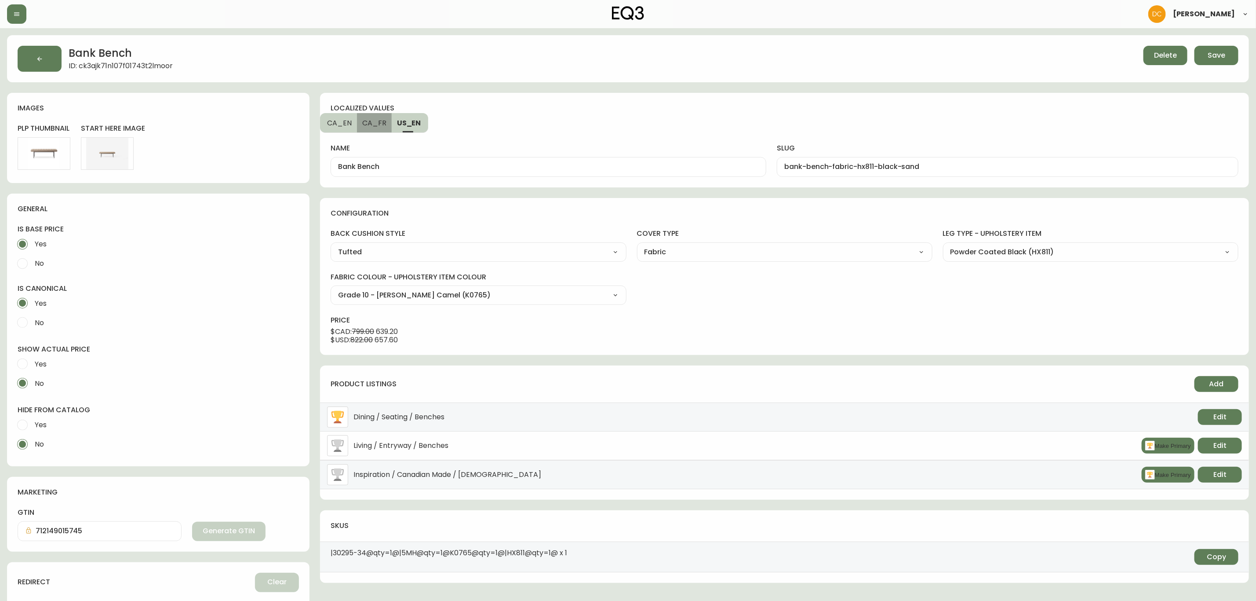
type input "banc-bank-tissu-hx811-black-sand"
click at [342, 124] on span "CA_EN" at bounding box center [339, 122] width 25 height 9
type input "Bank Bench"
type input "bank-bench-fabric-hx811-black-sand"
click at [1206, 55] on button "Save" at bounding box center [1217, 55] width 44 height 19
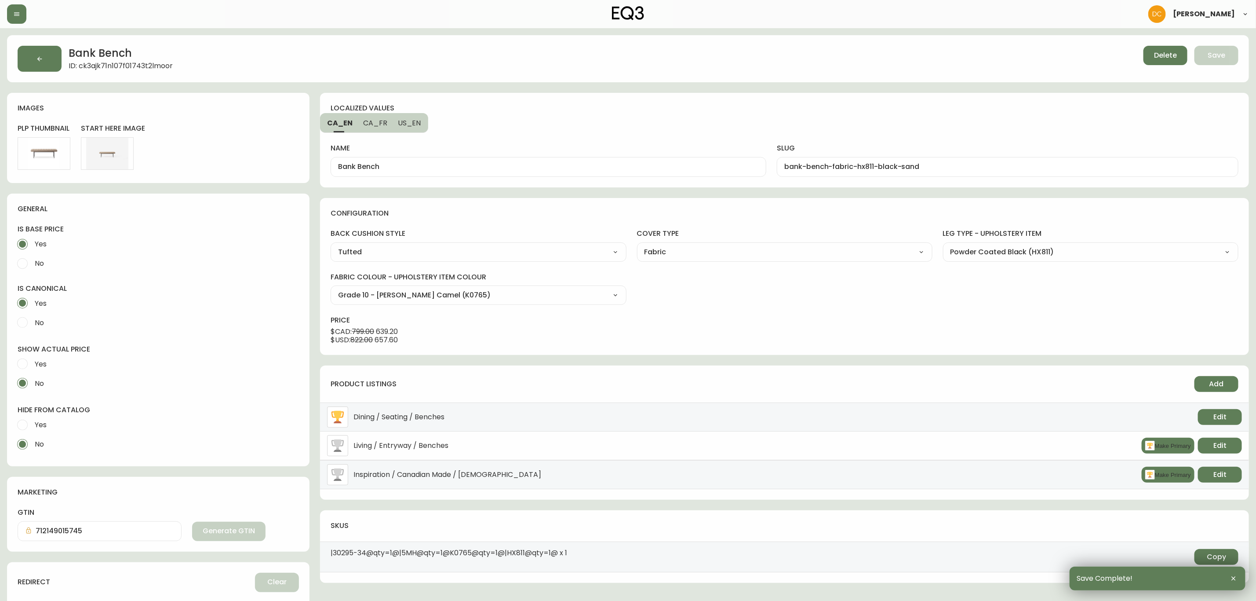
click at [43, 56] on icon "button" at bounding box center [39, 58] width 7 height 7
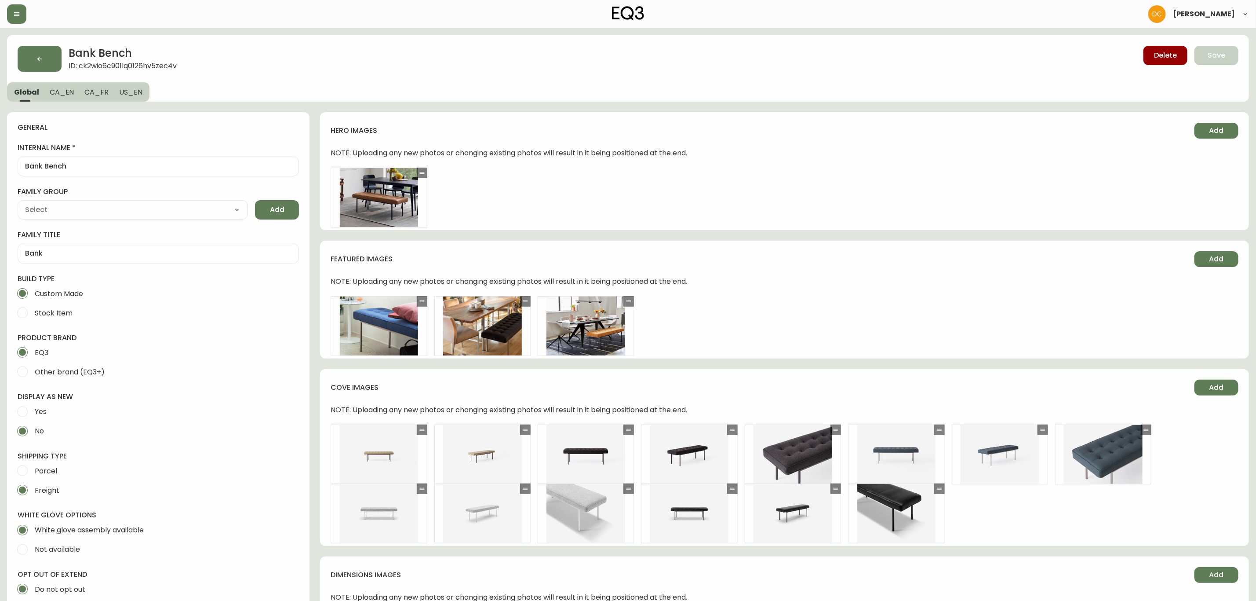
type input "EQ3"
type input "Furniture > Benches > Kitchen & Dining Benches"
type input "Upholstery"
select select "cjyt4m5lw0000pt749bx6gh7n"
select select "cjpjx87md00014c74cvn90jbx"
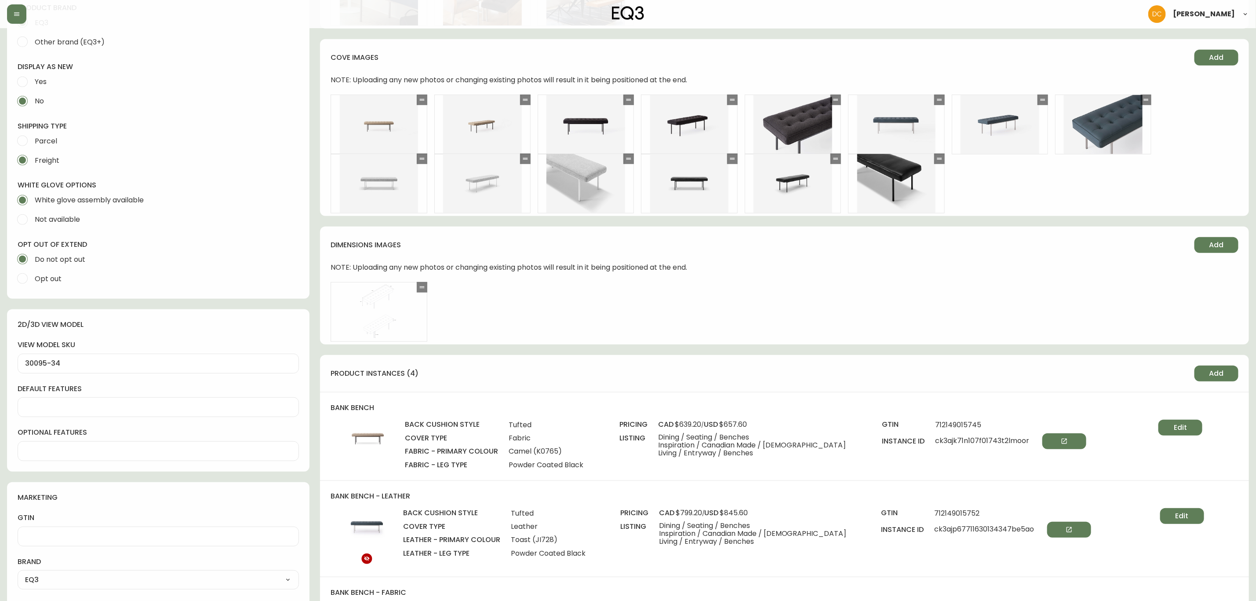
scroll to position [660, 0]
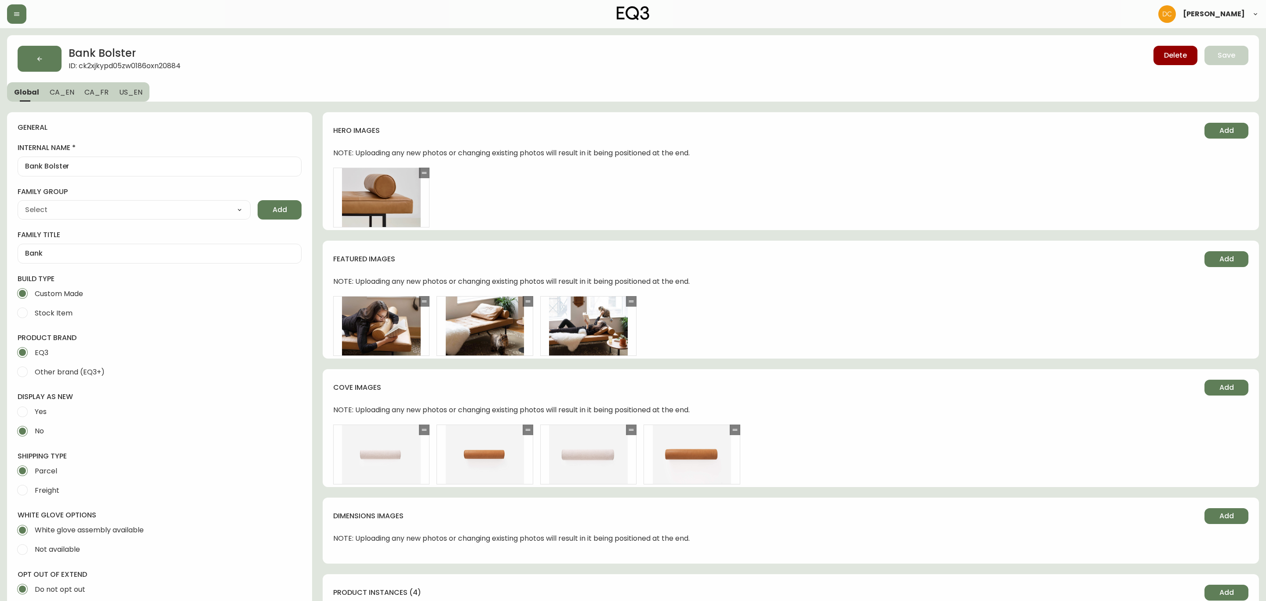
type input "EQ3"
type input "Default"
type input "Home & Garden > Decor > Throw Pillows"
select select "cjyt4m5lw0000pt749bx6gh7n"
select select "cjpjx7rji00004c744bbp6zrf"
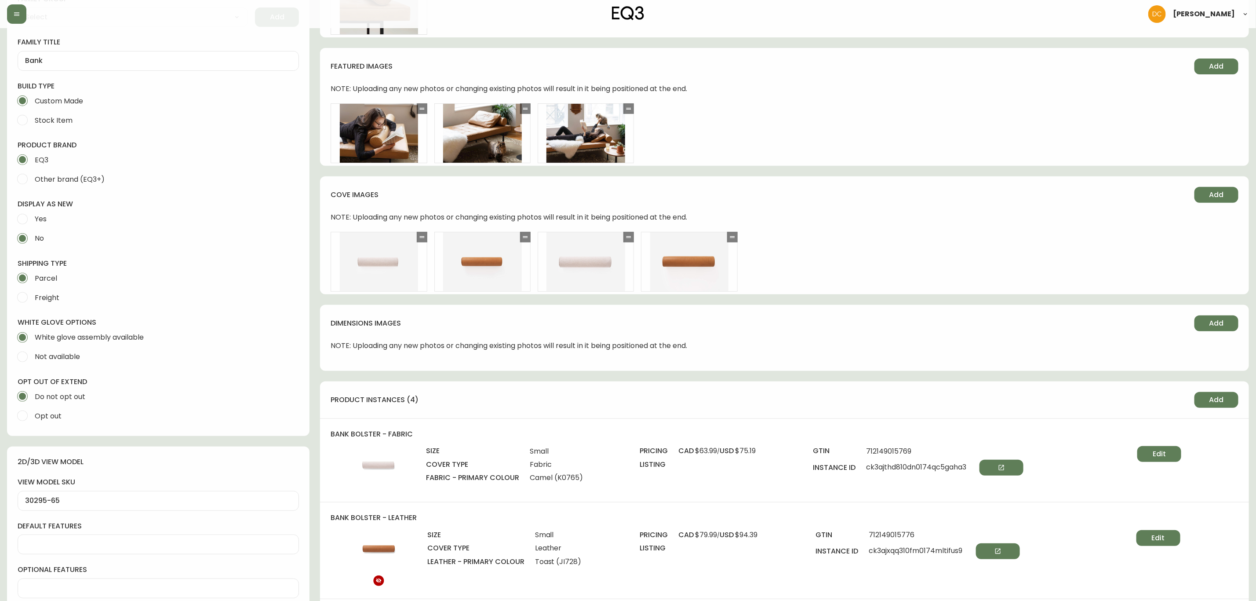
scroll to position [396, 0]
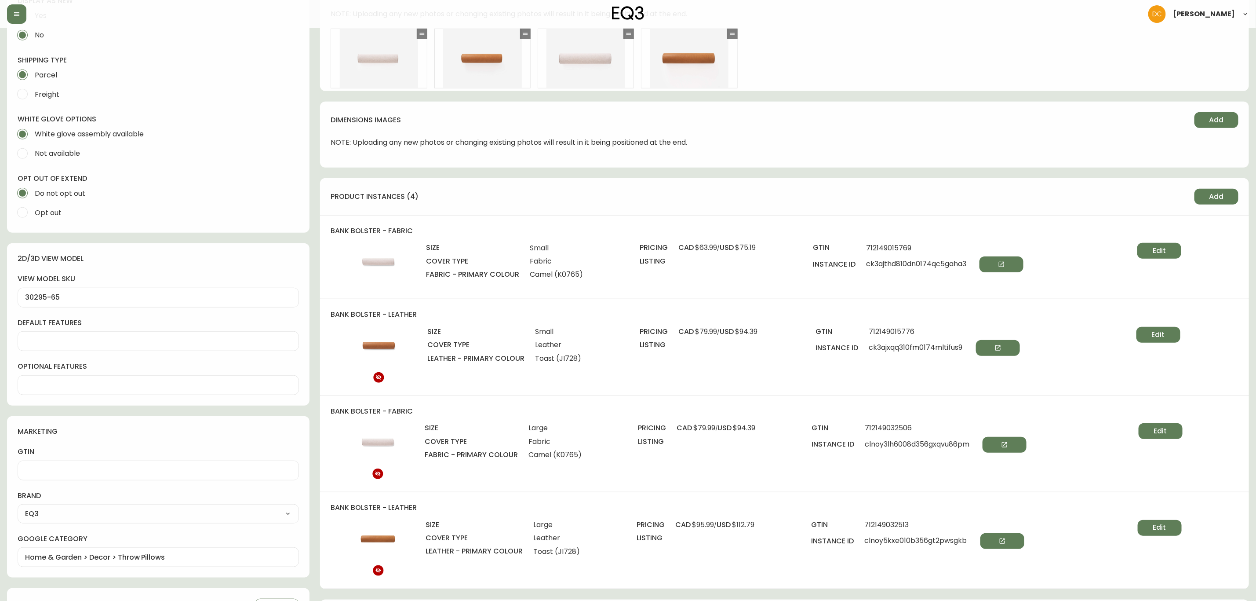
drag, startPoint x: 1148, startPoint y: 247, endPoint x: 1127, endPoint y: 251, distance: 21.0
click at [1145, 247] on button "Edit" at bounding box center [1160, 251] width 44 height 16
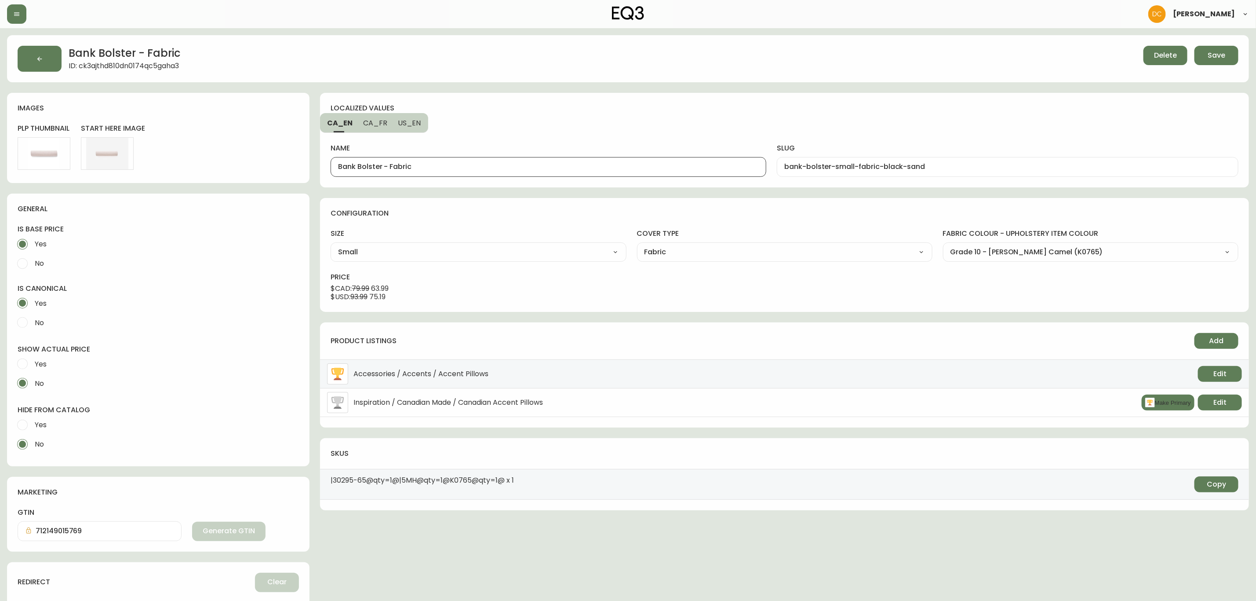
drag, startPoint x: 385, startPoint y: 164, endPoint x: 460, endPoint y: 172, distance: 75.6
click at [460, 172] on div "Bank Bolster - Fabric" at bounding box center [549, 167] width 436 height 20
click at [416, 124] on span "US_EN" at bounding box center [409, 122] width 23 height 9
drag, startPoint x: 383, startPoint y: 167, endPoint x: 449, endPoint y: 171, distance: 66.6
click at [450, 172] on div "Bank Bolster - Fabric" at bounding box center [549, 167] width 436 height 20
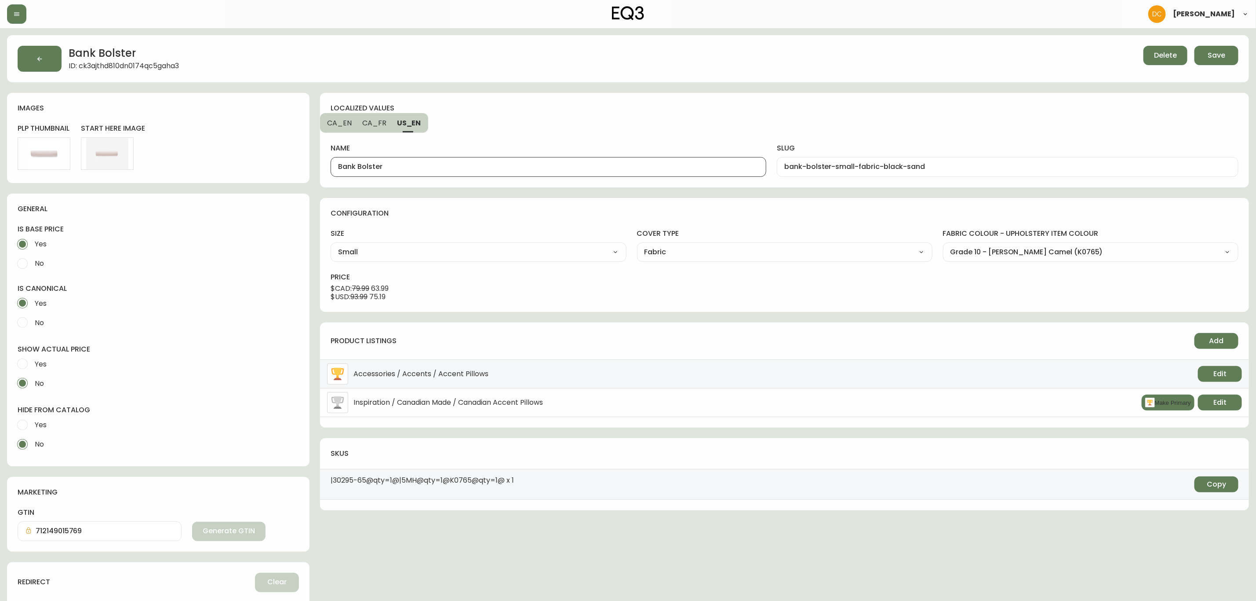
click at [379, 128] on button "CA_FR" at bounding box center [374, 122] width 35 height 19
type input "Traversin Bank - tissu"
type input "traversin-bank-petit-tissu-black-sand"
drag, startPoint x: 391, startPoint y: 167, endPoint x: 480, endPoint y: 165, distance: 89.3
click at [479, 165] on input "Traversin Bank - tissu" at bounding box center [548, 167] width 421 height 8
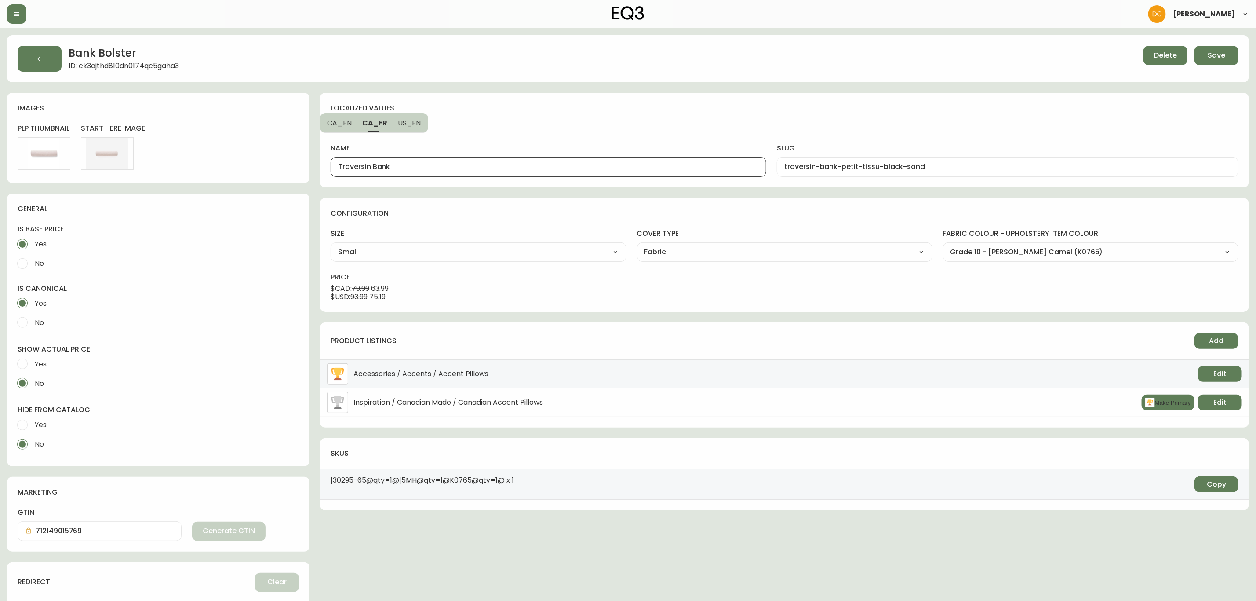
type input "Traversin Bank"
click at [557, 125] on div "name Traversin Bank slug traversin-bank-petit-tissu-black-sand" at bounding box center [785, 149] width 908 height 54
click at [1220, 55] on span "Save" at bounding box center [1217, 56] width 18 height 10
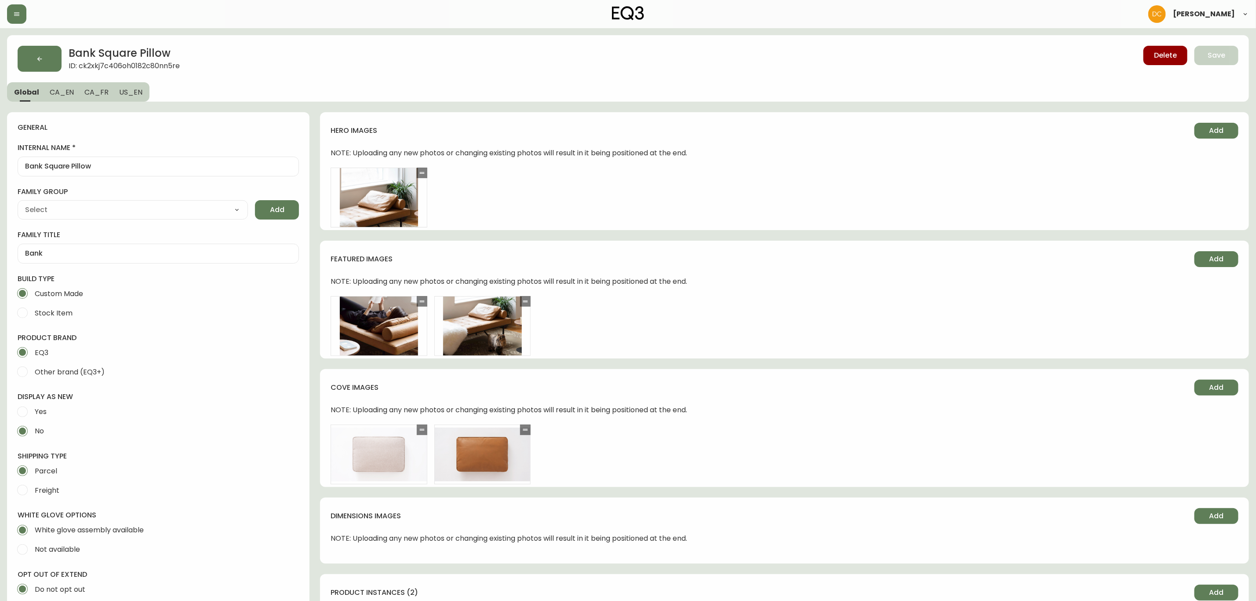
type input "Home & Garden > Decor > Throw Pillows"
type input "EQ3"
type input "Default"
select select "cjyt4m5lw0000pt749bx6gh7n"
select select "cjpjx7rji00004c744bbp6zrf"
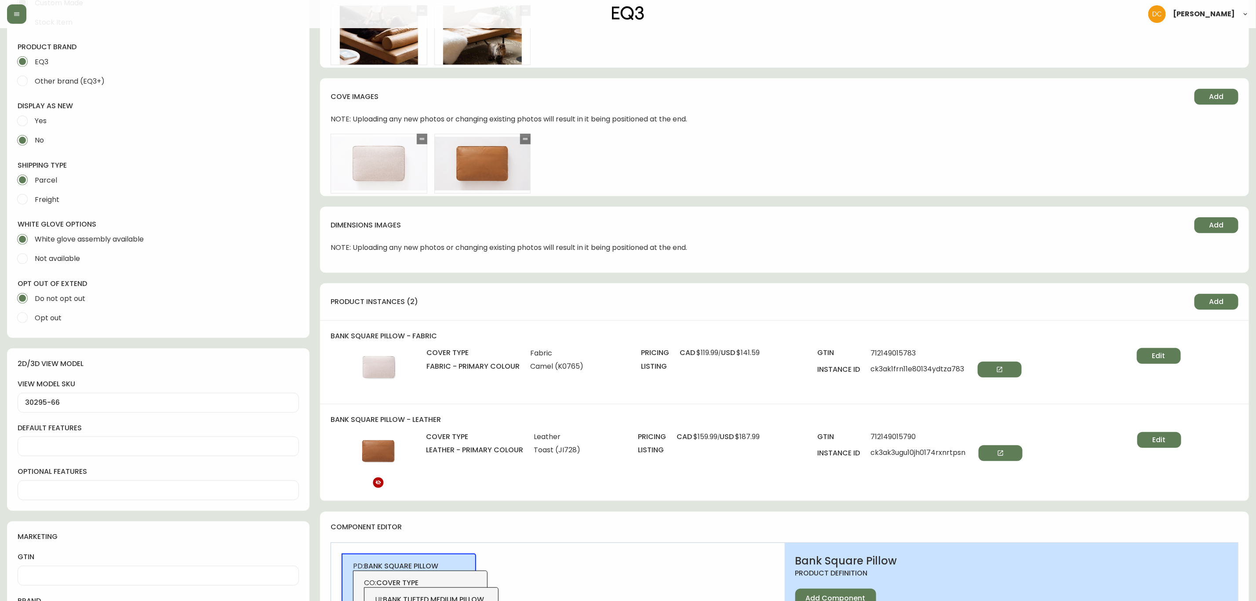
scroll to position [462, 0]
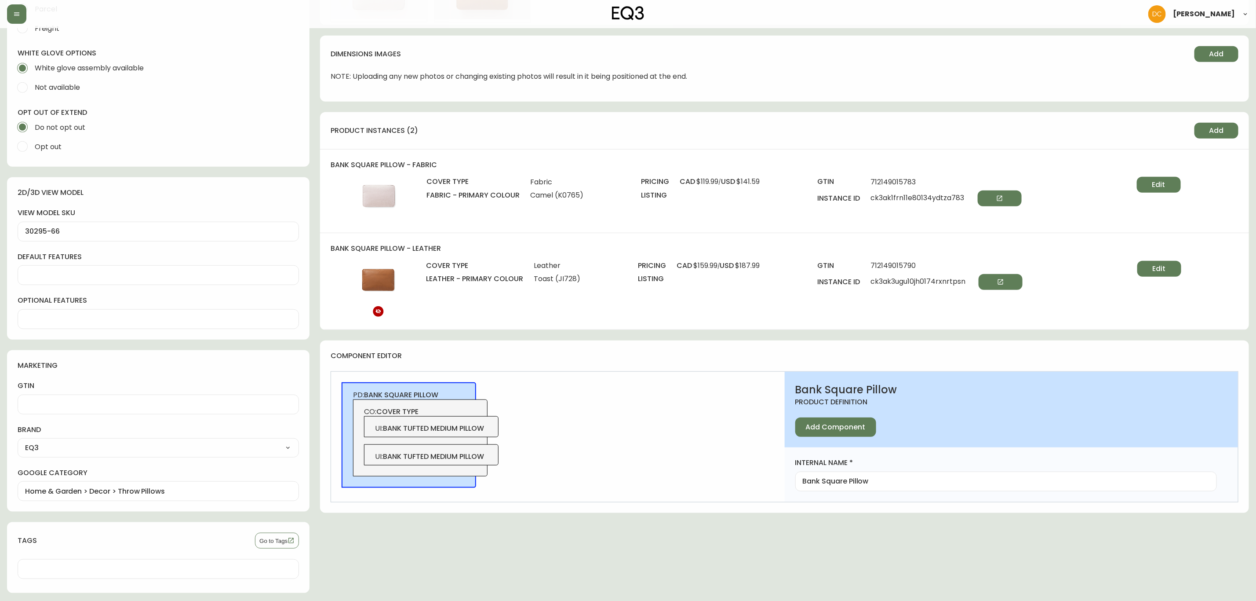
click at [1166, 186] on span "Edit" at bounding box center [1159, 185] width 13 height 10
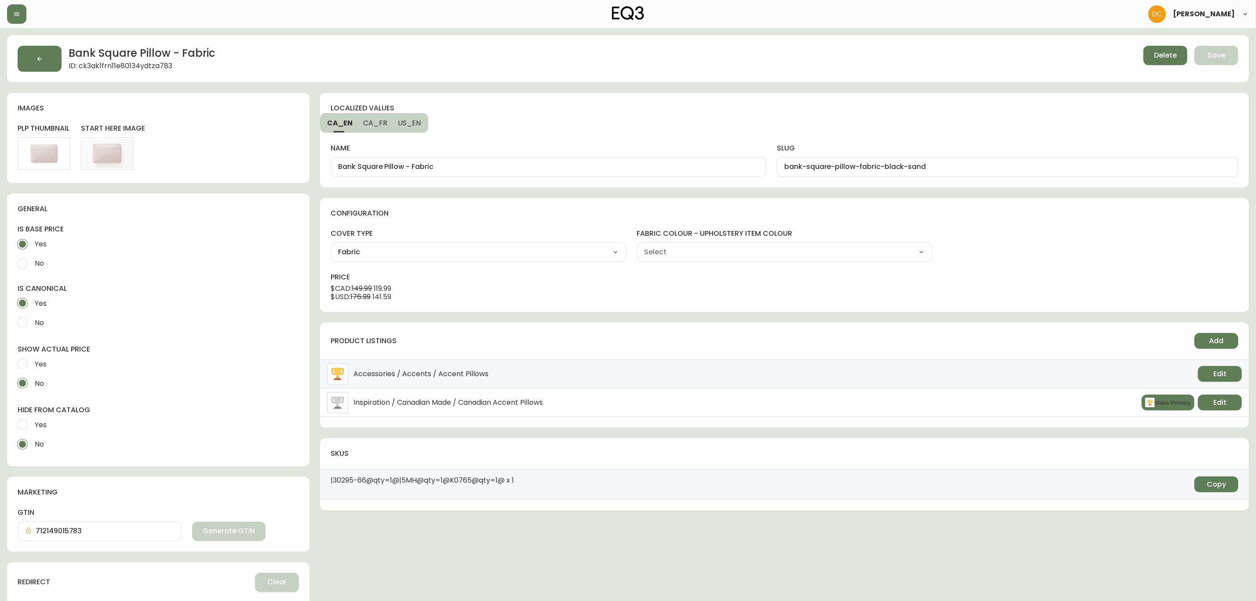
type input "Grade 10 - [PERSON_NAME] Camel (K0765)"
select select "K0765"
drag, startPoint x: 404, startPoint y: 168, endPoint x: 511, endPoint y: 171, distance: 106.9
click at [509, 172] on div "Bank Square Pillow - Fabric" at bounding box center [549, 167] width 436 height 20
click at [383, 128] on button "CA_FR" at bounding box center [375, 122] width 35 height 19
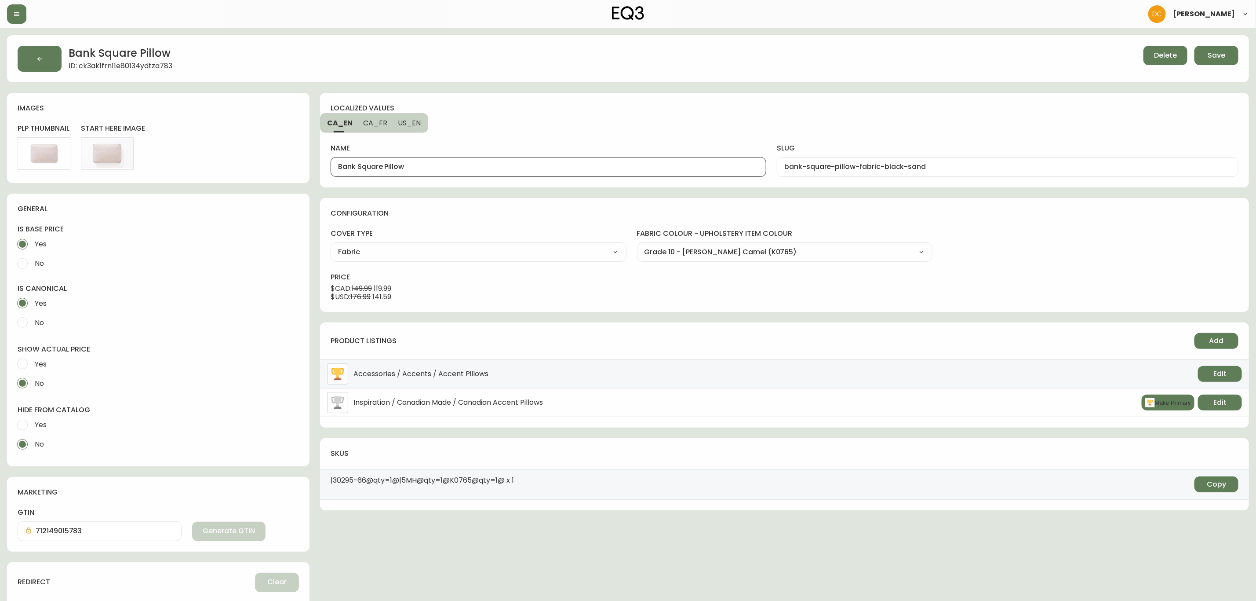
type input "Coussin carré Bank - tissu"
type input "coussin-carre-bank-tissu-black-sand"
drag, startPoint x: 405, startPoint y: 167, endPoint x: 482, endPoint y: 169, distance: 76.5
click at [482, 169] on input "Coussin carré Bank - tissu" at bounding box center [548, 167] width 421 height 8
click at [411, 121] on span "US_EN" at bounding box center [409, 122] width 23 height 9
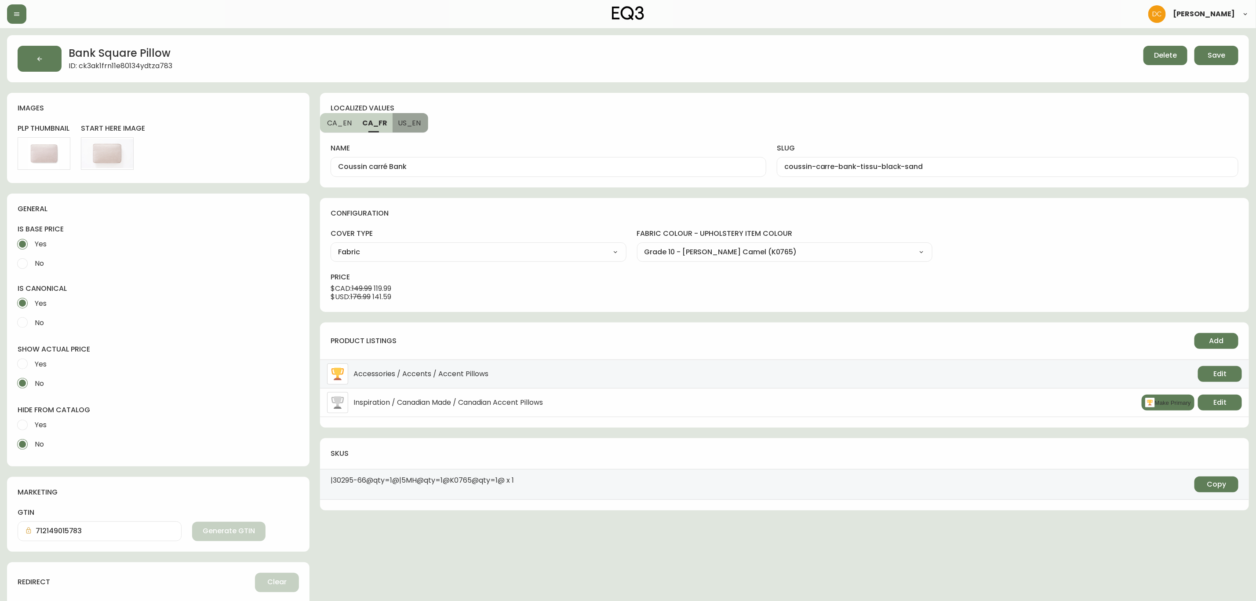
type input "Bank Square Pillow - Fabric"
type input "bank-square-pillow-fabric-black-sand"
drag, startPoint x: 405, startPoint y: 164, endPoint x: 528, endPoint y: 163, distance: 123.1
click at [515, 163] on input "Bank Square Pillow - Fabric" at bounding box center [548, 167] width 421 height 8
type input "Bank Square Pillow"
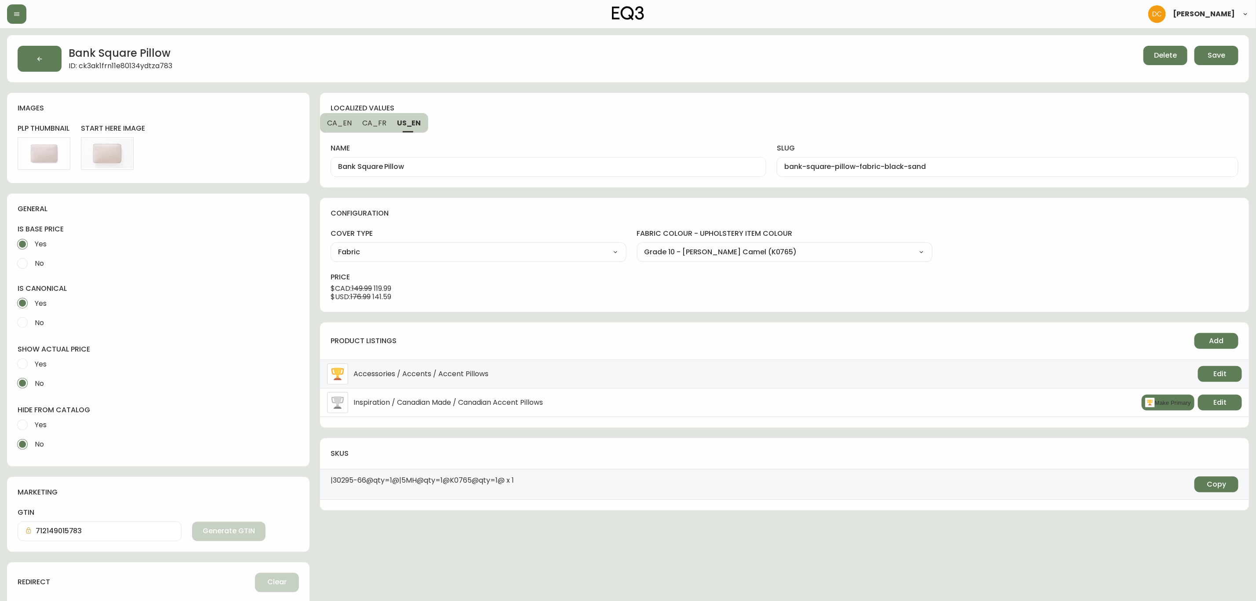
click at [558, 128] on div "name Bank Square Pillow slug bank-square-pillow-fabric-black-sand" at bounding box center [785, 149] width 908 height 54
click at [1223, 57] on span "Save" at bounding box center [1217, 56] width 18 height 10
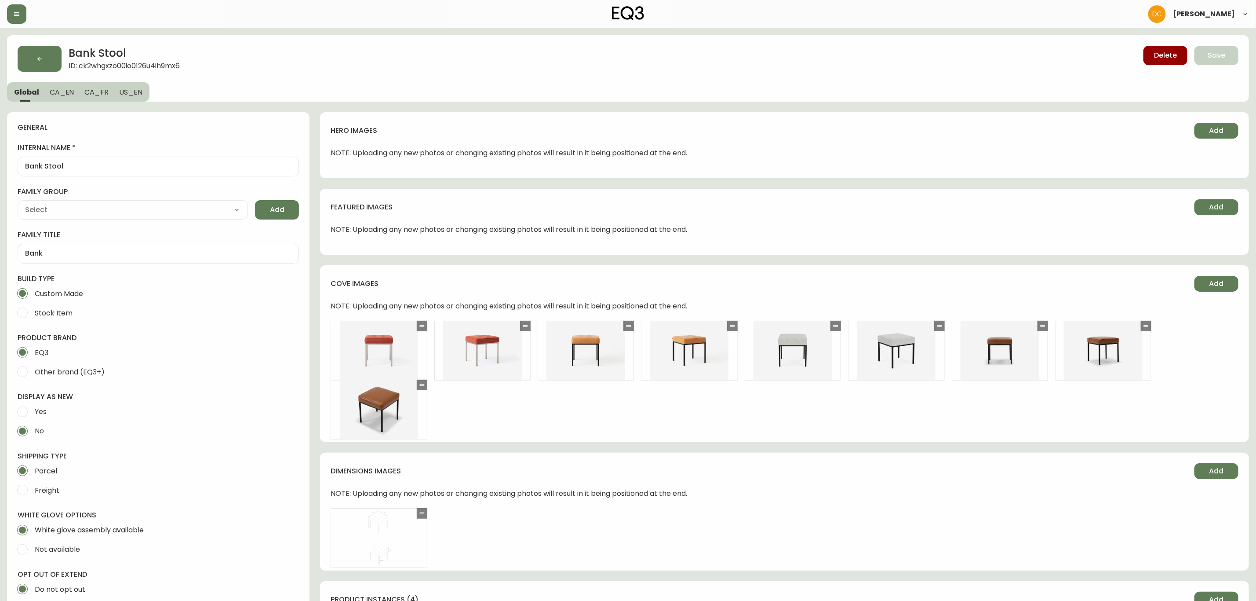
type input "EQ3"
type input "Furniture > Chairs > Folding Chairs & Stools"
type input "Upholstery"
select select "cjyt4m5lw0000pt749bx6gh7n"
select select "cjpjx87md00014c74cvn90jbx"
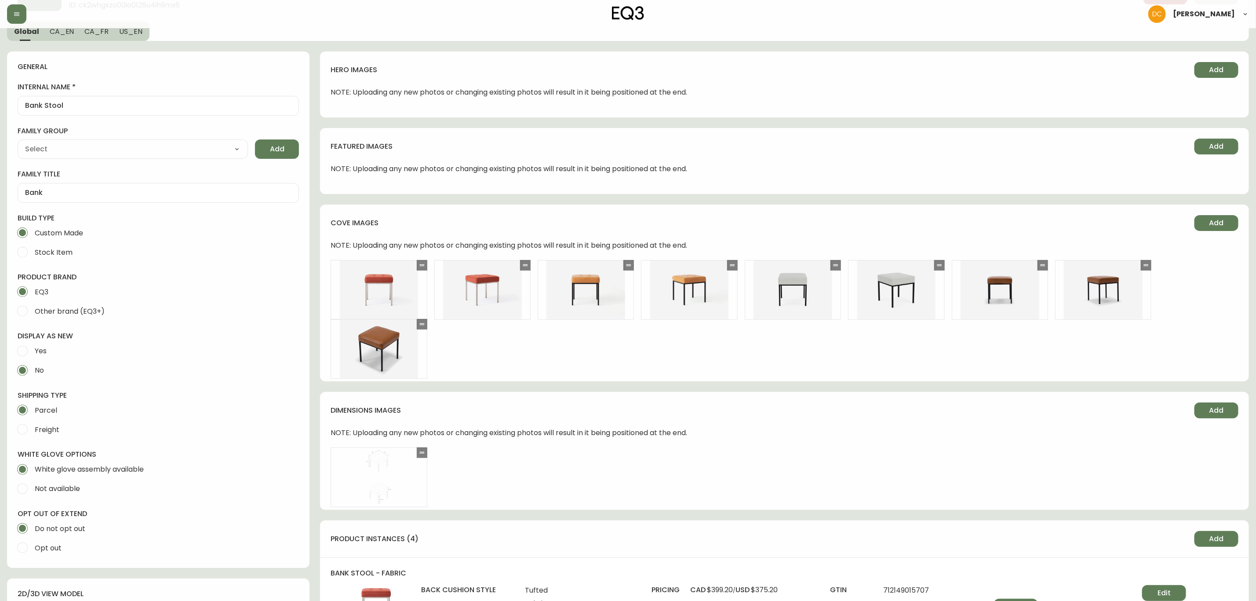
scroll to position [396, 0]
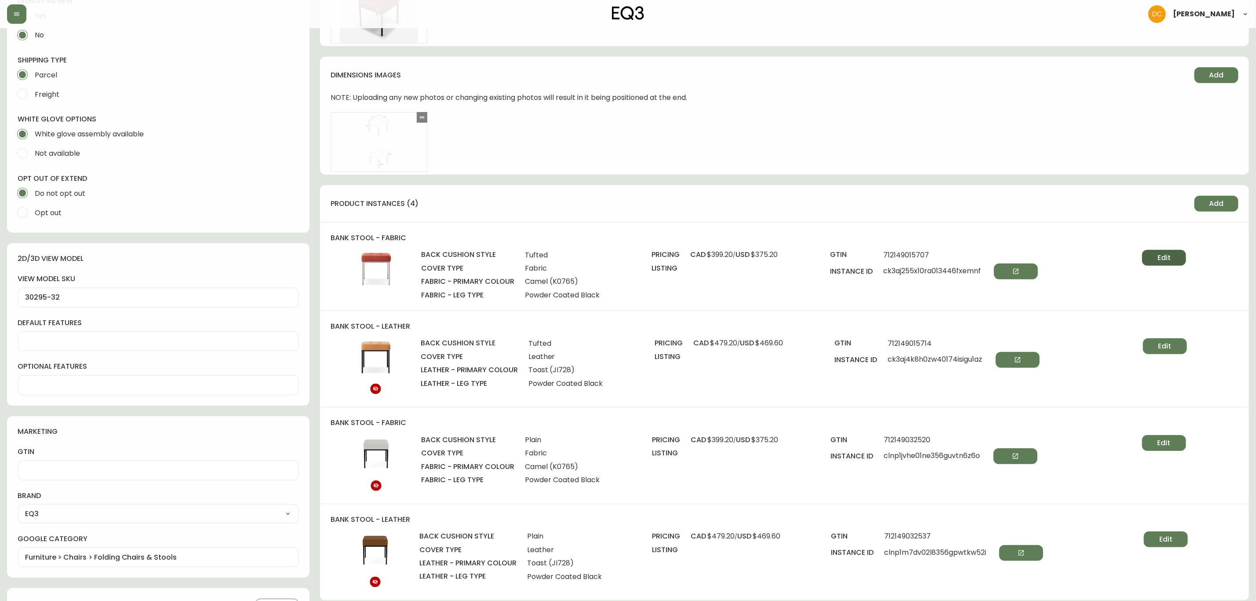
click at [1158, 264] on button "Edit" at bounding box center [1164, 258] width 44 height 16
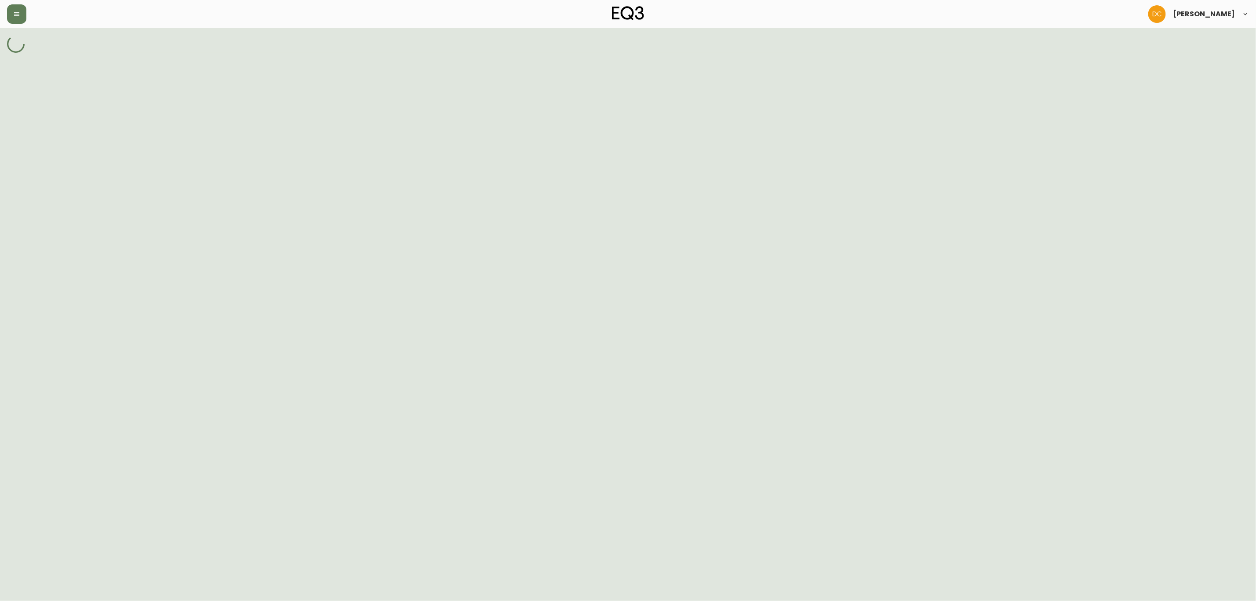
select select "HX807"
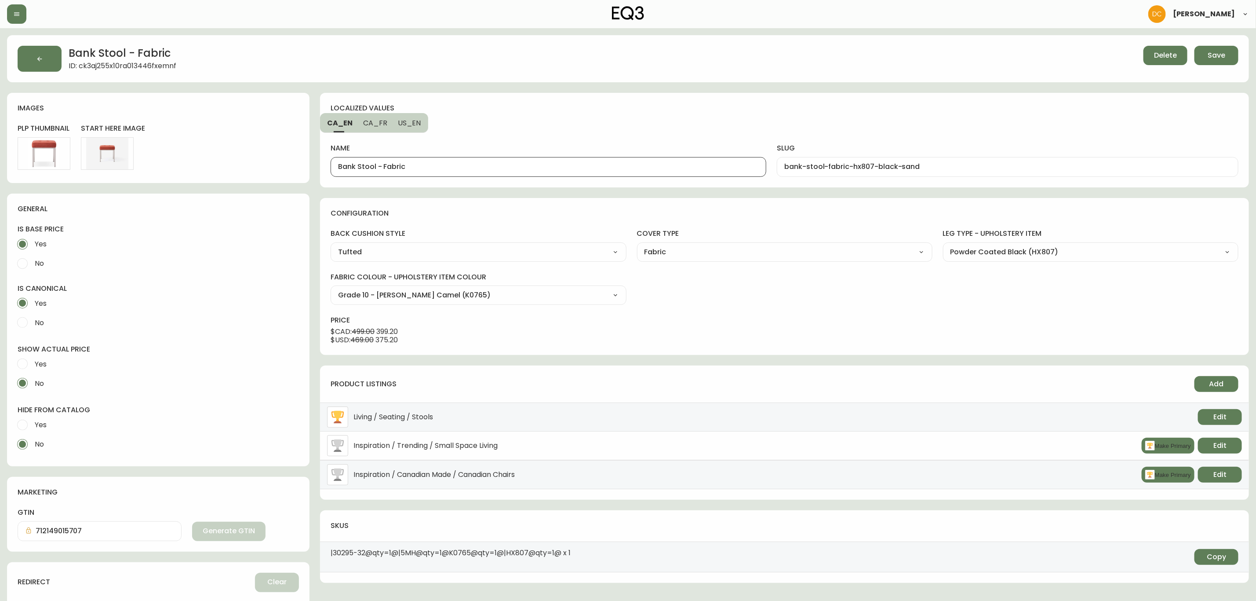
drag, startPoint x: 376, startPoint y: 168, endPoint x: 526, endPoint y: 175, distance: 150.6
click at [532, 177] on div "Bank Stool - Fabric" at bounding box center [549, 167] width 436 height 20
click at [410, 120] on span "US_EN" at bounding box center [409, 122] width 23 height 9
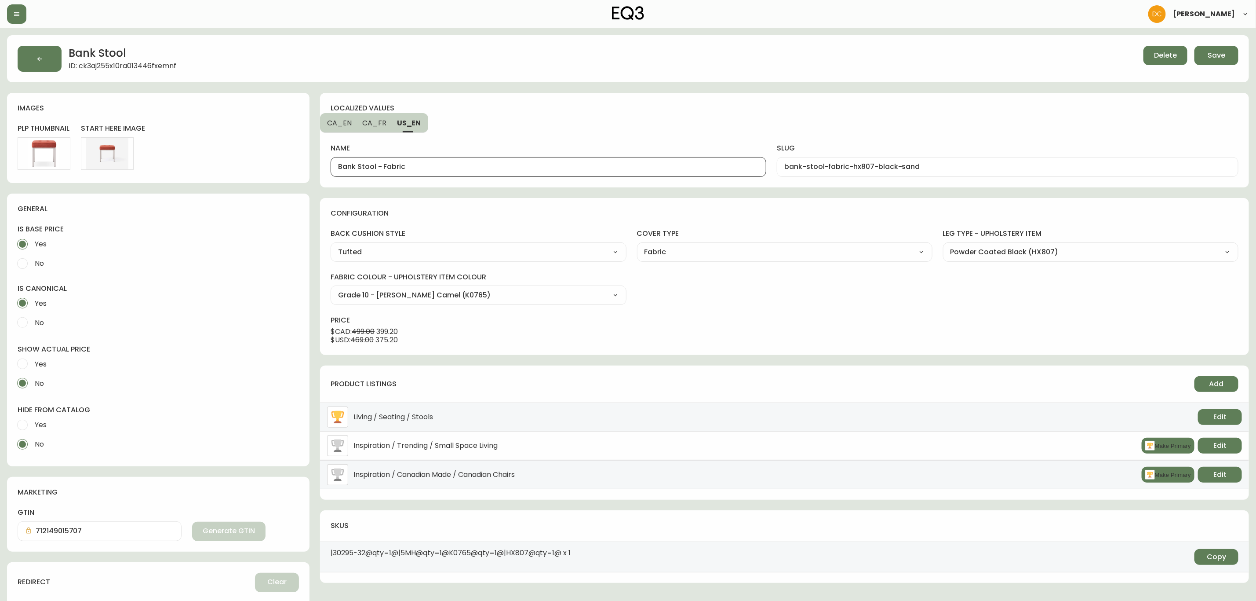
drag, startPoint x: 376, startPoint y: 166, endPoint x: 482, endPoint y: 170, distance: 105.6
click at [482, 170] on input "Bank Stool - Fabric" at bounding box center [548, 167] width 421 height 8
click at [383, 120] on span "CA_FR" at bounding box center [374, 122] width 24 height 9
type input "Tabouret Bank - Tissu"
type input "tabouret-bank-tissu-hx807-black-sand"
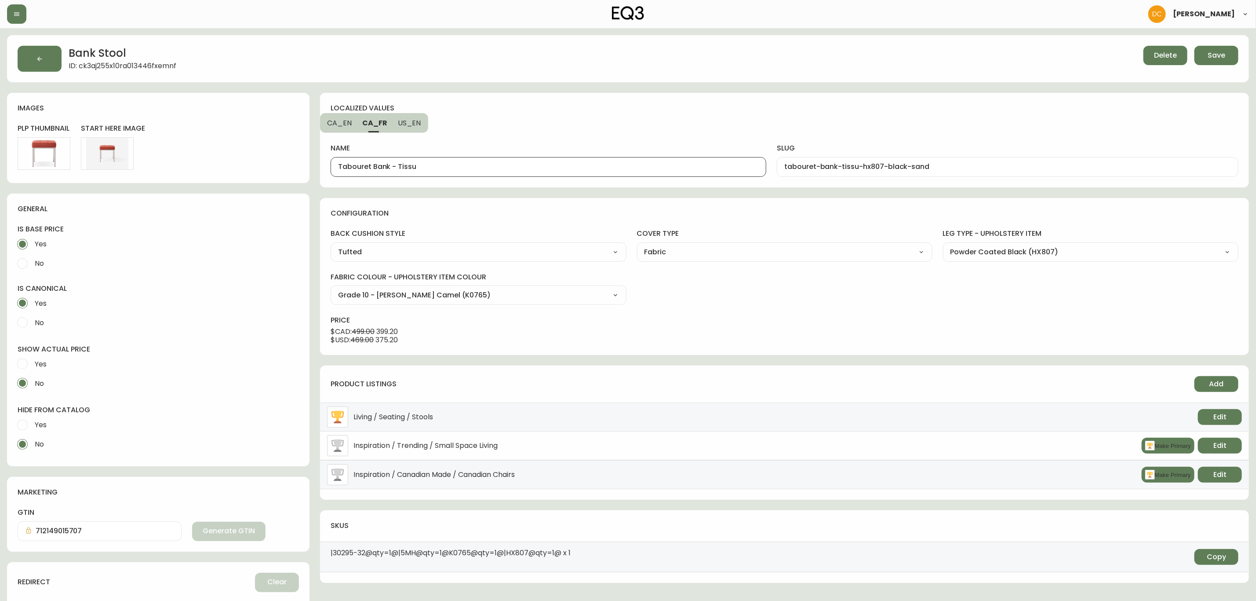
drag, startPoint x: 386, startPoint y: 167, endPoint x: 397, endPoint y: 168, distance: 11.5
click at [397, 168] on input "Tabouret Bank - Tissu" at bounding box center [548, 167] width 421 height 8
click at [395, 167] on input "Tabouret Bank - Tissu" at bounding box center [548, 167] width 421 height 8
drag, startPoint x: 392, startPoint y: 168, endPoint x: 491, endPoint y: 167, distance: 99.4
click at [491, 167] on input "Tabouret Bank - Tissu" at bounding box center [548, 167] width 421 height 8
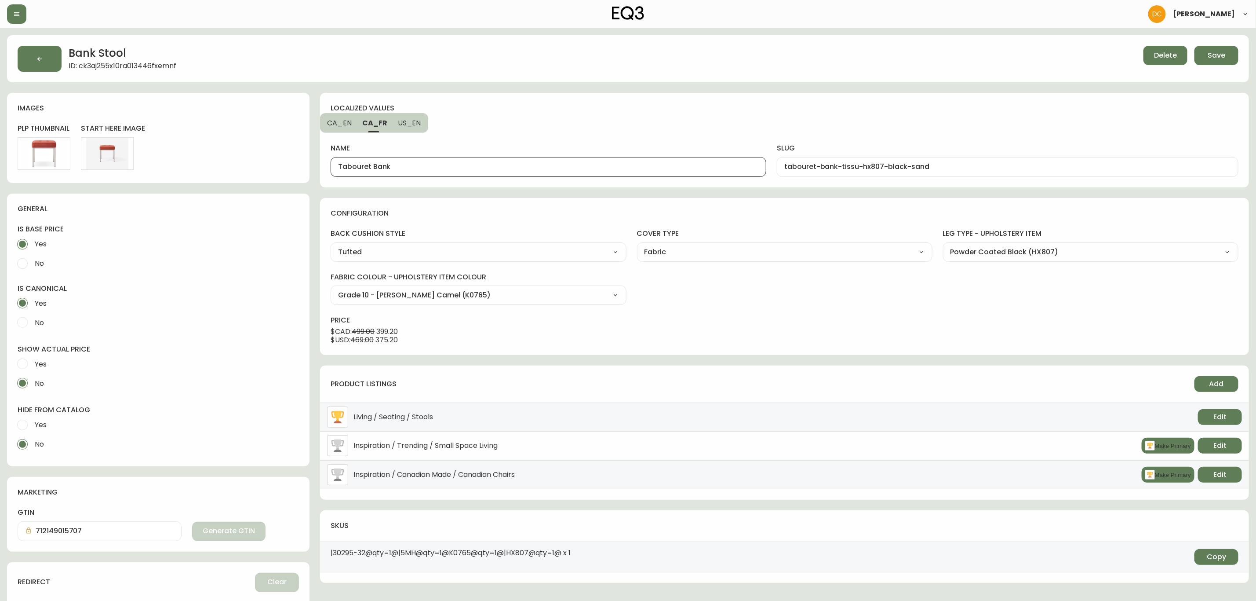
type input "Tabouret Bank"
click at [512, 127] on div "name Tabouret Bank slug tabouret-bank-tissu-hx807-black-sand" at bounding box center [785, 149] width 908 height 54
click at [1209, 53] on span "Save" at bounding box center [1217, 56] width 18 height 10
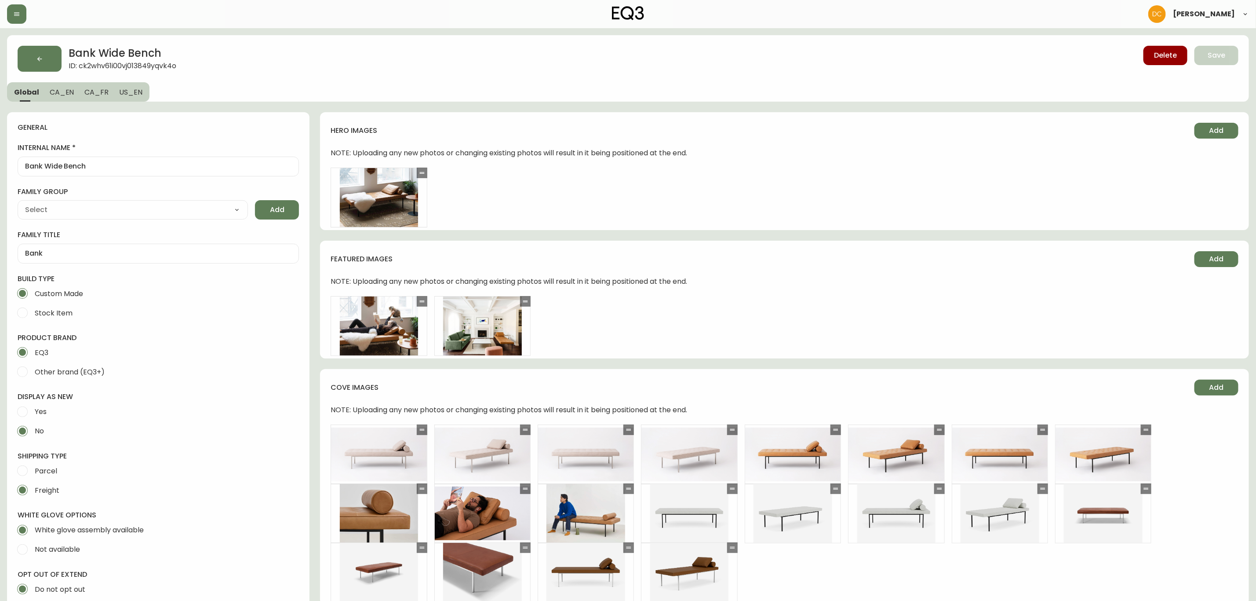
type input "EQ3"
type input "Upholstery"
select select "cjyt4m5lw0000pt749bx6gh7n"
select select "cjpjx87md00014c74cvn90jbx"
type input "Furniture > Benches > Vanity Benches"
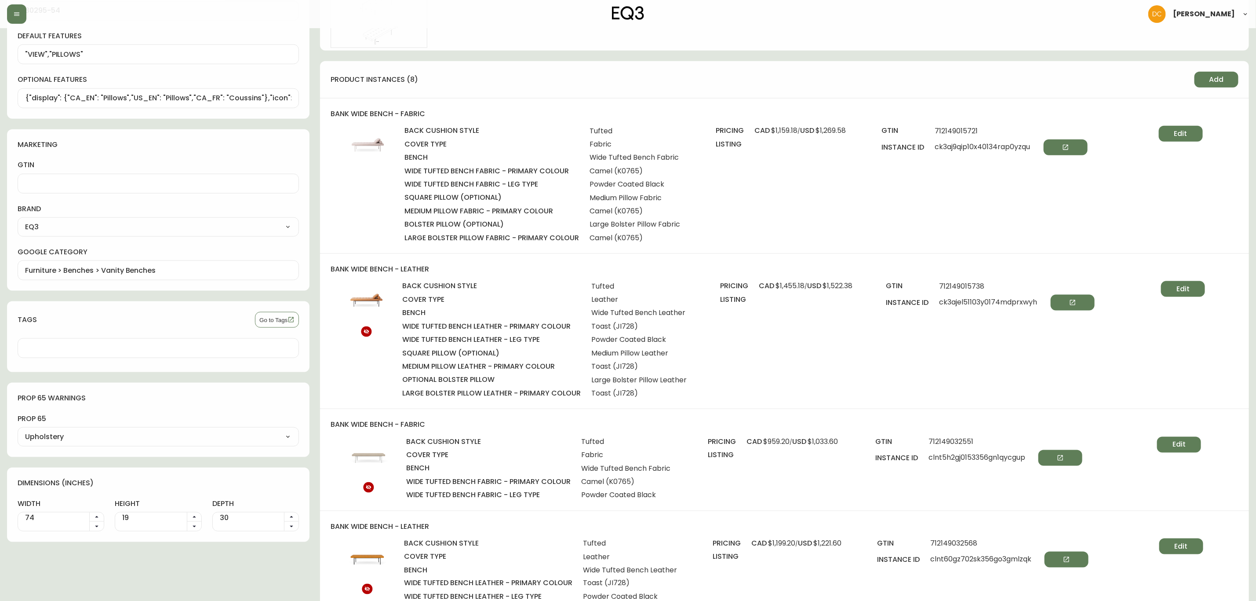
scroll to position [660, 0]
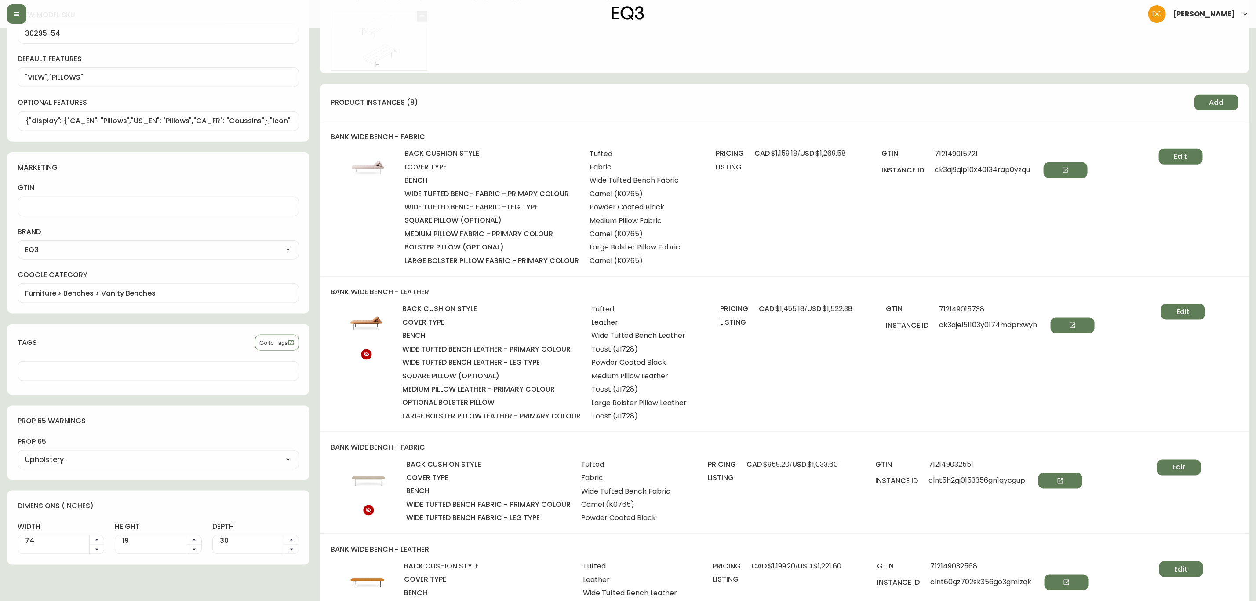
click at [1203, 150] on div "Edit" at bounding box center [1164, 207] width 80 height 117
click at [1178, 159] on span "Edit" at bounding box center [1181, 157] width 13 height 10
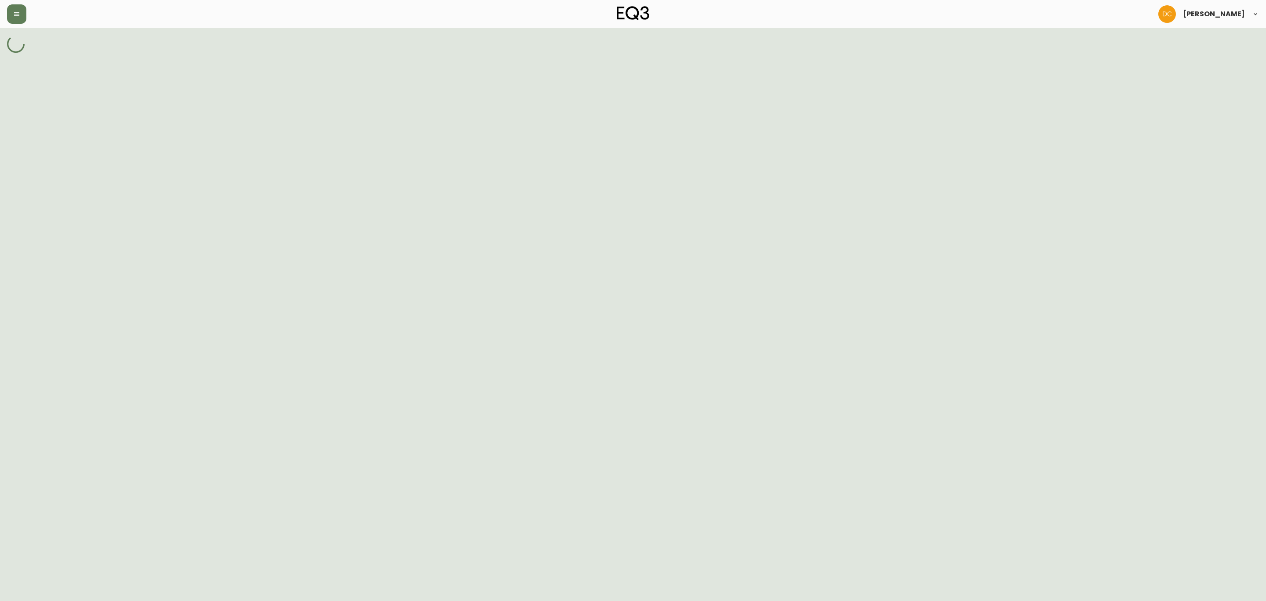
select select "HX809"
select select "cjwb35o2t00ky0170x5eh6squ"
select select "cjwb35o3600l00170u0eldzwz"
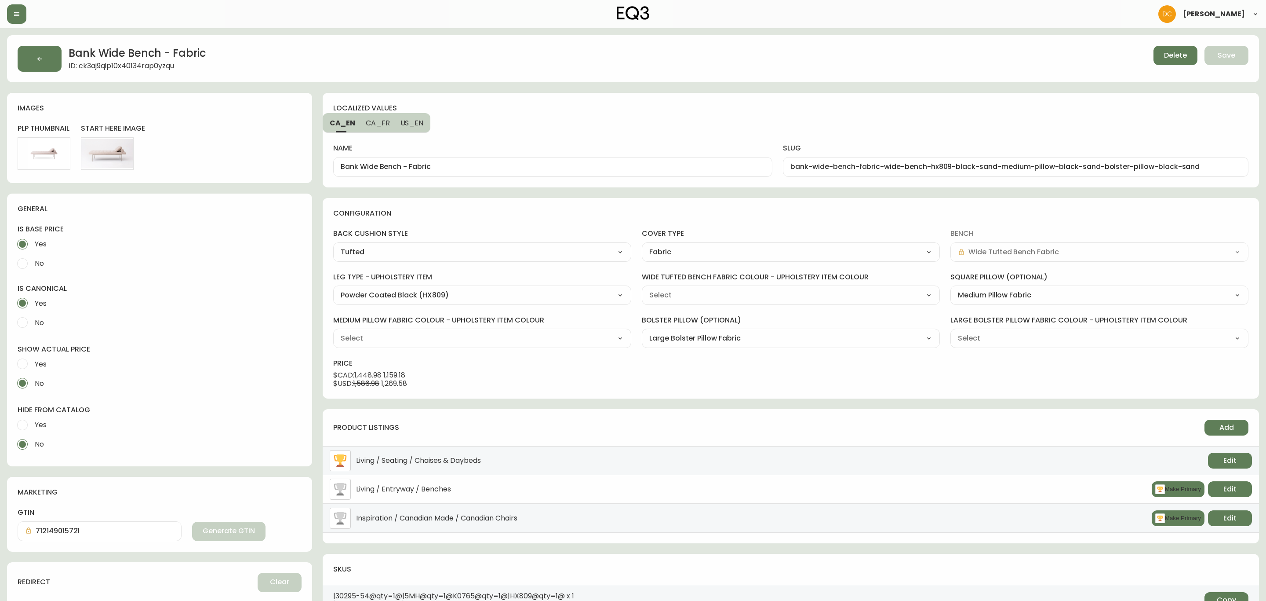
type input "Grade 10 - [PERSON_NAME] Camel (K0765)"
select select "K0765"
type input "Grade 10 - [PERSON_NAME] Camel (K0765)"
select select "K0765"
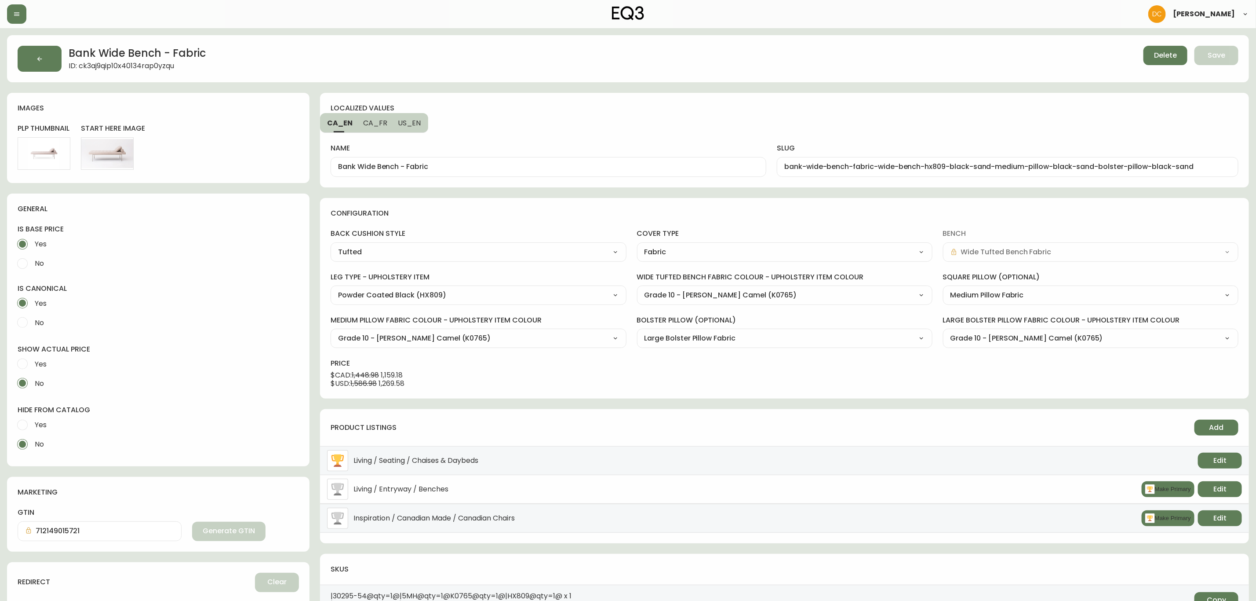
select select "K0765"
drag, startPoint x: 398, startPoint y: 165, endPoint x: 502, endPoint y: 157, distance: 103.6
click at [499, 158] on div "Bank Wide Bench - Fabric" at bounding box center [549, 167] width 436 height 20
click at [380, 120] on span "CA_FR" at bounding box center [375, 122] width 24 height 9
type input "Grand banc Bank - tissu"
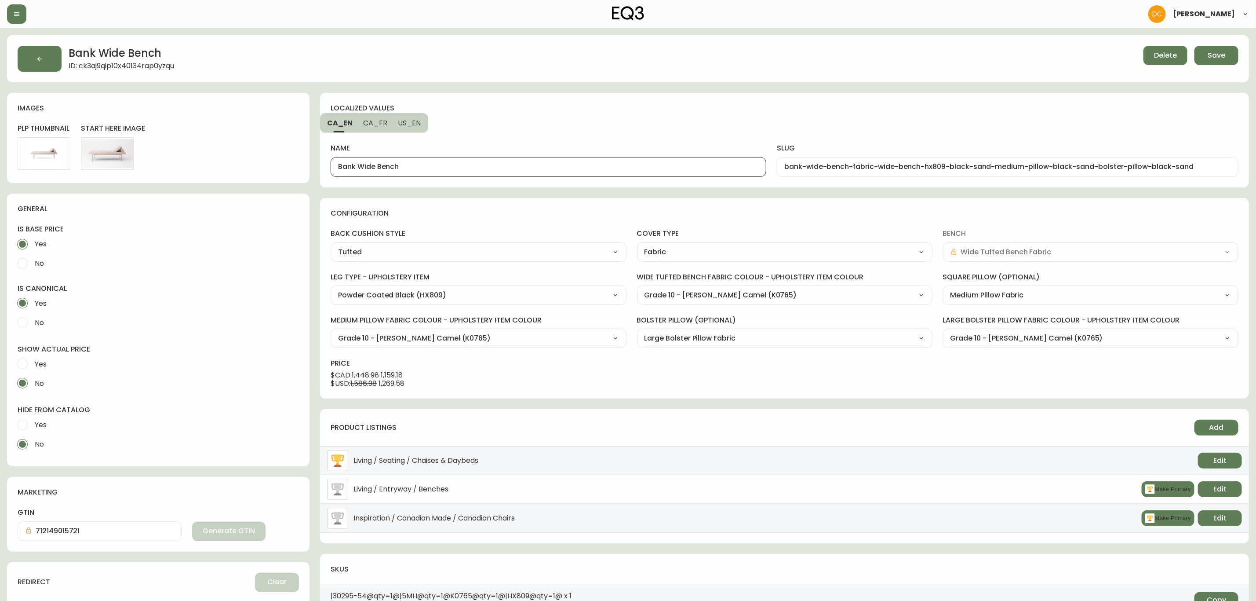
type input "grand-banc-bank-tissu-grand-banc-hx809-black-sand-coussin-moyen-black-sand-trav…"
drag, startPoint x: 401, startPoint y: 167, endPoint x: 488, endPoint y: 164, distance: 87.1
click at [488, 165] on input "Grand banc Bank - tissu" at bounding box center [548, 167] width 421 height 8
click at [422, 122] on button "US_EN" at bounding box center [411, 122] width 36 height 19
type input "Bank Wide Bench - Fabric"
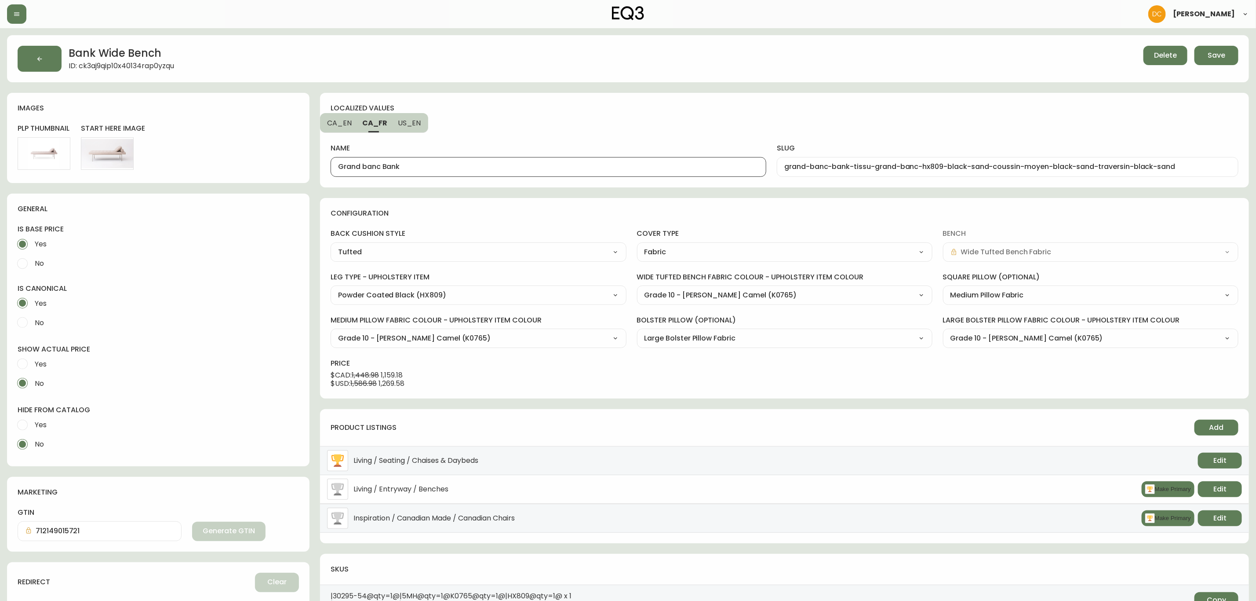
type input "bank-wide-bench-fabric-wide-bench-hx809-black-sand-medium-pillow-black-sand-bol…"
drag, startPoint x: 404, startPoint y: 164, endPoint x: 481, endPoint y: 161, distance: 77.0
click at [481, 161] on div "Bank Wide Bench - Fabric" at bounding box center [549, 167] width 436 height 20
type input "Bank Wide Bench"
click at [1207, 47] on button "Save" at bounding box center [1217, 55] width 44 height 19
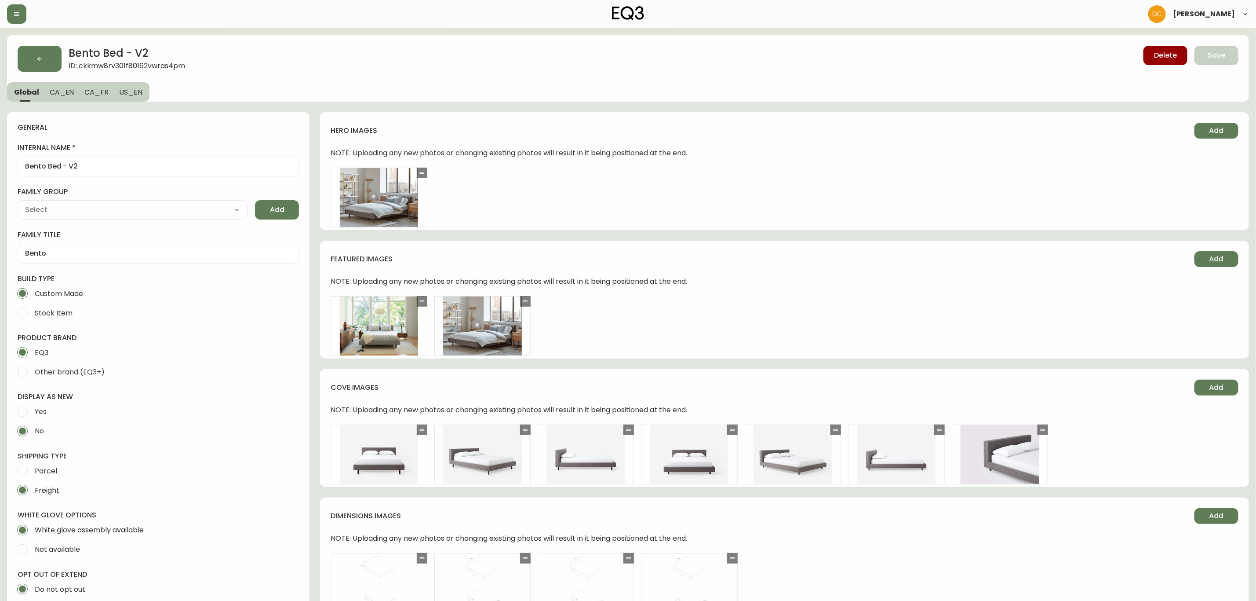
type input "EQ3"
select select "cjyt4m5lw0000pt749bx6gh7n"
type input "Furniture > Beds & Accessories > Beds & Bed Frames"
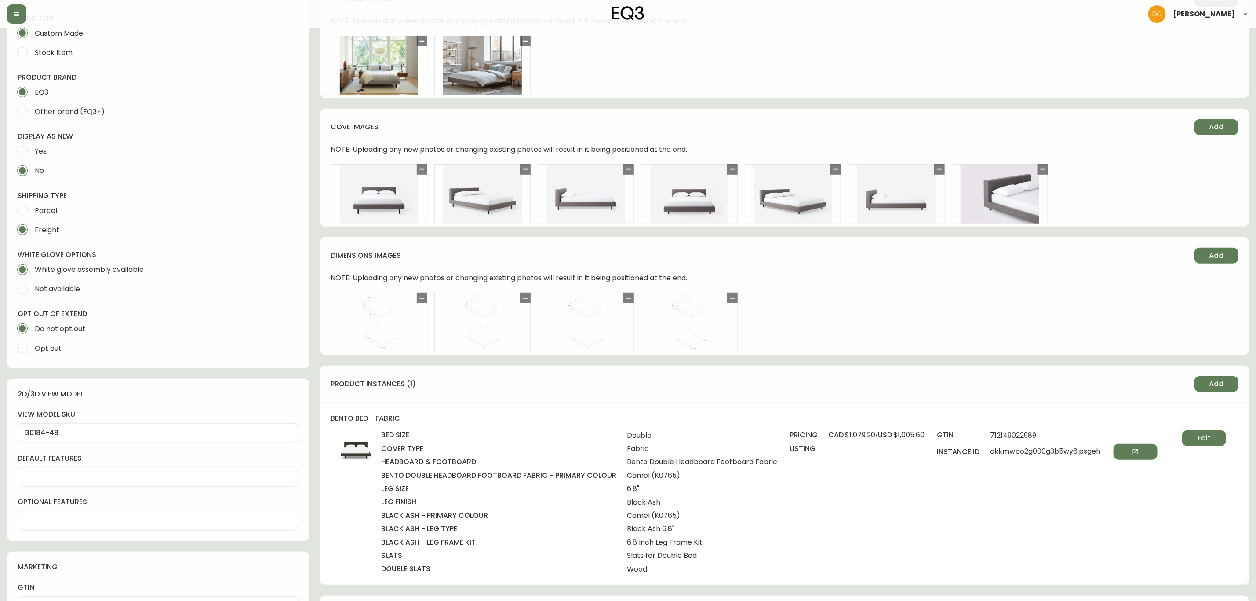
scroll to position [462, 0]
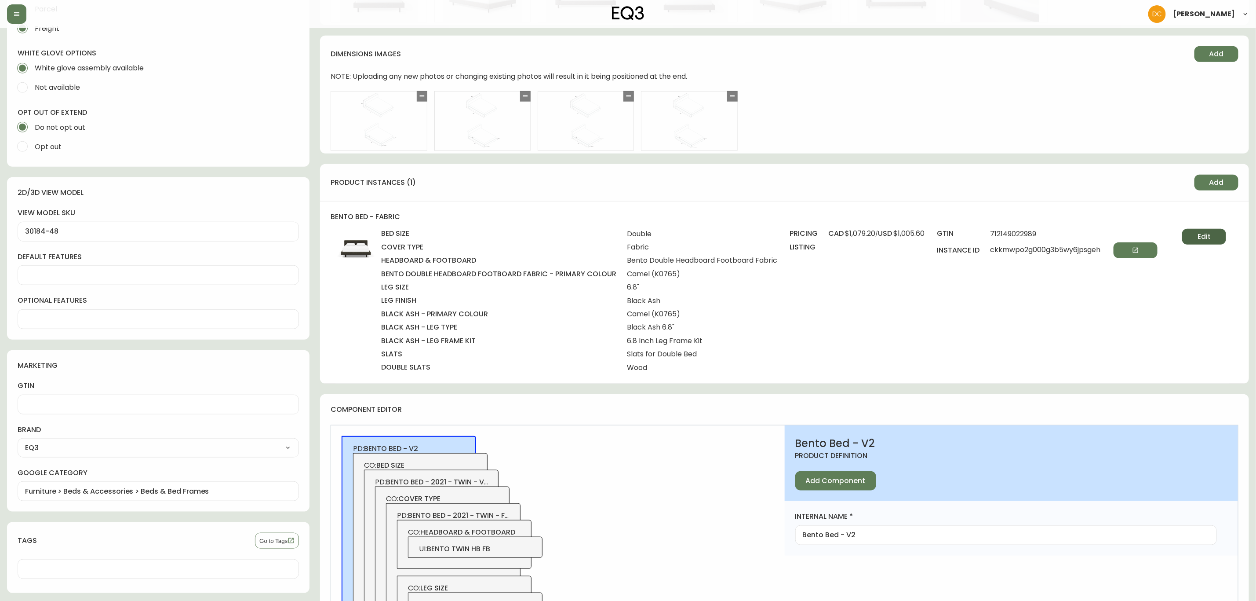
click at [1194, 241] on button "Edit" at bounding box center [1204, 237] width 44 height 16
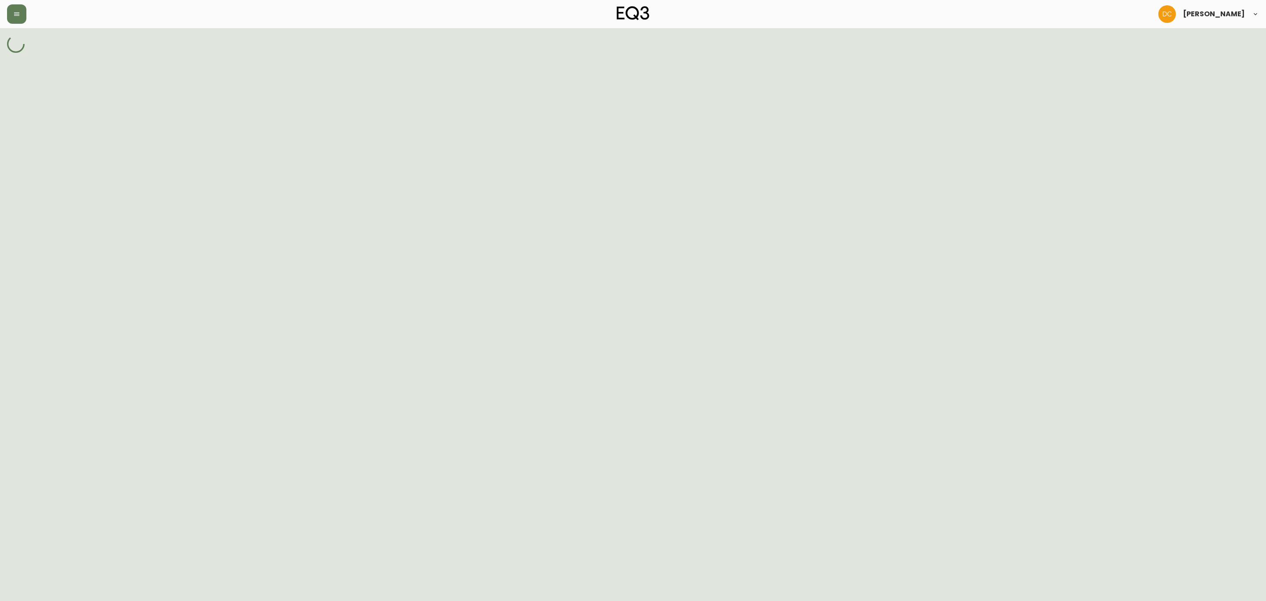
select select "ckkmw7r1g00063b5we6b6czsk"
select select "ckkh37i9p000b3b5wcfuklucs"
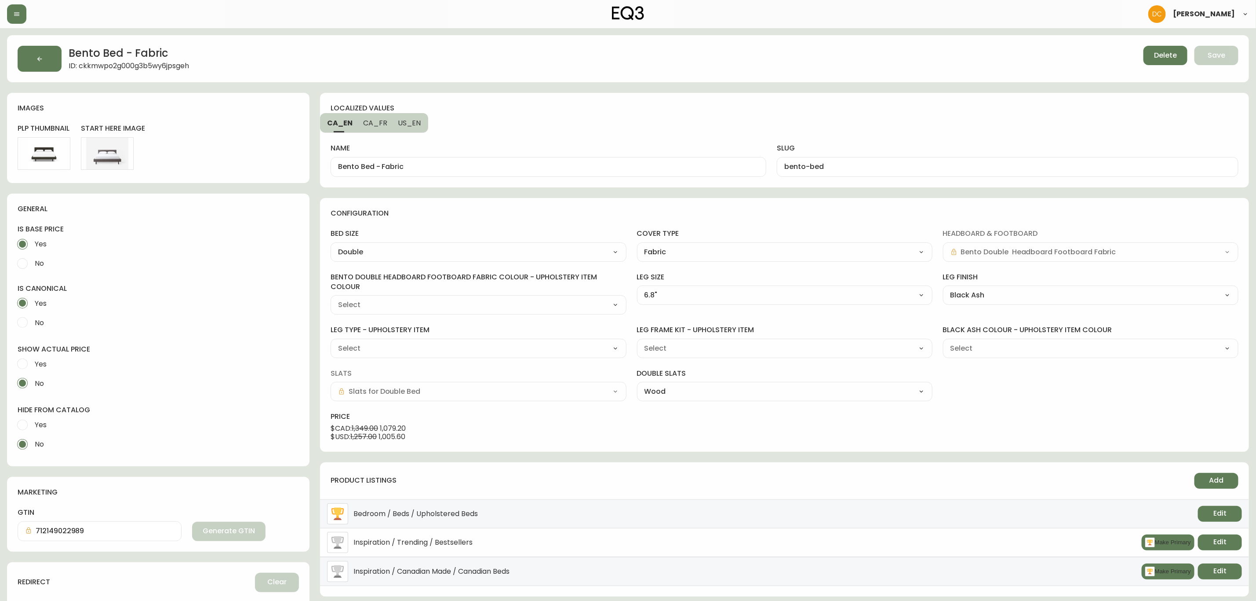
type input "Grade 10 - [PERSON_NAME] Camel (K0765)"
select select "K0765"
drag, startPoint x: 373, startPoint y: 170, endPoint x: 480, endPoint y: 168, distance: 106.9
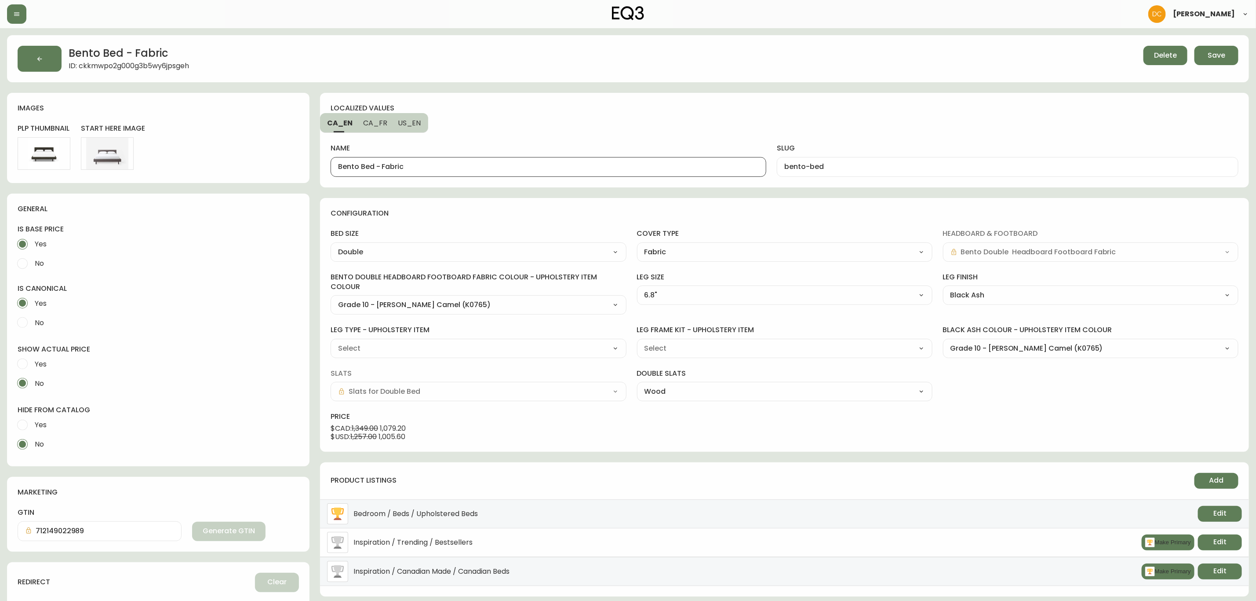
click at [480, 168] on input "Bento Bed - Fabric" at bounding box center [548, 167] width 421 height 8
click at [405, 122] on span "US_EN" at bounding box center [409, 122] width 23 height 9
drag, startPoint x: 376, startPoint y: 164, endPoint x: 460, endPoint y: 161, distance: 83.2
click at [460, 161] on div "Bento Bed - Fabric" at bounding box center [549, 167] width 436 height 20
click at [378, 121] on span "CA_FR" at bounding box center [374, 122] width 24 height 9
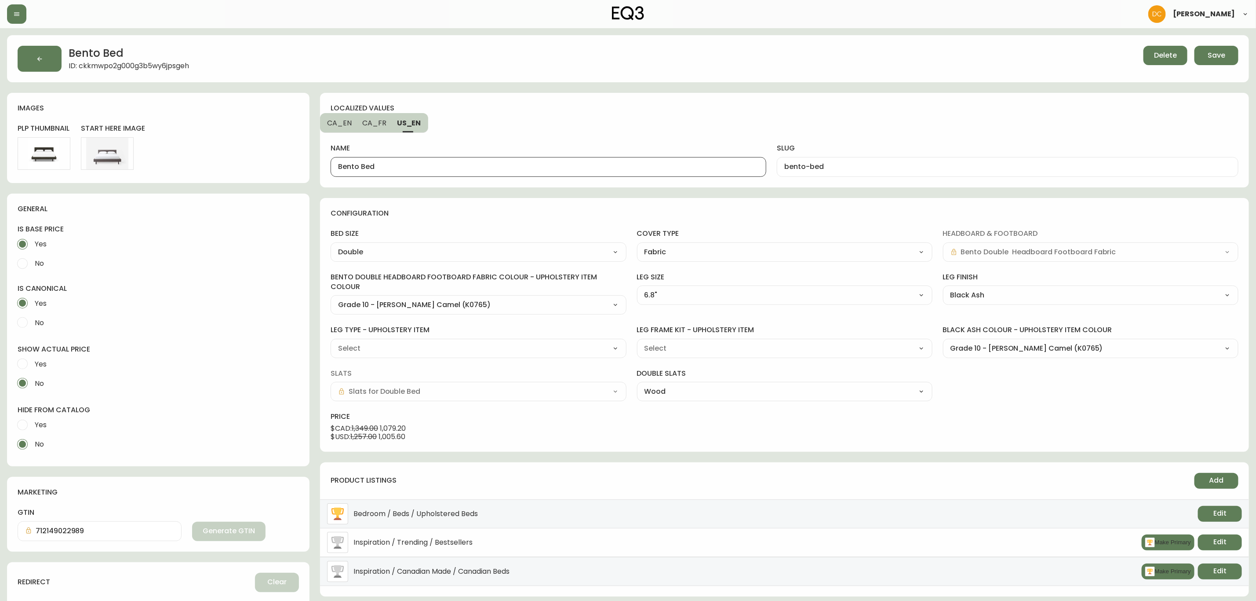
type input "Lit Bento - Tissu"
type input "lit-bento"
drag, startPoint x: 367, startPoint y: 168, endPoint x: 492, endPoint y: 164, distance: 125.4
click at [491, 164] on input "Lit Bento - Tissu" at bounding box center [548, 167] width 421 height 8
click at [342, 120] on span "CA_EN" at bounding box center [339, 122] width 25 height 9
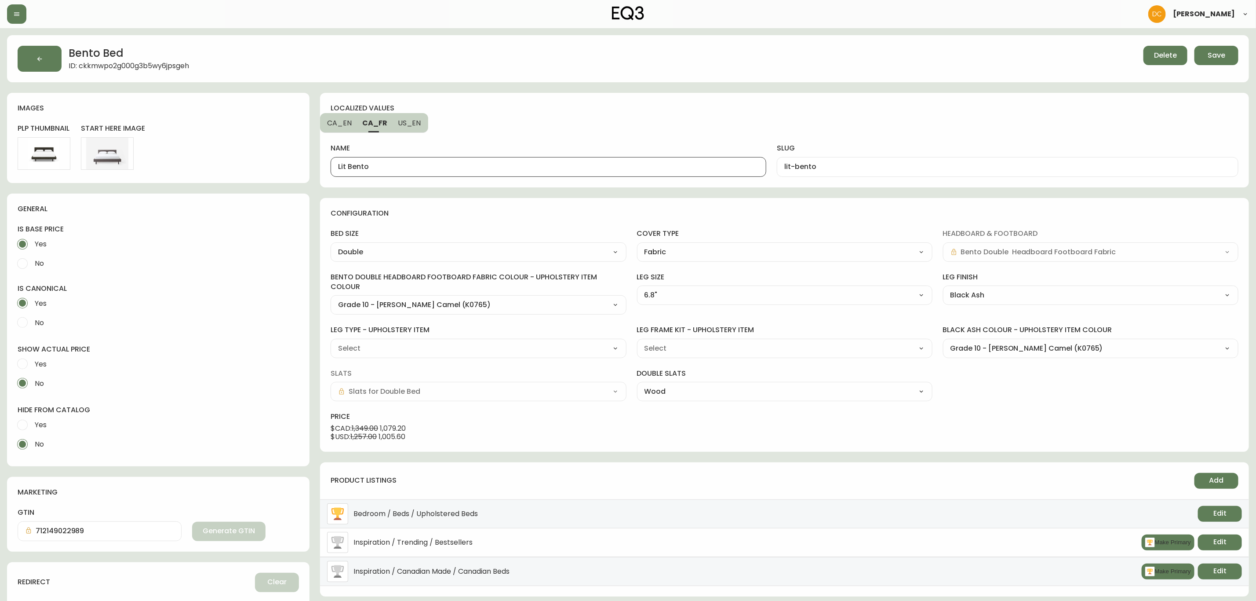
type input "Bento Bed"
type input "bento-bed"
click at [538, 255] on select "Twin Double Queen King" at bounding box center [479, 251] width 296 height 13
select select "ckkmw7r1g00073b5wt325o2s7"
click at [331, 246] on select "Twin Double Queen King" at bounding box center [479, 251] width 296 height 13
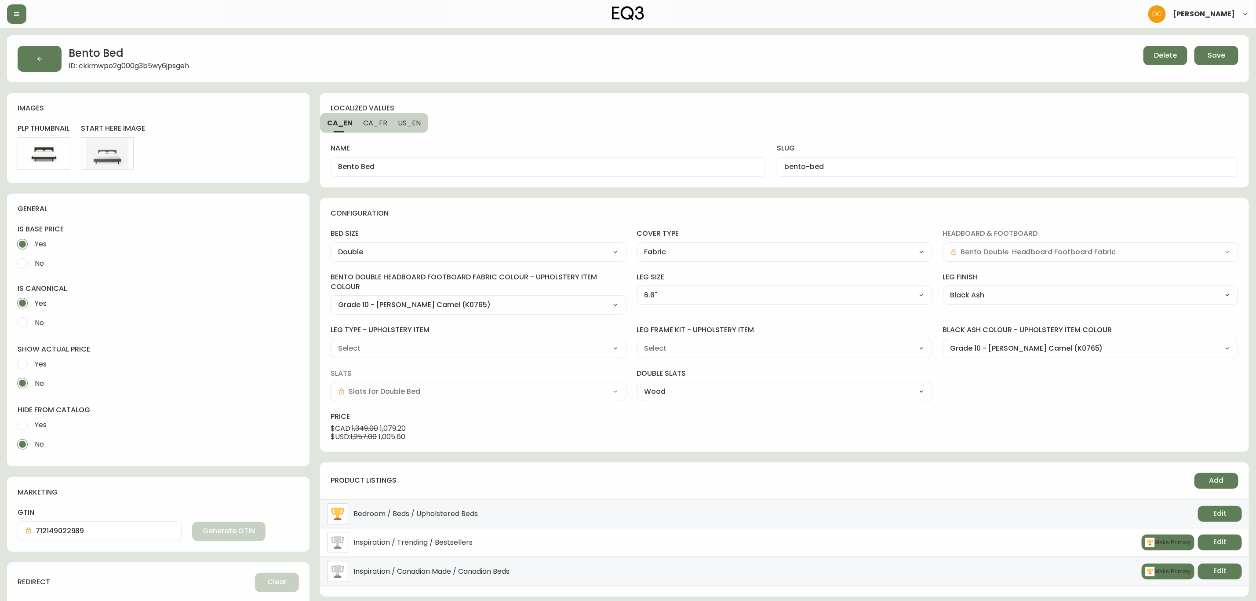
type input "Queen"
select select
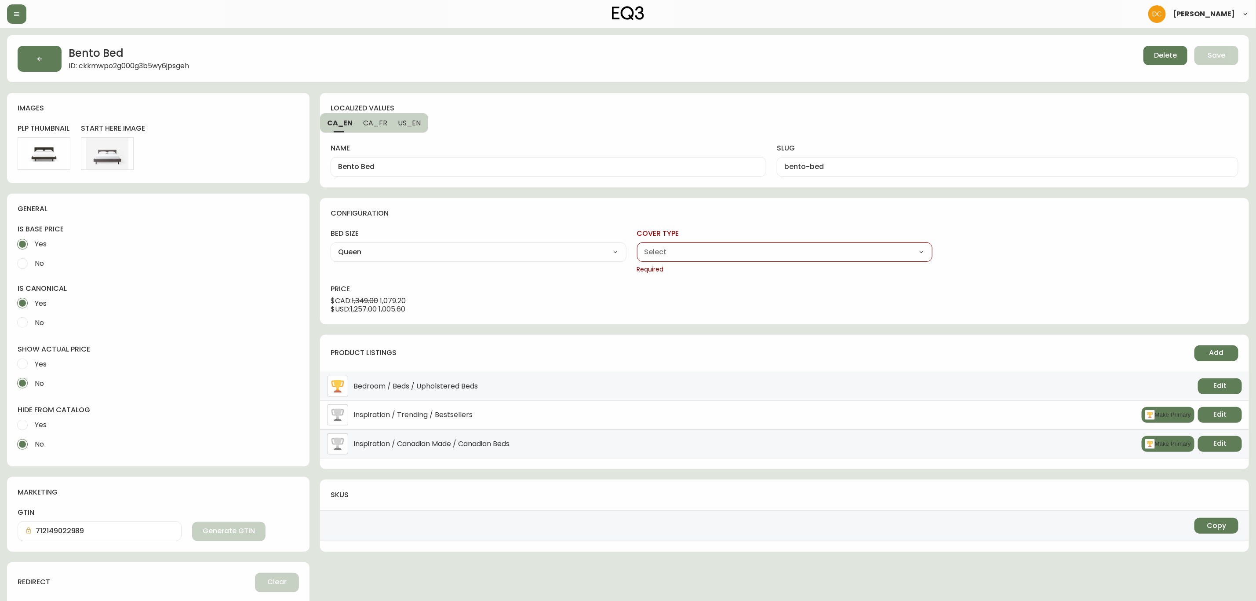
click at [29, 259] on input "No" at bounding box center [22, 263] width 19 height 19
radio input "true"
radio input "false"
click at [685, 252] on select "Fabric Leather" at bounding box center [785, 251] width 296 height 13
select select "ckjkfzjai000u3a5wwubkulfo"
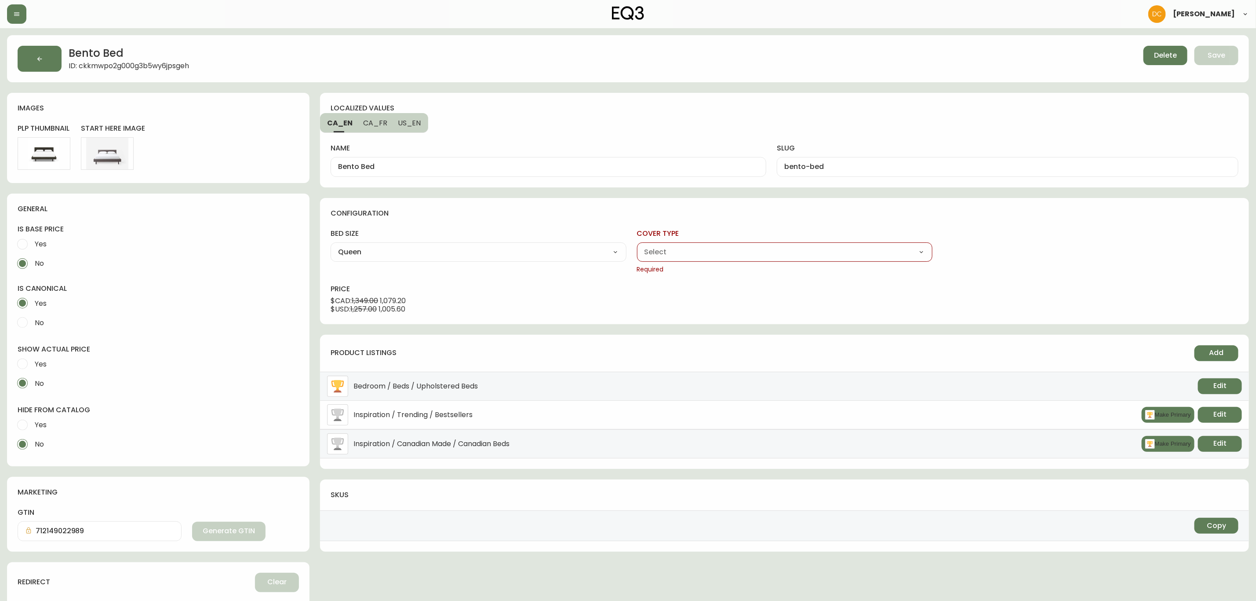
click at [637, 246] on select "Fabric Leather" at bounding box center [785, 251] width 296 height 13
type input "Fabric"
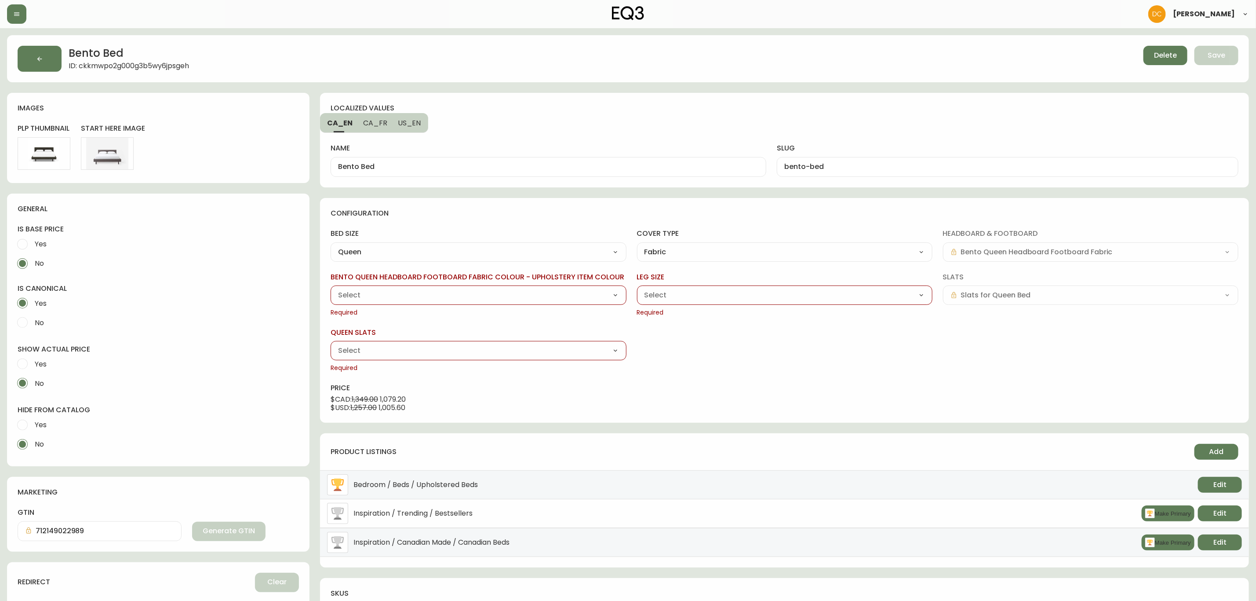
click at [455, 293] on select "Grade 10 - [PERSON_NAME] Camel (K0765) Grade 10 - [PERSON_NAME] Cream (K6723) G…" at bounding box center [479, 294] width 296 height 13
select select "K0765"
click at [331, 289] on select "Grade 10 - [PERSON_NAME] Camel (K0765) Grade 10 - [PERSON_NAME] Cream (K6723) G…" at bounding box center [479, 294] width 296 height 13
type input "Grade 10 - [PERSON_NAME] Camel (K0765)"
drag, startPoint x: 697, startPoint y: 301, endPoint x: 694, endPoint y: 296, distance: 5.5
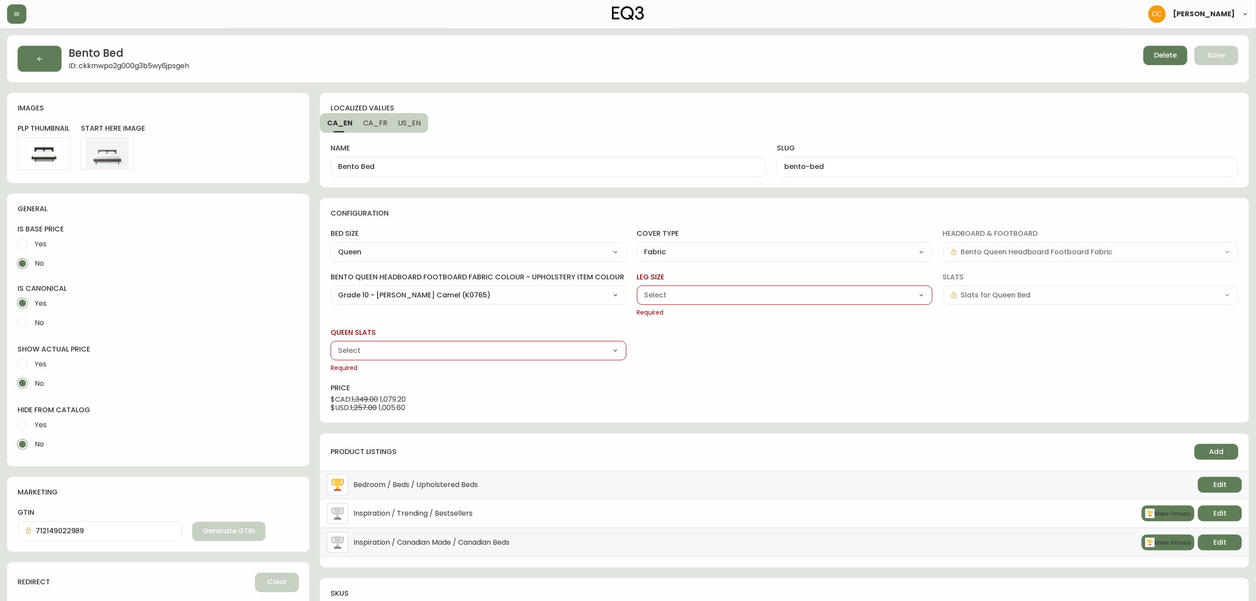
click at [696, 301] on select "4" 6.8"" at bounding box center [785, 294] width 296 height 13
select select "ckjn0p5er00033a5wplha4tt8"
click at [637, 289] on select "4" 6.8"" at bounding box center [785, 294] width 296 height 13
type input "4""
click at [968, 289] on select "Black Ash Walnut" at bounding box center [1091, 294] width 296 height 13
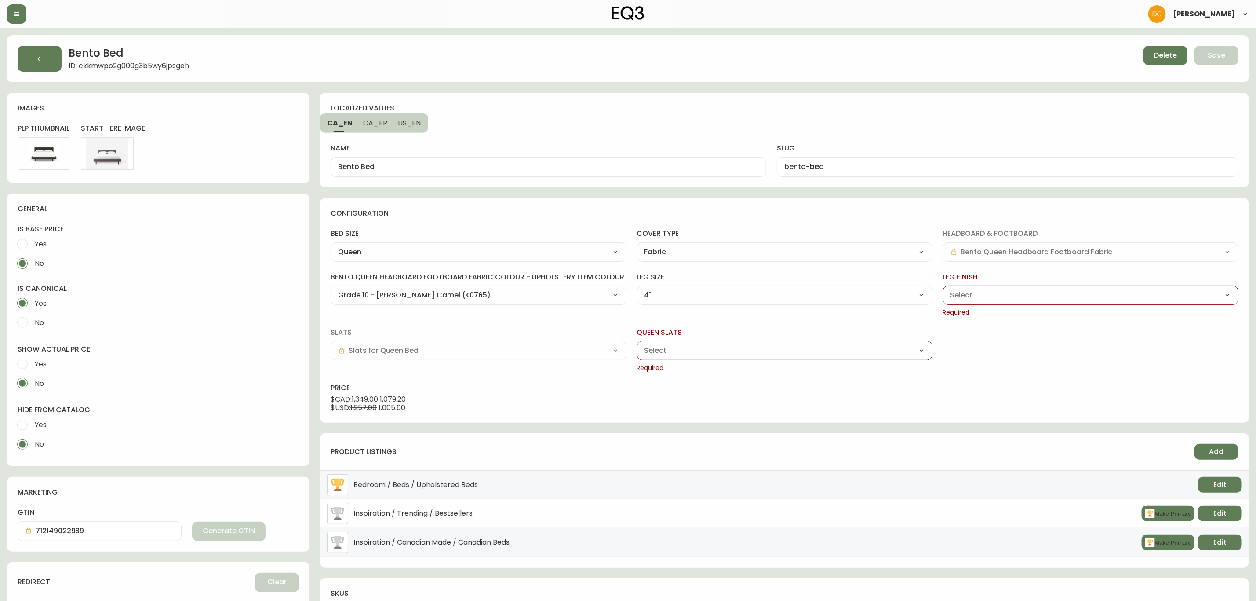
select select "ckjkdsano00033a5wp4ur4ght"
click at [943, 289] on select "Black Ash Walnut" at bounding box center [1091, 294] width 296 height 13
type input "Black Ash"
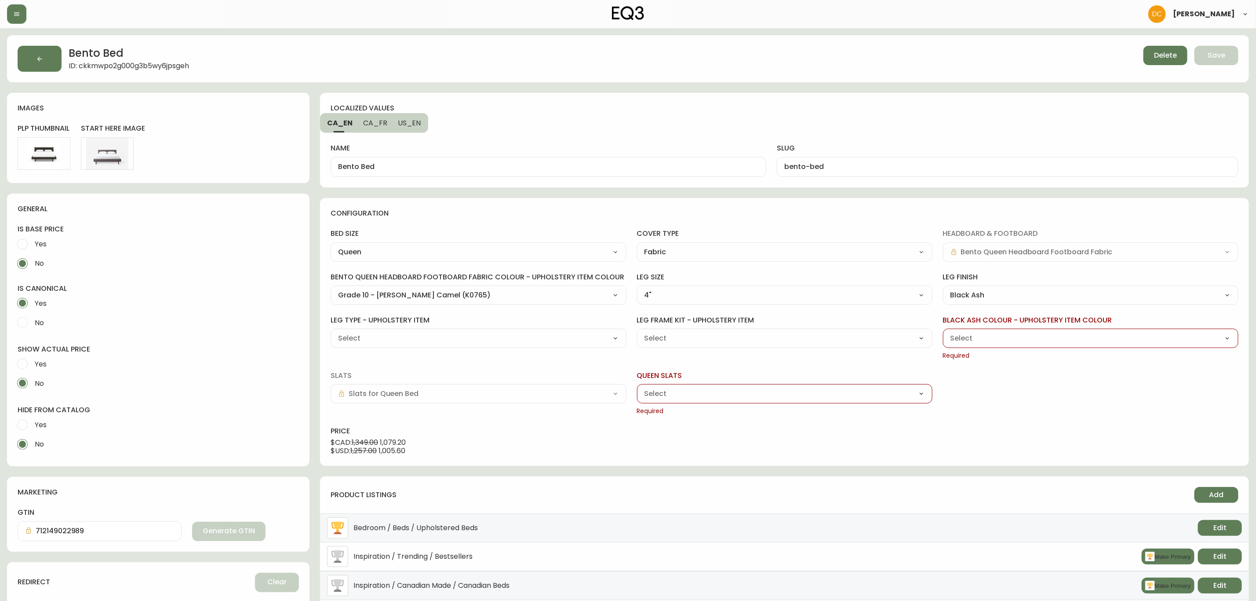
click at [991, 339] on select "Grade 10 - [PERSON_NAME] Camel (K0765) Grade 10 - [PERSON_NAME] Cream (K6723) G…" at bounding box center [1091, 338] width 296 height 13
select select "K0765"
click at [943, 332] on select "Grade 10 - [PERSON_NAME] Camel (K0765) Grade 10 - [PERSON_NAME] Cream (K6723) G…" at bounding box center [1091, 338] width 296 height 13
type input "Grade 10 - [PERSON_NAME] Camel (K0765)"
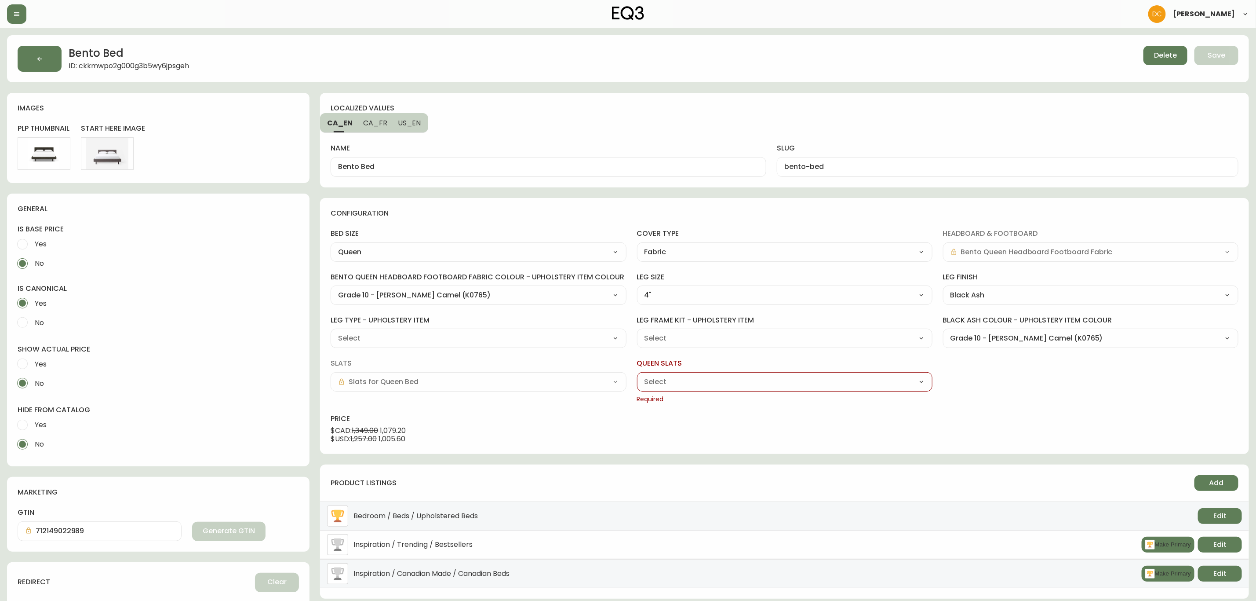
click at [723, 381] on select "Wood Metal Frame Deluxe" at bounding box center [785, 381] width 296 height 13
select select "cjv5lfj7905to0186xeho7cgt"
click at [637, 376] on select "Wood Metal Frame Deluxe" at bounding box center [785, 381] width 296 height 13
type input "Wood"
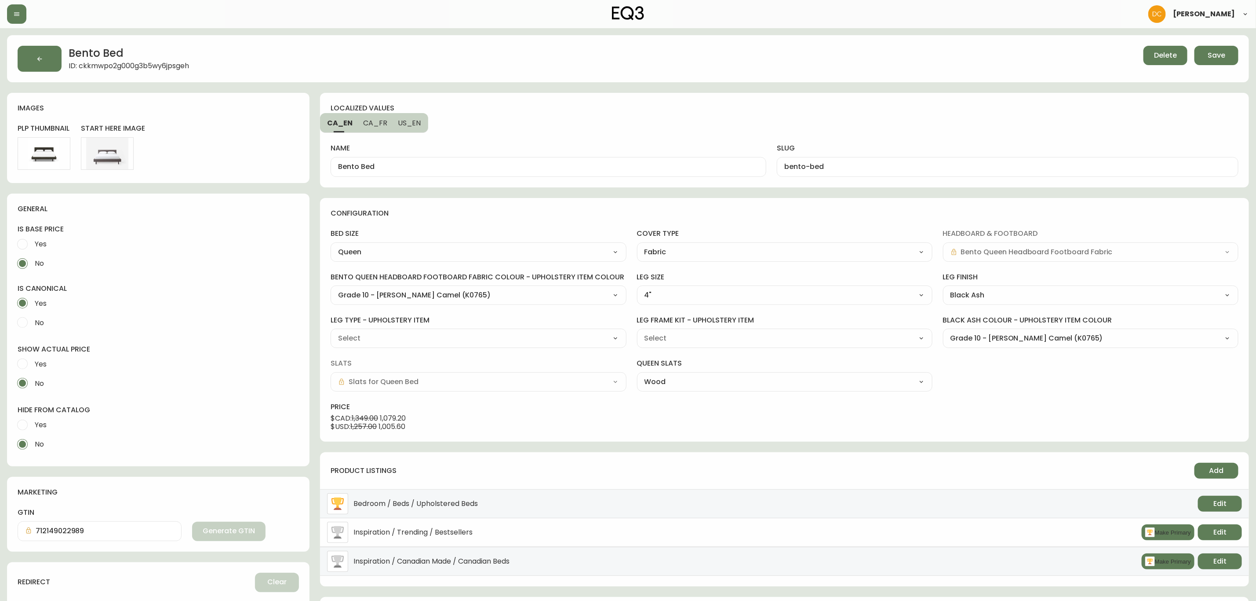
drag, startPoint x: 742, startPoint y: 336, endPoint x: 737, endPoint y: 339, distance: 5.1
click at [742, 336] on select "6.8 Inch Leg Frame Kit (JI614) 4 Inch Leg Frame Kit (JI615)" at bounding box center [785, 338] width 296 height 13
select select "JI615"
click at [637, 332] on select "6.8 Inch Leg Frame Kit (JI614) 4 Inch Leg Frame Kit (JI615)" at bounding box center [785, 338] width 296 height 13
type input "4 Inch Leg Frame Kit (JI615)"
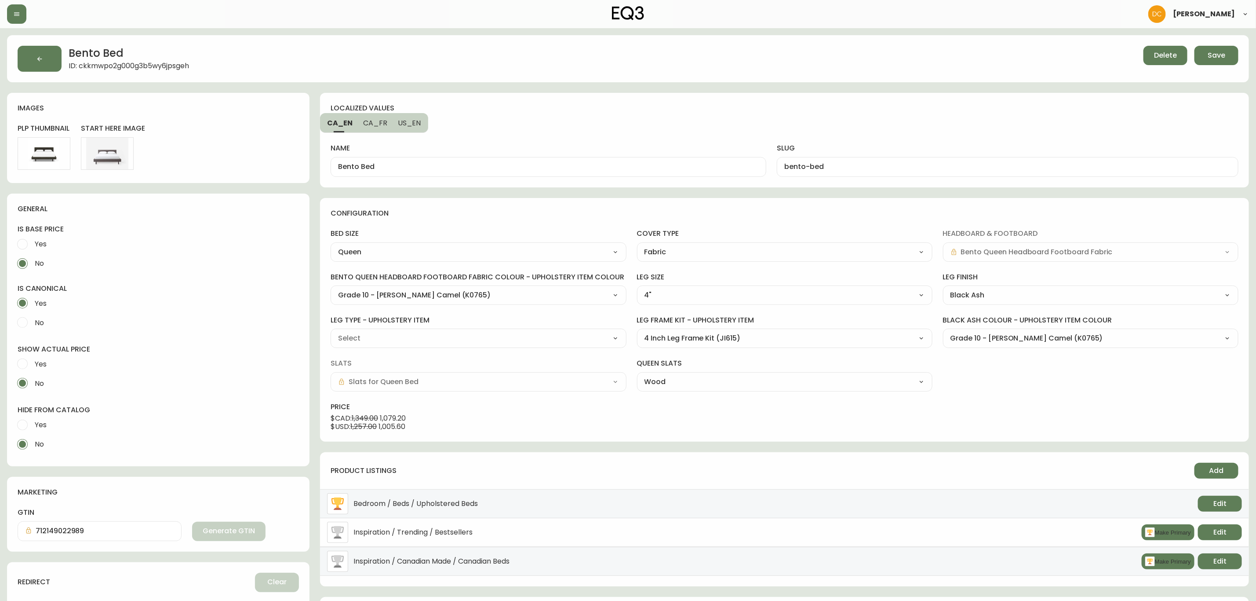
click at [735, 436] on div "configuration bed size Queen Twin Double Queen King cover type Fabric Fabric Le…" at bounding box center [784, 320] width 929 height 244
click at [470, 341] on select "Walnut 6.8" (HU292) Black Ash 6.8" (HU293) Walnut 4" (JI227) Black Ash 4" (JI42…" at bounding box center [479, 338] width 296 height 13
select select "JI429"
click at [331, 332] on select "Walnut 6.8" (HU292) Black Ash 6.8" (HU293) Walnut 4" (JI227) Black Ash 4" (JI42…" at bounding box center [479, 338] width 296 height 13
type input "Black Ash 4" (JI429)"
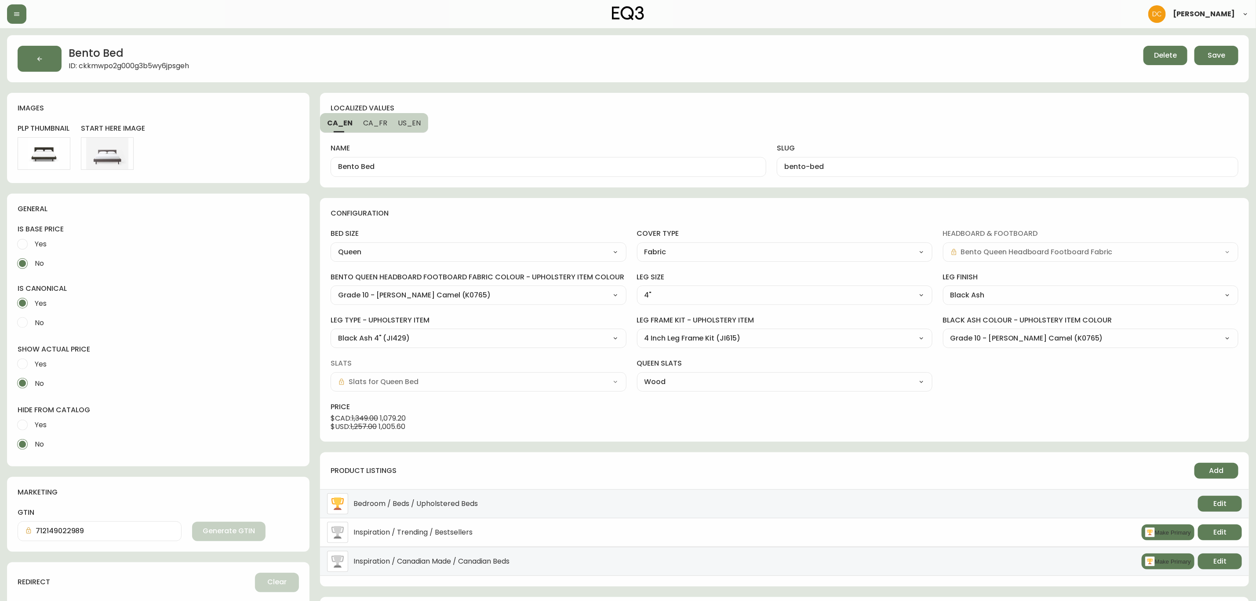
click at [676, 454] on div "product listings Add Bedroom / Beds / Upholstered Beds Edit Inspiration / Trend…" at bounding box center [784, 519] width 929 height 134
click at [1220, 60] on span "Save" at bounding box center [1217, 56] width 18 height 10
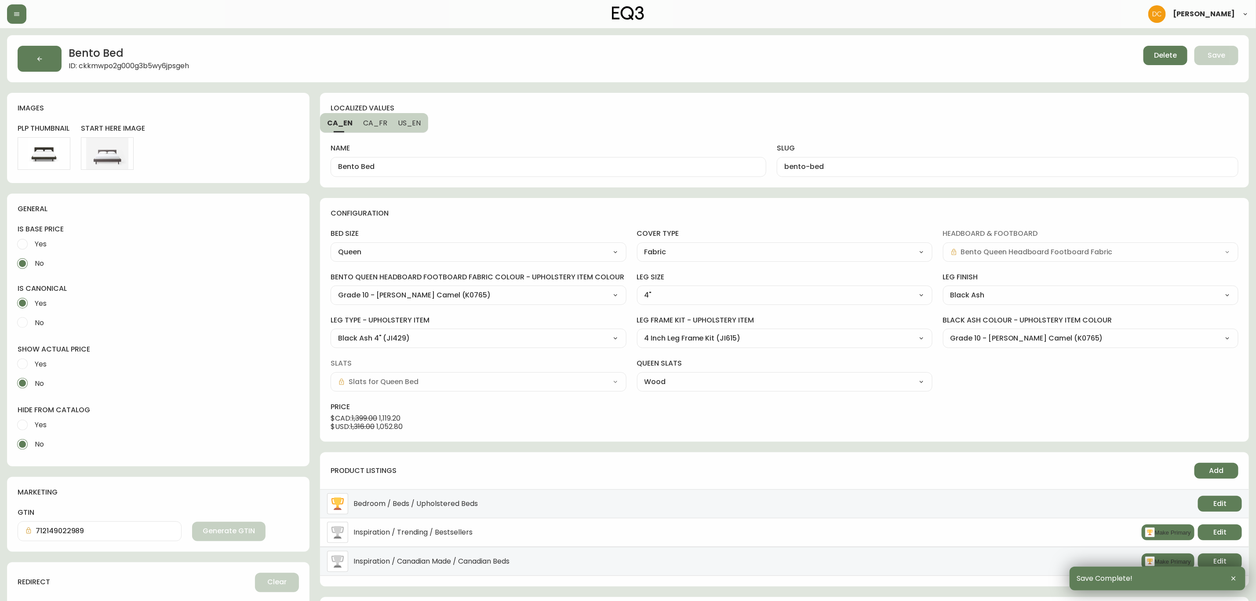
click at [36, 360] on span "Yes" at bounding box center [41, 363] width 12 height 9
click at [32, 360] on input "Yes" at bounding box center [22, 363] width 19 height 19
radio input "true"
radio input "false"
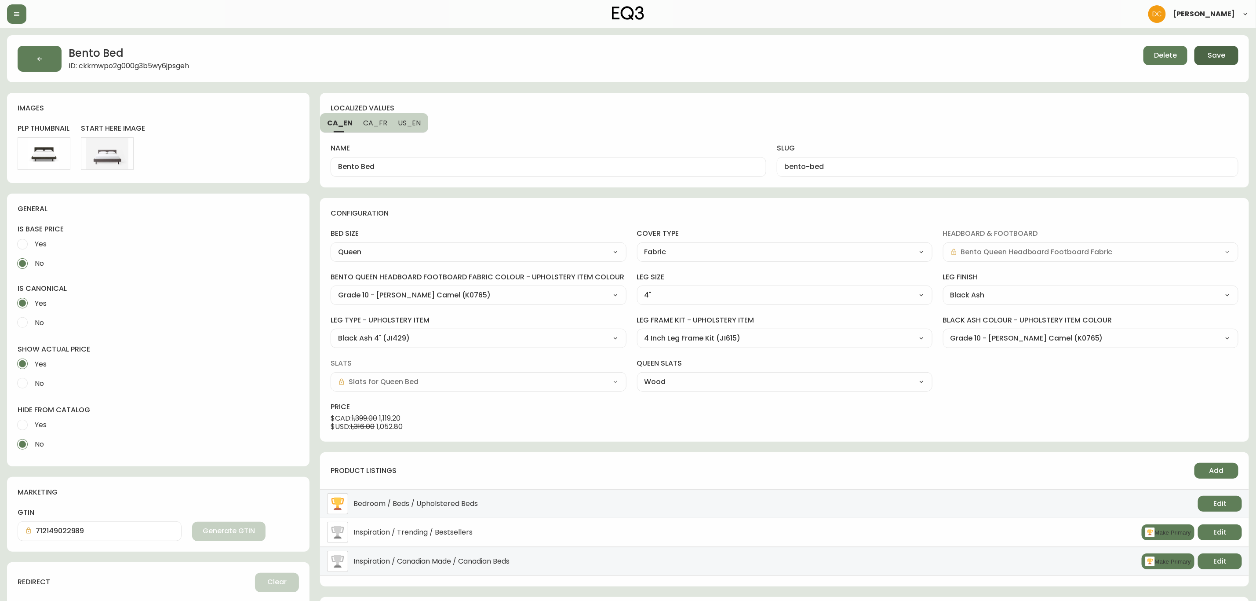
click at [1221, 53] on span "Save" at bounding box center [1217, 56] width 18 height 10
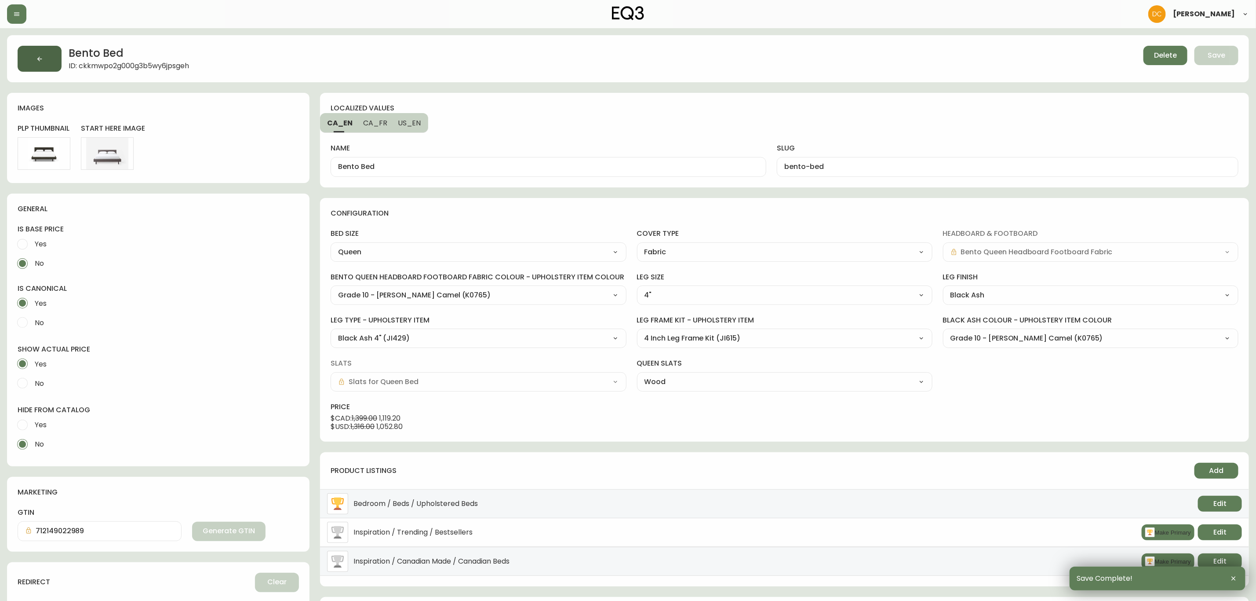
click at [49, 56] on button "button" at bounding box center [40, 59] width 44 height 26
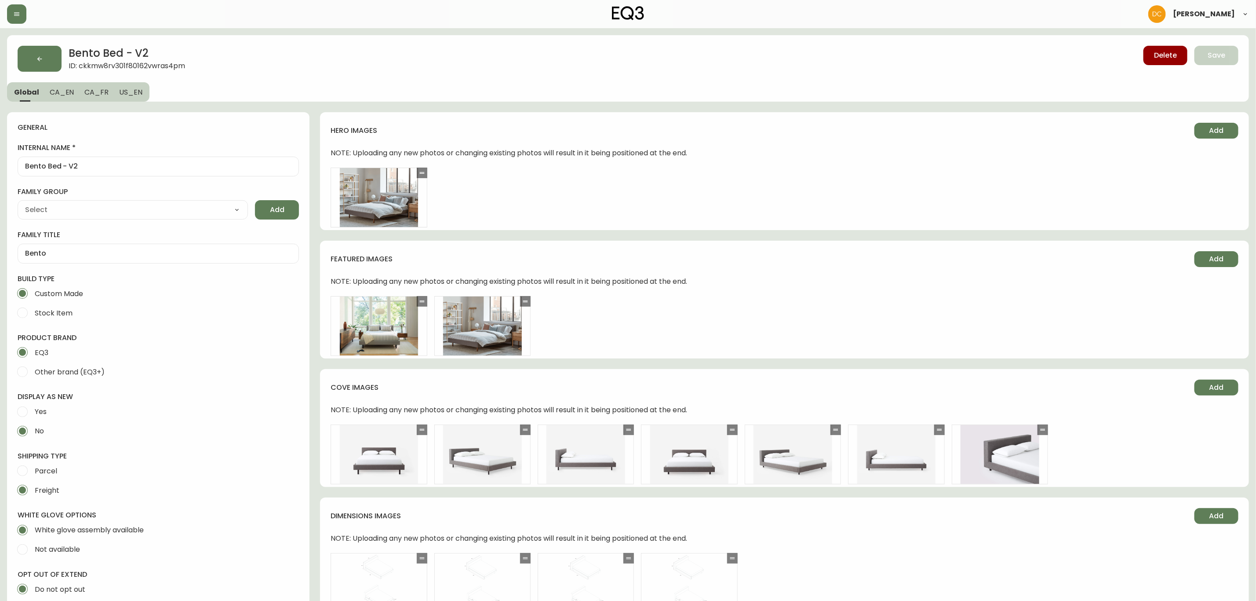
type input "EQ3"
type input "Furniture > Beds & Accessories > Beds & Bed Frames"
select select "cjyt4m5lw0000pt749bx6gh7n"
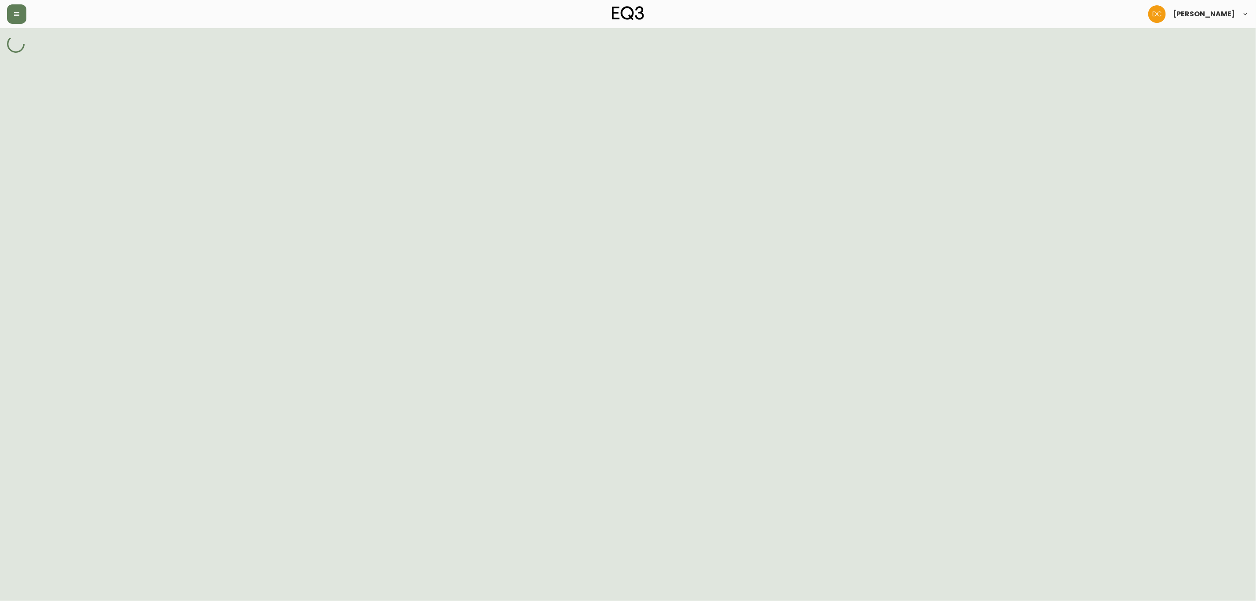
select select "cjpjx87md00014c74cvn90jbx"
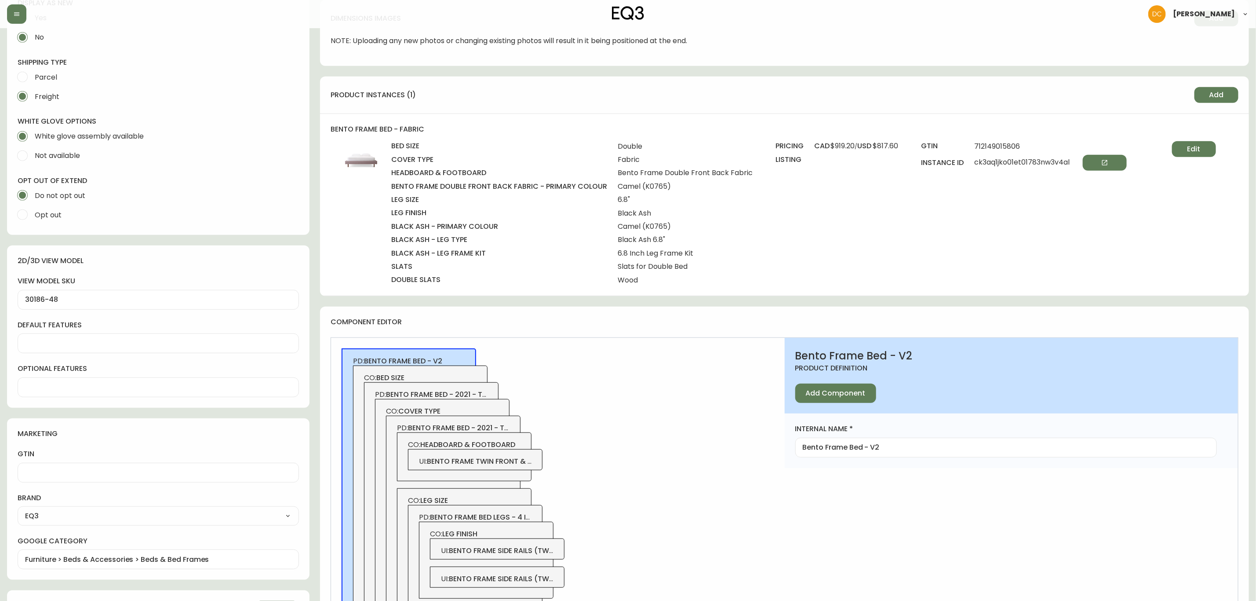
scroll to position [396, 0]
click at [1198, 140] on button "Edit" at bounding box center [1194, 147] width 44 height 16
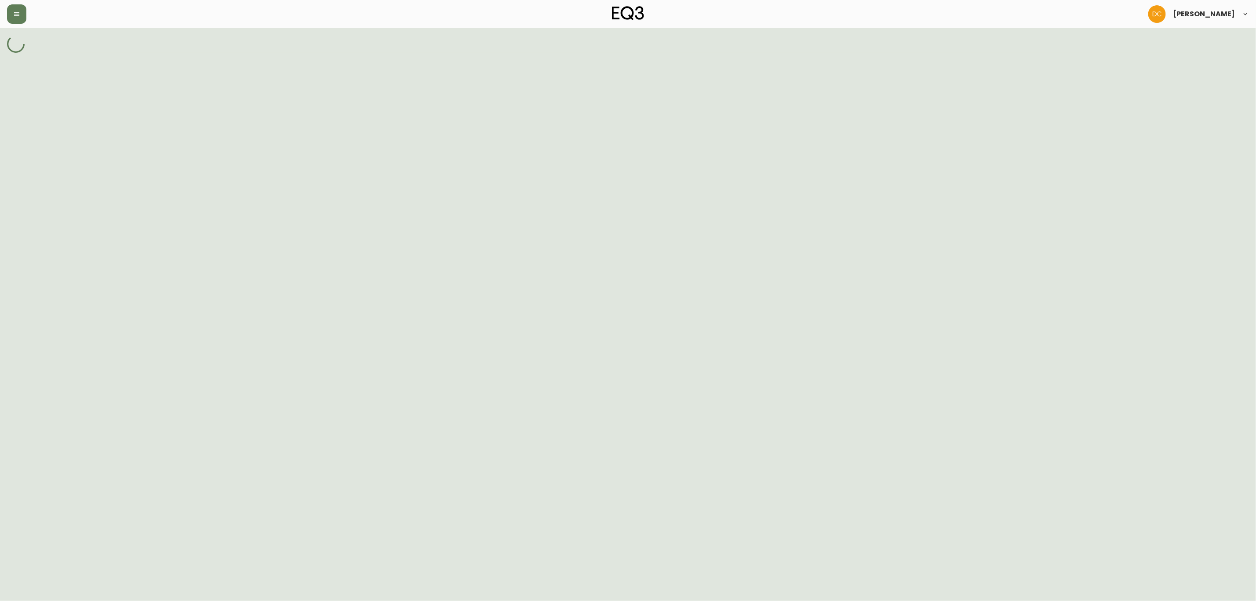
select select "ckkmszz9l000h3b5w1v2itp0u"
select select "ckkiij49q000g3b5walz5n2zl"
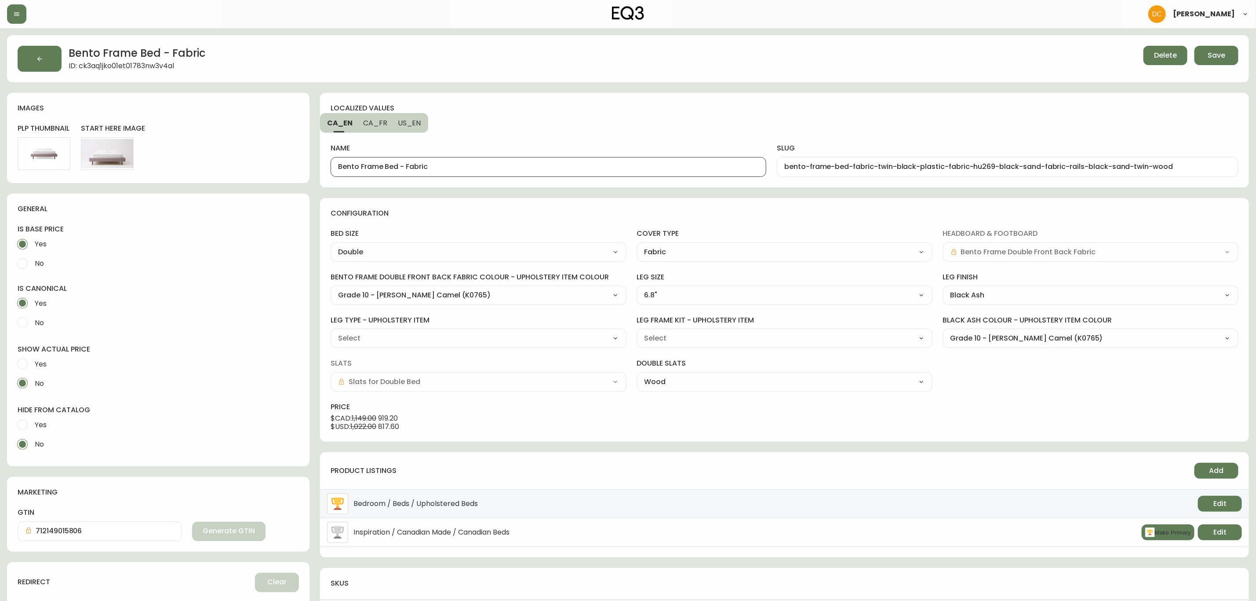
drag, startPoint x: 399, startPoint y: 165, endPoint x: 570, endPoint y: 171, distance: 171.6
click at [570, 171] on input "Bento Frame Bed - Fabric" at bounding box center [548, 167] width 421 height 8
click at [367, 127] on span "CA_FR" at bounding box center [375, 122] width 24 height 9
type input "Lit cadre Bento - tissu"
type input "lit-cadre-bento-tissu-twin-plastique-noir-tissu-hu269-black-sand-tissu-traverse…"
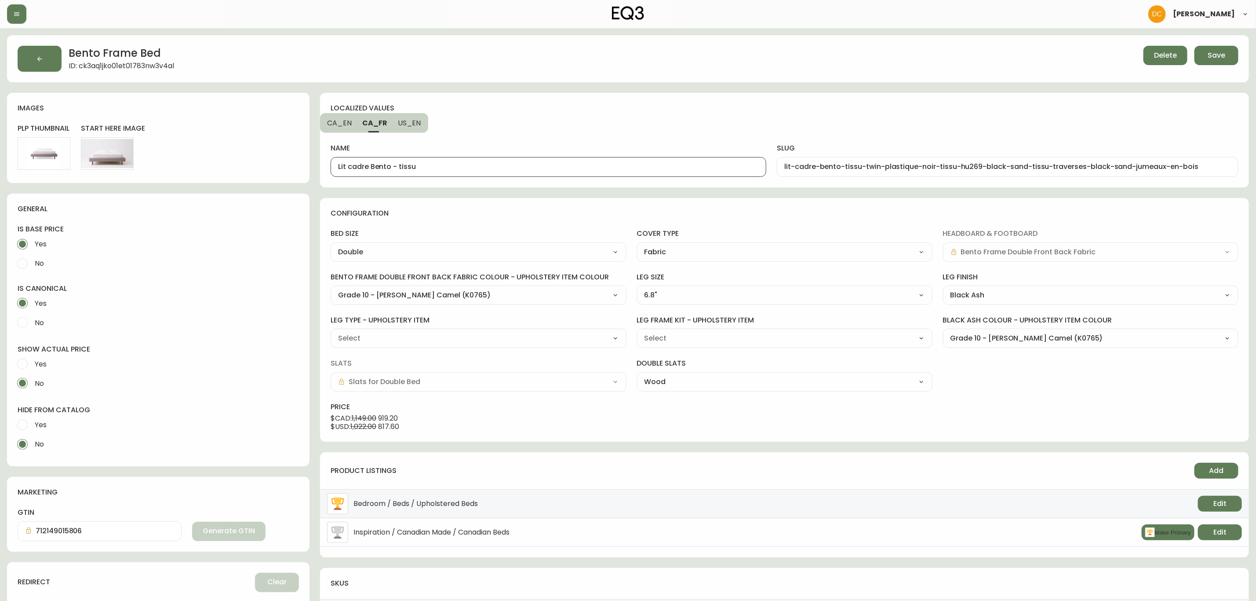
drag, startPoint x: 390, startPoint y: 164, endPoint x: 460, endPoint y: 164, distance: 70.8
click at [461, 164] on input "Lit cadre Bento - tissu" at bounding box center [548, 167] width 421 height 8
click at [411, 124] on span "US_EN" at bounding box center [409, 122] width 23 height 9
type input "Bento Frame Bed - Fabric"
type input "bento-frame-bed-fabric-twin-black-plastic-fabric-hu269-black-sand-fabric-rails-…"
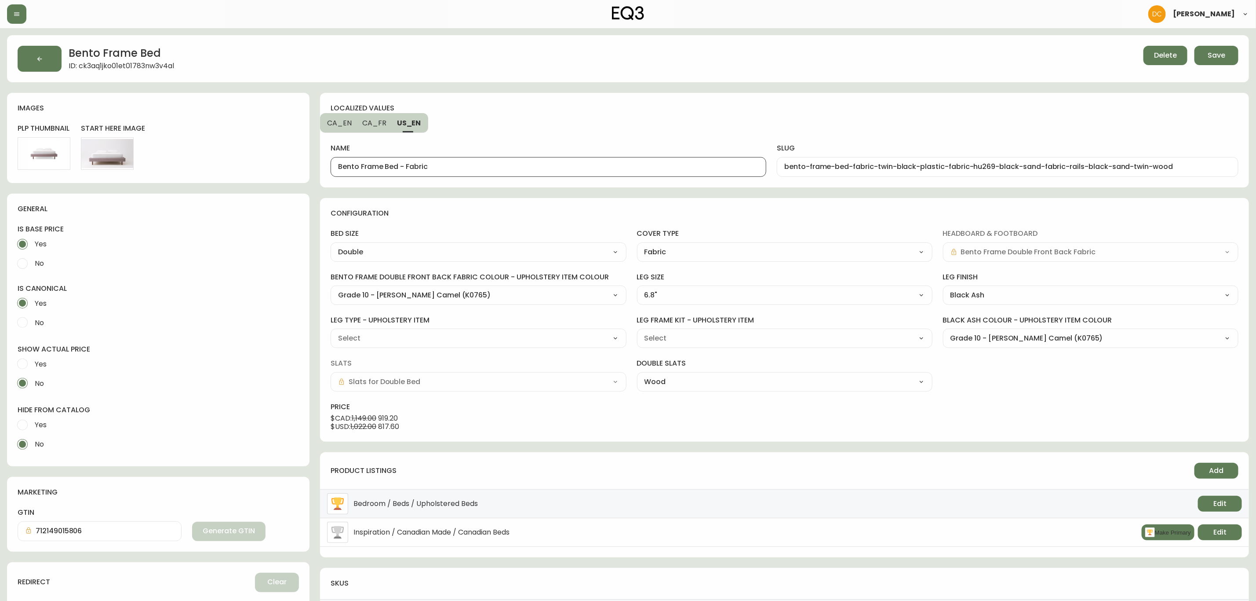
drag, startPoint x: 396, startPoint y: 165, endPoint x: 477, endPoint y: 182, distance: 82.2
click at [478, 172] on div "Bento Frame Bed - Fabric" at bounding box center [549, 167] width 436 height 20
type input "Bento Frame Bed"
drag, startPoint x: 530, startPoint y: 252, endPoint x: 525, endPoint y: 259, distance: 7.8
click at [530, 252] on select "Twin Double Queen King" at bounding box center [479, 251] width 296 height 13
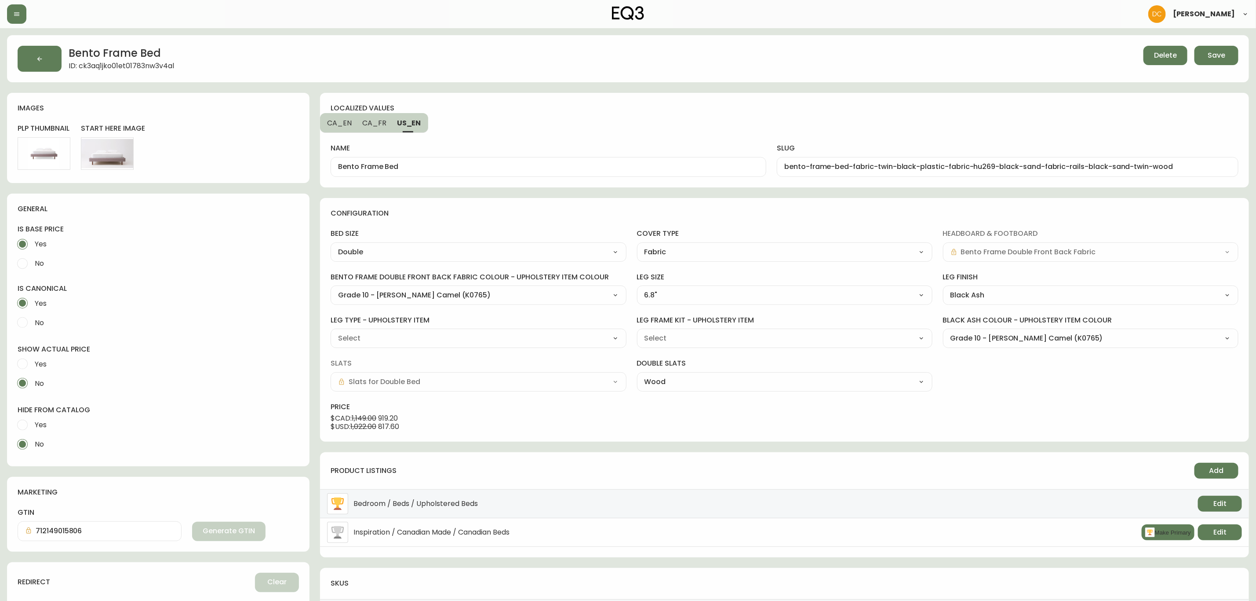
select select "ckkmszz9l000i3b5wl65tsc9w"
click at [331, 246] on select "Twin Double Queen King" at bounding box center [479, 251] width 296 height 13
type input "Queen"
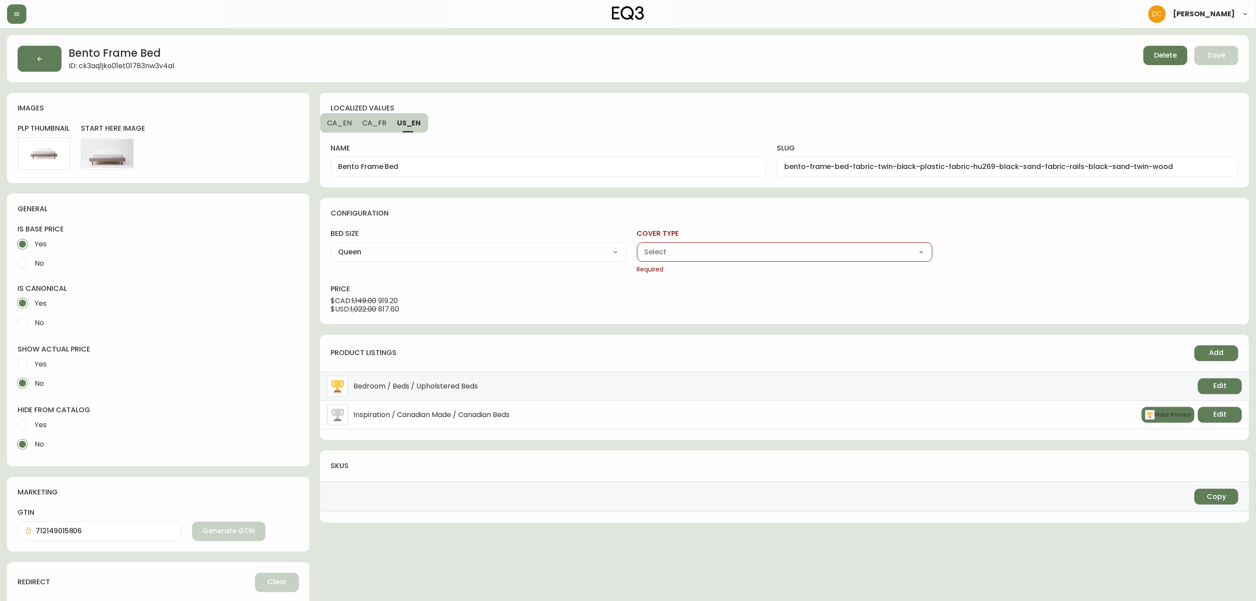
click at [692, 251] on select "Fabric Leather" at bounding box center [785, 251] width 296 height 13
select select "ckkmskyle000c3b5wd15y4leo"
click at [637, 246] on select "Fabric Leather" at bounding box center [785, 251] width 296 height 13
type input "Fabric"
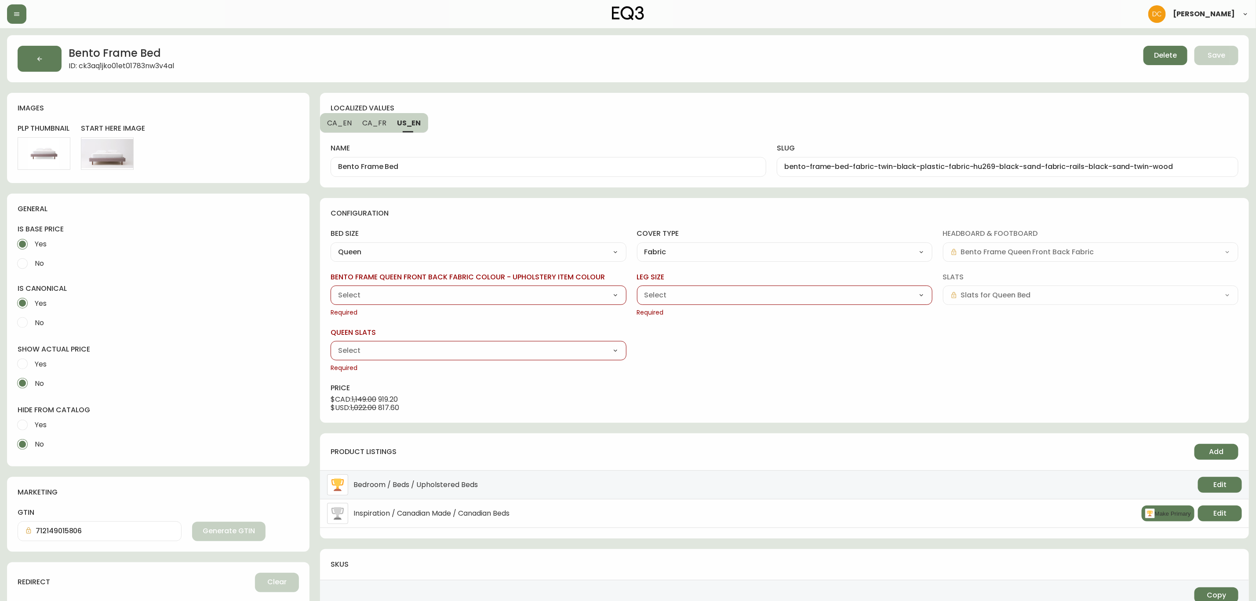
click at [455, 289] on select "Grade 10 - Selby Camel (K0765) Grade 10 - Rowen Cream (K6723) Grade 10 - Rowen …" at bounding box center [479, 294] width 296 height 13
select select "K0765"
click at [331, 289] on select "Grade 10 - Selby Camel (K0765) Grade 10 - Rowen Cream (K6723) Grade 10 - Rowen …" at bounding box center [479, 294] width 296 height 13
type input "Grade 10 - [PERSON_NAME] Camel (K0765)"
drag, startPoint x: 675, startPoint y: 289, endPoint x: 679, endPoint y: 293, distance: 5.4
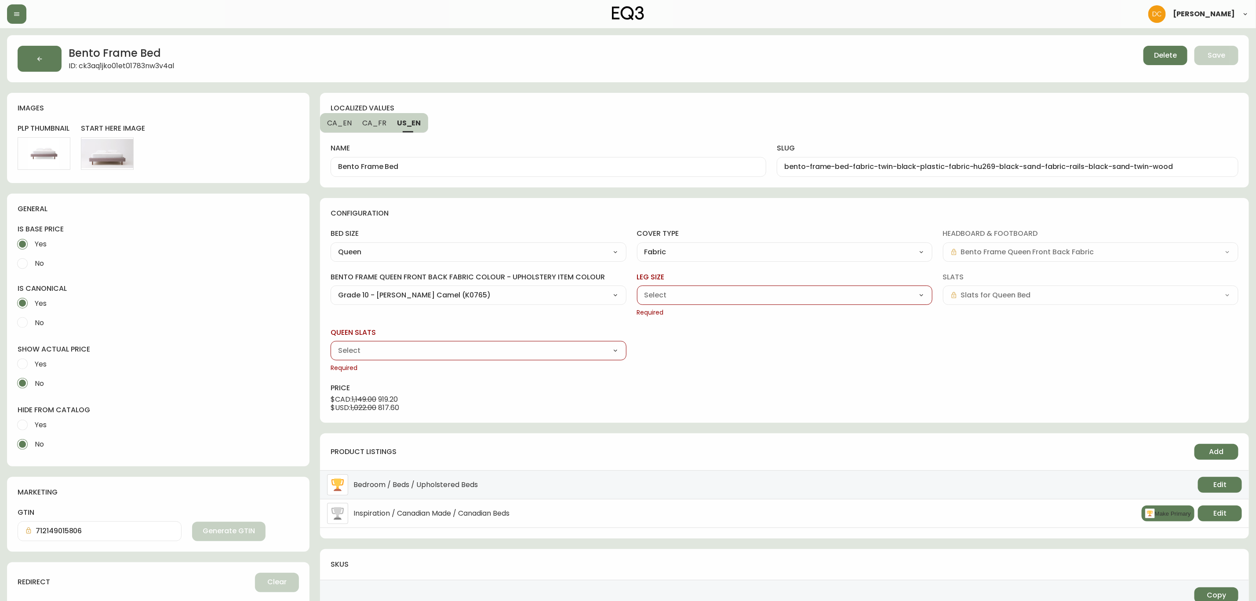
click at [676, 289] on select "4" 6.8"" at bounding box center [785, 294] width 296 height 13
select select "ckkijhh9h000n3b5wl87kjm7g"
click at [637, 289] on select "4" 6.8"" at bounding box center [785, 294] width 296 height 13
type input "6.8""
click at [995, 299] on select "Black Ash Noyer" at bounding box center [1091, 294] width 296 height 13
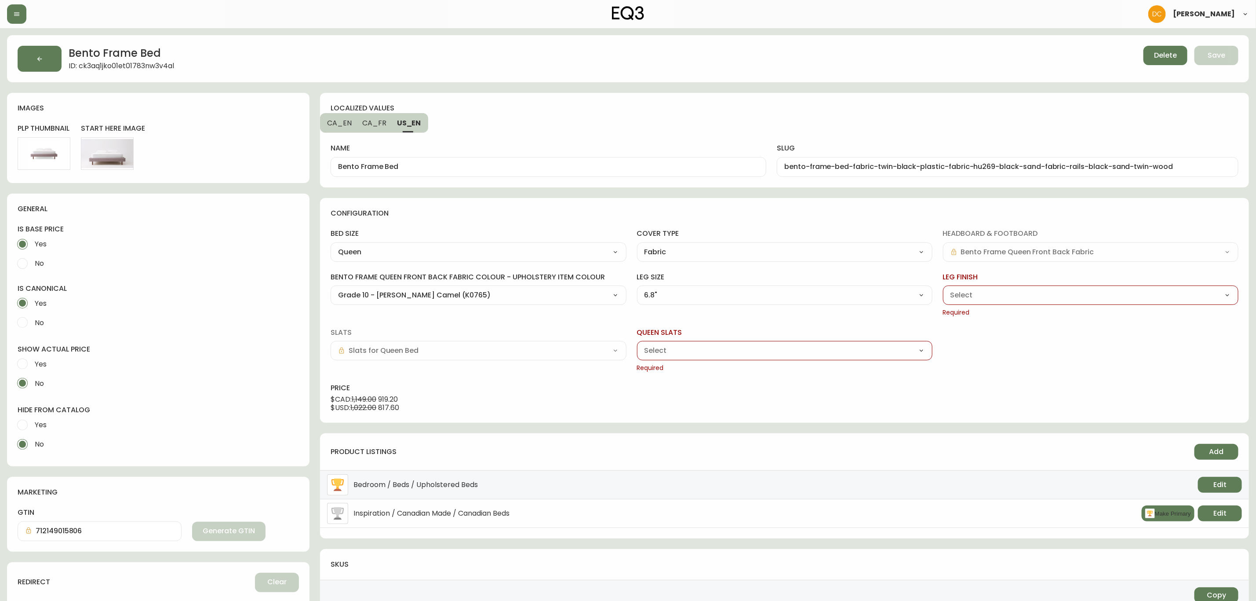
select select "ckkihi92n00043b5wiped4vbb"
click at [943, 289] on select "Black Ash Noyer" at bounding box center [1091, 294] width 296 height 13
type input "Black Ash"
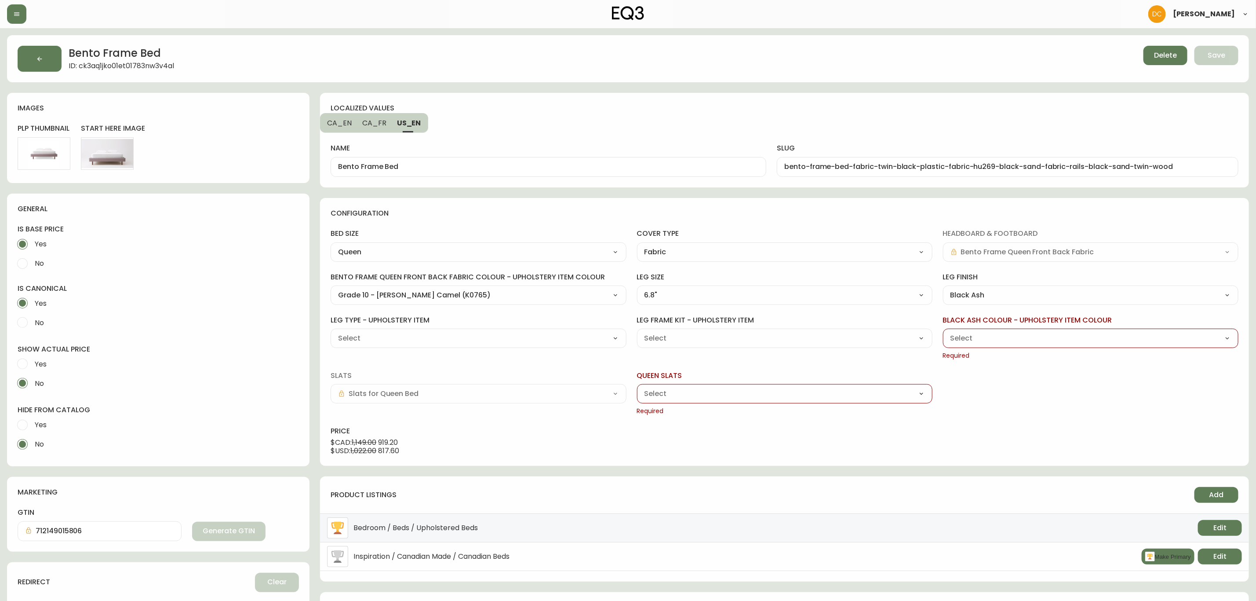
click at [496, 334] on select "Walnut 6.8" (HU292) Black Ash 6.8" (HU293) Walnut 4" (JI227) Black Ash 4" (JI42…" at bounding box center [479, 338] width 296 height 13
select select "HU292"
click at [331, 332] on select "Walnut 6.8" (HU292) Black Ash 6.8" (HU293) Walnut 4" (JI227) Black Ash 4" (JI42…" at bounding box center [479, 338] width 296 height 13
type input "Walnut 6.8" (HU292)"
click at [721, 346] on div "6.8 Inch Leg Frame Kit (JI884) 4 Inch Leg Frame Kit (JI886)" at bounding box center [785, 337] width 296 height 19
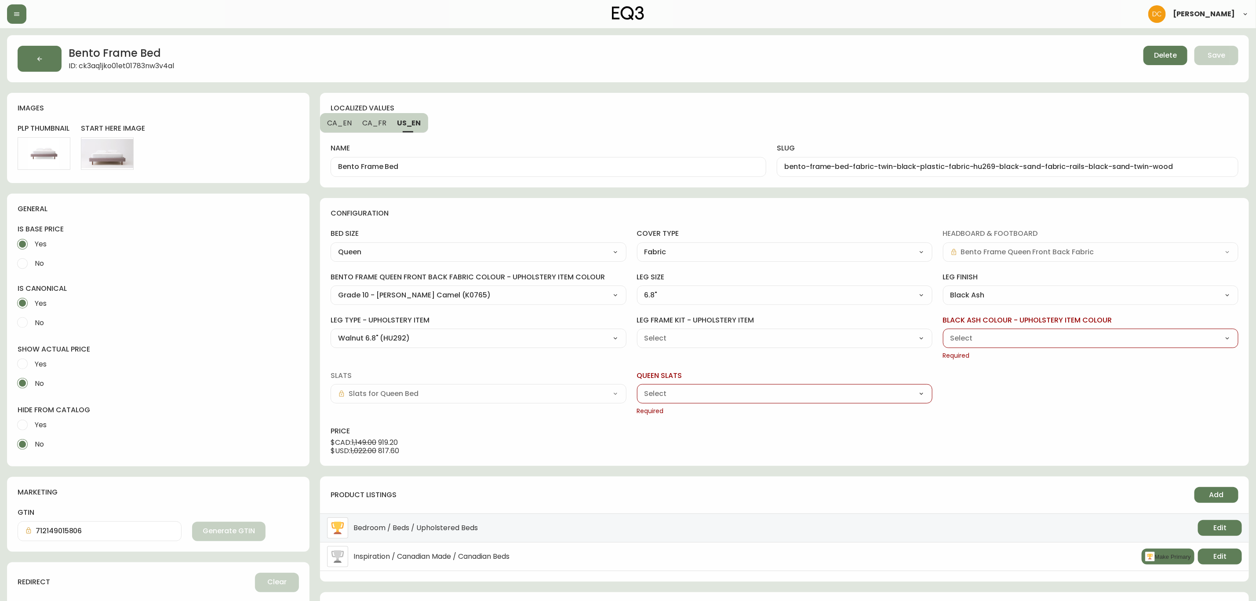
click at [731, 339] on select "6.8 Inch Leg Frame Kit (JI884) 4 Inch Leg Frame Kit (JI886)" at bounding box center [785, 338] width 296 height 13
select select "JI884"
click at [637, 332] on select "6.8 Inch Leg Frame Kit (JI884) 4 Inch Leg Frame Kit (JI886)" at bounding box center [785, 338] width 296 height 13
type input "6.8 Inch Leg Frame Kit (JI884)"
click at [981, 341] on div "Grade 10 - Selby Camel (K0765) Grade 10 - Rowen Cream (K6723) Grade 10 - Rowen …" at bounding box center [1091, 337] width 296 height 19
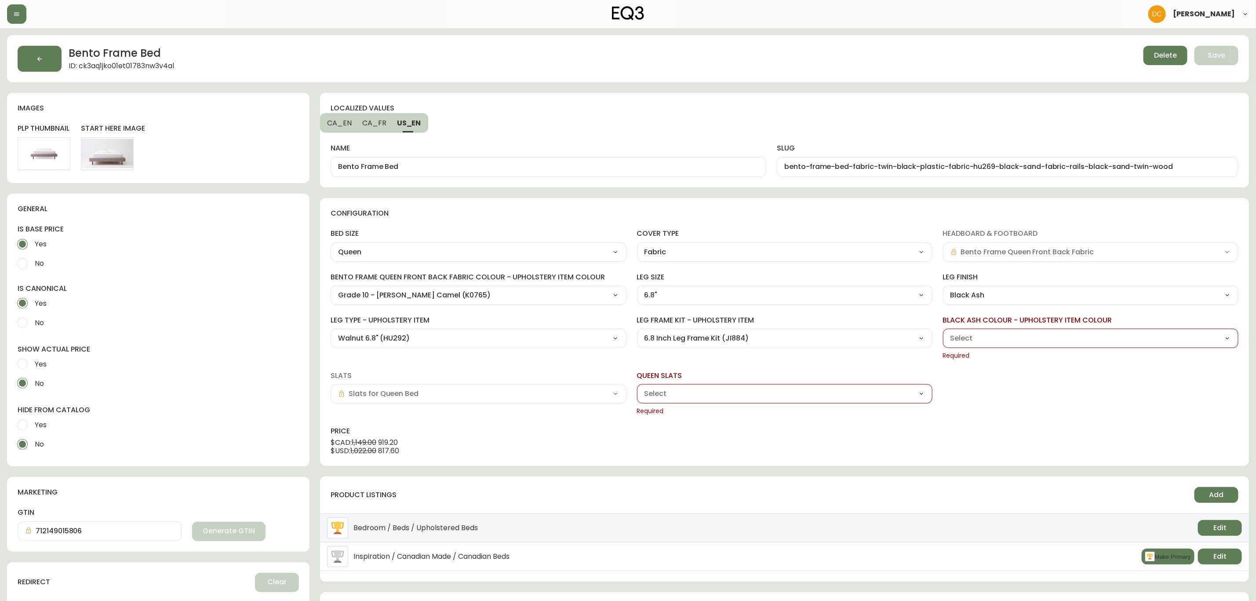
click at [1022, 336] on select "Grade 10 - Selby Camel (K0765) Grade 10 - Rowen Cream (K6723) Grade 10 - Rowen …" at bounding box center [1091, 338] width 296 height 13
select select "K0765"
click at [943, 332] on select "Grade 10 - Selby Camel (K0765) Grade 10 - Rowen Cream (K6723) Grade 10 - Rowen …" at bounding box center [1091, 338] width 296 height 13
type input "Grade 10 - [PERSON_NAME] Camel (K0765)"
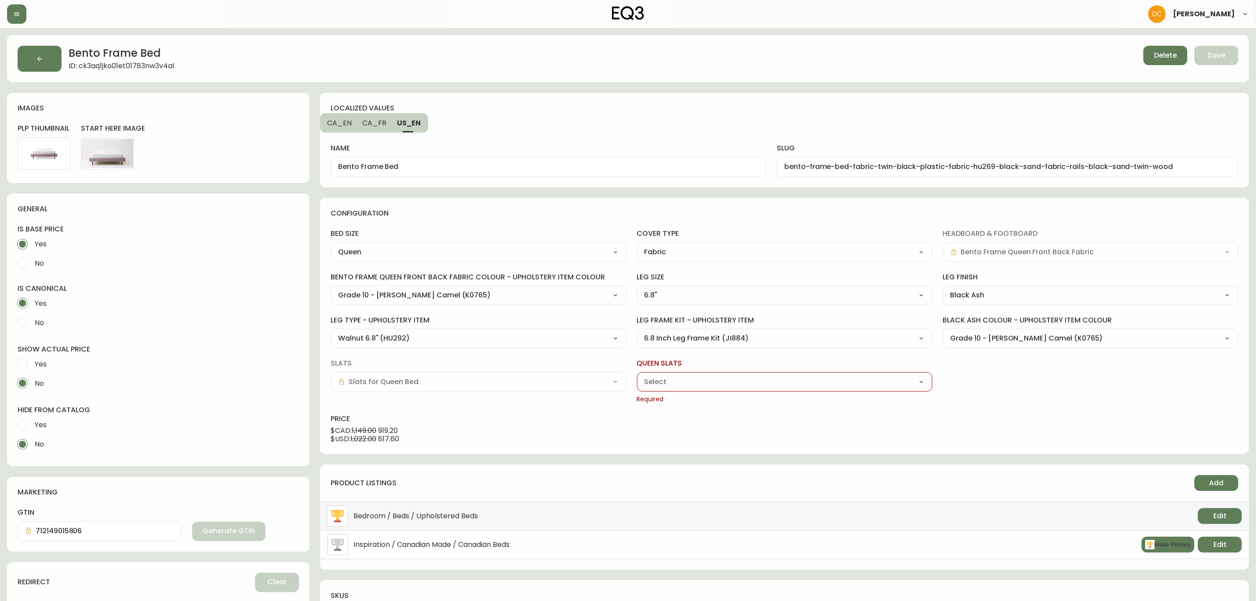
click at [743, 383] on select "Wood Metal Frame Deluxe" at bounding box center [785, 381] width 296 height 13
select select "cjv5lfj7905to0186xeho7cgt"
click at [637, 376] on select "Wood Metal Frame Deluxe" at bounding box center [785, 381] width 296 height 13
type input "Wood"
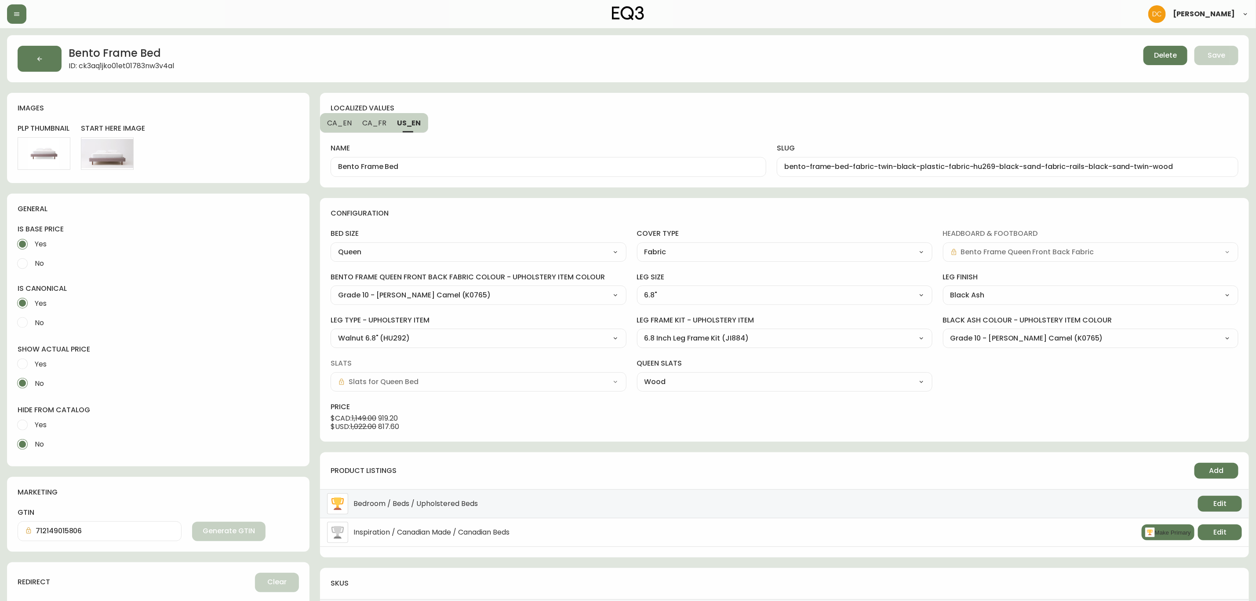
click at [992, 400] on h4 "price" at bounding box center [785, 402] width 908 height 23
click at [557, 350] on div "bed size Queen Twin Double Queen King cover type Fabric Fabric Leather headboar…" at bounding box center [785, 310] width 908 height 163
click at [556, 343] on select "Walnut 6.8" (HU292) Black Ash 6.8" (HU293) Walnut 4" (JI227) Black Ash 4" (JI42…" at bounding box center [479, 338] width 296 height 13
select select "HU293"
click at [331, 332] on select "Walnut 6.8" (HU292) Black Ash 6.8" (HU293) Walnut 4" (JI227) Black Ash 4" (JI42…" at bounding box center [479, 338] width 296 height 13
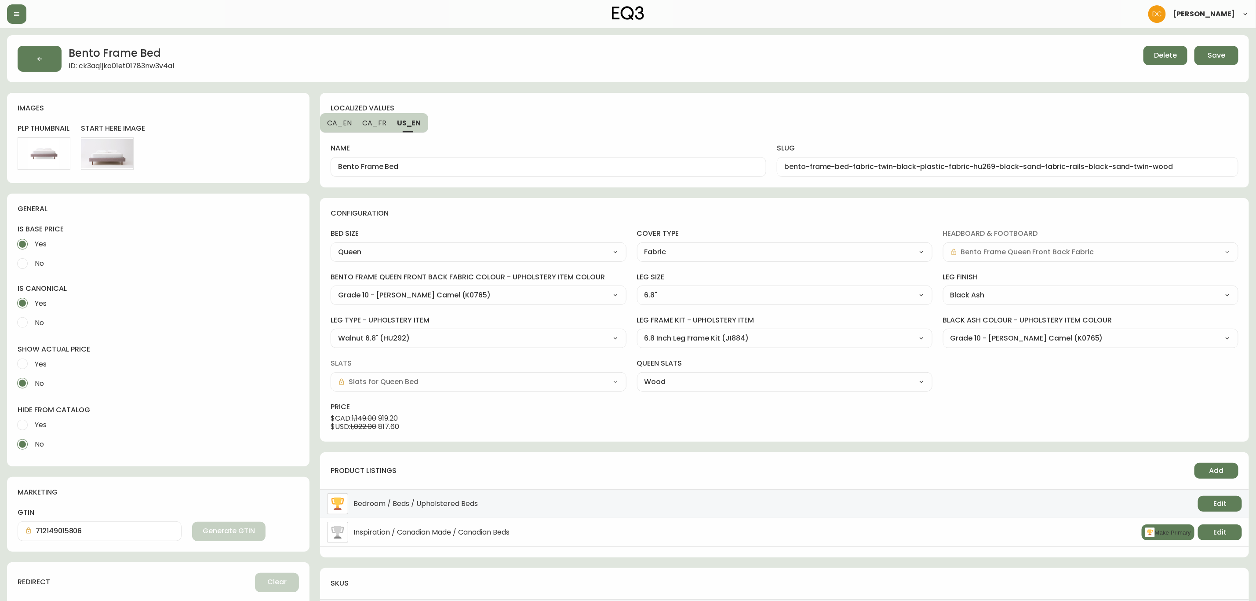
type input "Black Ash 6.8" (HU293)"
click at [690, 458] on div "product listings Add Bedroom / Beds / Upholstered Beds Edit Inspiration / Canad…" at bounding box center [784, 504] width 929 height 105
click at [1213, 53] on span "Save" at bounding box center [1217, 56] width 18 height 10
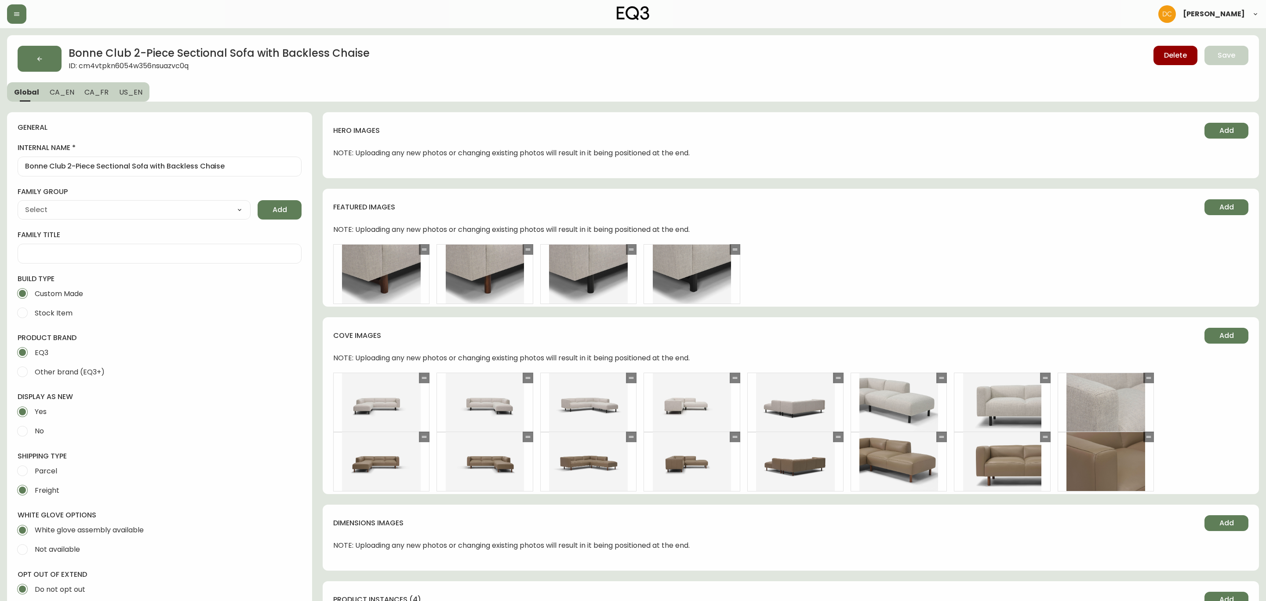
type input "EQ3"
type input "Upholstery"
type input "Furniture > Sofa Accessories > Sectional Sofa Units"
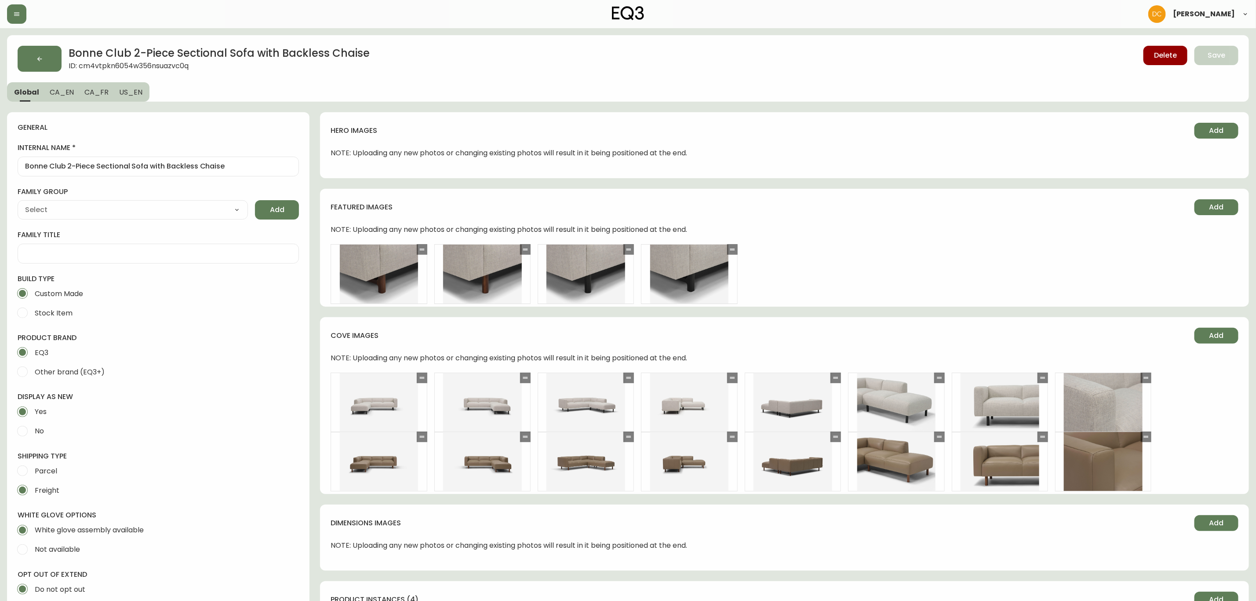
select select "cjyt4m5lw0000pt749bx6gh7n"
select select "cjpjx87md00014c74cvn90jbx"
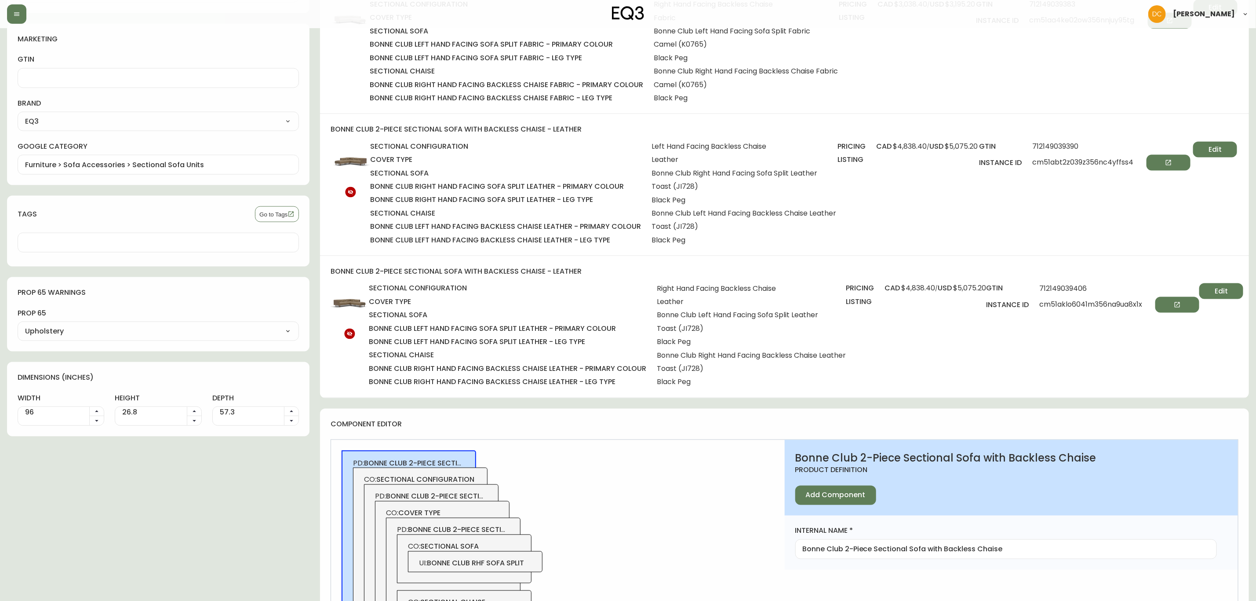
scroll to position [660, 0]
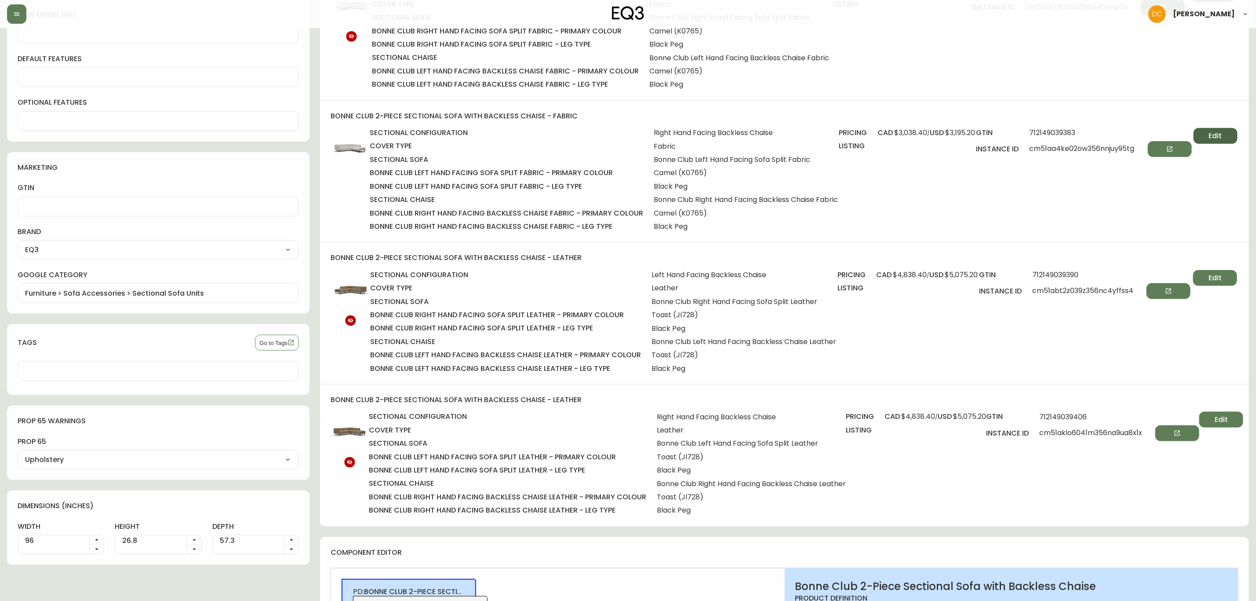
click at [1218, 140] on span "Edit" at bounding box center [1215, 136] width 13 height 10
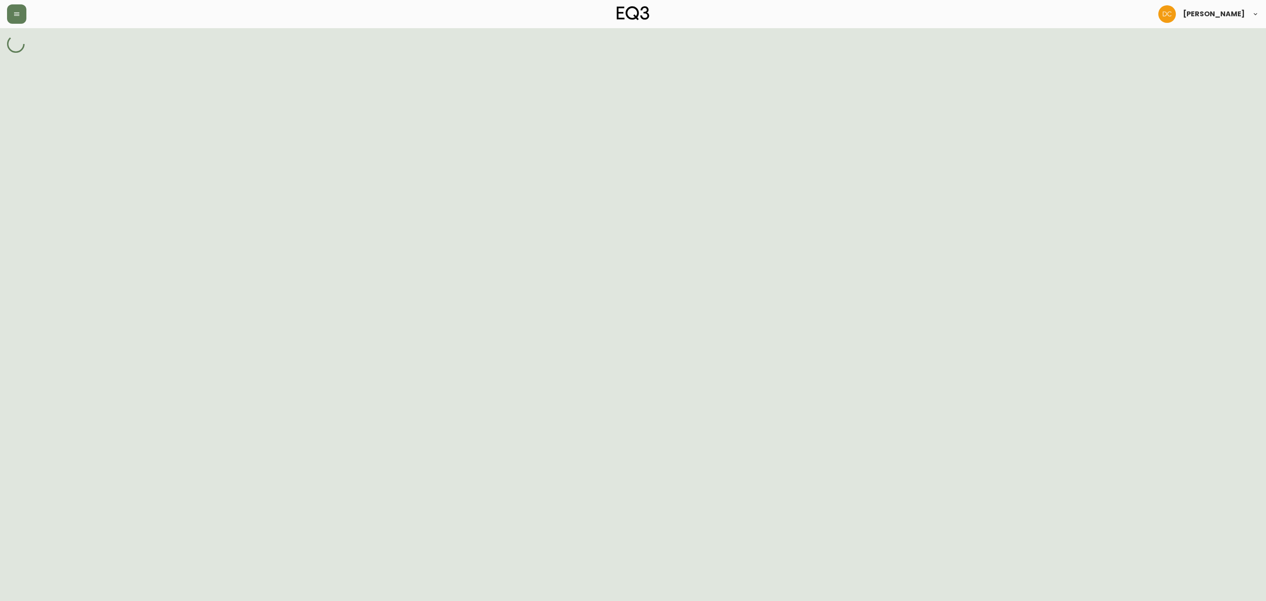
select select "cm4vu2k3r08tp356ne22gkr07"
select select "K1887"
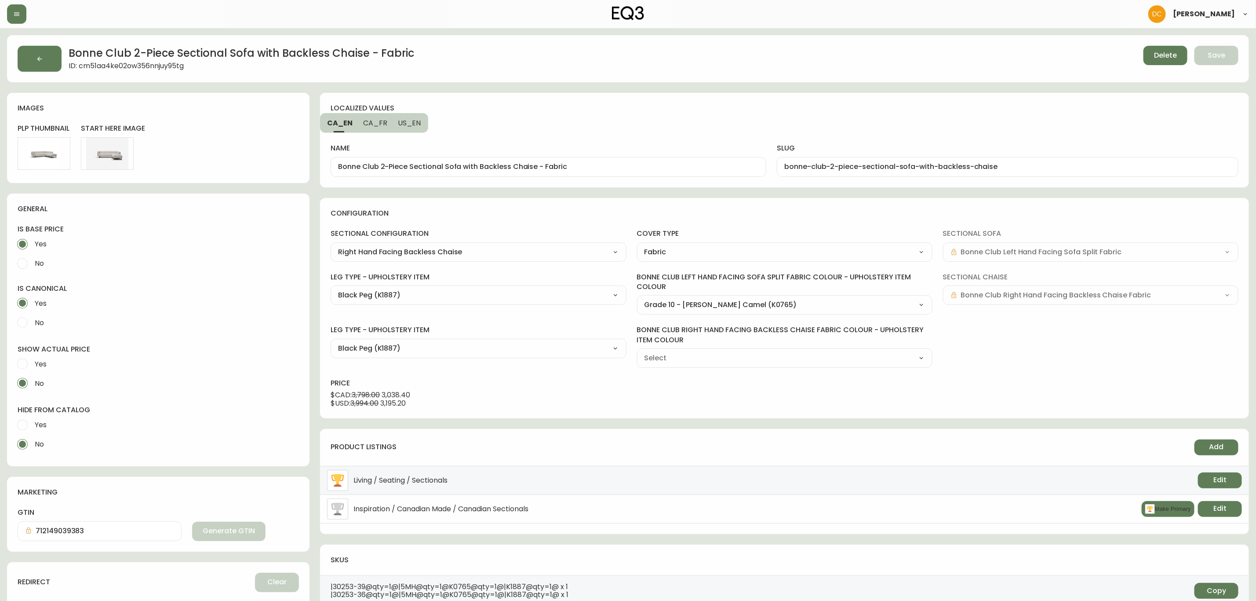
type input "Grade 10 - [PERSON_NAME] Camel (K0765)"
select select "K0765"
drag, startPoint x: 534, startPoint y: 164, endPoint x: 670, endPoint y: 172, distance: 136.1
click at [673, 173] on div "Bonne Club 2-Piece Sectional Sofa with Backless Chaise - Fabric" at bounding box center [549, 167] width 436 height 20
click at [375, 125] on span "CA_FR" at bounding box center [375, 122] width 24 height 9
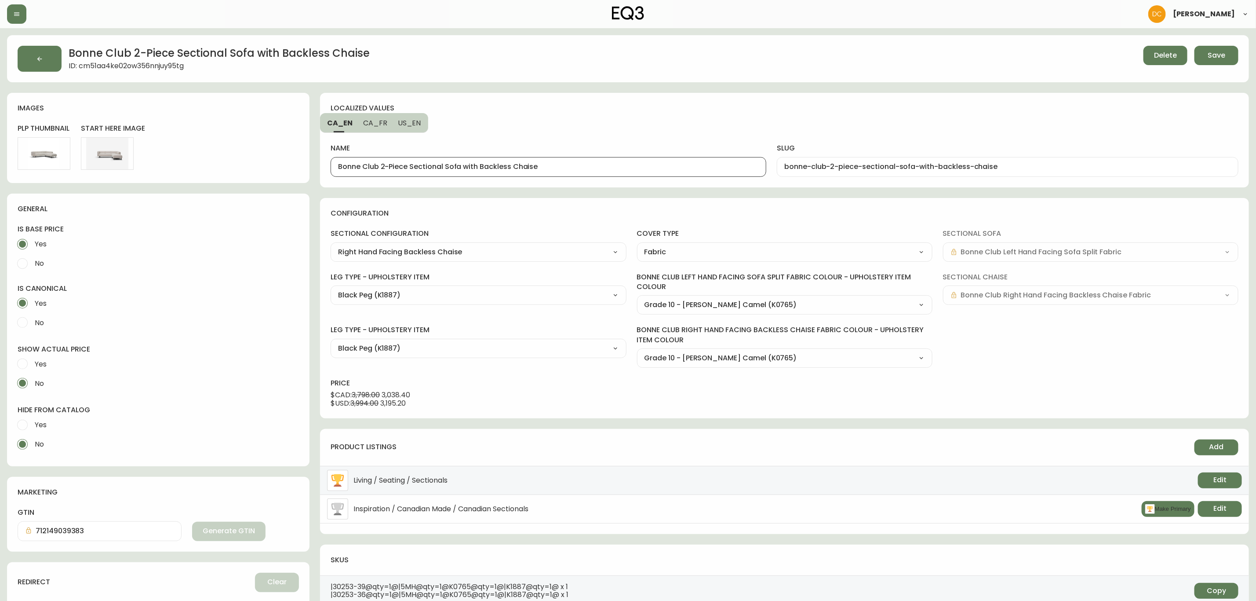
type input "Canapé modulaire à deux pièces avec méridienne sans dossier Bonne Club - tissu"
type input "canap--modulaire---deux-pi-ces-avec-m-ridienne-sans-dossier-bonne-club"
drag, startPoint x: 603, startPoint y: 165, endPoint x: 685, endPoint y: 171, distance: 82.0
click at [685, 171] on div "Canapé modulaire à deux pièces avec méridienne sans dossier Bonne Club - tissu" at bounding box center [549, 167] width 436 height 20
click at [661, 171] on input "Canapé modulaire à deux pièces avec méridienne sans dossier Bonne Club - tissu" at bounding box center [548, 167] width 421 height 8
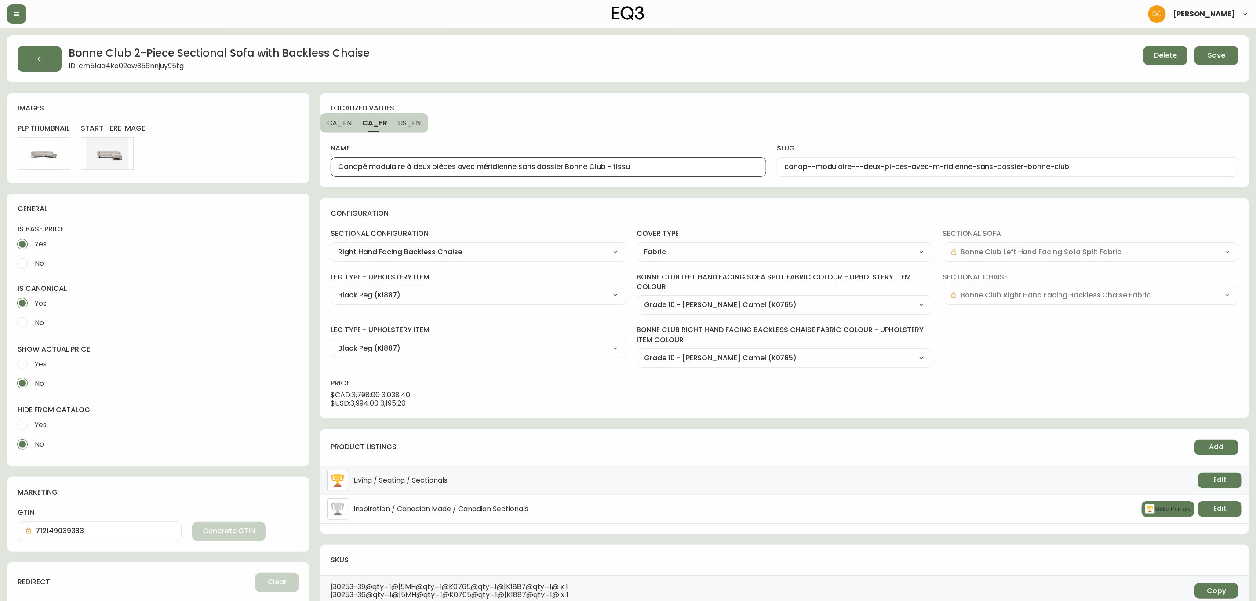
drag, startPoint x: 652, startPoint y: 164, endPoint x: 606, endPoint y: 167, distance: 46.3
click at [606, 167] on input "Canapé modulaire à deux pièces avec méridienne sans dossier Bonne Club - tissu" at bounding box center [548, 167] width 421 height 8
click at [415, 121] on span "US_EN" at bounding box center [409, 122] width 23 height 9
type input "Bonne Club 2-Piece Sectional Sofa with Backless Chaise - Fabric"
type input "bonne-club-2-piece-sectional-sofa-with-backless-chaise"
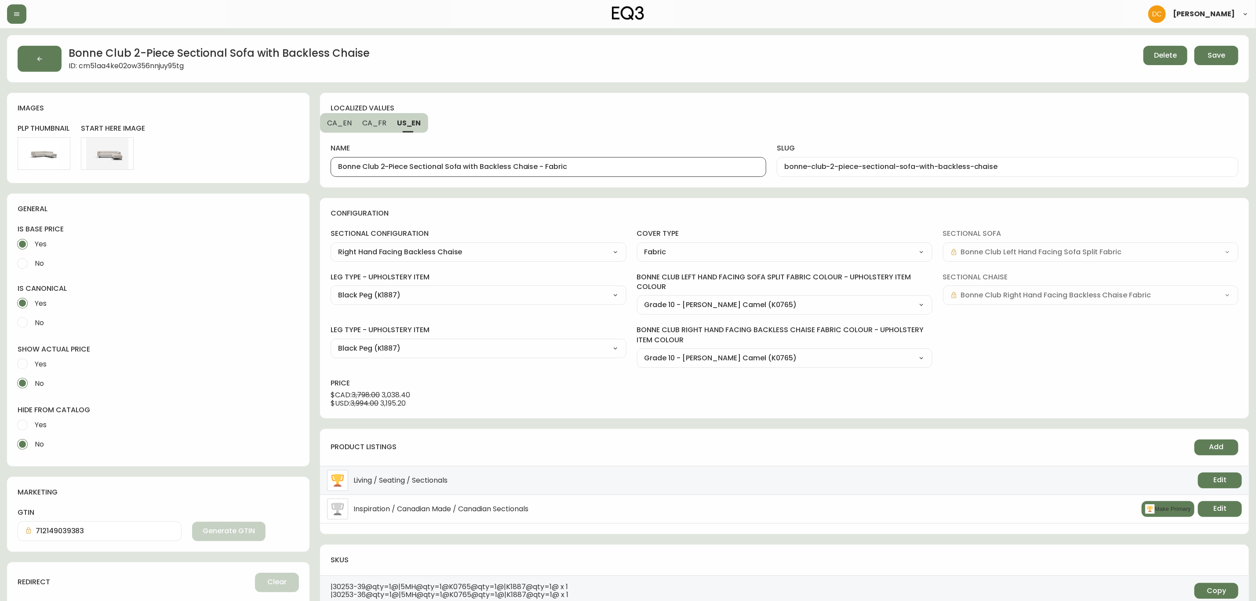
drag, startPoint x: 536, startPoint y: 167, endPoint x: 627, endPoint y: 162, distance: 91.1
click at [622, 162] on div "Bonne Club 2-Piece Sectional Sofa with Backless Chaise - Fabric" at bounding box center [549, 167] width 436 height 20
type input "Bonne Club 2-Piece Sectional Sofa with Backless Chaise"
click at [651, 116] on div "localized values CA_EN CA_FR US_EN name Bonne Club 2-Piece Sectional Sofa with …" at bounding box center [784, 140] width 929 height 95
click at [1216, 59] on span "Save" at bounding box center [1217, 56] width 18 height 10
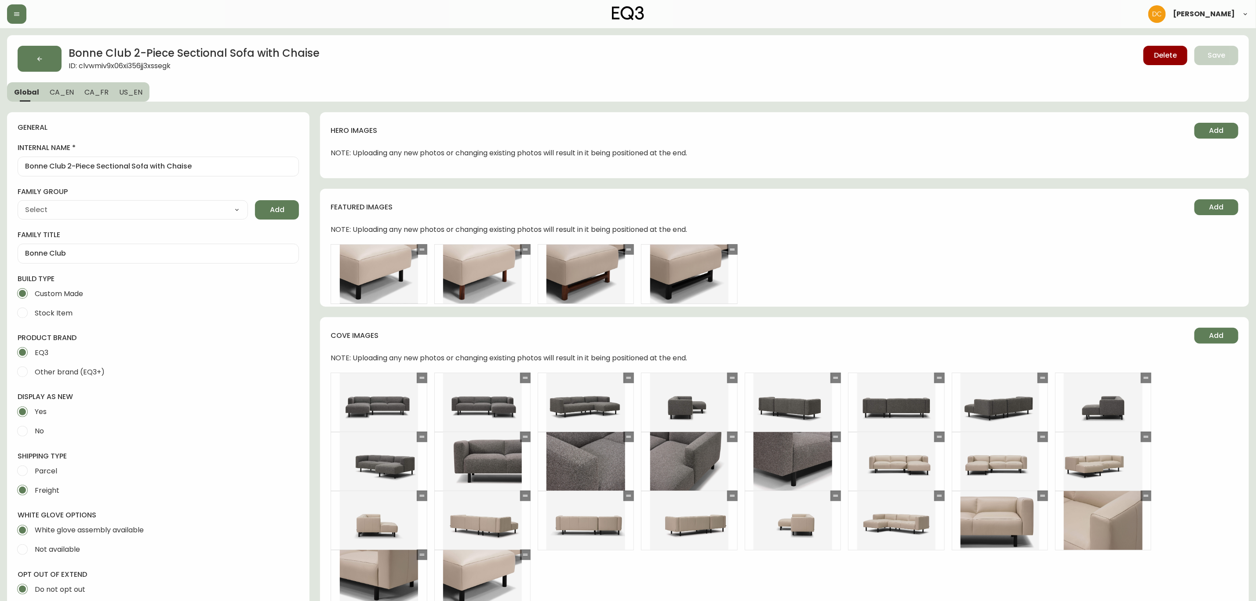
type input "EQ3"
select select "cjyt4m5lw0000pt749bx6gh7n"
type input "Furniture > Sofa Accessories > Sectional Sofa Units"
type input "Upholstery"
select select "cjpjx87md00014c74cvn90jbx"
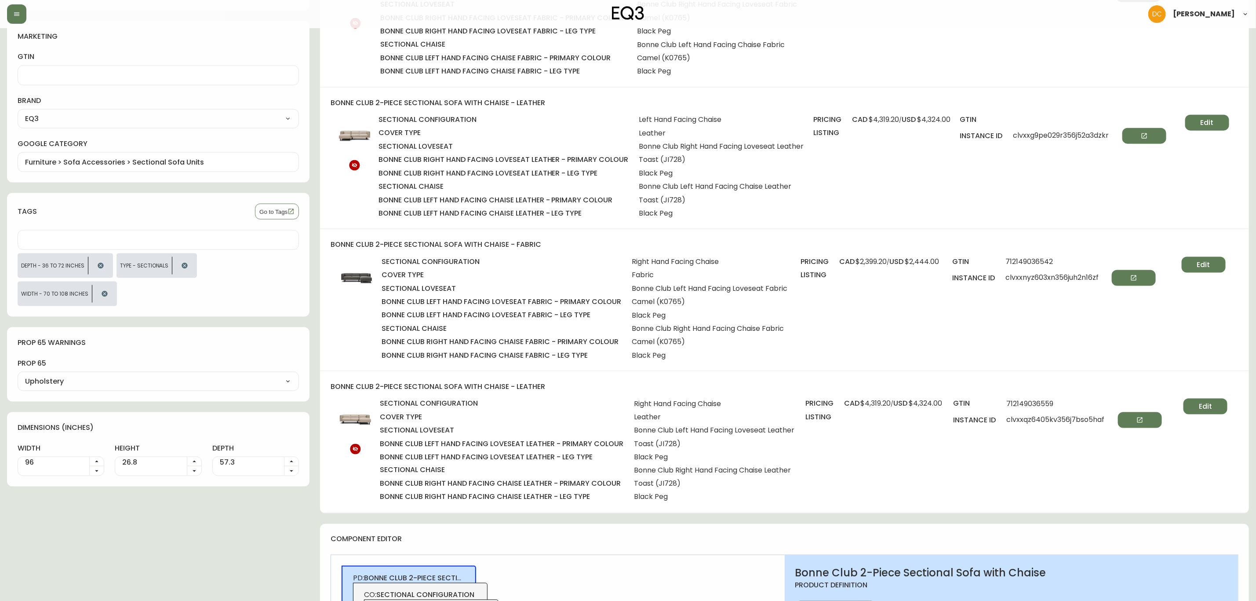
scroll to position [792, 0]
click at [1193, 260] on button "Edit" at bounding box center [1204, 264] width 44 height 16
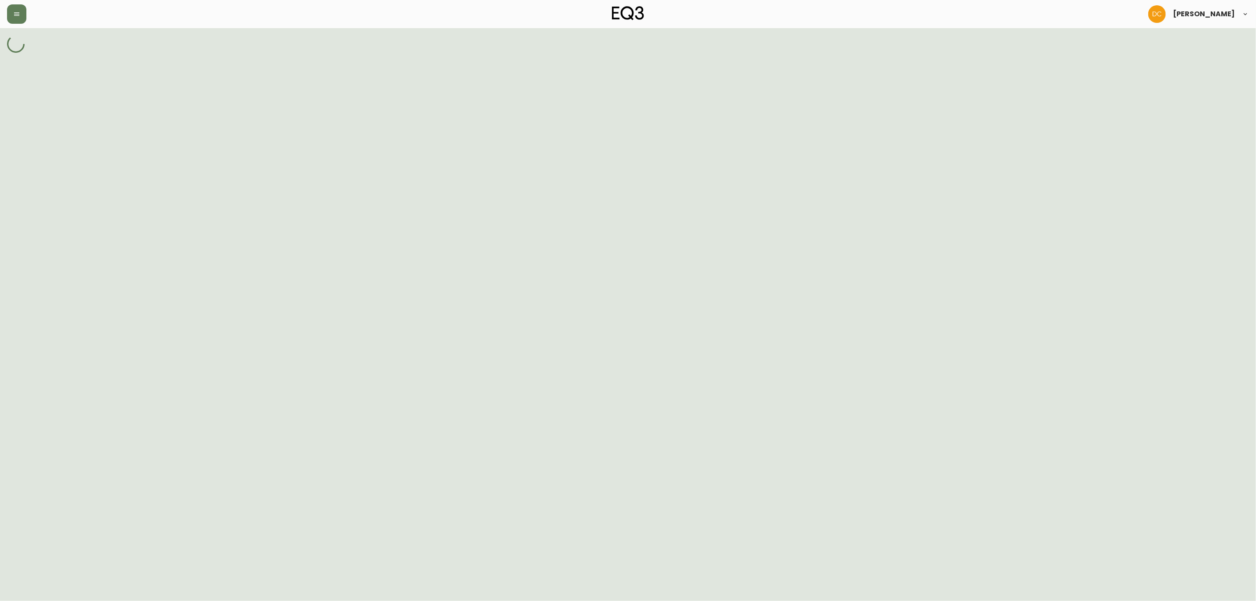
select select "clvwn0aul0dzr356jasw1o1za"
select select "K1887"
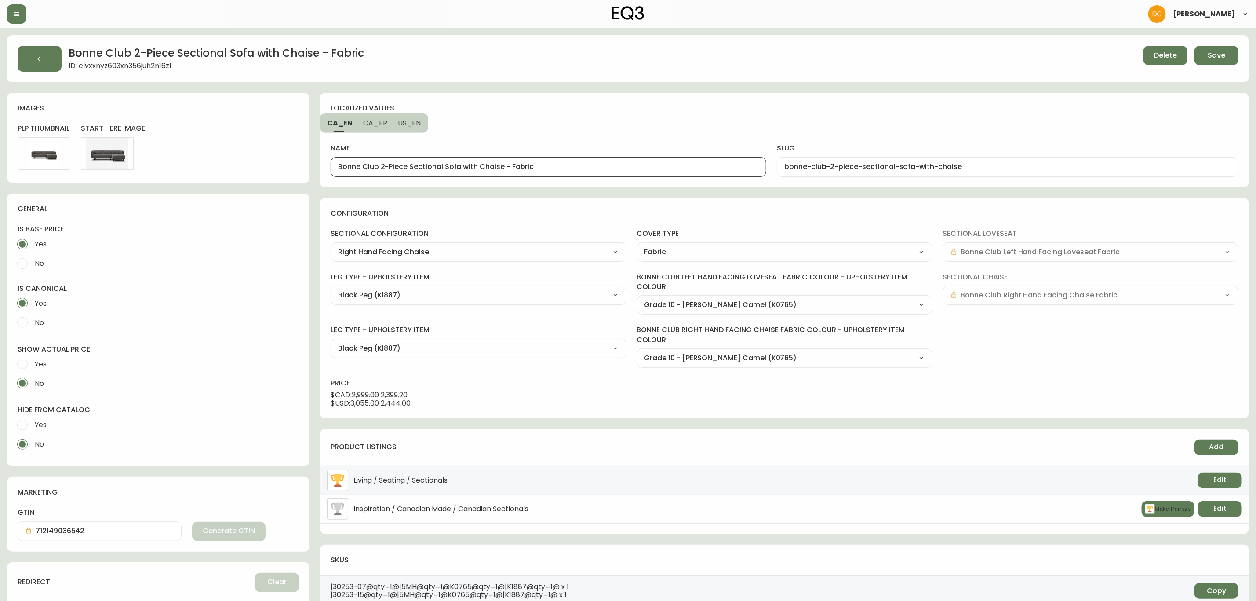
drag, startPoint x: 504, startPoint y: 165, endPoint x: 605, endPoint y: 166, distance: 100.7
click at [605, 166] on input "Bonne Club 2-Piece Sectional Sofa with Chaise - Fabric" at bounding box center [548, 167] width 421 height 8
click at [369, 127] on span "CA_FR" at bounding box center [375, 122] width 24 height 9
type input "canapé modulaire à deux pièces avec méridienne Bonne Club - tissu"
type input "canape-modulaire-a-deux-pieces-avec-meridienne-bonne-club"
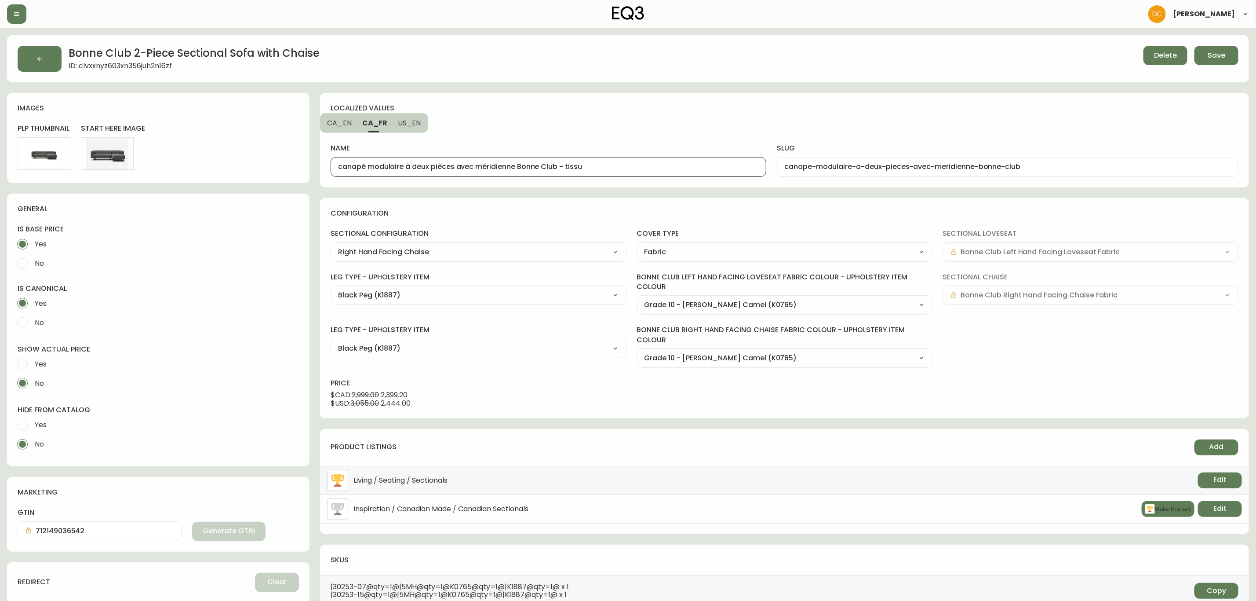
drag, startPoint x: 557, startPoint y: 165, endPoint x: 679, endPoint y: 174, distance: 123.0
click at [679, 174] on div "canapé modulaire à deux pièces avec méridienne Bonne Club - tissu" at bounding box center [549, 167] width 436 height 20
click at [405, 126] on span "US_EN" at bounding box center [409, 122] width 23 height 9
type input "Bonne Club 2-Piece Sectional Sofa with Chaise - Fabric"
type input "bonne-club-2-piece-sectional-sofa-with-chaise"
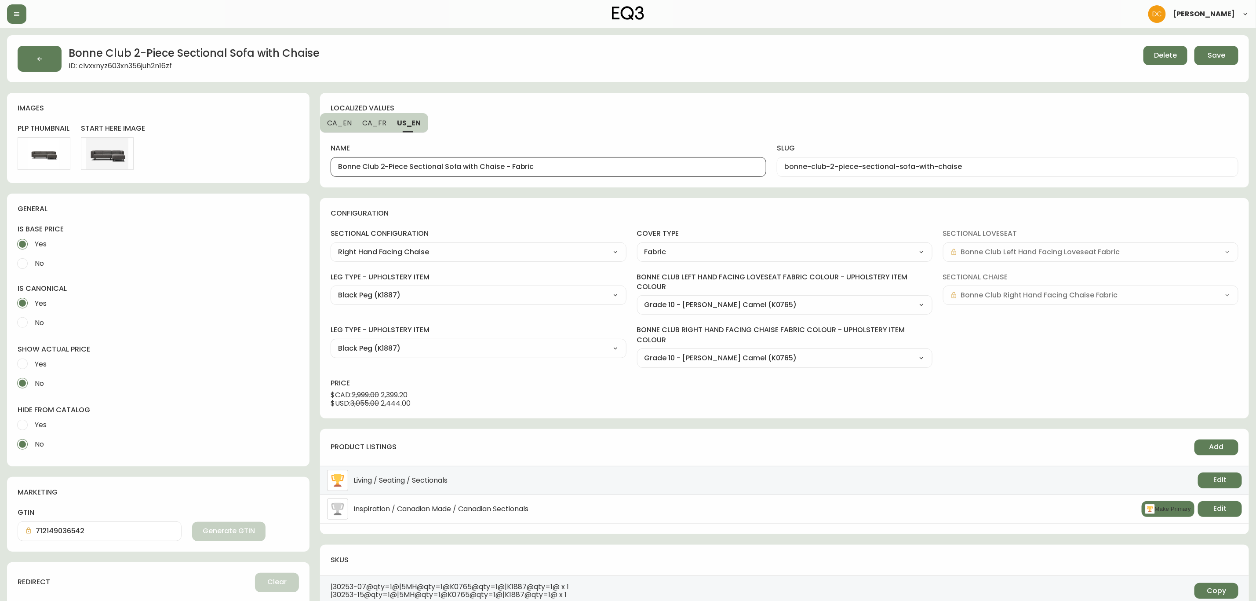
drag, startPoint x: 502, startPoint y: 166, endPoint x: 644, endPoint y: 162, distance: 142.5
click at [644, 162] on div "Bonne Club 2-Piece Sectional Sofa with Chaise - Fabric" at bounding box center [549, 167] width 436 height 20
type input "Bonne Club 2-Piece Sectional Sofa with Chaise"
click at [615, 128] on div "name Bonne Club 2-Piece Sectional Sofa with Chaise slug bonne-club-2-piece-sect…" at bounding box center [785, 149] width 908 height 54
click at [1204, 60] on button "Save" at bounding box center [1217, 55] width 44 height 19
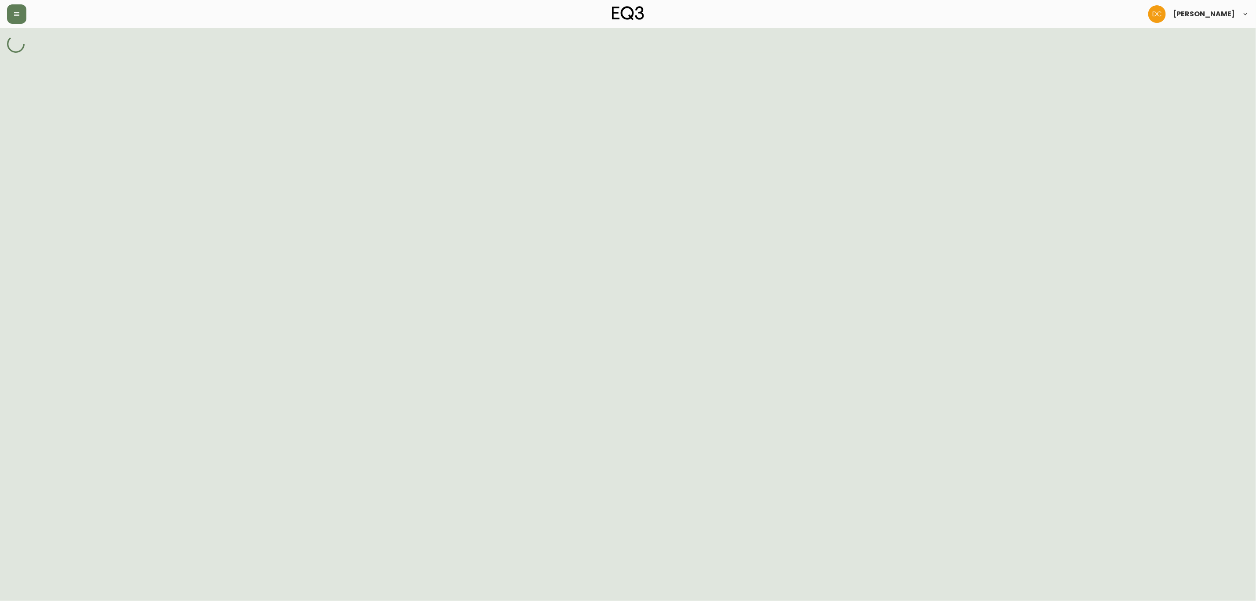
select select "cjpjx87md00014c74cvn90jbx"
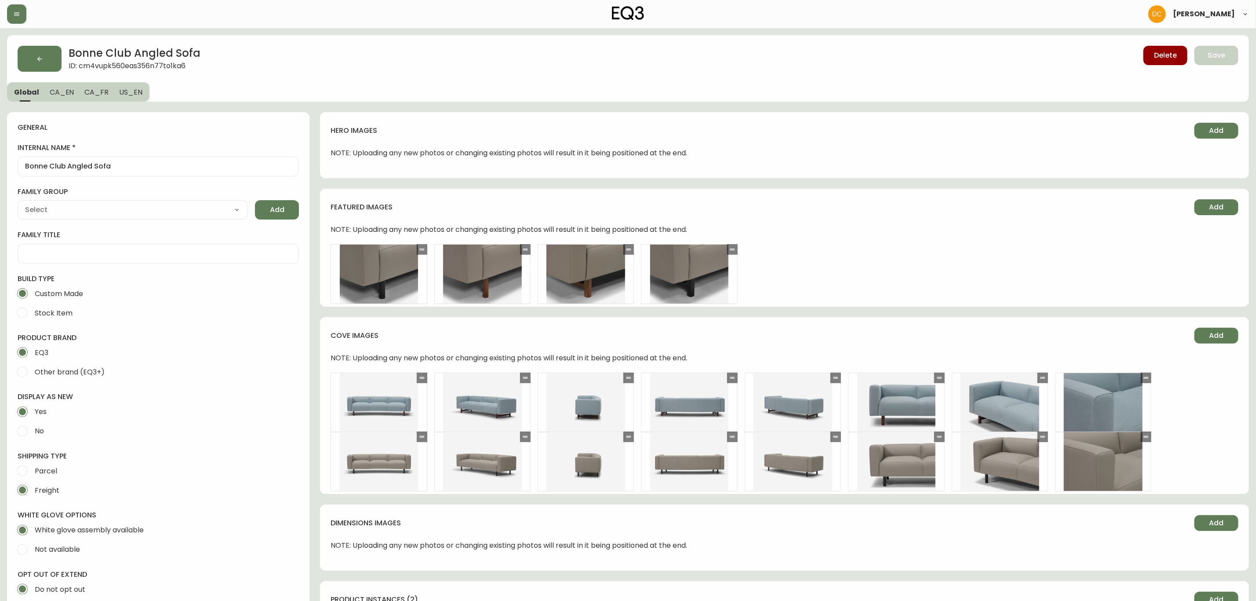
type input "Furniture > Sofas"
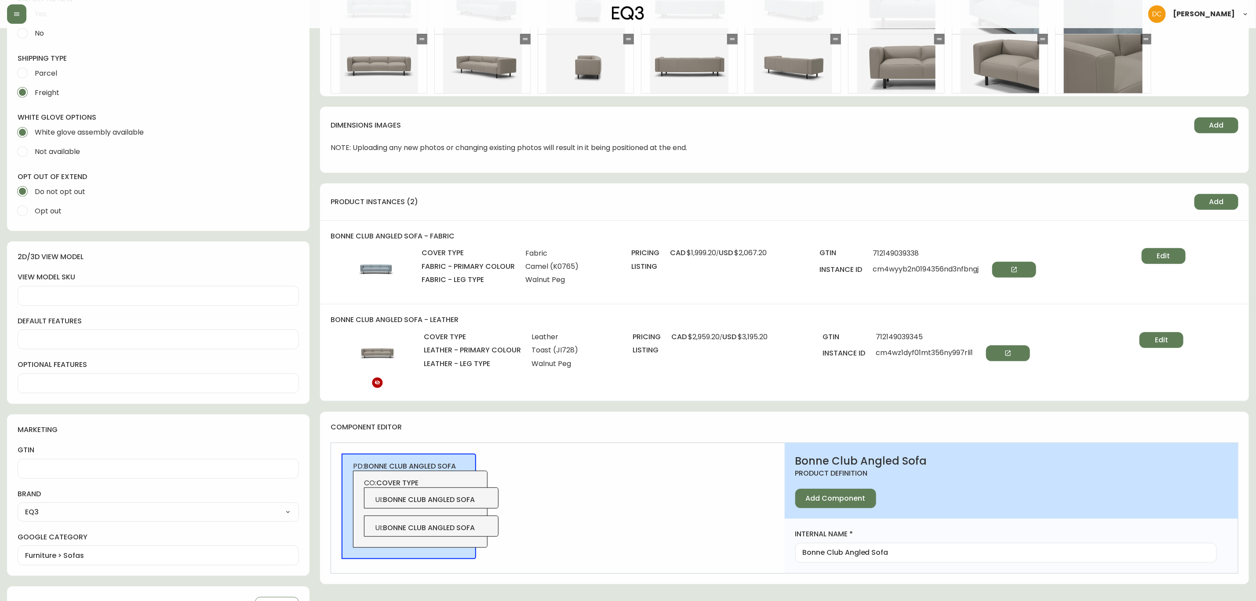
scroll to position [462, 0]
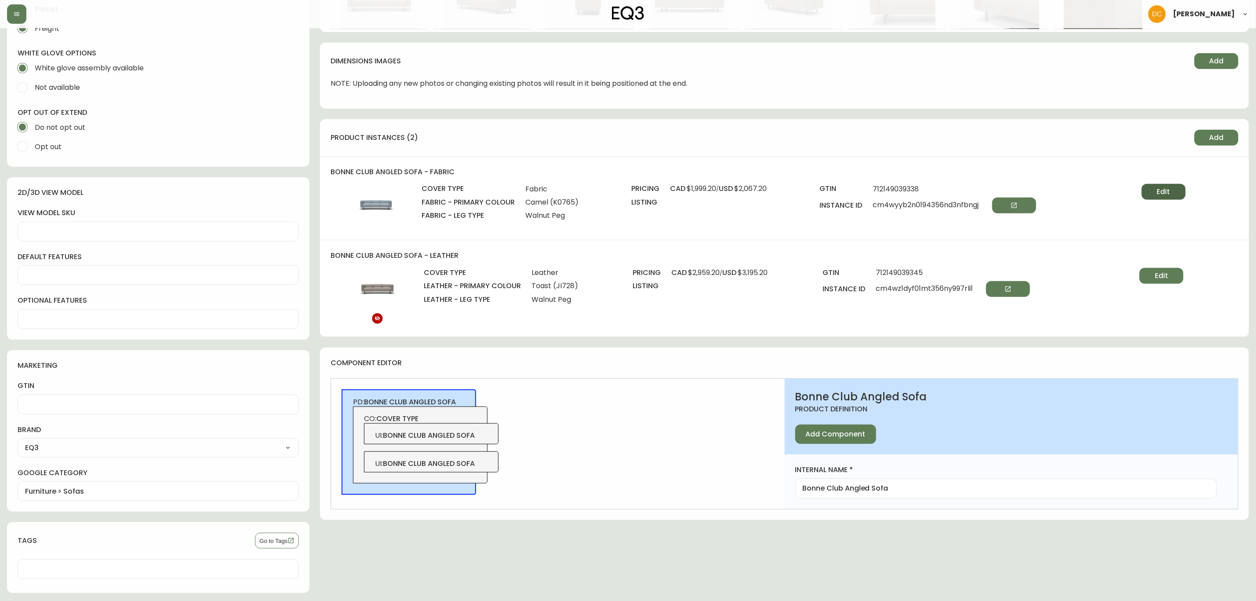
click at [1159, 190] on span "Edit" at bounding box center [1163, 192] width 13 height 10
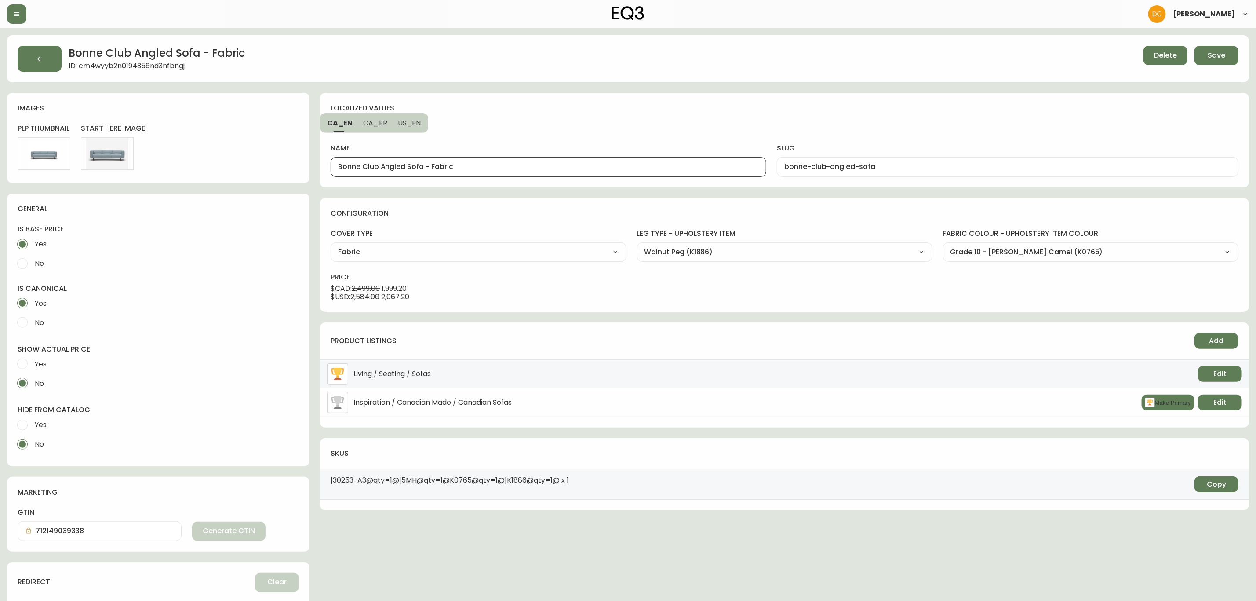
drag, startPoint x: 423, startPoint y: 167, endPoint x: 619, endPoint y: 175, distance: 196.7
click at [619, 175] on div "Bonne Club Angled Sofa - Fabric" at bounding box center [549, 167] width 436 height 20
click at [367, 124] on span "CA_FR" at bounding box center [375, 122] width 24 height 9
type input "Canapé angulaire Bonne Club - Tissu"
type input "canap--angulaire-bonne-club"
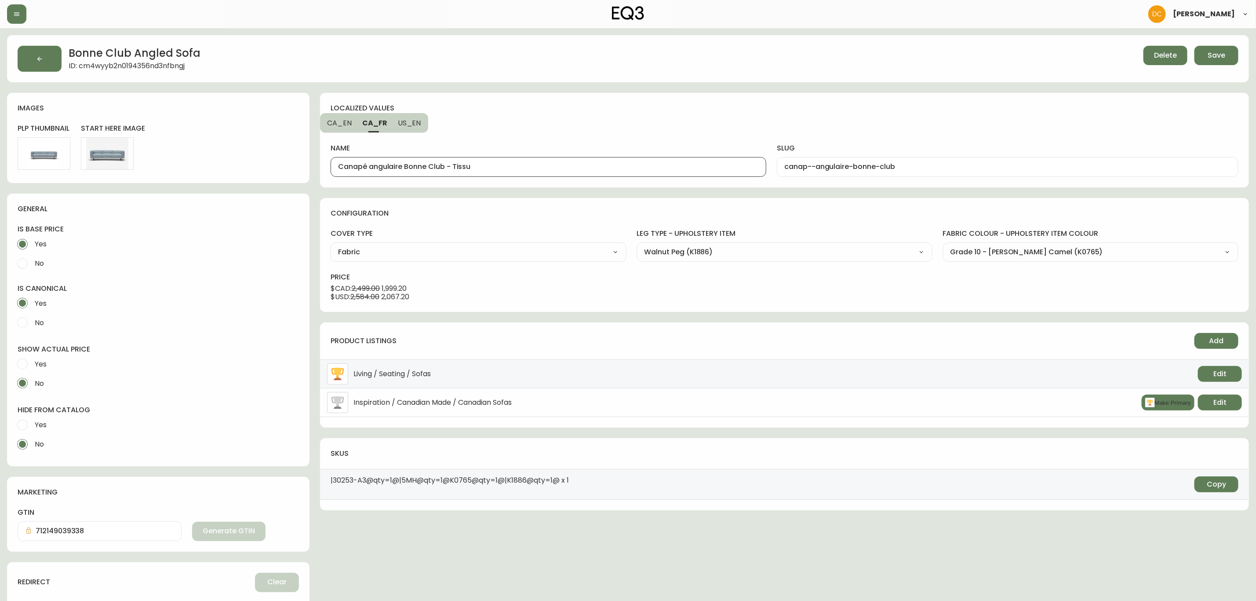
drag, startPoint x: 446, startPoint y: 165, endPoint x: 530, endPoint y: 165, distance: 84.4
click at [530, 165] on input "Canapé angulaire Bonne Club - Tissu" at bounding box center [548, 167] width 421 height 8
click at [403, 124] on span "US_EN" at bounding box center [409, 122] width 23 height 9
type input "Bonne Club Angled Sofa - Fabric"
type input "bonne-club-angled-sofa"
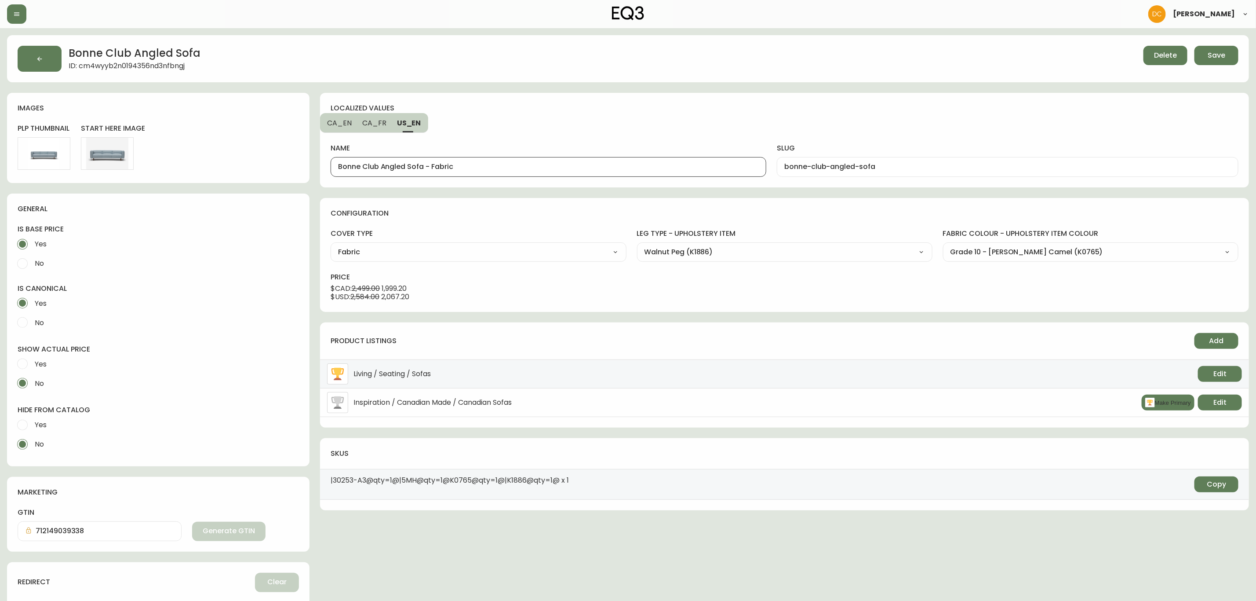
drag, startPoint x: 423, startPoint y: 168, endPoint x: 542, endPoint y: 160, distance: 119.8
click at [531, 163] on input "Bonne Club Angled Sofa - Fabric" at bounding box center [548, 167] width 421 height 8
type input "Bonne Club Angled Sofa"
click at [543, 137] on div "name Bonne Club Angled Sofa" at bounding box center [549, 155] width 436 height 44
click at [1204, 55] on button "Save" at bounding box center [1217, 55] width 44 height 19
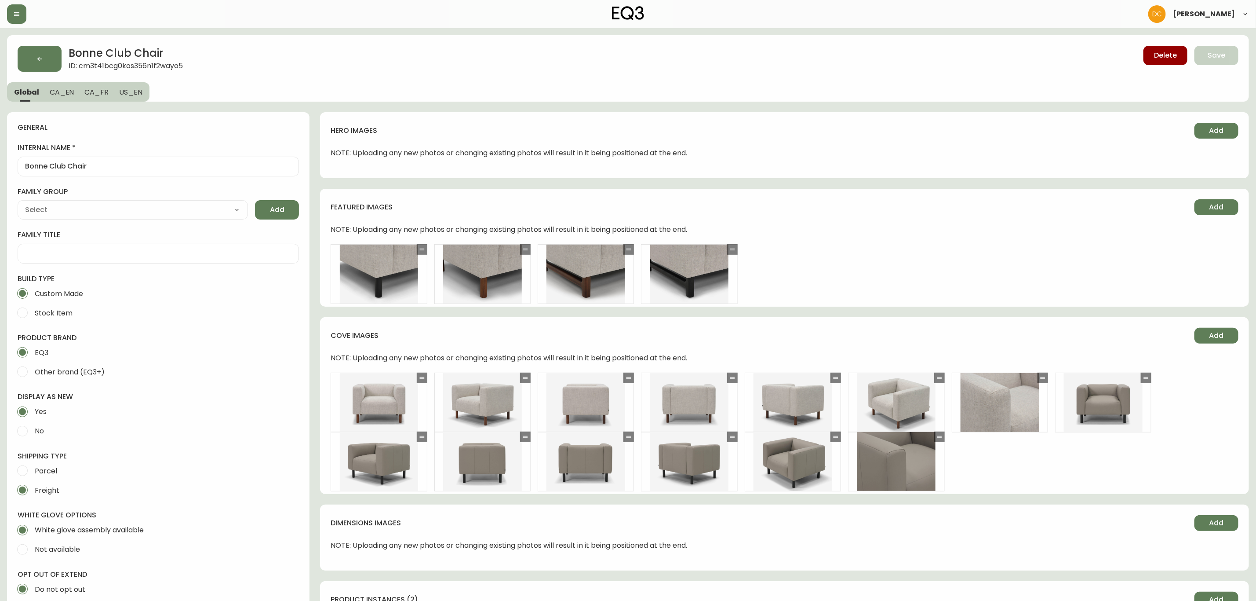
type input "EQ3"
select select "cjyt4m5lw0000pt749bx6gh7n"
type input "Upholstery"
select select "cjpjx87md00014c74cvn90jbx"
type input "Furniture > Chairs"
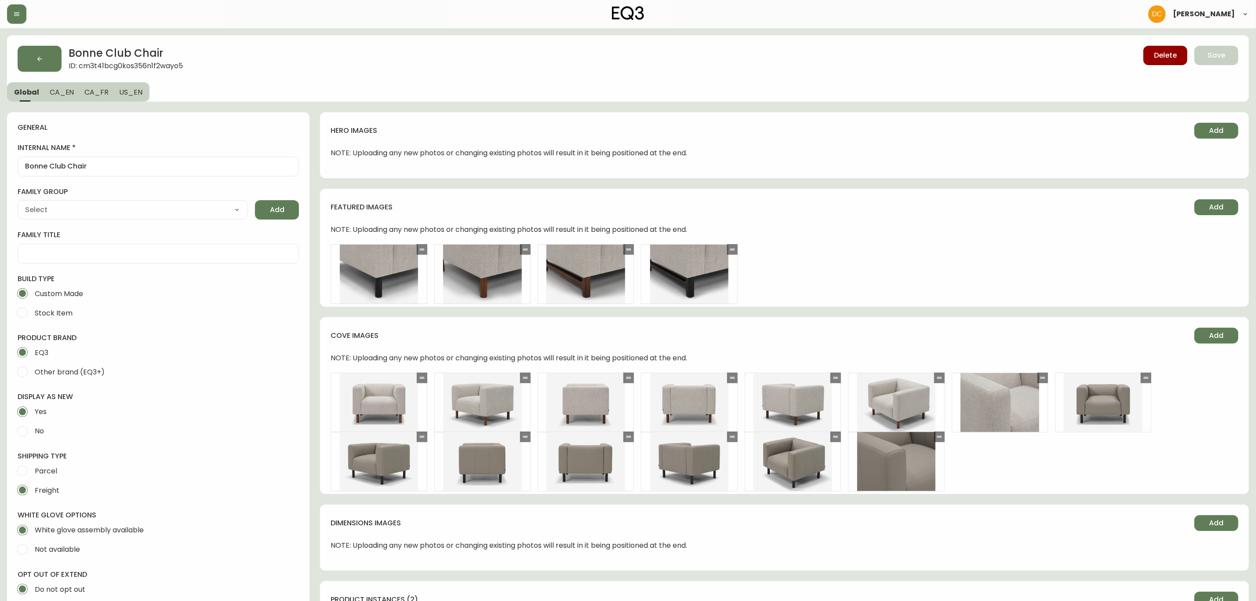
click at [62, 95] on span "CA_EN" at bounding box center [62, 92] width 25 height 9
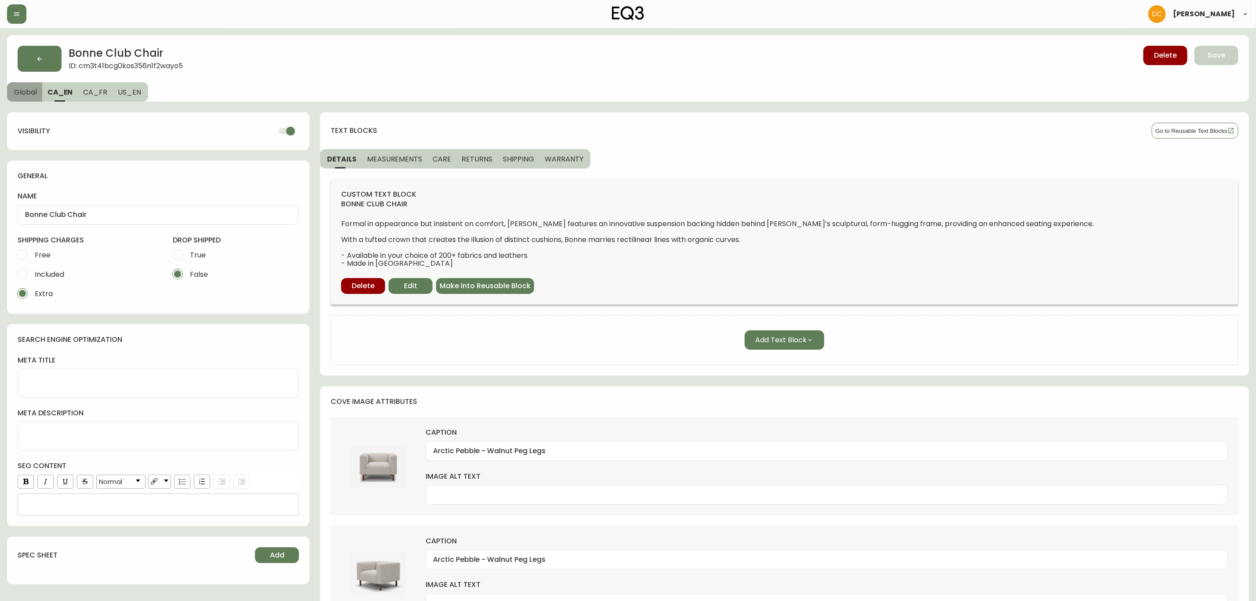
click at [22, 99] on button "Global" at bounding box center [24, 91] width 35 height 19
select select "cjpjx87md00014c74cvn90jbx"
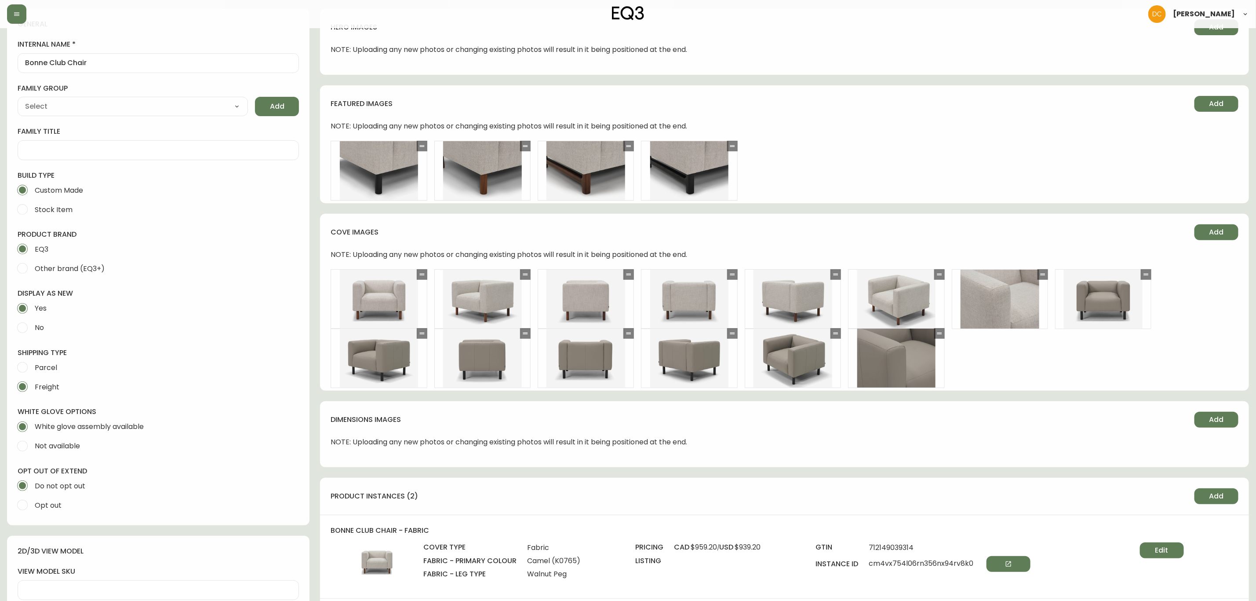
scroll to position [462, 0]
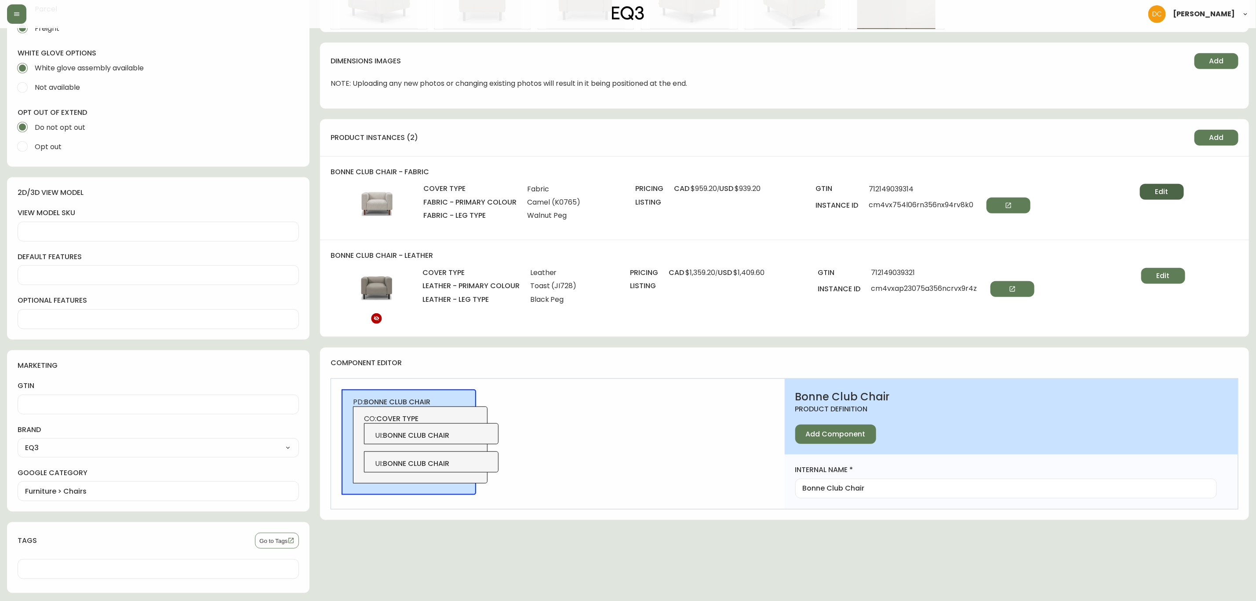
click at [1153, 192] on button "Edit" at bounding box center [1162, 192] width 44 height 16
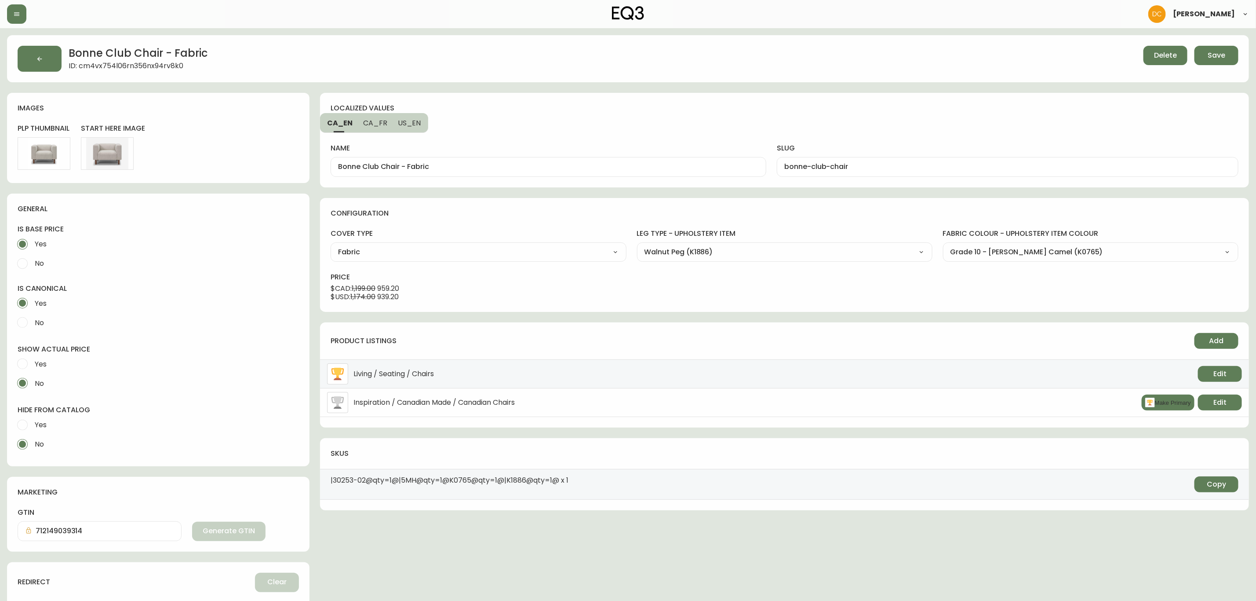
drag, startPoint x: 400, startPoint y: 161, endPoint x: 477, endPoint y: 163, distance: 76.5
click at [477, 163] on div "Bonne Club Chair - Fabric" at bounding box center [549, 167] width 436 height 20
drag, startPoint x: 400, startPoint y: 165, endPoint x: 464, endPoint y: 160, distance: 64.9
click at [483, 164] on input "Bonne Club Chair - Fabric" at bounding box center [548, 167] width 421 height 8
click at [384, 122] on span "CA_FR" at bounding box center [375, 122] width 24 height 9
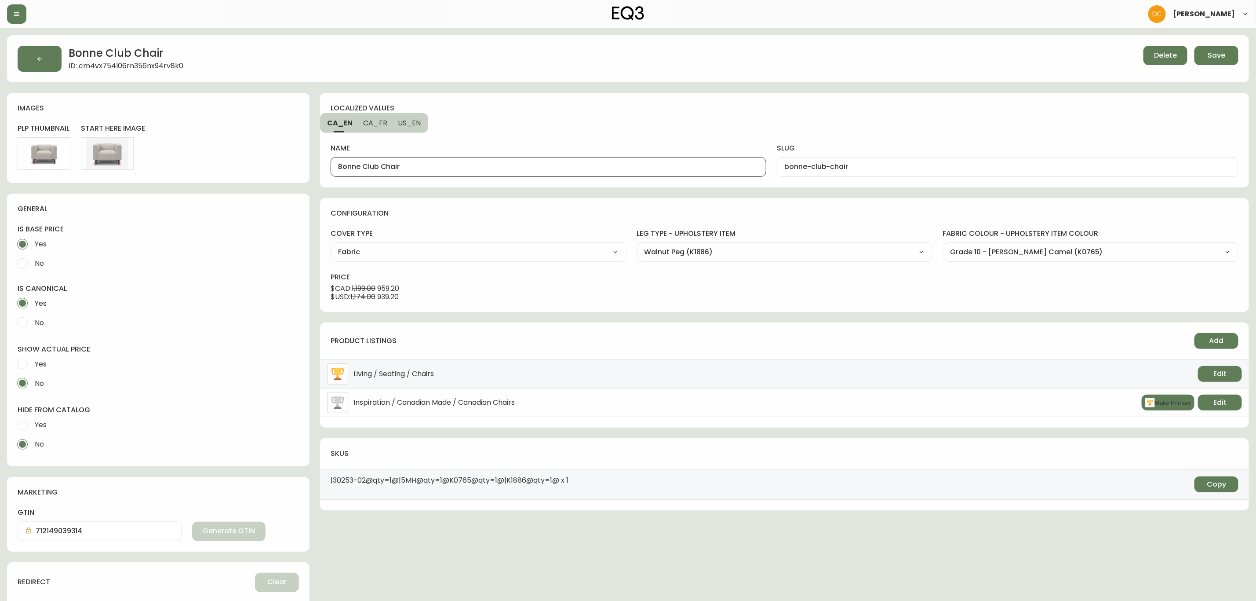
type input "Fauteuil Bonne Club - Tissu"
type input "fauteuil-bonne-club"
drag, startPoint x: 408, startPoint y: 165, endPoint x: 481, endPoint y: 160, distance: 72.8
click at [485, 162] on div "Fauteuil Bonne Club - Tissu" at bounding box center [549, 167] width 436 height 20
click at [415, 122] on span "US_EN" at bounding box center [409, 122] width 23 height 9
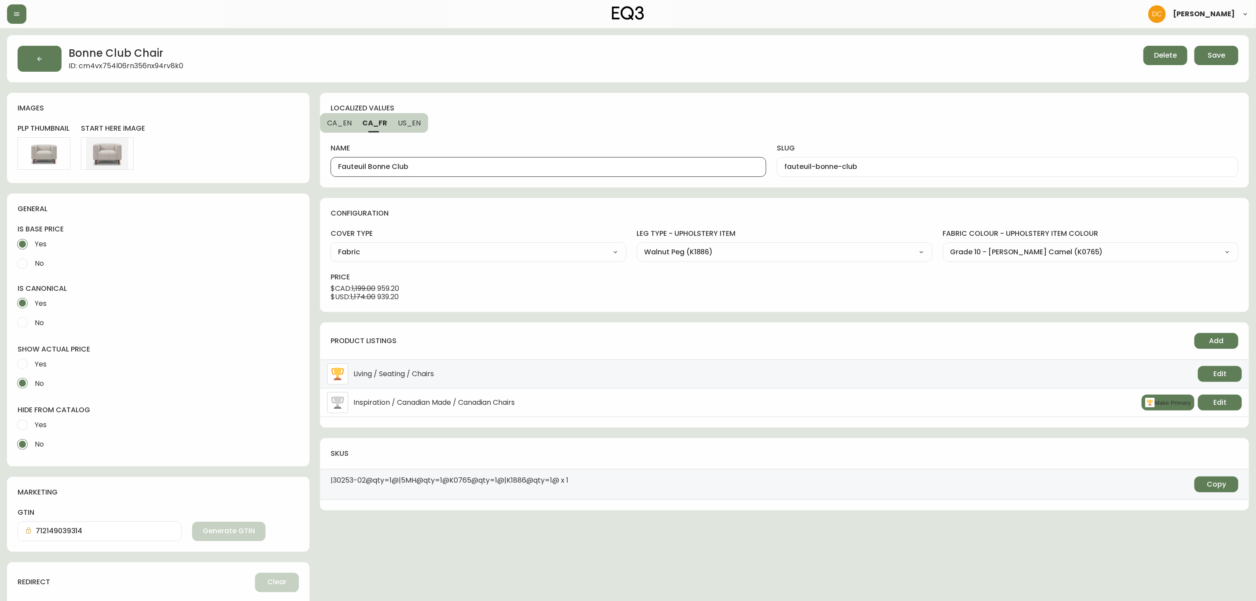
type input "Bonne Club Chair - Fabric"
type input "bonne-club-chair"
drag, startPoint x: 400, startPoint y: 167, endPoint x: 497, endPoint y: 161, distance: 97.8
click at [496, 161] on div "Bonne Club Chair - Fabric" at bounding box center [549, 167] width 436 height 20
click at [372, 124] on span "CA_FR" at bounding box center [374, 122] width 24 height 9
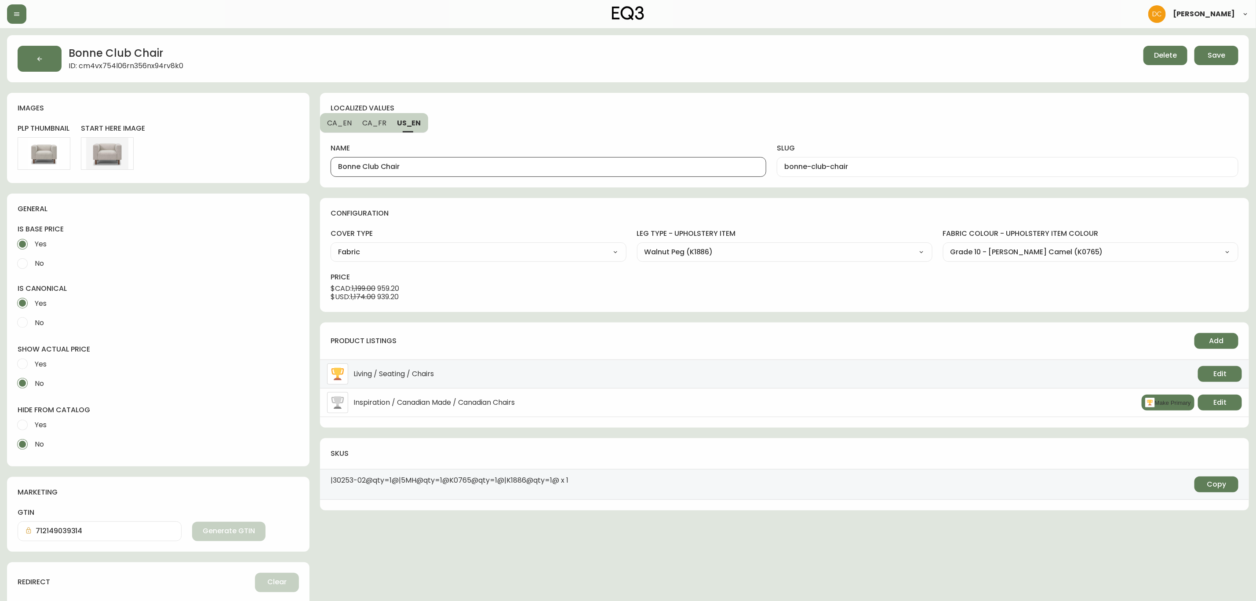
type input "Fauteuil Bonne Club"
type input "fauteuil-bonne-club"
click at [332, 124] on span "CA_EN" at bounding box center [339, 122] width 25 height 9
type input "Bonne Club Chair"
type input "bonne-club-chair"
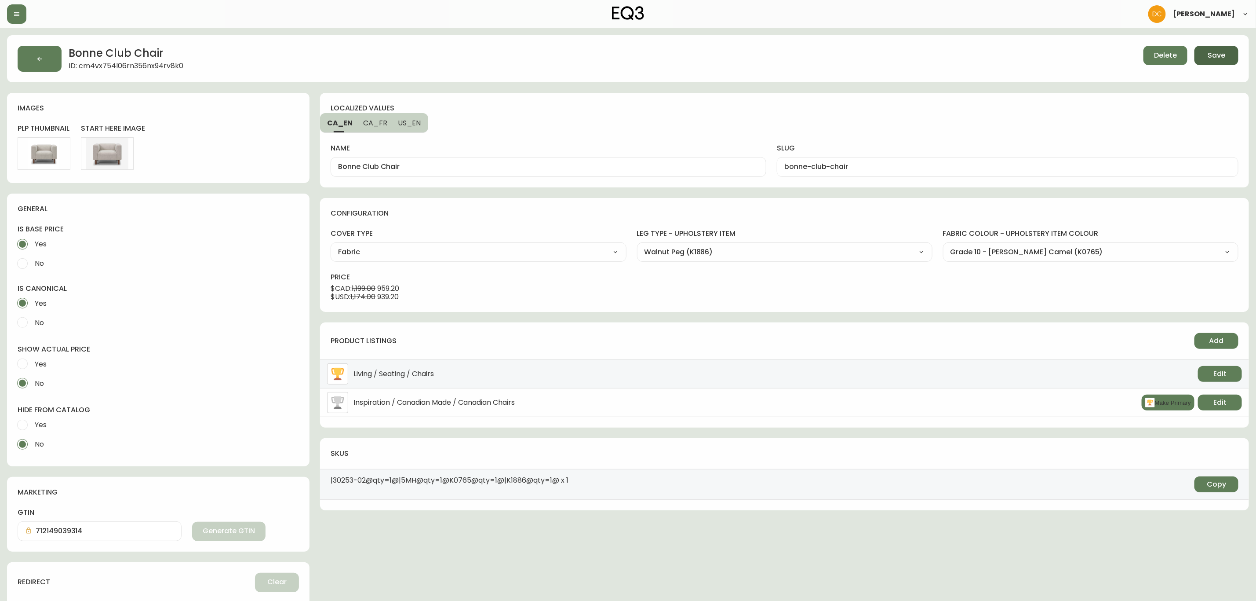
click at [1205, 55] on button "Save" at bounding box center [1217, 55] width 44 height 19
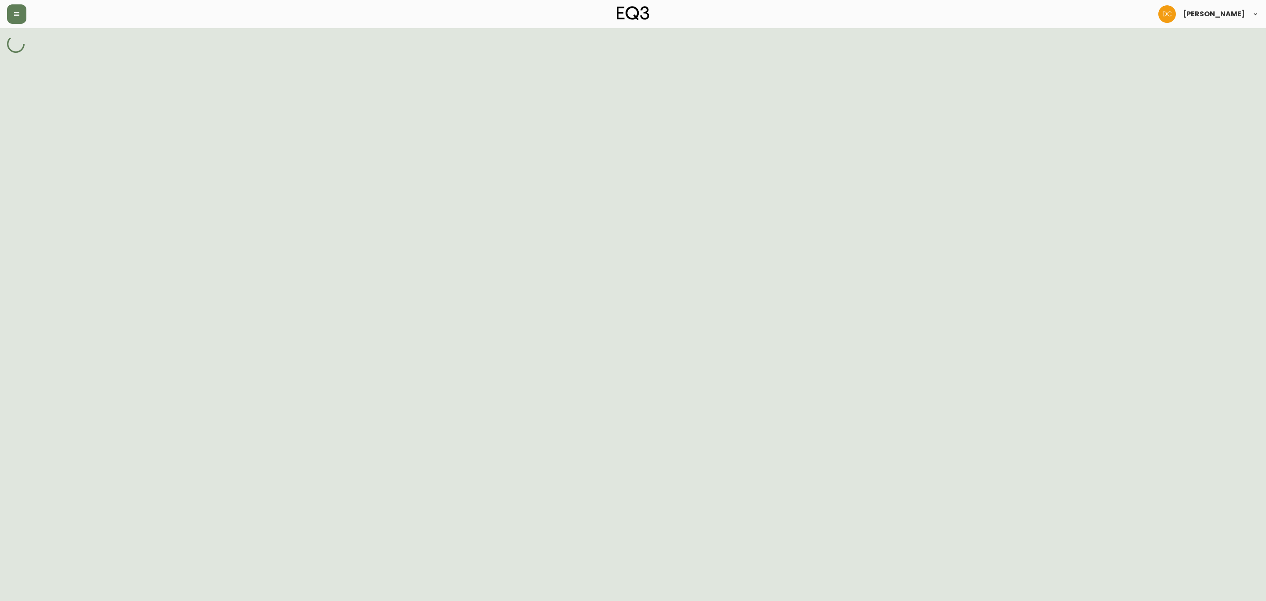
select select "cjpjx87md00014c74cvn90jbx"
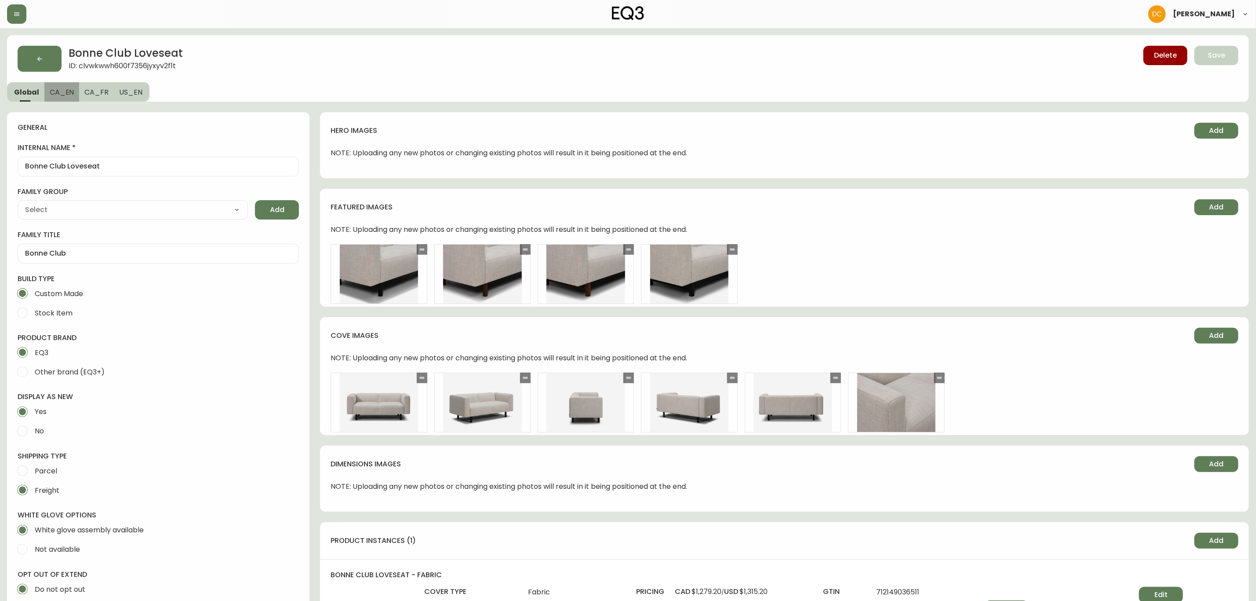
click at [61, 94] on span "CA_EN" at bounding box center [62, 92] width 25 height 9
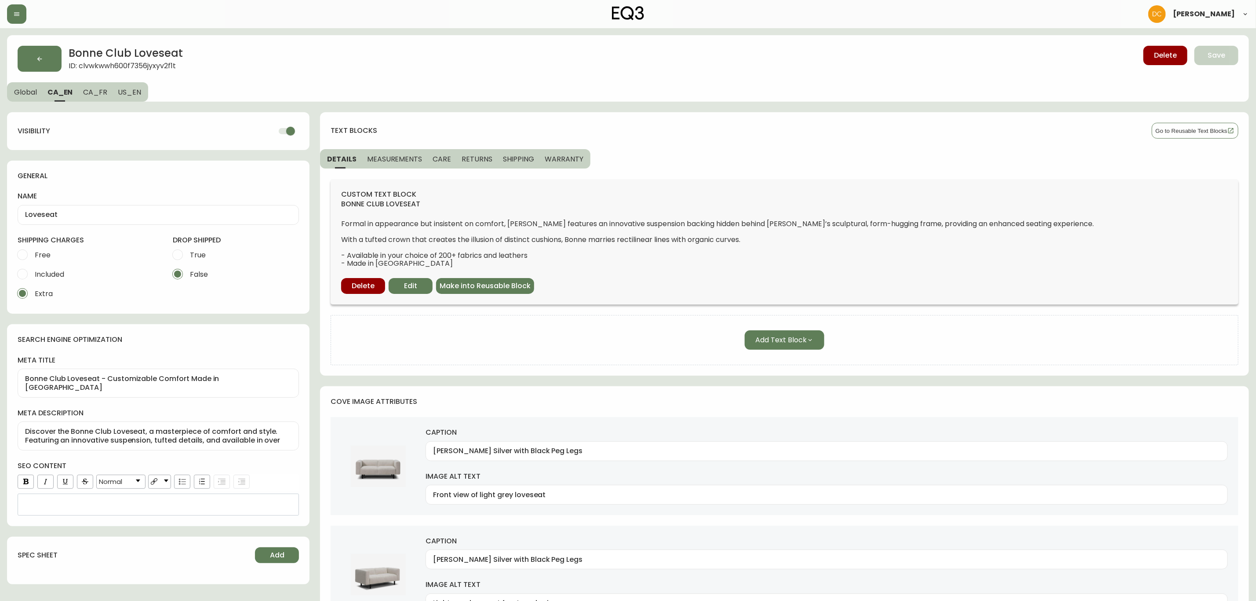
click at [21, 88] on span "Global" at bounding box center [25, 92] width 23 height 9
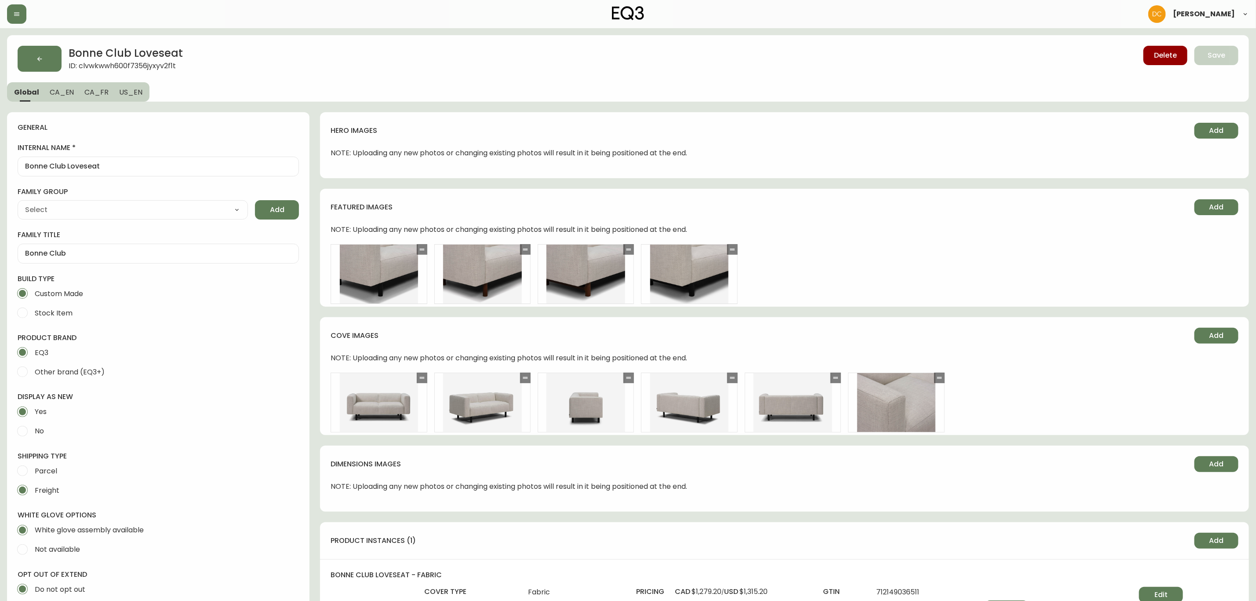
type input "EQ3"
type input "Furniture > Sofas"
type input "Upholstery"
select select "cjyt4m5lw0000pt749bx6gh7n"
select select "cjpjx87md00014c74cvn90jbx"
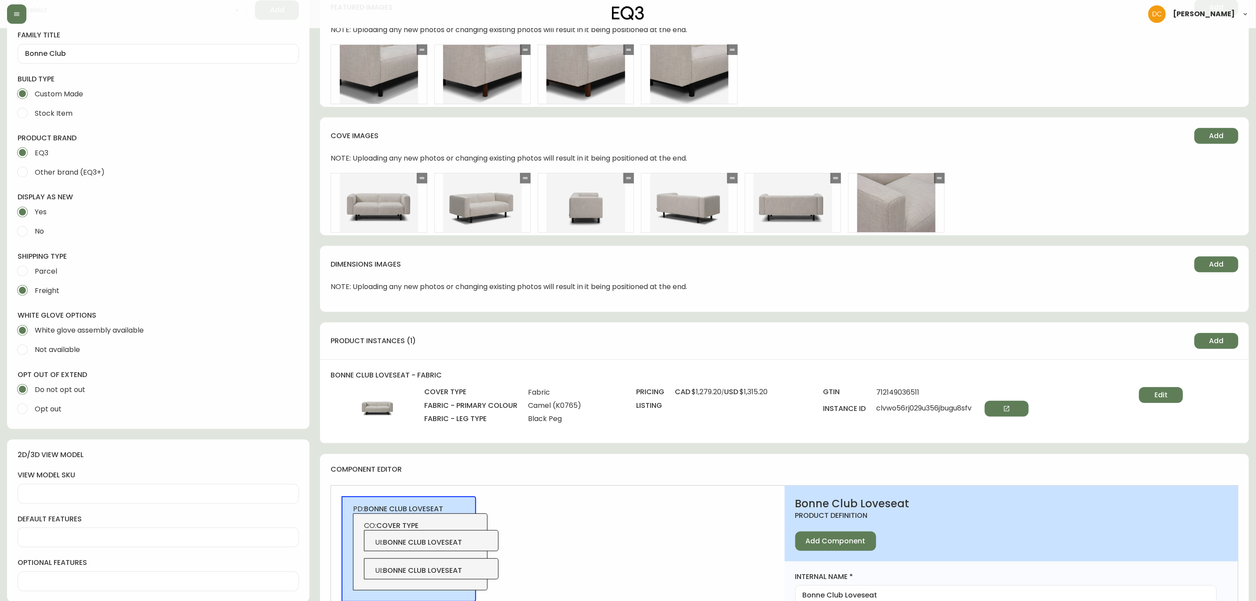
scroll to position [396, 0]
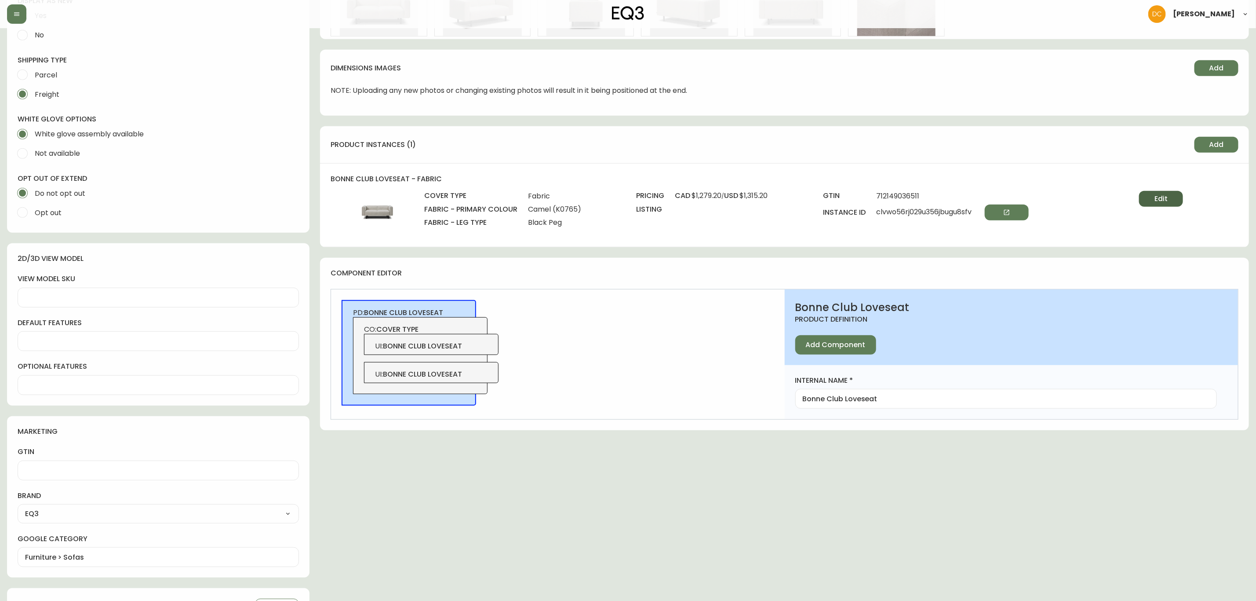
click at [1161, 198] on span "Edit" at bounding box center [1161, 199] width 13 height 10
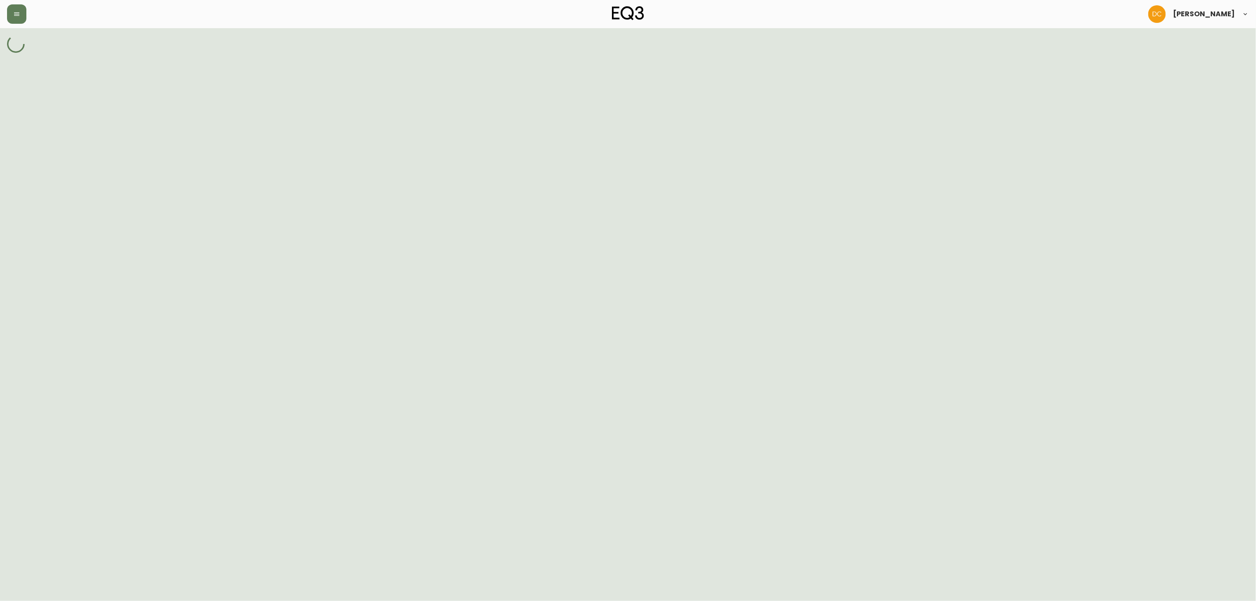
select select "K1887"
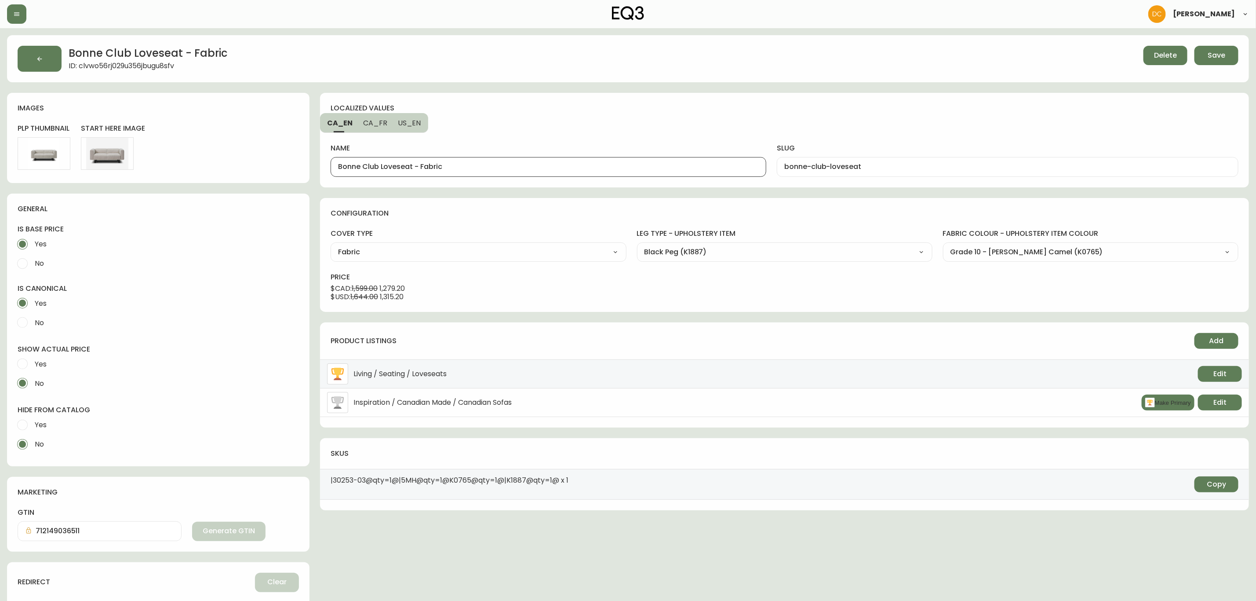
drag, startPoint x: 412, startPoint y: 168, endPoint x: 532, endPoint y: 172, distance: 120.1
click at [532, 172] on div "Bonne Club Loveseat - Fabric" at bounding box center [549, 167] width 436 height 20
click at [369, 122] on span "CA_FR" at bounding box center [375, 122] width 24 height 9
type input "Causeuse Bonne Club - tissu"
type input "causeuse-bonne-club"
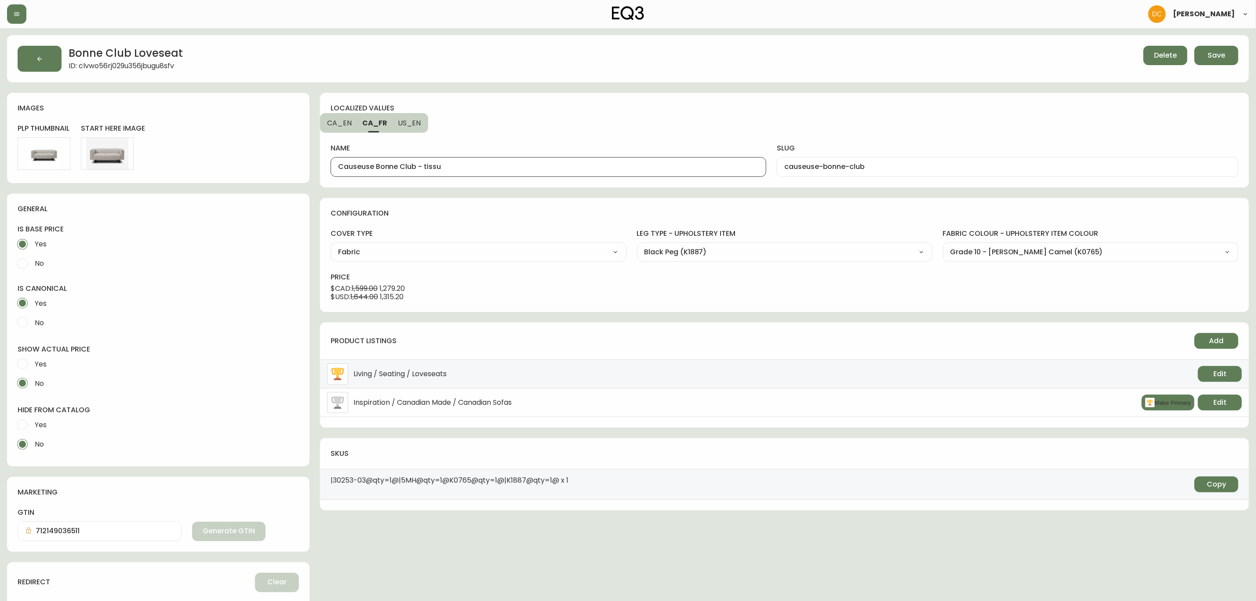
drag, startPoint x: 417, startPoint y: 165, endPoint x: 470, endPoint y: 154, distance: 53.8
click at [526, 166] on input "Causeuse Bonne Club - tissu" at bounding box center [548, 167] width 421 height 8
click at [404, 118] on span "US_EN" at bounding box center [409, 122] width 23 height 9
type input "Bonne Club Loveseat - Fabric"
type input "bonne-club-loveseat"
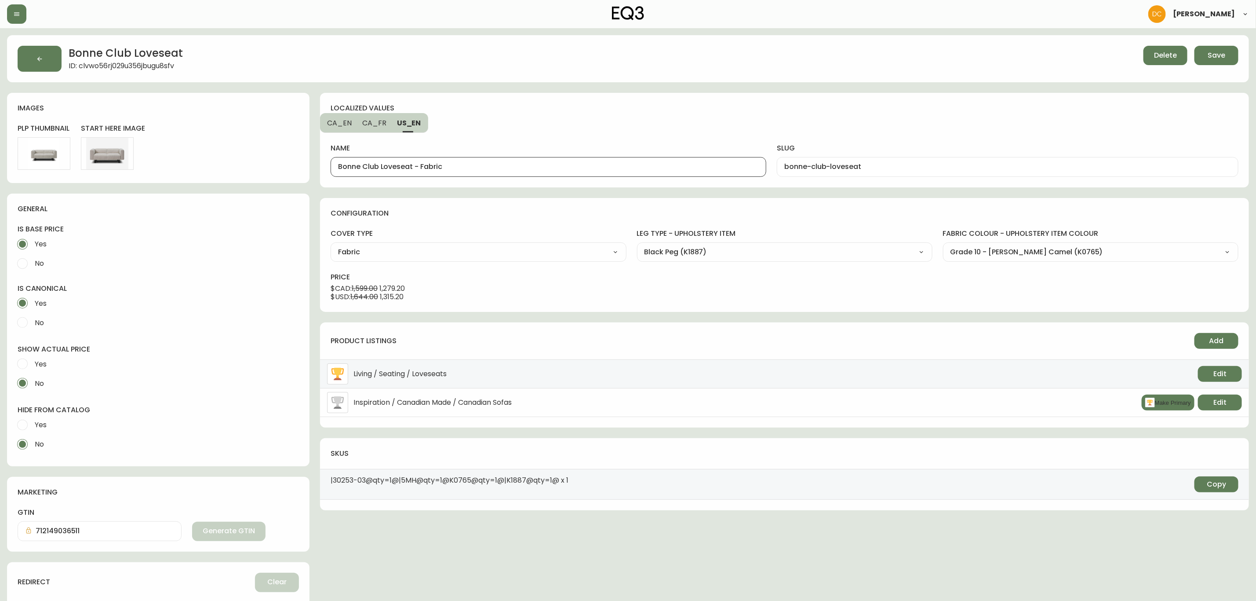
drag, startPoint x: 411, startPoint y: 169, endPoint x: 516, endPoint y: 168, distance: 105.1
click at [516, 168] on input "Bonne Club Loveseat - Fabric" at bounding box center [548, 167] width 421 height 8
type input "Bonne Club Loveseat"
click at [524, 135] on div "name Bonne Club Loveseat" at bounding box center [549, 155] width 436 height 44
click at [1212, 51] on span "Save" at bounding box center [1217, 56] width 18 height 10
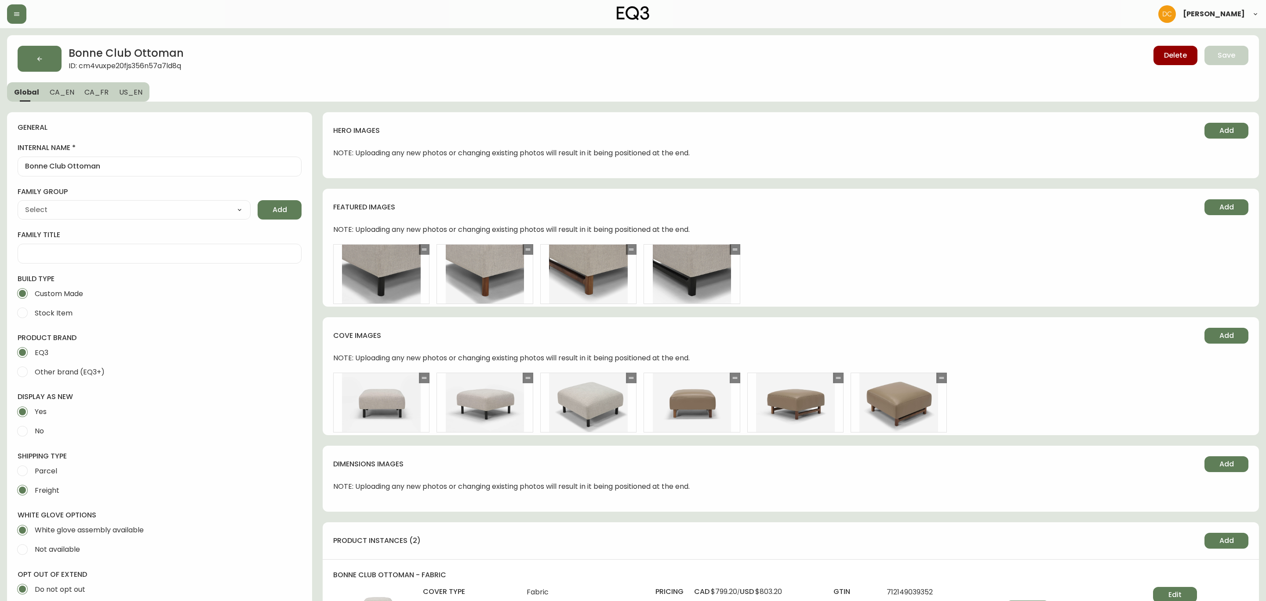
type input "EQ3"
type input "Upholstery"
type input "Furniture > Ottomans"
select select "cjyt4m5lw0000pt749bx6gh7n"
select select "cjpjx87md00014c74cvn90jbx"
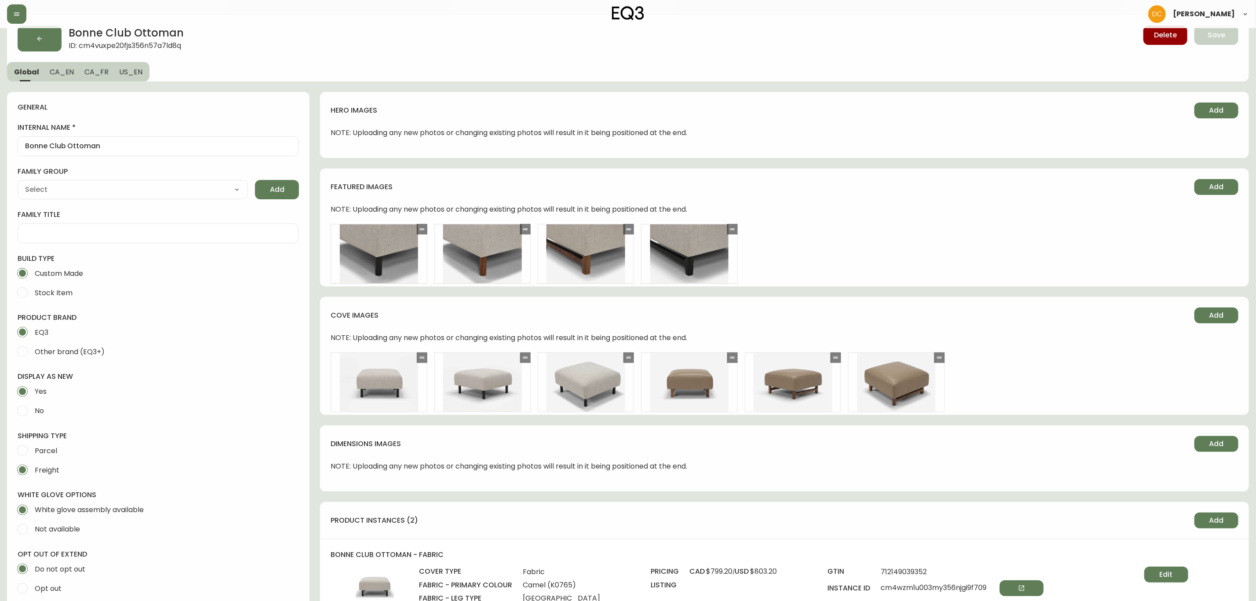
scroll to position [462, 0]
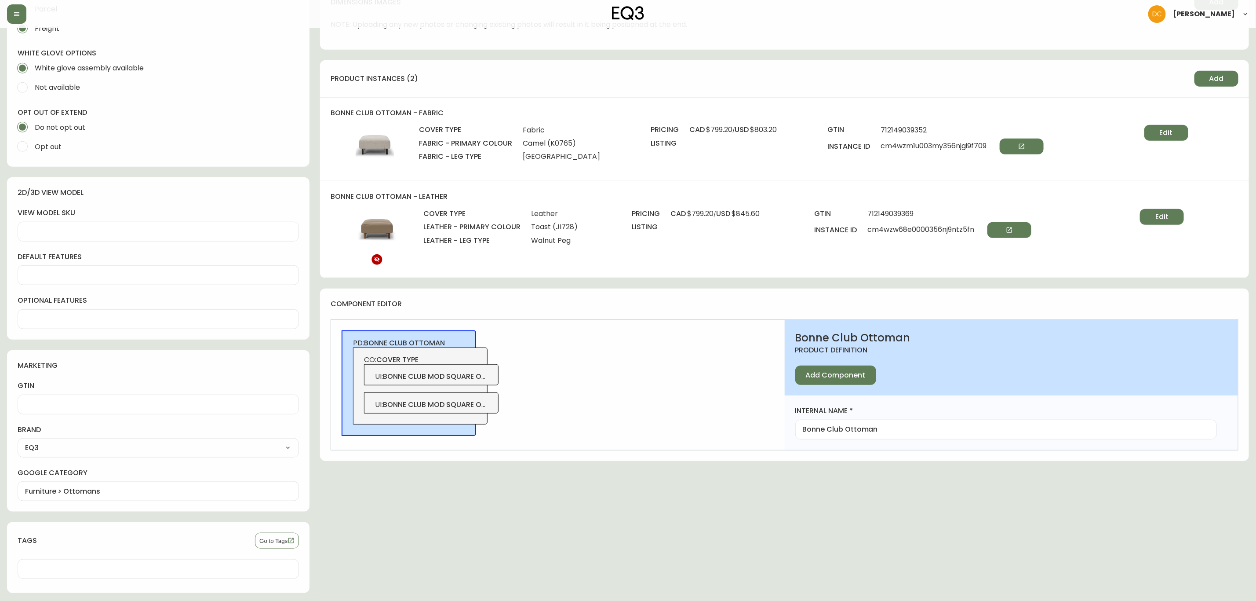
drag, startPoint x: 1148, startPoint y: 128, endPoint x: 1065, endPoint y: 151, distance: 86.6
click at [1149, 128] on button "Edit" at bounding box center [1167, 133] width 44 height 16
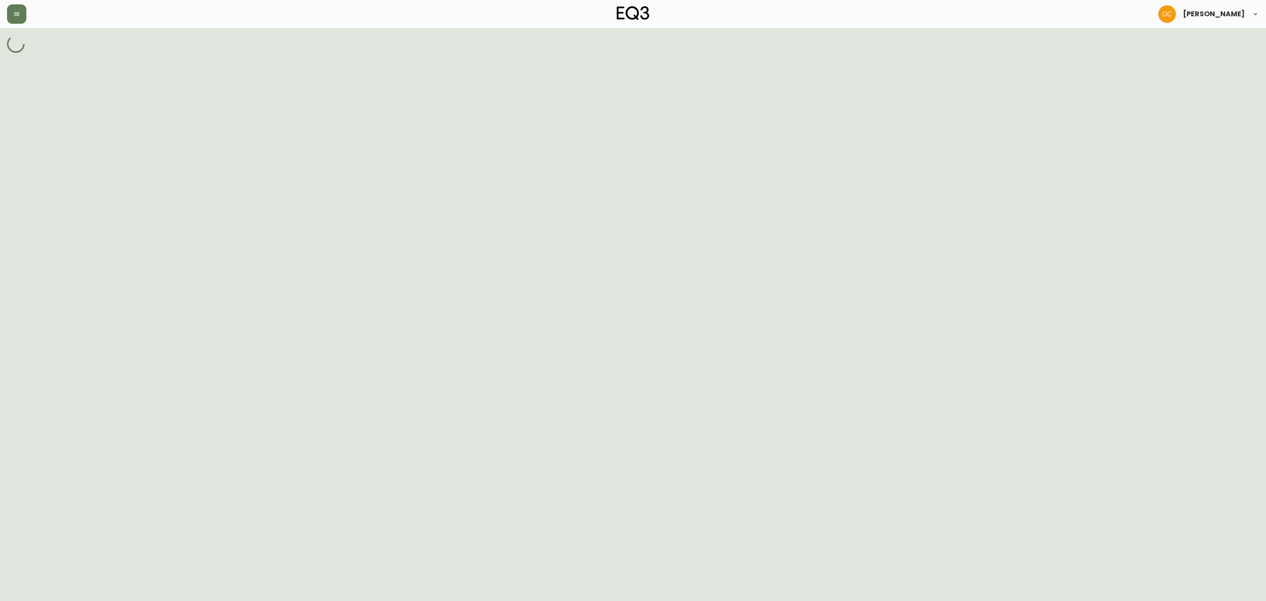
select select "K6693"
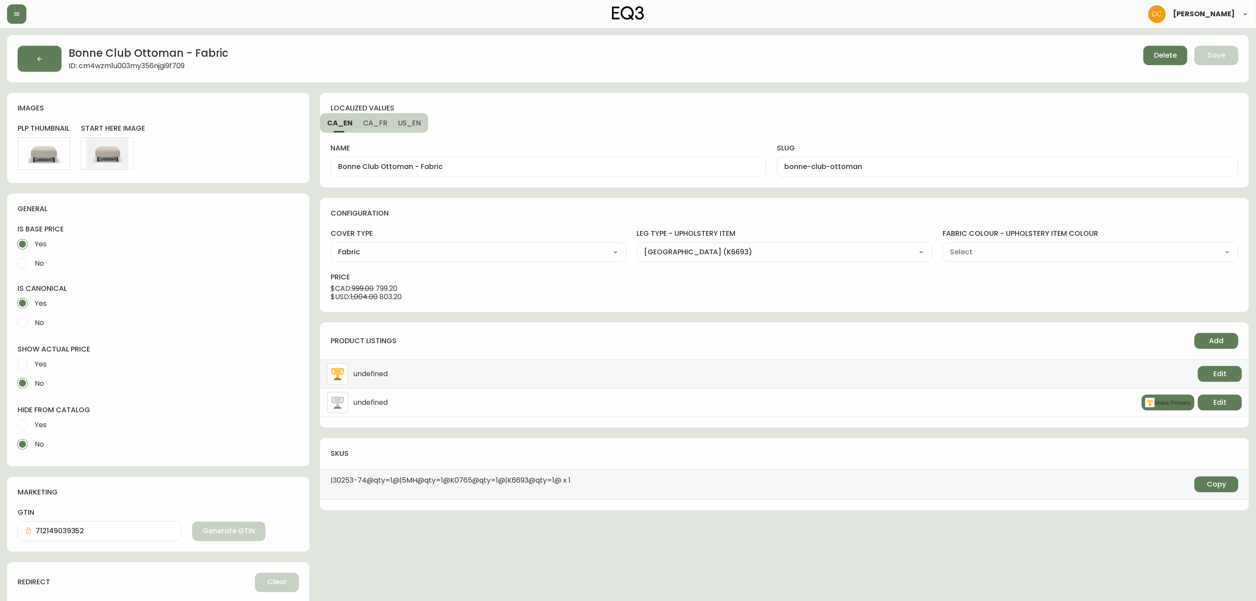
type input "Grade 10 - [PERSON_NAME] Camel (K0765)"
select select "K0765"
drag, startPoint x: 412, startPoint y: 169, endPoint x: 503, endPoint y: 164, distance: 91.2
click at [503, 164] on input "Bonne Club Ottoman - Fabric" at bounding box center [548, 167] width 421 height 8
click at [372, 124] on span "CA_FR" at bounding box center [375, 122] width 24 height 9
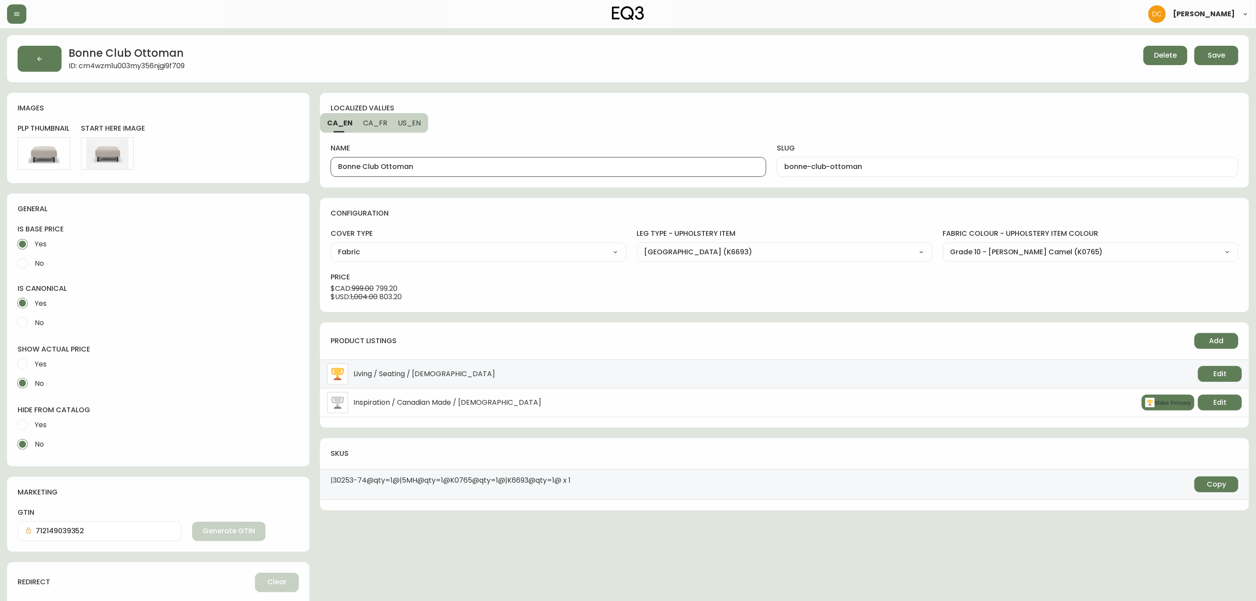
type input "Repose-pied Bonne Club - tissu"
type input "repose-pied-bonne-club"
drag, startPoint x: 427, startPoint y: 168, endPoint x: 516, endPoint y: 168, distance: 89.7
click at [516, 168] on input "Repose-pied Bonne Club - tissu" at bounding box center [548, 167] width 421 height 8
click at [409, 118] on span "US_EN" at bounding box center [409, 122] width 23 height 9
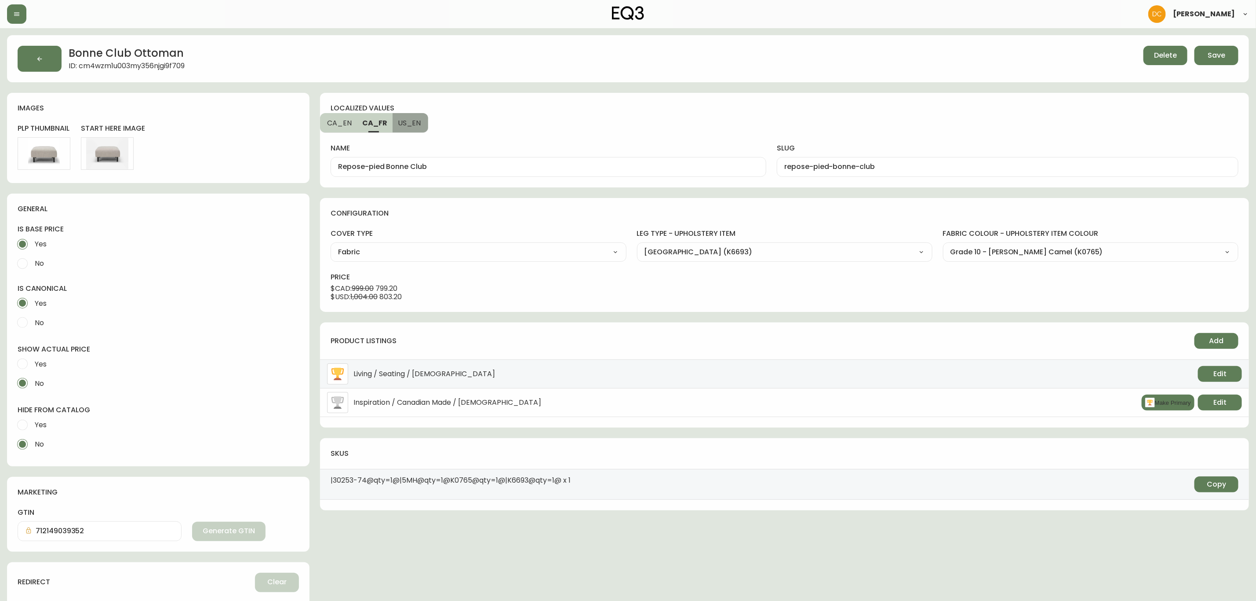
type input "Bonne Club Ottoman - Fabric"
type input "bonne-club-ottoman"
drag, startPoint x: 413, startPoint y: 166, endPoint x: 520, endPoint y: 161, distance: 107.4
click at [516, 162] on div "Bonne Club Ottoman - Fabric" at bounding box center [549, 167] width 436 height 20
click at [378, 120] on span "CA_FR" at bounding box center [374, 122] width 24 height 9
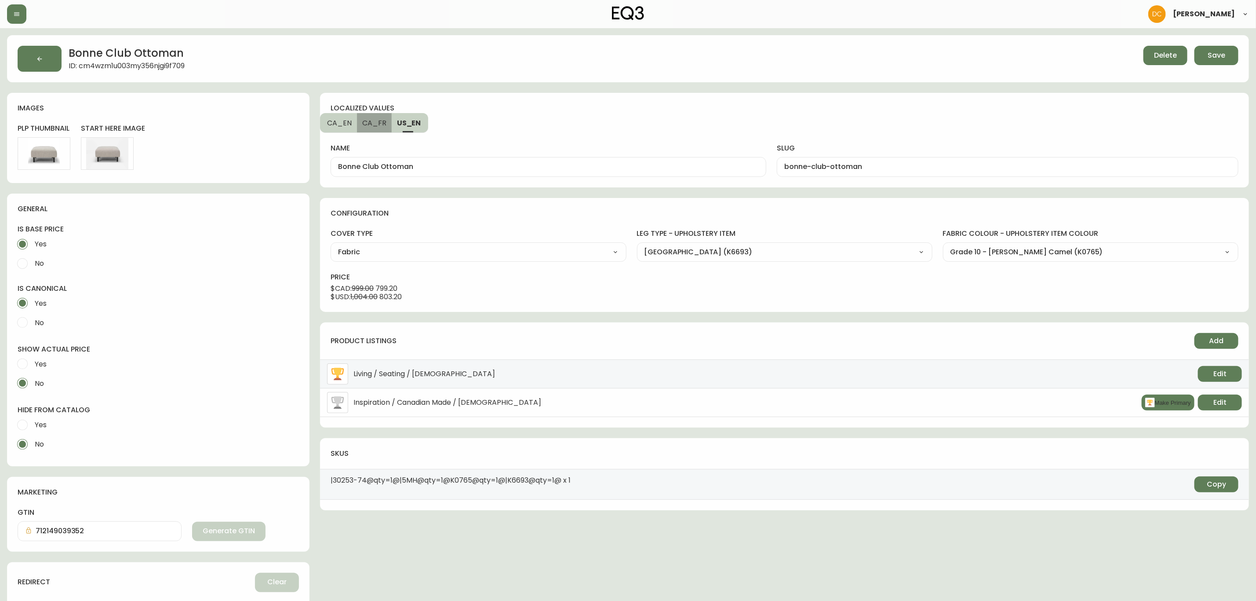
type input "Repose-pied Bonne Club"
type input "repose-pied-bonne-club"
click at [342, 122] on span "CA_EN" at bounding box center [339, 122] width 25 height 9
type input "Bonne Club Ottoman"
type input "bonne-club-ottoman"
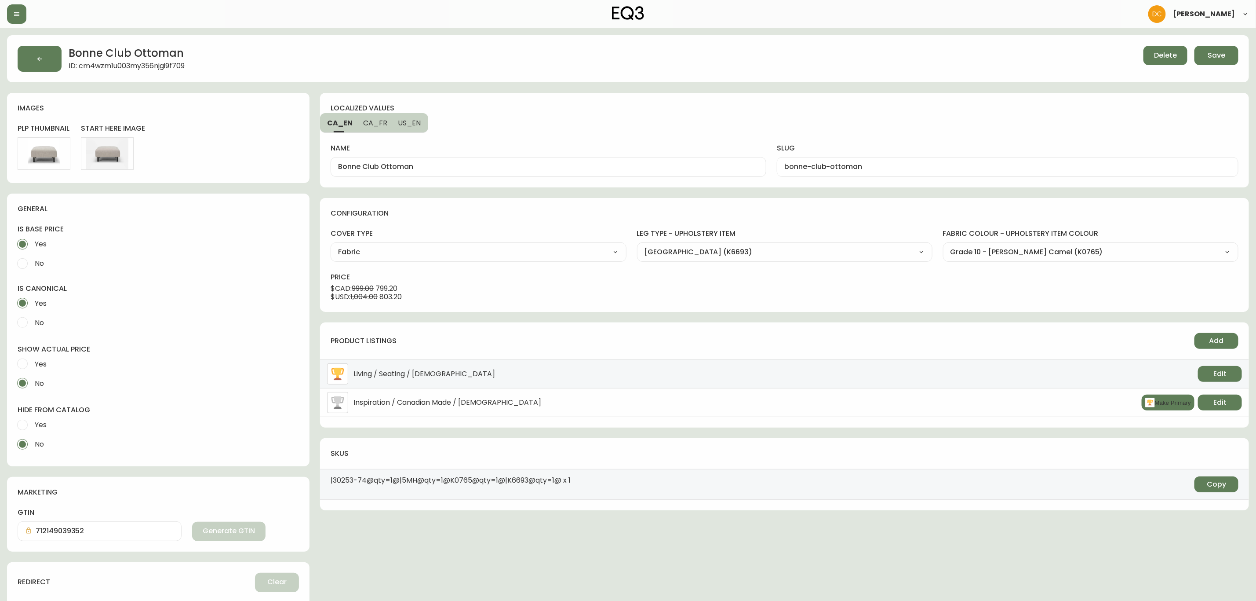
click at [1213, 61] on button "Save" at bounding box center [1217, 55] width 44 height 19
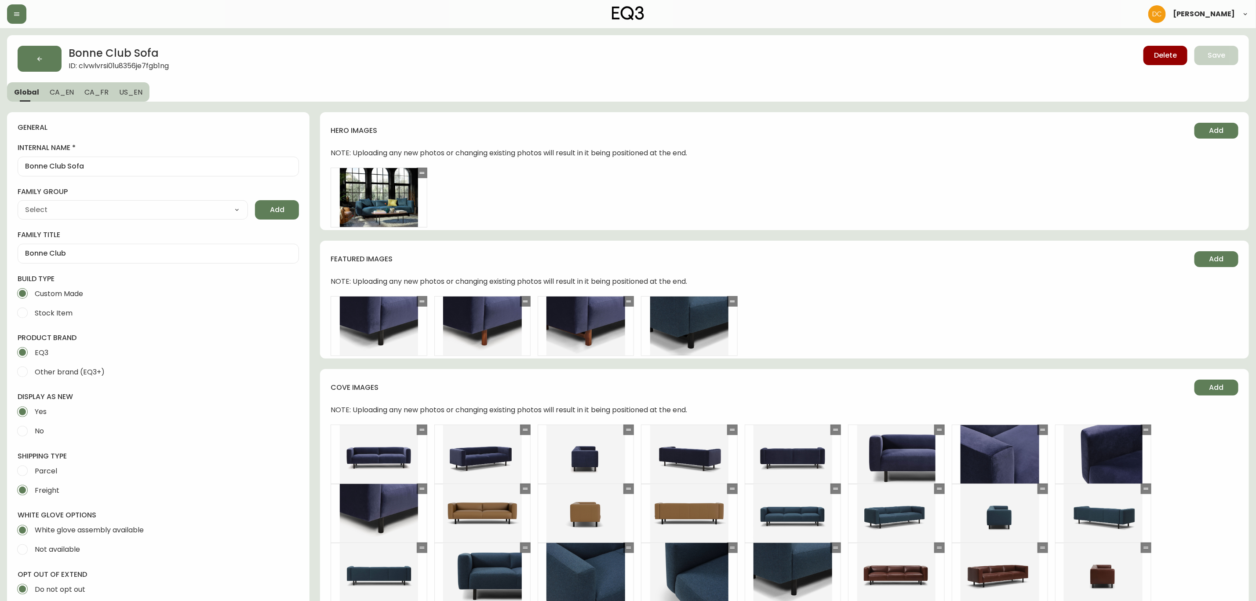
type input "EQ3"
type input "Furniture > Sofas"
type input "Upholstery"
select select "cjyt4m5lw0000pt749bx6gh7n"
select select "cjpjx87md00014c74cvn90jbx"
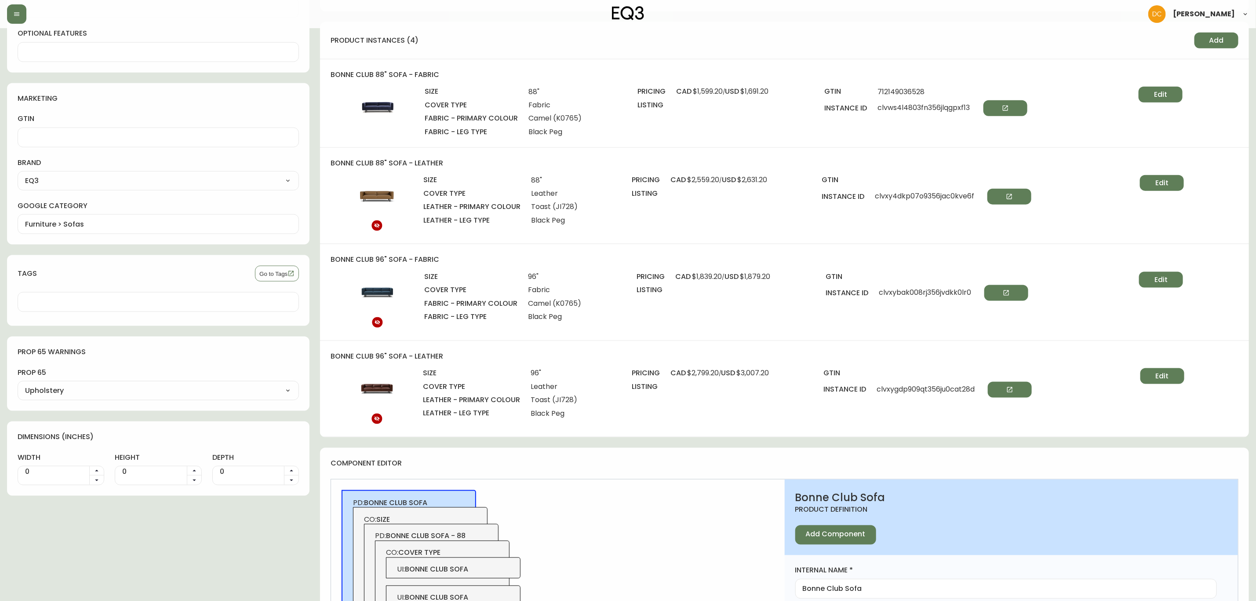
scroll to position [726, 0]
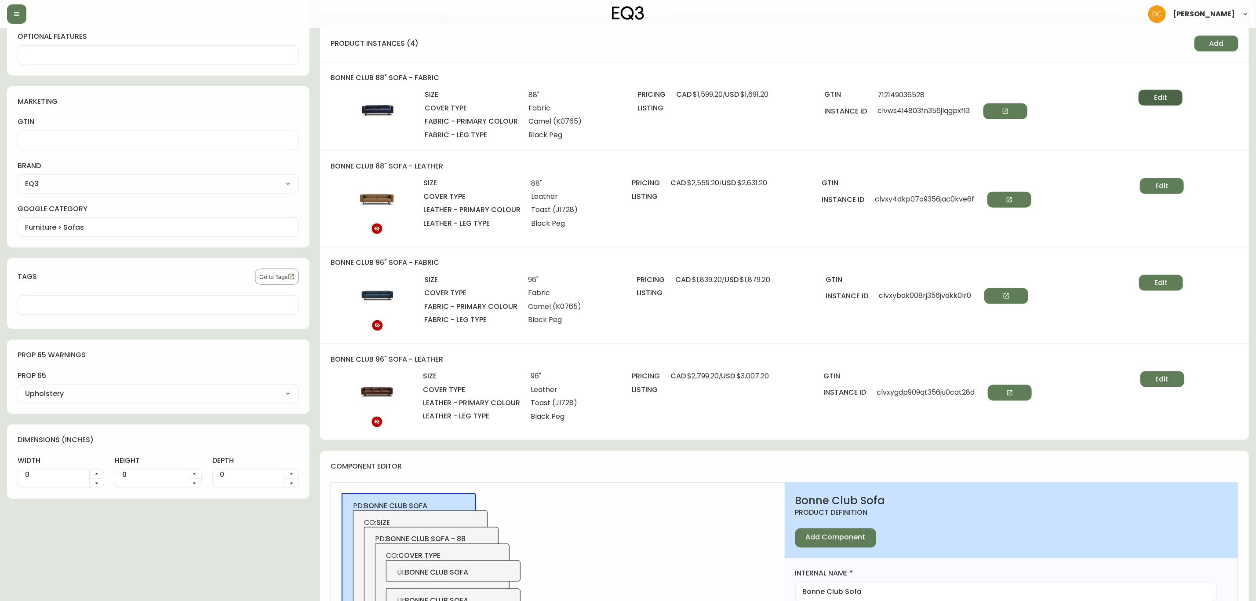
click at [1157, 93] on span "Edit" at bounding box center [1160, 98] width 13 height 10
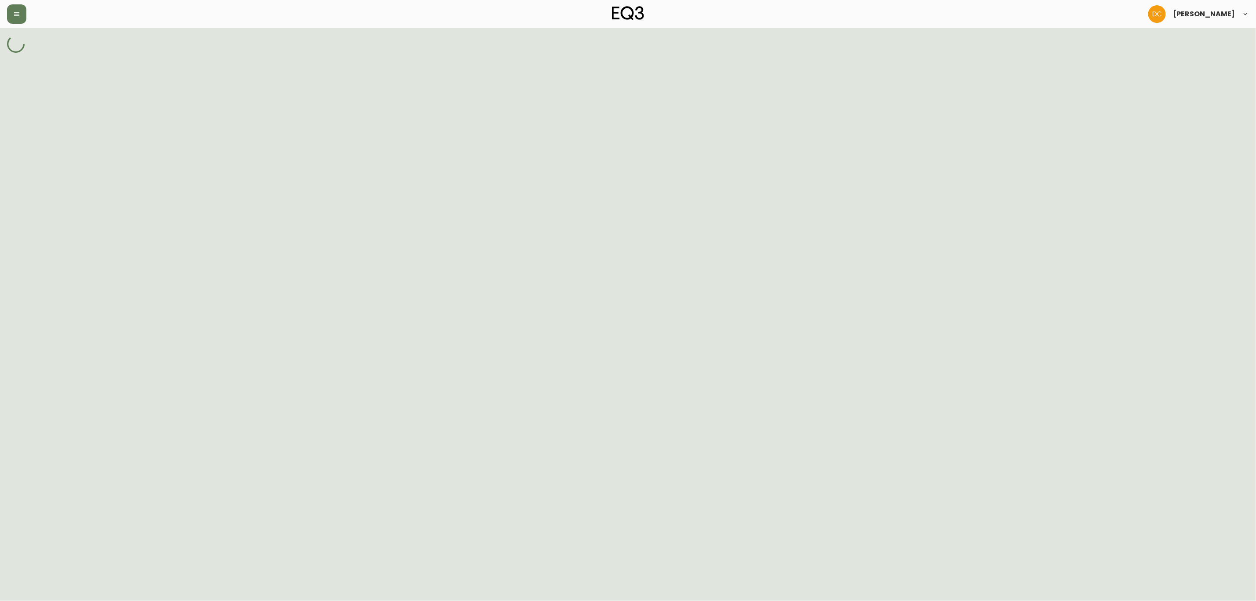
select select "K1887"
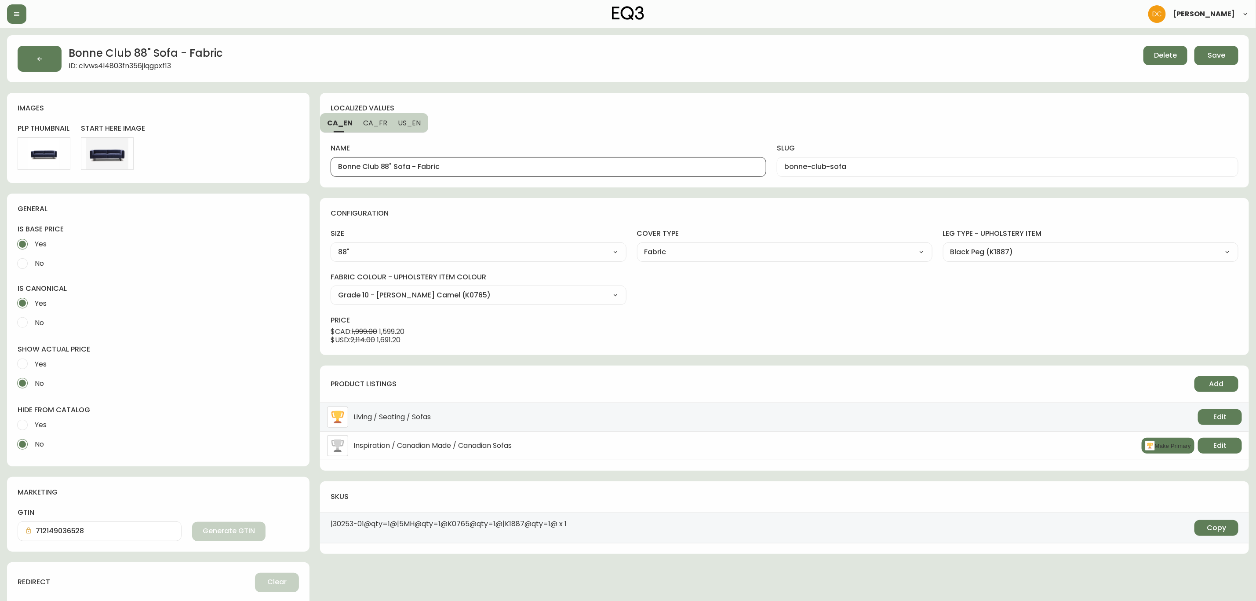
drag, startPoint x: 408, startPoint y: 165, endPoint x: 487, endPoint y: 162, distance: 79.7
click at [487, 162] on div "Bonne Club 88" Sofa - Fabric" at bounding box center [549, 167] width 436 height 20
click at [375, 129] on button "CA_FR" at bounding box center [375, 122] width 35 height 19
type input "Canapé 88 Bonne Club - tissu"
type input "canape-bonne-club"
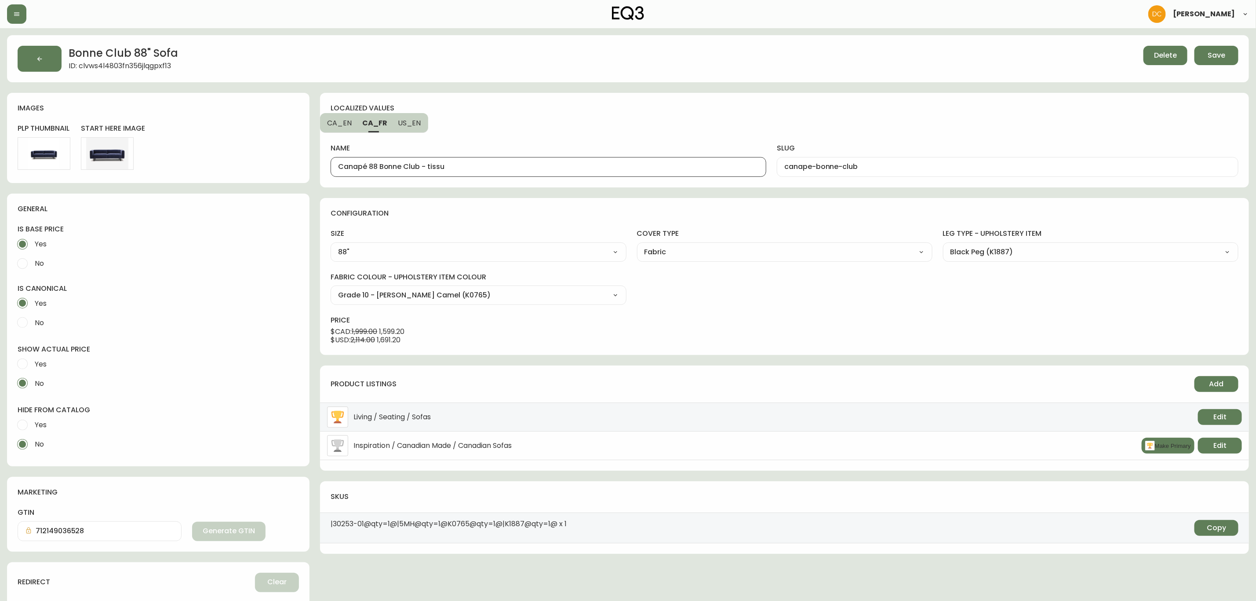
click at [416, 169] on input "Canapé 88 Bonne Club - tissu" at bounding box center [548, 167] width 421 height 8
drag, startPoint x: 422, startPoint y: 168, endPoint x: 493, endPoint y: 162, distance: 70.6
click at [493, 162] on div "Canapé 88 Bonne Club - tissu" at bounding box center [549, 167] width 436 height 20
click at [421, 117] on button "US_EN" at bounding box center [411, 122] width 36 height 19
type input "Bonne Club 88" Sofa - Fabric"
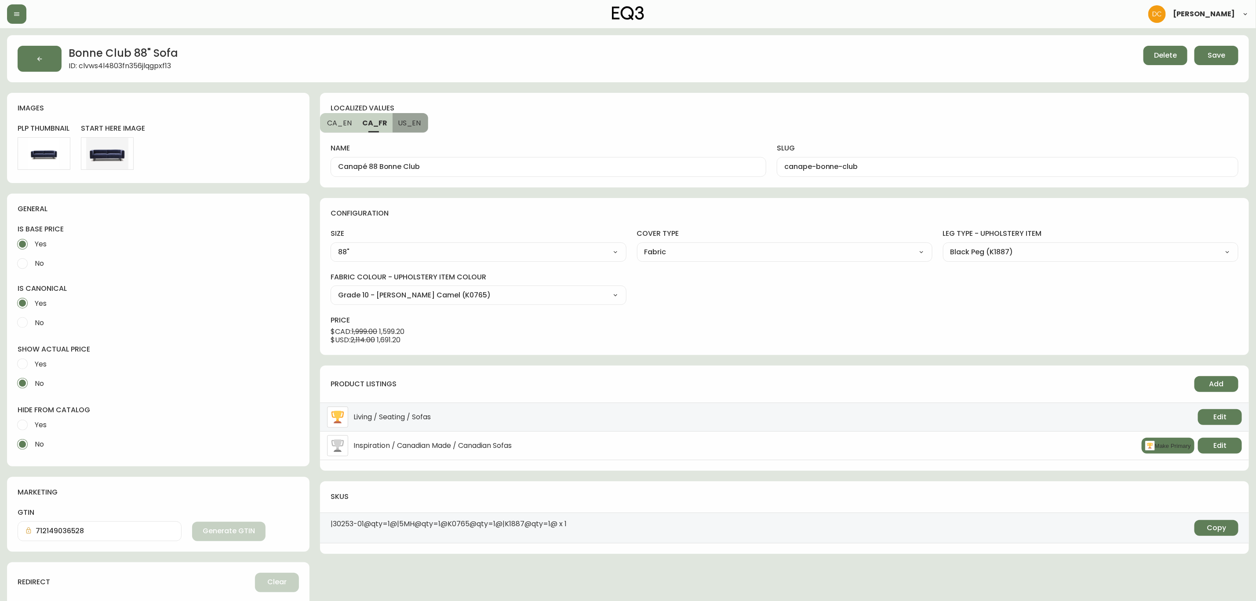
type input "bonne-club-sofa"
drag, startPoint x: 411, startPoint y: 168, endPoint x: 518, endPoint y: 163, distance: 107.0
click at [512, 163] on input "Bonne Club 88" Sofa - Fabric" at bounding box center [548, 167] width 421 height 8
type input "Bonne Club 88" Sofa"
click at [1214, 55] on span "Save" at bounding box center [1217, 56] width 18 height 10
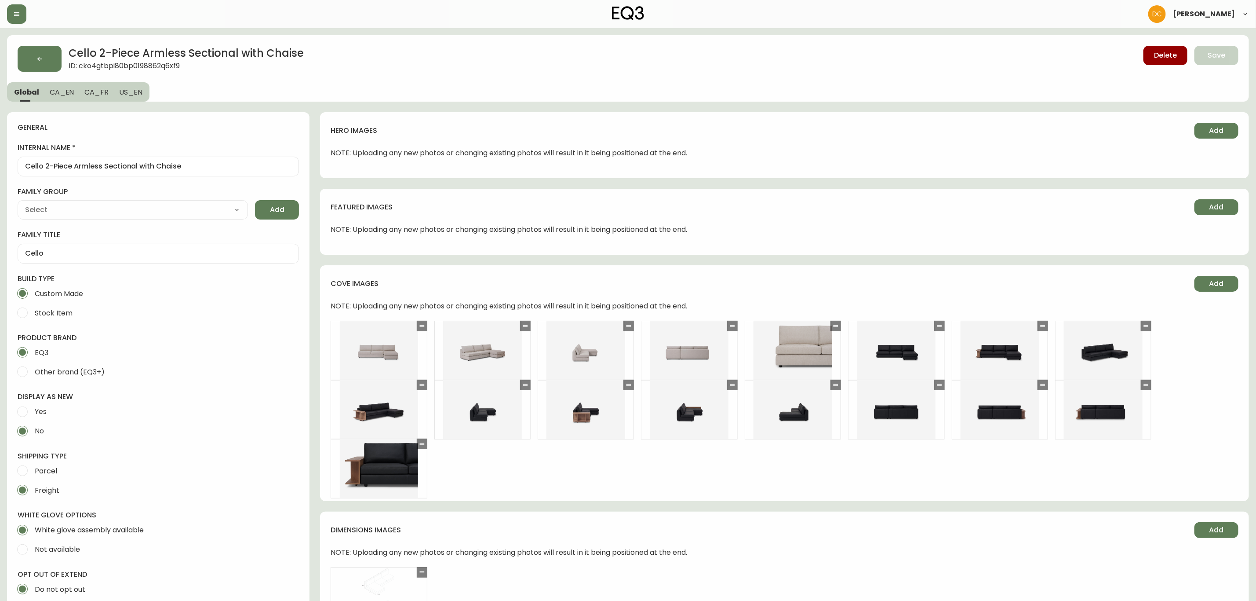
type input "EQ3"
type input "Furniture > Sofa Accessories > Sectional Sofa Units"
type input "Upholstery"
select select "cjyt4m5lw0000pt749bx6gh7n"
select select "cjpjx87md00014c74cvn90jbx"
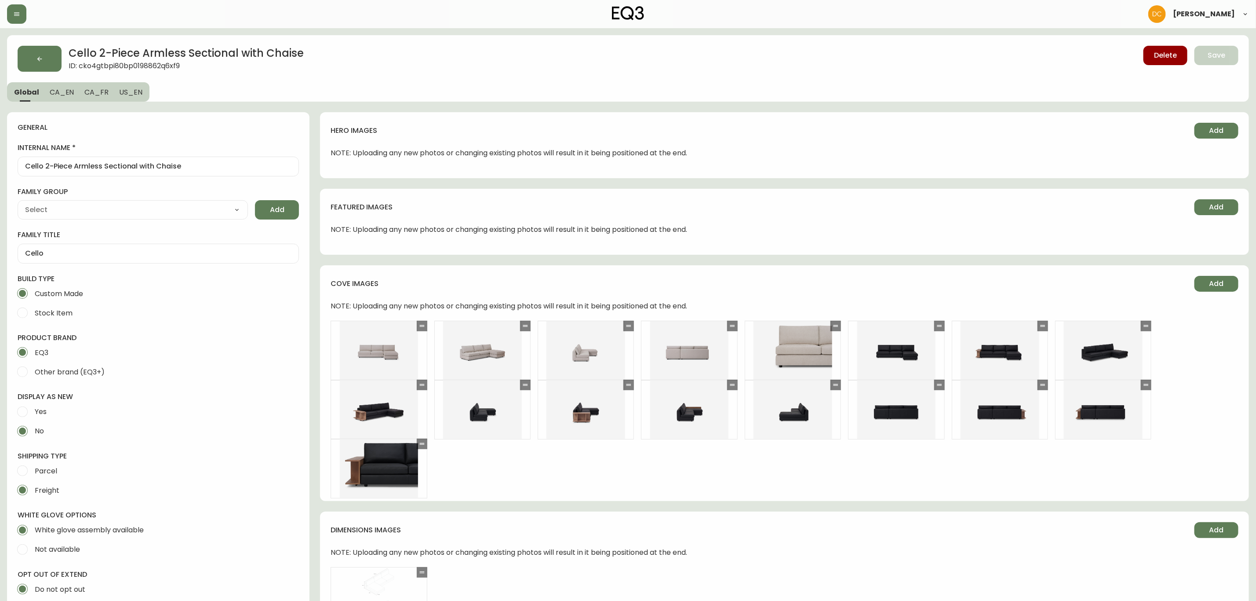
scroll to position [396, 0]
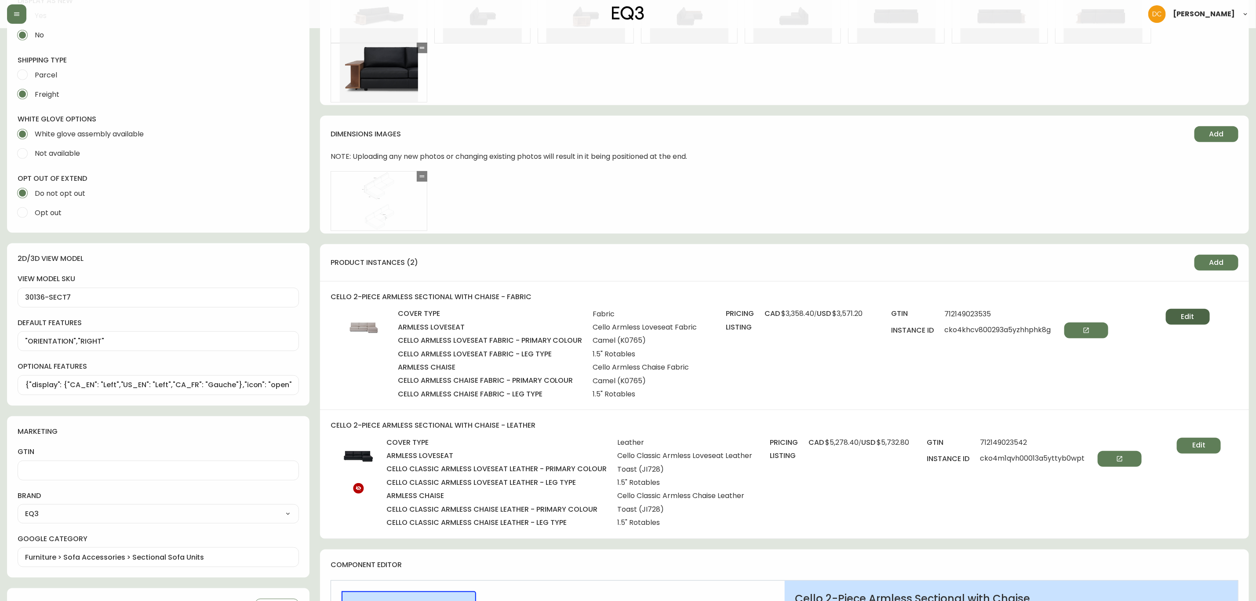
click at [1178, 310] on button "Edit" at bounding box center [1188, 317] width 44 height 16
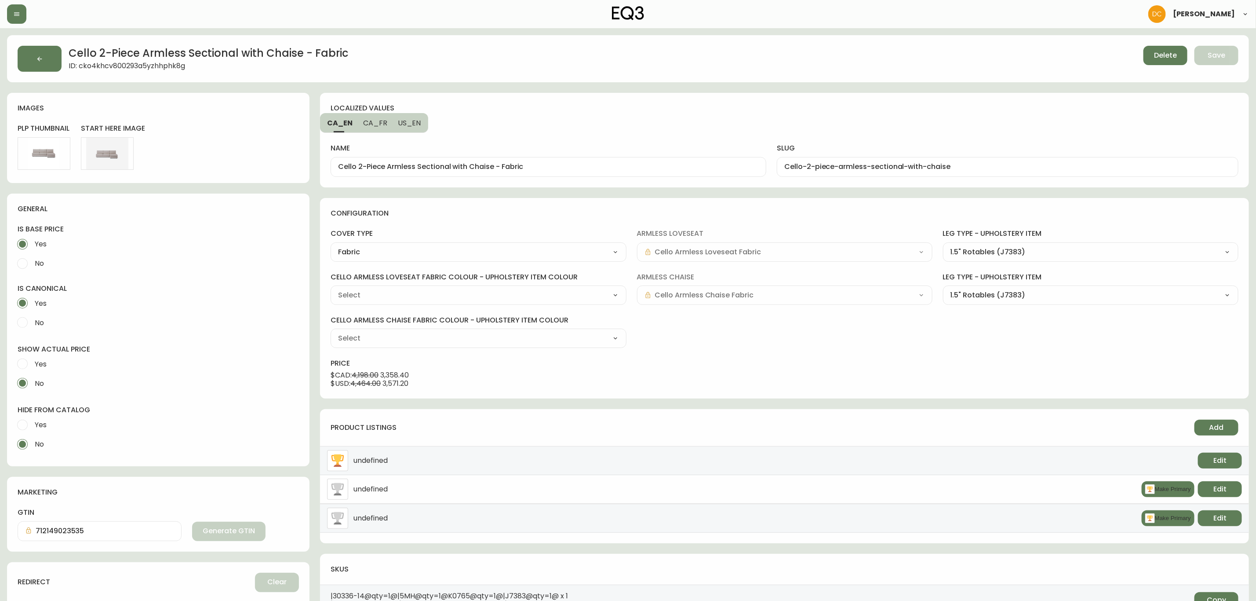
type input "Grade 10 - [PERSON_NAME] Camel (K0765)"
select select "K0765"
drag, startPoint x: 492, startPoint y: 167, endPoint x: 584, endPoint y: 169, distance: 91.5
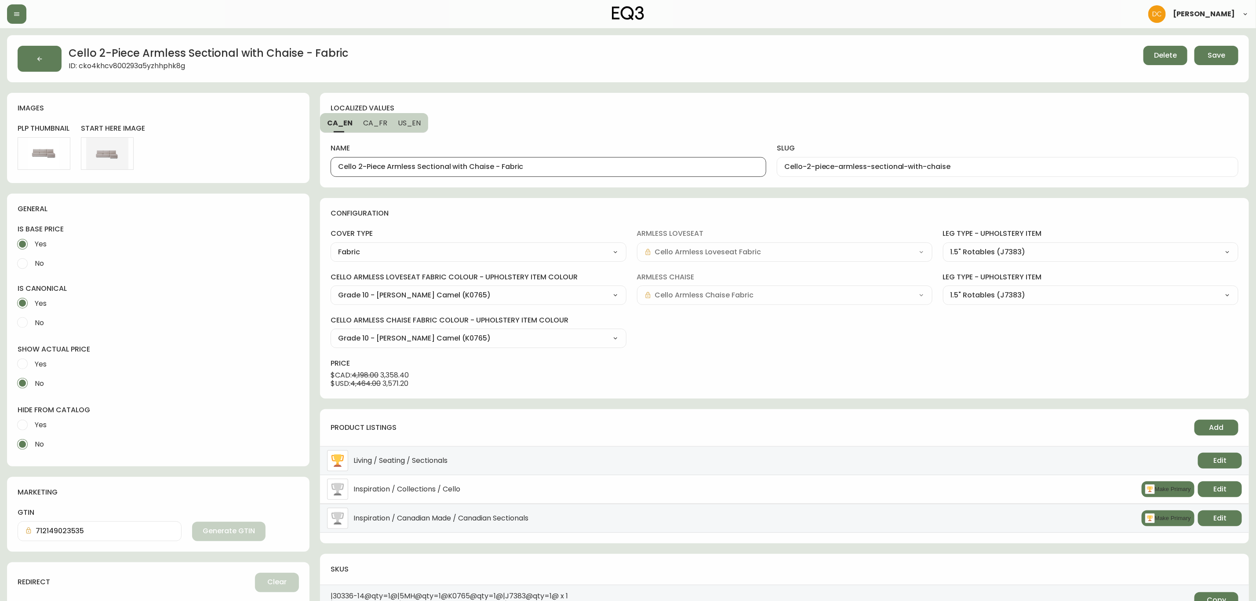
click at [584, 169] on input "Cello 2-Piece Armless Sectional with Chaise - Fabric" at bounding box center [548, 167] width 421 height 8
click at [379, 120] on span "CA_FR" at bounding box center [375, 122] width 24 height 9
type input "Canapé modulaire sans accoudoirs à deux pièces avec méridienne Cello - tissu"
type input "canape-modulaire-sans-accoudoirs-a-deux-pieces-avec-meridienne-cello"
drag, startPoint x: 594, startPoint y: 168, endPoint x: 645, endPoint y: 169, distance: 51.0
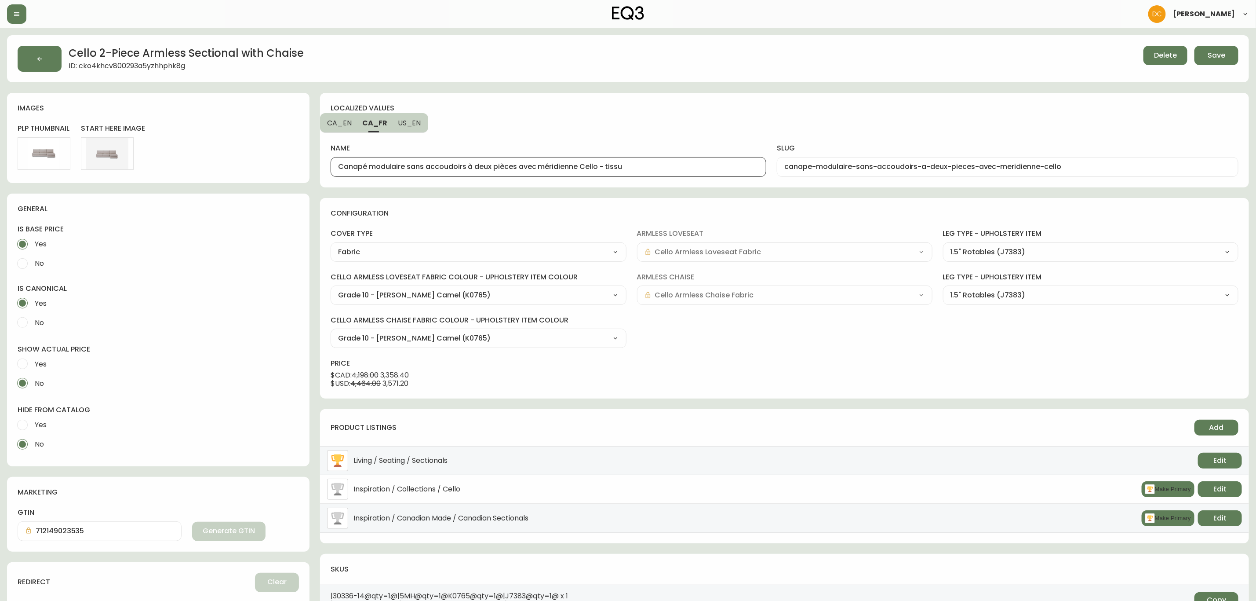
click at [645, 169] on input "Canapé modulaire sans accoudoirs à deux pièces avec méridienne Cello - tissu" at bounding box center [548, 167] width 421 height 8
click at [412, 120] on span "US_EN" at bounding box center [409, 122] width 23 height 9
type input "Cello 2-Piece Armless Sectional with Chaise - Fabric"
type input "Cello-2-piece-armless-sectional-with-chaise"
drag, startPoint x: 493, startPoint y: 169, endPoint x: 629, endPoint y: 161, distance: 137.0
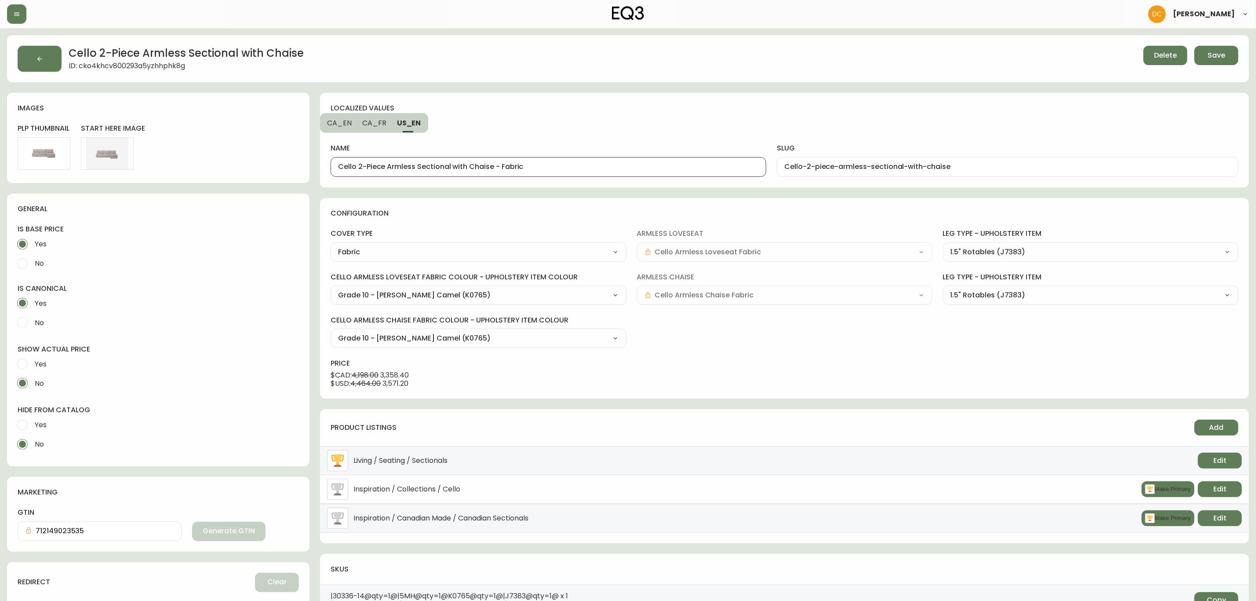
click at [628, 162] on div "Cello 2-Piece Armless Sectional with Chaise - Fabric" at bounding box center [549, 167] width 436 height 20
type input "Cello 2-Piece Armless Sectional with Chaise"
click at [631, 128] on div "name Cello 2-Piece Armless Sectional with Chaise slug Cello-2-piece-armless-sec…" at bounding box center [785, 149] width 908 height 54
click at [1214, 51] on span "Save" at bounding box center [1217, 56] width 18 height 10
click at [50, 65] on button "button" at bounding box center [40, 59] width 44 height 26
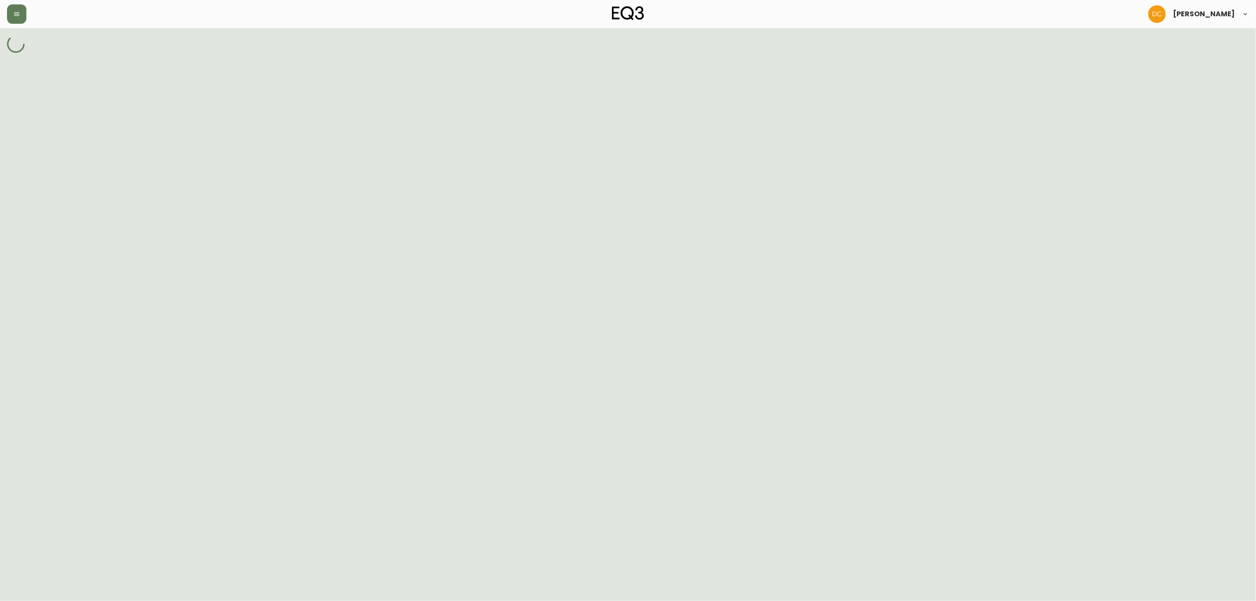
select select "cjpjx87md00014c74cvn90jbx"
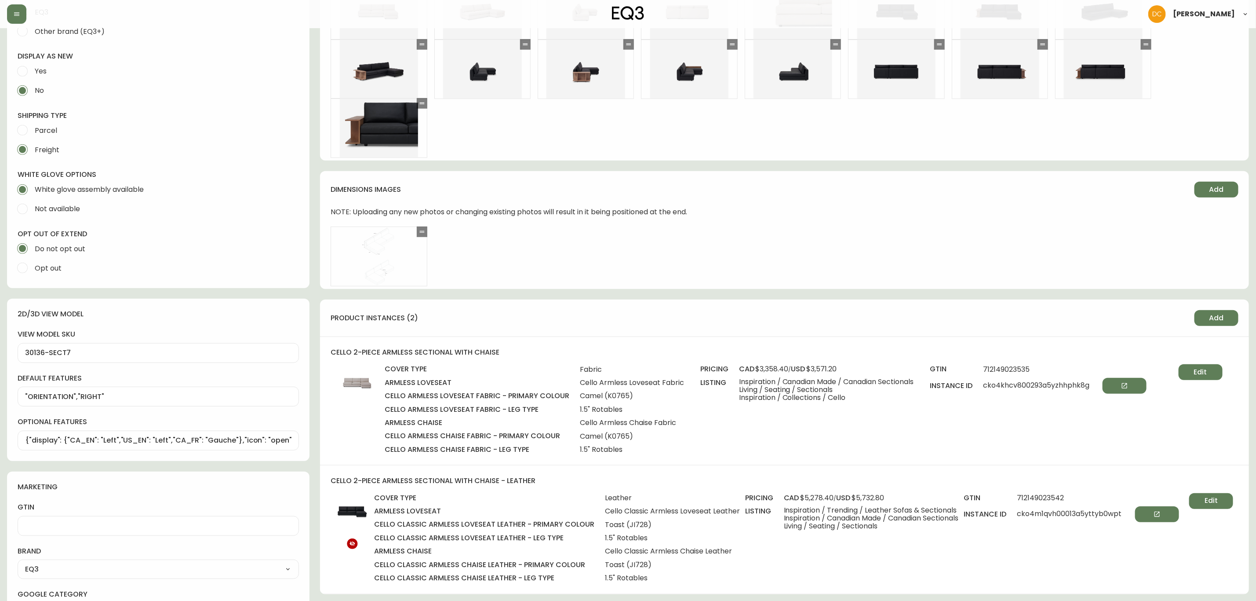
scroll to position [330, 0]
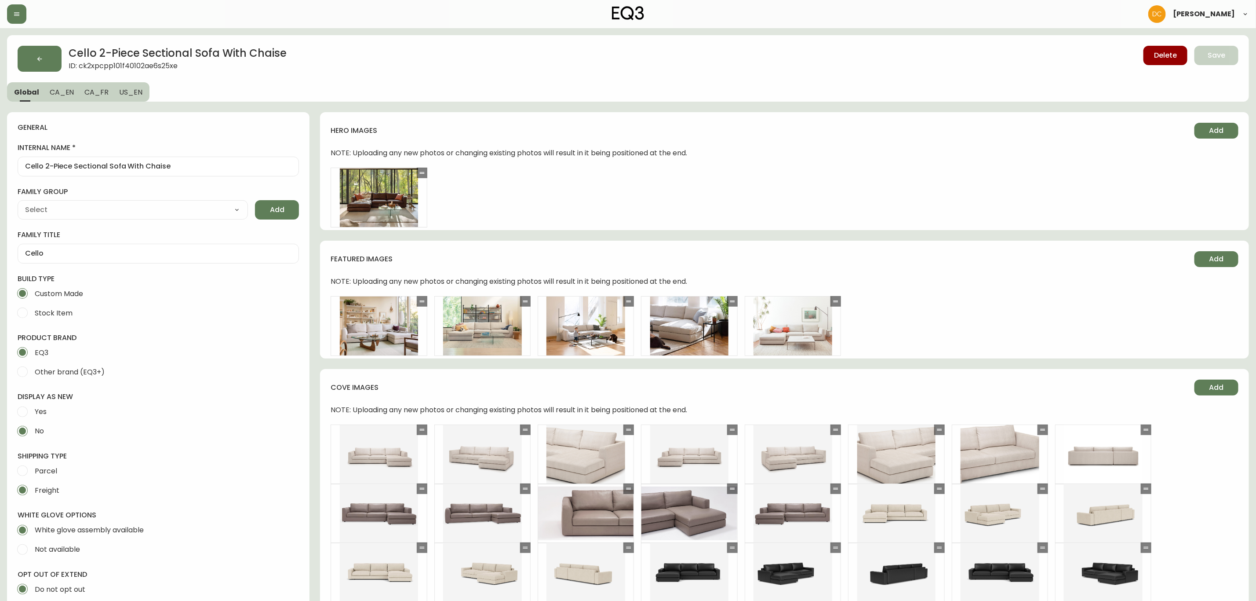
type input "EQ3"
type input "Furniture > Sofa Accessories > Sectional Sofa Units"
type input "Upholstery"
select select "cjyt4m5lw0000pt749bx6gh7n"
select select "cjpjx87md00014c74cvn90jbx"
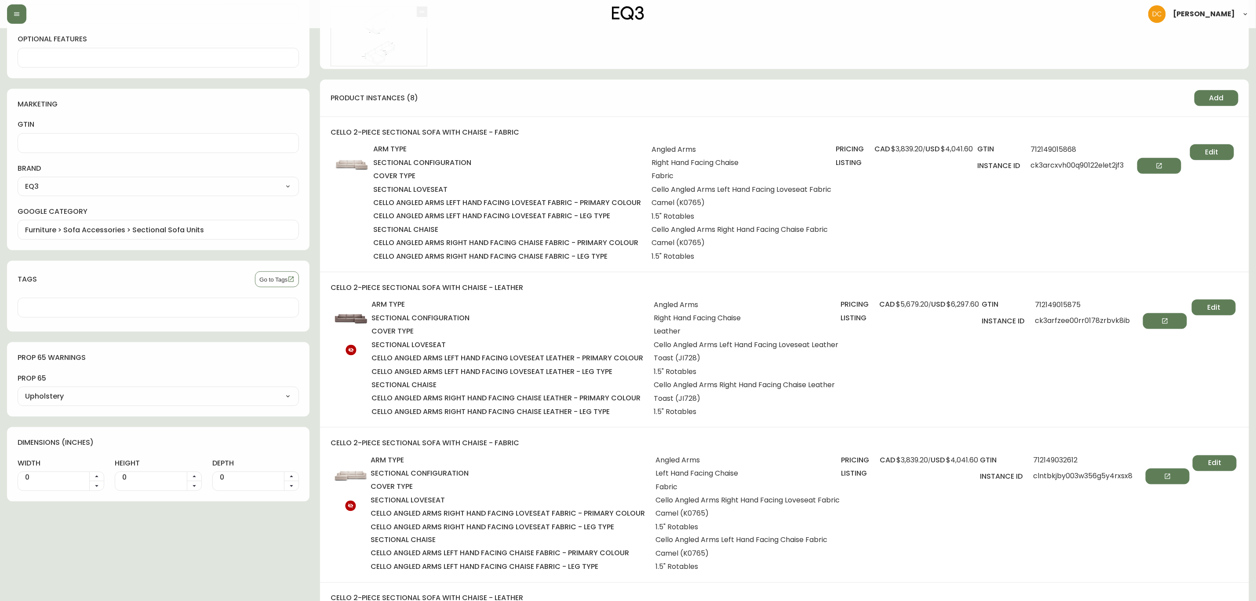
scroll to position [660, 0]
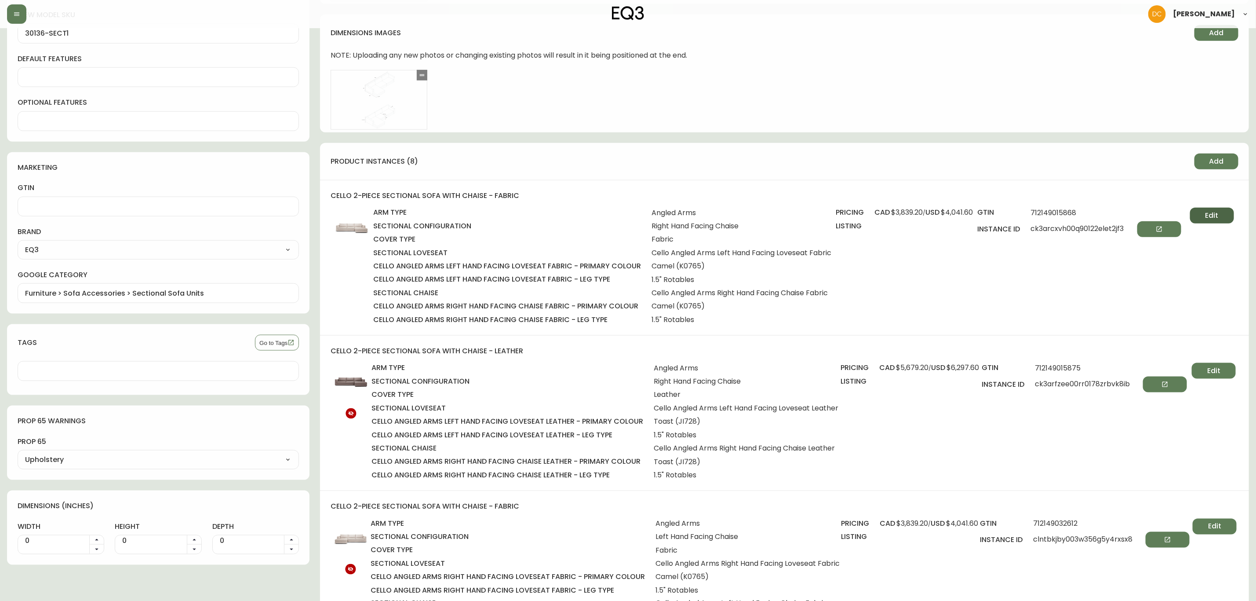
click at [1213, 219] on span "Edit" at bounding box center [1212, 216] width 13 height 10
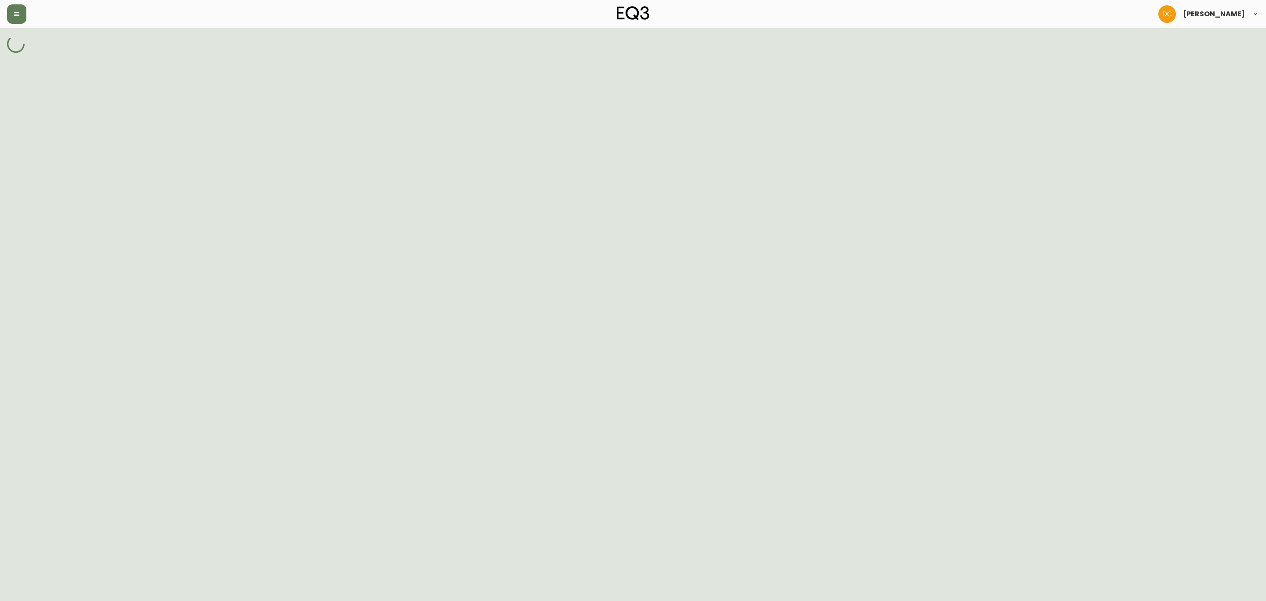
select select "ckqiae7oe001x3b5zuah4aqes"
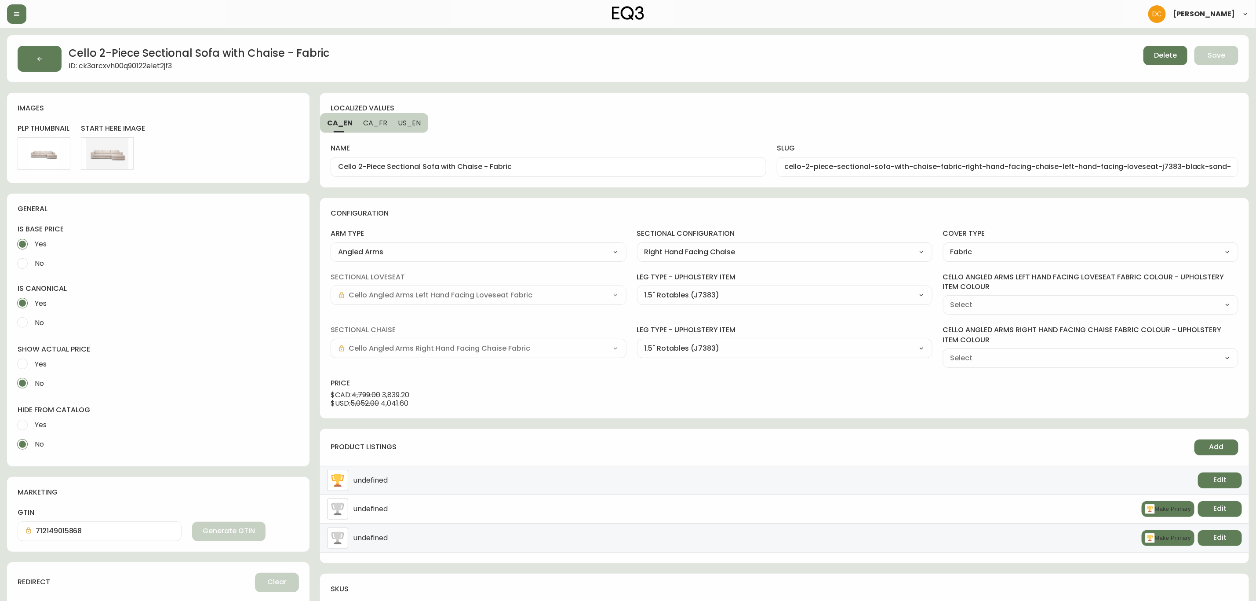
type input "Grade 10 - [PERSON_NAME] Camel (K0765)"
select select "K0765"
drag, startPoint x: 483, startPoint y: 169, endPoint x: 557, endPoint y: 169, distance: 73.4
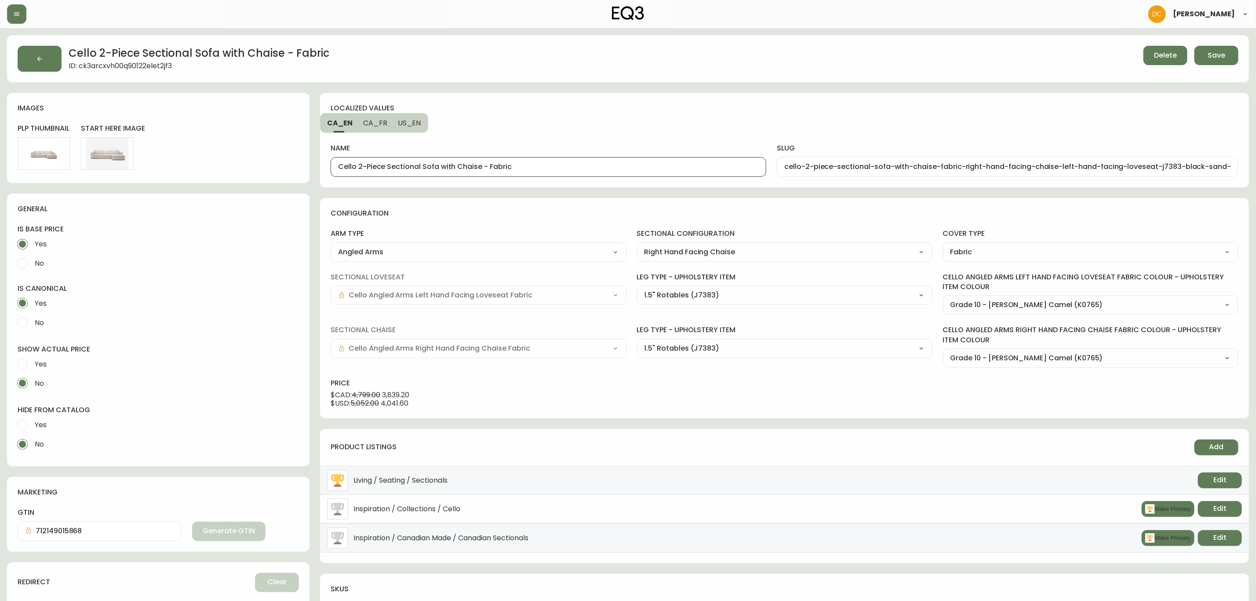
click at [557, 169] on input "Cello 2-Piece Sectional Sofa with Chaise - Fabric" at bounding box center [548, 167] width 421 height 8
click at [405, 124] on span "US_EN" at bounding box center [409, 122] width 23 height 9
drag, startPoint x: 483, startPoint y: 169, endPoint x: 553, endPoint y: 166, distance: 70.0
click at [553, 166] on input "Cello 2-Piece Sectional Sofa with Chaise - Fabric" at bounding box center [548, 167] width 421 height 8
click at [382, 120] on span "CA_FR" at bounding box center [374, 122] width 24 height 9
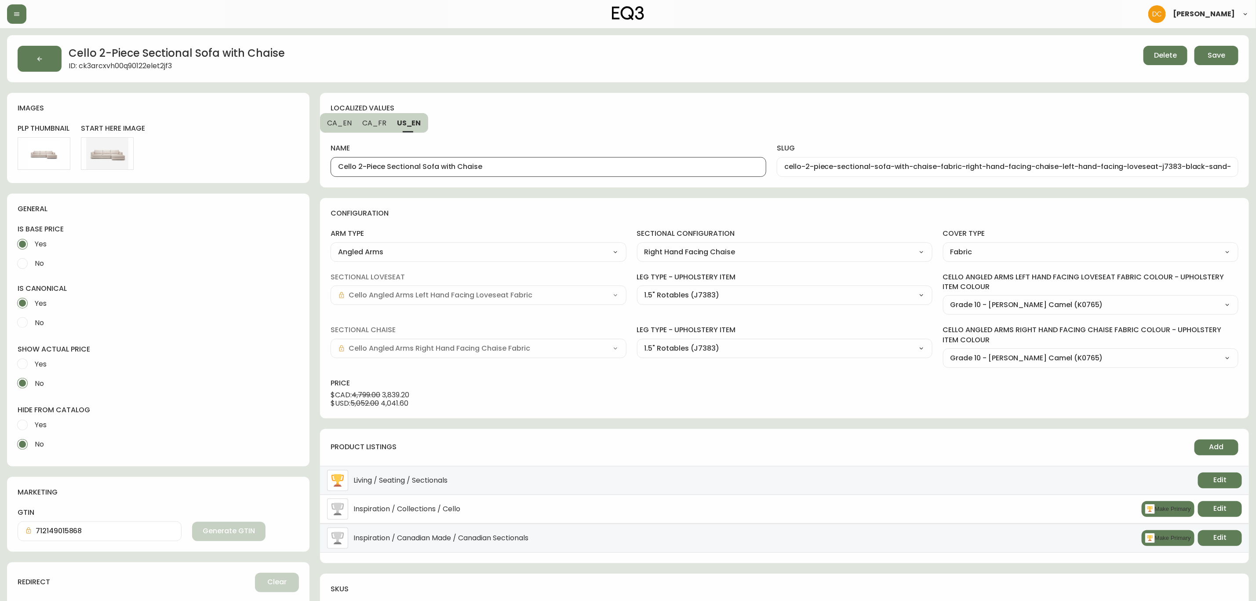
type input "Canapé modulaire à deux pièces avec méridienne Cello - tissu"
type input "canape-modulaire-a-deux-pieces-avec-meridienne-cello-tissu-right-hand-facing-ch…"
drag, startPoint x: 537, startPoint y: 168, endPoint x: 607, endPoint y: 163, distance: 69.6
click at [606, 163] on input "Canapé modulaire à deux pièces avec méridienne Cello - tissu" at bounding box center [548, 167] width 421 height 8
type input "Canapé modulaire à deux pièces avec méridienne Cello"
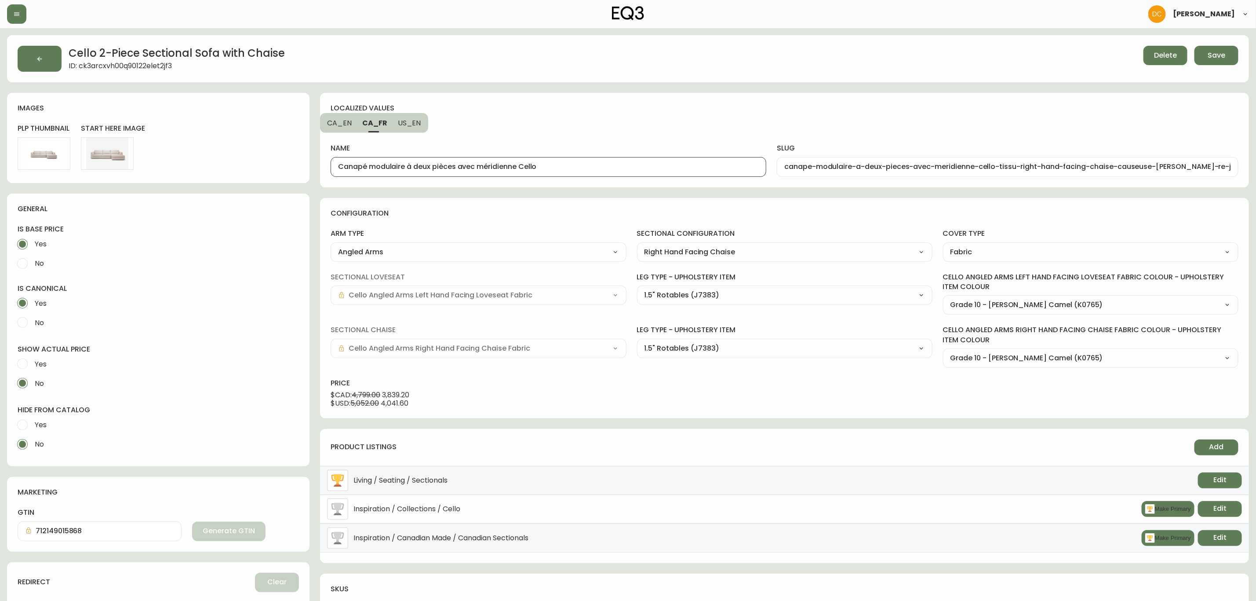
click at [608, 135] on div "name Canapé modulaire à deux pièces avec méridienne Cello" at bounding box center [549, 155] width 436 height 44
click at [1235, 55] on button "Save" at bounding box center [1217, 55] width 44 height 19
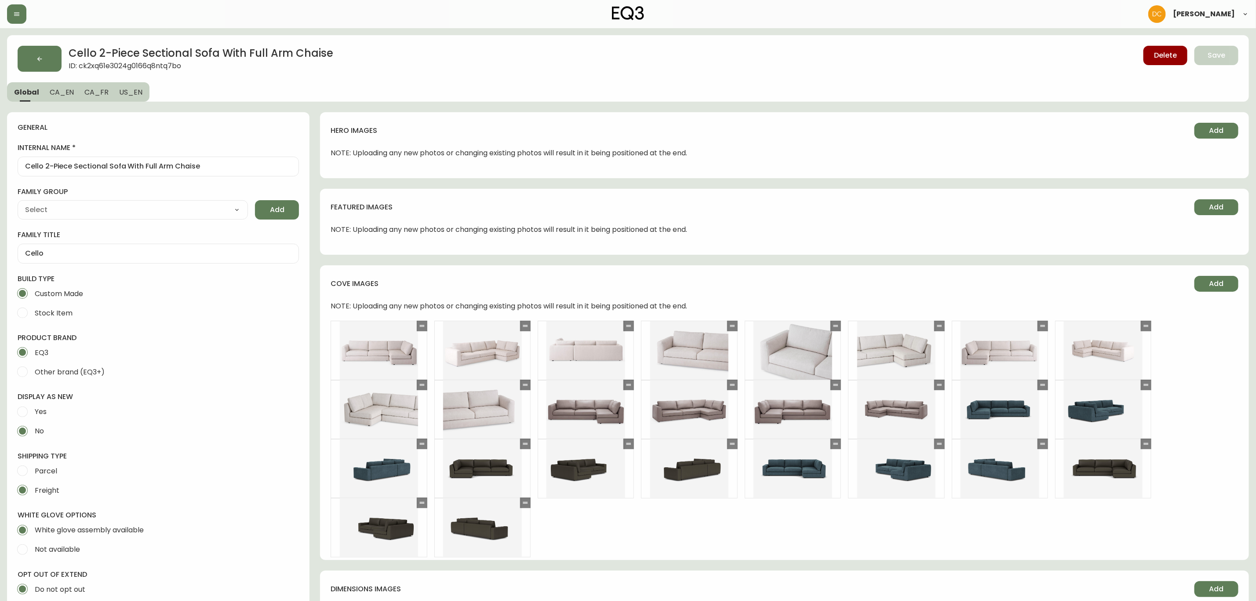
type input "EQ3"
select select "cjyt4m5lw0000pt749bx6gh7n"
type input "Furniture > Sofas"
type input "Upholstery"
select select "cjpjx87md00014c74cvn90jbx"
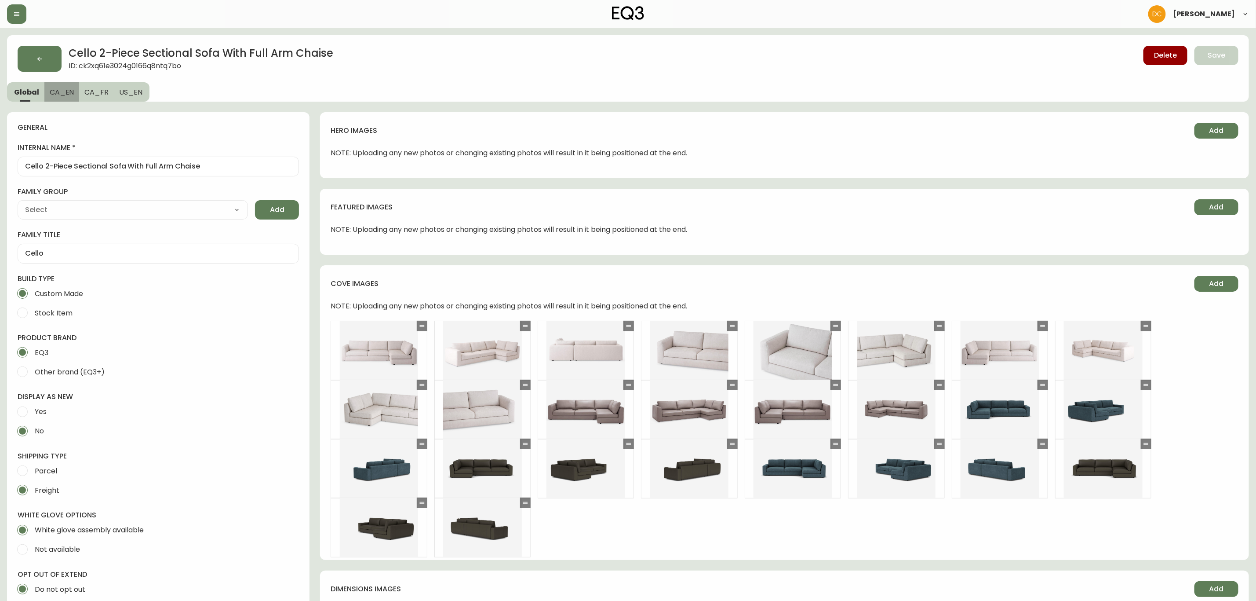
click at [66, 94] on span "CA_EN" at bounding box center [62, 92] width 25 height 9
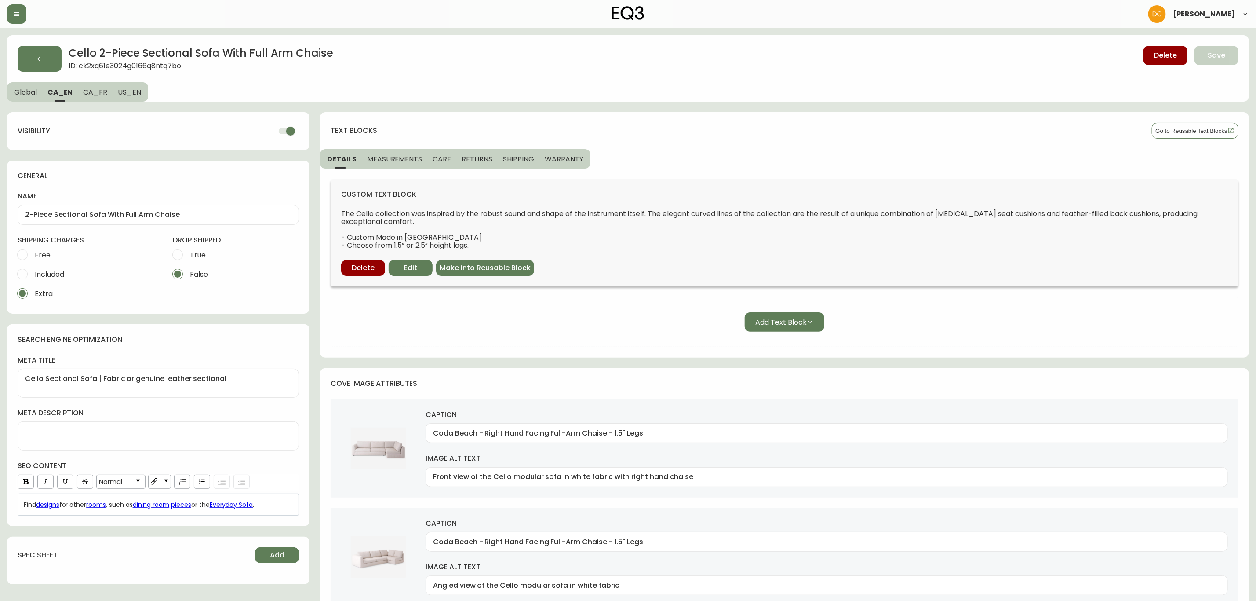
click at [25, 97] on button "Global" at bounding box center [24, 91] width 35 height 19
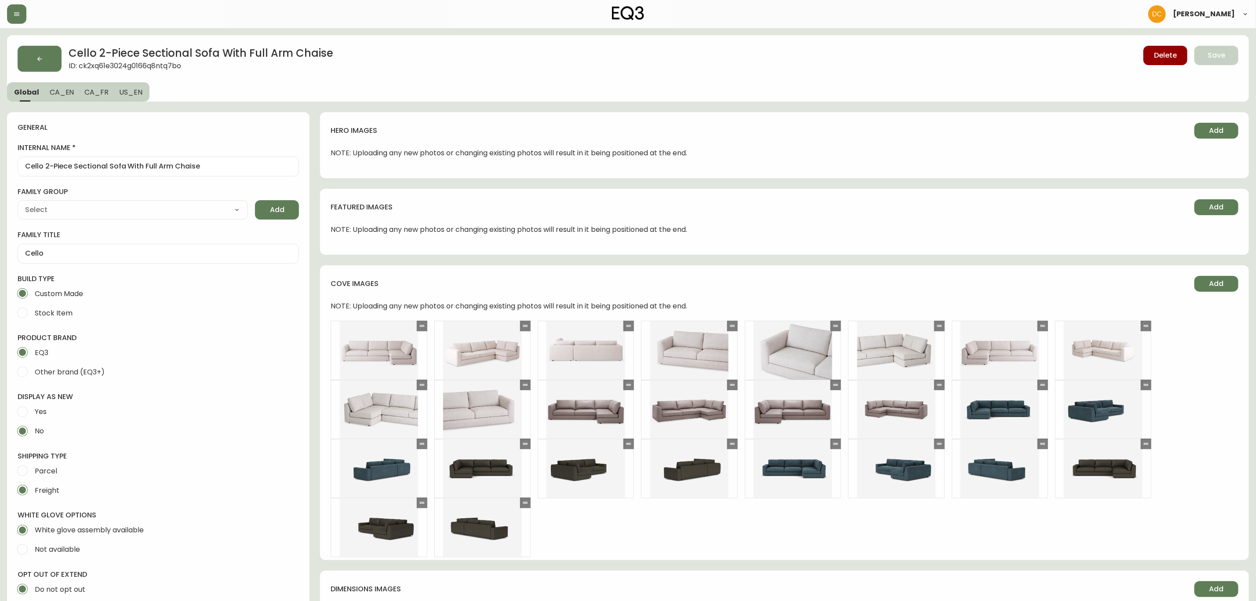
type input "EQ3"
type input "Furniture > Sofas"
type input "Upholstery"
select select "cjyt4m5lw0000pt749bx6gh7n"
select select "cjpjx87md00014c74cvn90jbx"
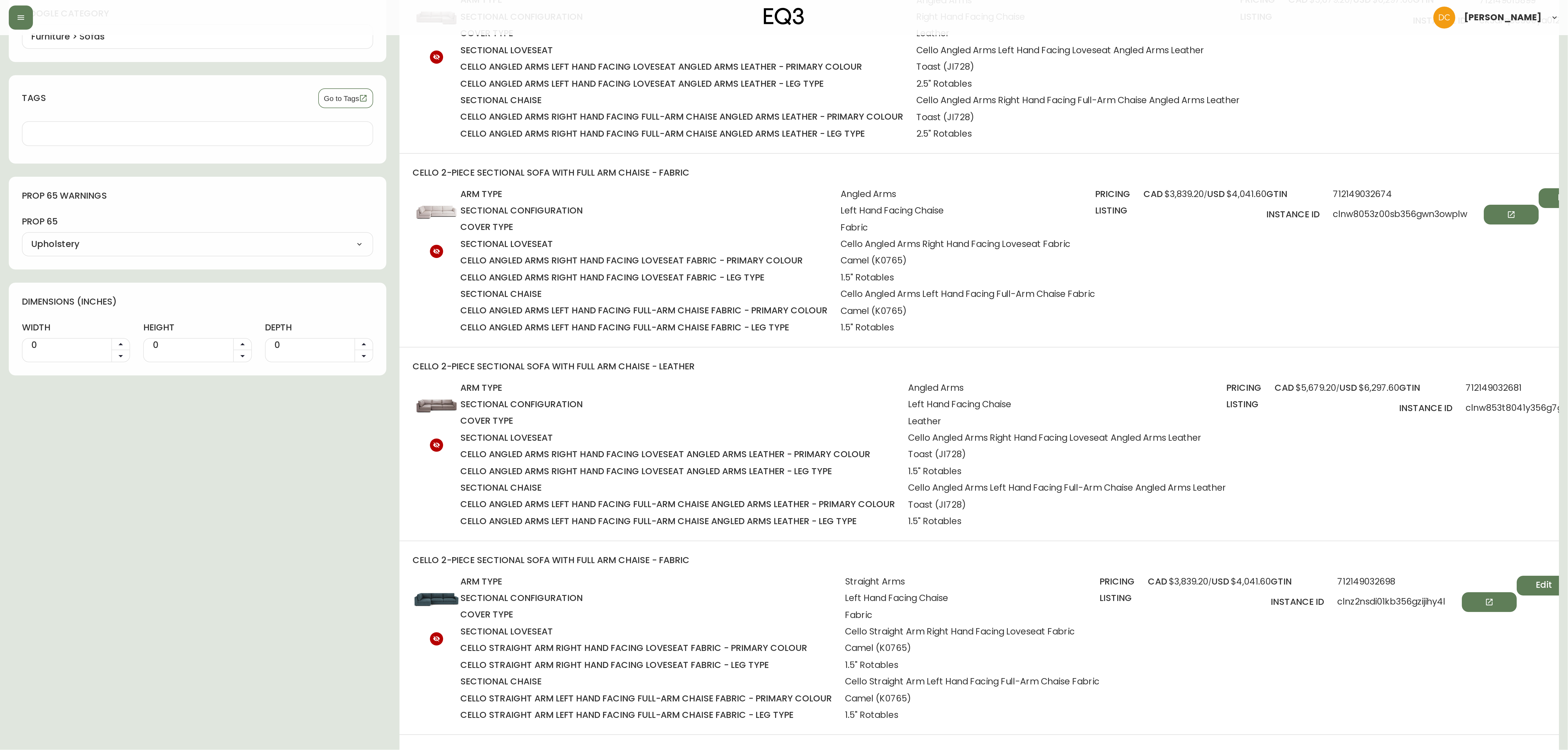
scroll to position [371, 0]
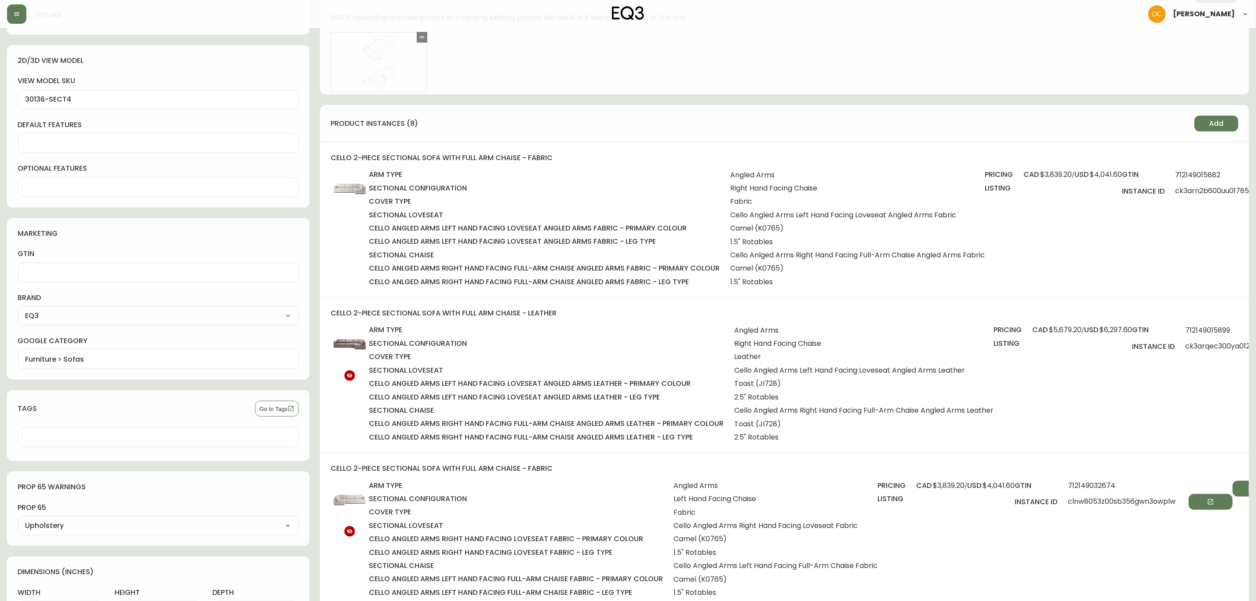
click at [1008, 305] on div "cello 2-piece sectional sofa with full arm chaise - leather arm type Angled Arm…" at bounding box center [784, 375] width 929 height 155
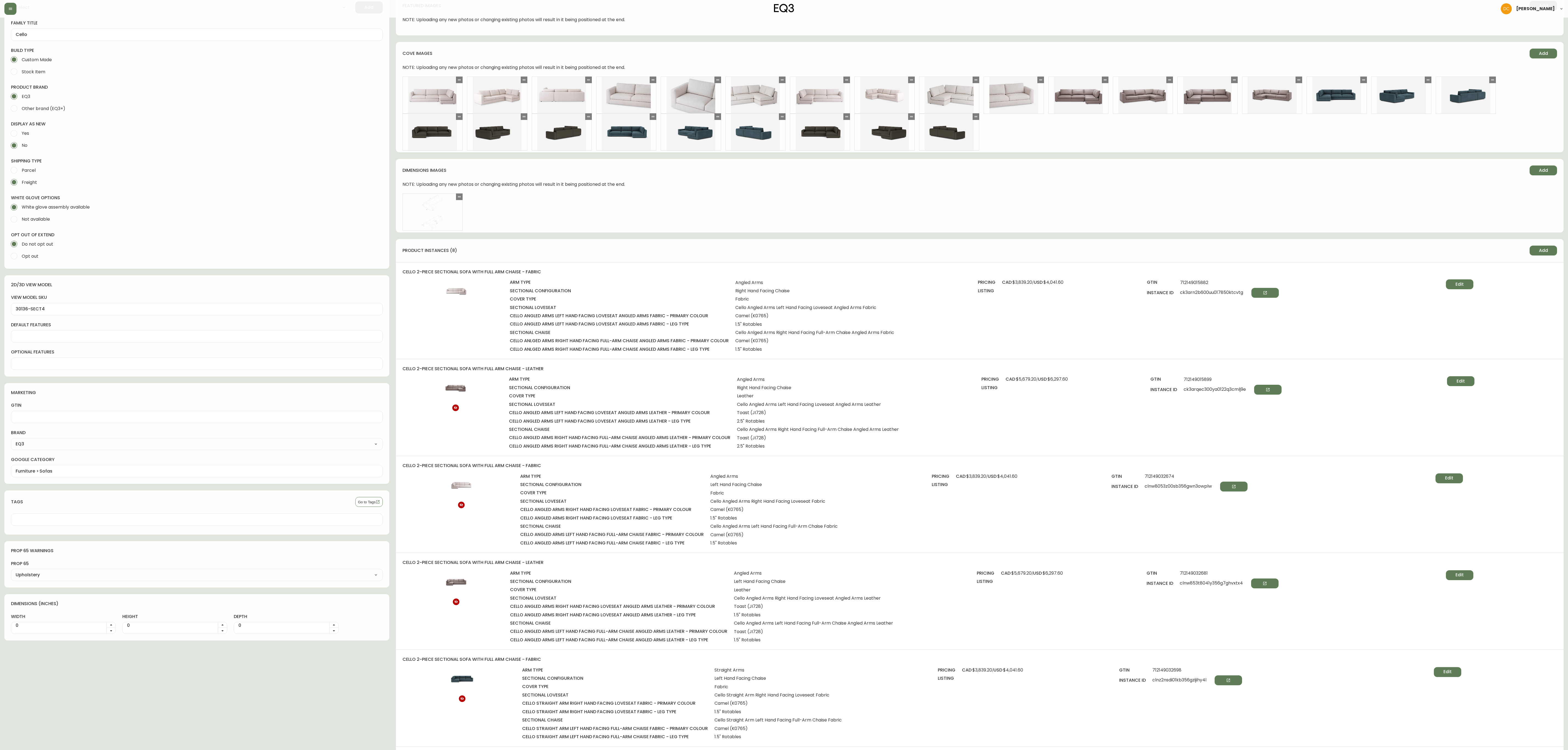
scroll to position [41, 0]
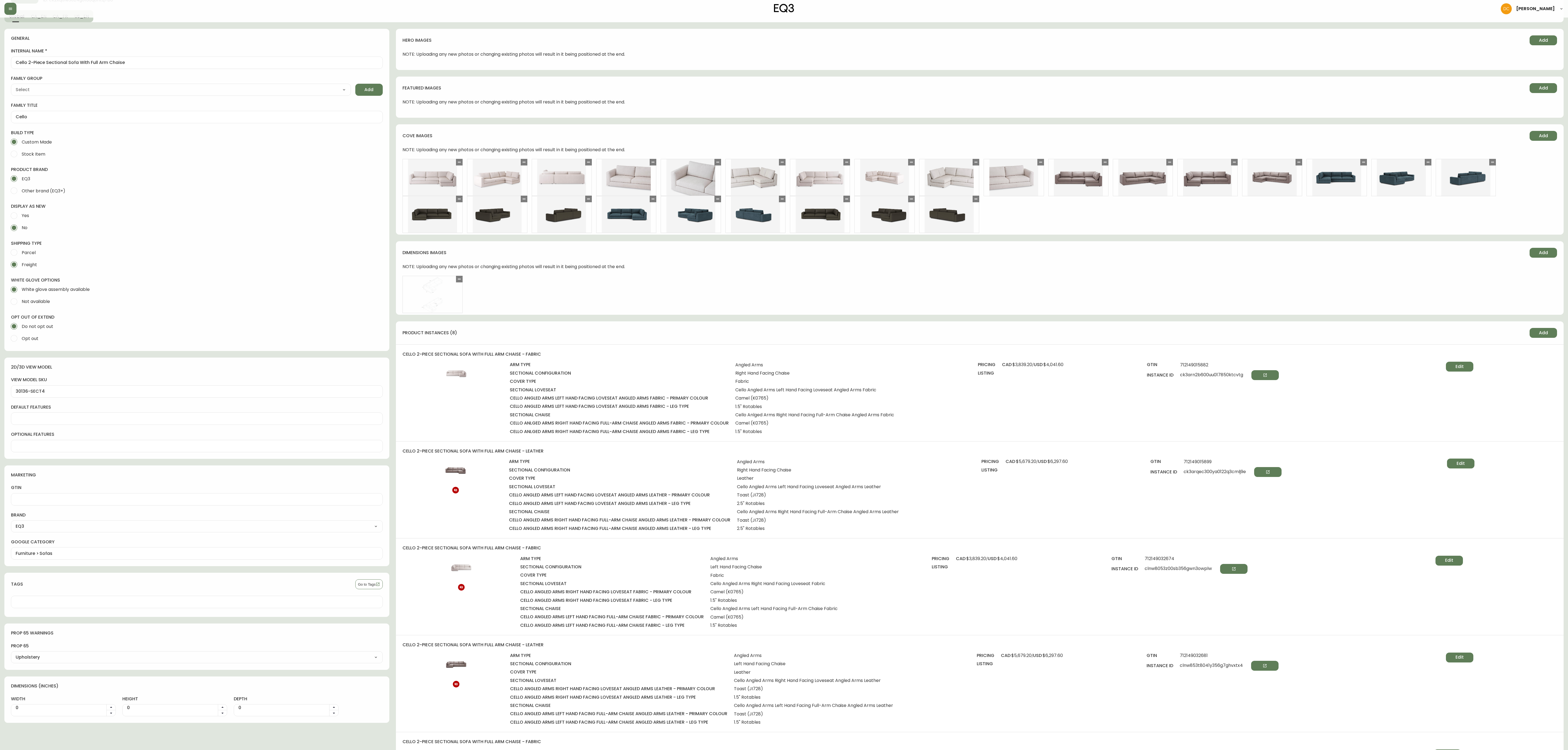
click at [790, 358] on div "cello 2-piece sectional sofa with full arm chaise - fabric arm type Angled Arms…" at bounding box center [980, 392] width 1168 height 97
click at [790, 364] on span "Edit" at bounding box center [1459, 367] width 8 height 6
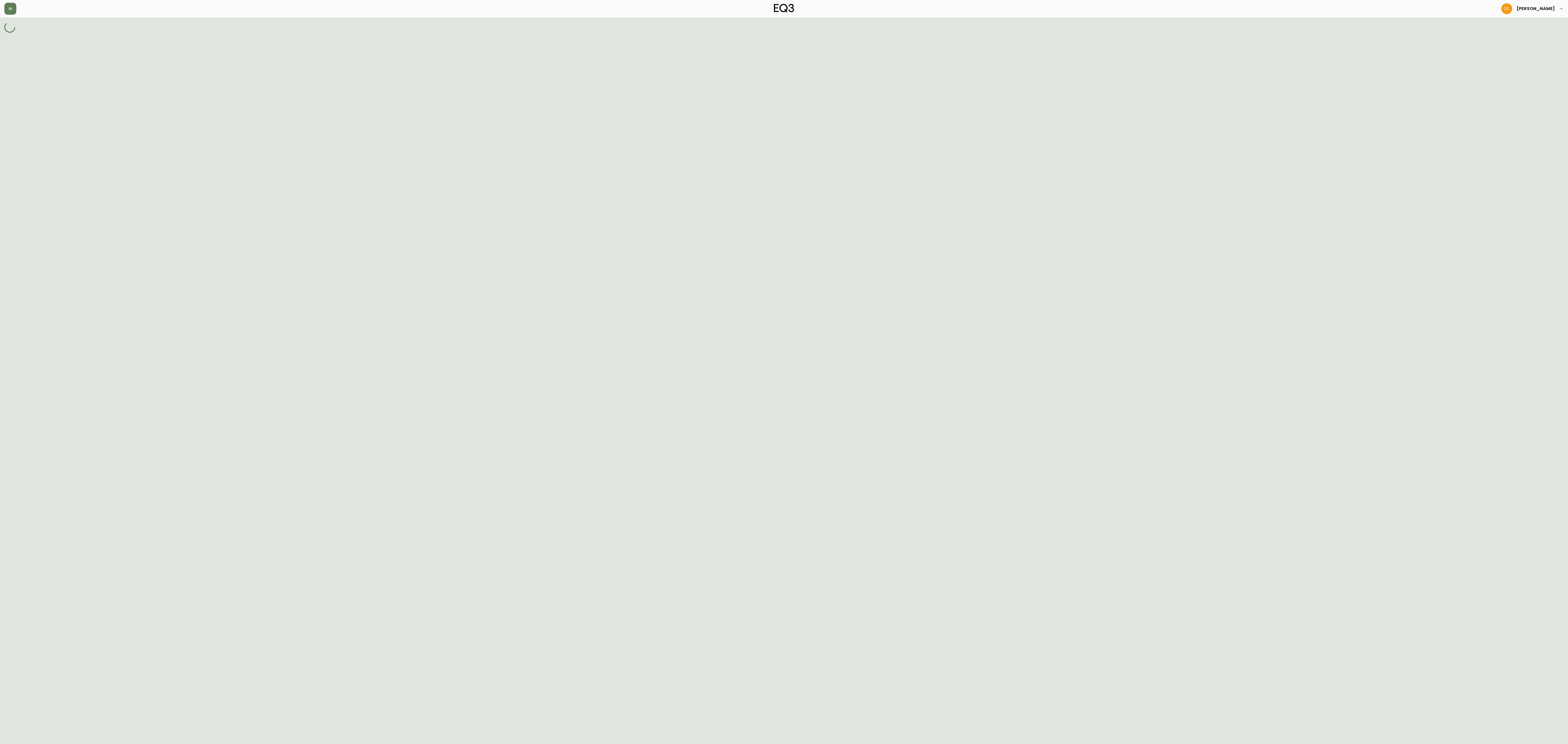
select select "ckqjnzsqo00043b5zh23ndokk"
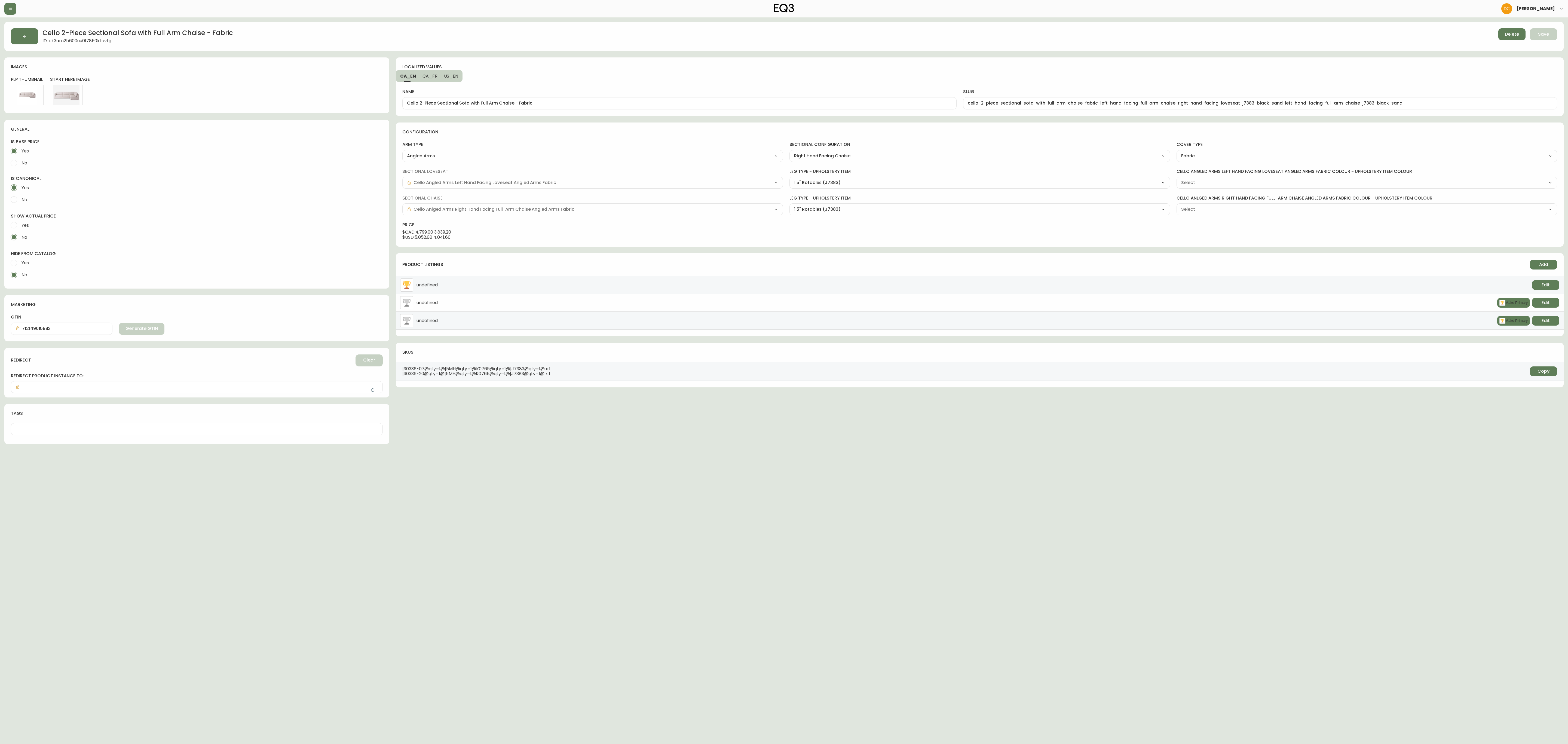
type input "Grade 10 - [PERSON_NAME] Camel (K0765)"
select select "K0765"
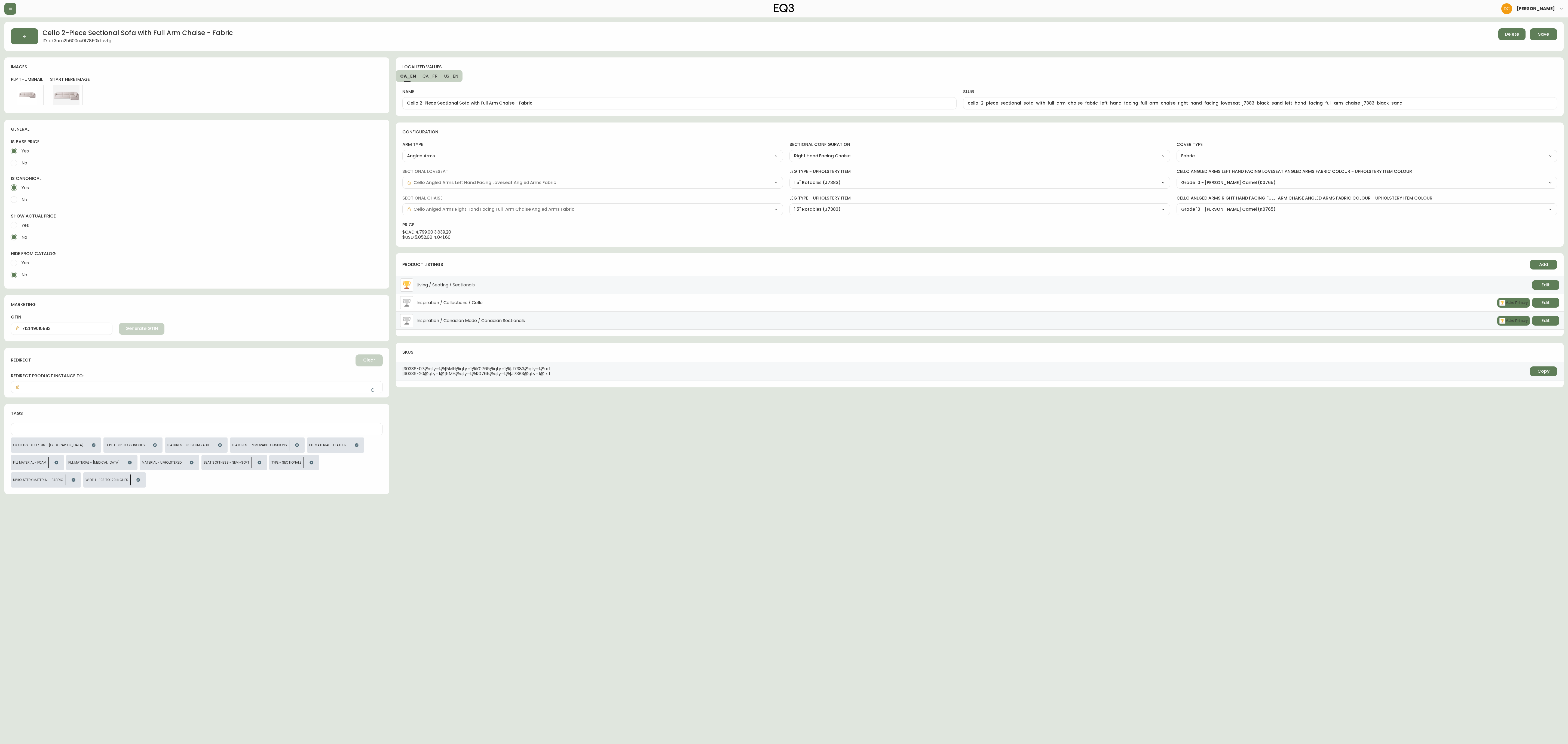
drag, startPoint x: 515, startPoint y: 107, endPoint x: 632, endPoint y: 102, distance: 117.1
click at [632, 102] on div "Cello 2-Piece Sectional Sofa with Full Arm Chaise - Fabric" at bounding box center [679, 103] width 554 height 12
click at [429, 80] on button "CA_FR" at bounding box center [430, 76] width 22 height 12
type input "Canapé modulaire à deux pièces avec grande méridienne Cello - tissu"
type input "canape-modulaire-a-deux-pieces-avec-grande-meridienne-cello-tissu-left-hand-fac…"
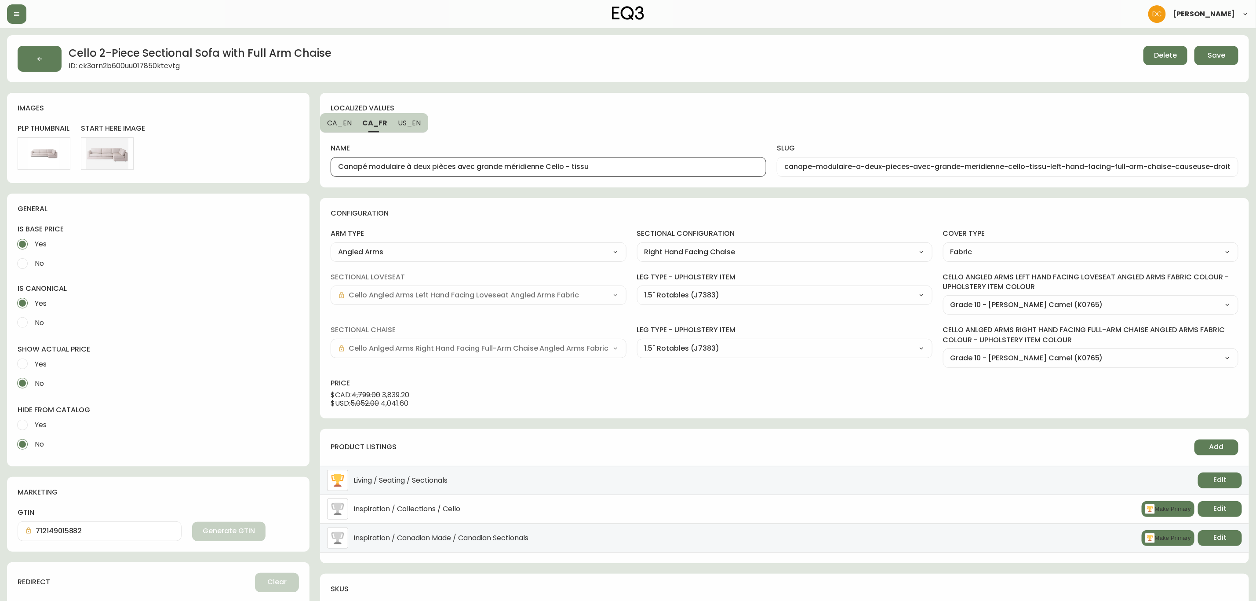
drag, startPoint x: 565, startPoint y: 169, endPoint x: 632, endPoint y: 165, distance: 67.0
click at [632, 165] on input "Canapé modulaire à deux pièces avec grande méridienne Cello - tissu" at bounding box center [548, 167] width 421 height 8
click at [417, 123] on span "US_EN" at bounding box center [409, 122] width 23 height 9
type input "Cello 2-Piece Sectional Sofa with Full Arm Chaise - Fabric"
type input "cello-2-piece-sectional-sofa-with-full-arm-chaise-fabric-left-hand-facing-full-…"
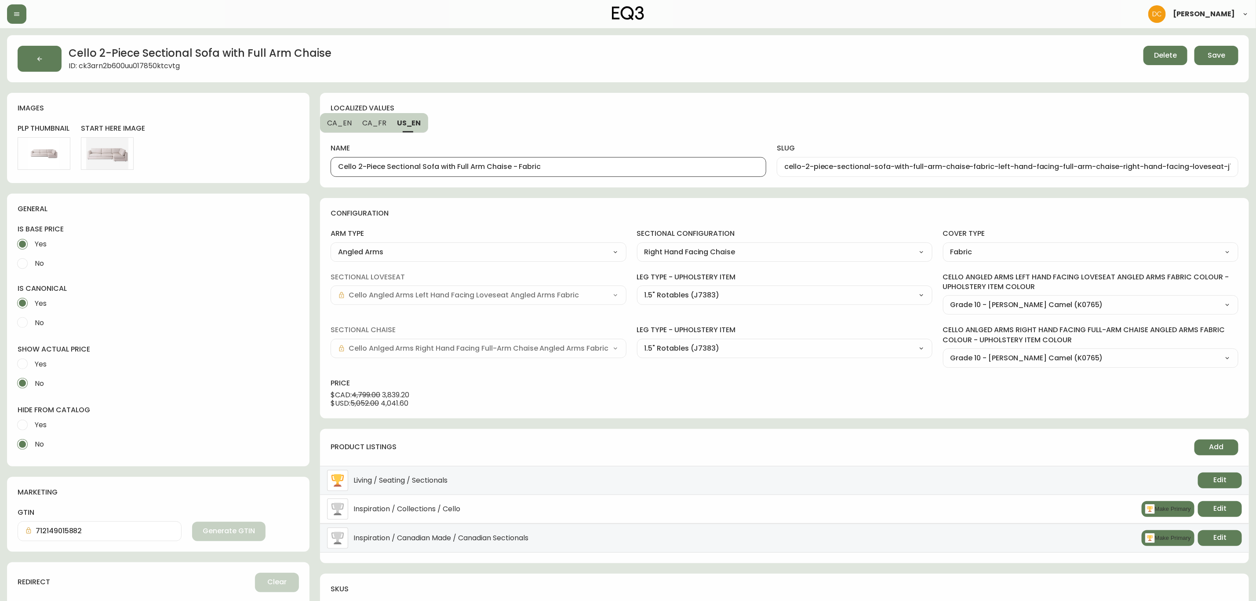
drag, startPoint x: 511, startPoint y: 168, endPoint x: 587, endPoint y: 164, distance: 77.1
click at [585, 164] on input "Cello 2-Piece Sectional Sofa with Full Arm Chaise - Fabric" at bounding box center [548, 167] width 421 height 8
type input "Cello 2-Piece Sectional Sofa with Full Arm Chaise"
click at [592, 111] on div "localized values" at bounding box center [510, 108] width 359 height 10
click at [1208, 55] on span "Save" at bounding box center [1217, 56] width 18 height 10
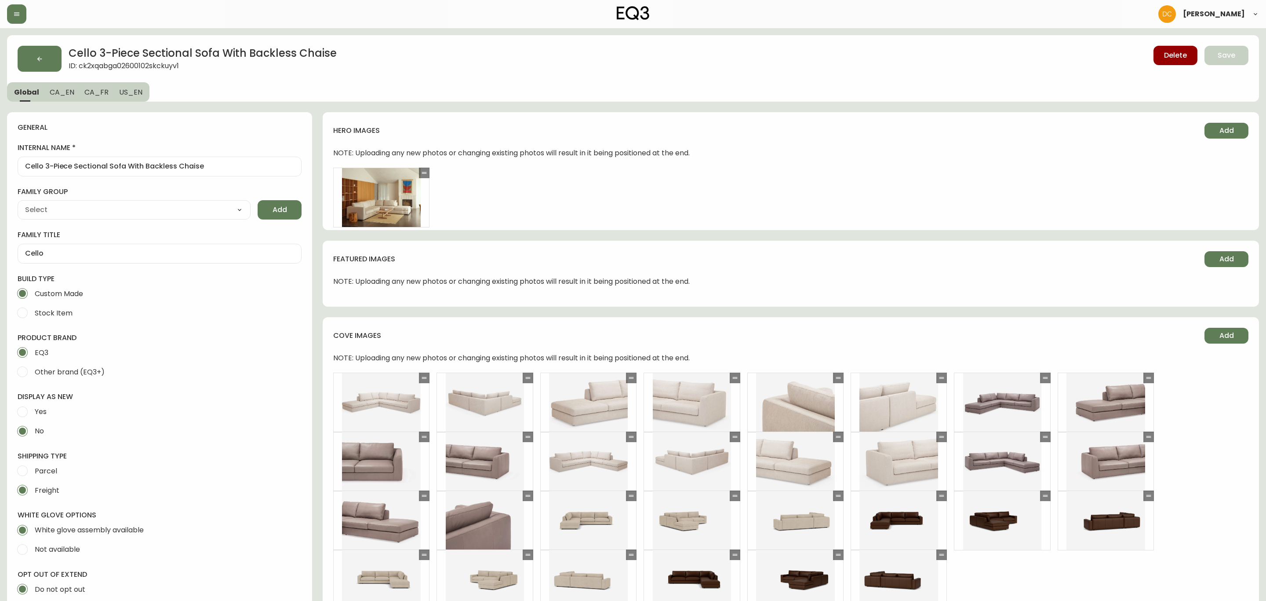
type input "EQ3"
type input "Furniture > Sofas"
type input "Upholstery"
select select "cjyt4m5lw0000pt749bx6gh7n"
select select "cjpjx87md00014c74cvn90jbx"
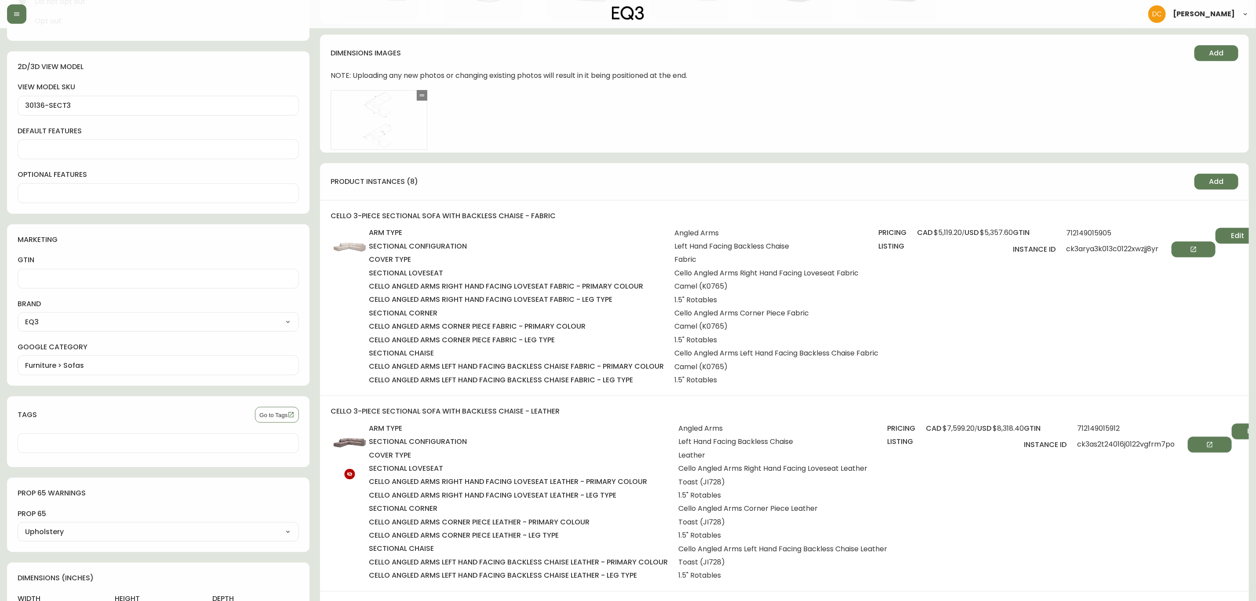
scroll to position [528, 0]
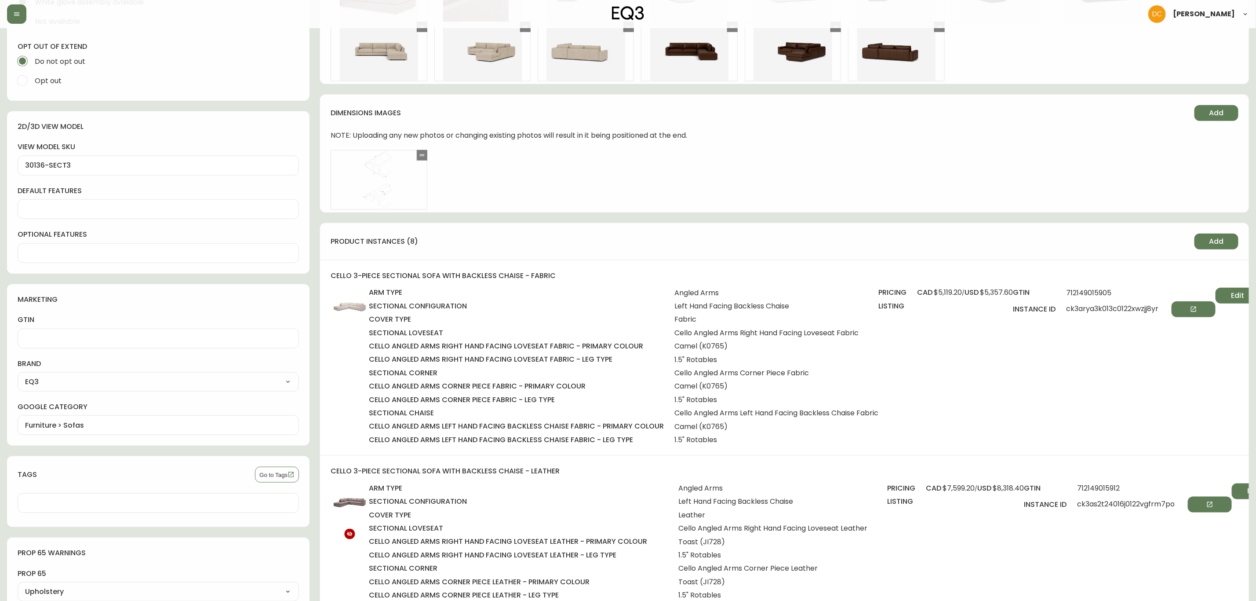
click at [1236, 294] on button "Edit" at bounding box center [1238, 296] width 44 height 16
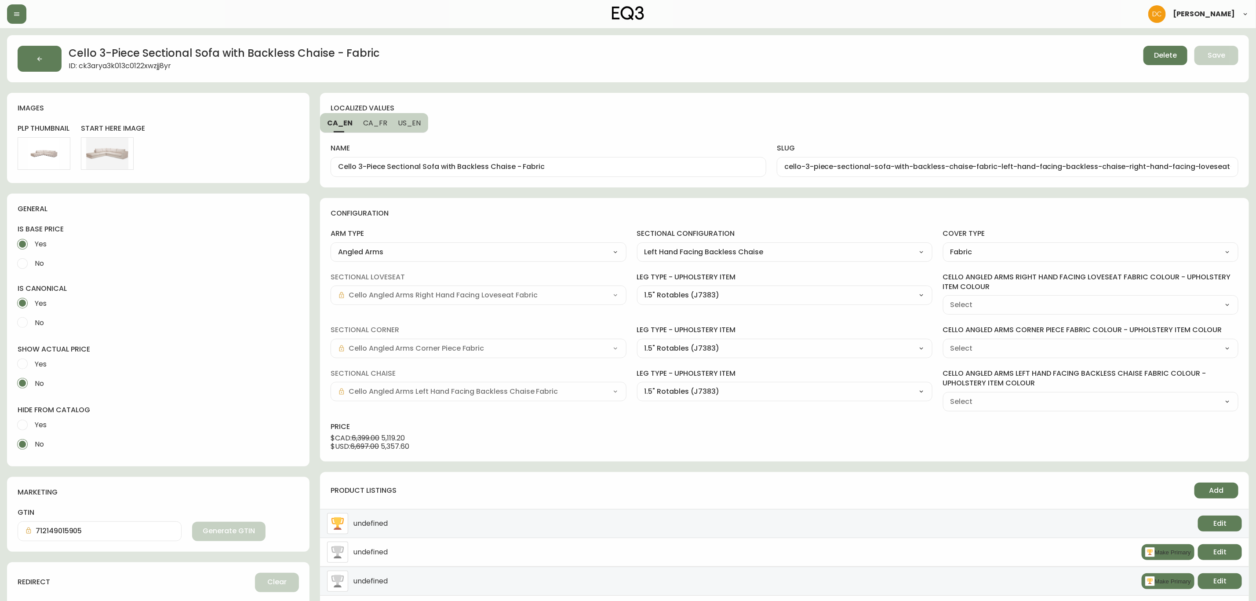
type input "Grade 10 - [PERSON_NAME] Camel (K0765)"
select select "K0765"
type input "Grade 10 - [PERSON_NAME] Camel (K0765)"
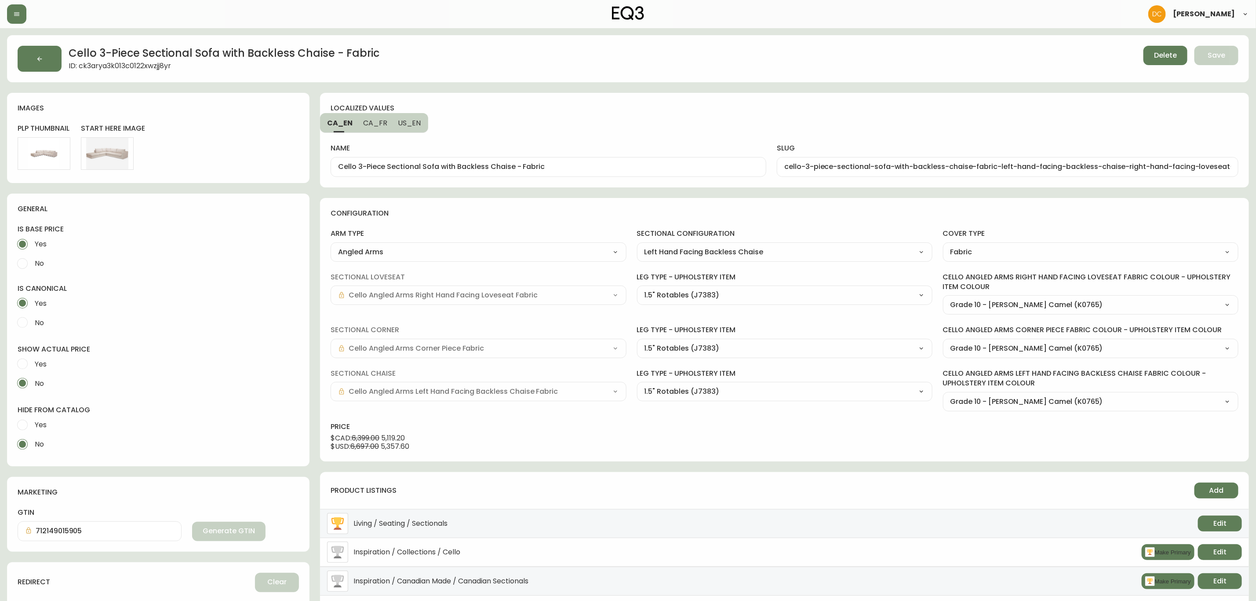
select select "K0765"
drag, startPoint x: 513, startPoint y: 168, endPoint x: 611, endPoint y: 164, distance: 98.1
click at [611, 164] on input "Cello 3-Piece Sectional Sofa with Backless Chaise - Fabric" at bounding box center [548, 167] width 421 height 8
drag, startPoint x: 381, startPoint y: 131, endPoint x: 395, endPoint y: 136, distance: 14.6
click at [380, 131] on button "CA_FR" at bounding box center [375, 122] width 35 height 19
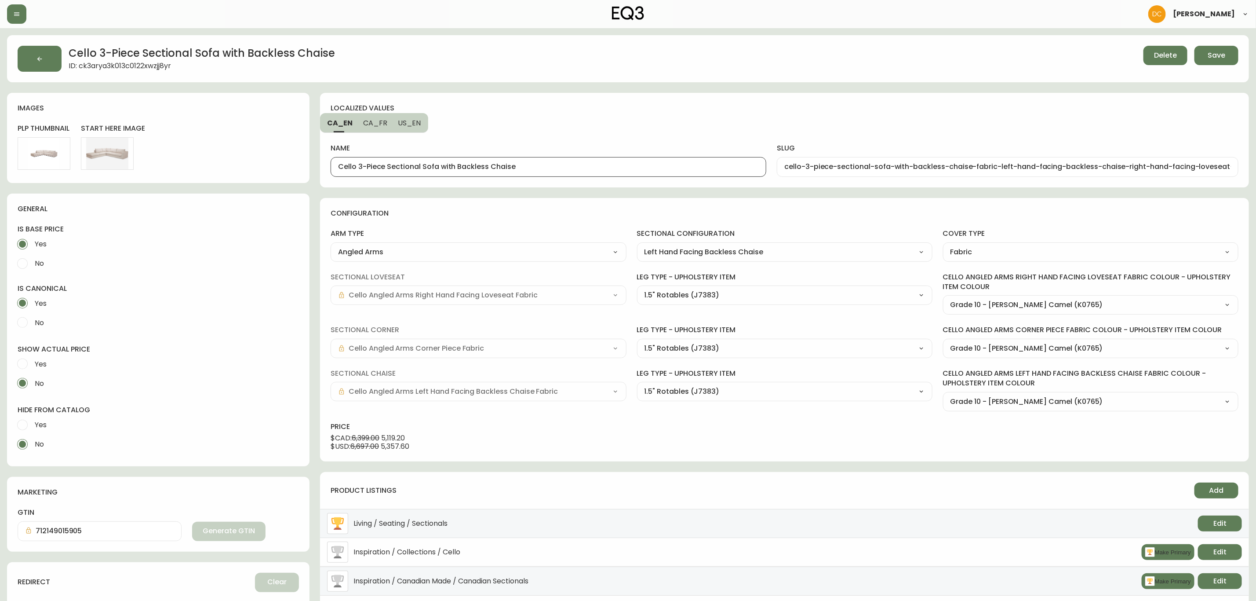
type input "Canapé modulaire à trois pièces avec méridienne sans dossier Cello - tissu"
type input "canape-modulaire-a-trois-pieces-avec-meridienne-sans-dossier-cello-tissu-left-h…"
drag, startPoint x: 580, startPoint y: 165, endPoint x: 640, endPoint y: 164, distance: 60.7
click at [640, 164] on input "Canapé modulaire à trois pièces avec méridienne sans dossier Cello - tissu" at bounding box center [548, 167] width 421 height 8
click at [398, 119] on span "US_EN" at bounding box center [409, 122] width 23 height 9
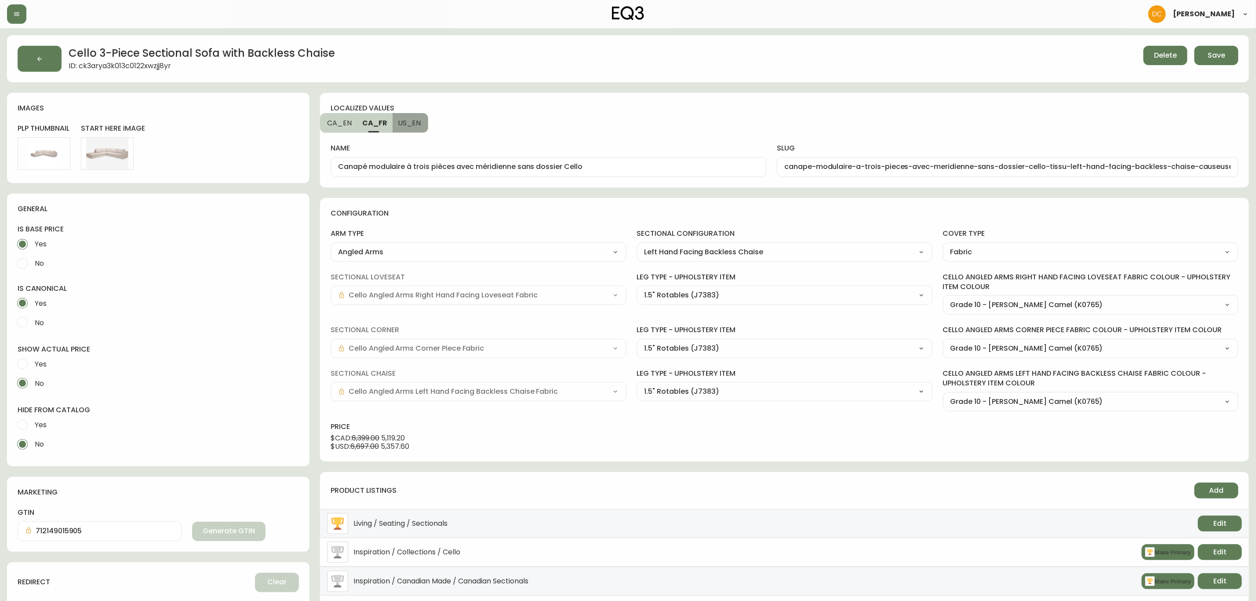
type input "Cello 3-Piece Sectional Sofa with Backless Chaise - Fabric"
type input "cello-3-piece-sectional-sofa-with-backless-chaise-fabric-left-hand-facing-backl…"
drag, startPoint x: 512, startPoint y: 165, endPoint x: 634, endPoint y: 156, distance: 122.1
click at [629, 157] on div "Cello 3-Piece Sectional Sofa with Backless Chaise - Fabric" at bounding box center [549, 167] width 436 height 20
type input "Cello 3-Piece Sectional Sofa with Backless Chaise"
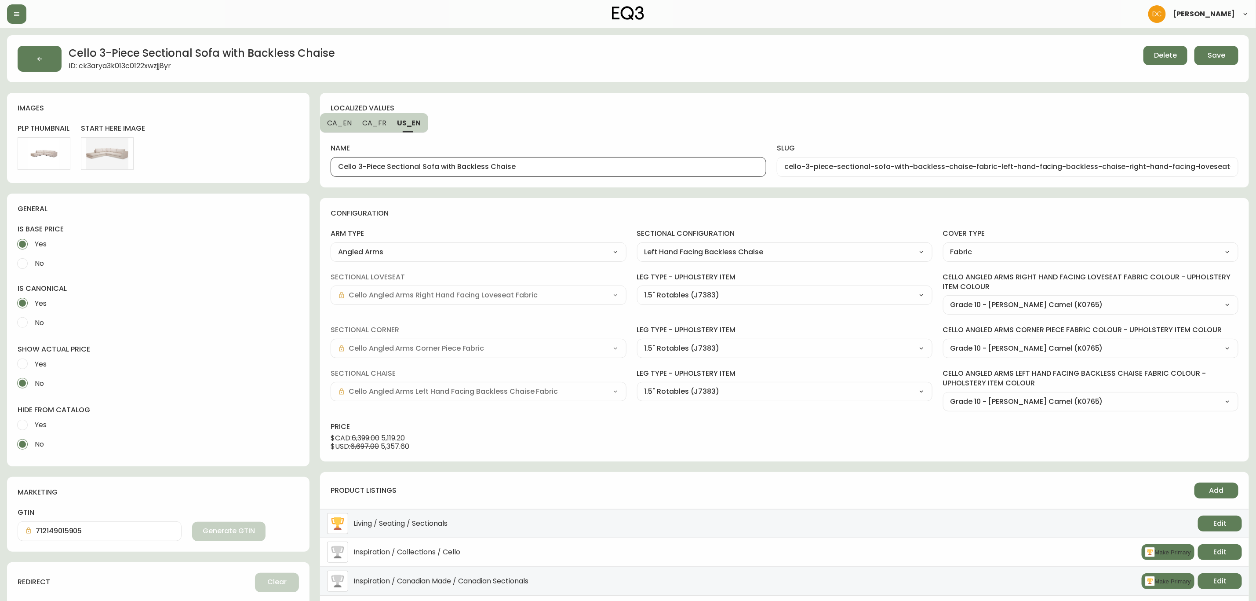
click at [630, 133] on div "name Cello 3-Piece Sectional Sofa with Backless Chaise" at bounding box center [549, 155] width 436 height 44
click at [1210, 55] on span "Save" at bounding box center [1217, 56] width 18 height 10
click at [606, 53] on div "Cello 3-Piece Sectional Sofa with Backless Chaise ID: ck3arya3k013c0122xwzjj8yr" at bounding box center [379, 59] width 722 height 26
